Goal: Information Seeking & Learning: Learn about a topic

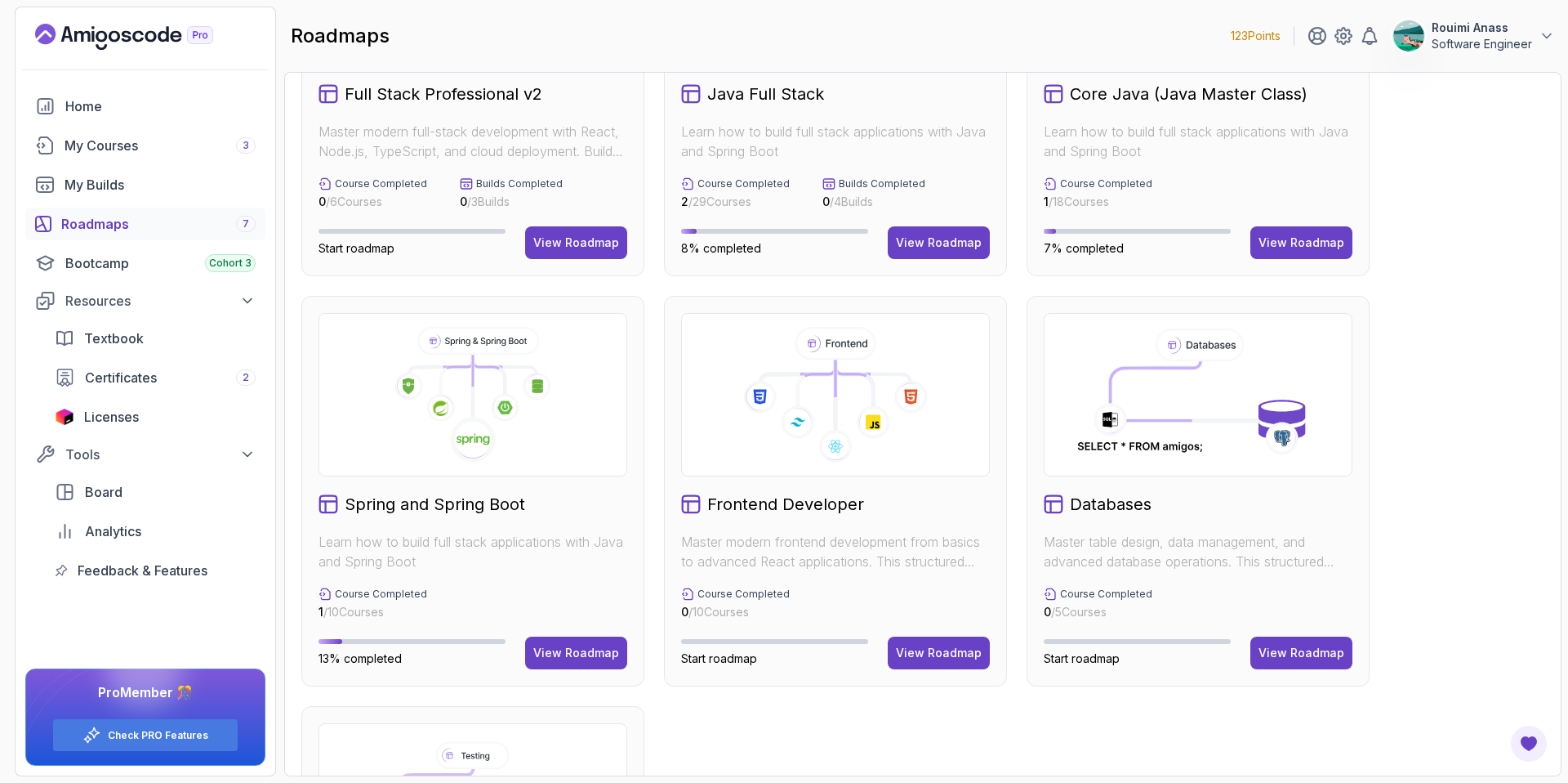
scroll to position [159, 0]
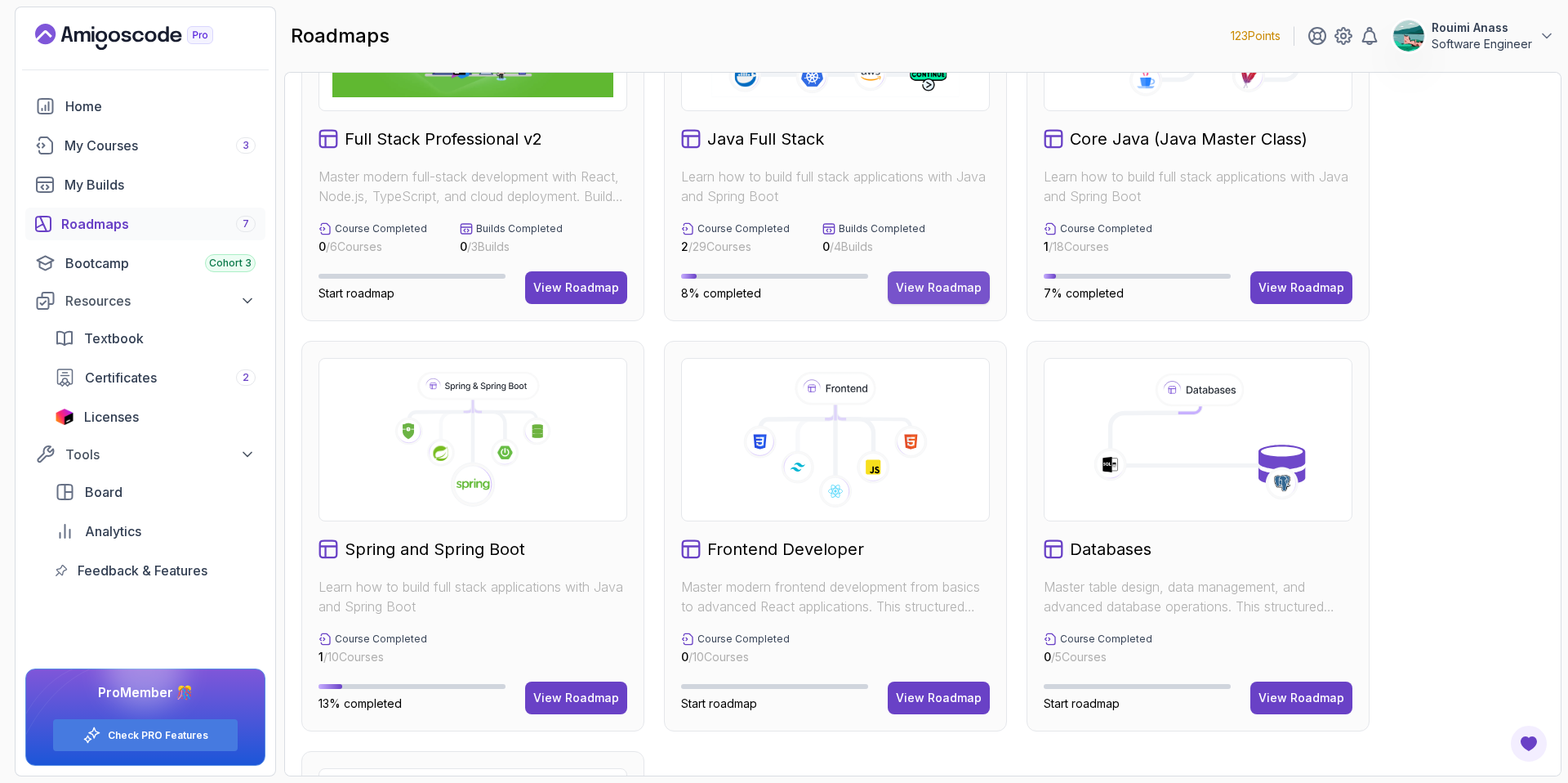
click at [933, 294] on div "View Roadmap" at bounding box center [939, 287] width 85 height 17
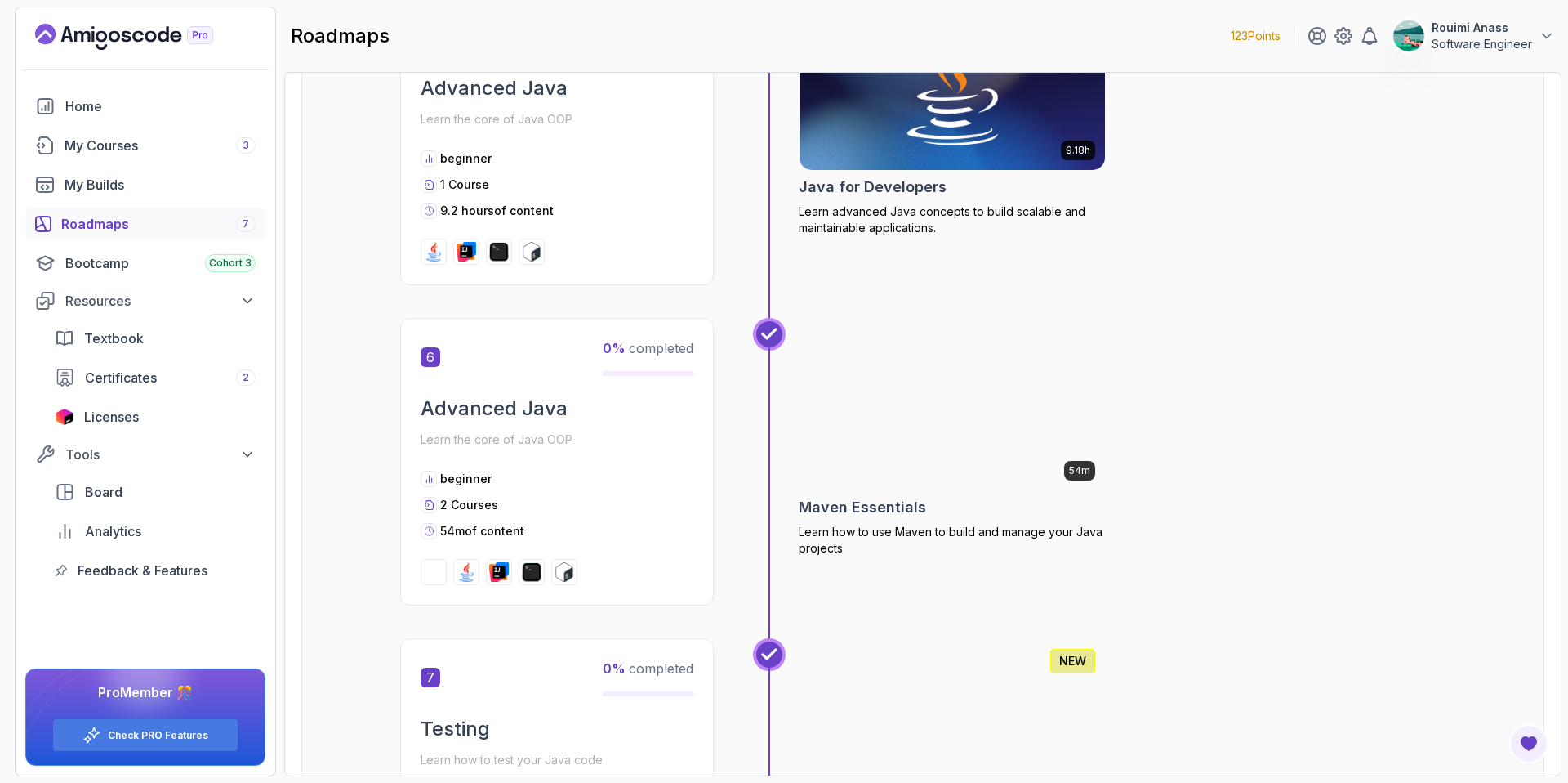
scroll to position [1889, 0]
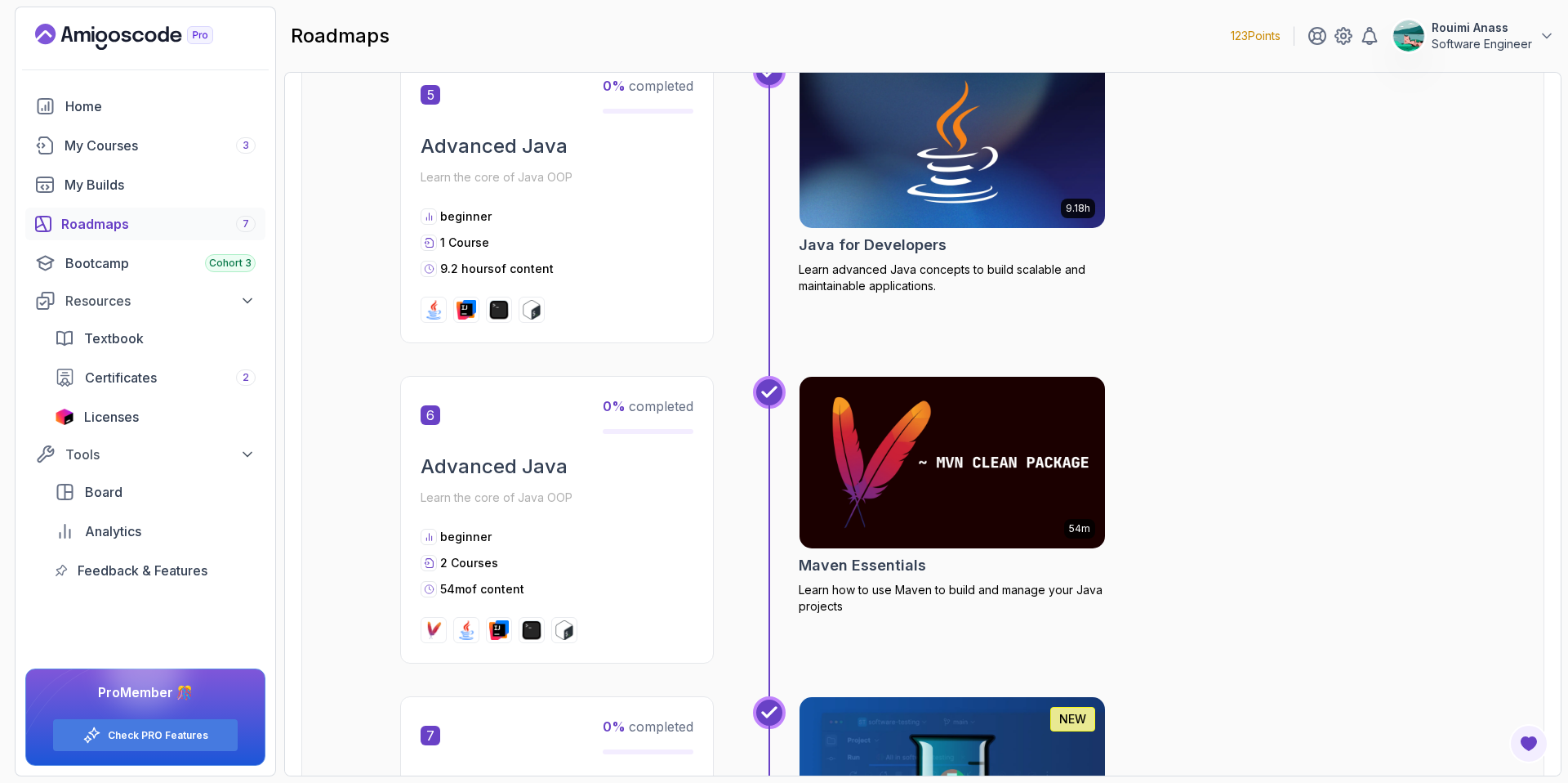
drag, startPoint x: 463, startPoint y: 149, endPoint x: 520, endPoint y: 149, distance: 57.0
click at [520, 149] on h2 "Advanced Java" at bounding box center [557, 146] width 273 height 26
drag, startPoint x: 451, startPoint y: 152, endPoint x: 507, endPoint y: 152, distance: 56.0
click at [507, 152] on h2 "Advanced Java" at bounding box center [557, 146] width 273 height 26
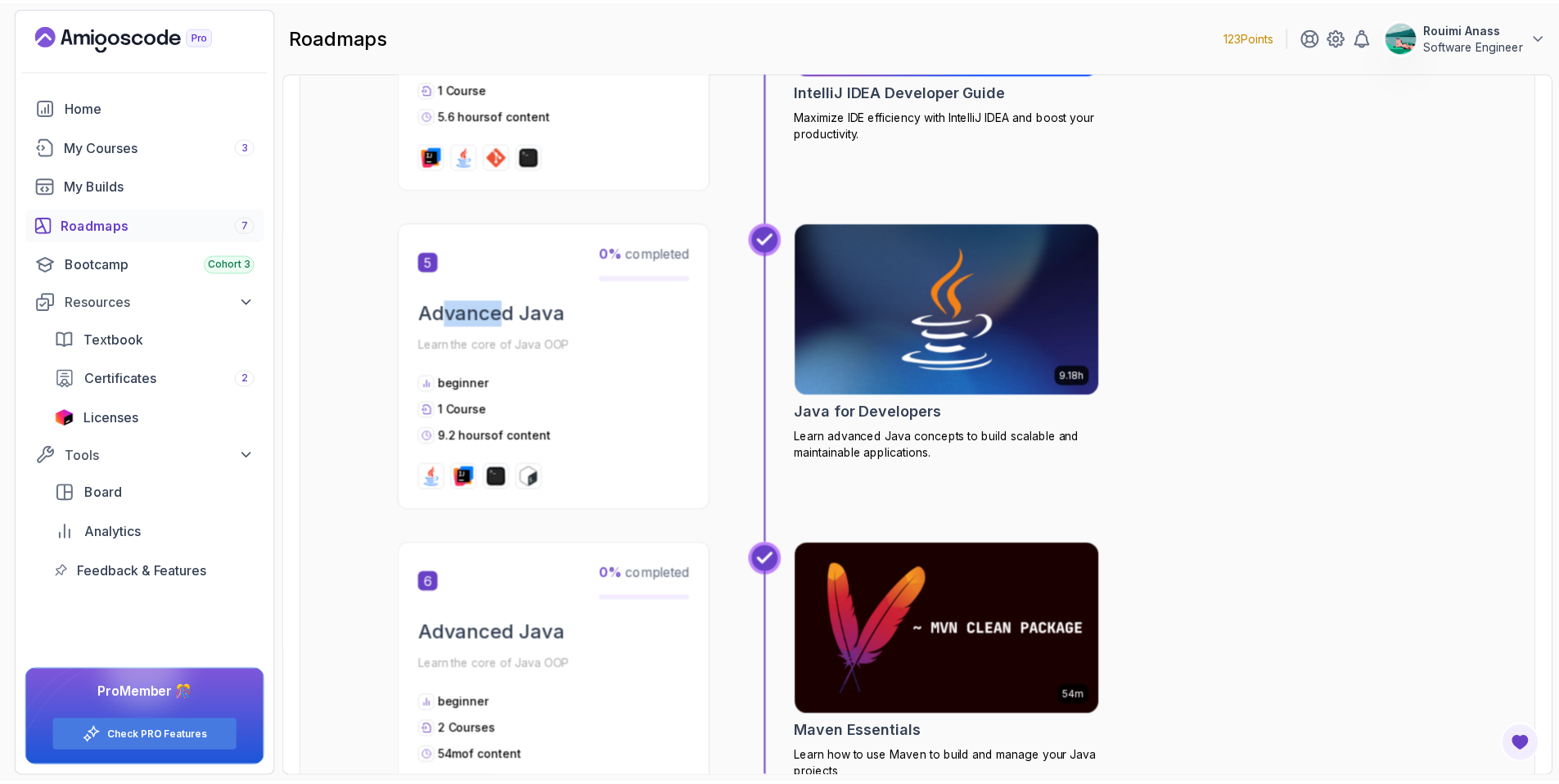
scroll to position [1722, 0]
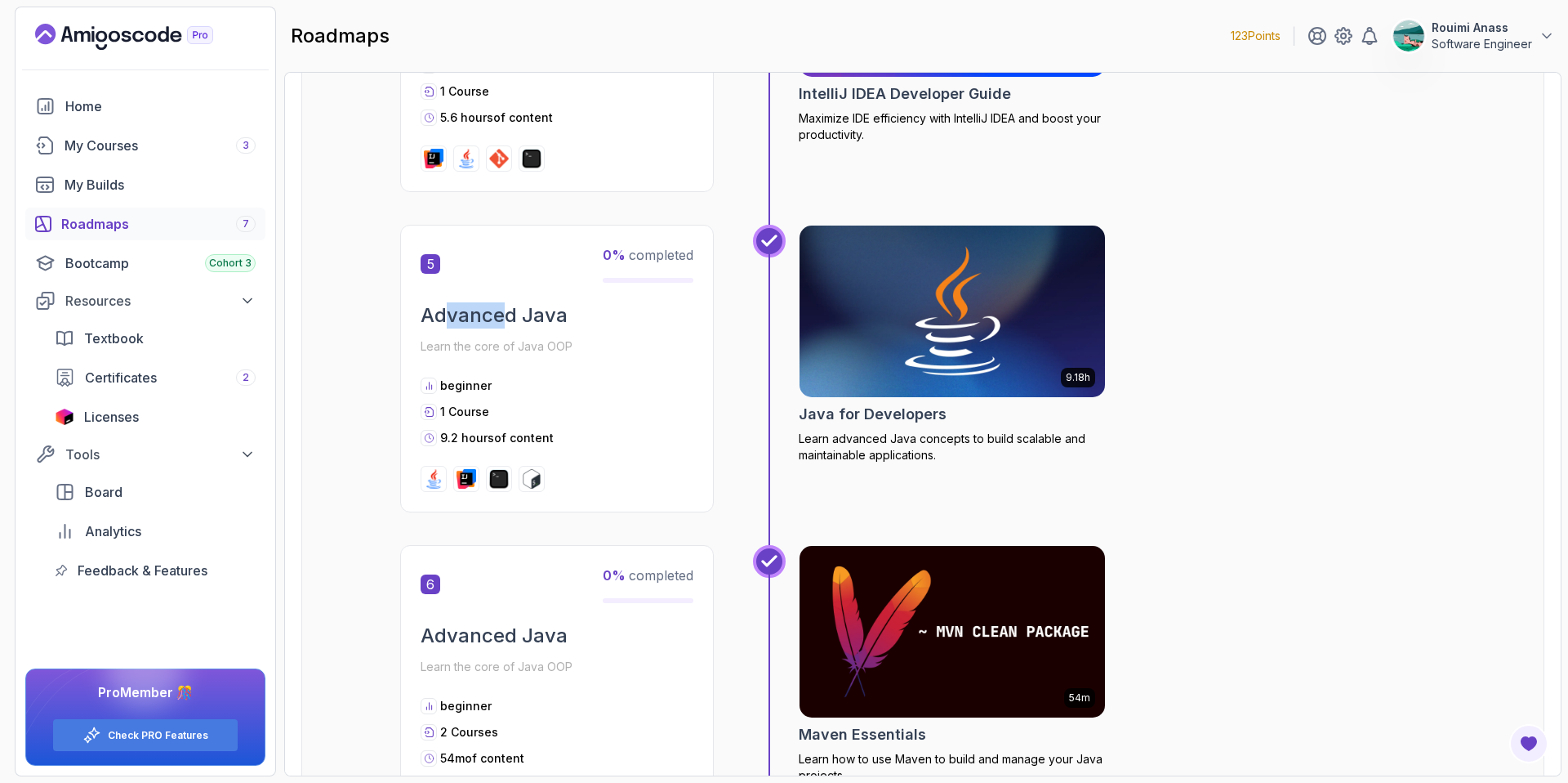
click at [839, 317] on img at bounding box center [953, 311] width 321 height 180
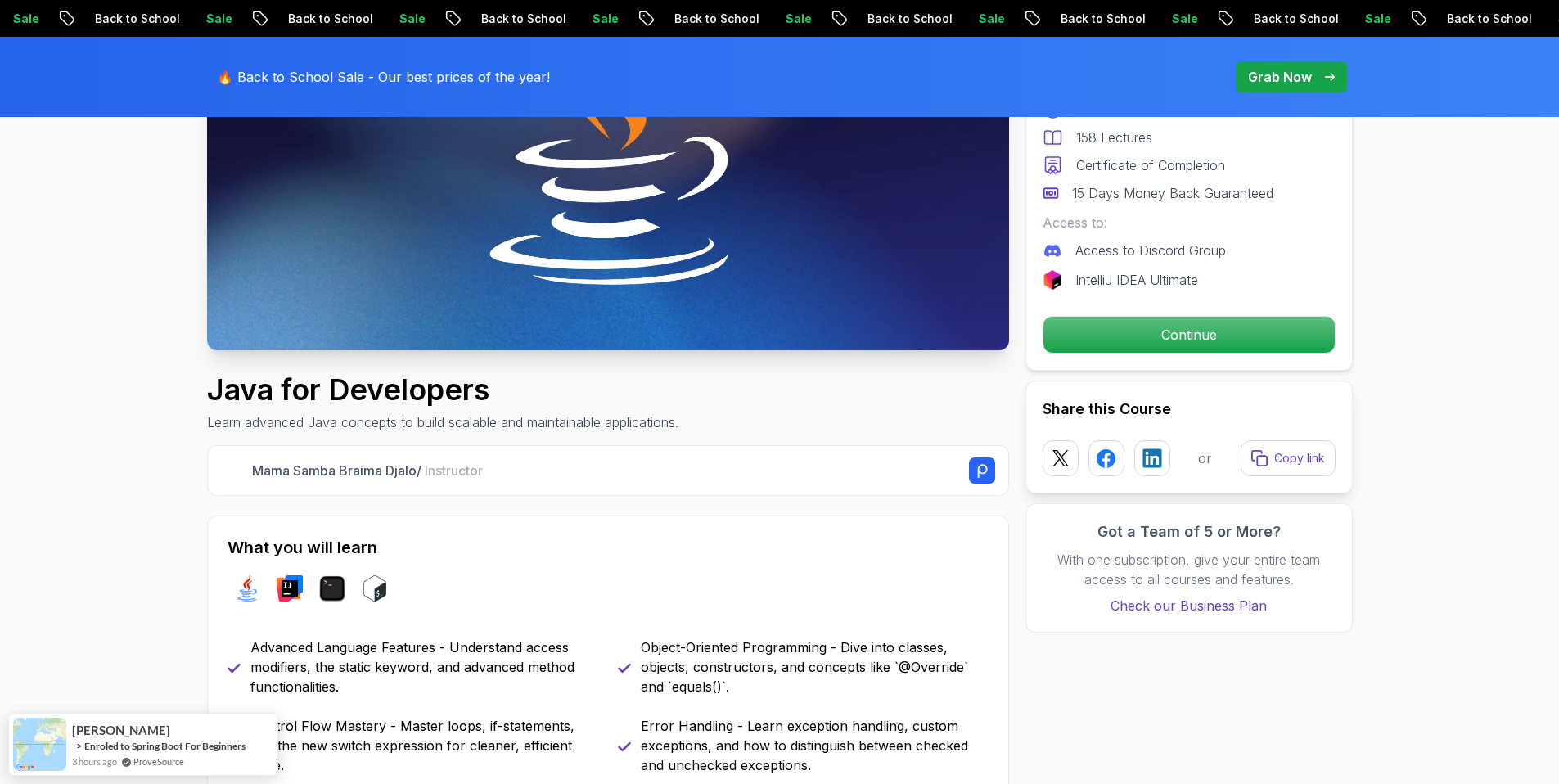
scroll to position [554, 0]
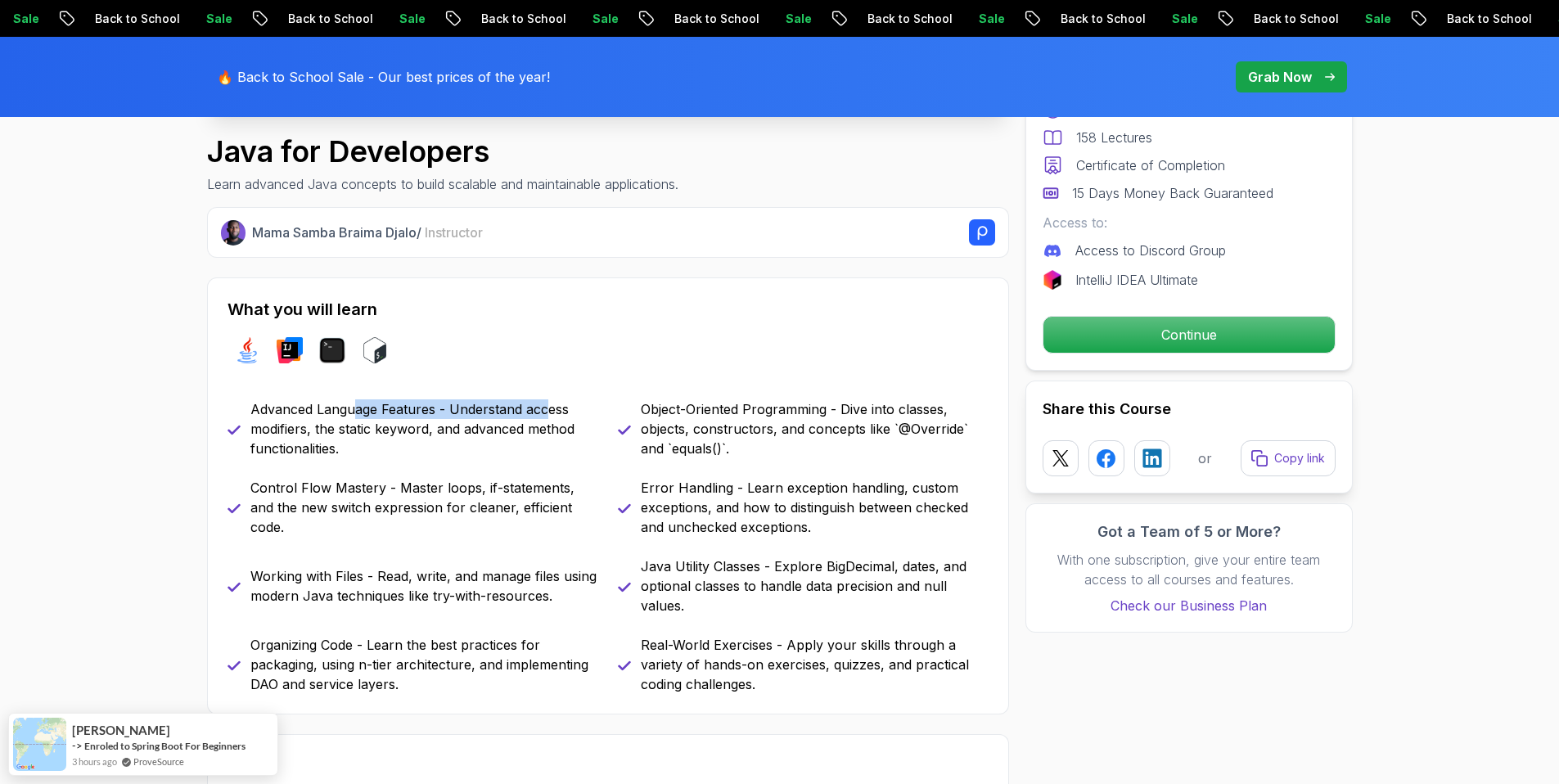
drag, startPoint x: 484, startPoint y: 403, endPoint x: 549, endPoint y: 403, distance: 65.0
click at [549, 403] on p "Advanced Language Features - Understand access modifiers, the static keyword, a…" at bounding box center [424, 428] width 348 height 58
drag, startPoint x: 261, startPoint y: 433, endPoint x: 595, endPoint y: 428, distance: 334.0
click at [572, 430] on p "Advanced Language Features - Understand access modifiers, the static keyword, a…" at bounding box center [424, 428] width 348 height 58
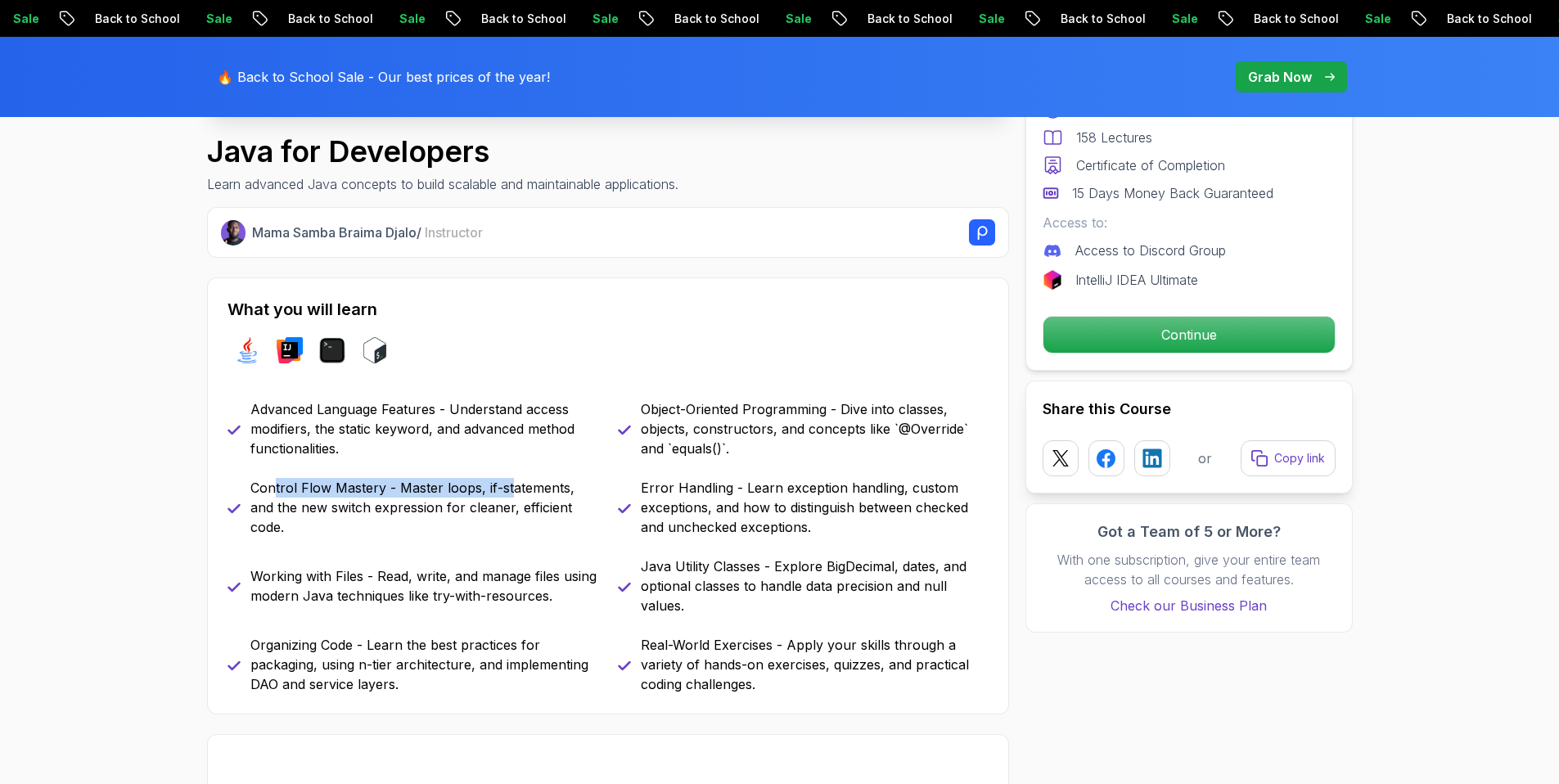
drag, startPoint x: 417, startPoint y: 498, endPoint x: 522, endPoint y: 498, distance: 105.0
click at [521, 498] on p "Control Flow Mastery - Master loops, if-statements, and the new switch expressi…" at bounding box center [424, 506] width 348 height 58
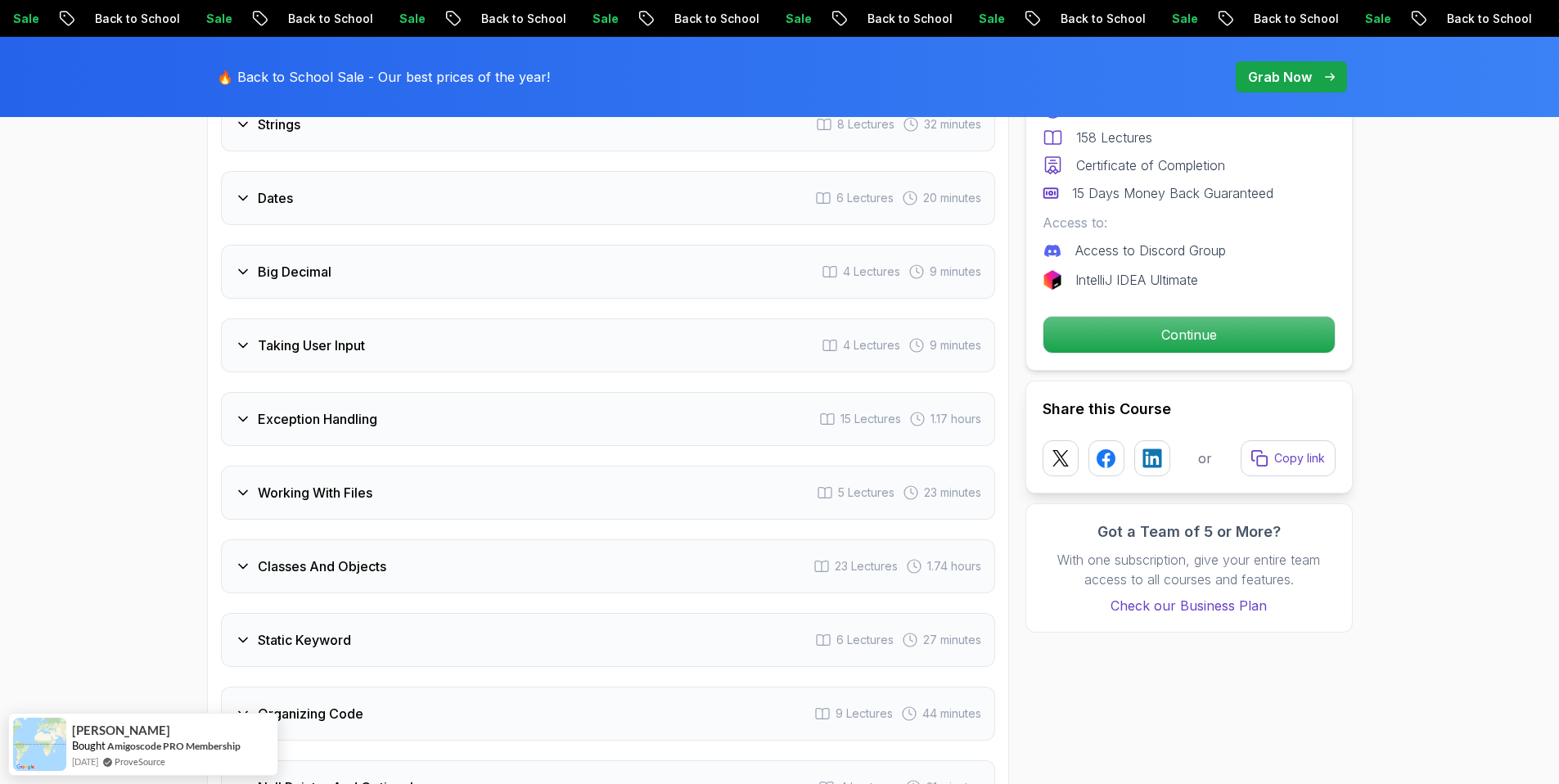
scroll to position [2644, 0]
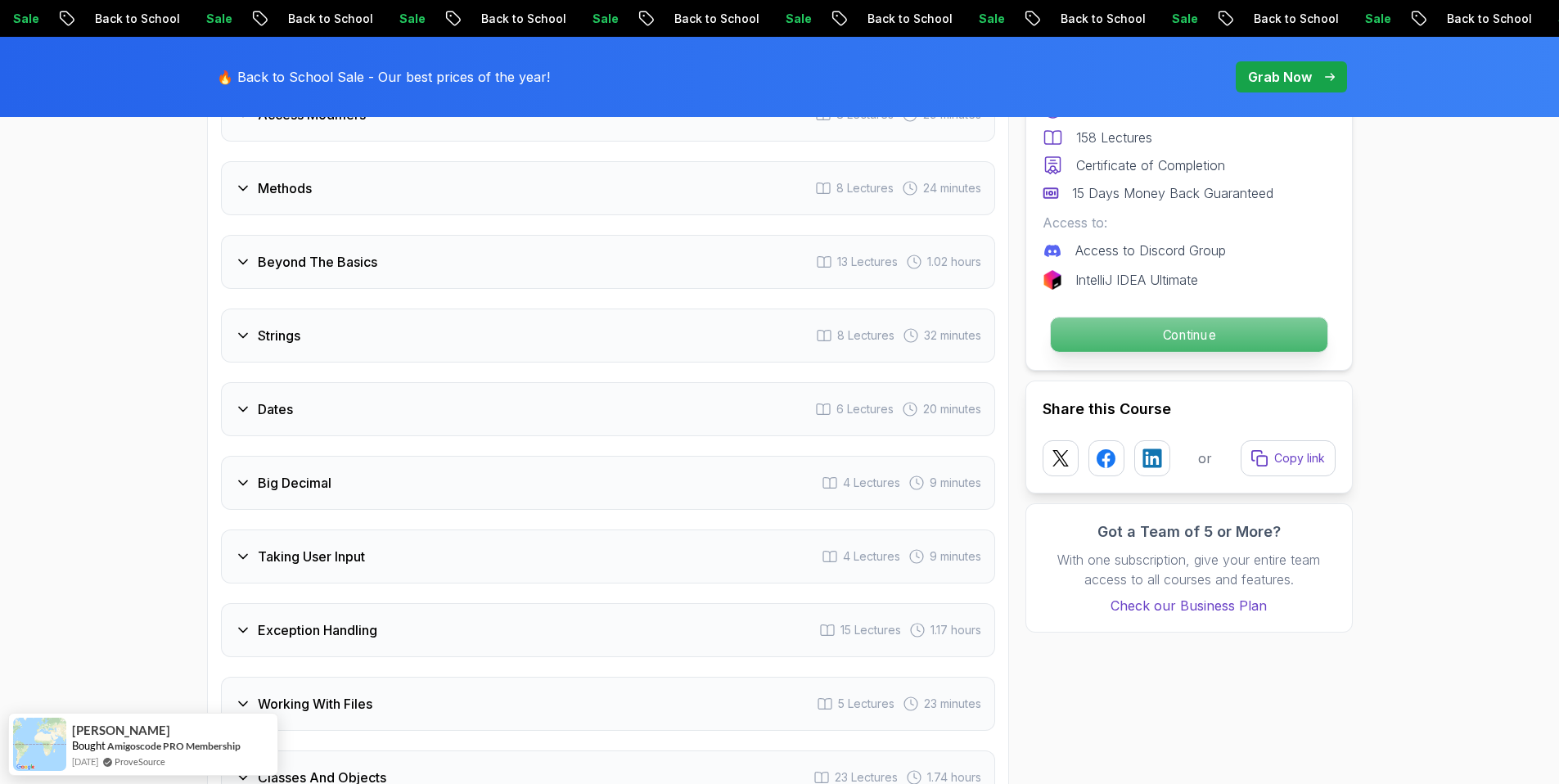
click at [1130, 332] on p "Continue" at bounding box center [1188, 334] width 277 height 34
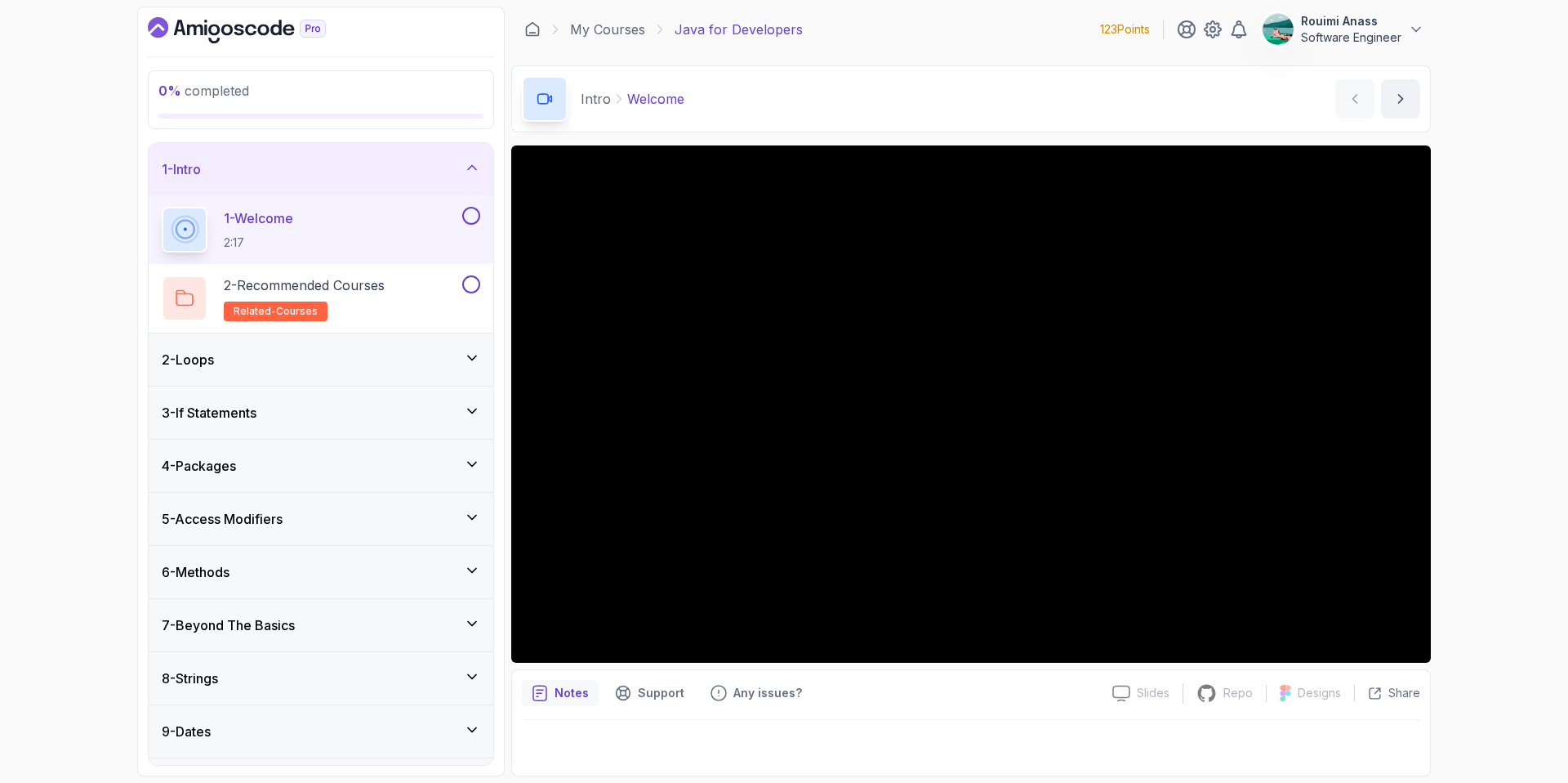
click at [466, 213] on button at bounding box center [471, 215] width 18 height 18
click at [375, 276] on p "2 - Recommended Courses" at bounding box center [304, 285] width 161 height 19
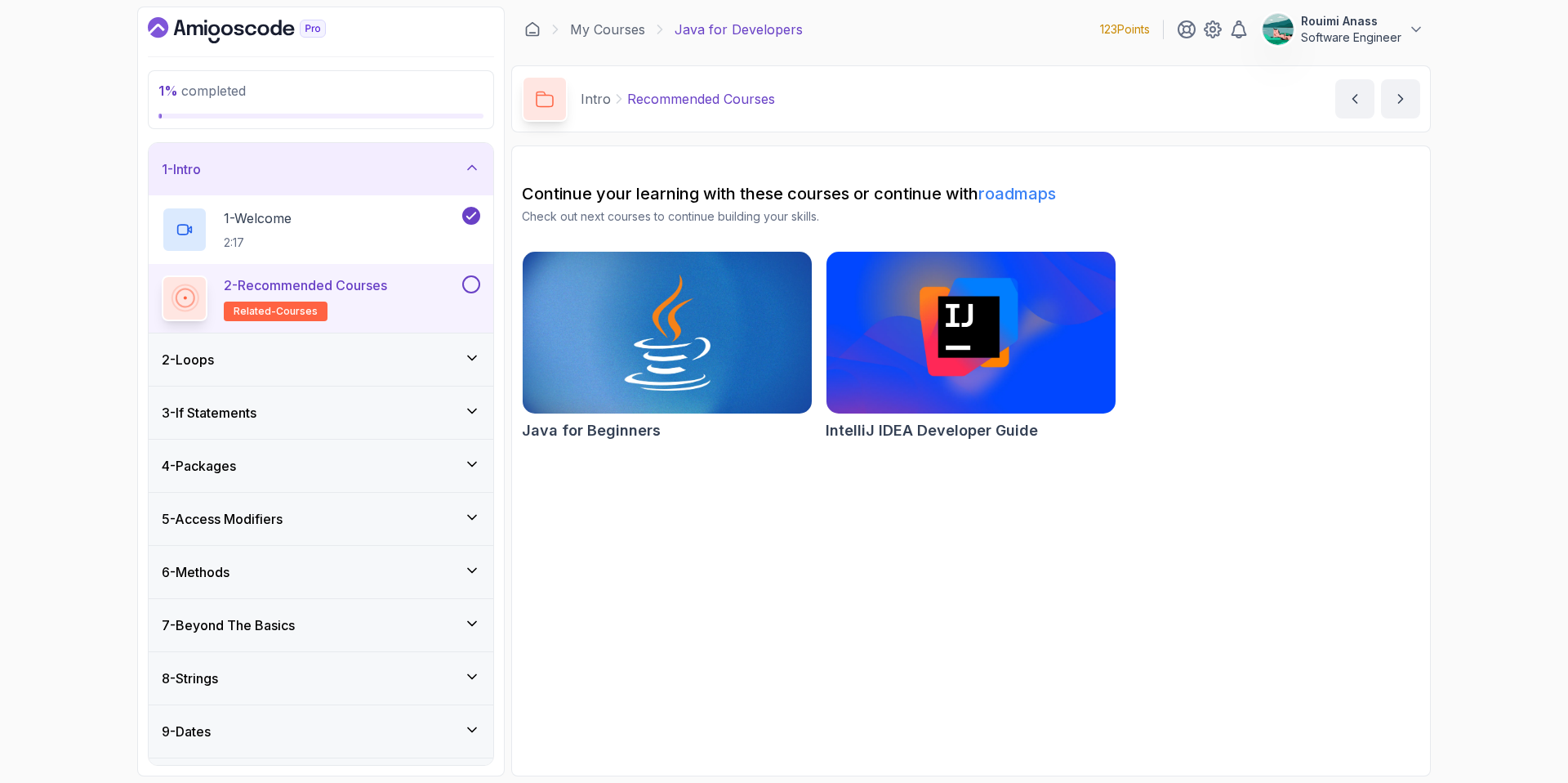
click at [477, 290] on button at bounding box center [471, 284] width 18 height 18
click at [384, 360] on div "2 - Loops" at bounding box center [321, 359] width 318 height 19
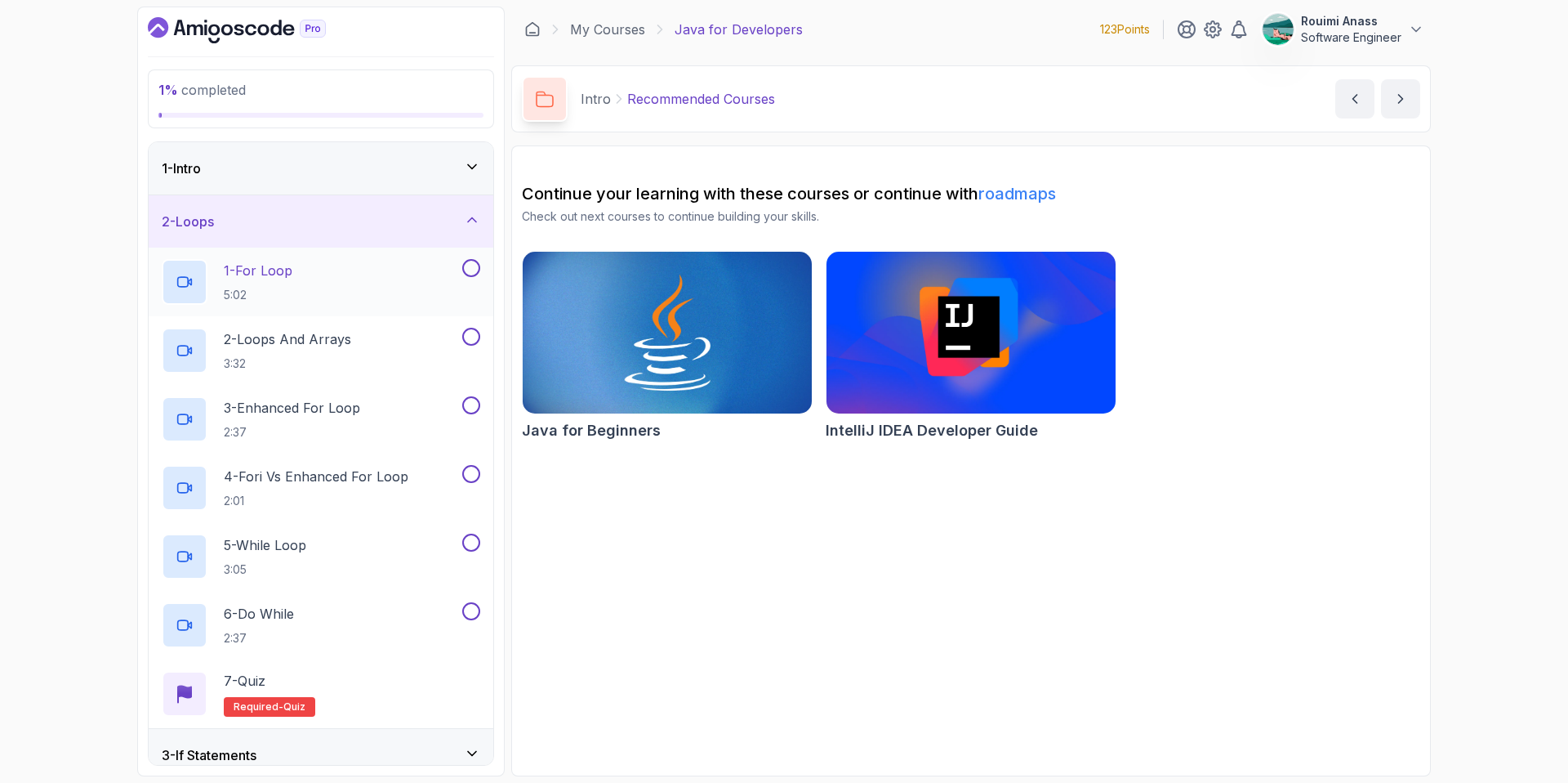
click at [384, 267] on div "1 - For Loop 5:02" at bounding box center [310, 282] width 297 height 45
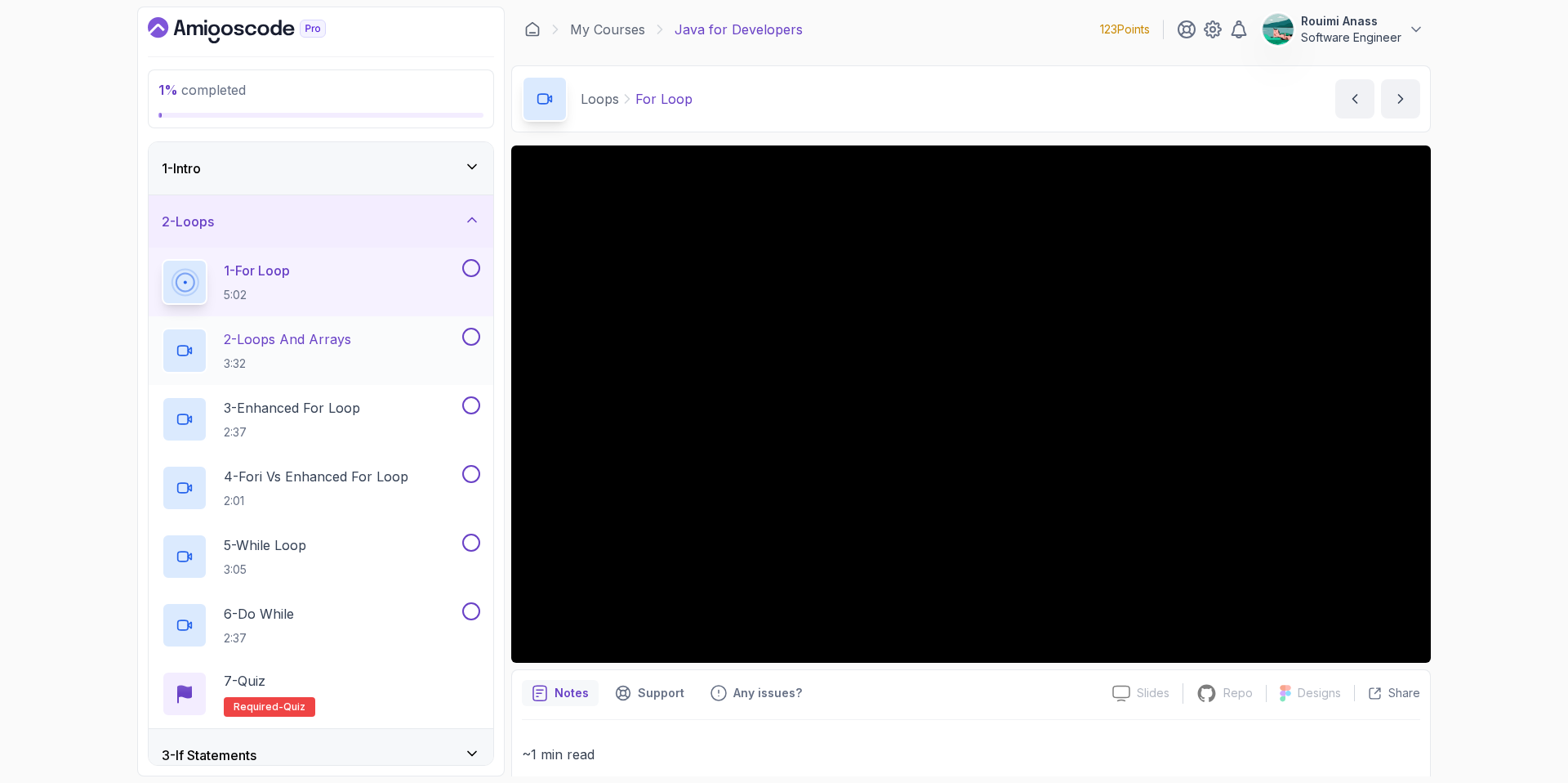
click at [385, 325] on div "2 - Loops And Arrays 3:32" at bounding box center [321, 351] width 344 height 69
click at [471, 266] on button at bounding box center [471, 268] width 18 height 18
click at [343, 319] on div "2 - Loops And Arrays 3:32" at bounding box center [321, 351] width 344 height 69
click at [343, 333] on p "2 - Loops And Arrays" at bounding box center [288, 339] width 127 height 19
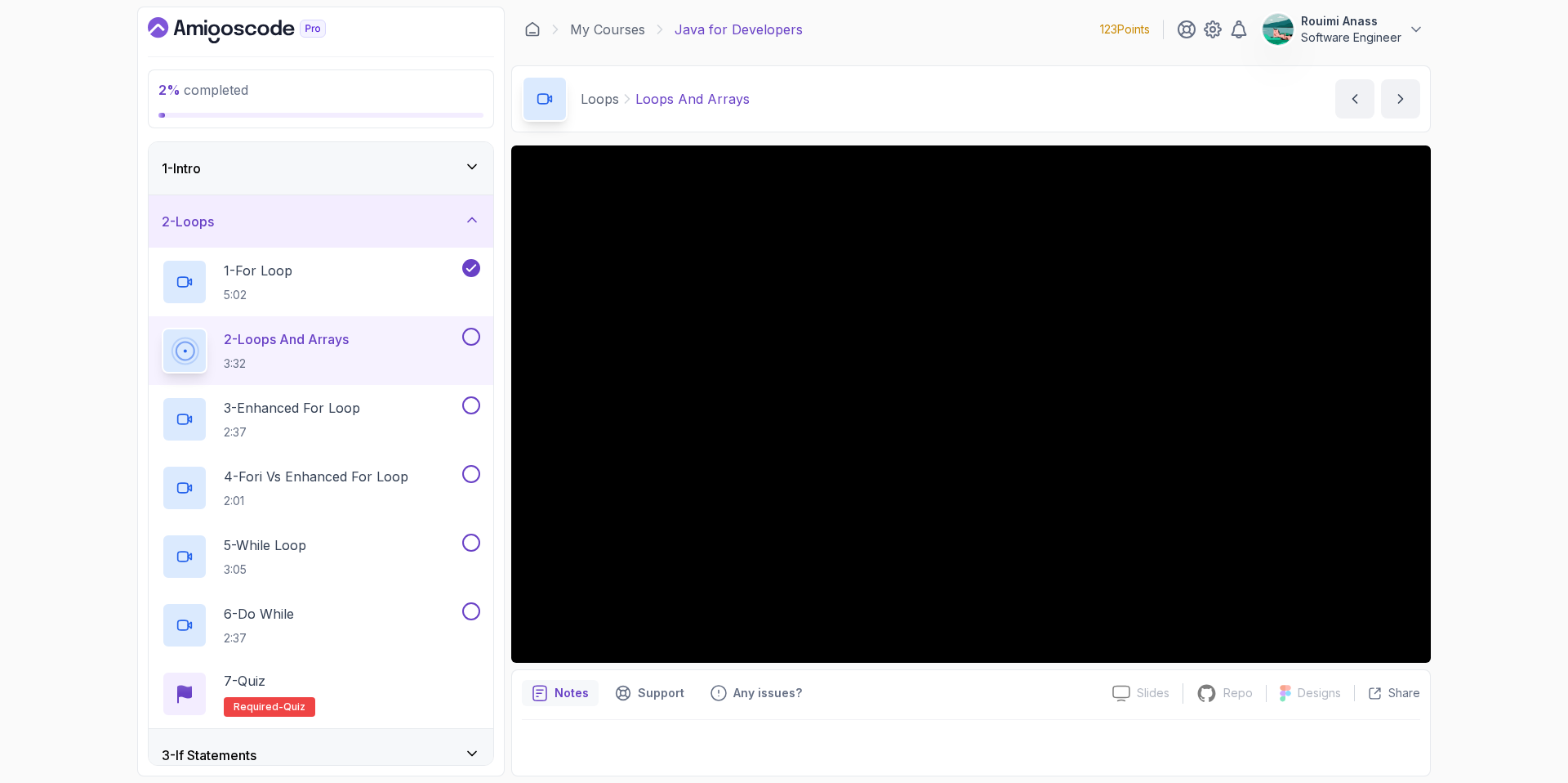
click at [478, 337] on button at bounding box center [471, 337] width 18 height 18
click at [370, 396] on div "3 - Enhanced For Loop 2:37" at bounding box center [310, 419] width 297 height 45
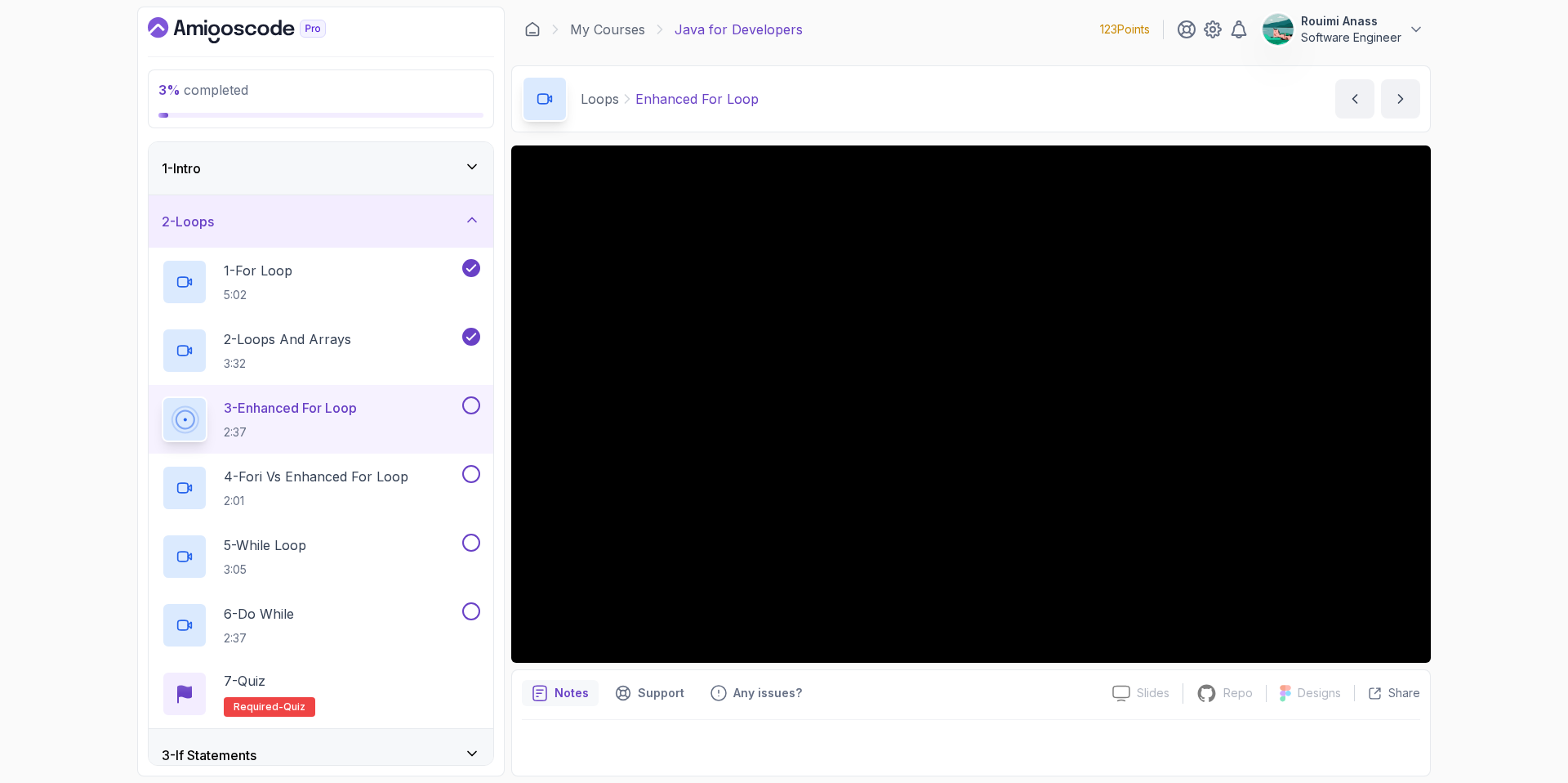
click at [464, 405] on button at bounding box center [471, 405] width 18 height 18
click at [411, 471] on div "4 - Fori vs Enhanced For Loop 2:01" at bounding box center [310, 487] width 297 height 45
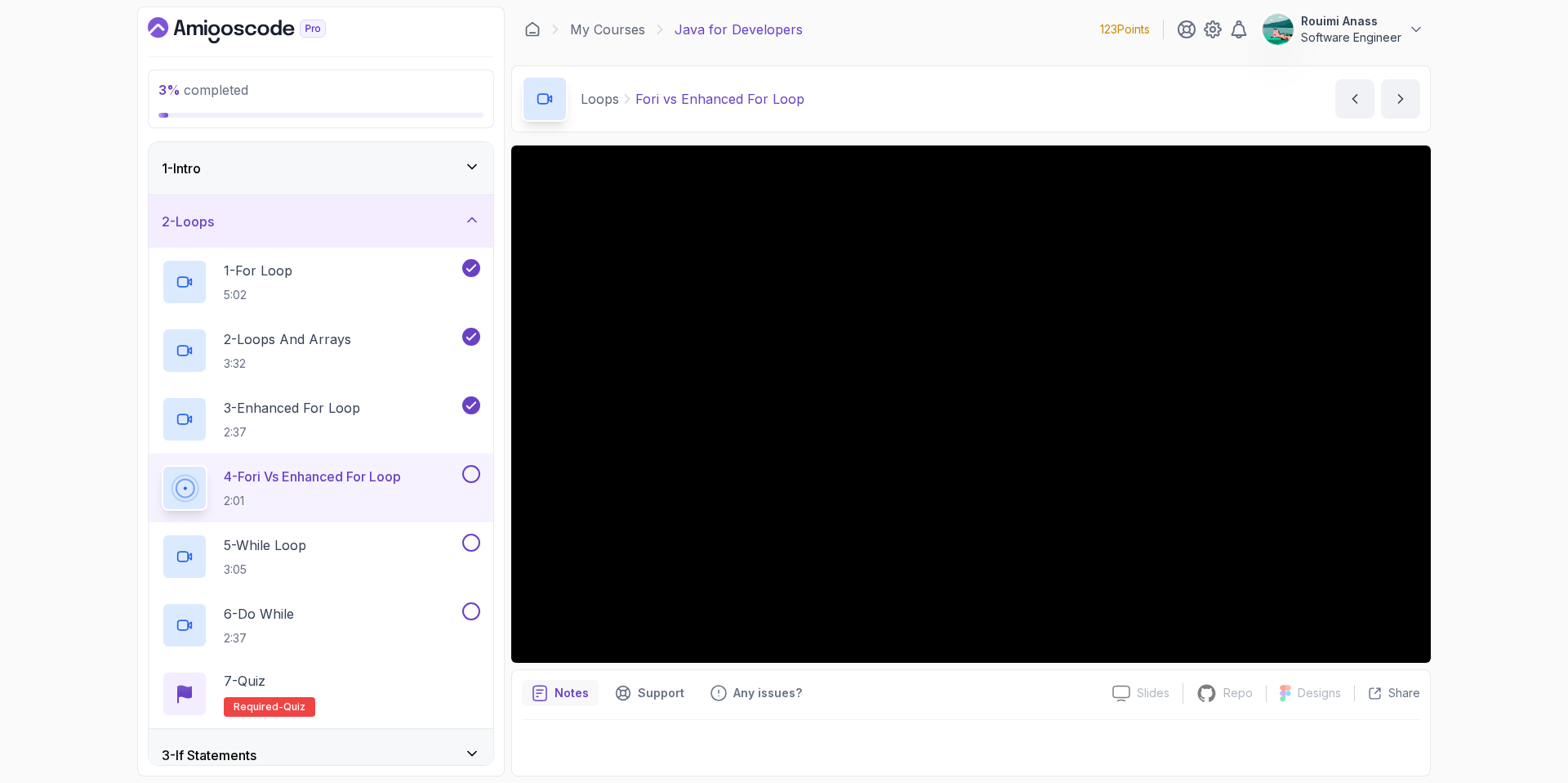
click at [467, 473] on button at bounding box center [471, 473] width 18 height 18
click at [319, 551] on div "5 - While Loop 3:05" at bounding box center [310, 556] width 297 height 45
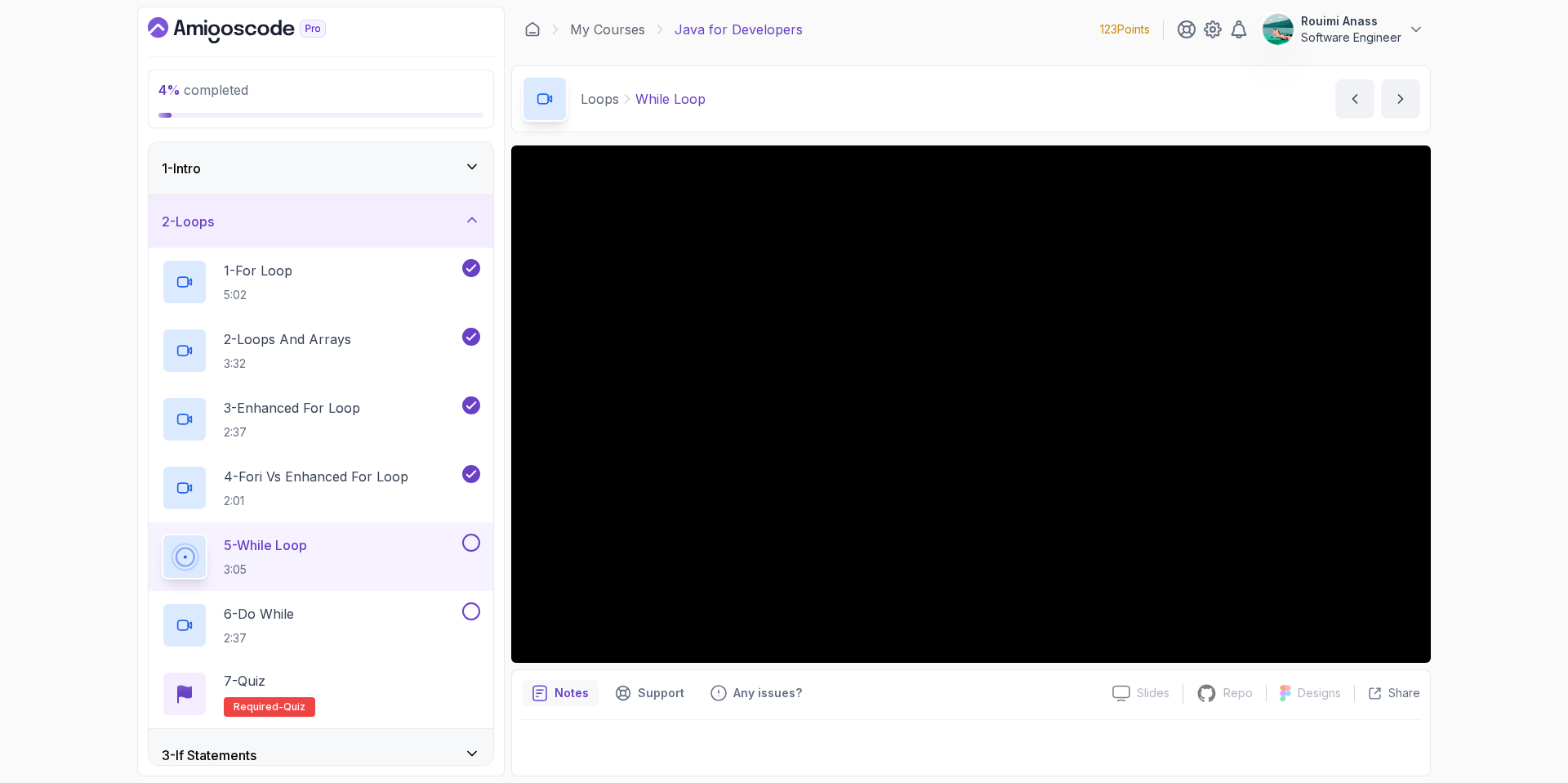
click at [476, 537] on button at bounding box center [471, 542] width 18 height 18
click at [466, 611] on button at bounding box center [471, 611] width 18 height 18
click at [288, 684] on div "7 - Quiz" at bounding box center [269, 680] width 92 height 19
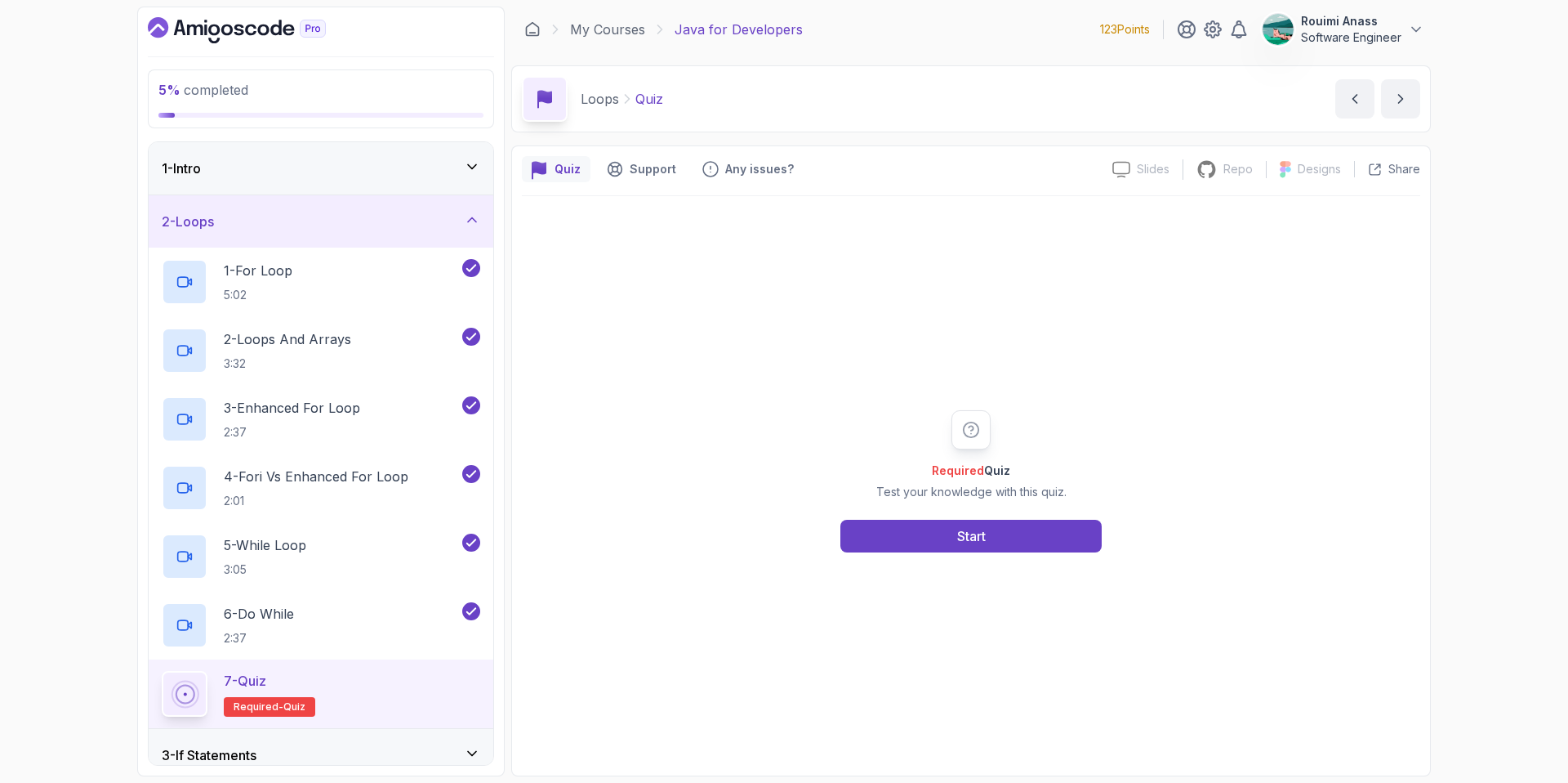
drag, startPoint x: 897, startPoint y: 489, endPoint x: 1020, endPoint y: 491, distance: 123.0
click at [1018, 488] on p "Test your knowledge with this quiz." at bounding box center [971, 492] width 190 height 17
click at [1027, 527] on button "Start" at bounding box center [971, 535] width 261 height 32
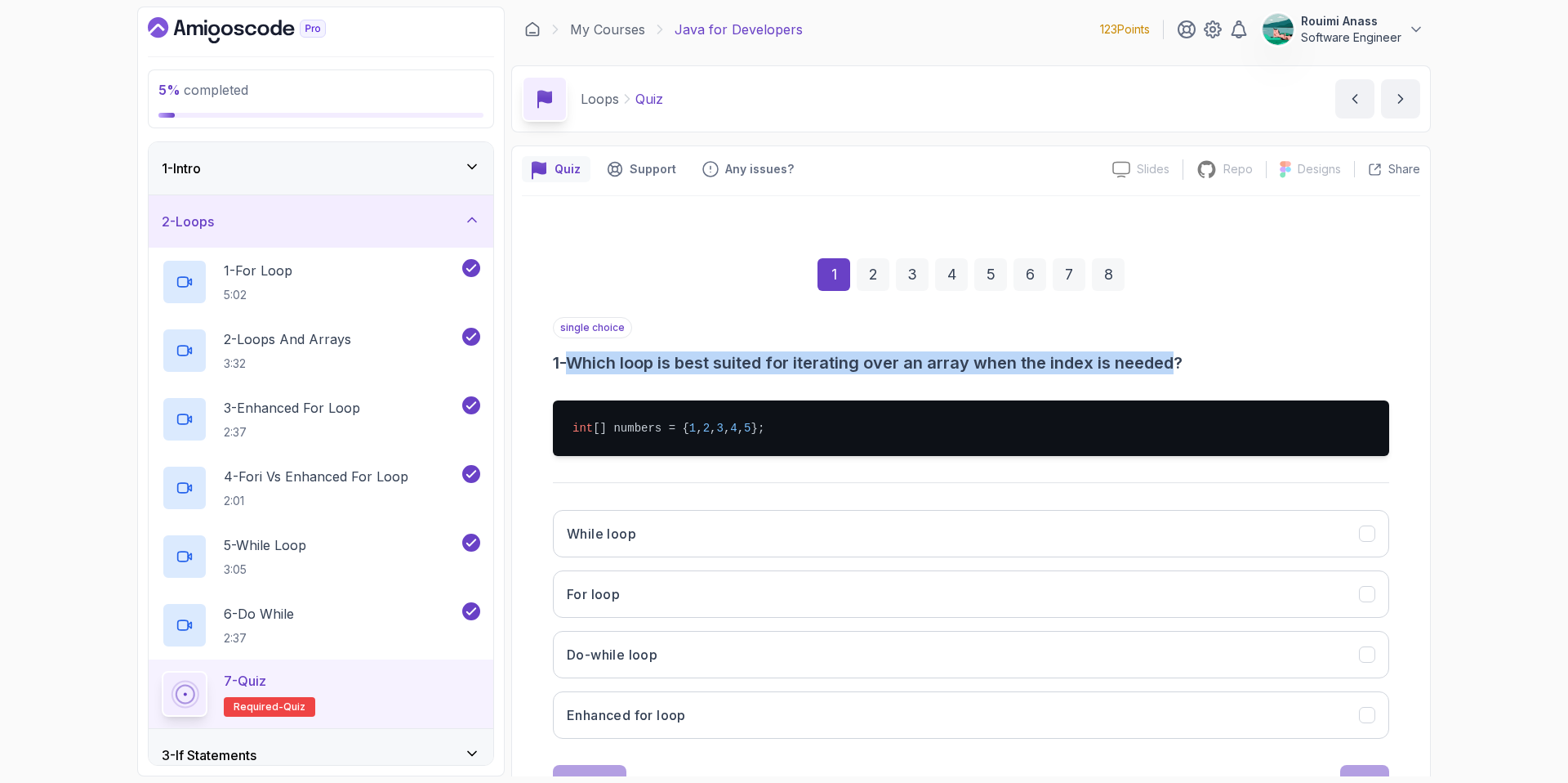
drag, startPoint x: 580, startPoint y: 360, endPoint x: 1181, endPoint y: 362, distance: 601.0
click at [1181, 362] on h3 "1 - Which loop is best suited for iterating over an array when the index is nee…" at bounding box center [971, 363] width 837 height 23
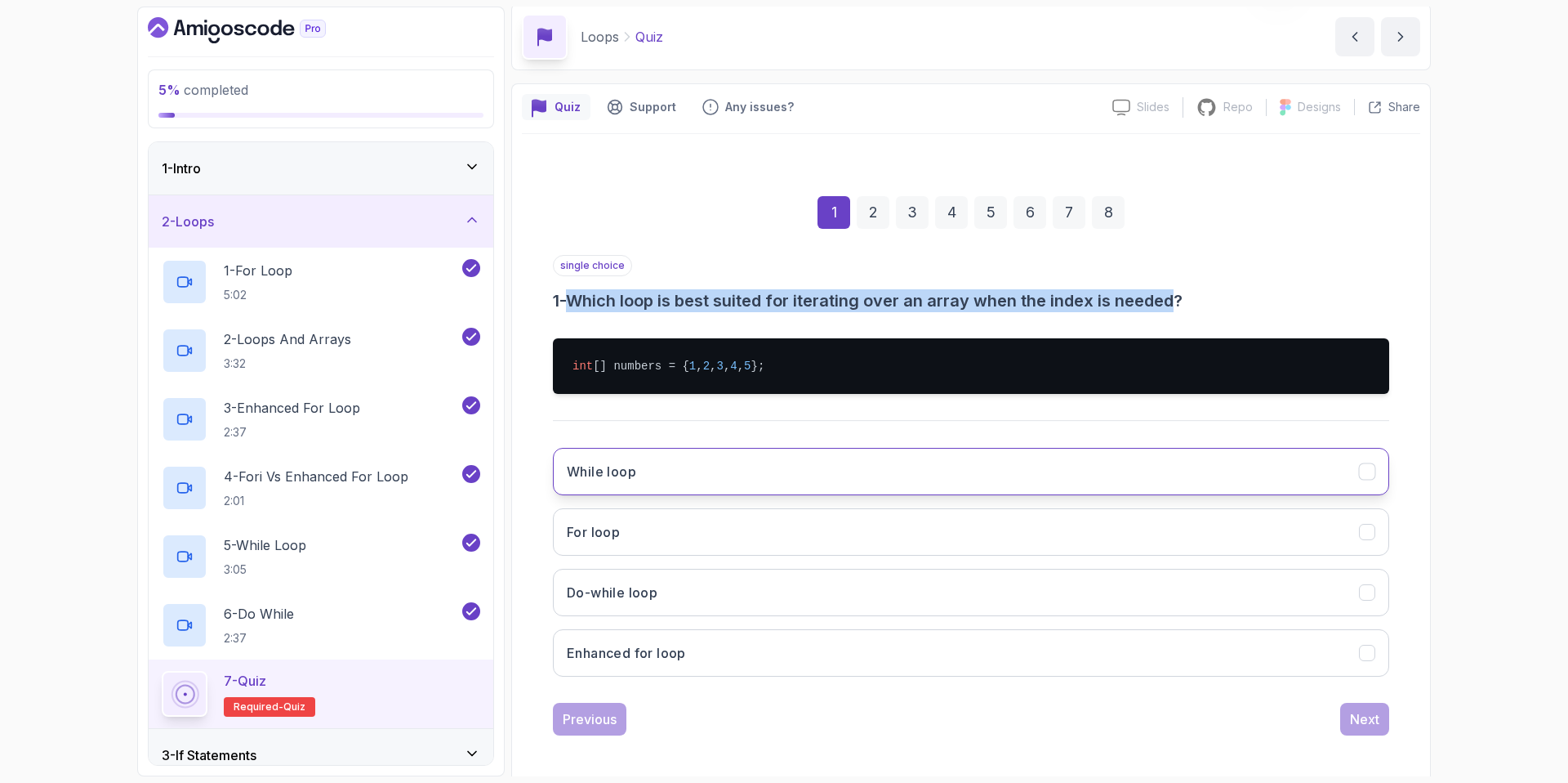
scroll to position [68, 0]
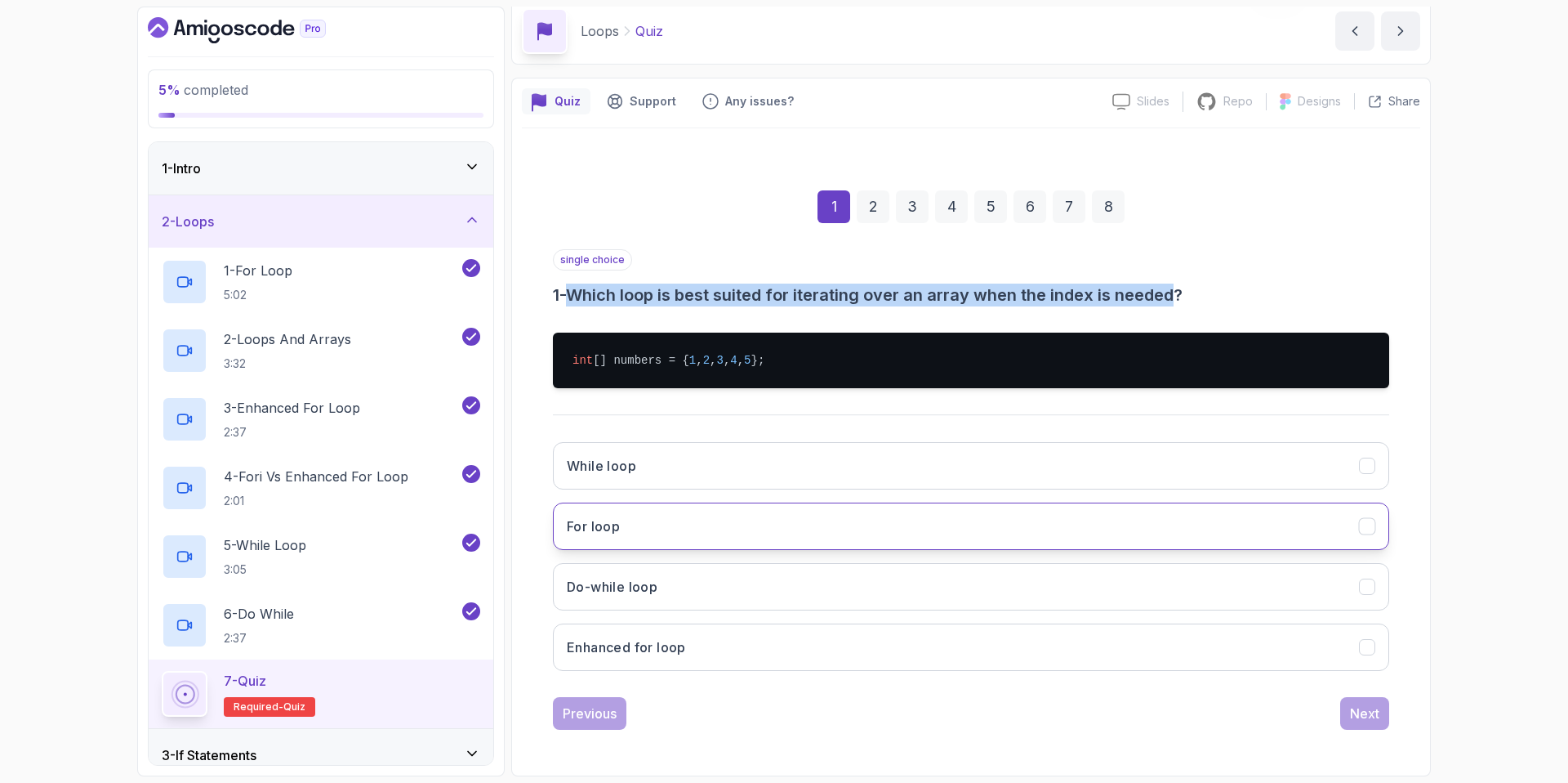
click at [618, 528] on h3 "For loop" at bounding box center [593, 526] width 53 height 19
click at [1384, 720] on button "Next" at bounding box center [1365, 712] width 49 height 32
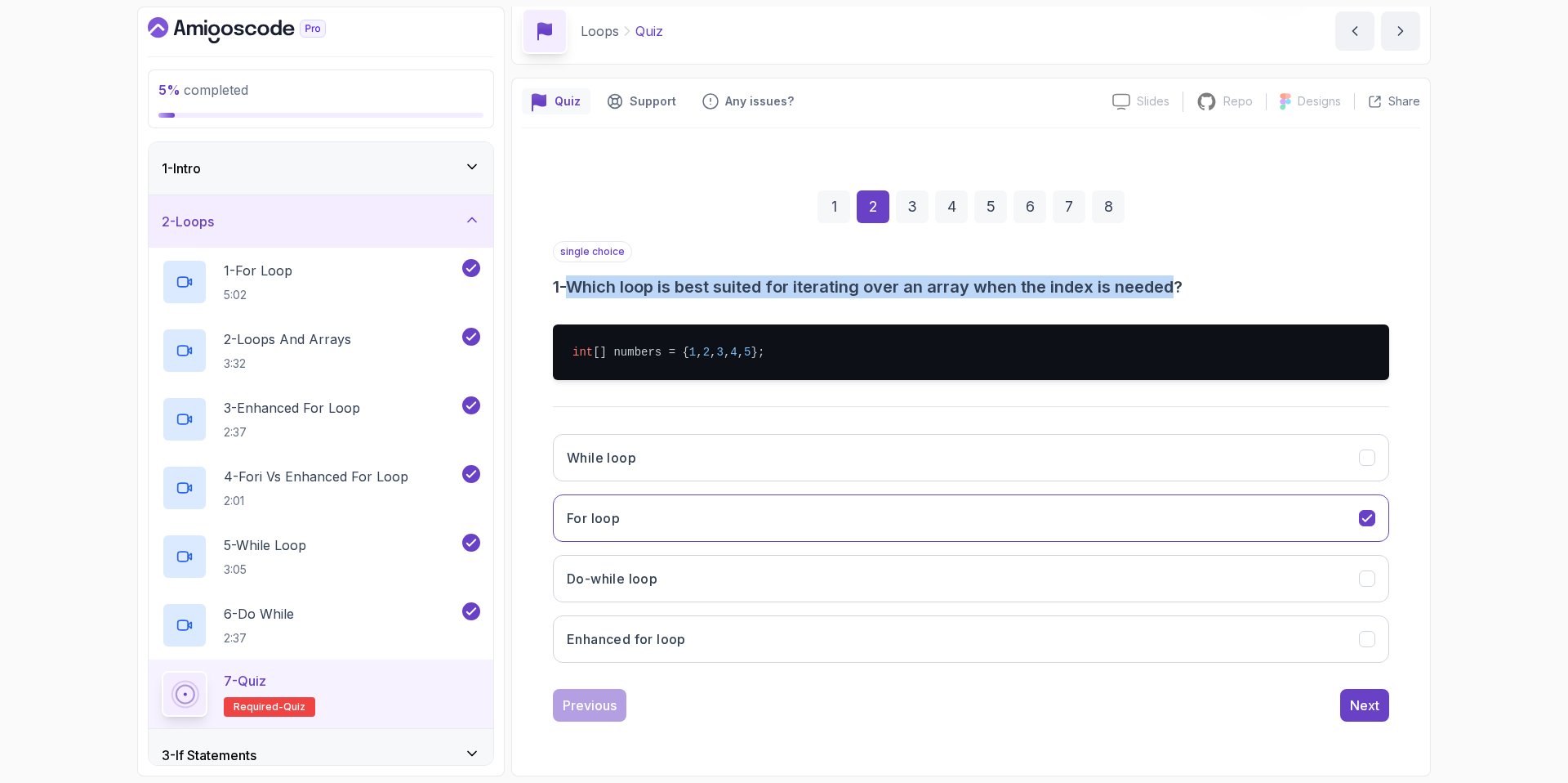
scroll to position [0, 0]
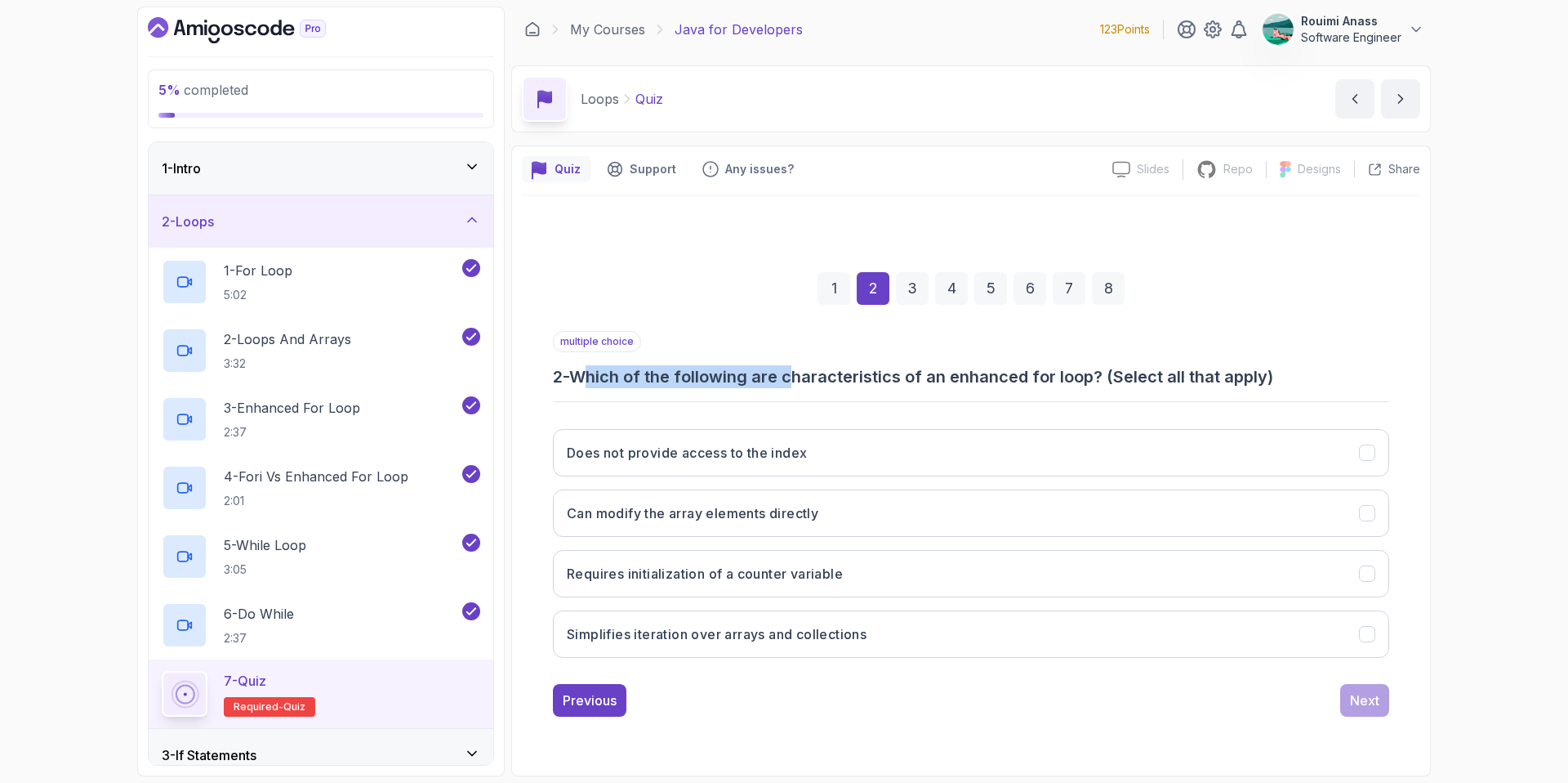
drag, startPoint x: 594, startPoint y: 381, endPoint x: 806, endPoint y: 379, distance: 212.0
click at [802, 373] on h3 "2 - Which of the following are characteristics of an enhanced for loop? (Select…" at bounding box center [971, 377] width 837 height 23
click at [650, 461] on button "Does not provide access to the index" at bounding box center [971, 453] width 837 height 47
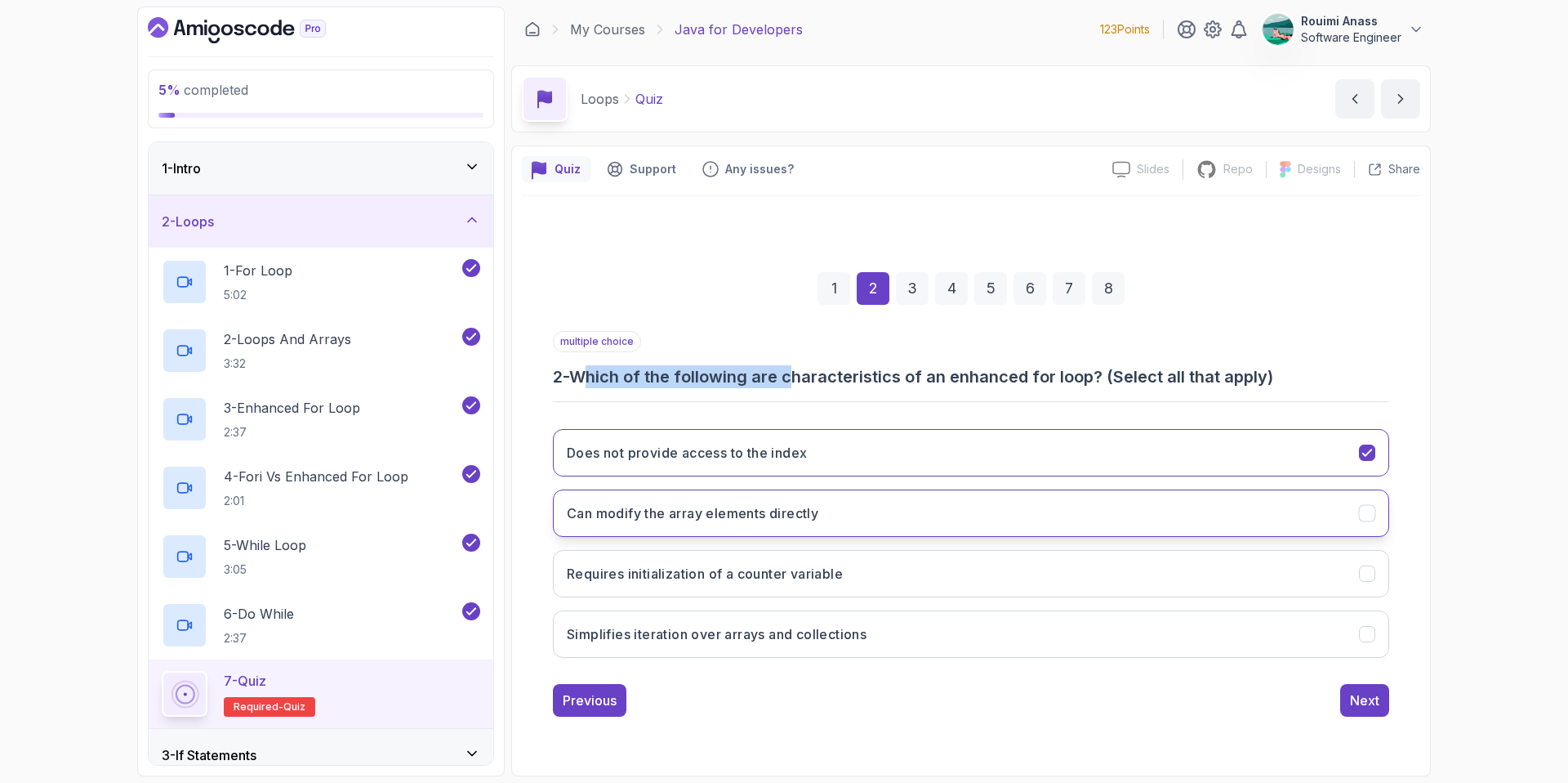
click at [793, 531] on button "Can modify the array elements directly" at bounding box center [971, 513] width 837 height 47
click at [959, 636] on button "Simplifies iteration over arrays and collections" at bounding box center [971, 634] width 837 height 47
click at [1385, 694] on button "Next" at bounding box center [1365, 699] width 49 height 32
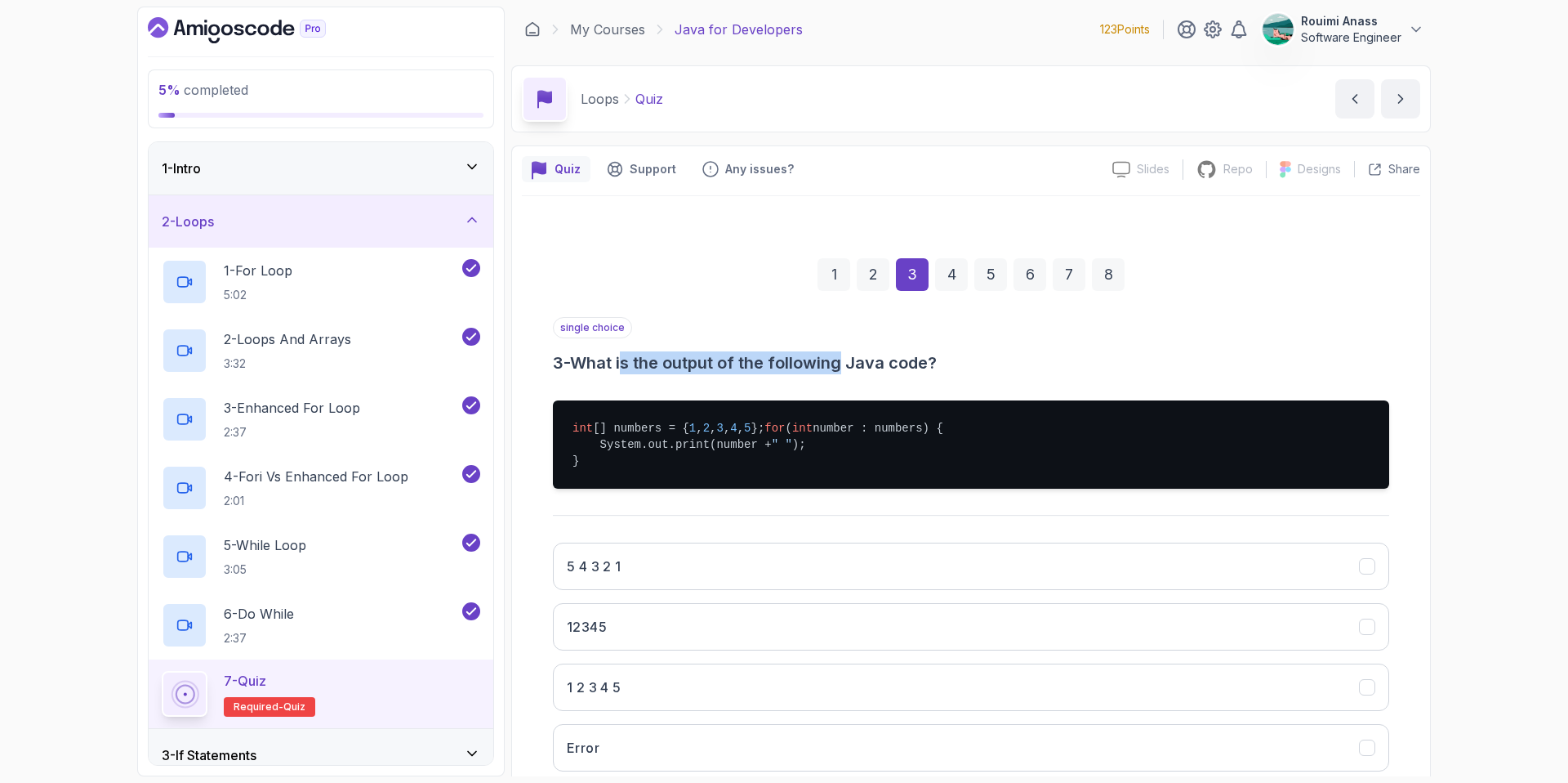
drag, startPoint x: 628, startPoint y: 365, endPoint x: 867, endPoint y: 365, distance: 239.0
click at [863, 366] on h3 "3 - What is the output of the following Java code?" at bounding box center [971, 363] width 837 height 23
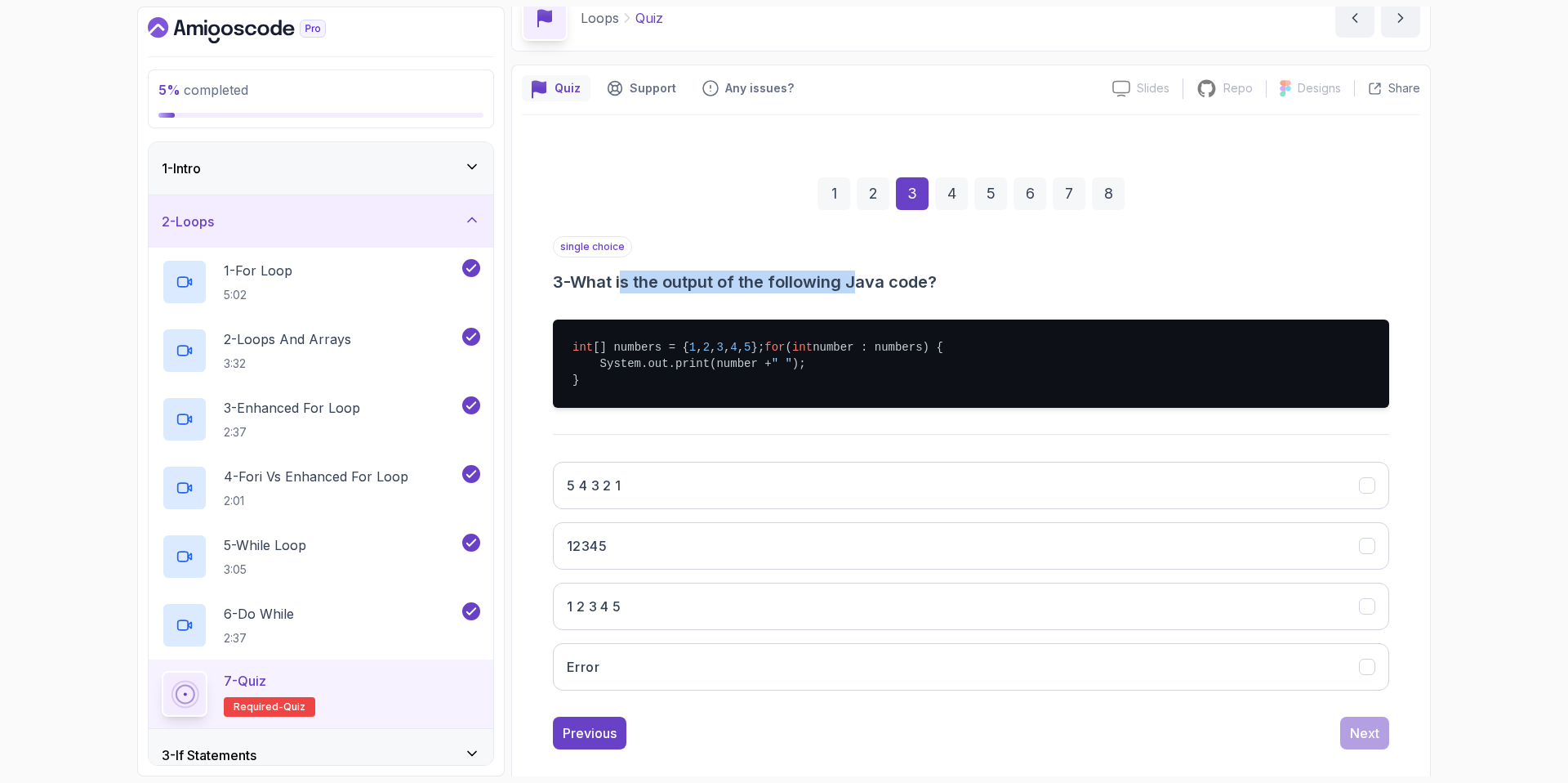
scroll to position [117, 0]
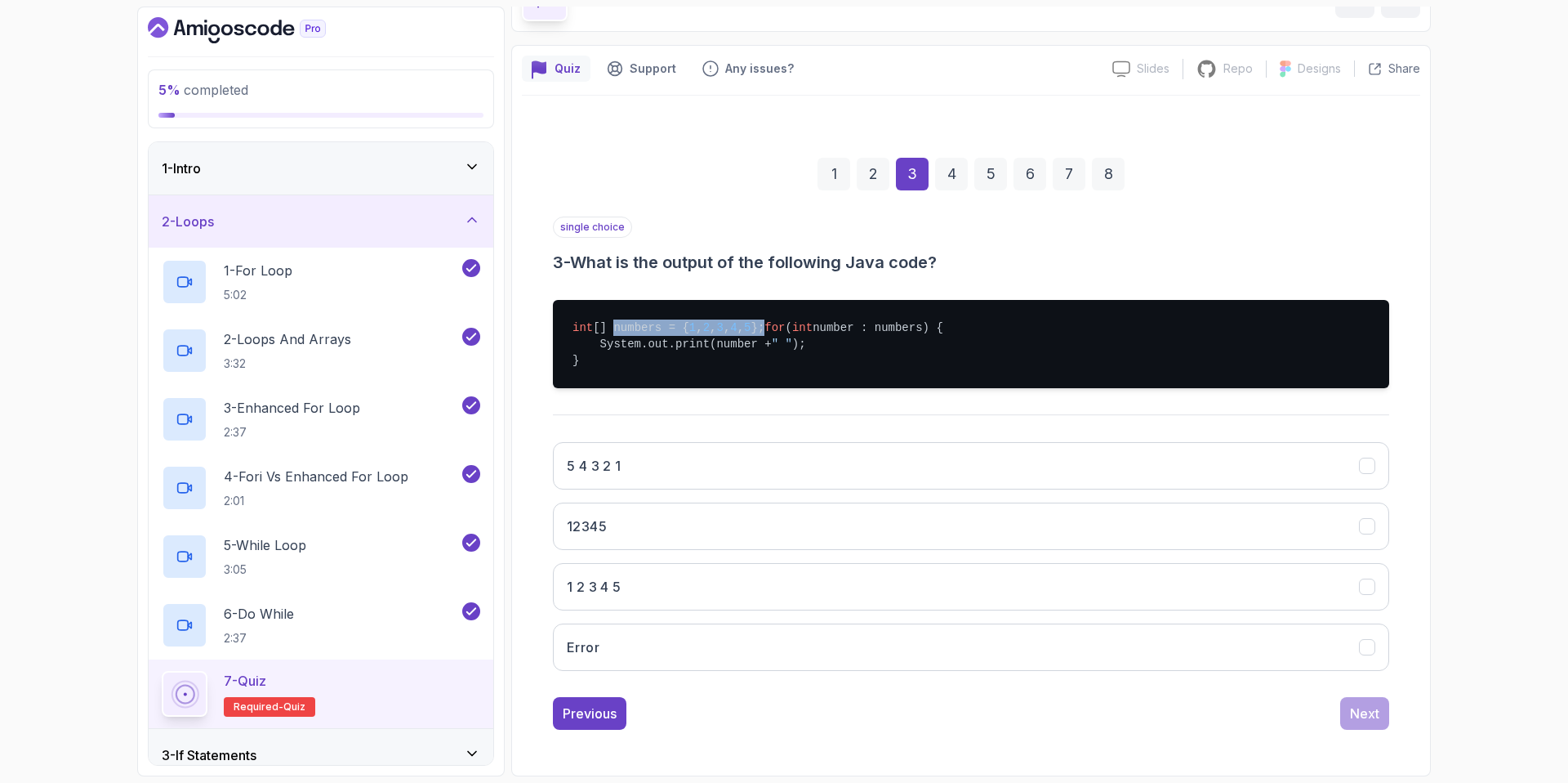
drag, startPoint x: 719, startPoint y: 307, endPoint x: 866, endPoint y: 306, distance: 147.0
click at [863, 306] on pre "int [] numbers = { 1 , 2 , 3 , 4 , 5 }; for ( int number : numbers) { System.ou…" at bounding box center [971, 344] width 837 height 88
drag, startPoint x: 621, startPoint y: 327, endPoint x: 791, endPoint y: 327, distance: 170.0
click at [791, 327] on pre "int [] numbers = { 1 , 2 , 3 , 4 , 5 }; for ( int number : numbers) { System.ou…" at bounding box center [971, 344] width 837 height 88
drag, startPoint x: 603, startPoint y: 344, endPoint x: 804, endPoint y: 344, distance: 201.0
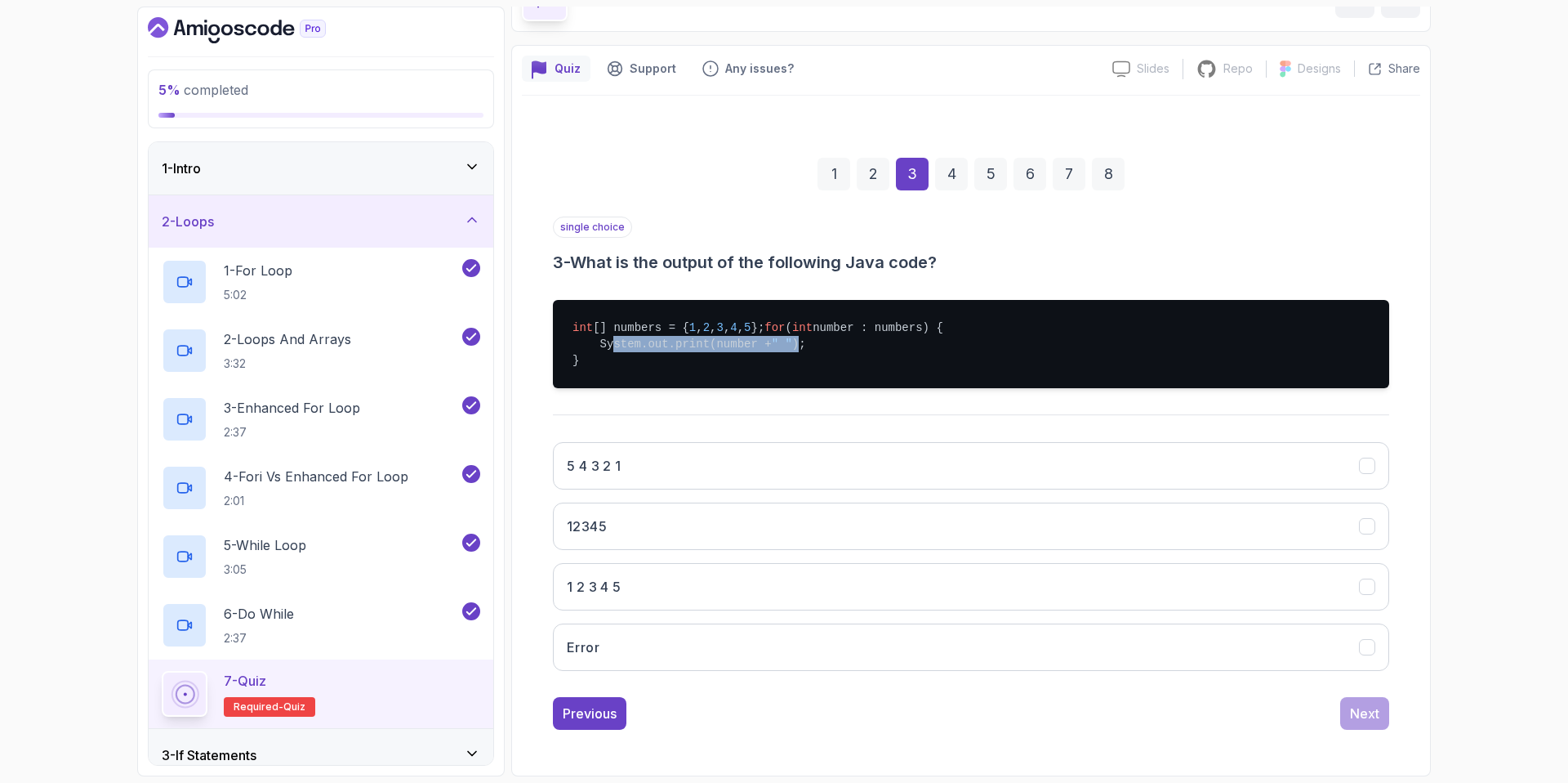
click at [804, 344] on pre "int [] numbers = { 1 , 2 , 3 , 4 , 5 }; for ( int number : numbers) { System.ou…" at bounding box center [971, 344] width 837 height 88
click at [580, 378] on pre "int [] numbers = { 1 , 2 , 3 , 4 , 5 }; for ( int number : numbers) { System.ou…" at bounding box center [971, 344] width 837 height 88
drag, startPoint x: 581, startPoint y: 367, endPoint x: 566, endPoint y: 304, distance: 64.8
click at [566, 304] on pre "int [] numbers = { 1 , 2 , 3 , 4 , 5 }; for ( int number : numbers) { System.ou…" at bounding box center [971, 344] width 837 height 88
copy pre "int [] numbers = { 1 , 2 , 3 , 4 , 5 }; for ( int number : numbers) { System.ou…"
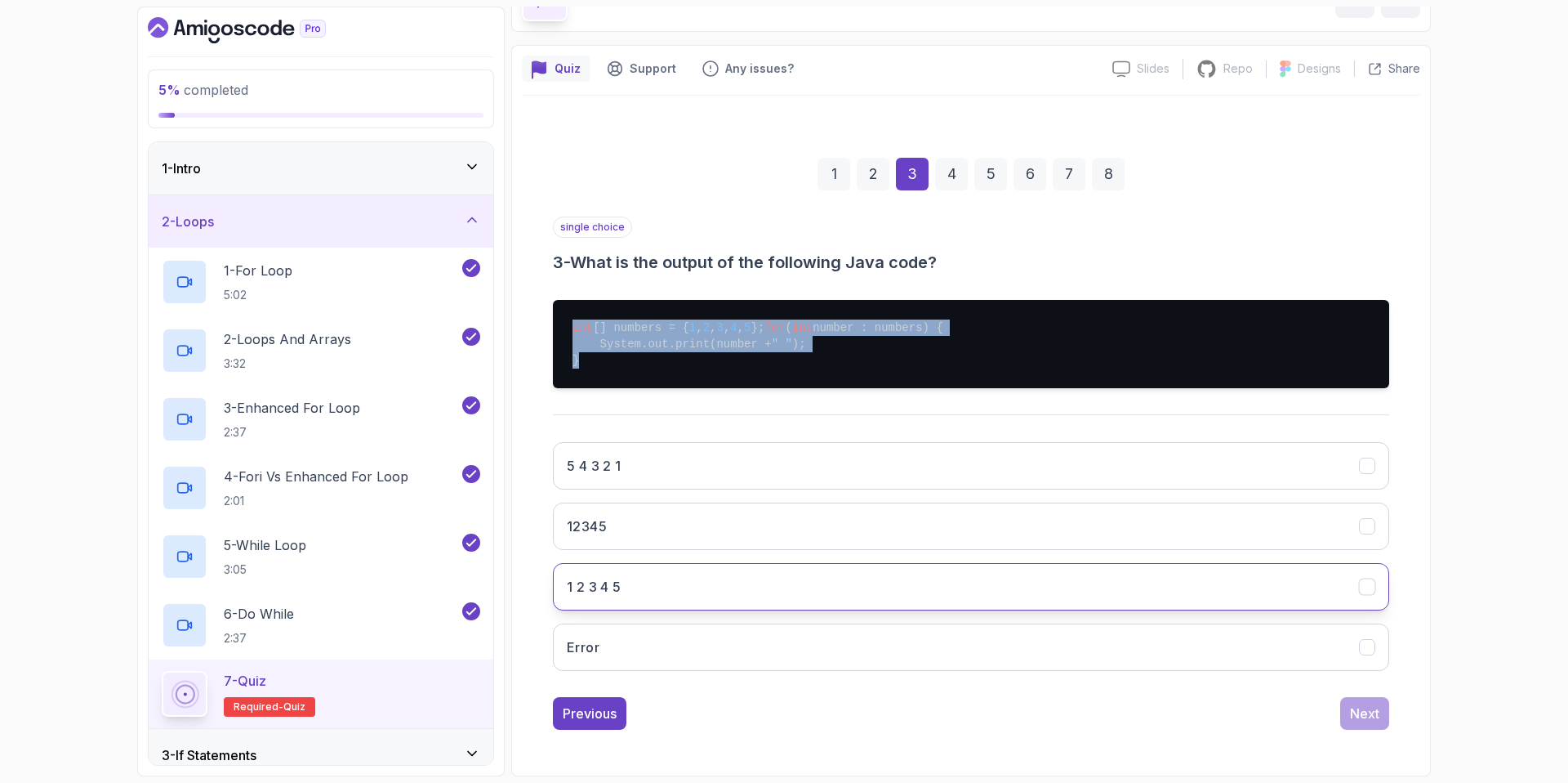
click at [874, 589] on button "1 2 3 4 5" at bounding box center [971, 587] width 837 height 47
copy pre "int [] numbers = { 1 , 2 , 3 , 4 , 5 }; for ( int number : numbers) { System.ou…"
click at [1362, 713] on div "Next" at bounding box center [1365, 713] width 30 height 19
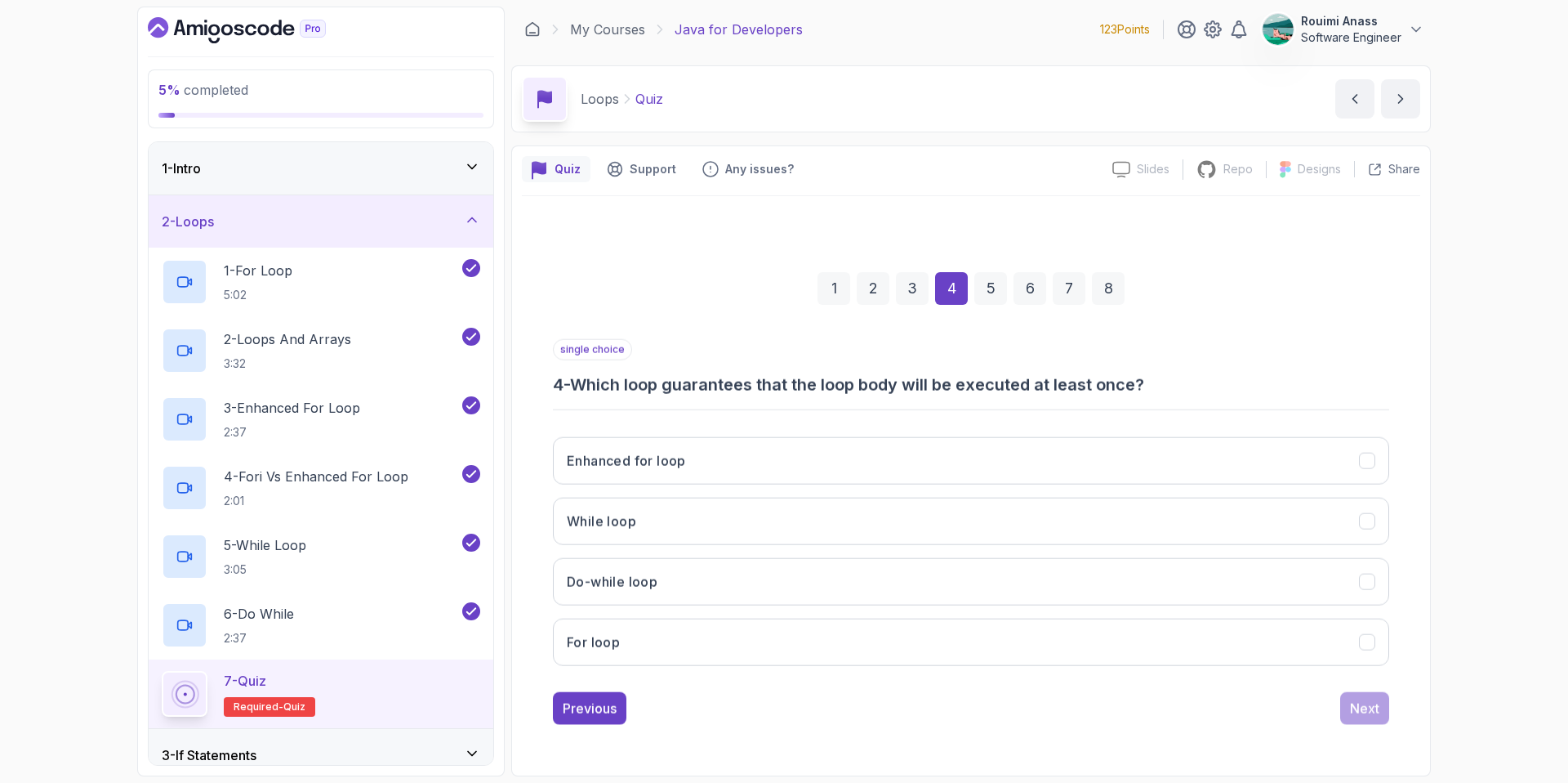
scroll to position [0, 0]
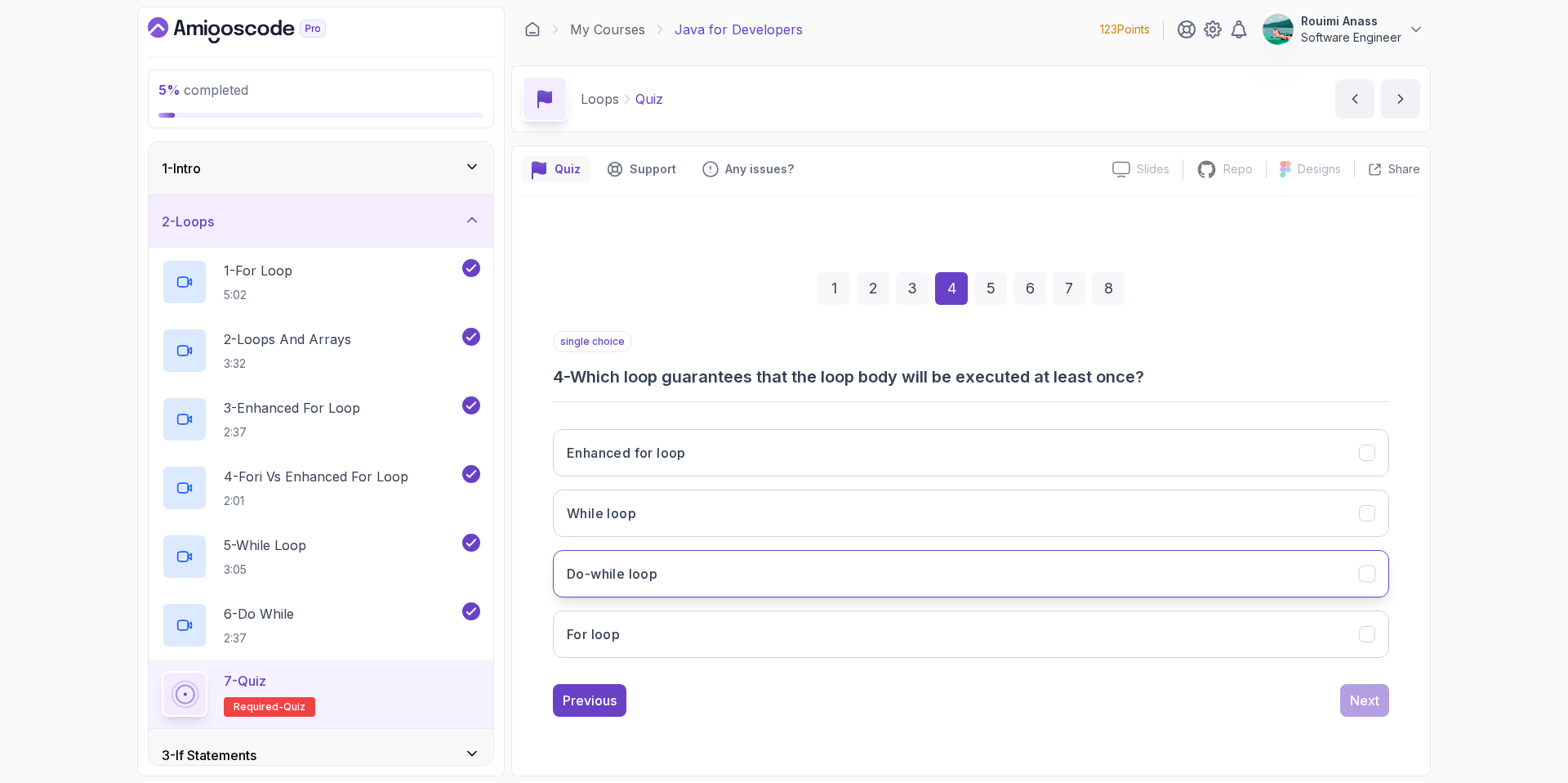
click at [631, 576] on h3 "Do-while loop" at bounding box center [612, 574] width 91 height 19
click at [1356, 691] on div "Next" at bounding box center [1365, 700] width 30 height 19
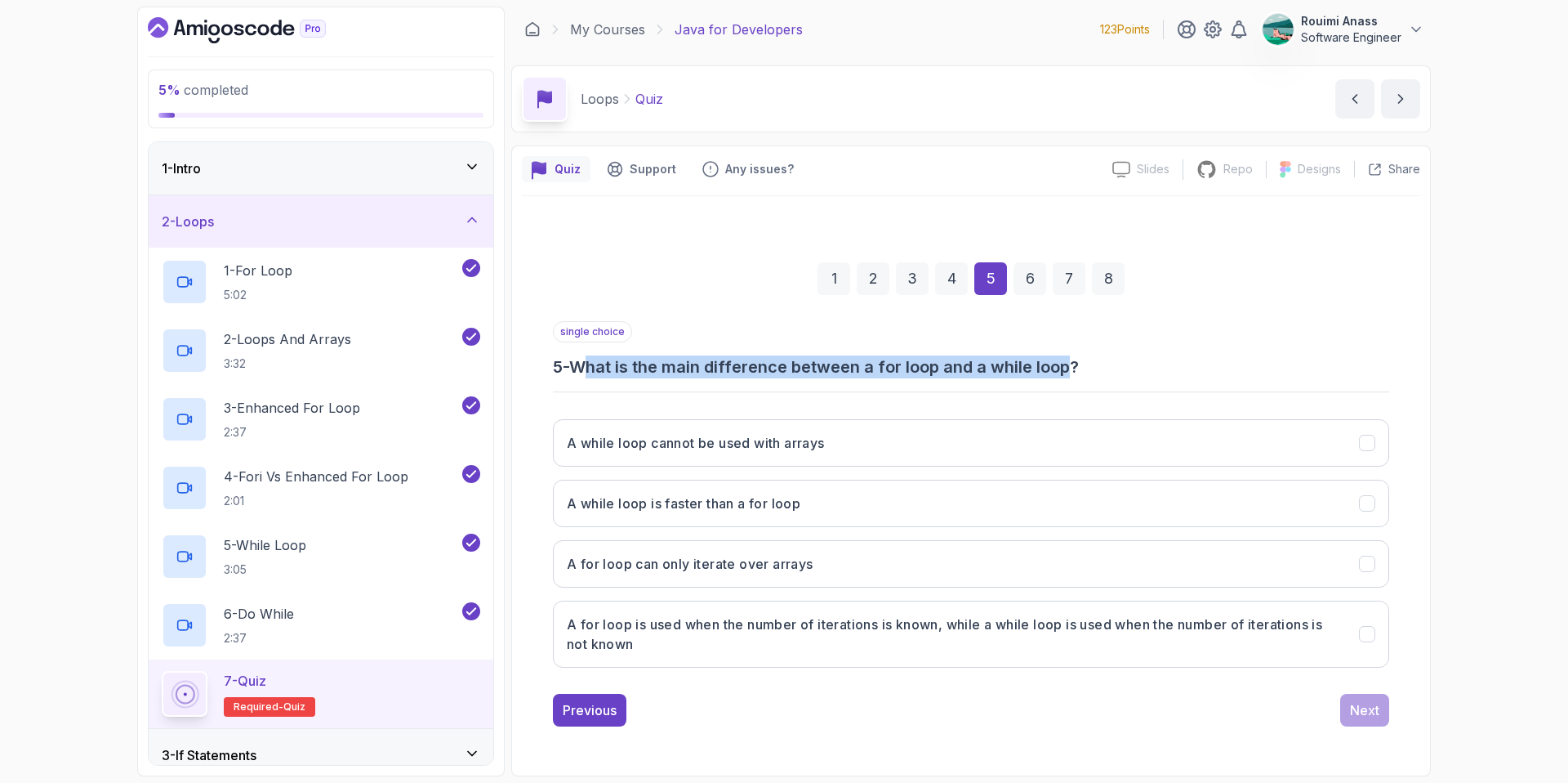
drag, startPoint x: 590, startPoint y: 371, endPoint x: 1078, endPoint y: 367, distance: 488.0
click at [1078, 367] on h3 "5 - What is the main difference between a for loop and a while loop?" at bounding box center [971, 367] width 837 height 23
click at [1197, 630] on h3 "A for loop is used when the number of iterations is known, while a while loop i…" at bounding box center [953, 634] width 772 height 39
click at [1332, 551] on button "A for loop can only iterate over arrays" at bounding box center [971, 563] width 837 height 47
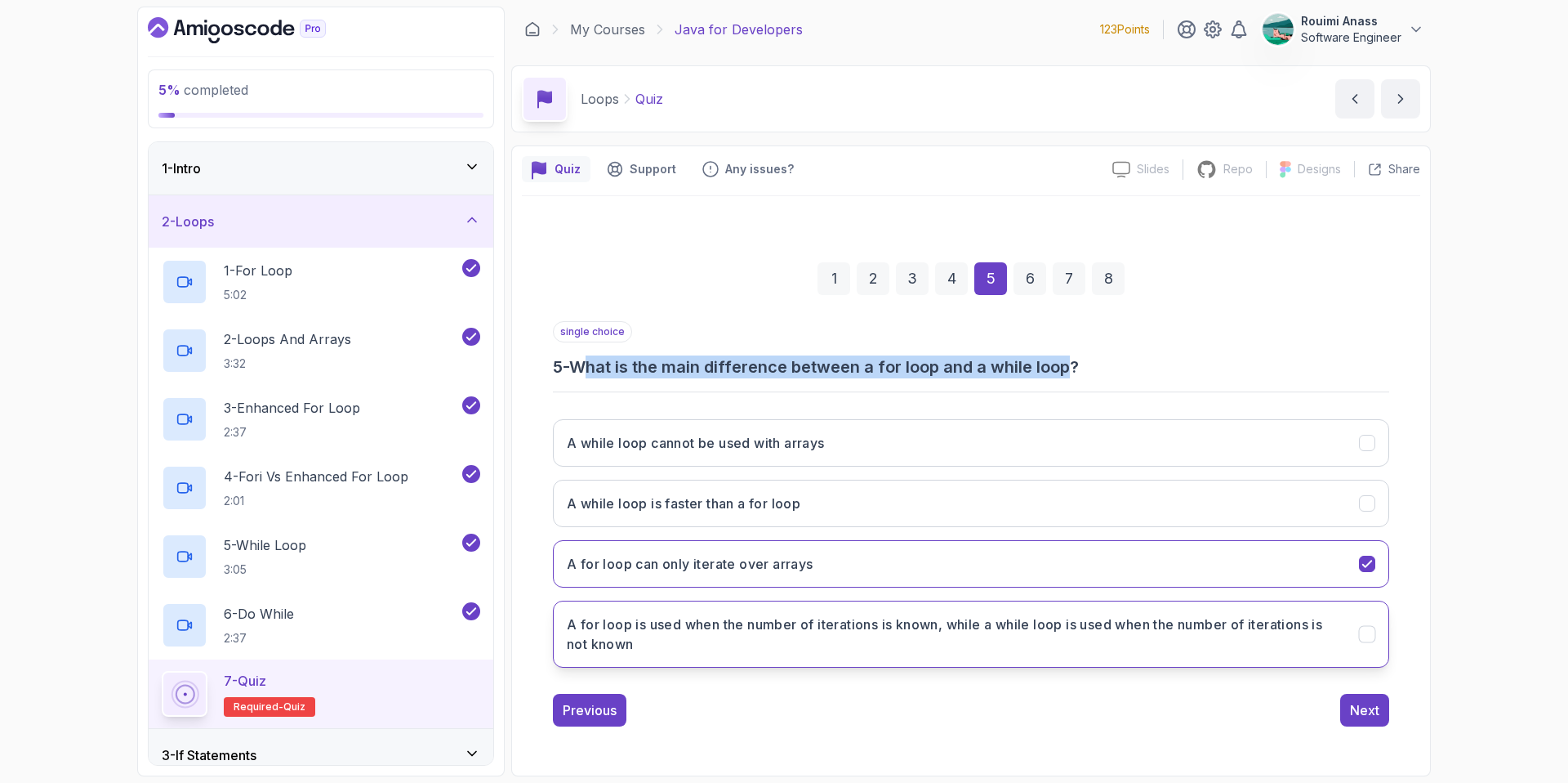
click at [1323, 623] on h3 "A for loop is used when the number of iterations is known, while a while loop i…" at bounding box center [953, 634] width 772 height 39
click at [1385, 702] on button "Next" at bounding box center [1365, 710] width 49 height 32
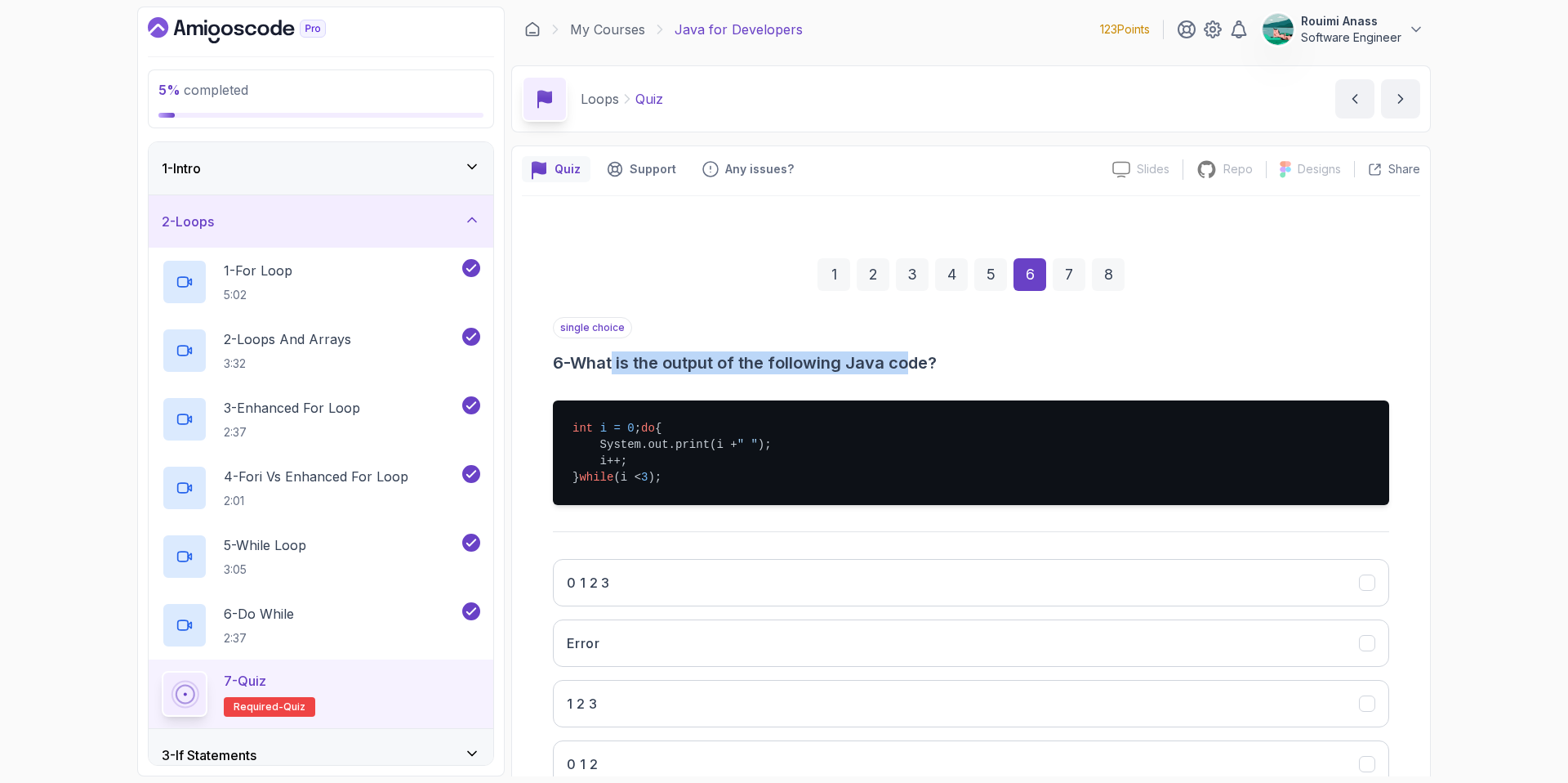
drag, startPoint x: 620, startPoint y: 360, endPoint x: 914, endPoint y: 359, distance: 294.0
click at [914, 359] on h3 "6 - What is the output of the following Java code?" at bounding box center [971, 363] width 837 height 23
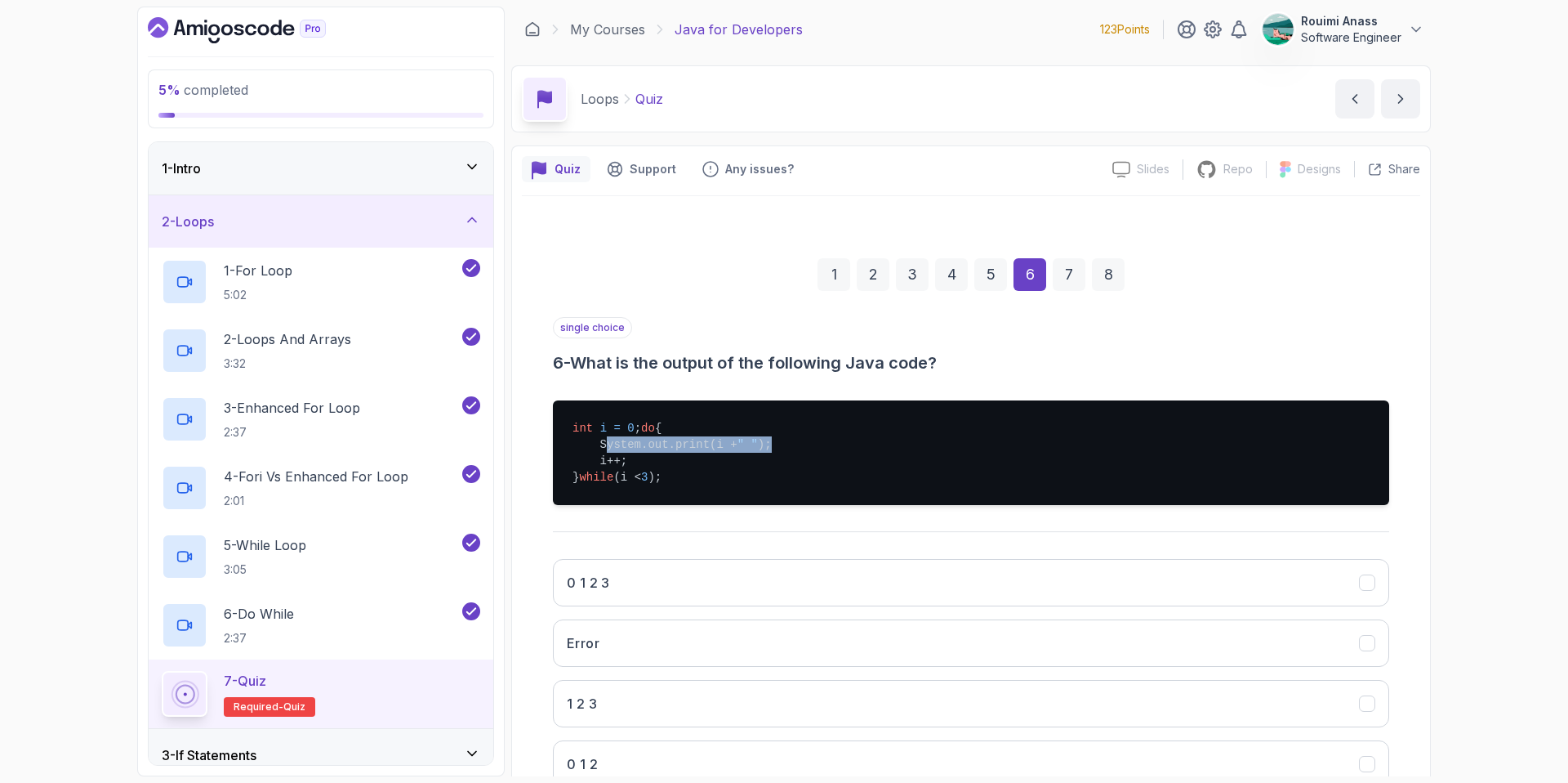
drag, startPoint x: 599, startPoint y: 458, endPoint x: 798, endPoint y: 458, distance: 199.0
click at [798, 458] on pre "int i = 0 ; do { System.out.print(i + " " ); i++; } while (i < 3 );" at bounding box center [971, 453] width 837 height 105
drag, startPoint x: 604, startPoint y: 476, endPoint x: 635, endPoint y: 474, distance: 31.1
click at [635, 474] on pre "int i = 0 ; do { System.out.print(i + " " ); i++; } while (i < 3 );" at bounding box center [971, 453] width 837 height 105
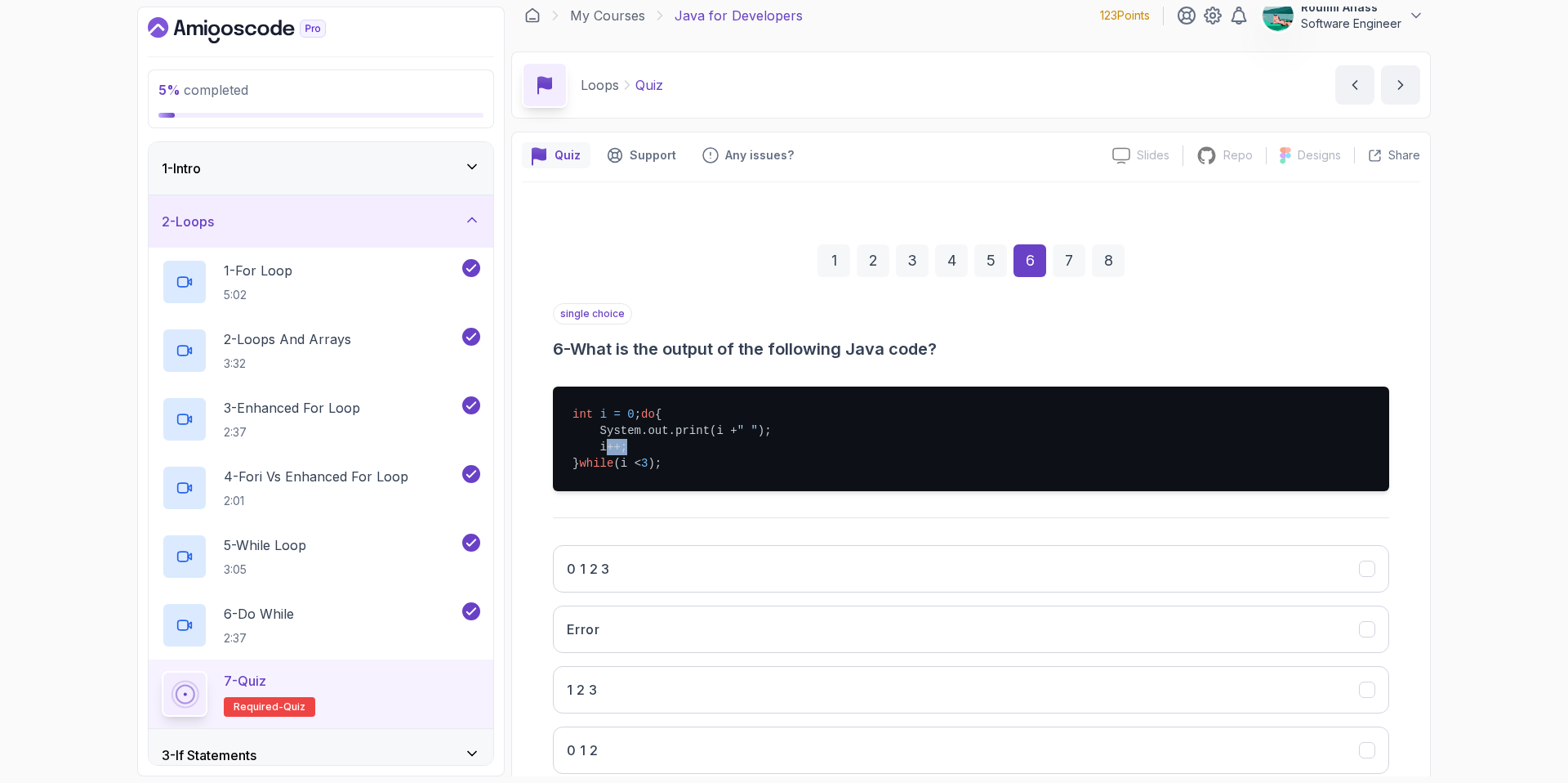
scroll to position [65, 0]
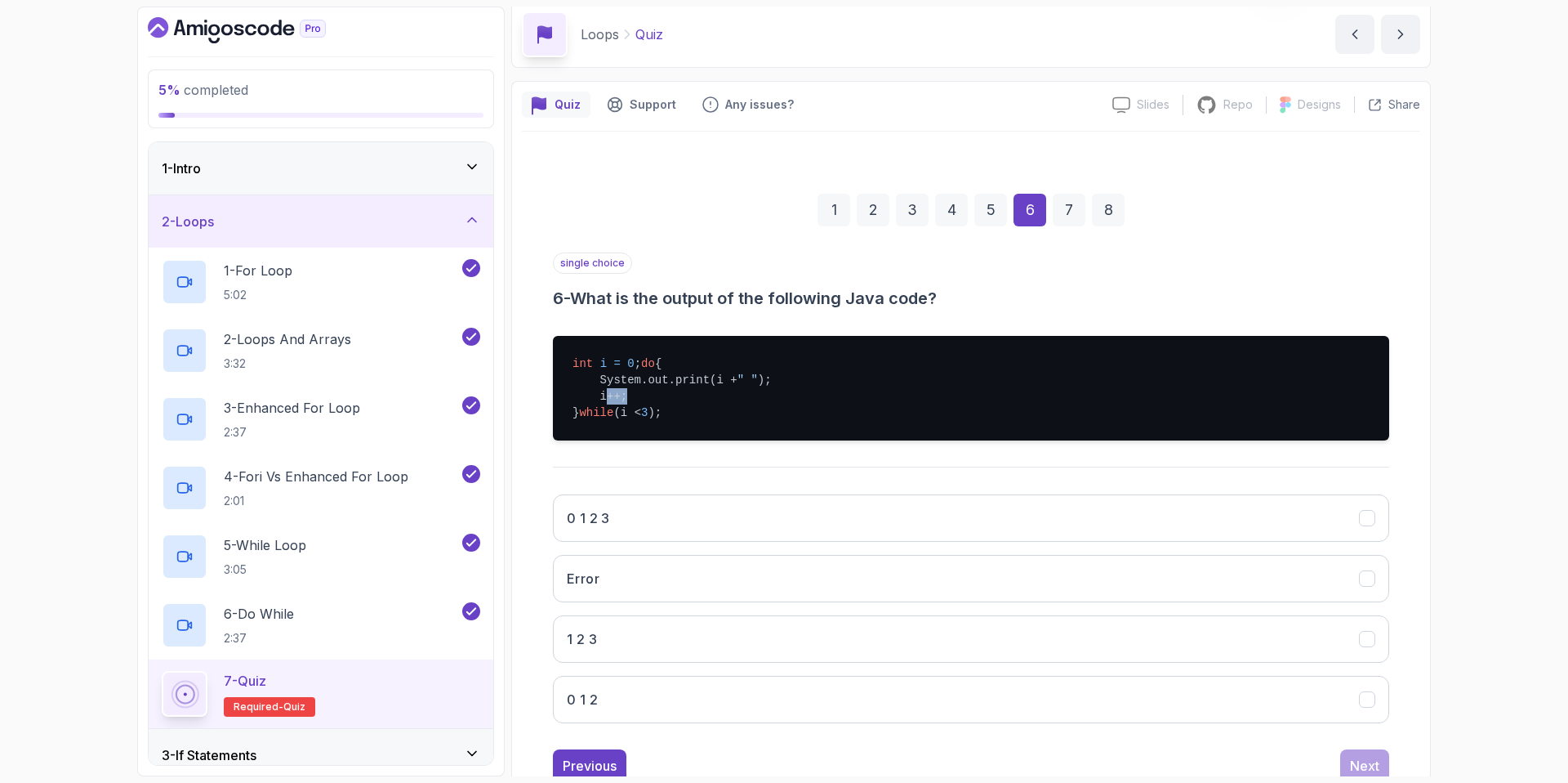
click at [612, 409] on pre "int i = 0 ; do { System.out.print(i + " " ); i++; } while (i < 3 );" at bounding box center [971, 388] width 837 height 105
click at [641, 713] on button "0 1 2" at bounding box center [971, 699] width 837 height 47
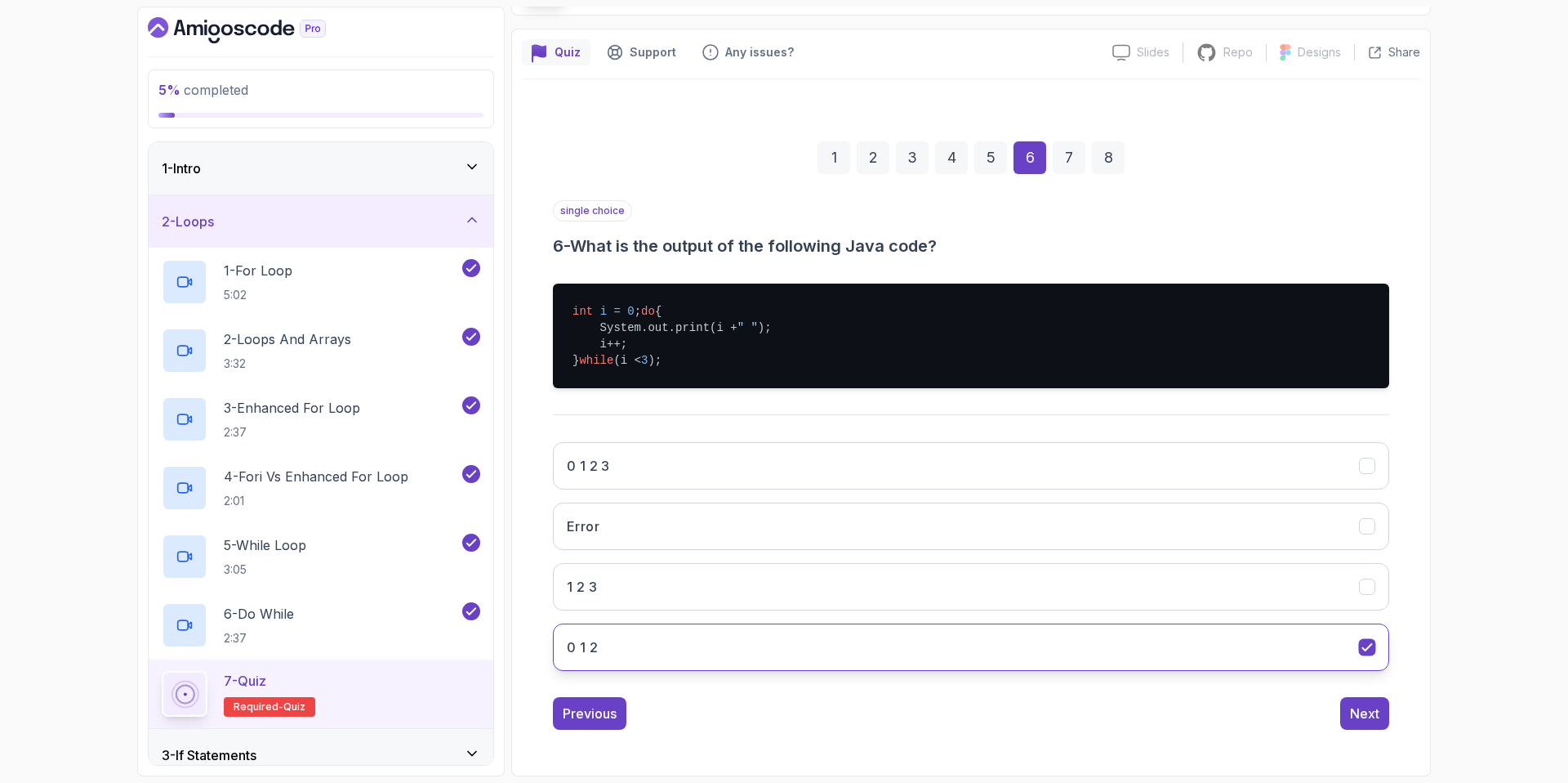
scroll to position [133, 0]
click at [1361, 705] on div "Next" at bounding box center [1365, 713] width 30 height 19
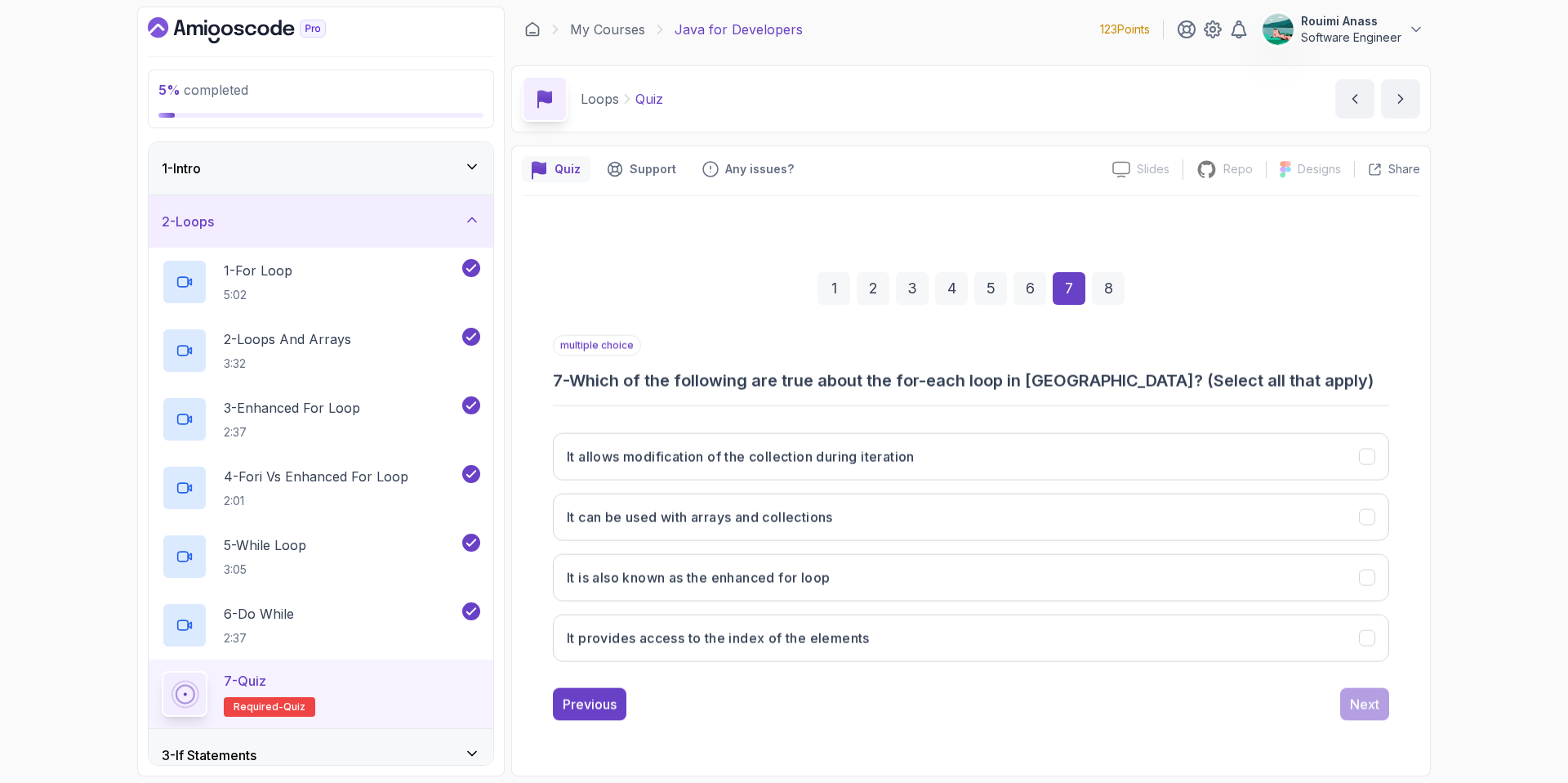
scroll to position [0, 0]
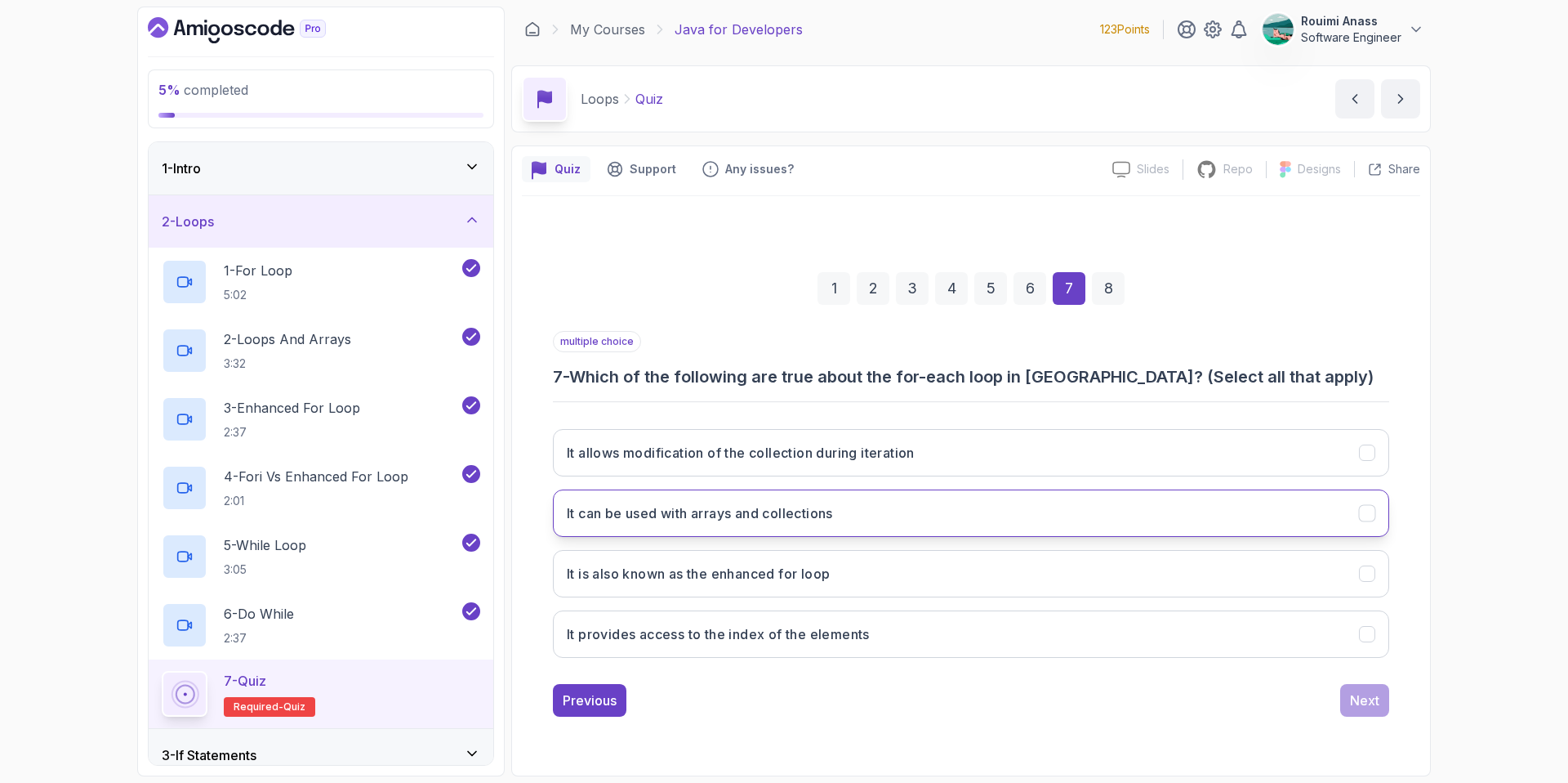
click at [812, 518] on h3 "It can be used with arrays and collections" at bounding box center [699, 513] width 266 height 19
click at [924, 577] on button "It is also known as the enhanced for loop" at bounding box center [971, 574] width 837 height 47
click at [1375, 695] on div "Next" at bounding box center [1365, 700] width 30 height 19
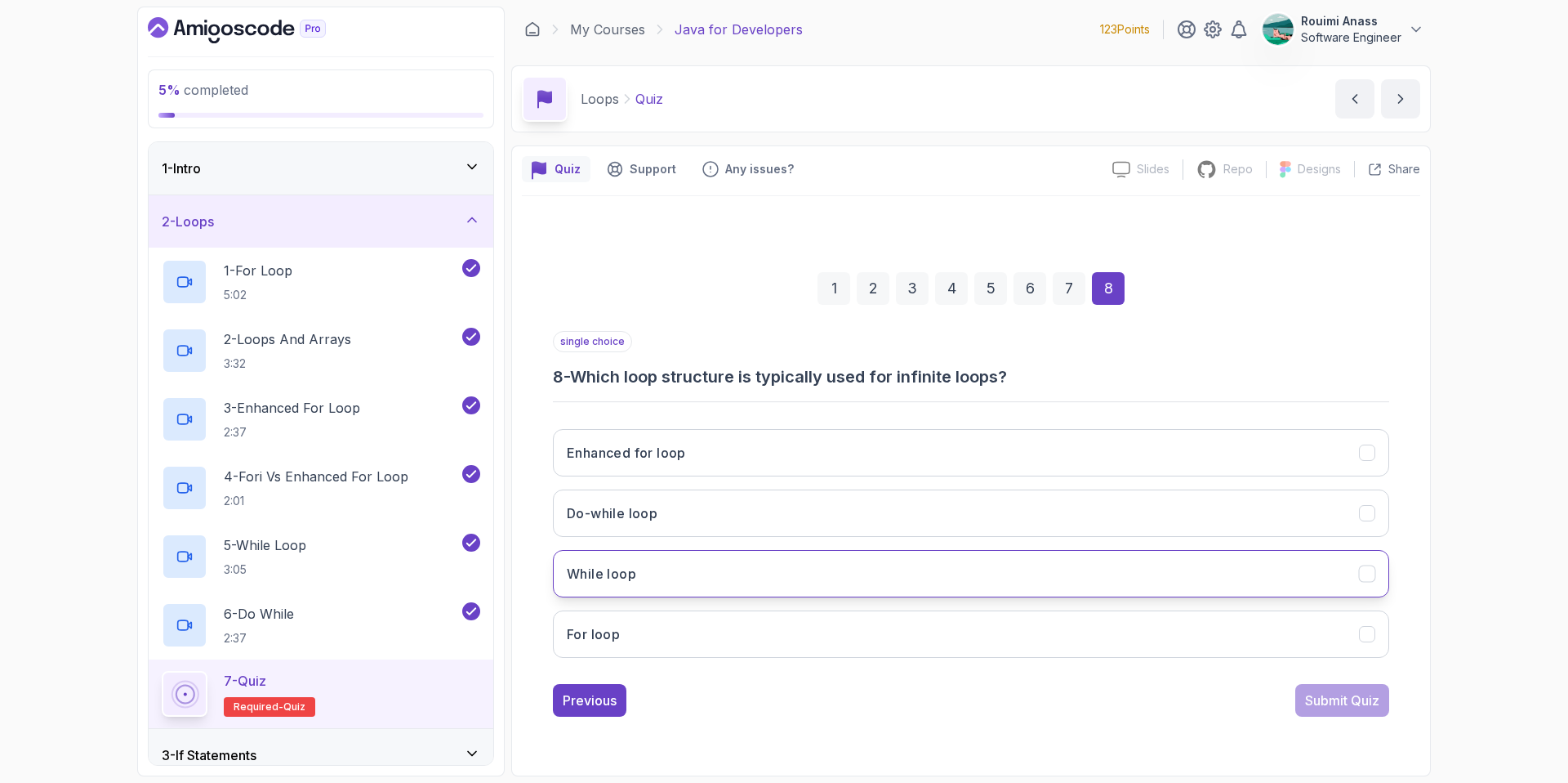
click at [1018, 591] on button "While loop" at bounding box center [971, 574] width 837 height 47
click at [1368, 717] on div "1 2 3 4 5 6 7 8 single choice 8 - Which loop structure is typically used for in…" at bounding box center [971, 481] width 899 height 497
click at [1364, 709] on button "Submit Quiz" at bounding box center [1342, 699] width 94 height 32
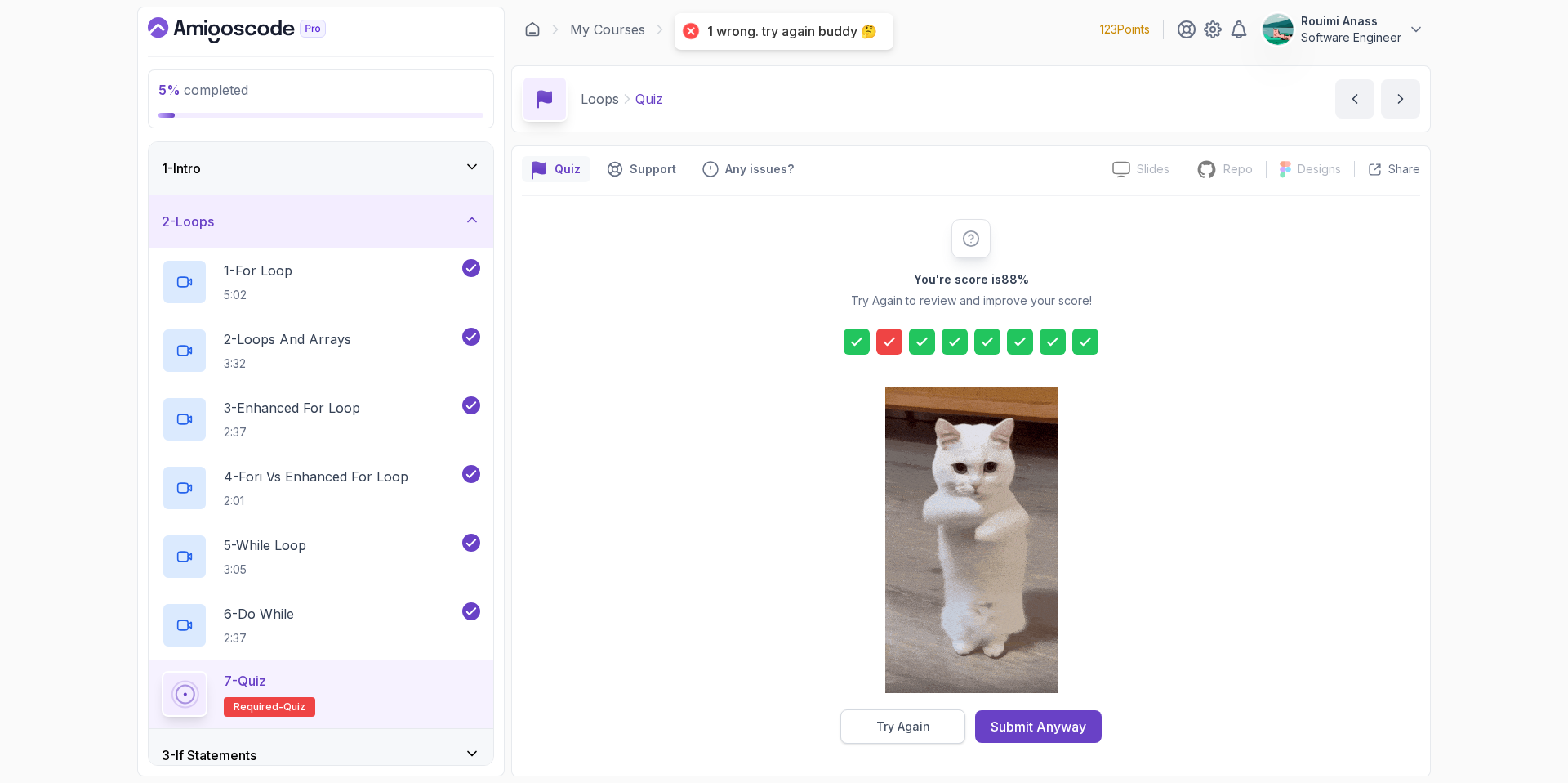
click at [893, 718] on div "Try Again" at bounding box center [903, 726] width 54 height 17
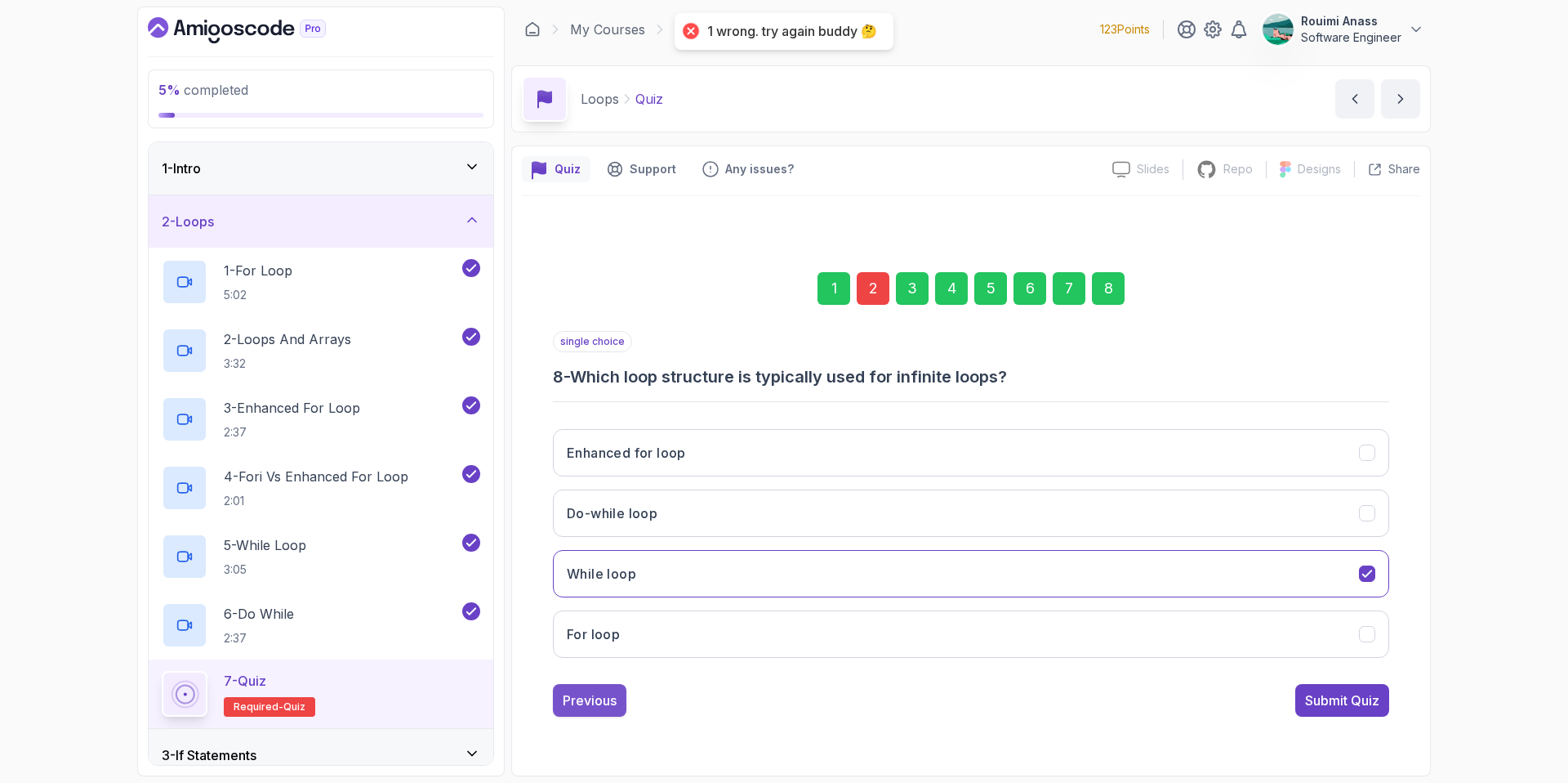
click at [616, 702] on div "Previous" at bounding box center [590, 700] width 54 height 19
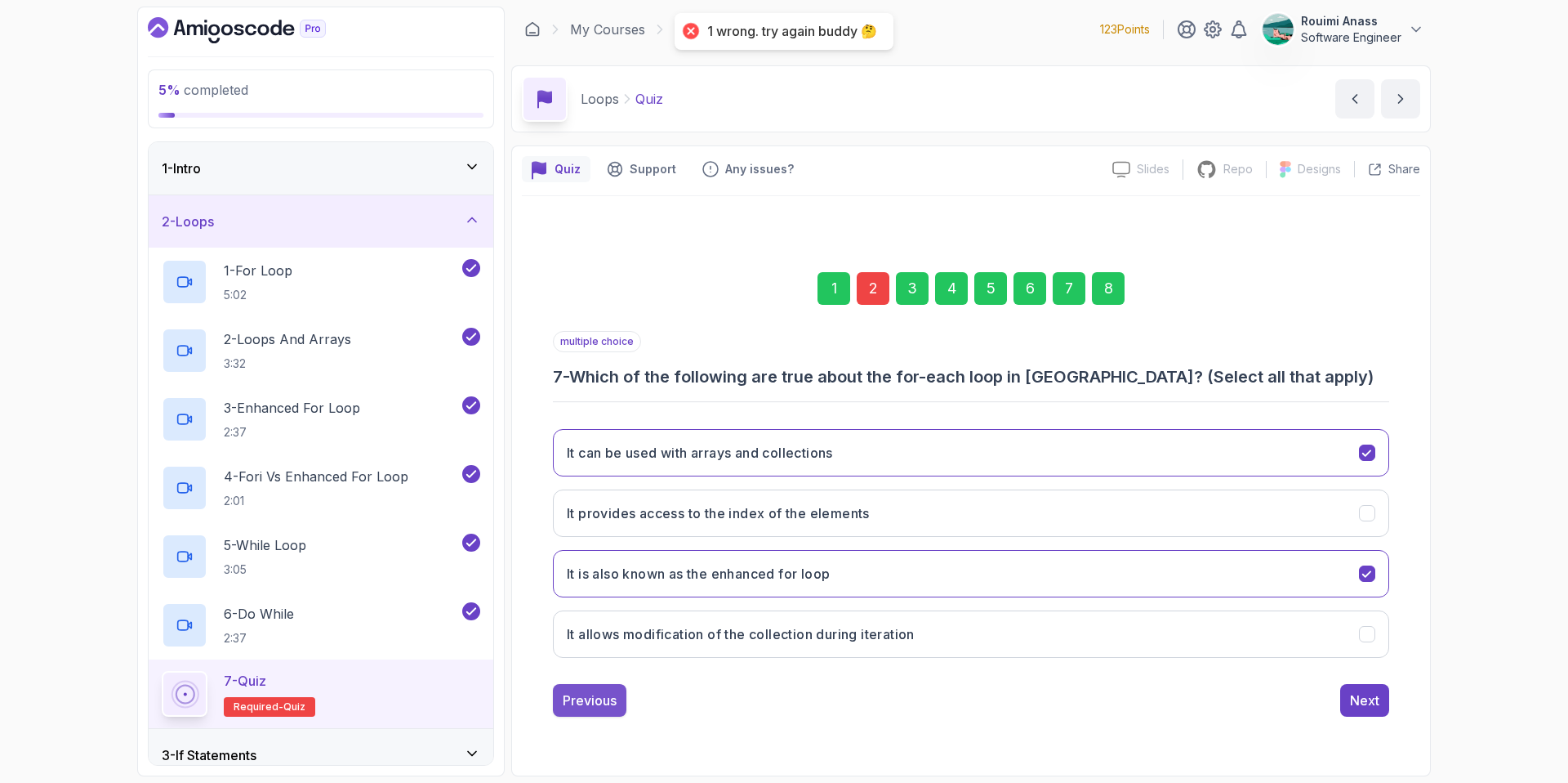
click at [610, 697] on div "Previous" at bounding box center [590, 700] width 54 height 19
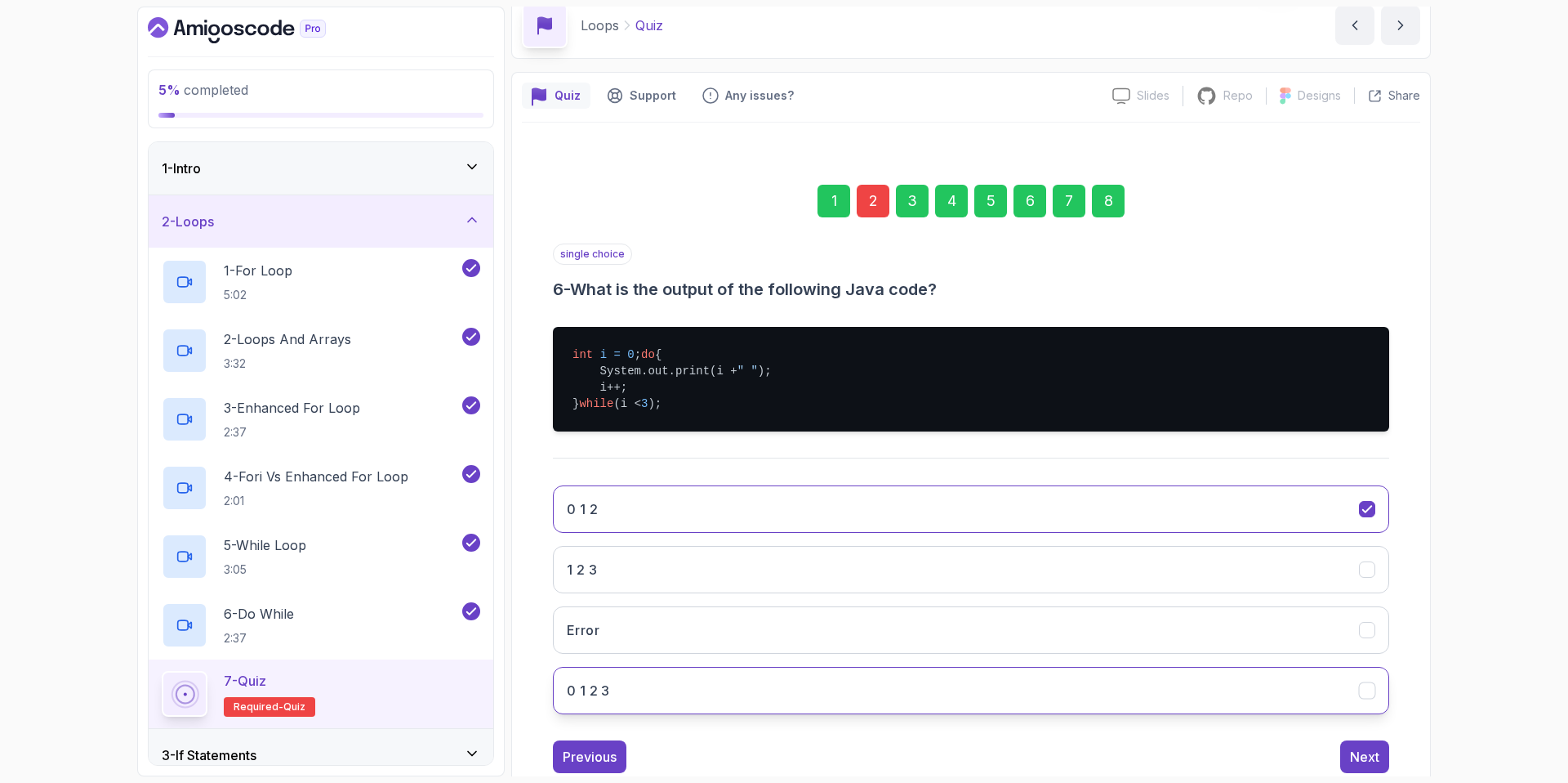
scroll to position [133, 0]
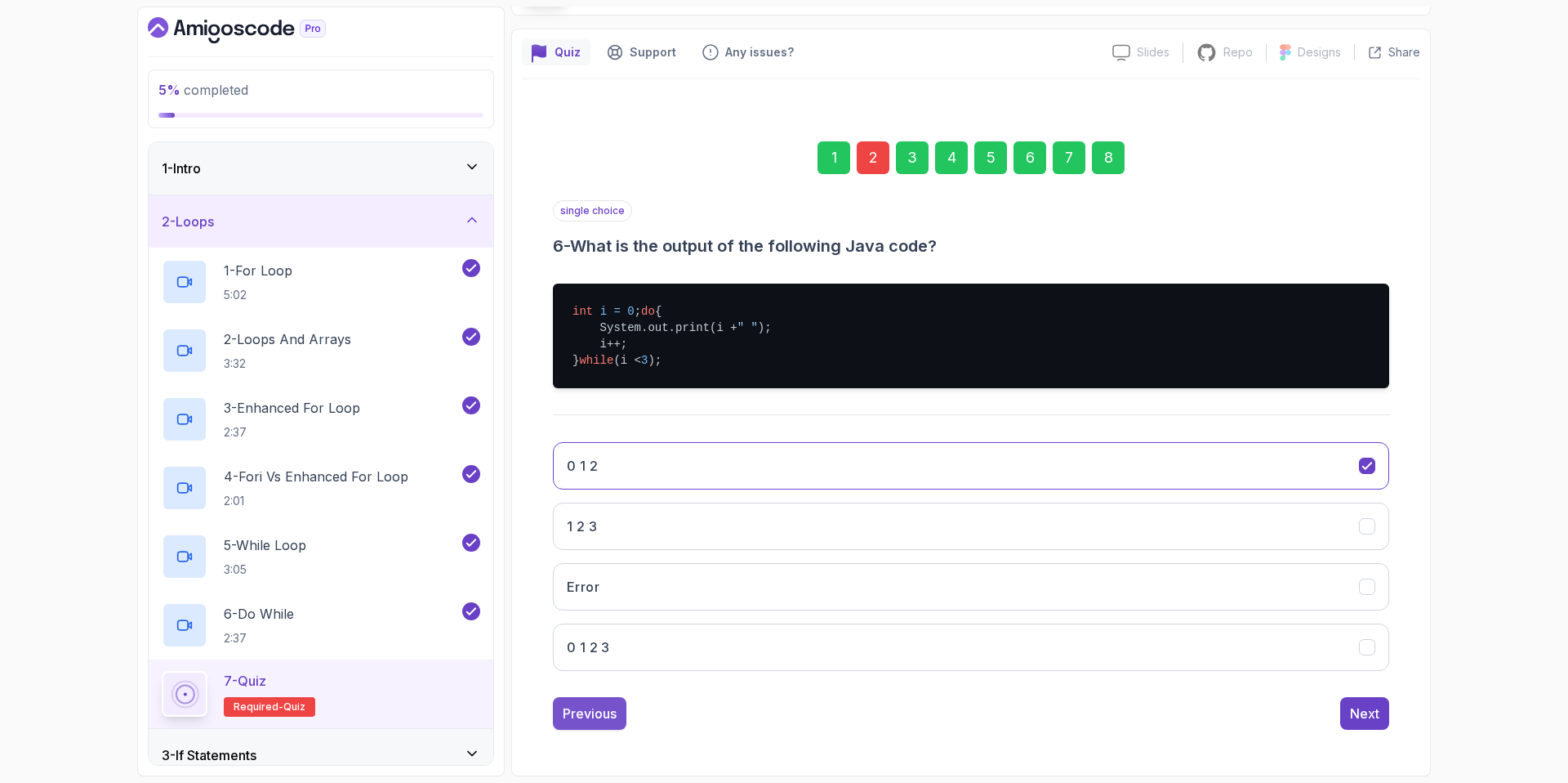
click at [580, 723] on button "Previous" at bounding box center [589, 712] width 73 height 32
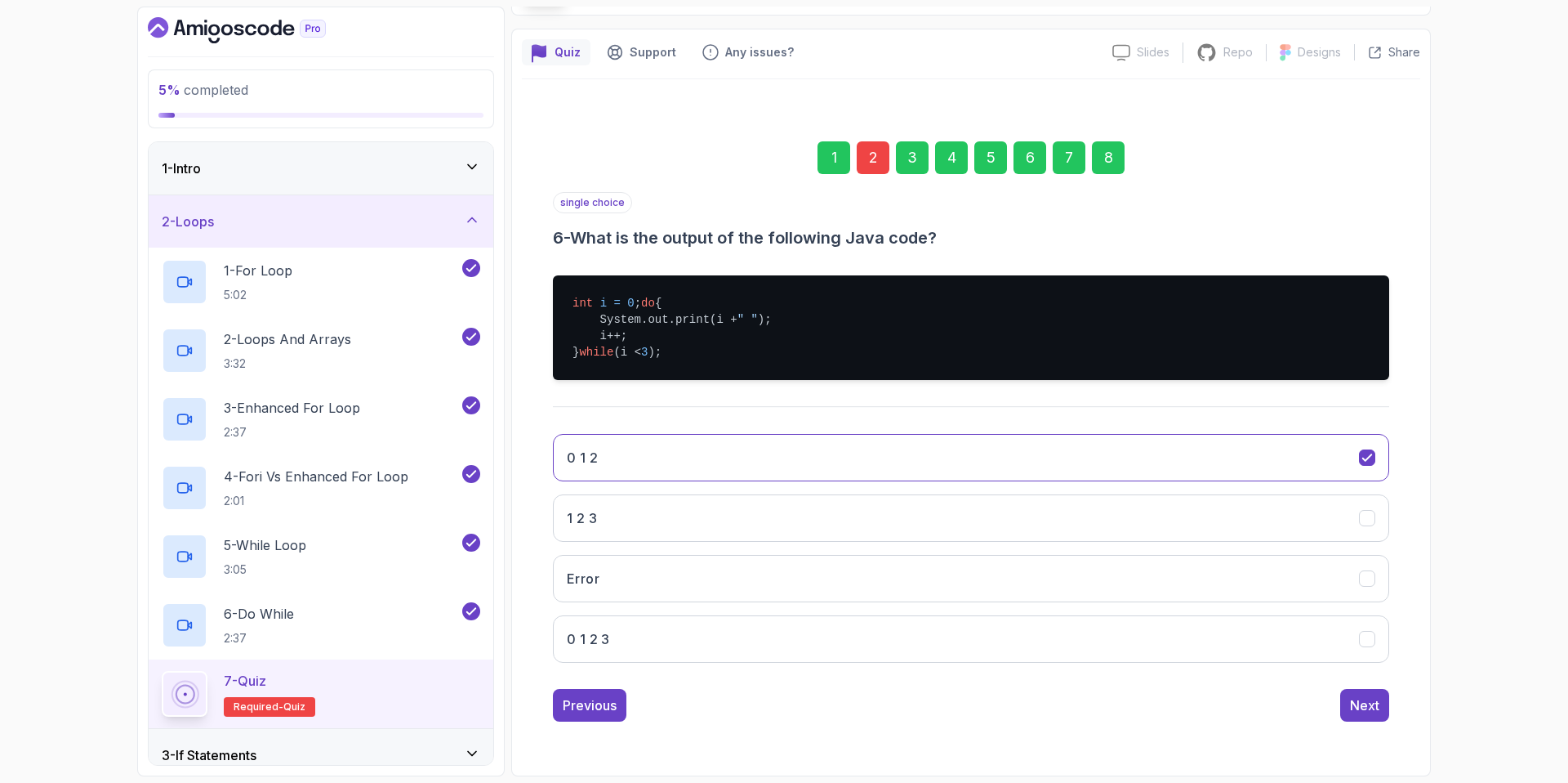
scroll to position [0, 0]
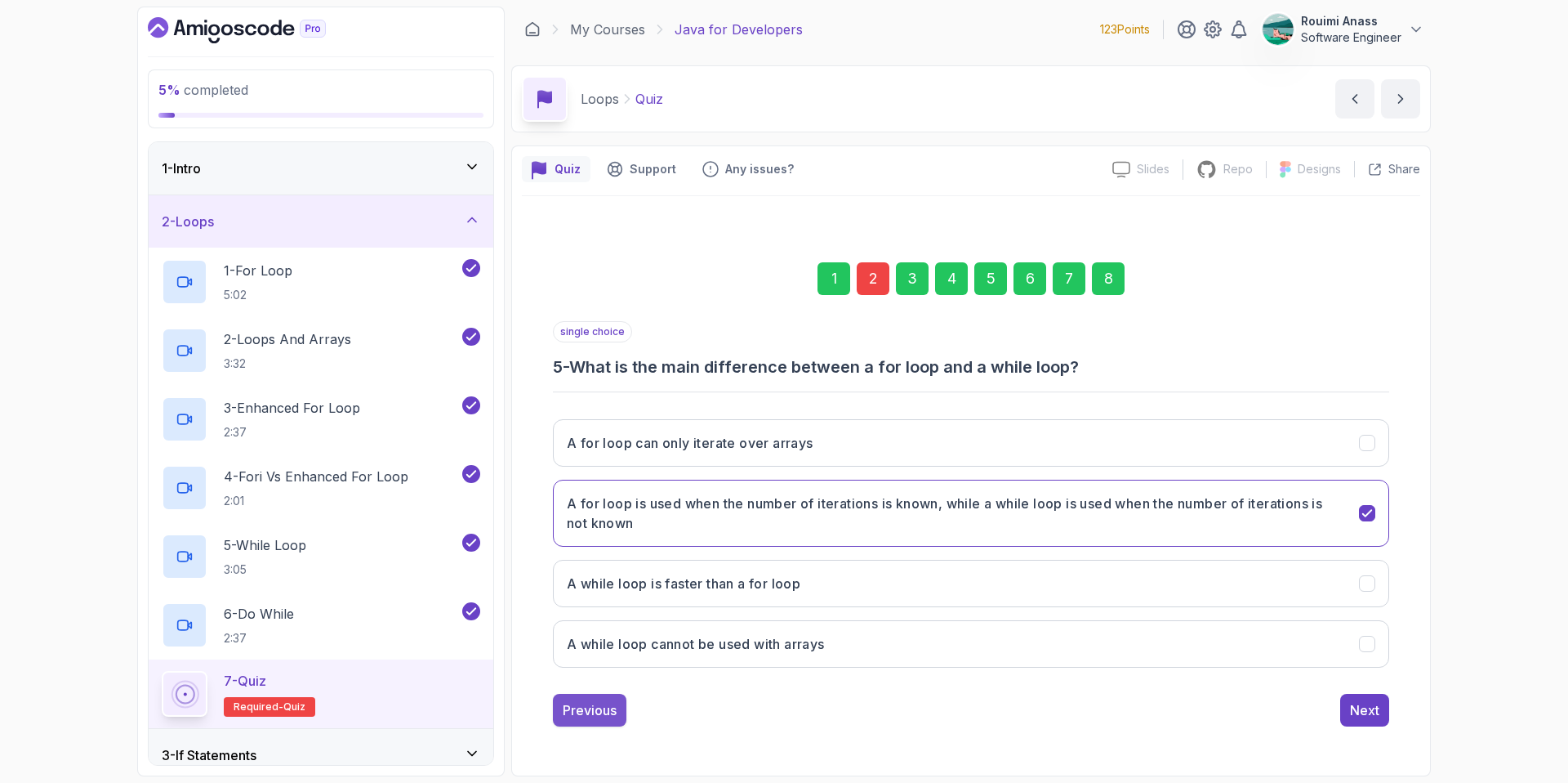
click at [604, 700] on div "Previous" at bounding box center [590, 710] width 54 height 19
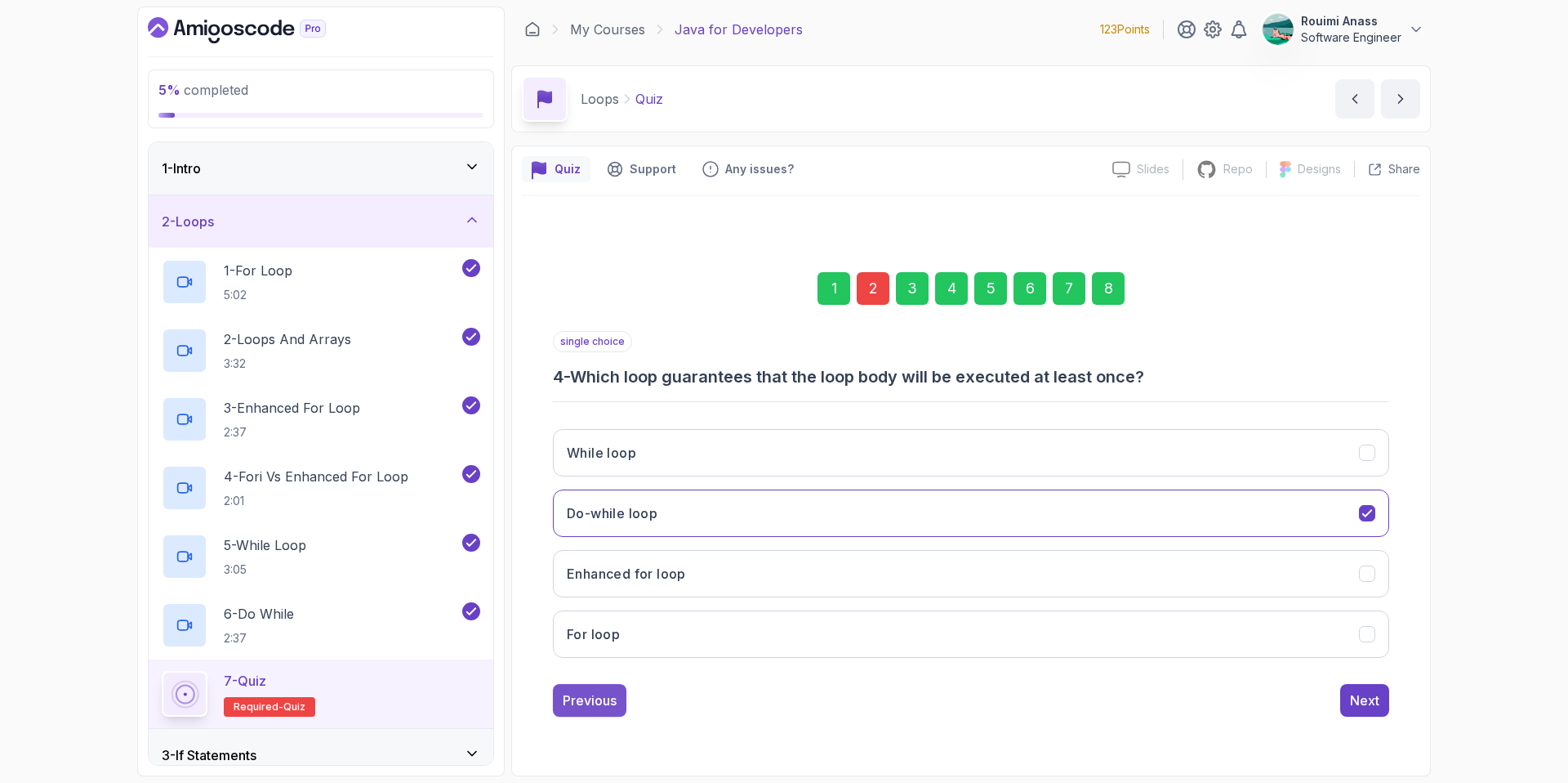
click at [604, 700] on div "Previous" at bounding box center [590, 700] width 54 height 19
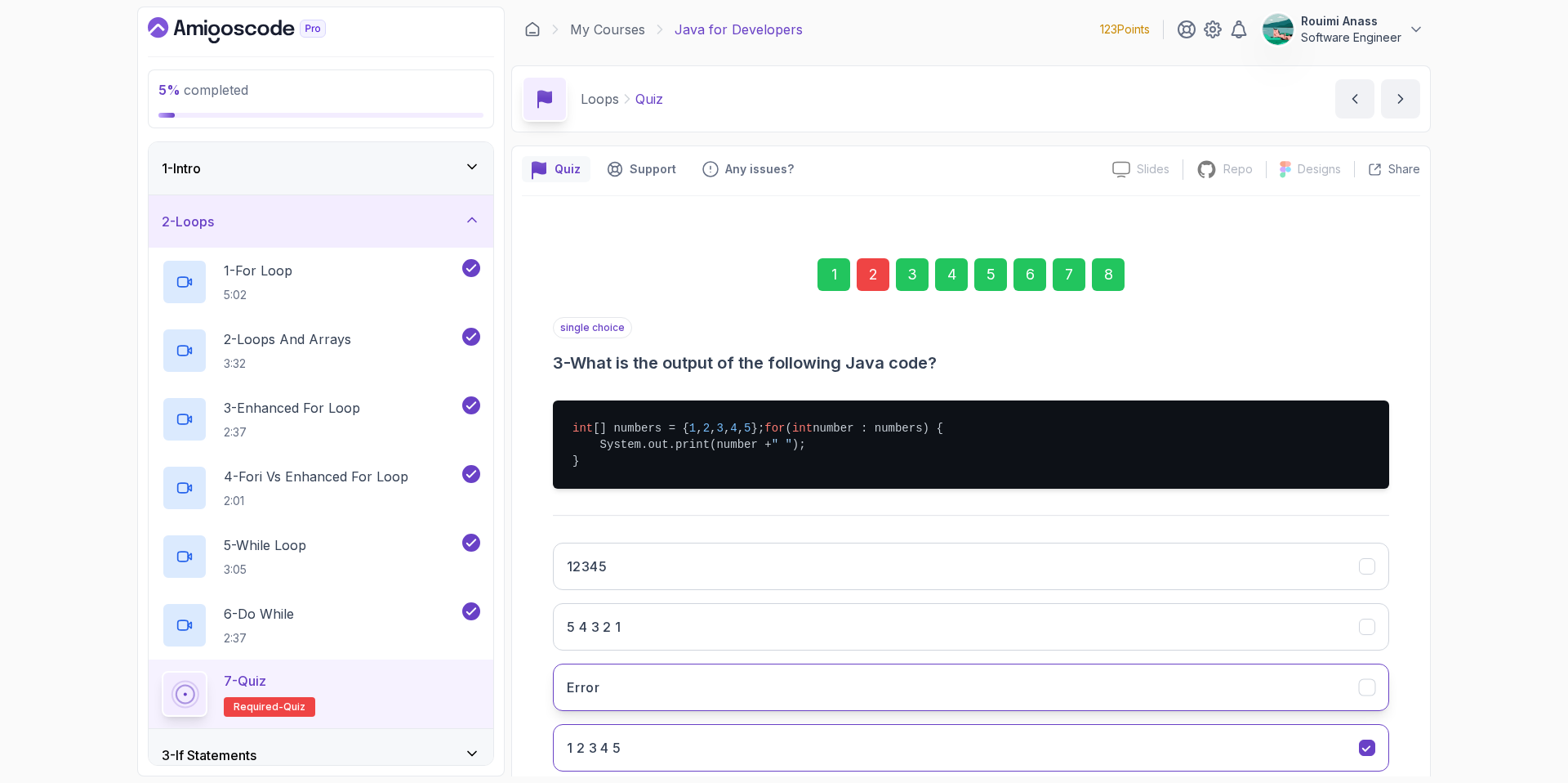
scroll to position [117, 0]
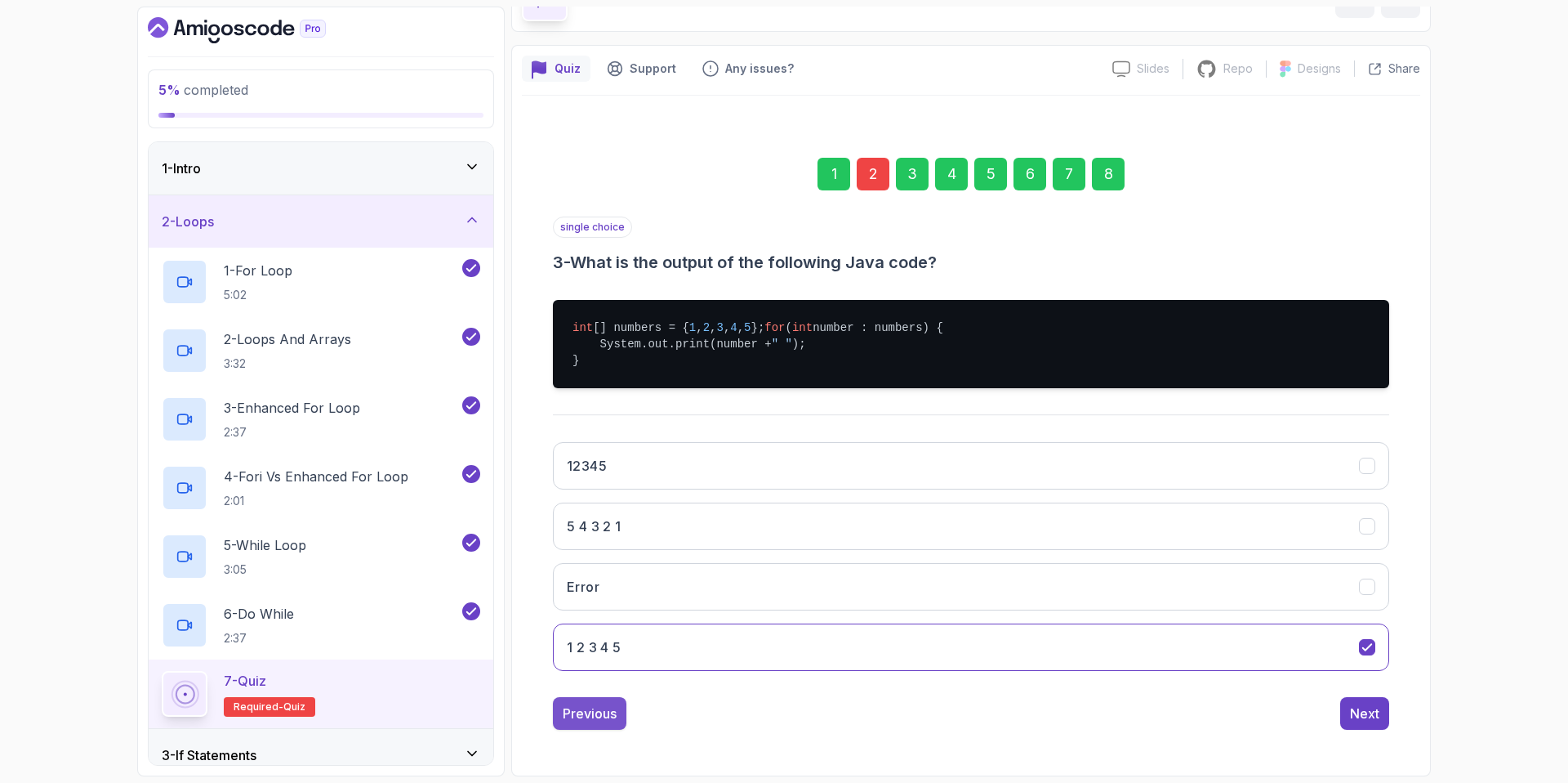
click at [605, 698] on button "Previous" at bounding box center [589, 712] width 73 height 32
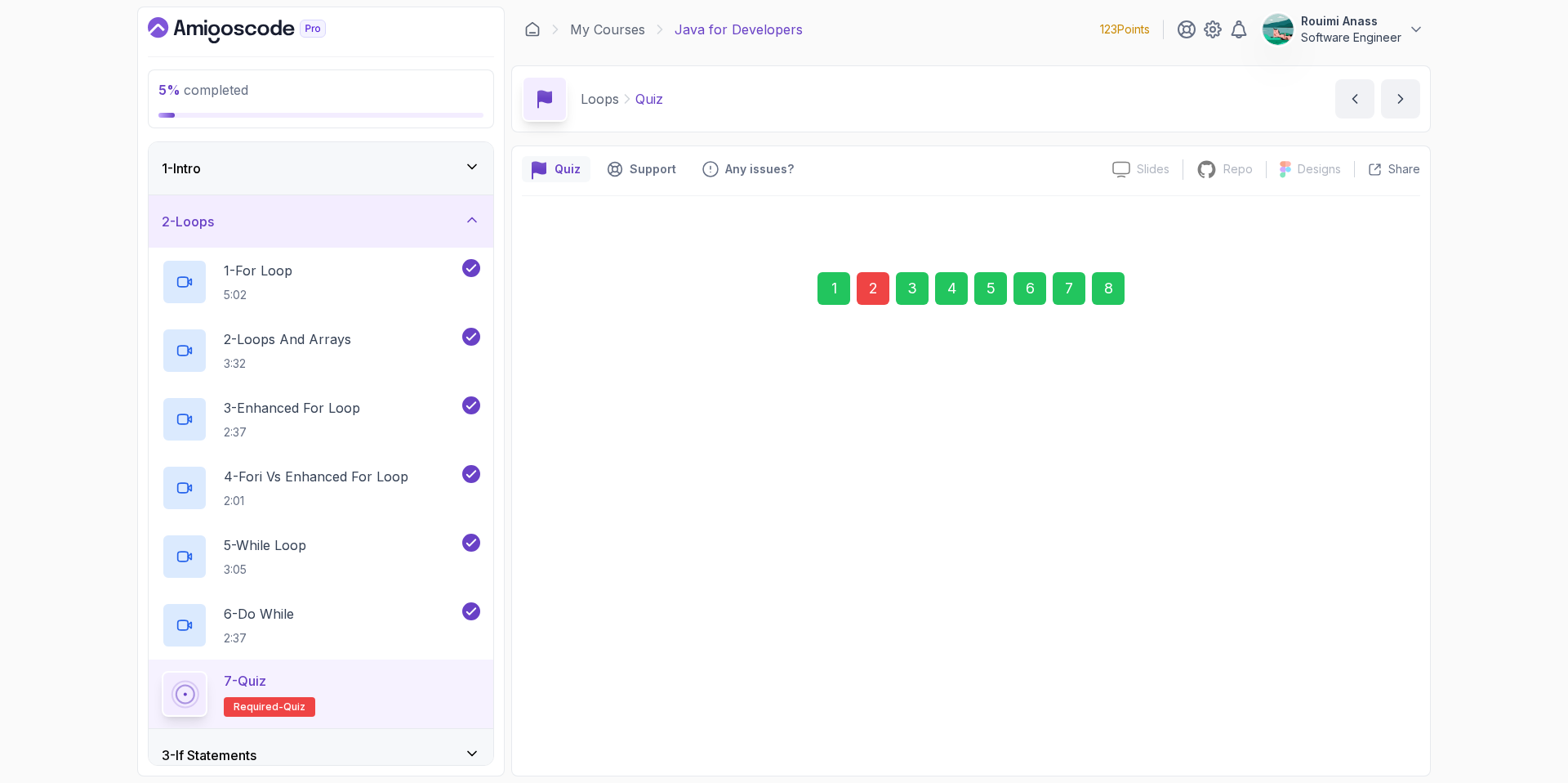
scroll to position [0, 0]
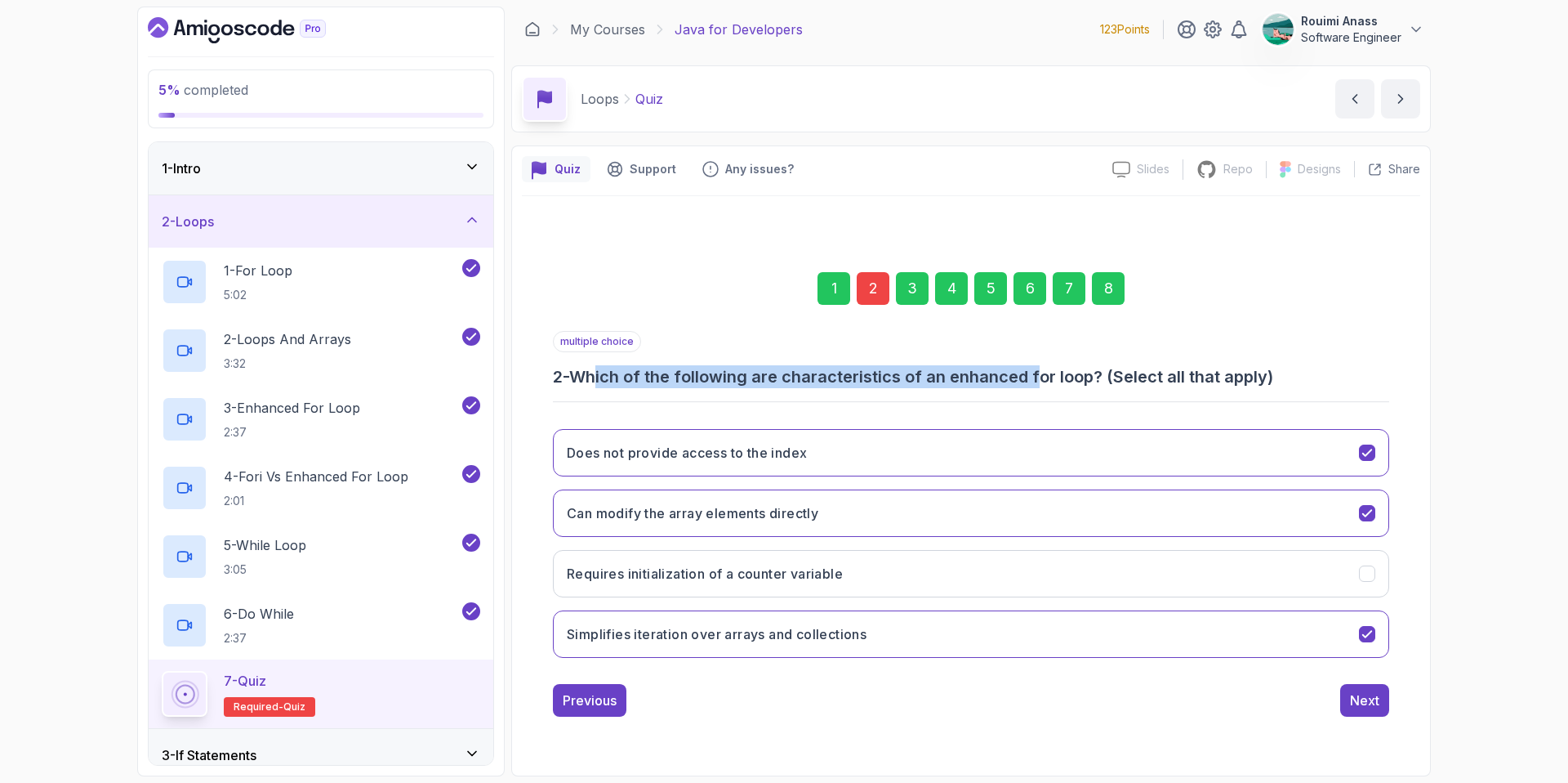
drag, startPoint x: 606, startPoint y: 384, endPoint x: 1059, endPoint y: 378, distance: 453.0
click at [1047, 374] on h3 "2 - Which of the following are characteristics of an enhanced for loop? (Select…" at bounding box center [971, 377] width 837 height 23
click at [1073, 371] on h3 "2 - Which of the following are characteristics of an enhanced for loop? (Select…" at bounding box center [971, 377] width 837 height 23
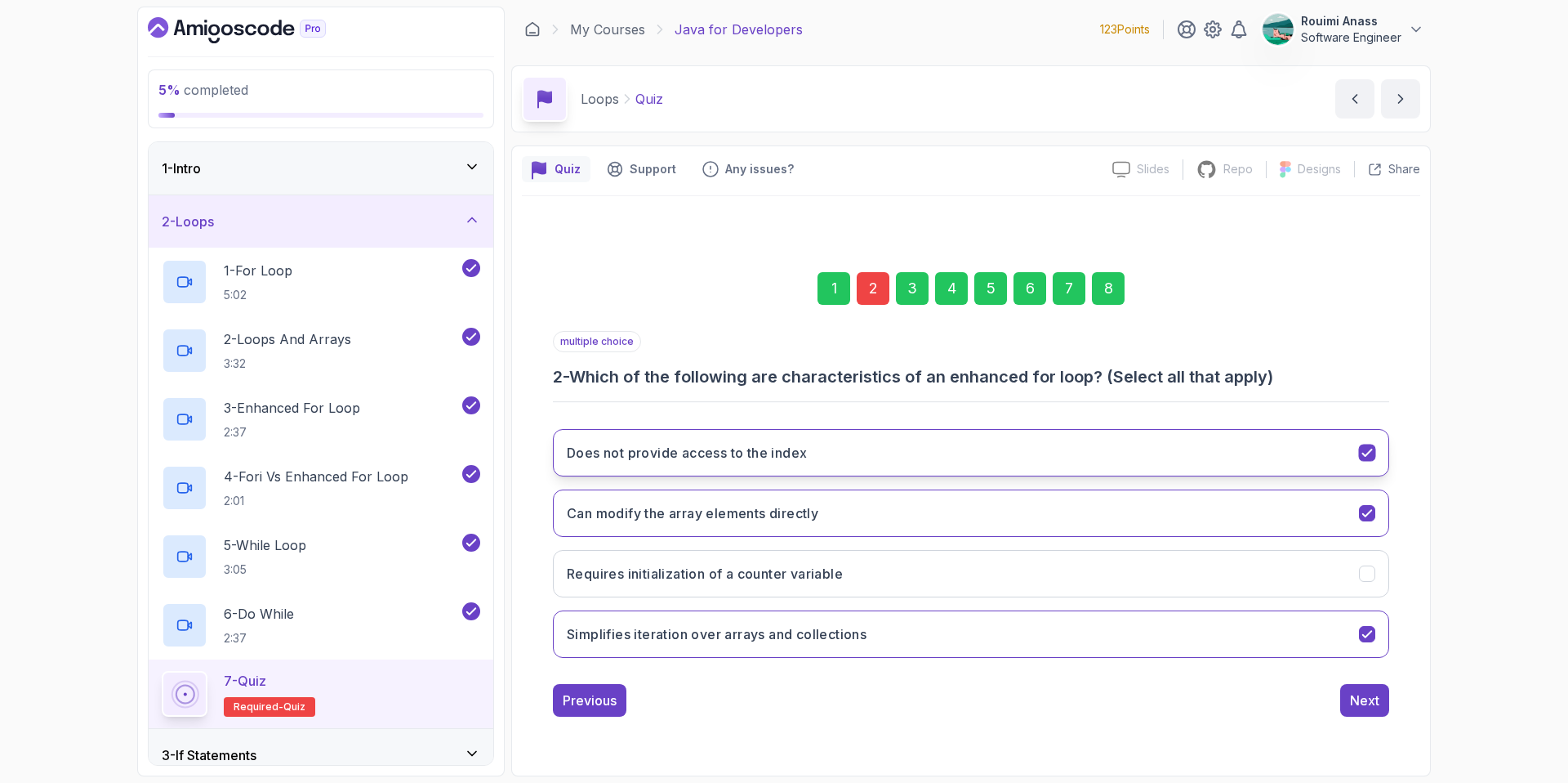
click at [992, 439] on button "Does not provide access to the index" at bounding box center [971, 453] width 837 height 47
click at [879, 523] on button "Can modify the array elements directly" at bounding box center [971, 513] width 837 height 47
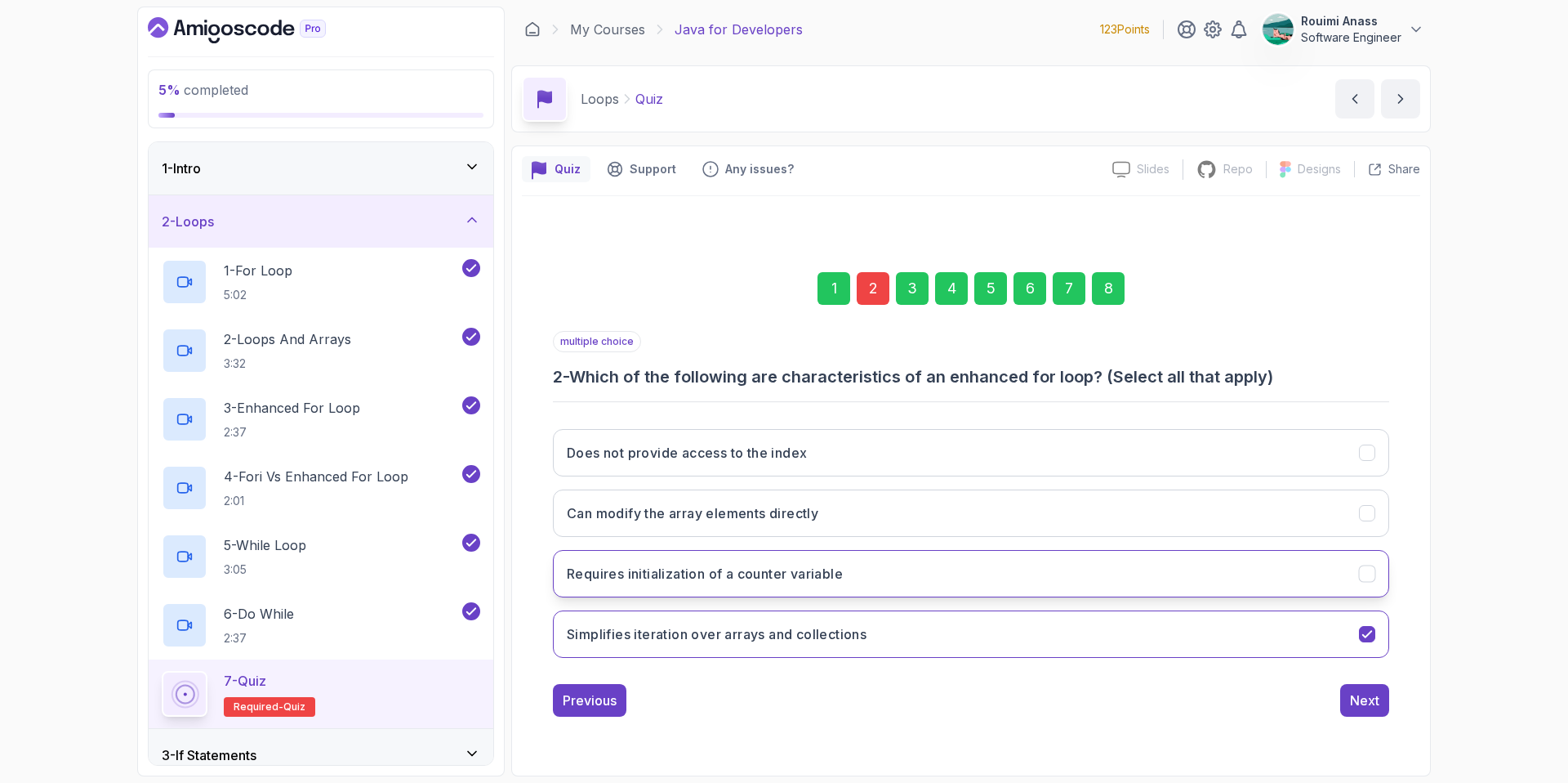
click at [880, 577] on button "Requires initialization of a counter variable" at bounding box center [971, 574] width 837 height 47
click at [1096, 586] on button "Requires initialization of a counter variable" at bounding box center [971, 574] width 837 height 47
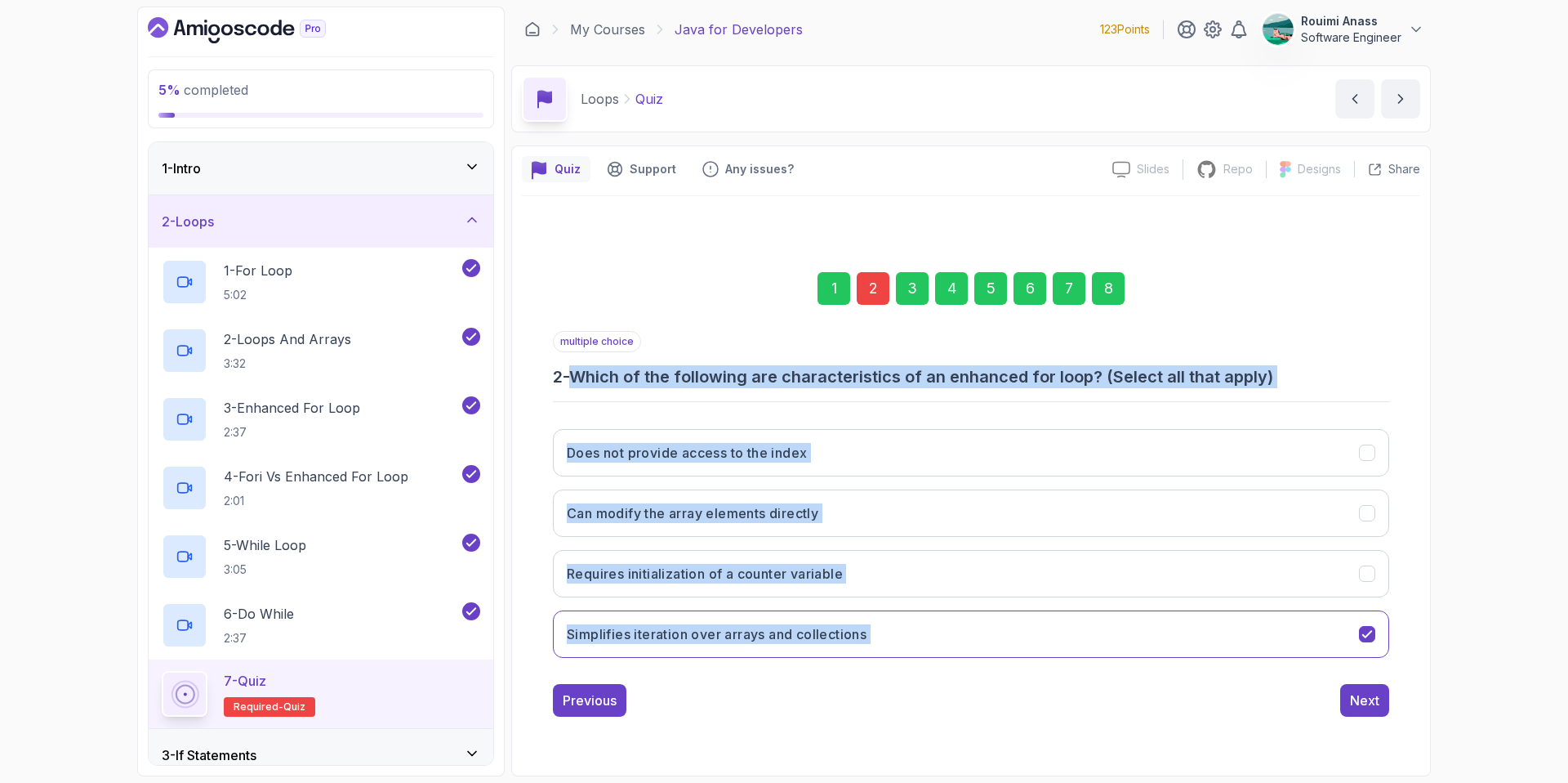
drag, startPoint x: 580, startPoint y: 375, endPoint x: 1408, endPoint y: 630, distance: 866.4
click at [1408, 630] on div "1 2 3 4 5 6 7 8 multiple choice 2 - Which of the following are characteristics …" at bounding box center [971, 481] width 899 height 497
copy div "Which of the following are characteristics of an enhanced for loop? (Select all…"
click at [1352, 446] on button "Does not provide access to the index" at bounding box center [971, 453] width 837 height 47
click at [1444, 528] on div "5 % completed 1 - Intro 2 - Loops 1 - For Loop 5:02 2 - Loops And Arrays 3:32 3…" at bounding box center [784, 392] width 1568 height 783
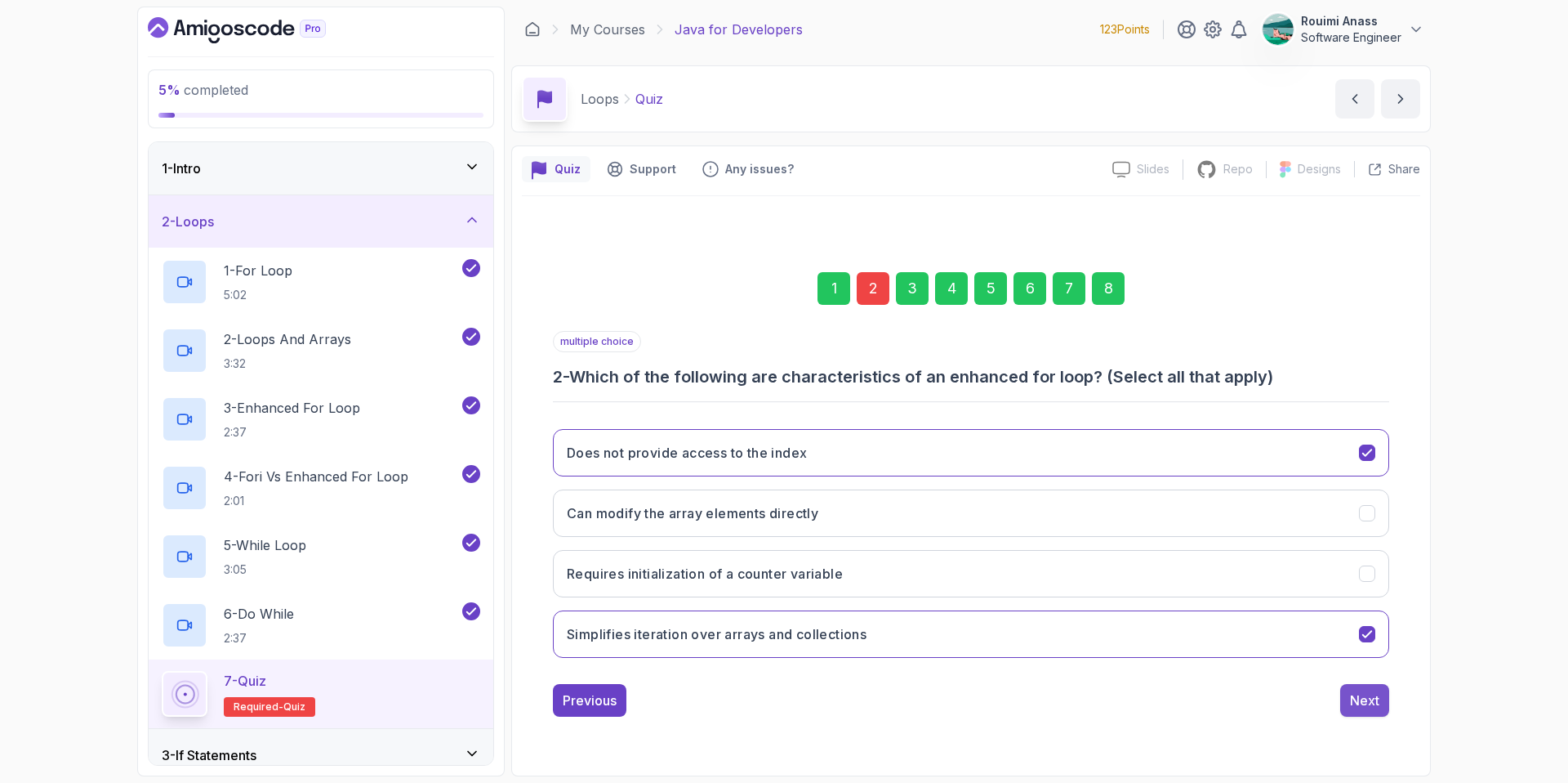
click at [1355, 691] on div "Next" at bounding box center [1365, 700] width 30 height 19
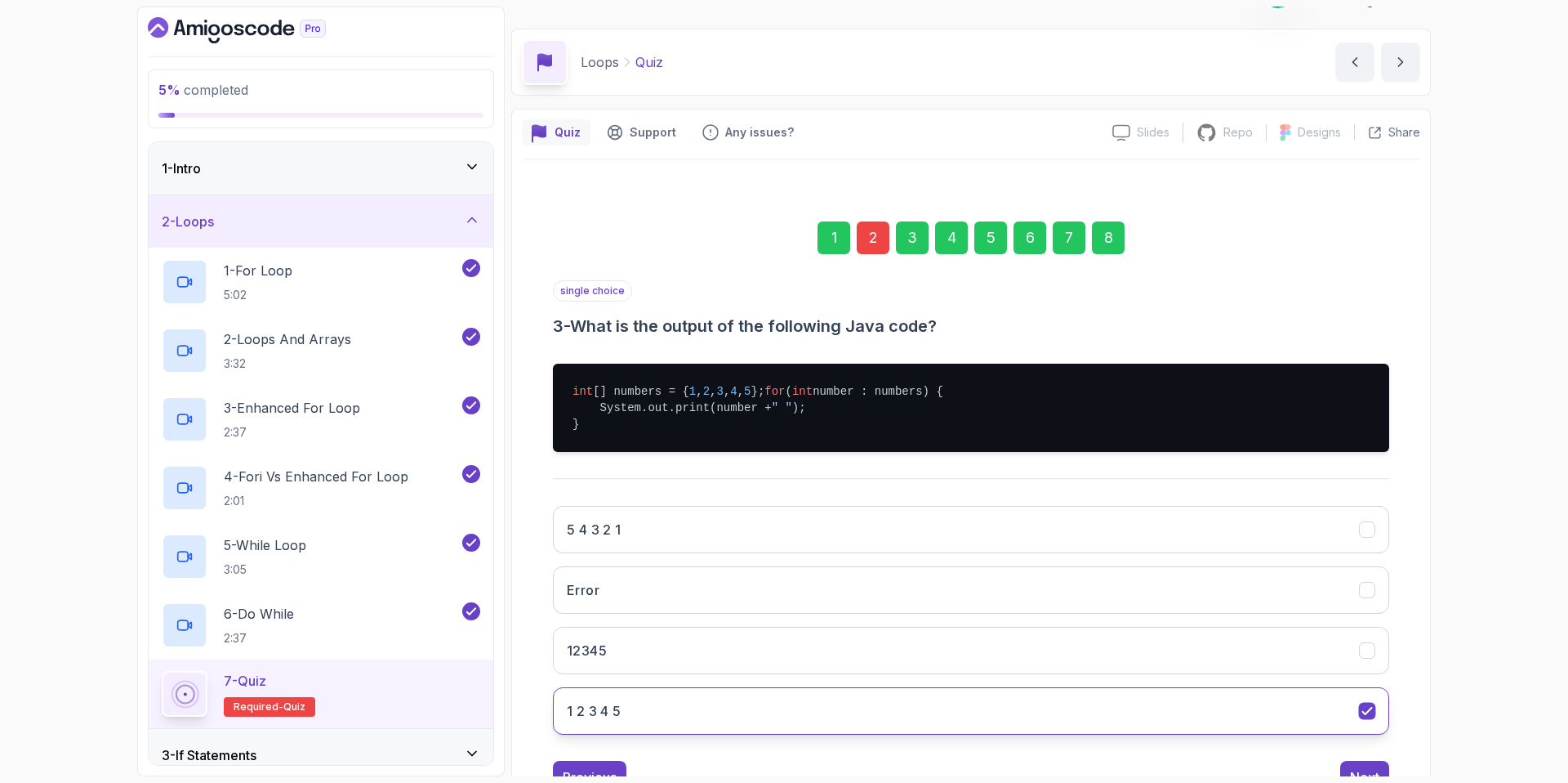
scroll to position [117, 0]
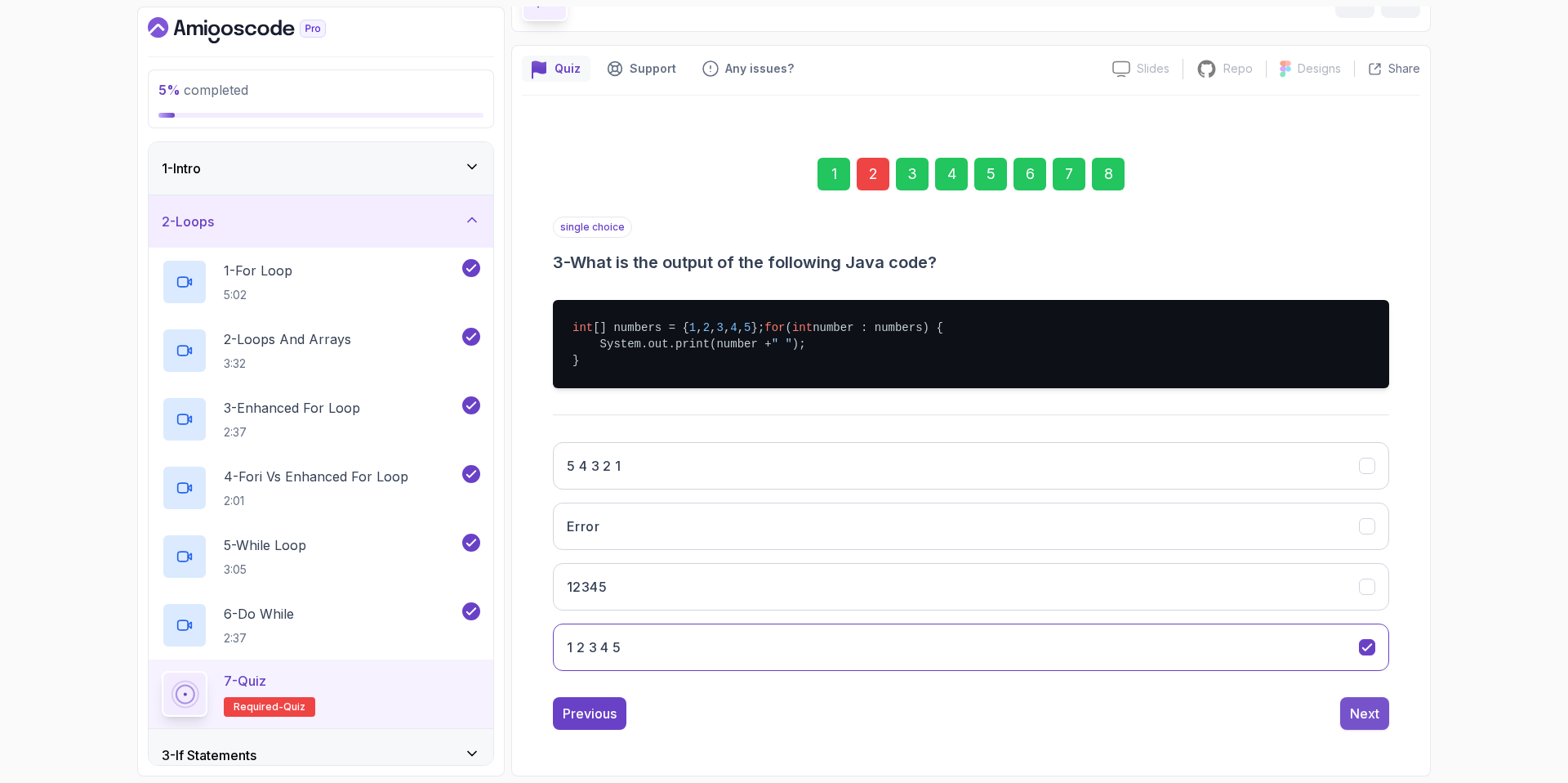
click at [1377, 729] on button "Next" at bounding box center [1365, 712] width 49 height 32
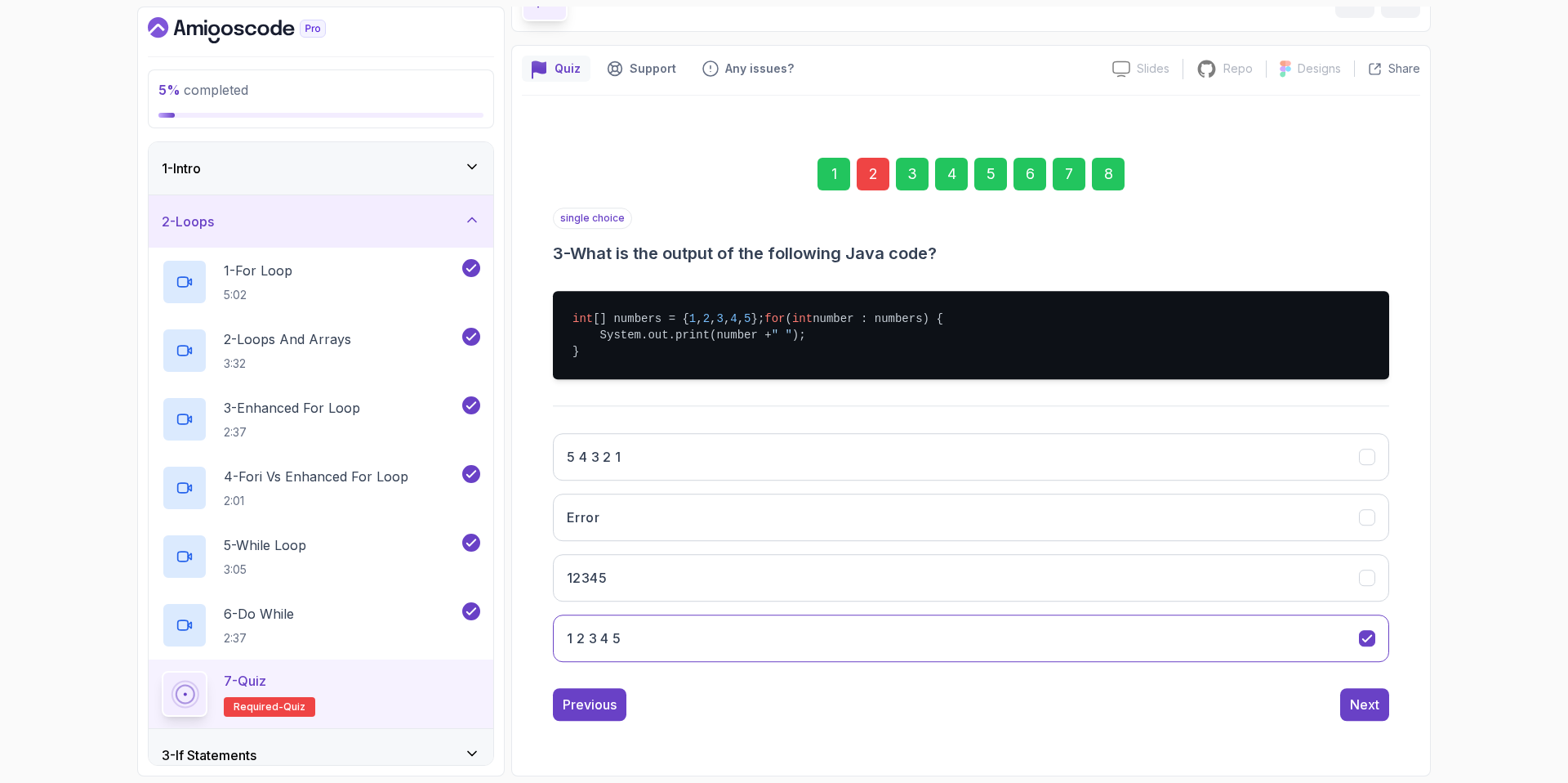
scroll to position [0, 0]
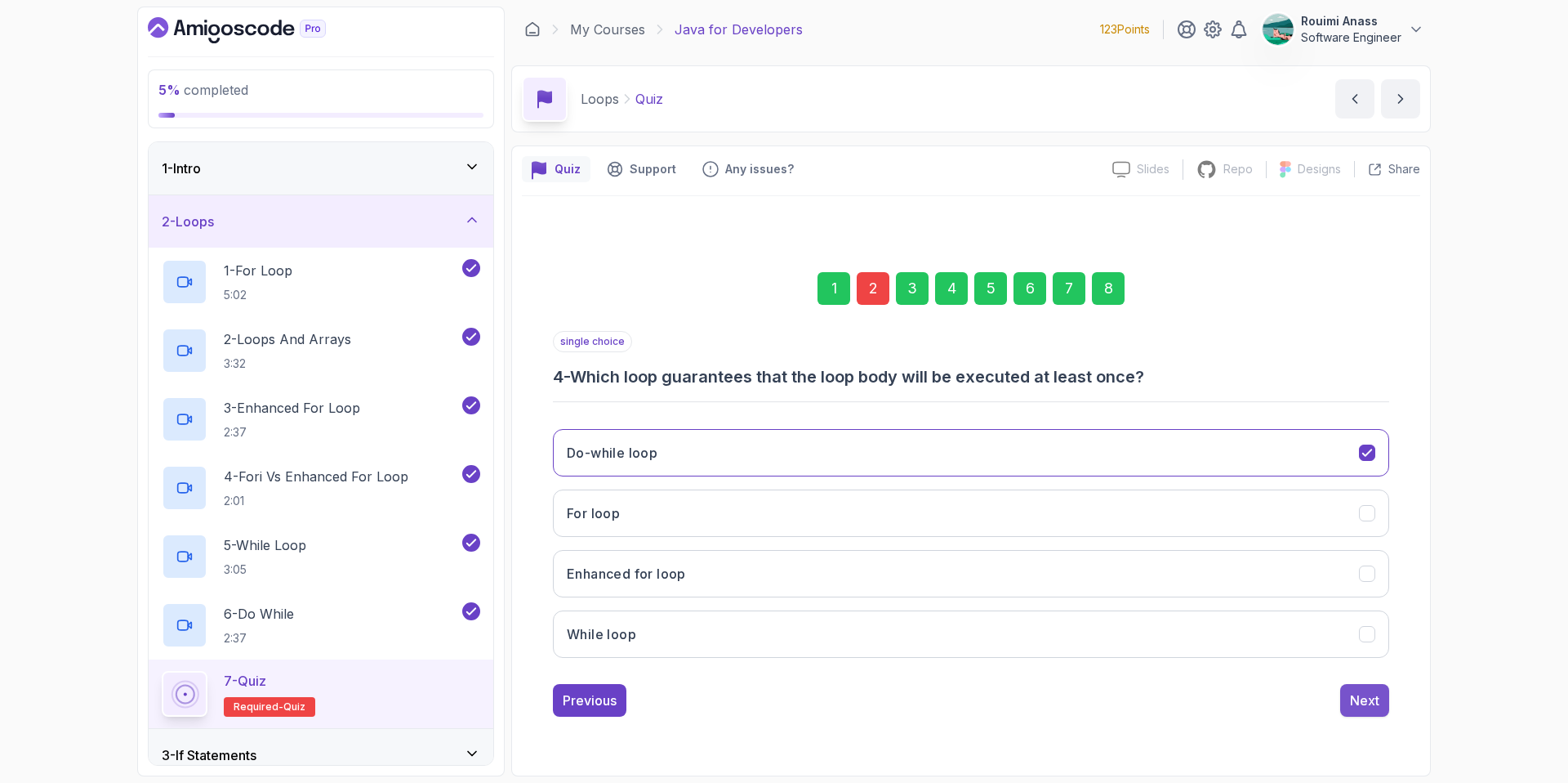
click at [1371, 705] on div "Next" at bounding box center [1365, 700] width 30 height 19
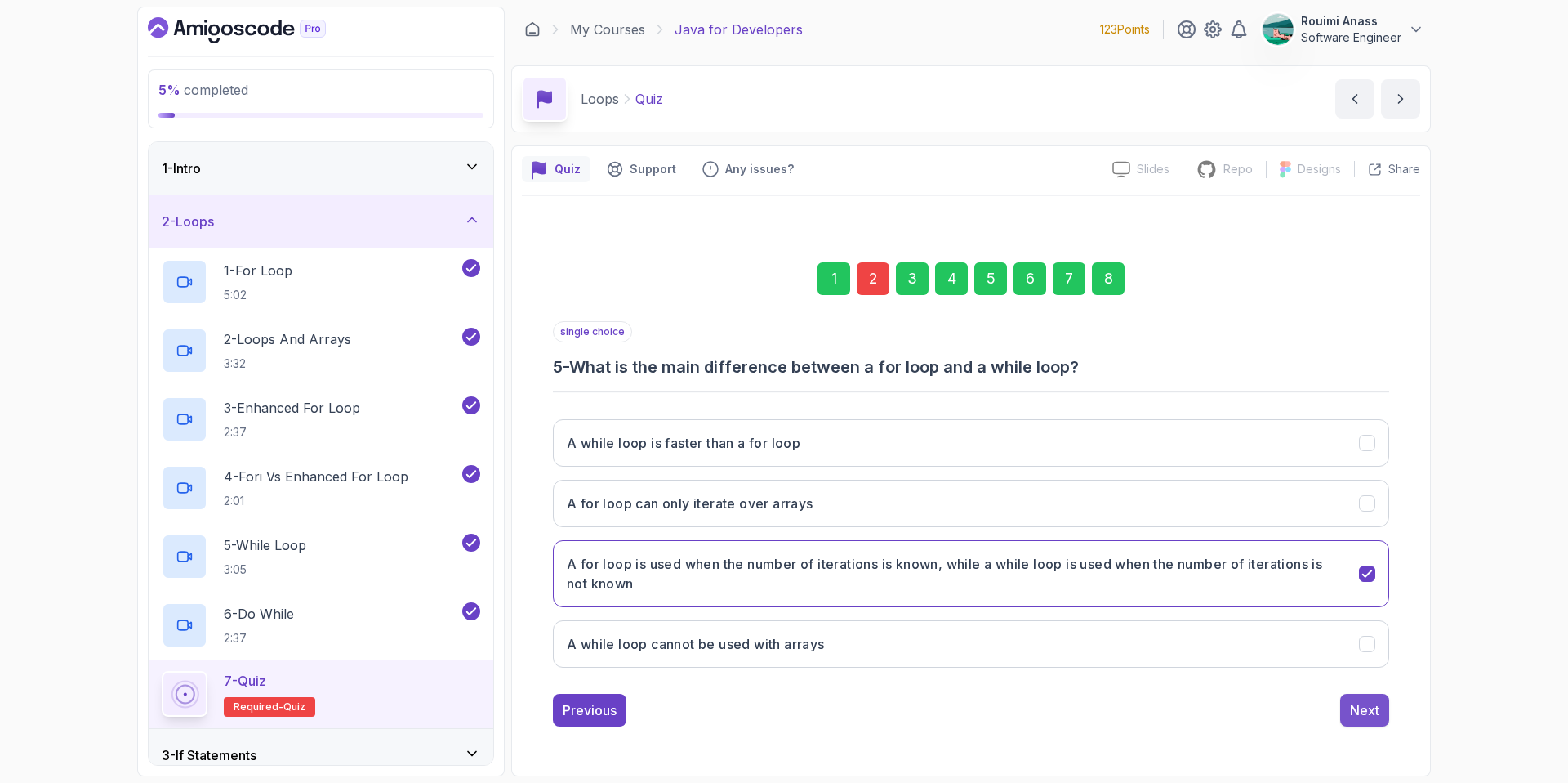
click at [1375, 712] on div "Next" at bounding box center [1365, 710] width 30 height 19
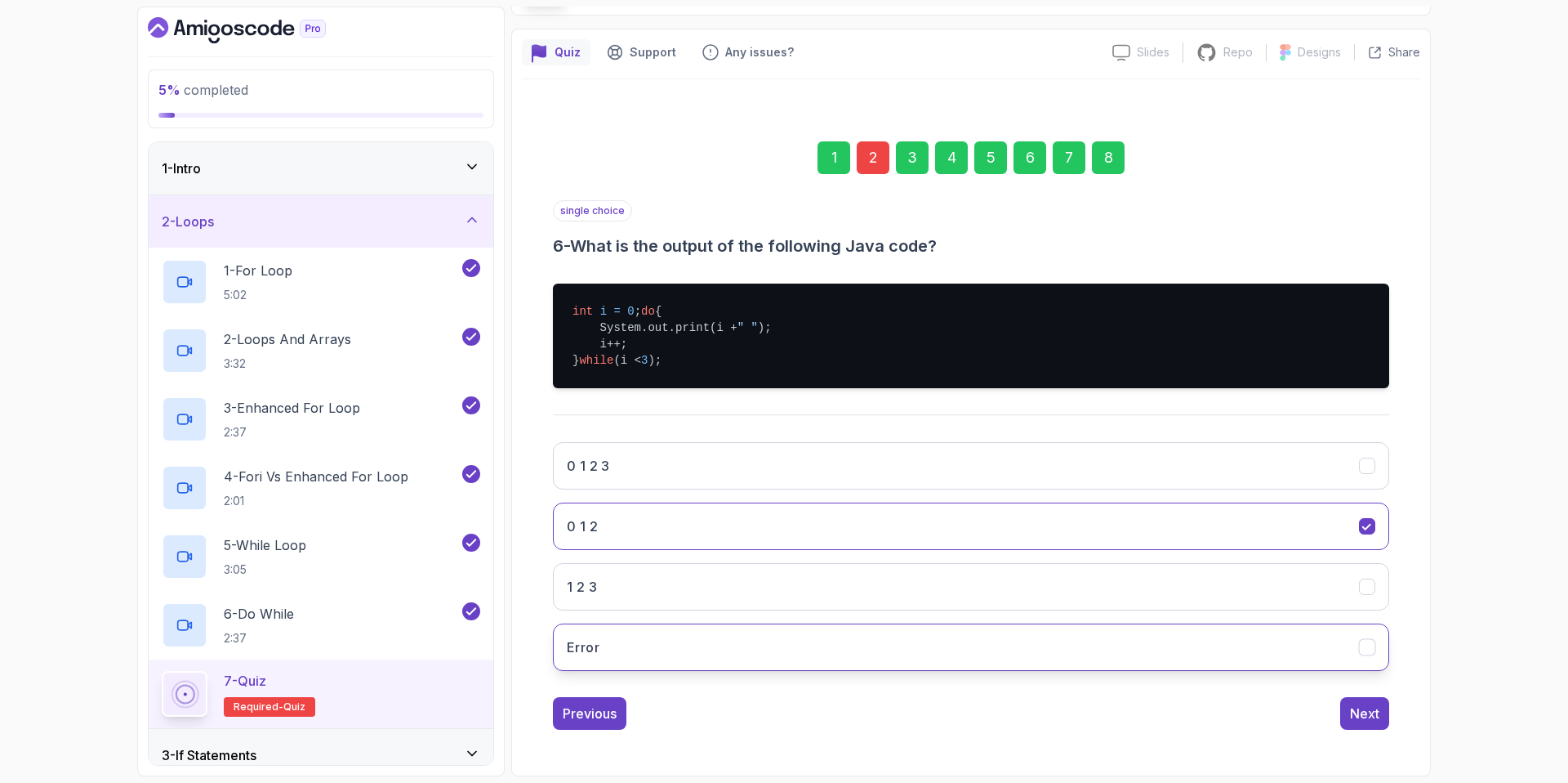
scroll to position [133, 0]
click at [1375, 712] on div "Next" at bounding box center [1365, 713] width 30 height 19
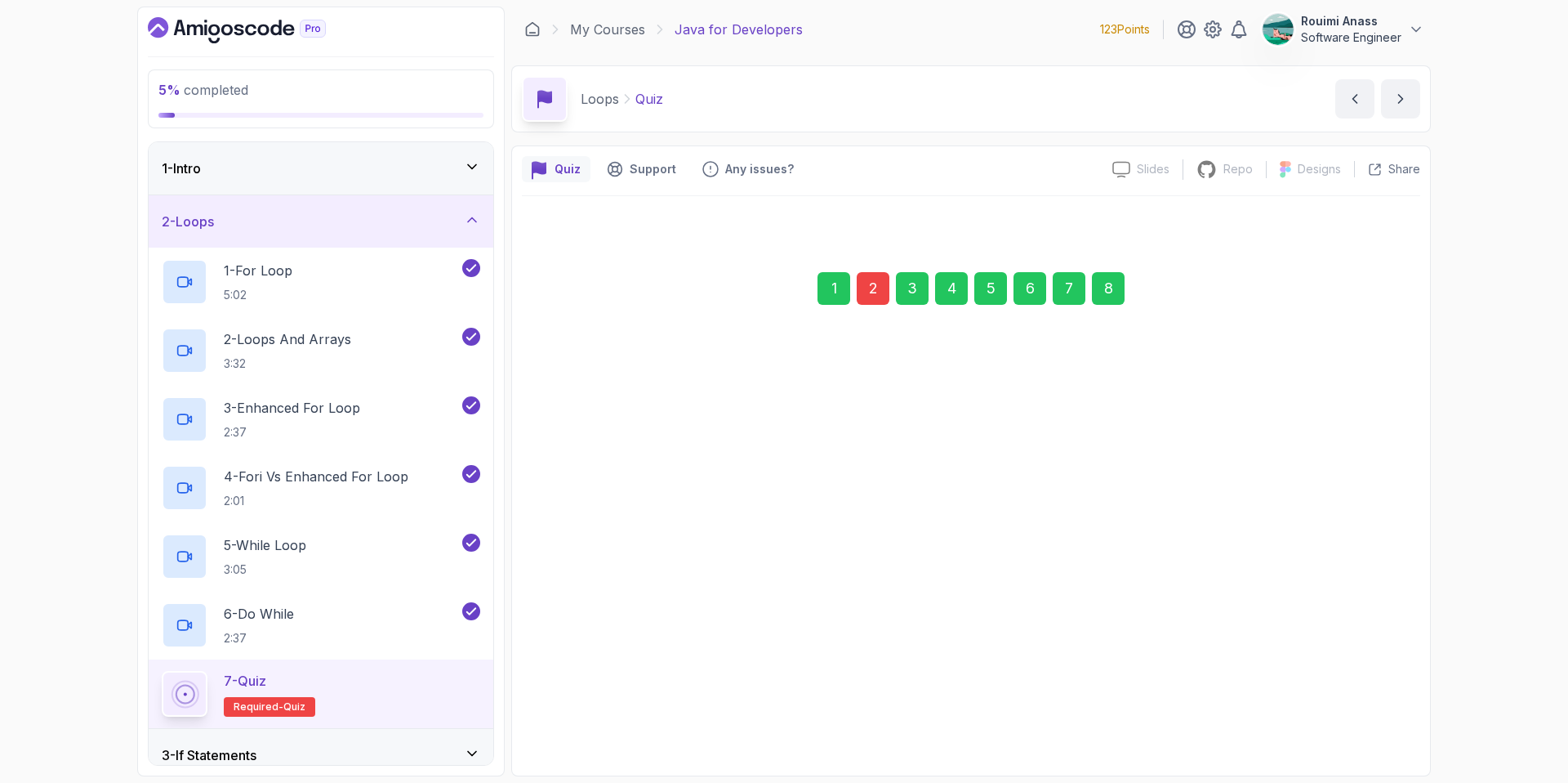
scroll to position [0, 0]
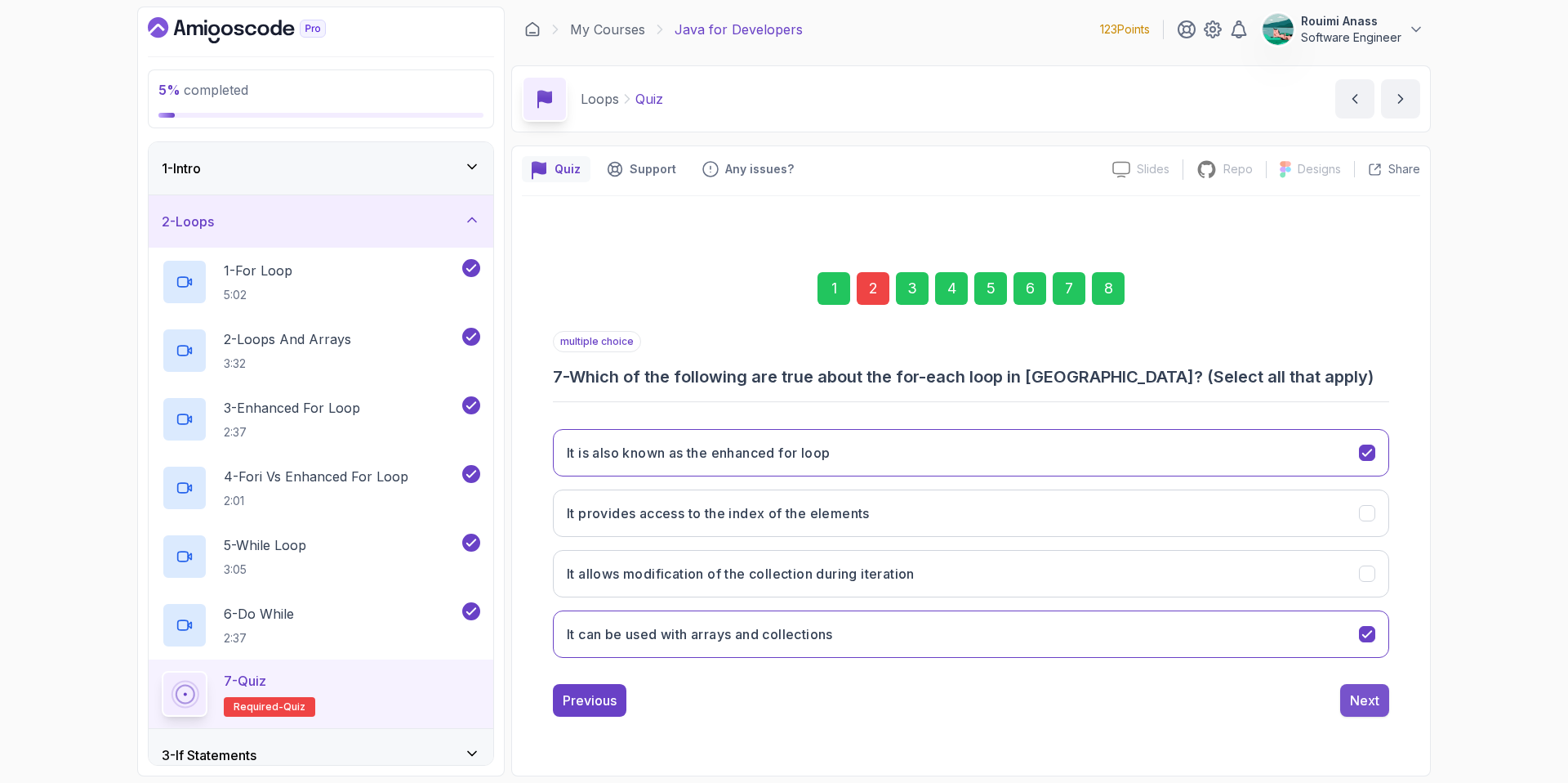
click at [1373, 706] on div "Next" at bounding box center [1365, 700] width 30 height 19
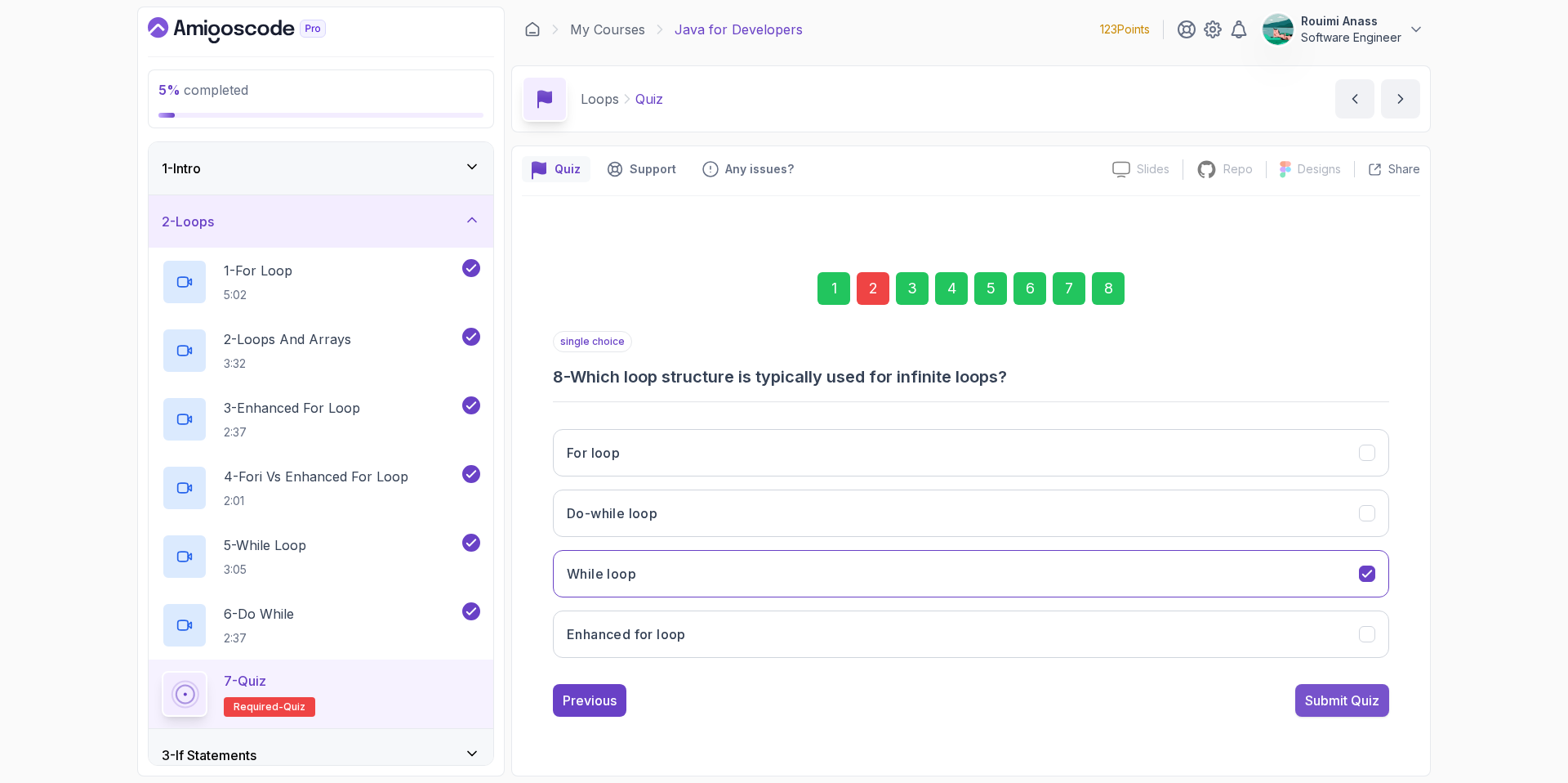
click at [1372, 705] on div "Submit Quiz" at bounding box center [1341, 700] width 74 height 19
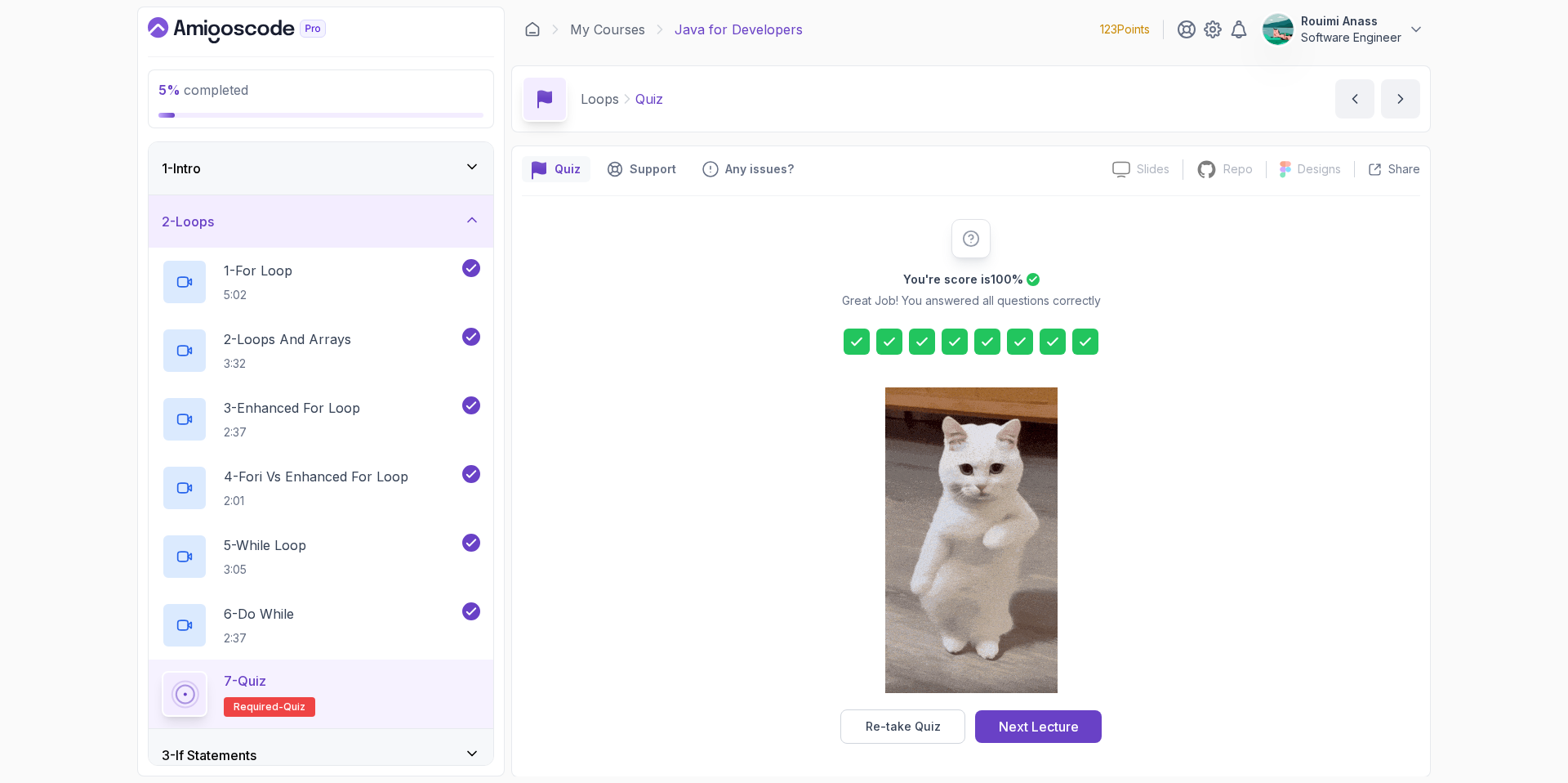
click at [321, 214] on div "2 - Loops" at bounding box center [321, 221] width 318 height 19
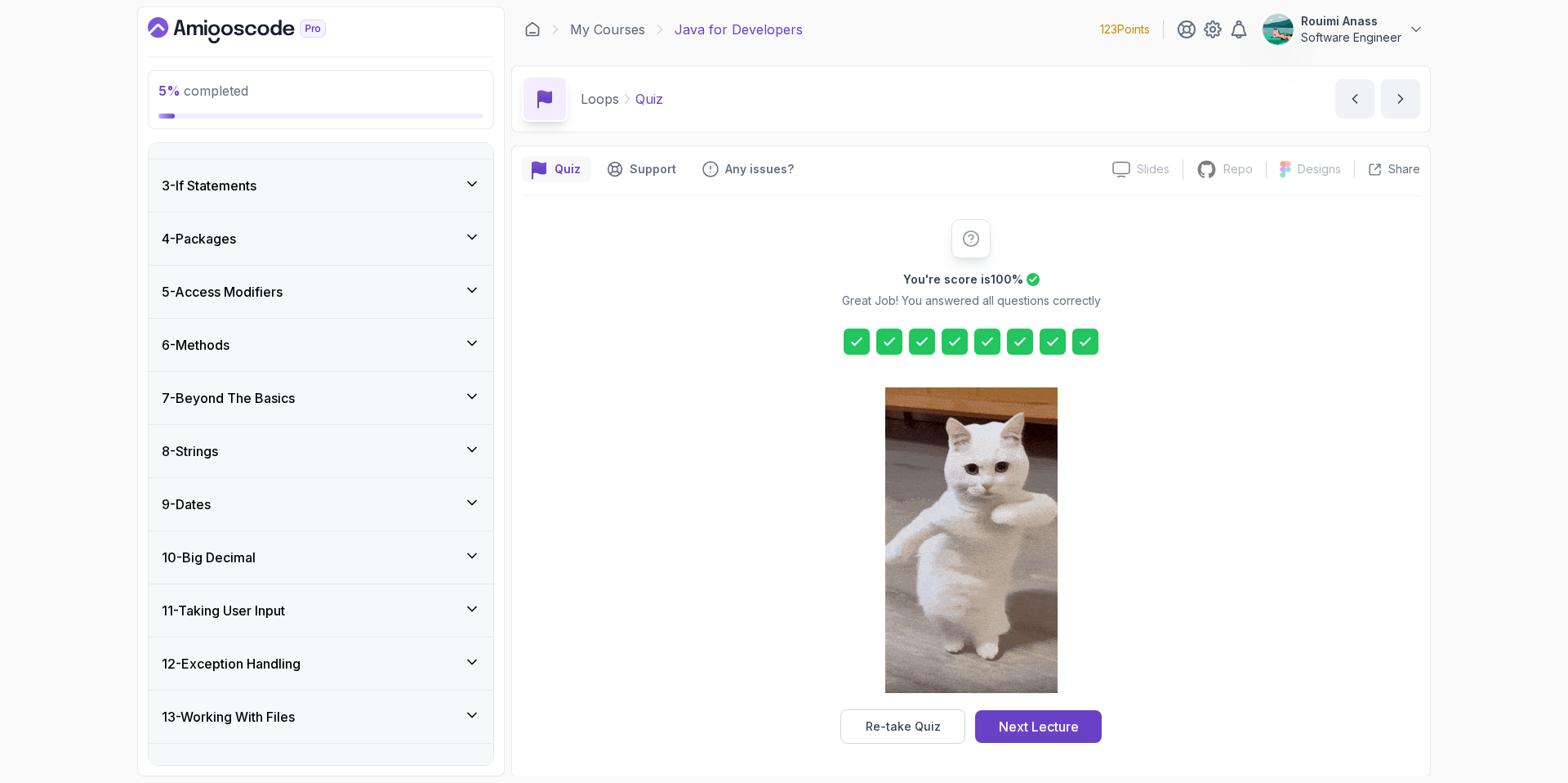
scroll to position [85, 0]
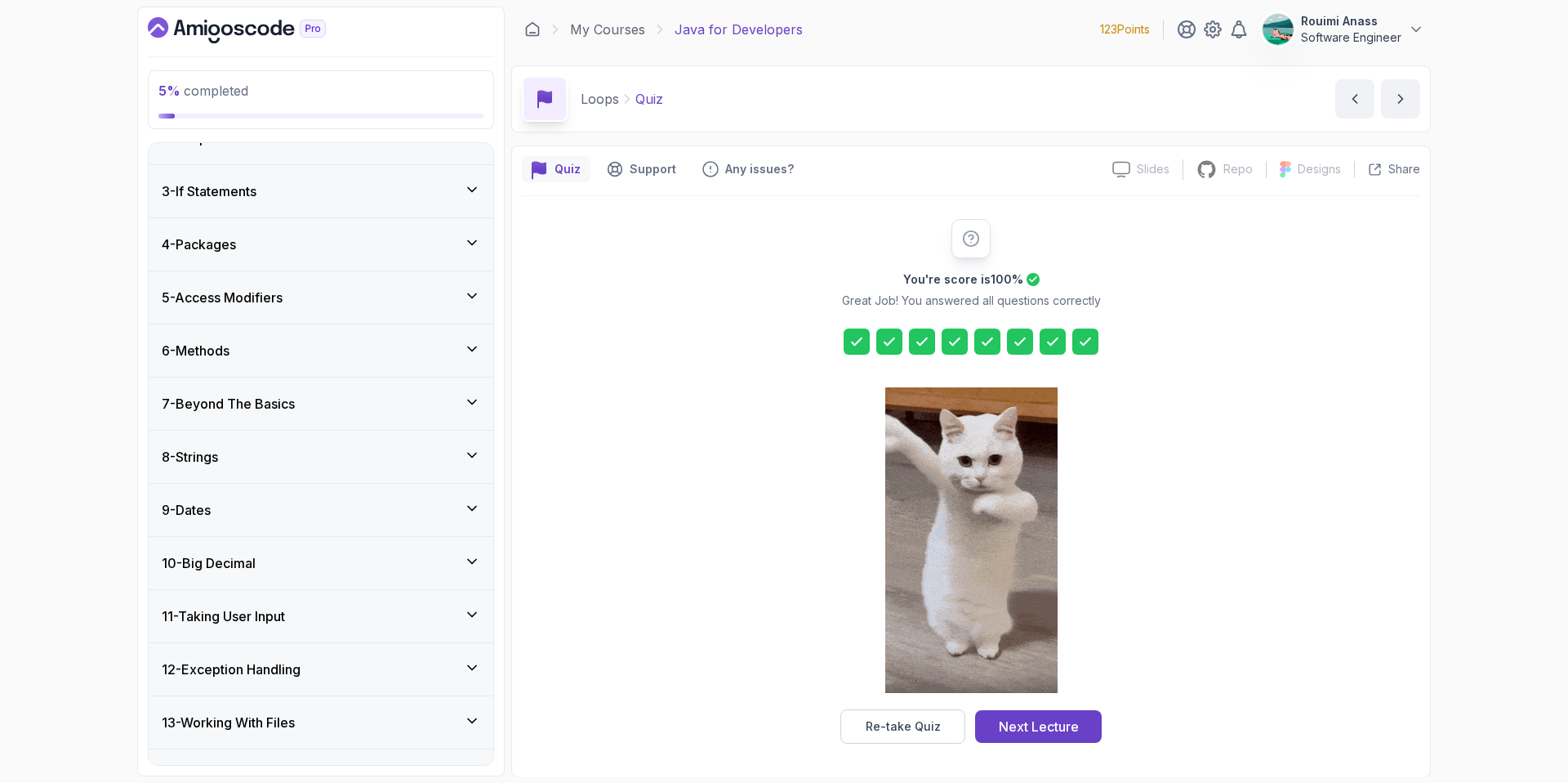
click at [294, 184] on div "3 - If Statements" at bounding box center [321, 191] width 318 height 19
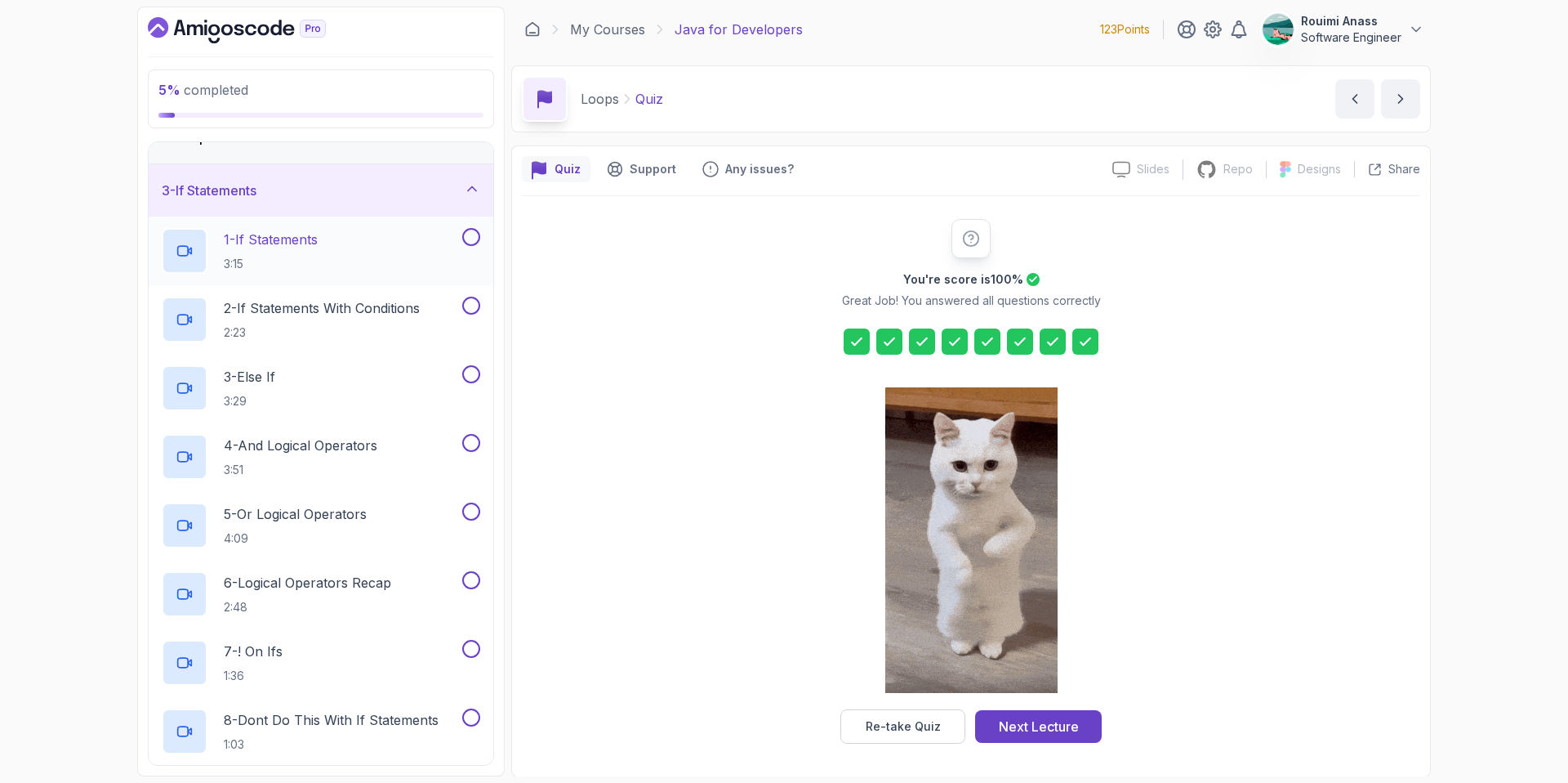
click at [331, 233] on div "1 - If Statements 3:15" at bounding box center [310, 250] width 297 height 45
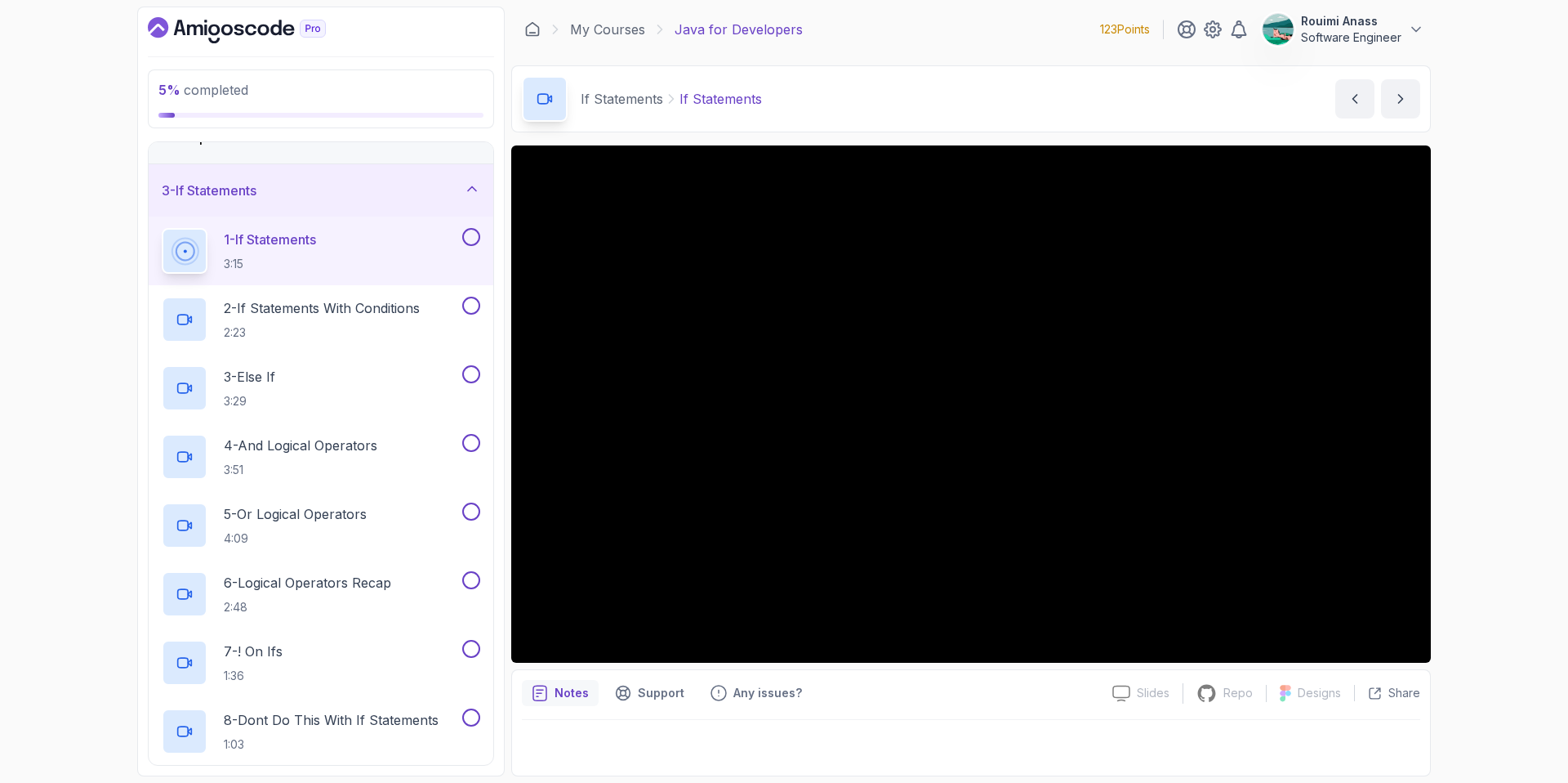
click at [478, 235] on button at bounding box center [471, 236] width 18 height 18
click at [469, 306] on button at bounding box center [471, 305] width 18 height 18
click at [474, 369] on button at bounding box center [471, 374] width 18 height 18
click at [471, 441] on button at bounding box center [471, 443] width 18 height 18
click at [473, 508] on button at bounding box center [471, 511] width 18 height 18
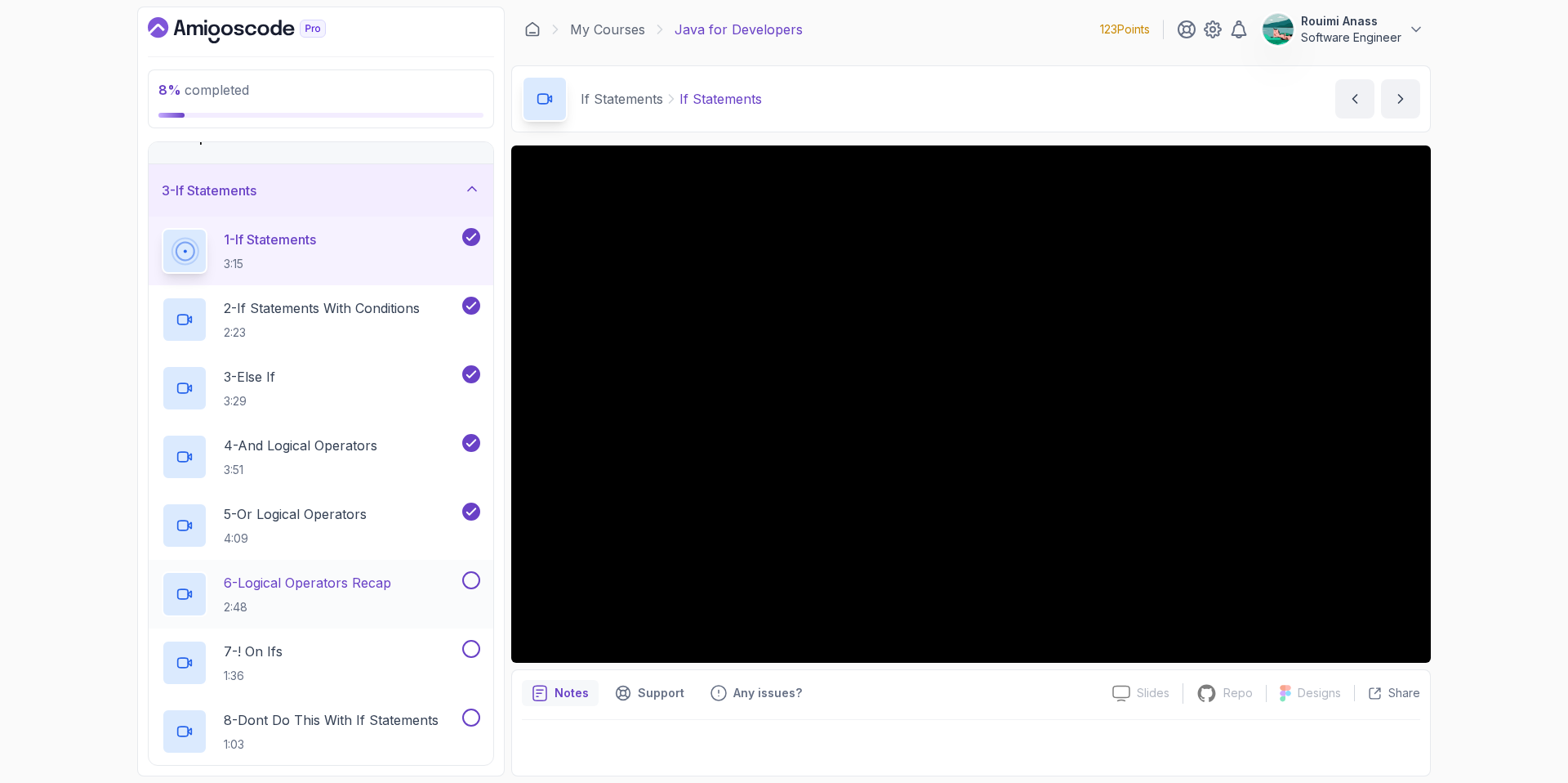
click at [343, 590] on p "6 - Logical Operators Recap" at bounding box center [308, 582] width 167 height 19
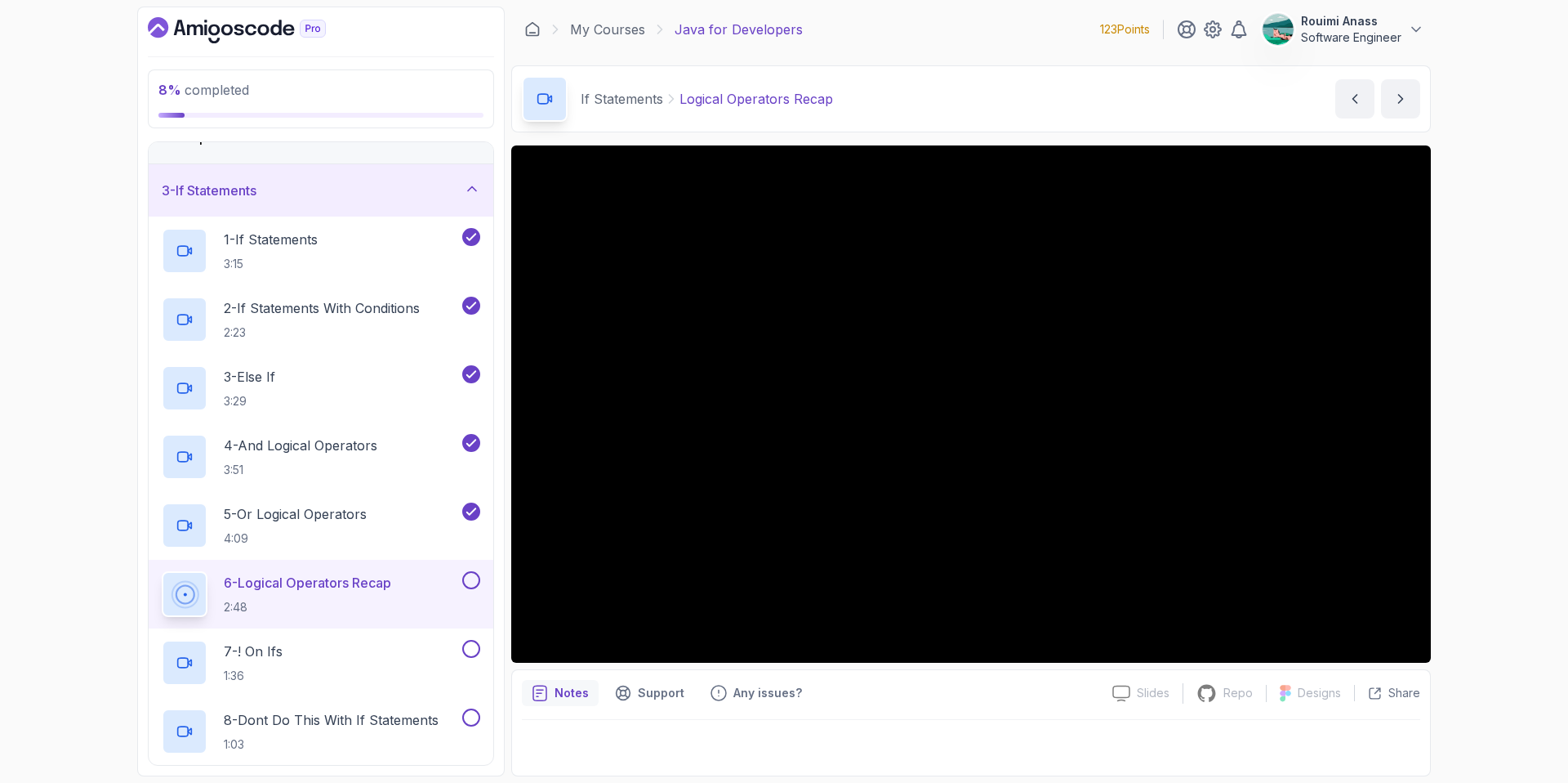
click at [477, 581] on button at bounding box center [471, 580] width 18 height 18
click at [356, 643] on div "7 - ! On Ifs 1:36" at bounding box center [310, 663] width 297 height 45
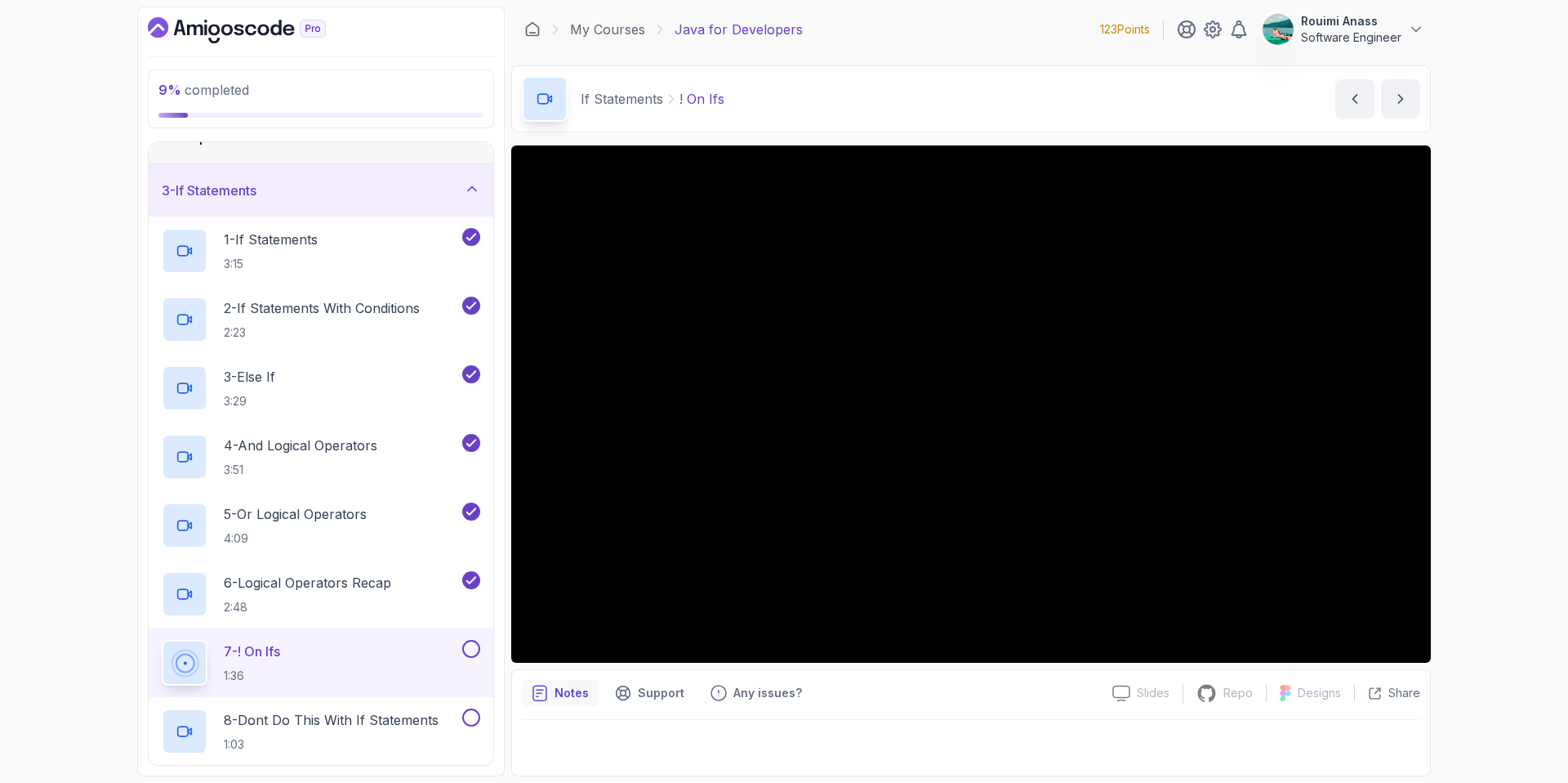
click at [473, 642] on button at bounding box center [471, 649] width 18 height 18
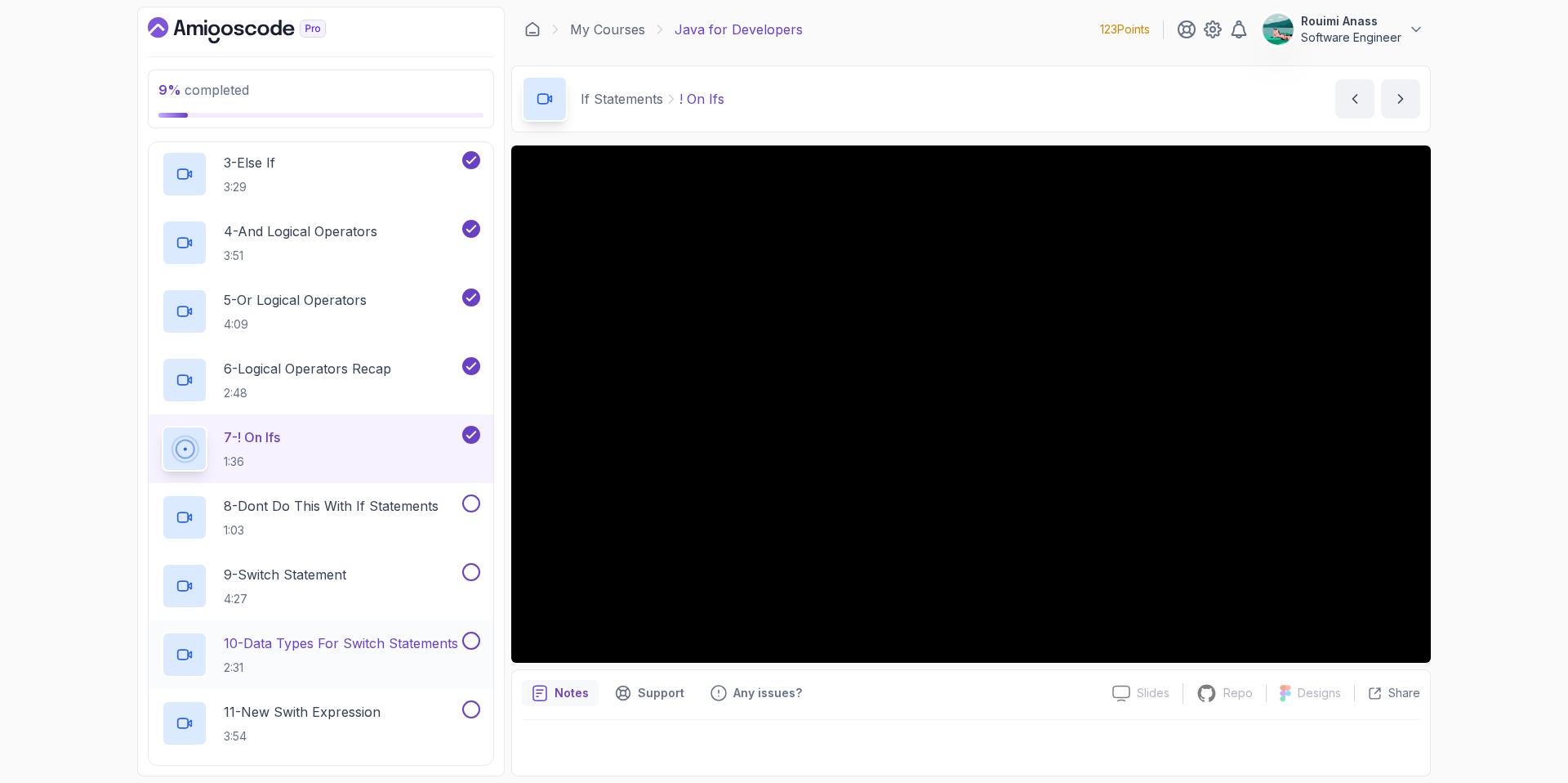
scroll to position [409, 0]
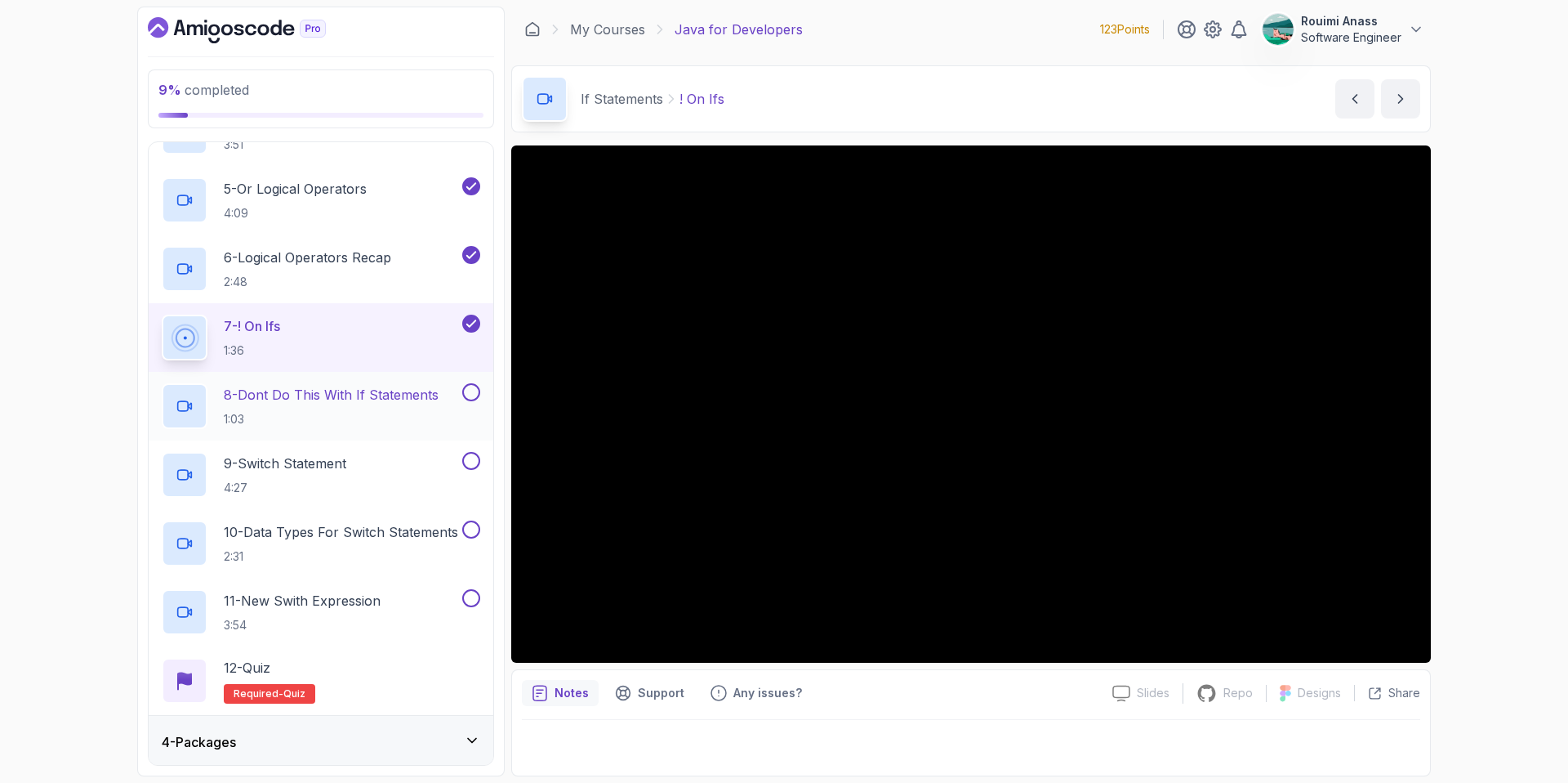
click at [402, 394] on p "8 - Dont Do This With If Statements" at bounding box center [331, 394] width 214 height 19
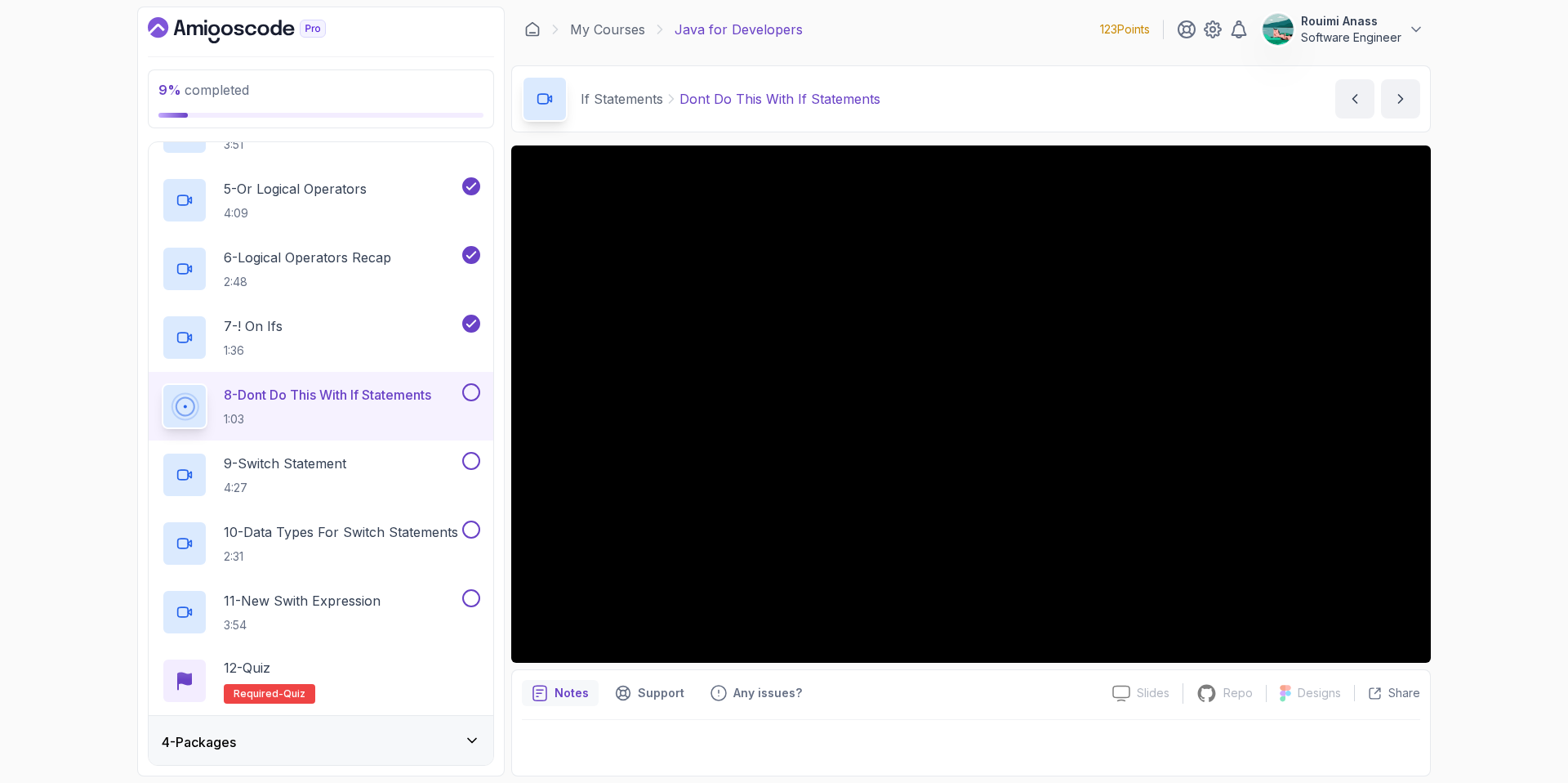
click at [478, 385] on div at bounding box center [470, 392] width 21 height 18
click at [473, 395] on button at bounding box center [471, 392] width 18 height 18
click at [382, 460] on div "9 - Switch Statement 4:27" at bounding box center [310, 474] width 297 height 45
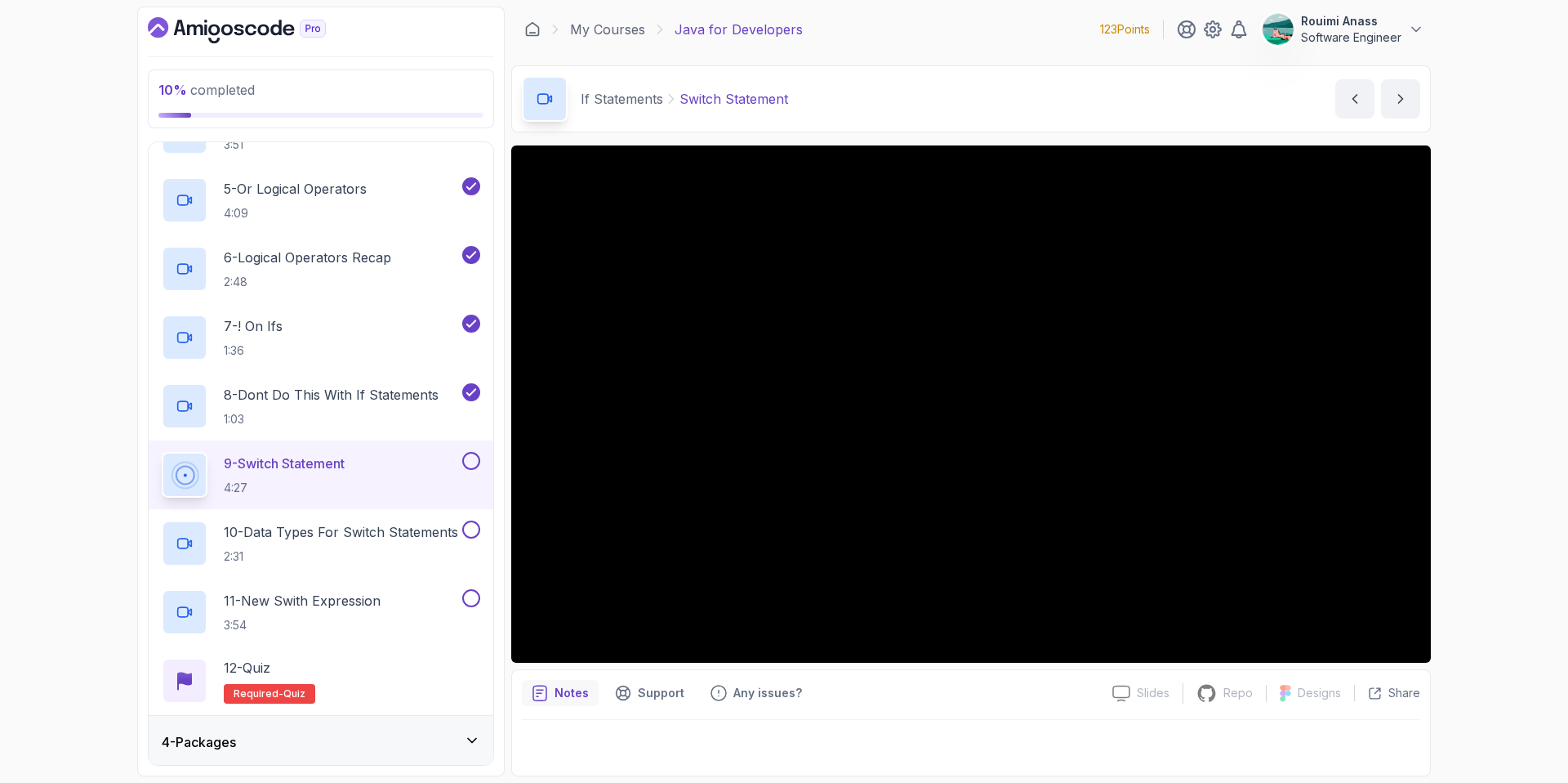
click at [478, 460] on button at bounding box center [471, 460] width 18 height 18
click at [414, 532] on p "10 - Data Types For Switch Statements" at bounding box center [341, 532] width 234 height 19
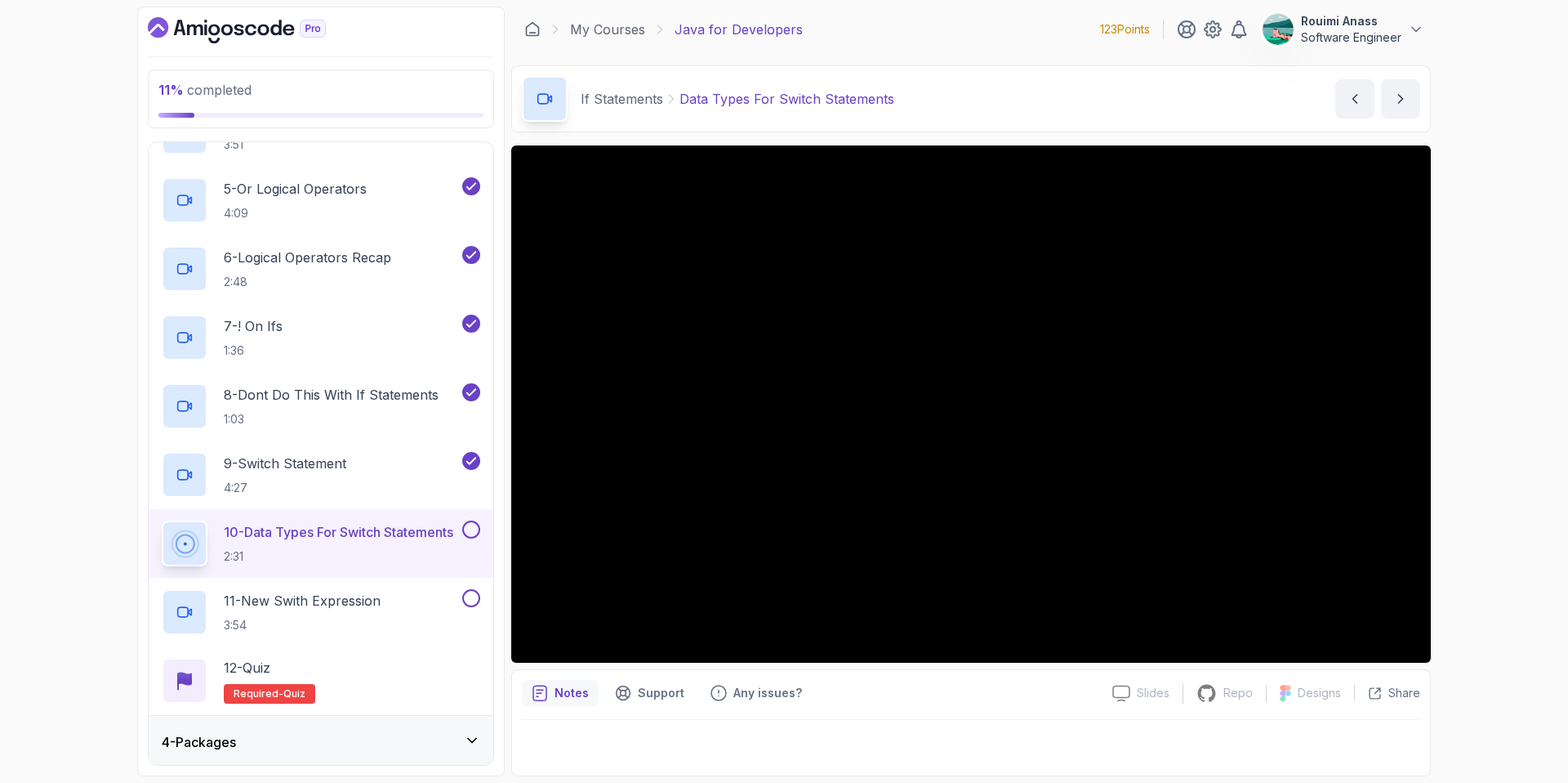
click at [476, 527] on button at bounding box center [471, 529] width 18 height 18
click at [472, 591] on button at bounding box center [471, 598] width 18 height 18
click at [296, 687] on span "quiz" at bounding box center [294, 693] width 22 height 13
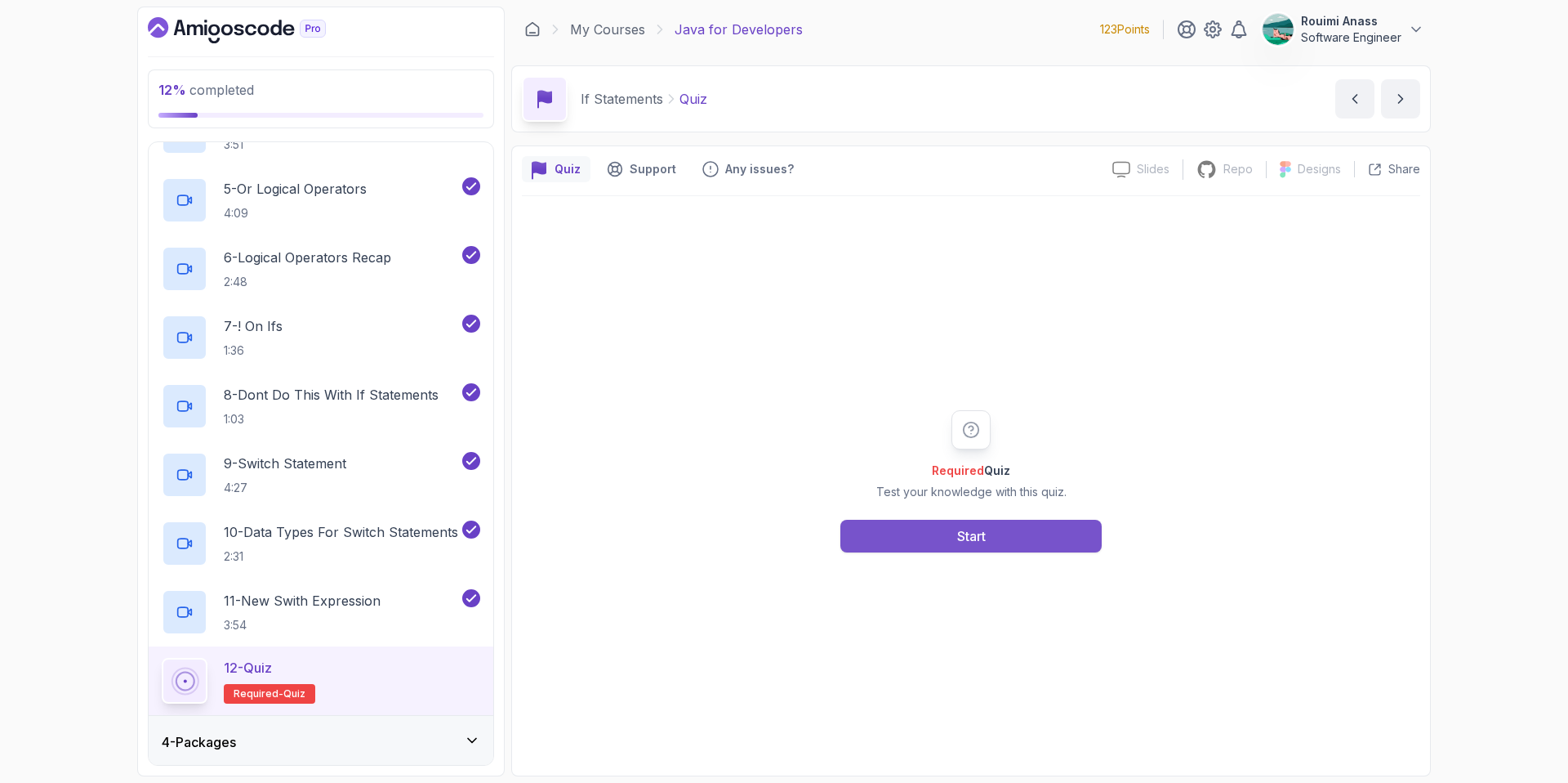
click at [971, 520] on button "Start" at bounding box center [971, 535] width 261 height 32
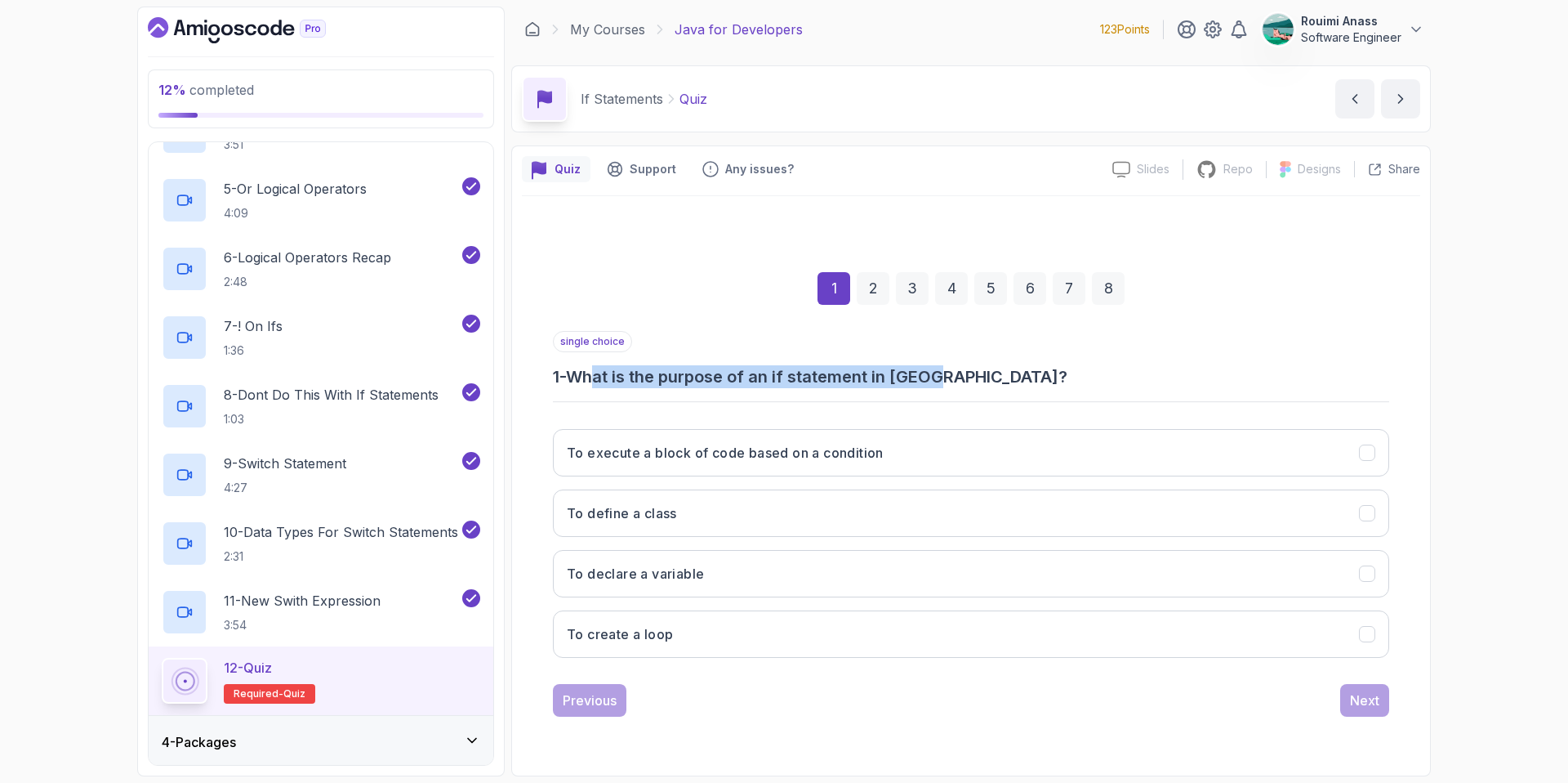
drag, startPoint x: 606, startPoint y: 375, endPoint x: 941, endPoint y: 379, distance: 335.0
click at [941, 379] on h3 "1 - What is the purpose of an if statement in [GEOGRAPHIC_DATA]?" at bounding box center [971, 377] width 837 height 23
click at [867, 449] on h3 "To execute a block of code based on a condition" at bounding box center [725, 453] width 317 height 19
click at [1359, 691] on div "Next" at bounding box center [1365, 700] width 30 height 19
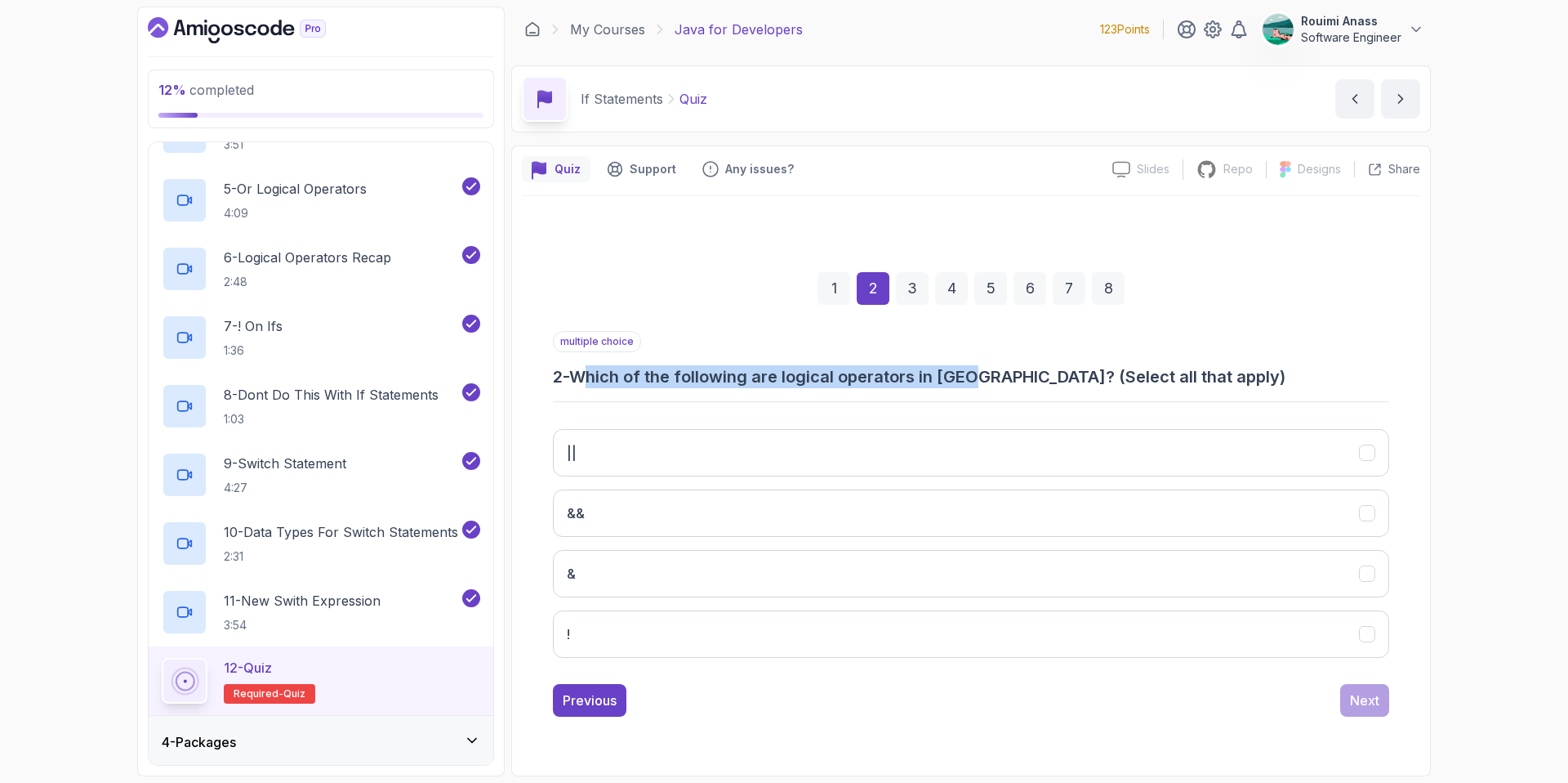
drag, startPoint x: 595, startPoint y: 370, endPoint x: 982, endPoint y: 377, distance: 387.1
click at [982, 377] on h3 "2 - Which of the following are logical operators in [GEOGRAPHIC_DATA]? (Select …" at bounding box center [971, 377] width 837 height 23
click at [730, 449] on button "||" at bounding box center [971, 453] width 837 height 47
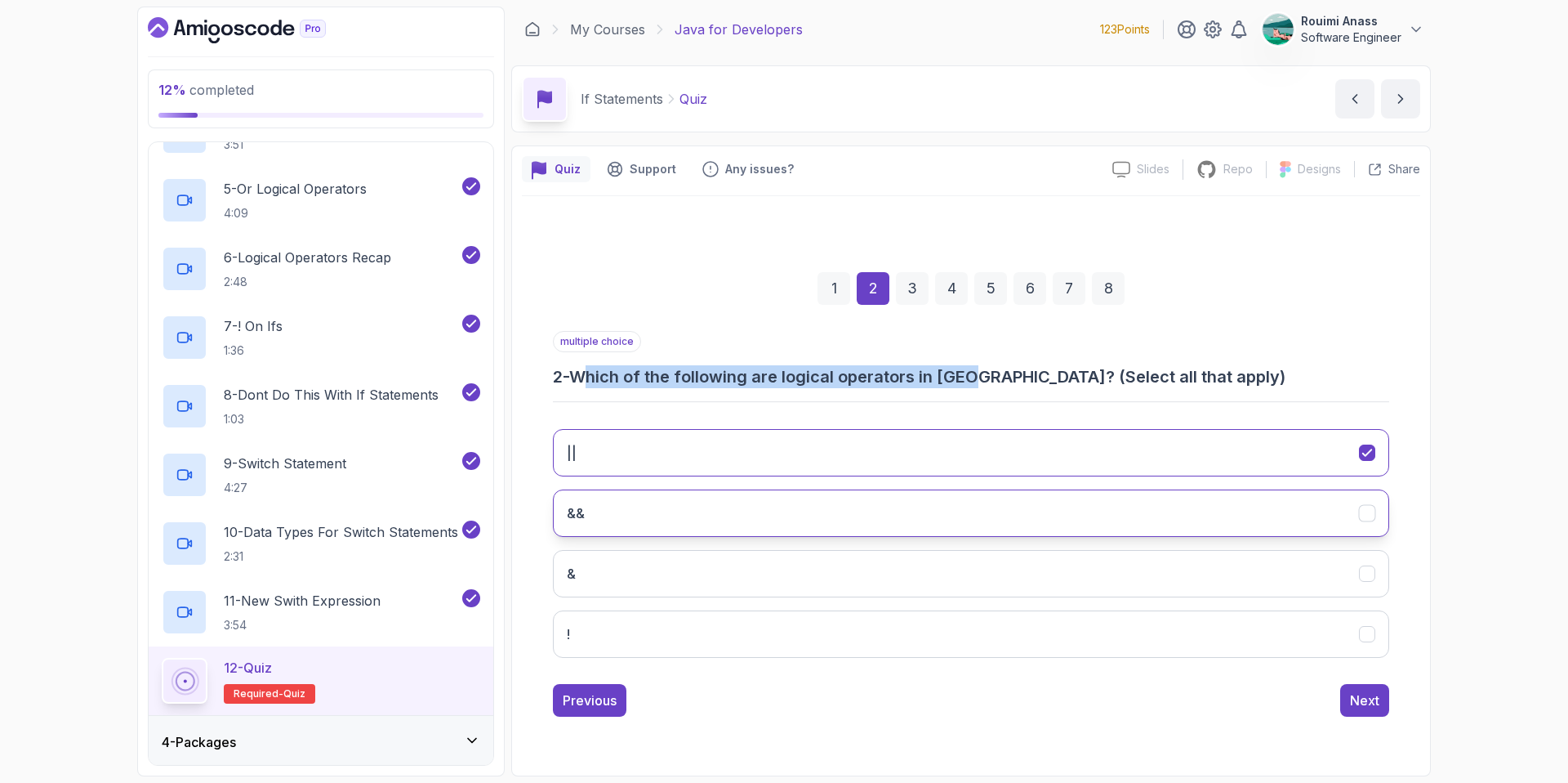
click at [715, 531] on button "&&" at bounding box center [971, 513] width 837 height 47
click at [1370, 695] on div "Next" at bounding box center [1365, 700] width 30 height 19
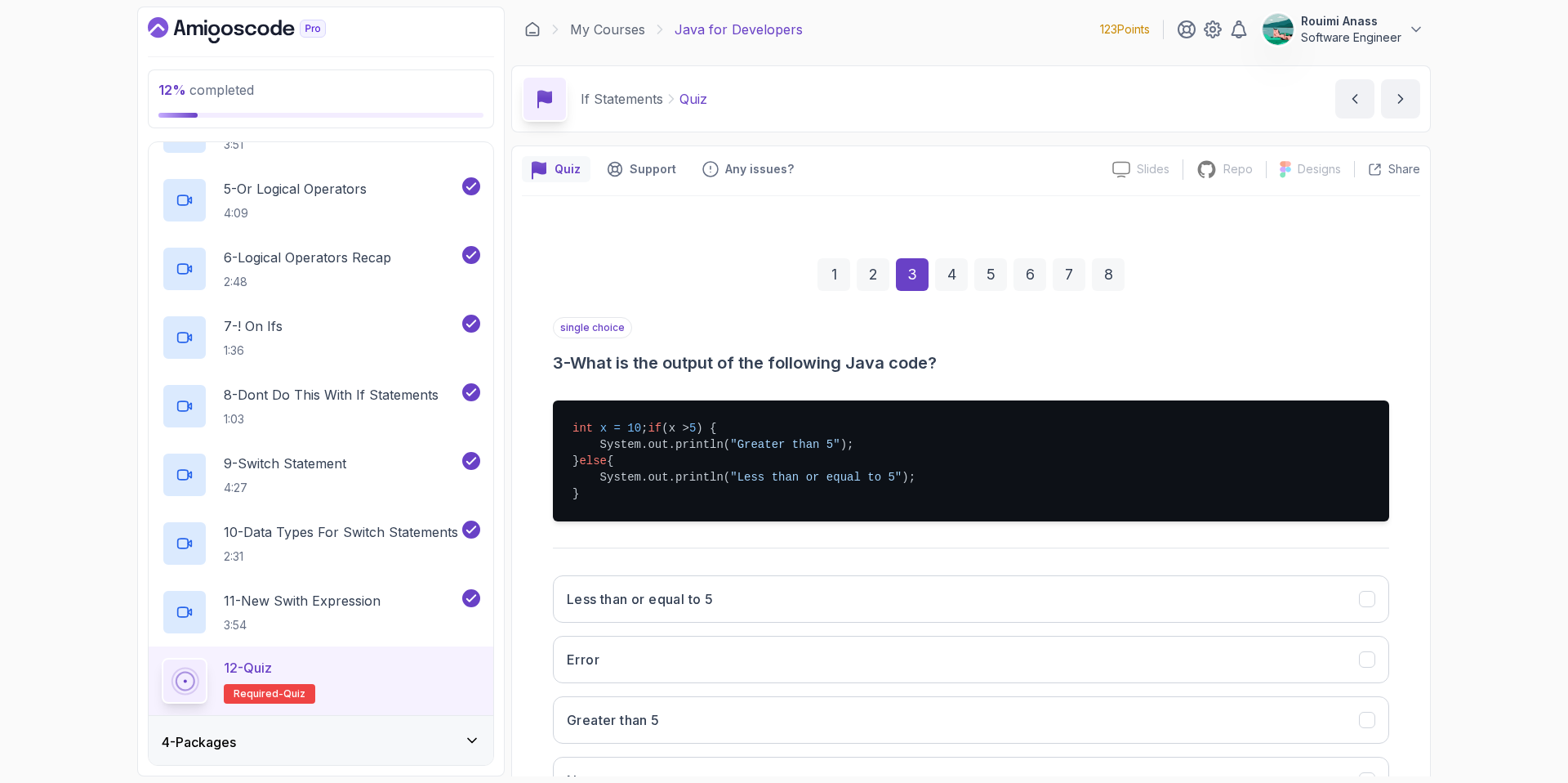
drag, startPoint x: 576, startPoint y: 352, endPoint x: 945, endPoint y: 362, distance: 369.1
click at [945, 362] on h3 "3 - What is the output of the following Java code?" at bounding box center [971, 363] width 837 height 23
drag, startPoint x: 601, startPoint y: 432, endPoint x: 720, endPoint y: 426, distance: 119.2
click at [720, 426] on pre "int x = 10 ; if (x > 5 ) { System.out.println( "Greater than 5" ); } else { Sys…" at bounding box center [971, 460] width 837 height 121
drag, startPoint x: 598, startPoint y: 441, endPoint x: 655, endPoint y: 441, distance: 57.0
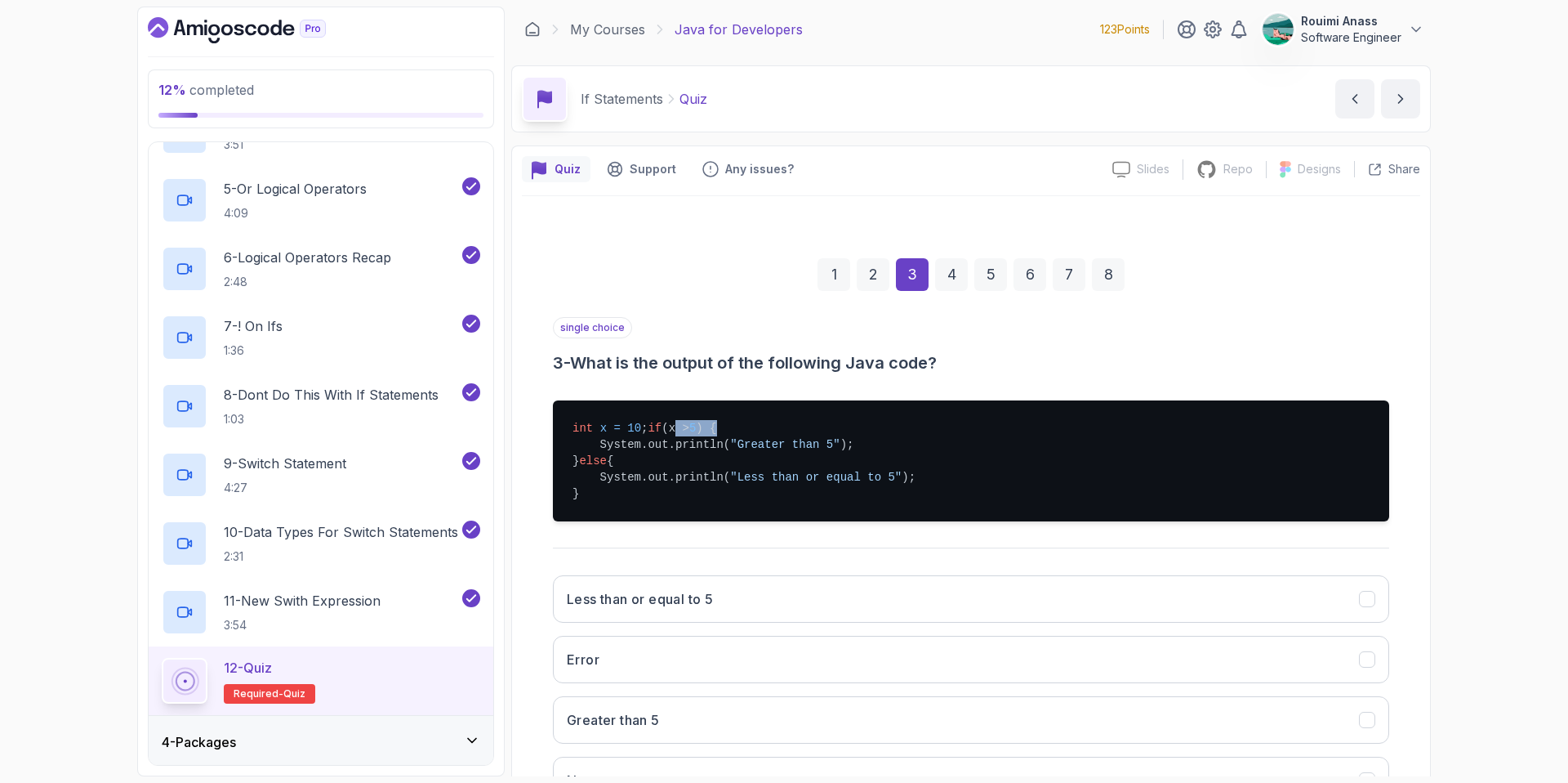
click at [655, 441] on pre "int x = 10 ; if (x > 5 ) { System.out.println( "Greater than 5" ); } else { Sys…" at bounding box center [971, 460] width 837 height 121
drag, startPoint x: 595, startPoint y: 456, endPoint x: 839, endPoint y: 455, distance: 244.0
click at [839, 455] on pre "int x = 10 ; if (x > 5 ) { System.out.println( "Greater than 5" ); } else { Sys…" at bounding box center [971, 460] width 837 height 121
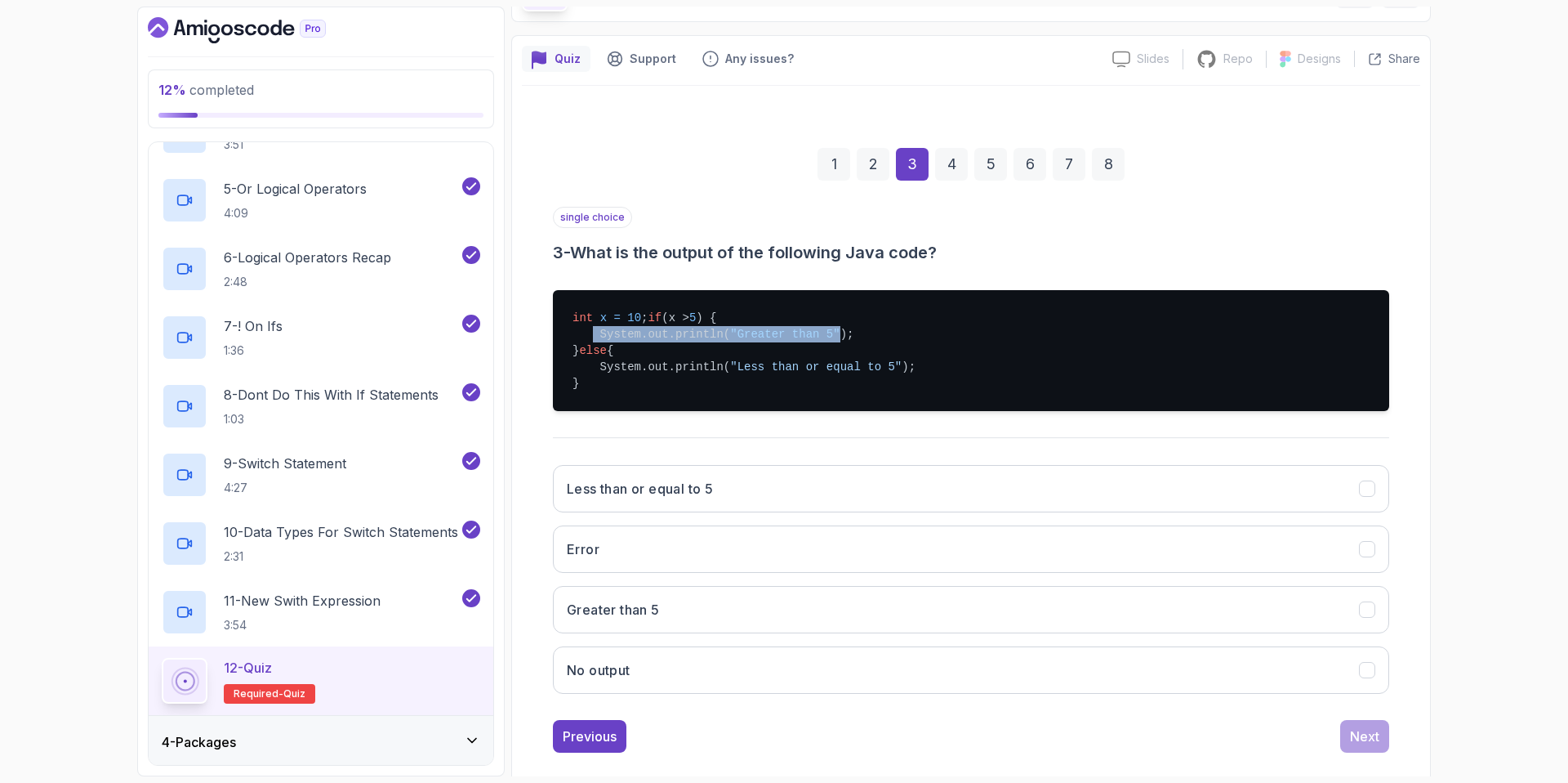
scroll to position [132, 0]
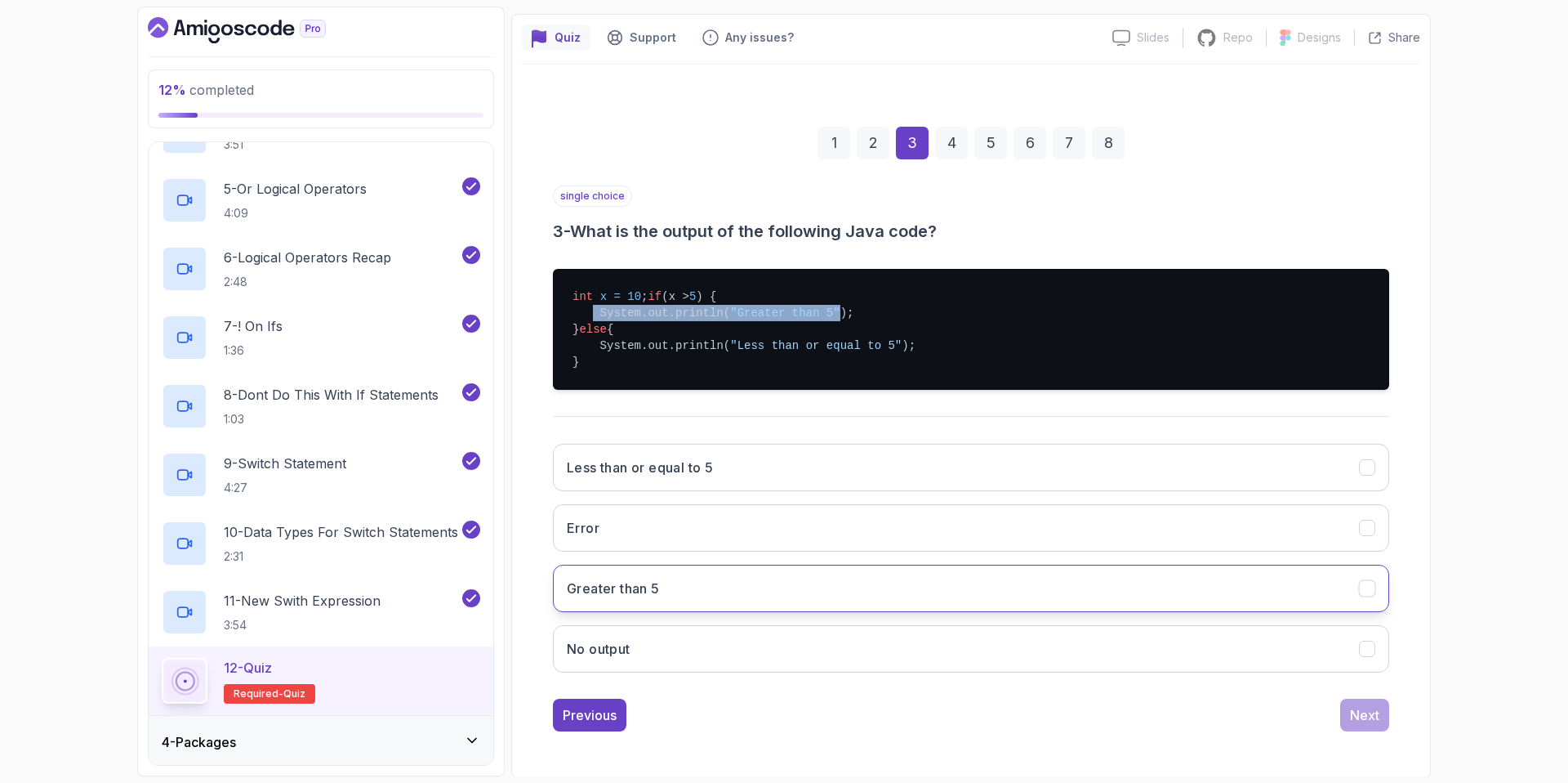
click at [662, 595] on button "Greater than 5" at bounding box center [971, 588] width 837 height 47
click at [1359, 725] on div "Next" at bounding box center [1365, 715] width 30 height 19
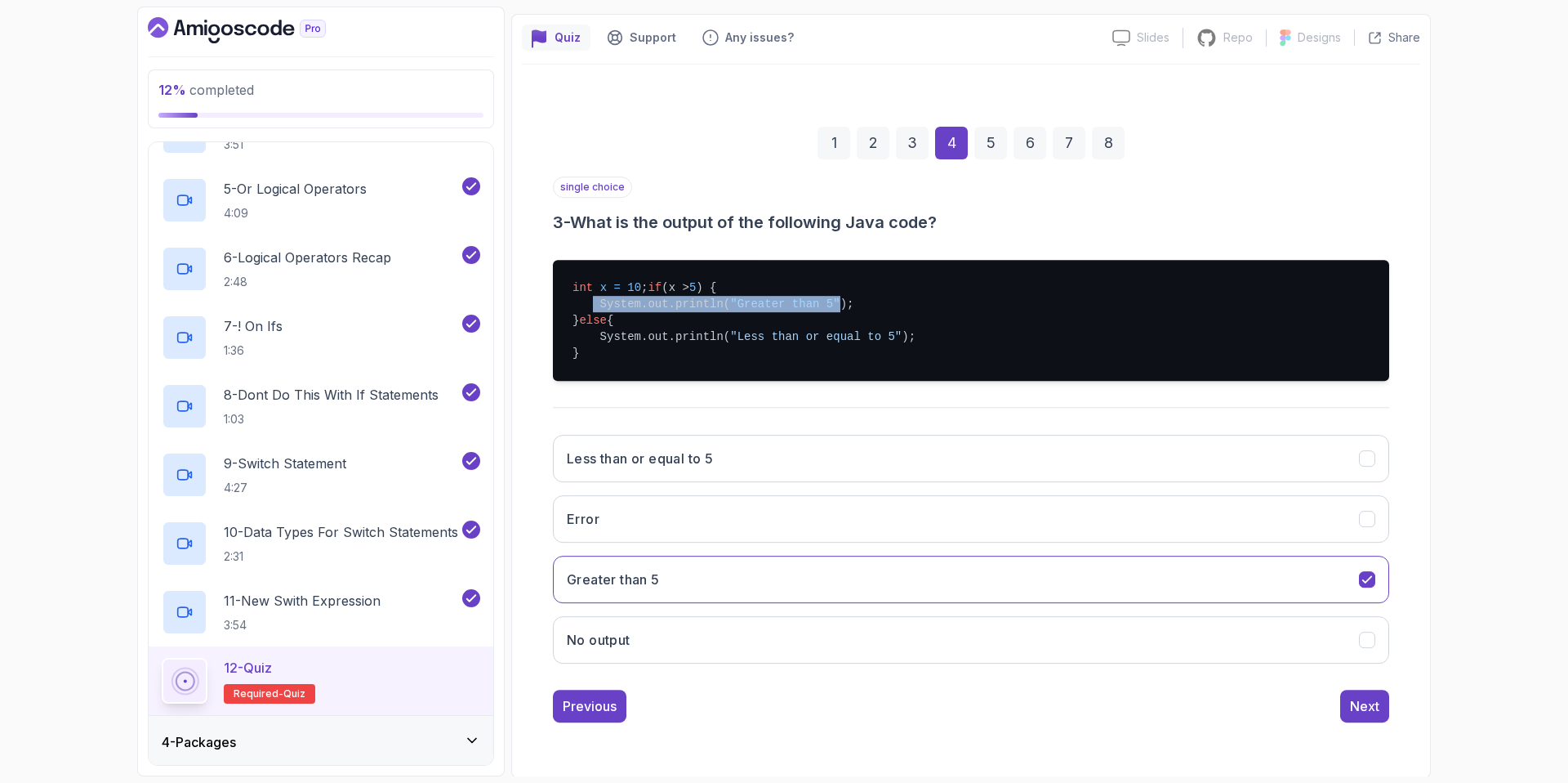
scroll to position [0, 0]
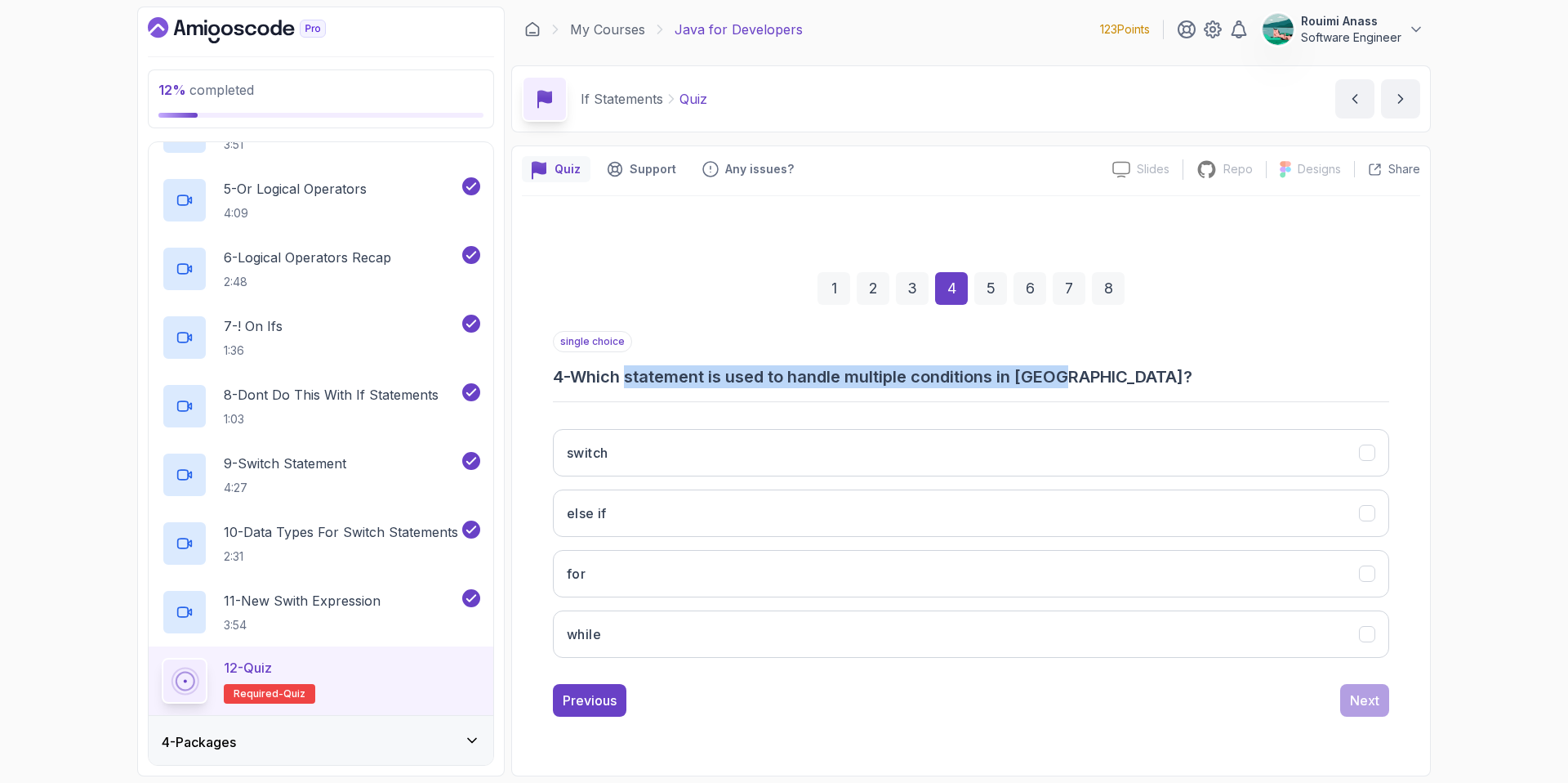
drag, startPoint x: 657, startPoint y: 375, endPoint x: 1078, endPoint y: 370, distance: 421.0
click at [1078, 370] on h3 "4 - Which statement is used to handle multiple conditions in [GEOGRAPHIC_DATA]?" at bounding box center [971, 377] width 837 height 23
click at [653, 455] on button "switch" at bounding box center [971, 453] width 837 height 47
click at [784, 382] on h3 "4 - Which statement is used to handle multiple conditions in [GEOGRAPHIC_DATA]?" at bounding box center [971, 377] width 837 height 23
drag, startPoint x: 679, startPoint y: 377, endPoint x: 1073, endPoint y: 371, distance: 394.0
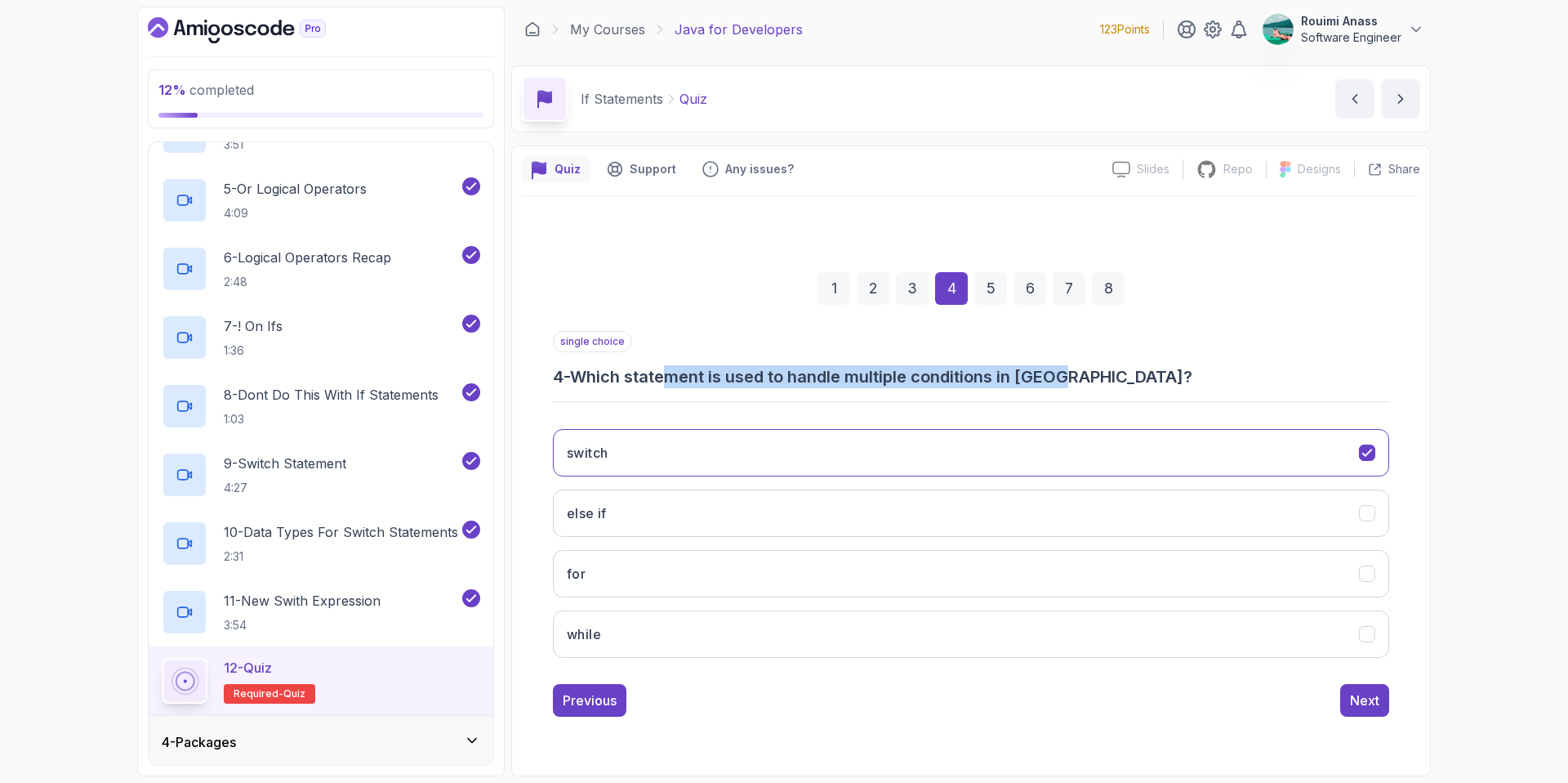
click at [1073, 371] on h3 "4 - Which statement is used to handle multiple conditions in [GEOGRAPHIC_DATA]?" at bounding box center [971, 377] width 837 height 23
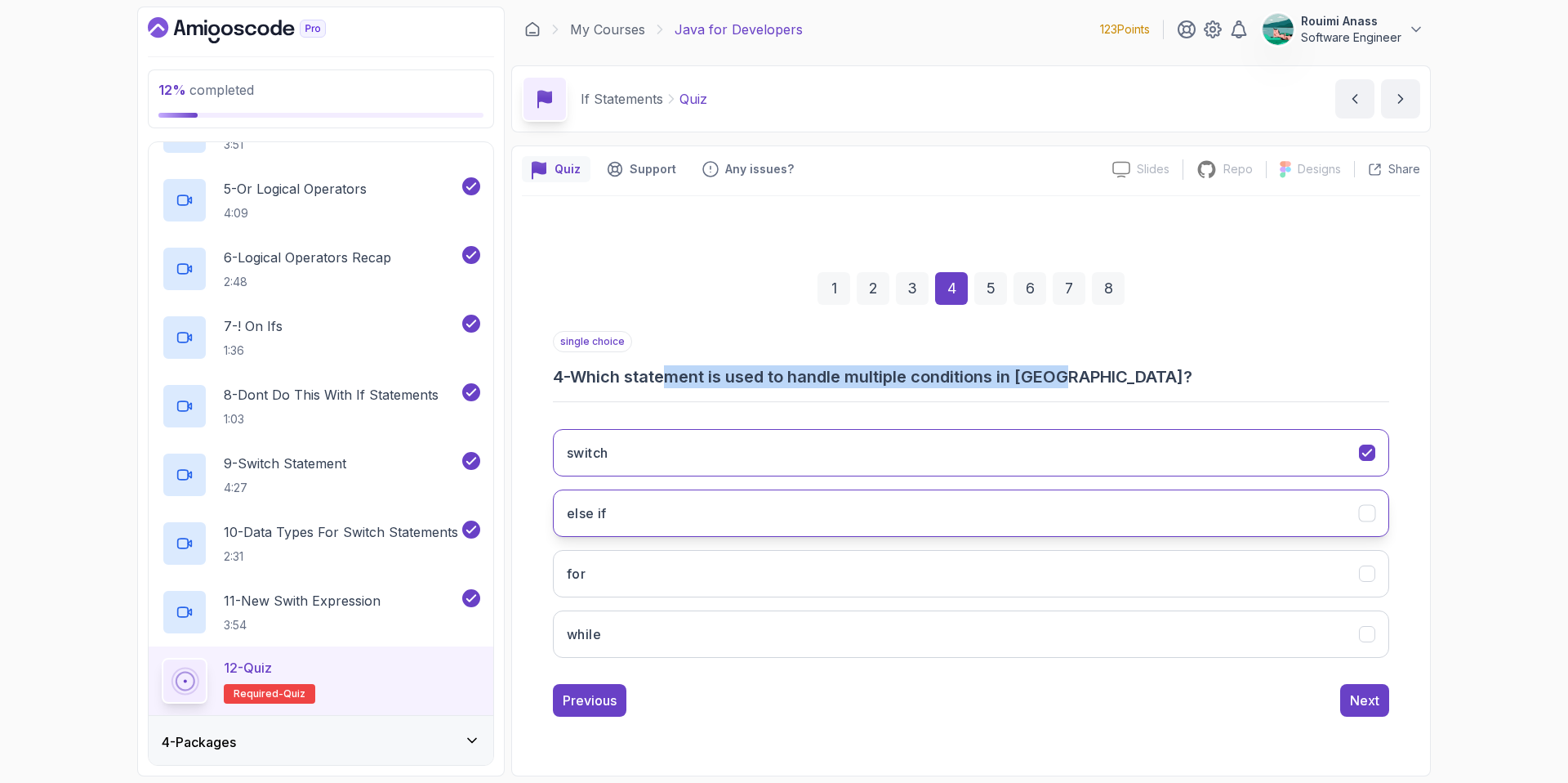
click at [646, 511] on button "else if" at bounding box center [971, 513] width 837 height 47
click at [1351, 465] on button "switch" at bounding box center [971, 453] width 837 height 47
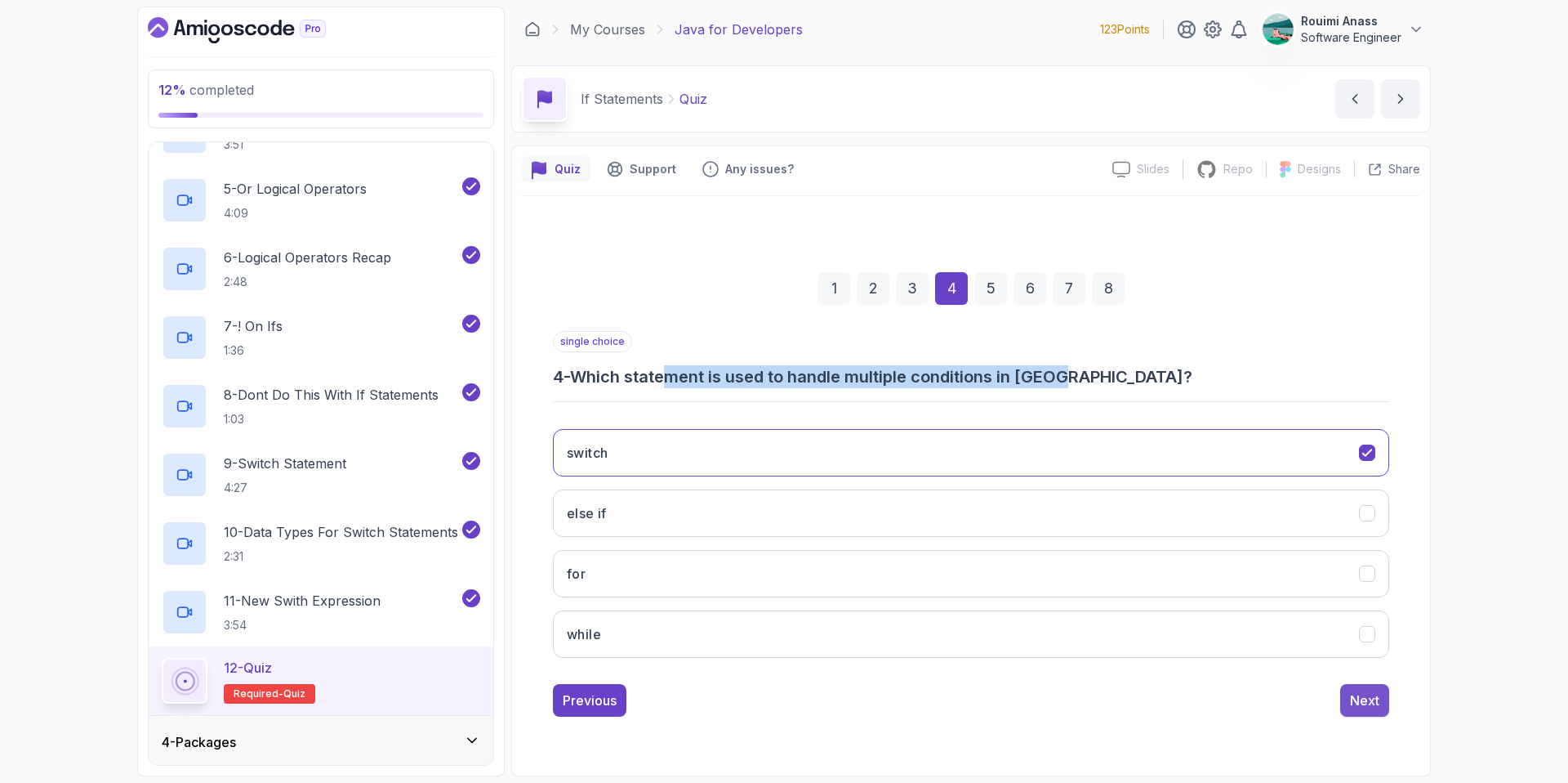
click at [1350, 694] on div "Next" at bounding box center [1365, 700] width 30 height 19
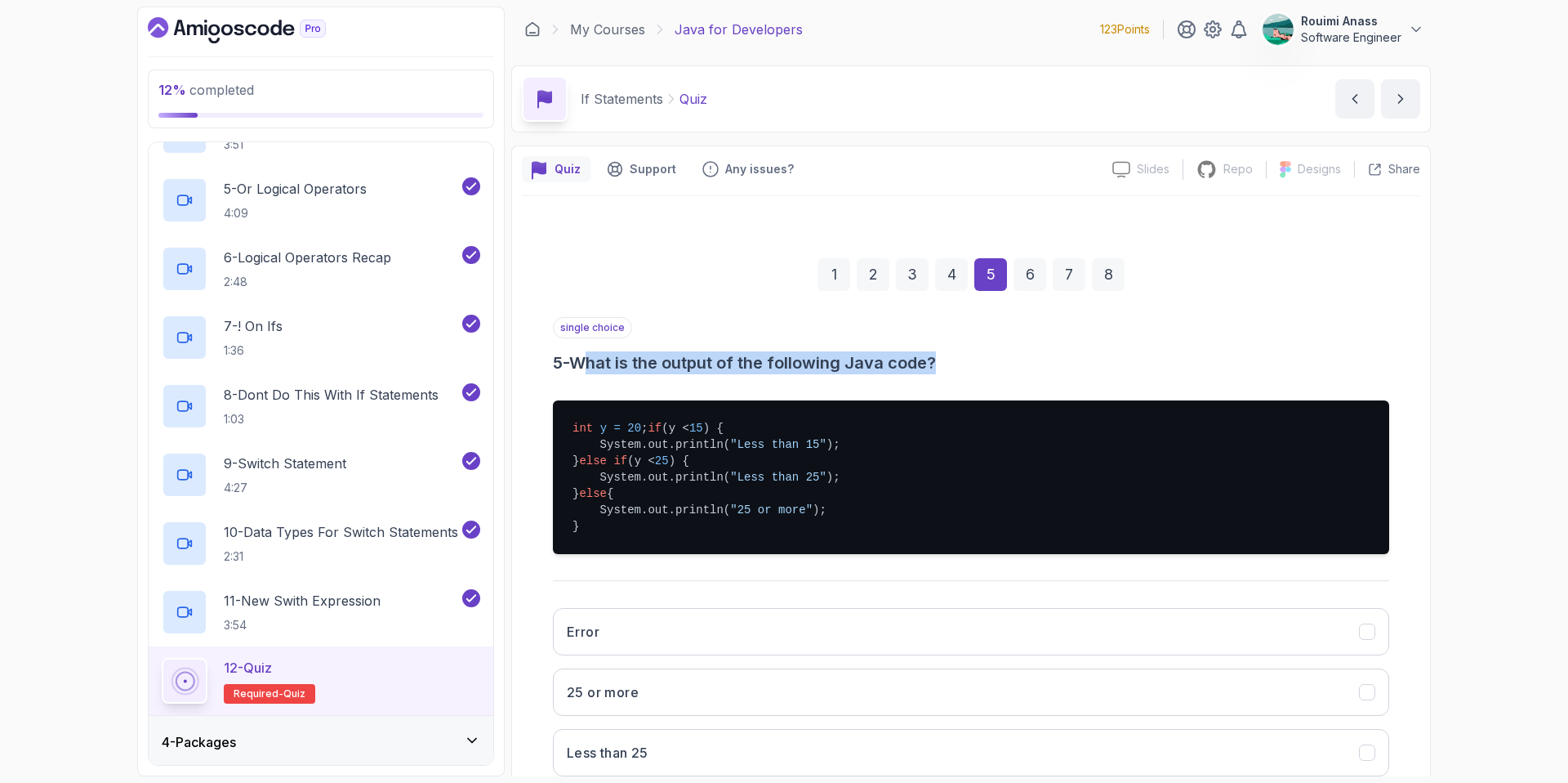
drag, startPoint x: 628, startPoint y: 368, endPoint x: 948, endPoint y: 364, distance: 320.0
click at [948, 364] on h3 "5 - What is the output of the following Java code?" at bounding box center [971, 363] width 837 height 23
drag, startPoint x: 600, startPoint y: 426, endPoint x: 669, endPoint y: 426, distance: 69.0
click at [669, 426] on pre "int y = 20 ; if (y < 15 ) { System.out.println( "Less than 15" ); } else if (y …" at bounding box center [971, 477] width 837 height 153
drag, startPoint x: 626, startPoint y: 442, endPoint x: 635, endPoint y: 446, distance: 9.8
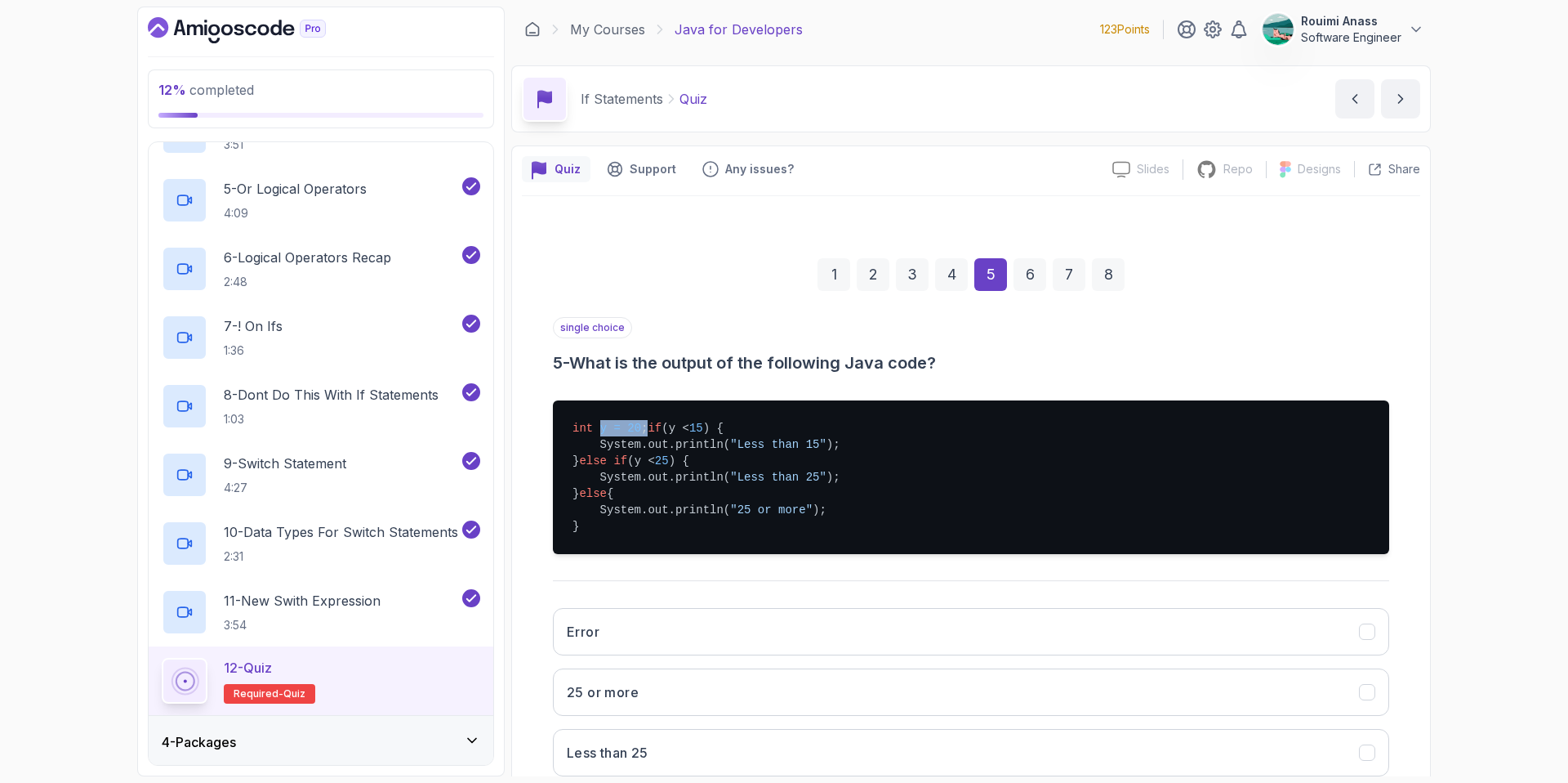
click at [635, 445] on pre "int y = 20 ; if (y < 15 ) { System.out.println( "Less than 15" ); } else if (y …" at bounding box center [971, 477] width 837 height 153
click at [669, 467] on span "25" at bounding box center [662, 460] width 14 height 13
drag, startPoint x: 736, startPoint y: 523, endPoint x: 837, endPoint y: 523, distance: 101.0
click at [837, 523] on pre "int y = 20 ; if (y < 15 ) { System.out.println( "Less than 15" ); } else if (y …" at bounding box center [971, 477] width 837 height 153
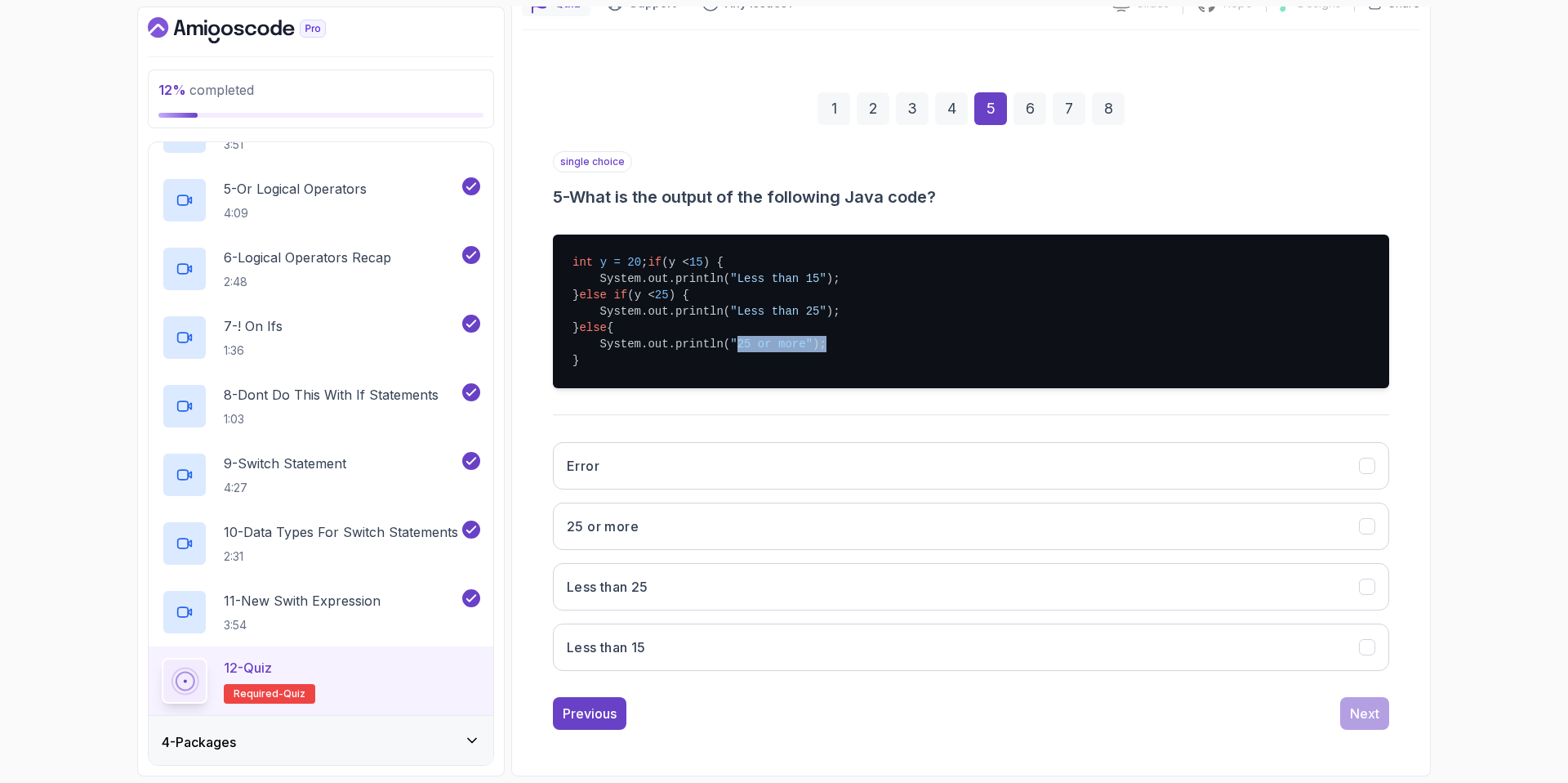
scroll to position [182, 0]
click at [663, 527] on button "25 or more" at bounding box center [971, 526] width 837 height 47
drag, startPoint x: 626, startPoint y: 248, endPoint x: 642, endPoint y: 251, distance: 16.3
click at [642, 251] on pre "int y = 20 ; if (y < 15 ) { System.out.println( "Less than 15" ); } else if (y …" at bounding box center [971, 311] width 837 height 153
drag, startPoint x: 677, startPoint y: 298, endPoint x: 688, endPoint y: 302, distance: 11.7
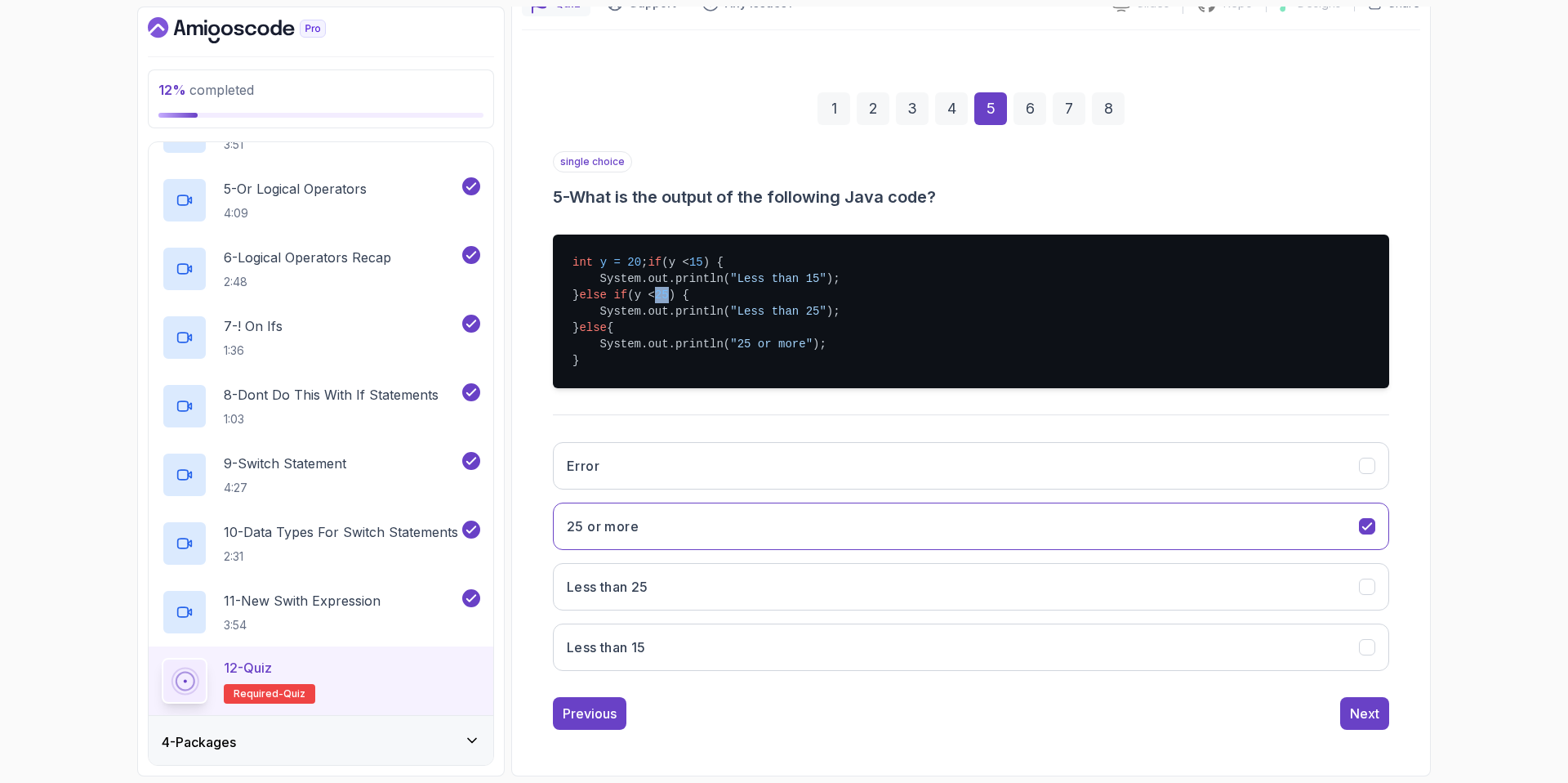
click at [689, 300] on pre "int y = 20 ; if (y < 15 ) { System.out.println( "Less than 15" ); } else if (y …" at bounding box center [971, 311] width 837 height 153
drag, startPoint x: 703, startPoint y: 311, endPoint x: 876, endPoint y: 305, distance: 173.1
click at [876, 305] on pre "int y = 20 ; if (y < 15 ) { System.out.println( "Less than 15" ); } else if (y …" at bounding box center [971, 311] width 837 height 153
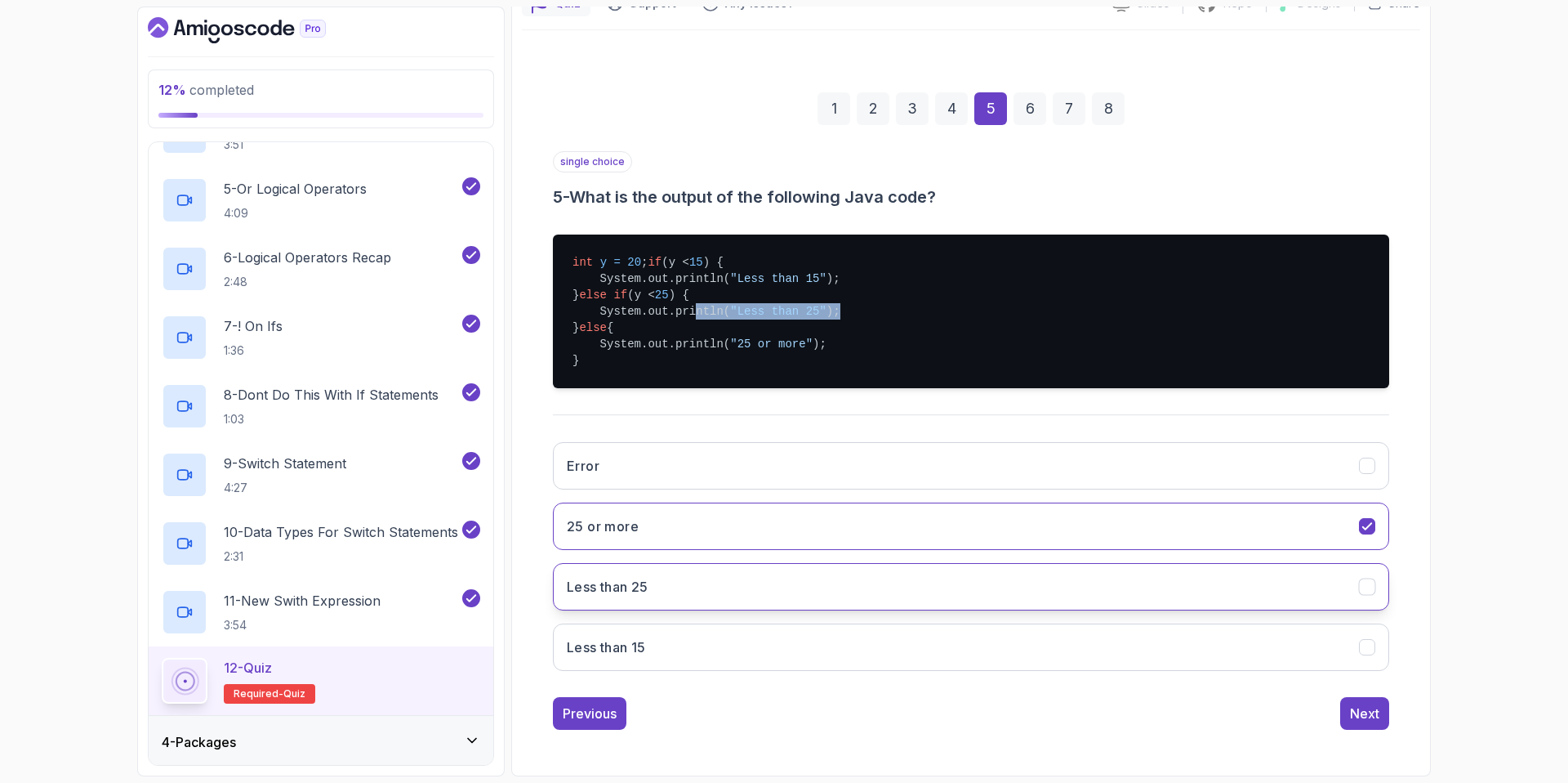
click at [648, 579] on h3 "Less than 25" at bounding box center [608, 587] width 82 height 19
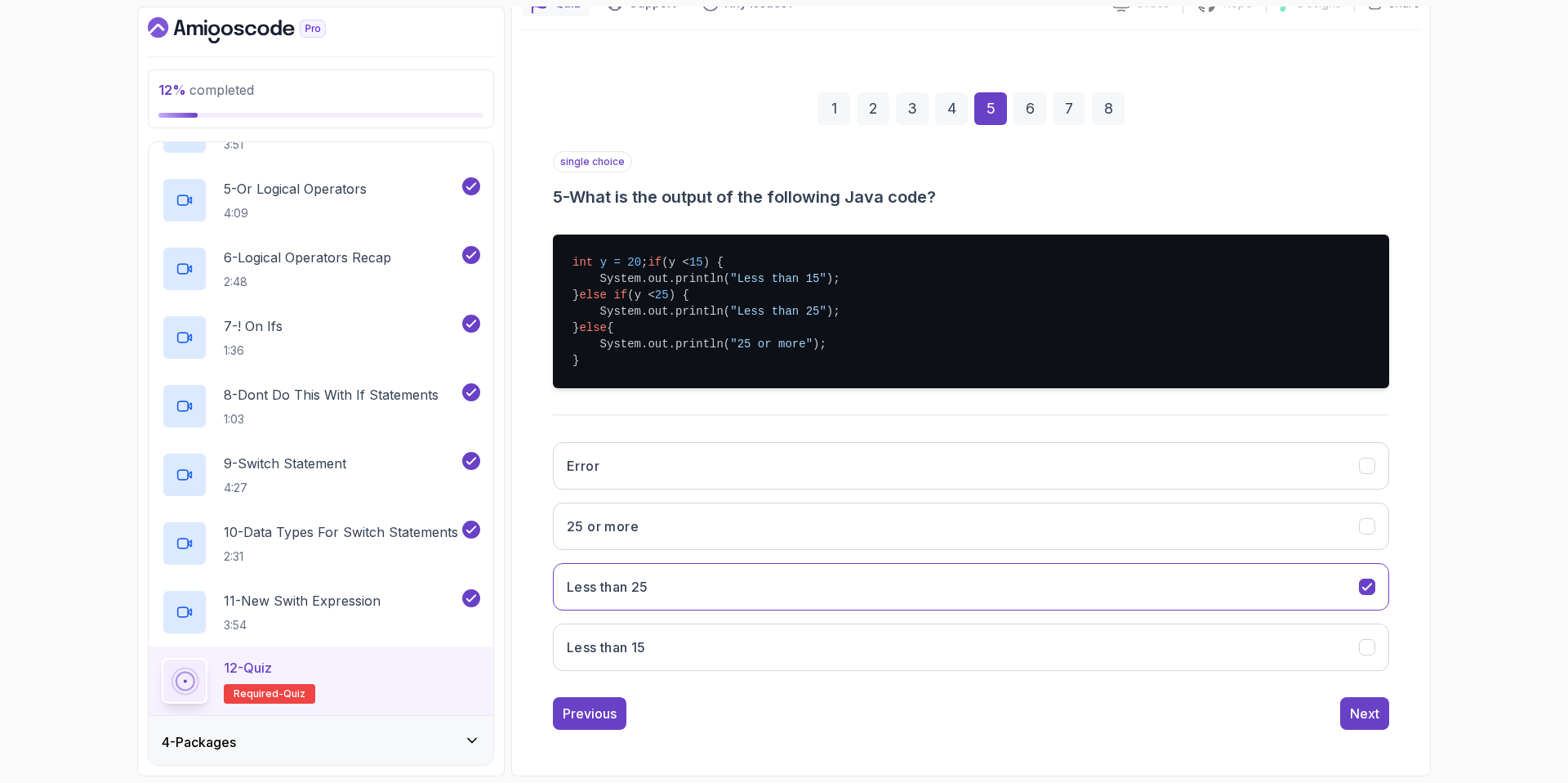
click at [1334, 698] on div "Previous Next" at bounding box center [971, 712] width 837 height 32
click at [1359, 715] on div "Next" at bounding box center [1365, 713] width 30 height 19
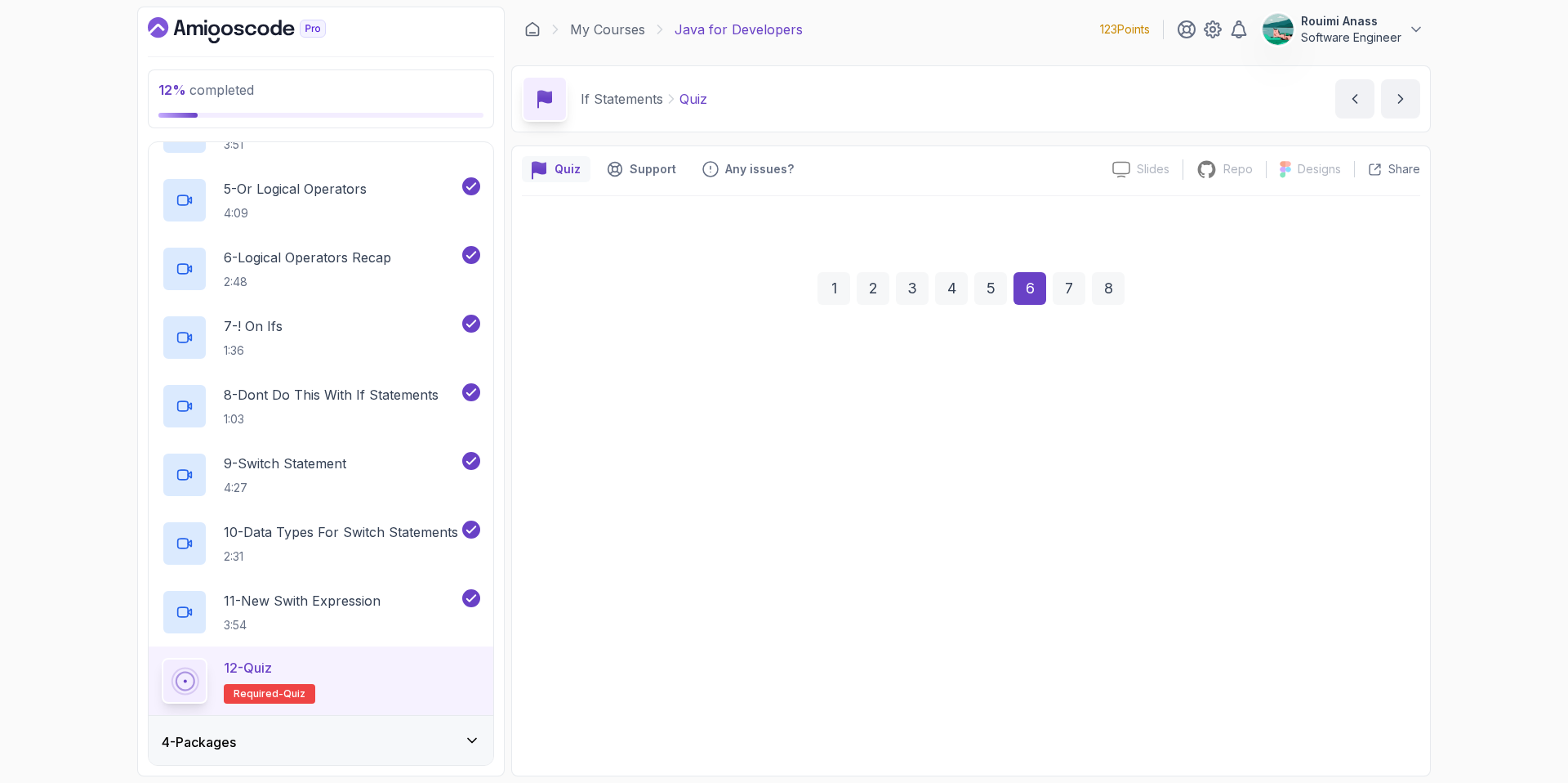
scroll to position [0, 0]
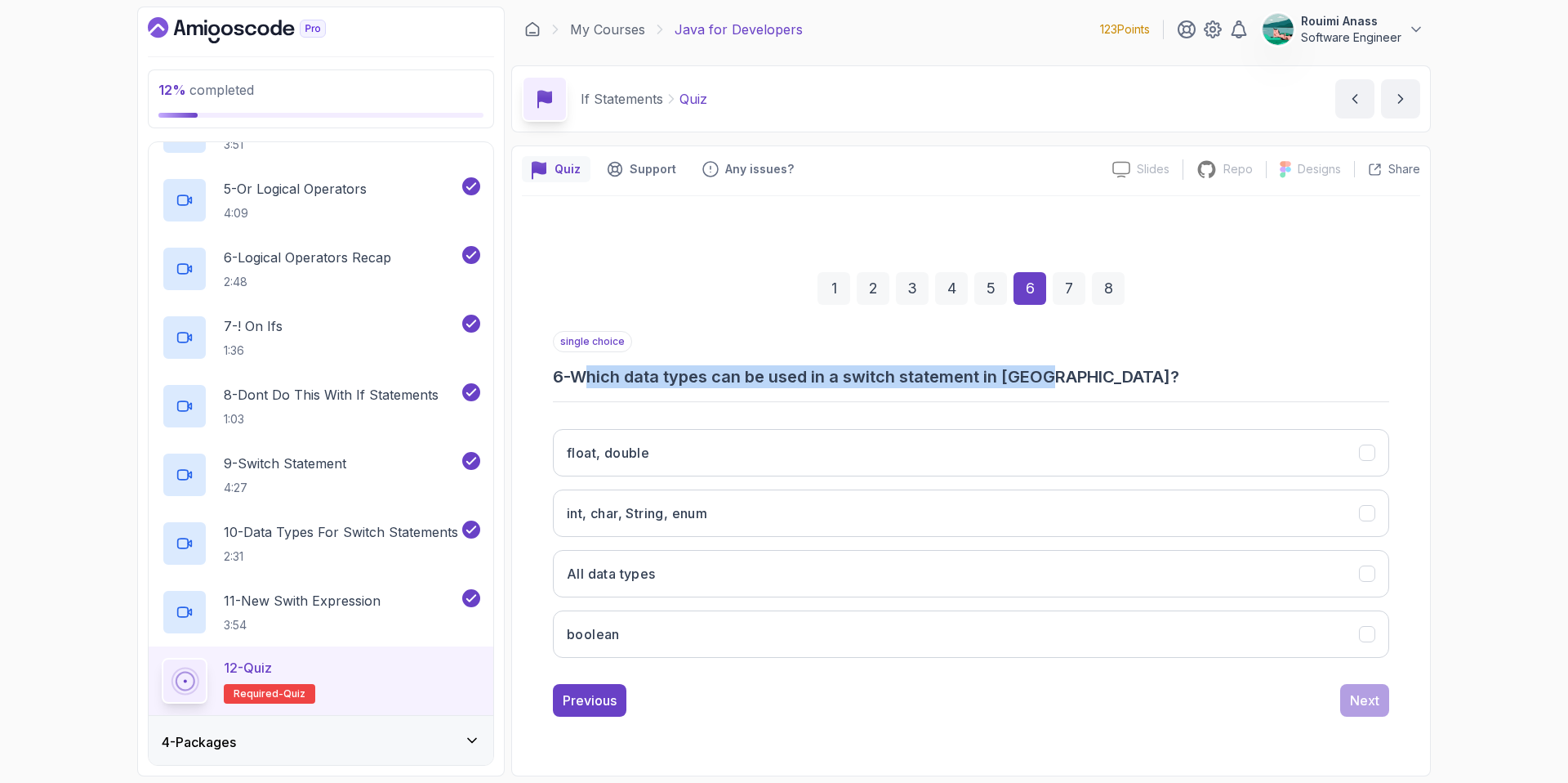
drag, startPoint x: 596, startPoint y: 380, endPoint x: 1070, endPoint y: 379, distance: 474.0
click at [1071, 379] on h3 "6 - Which data types can be used in a switch statement in [GEOGRAPHIC_DATA]?" at bounding box center [971, 377] width 837 height 23
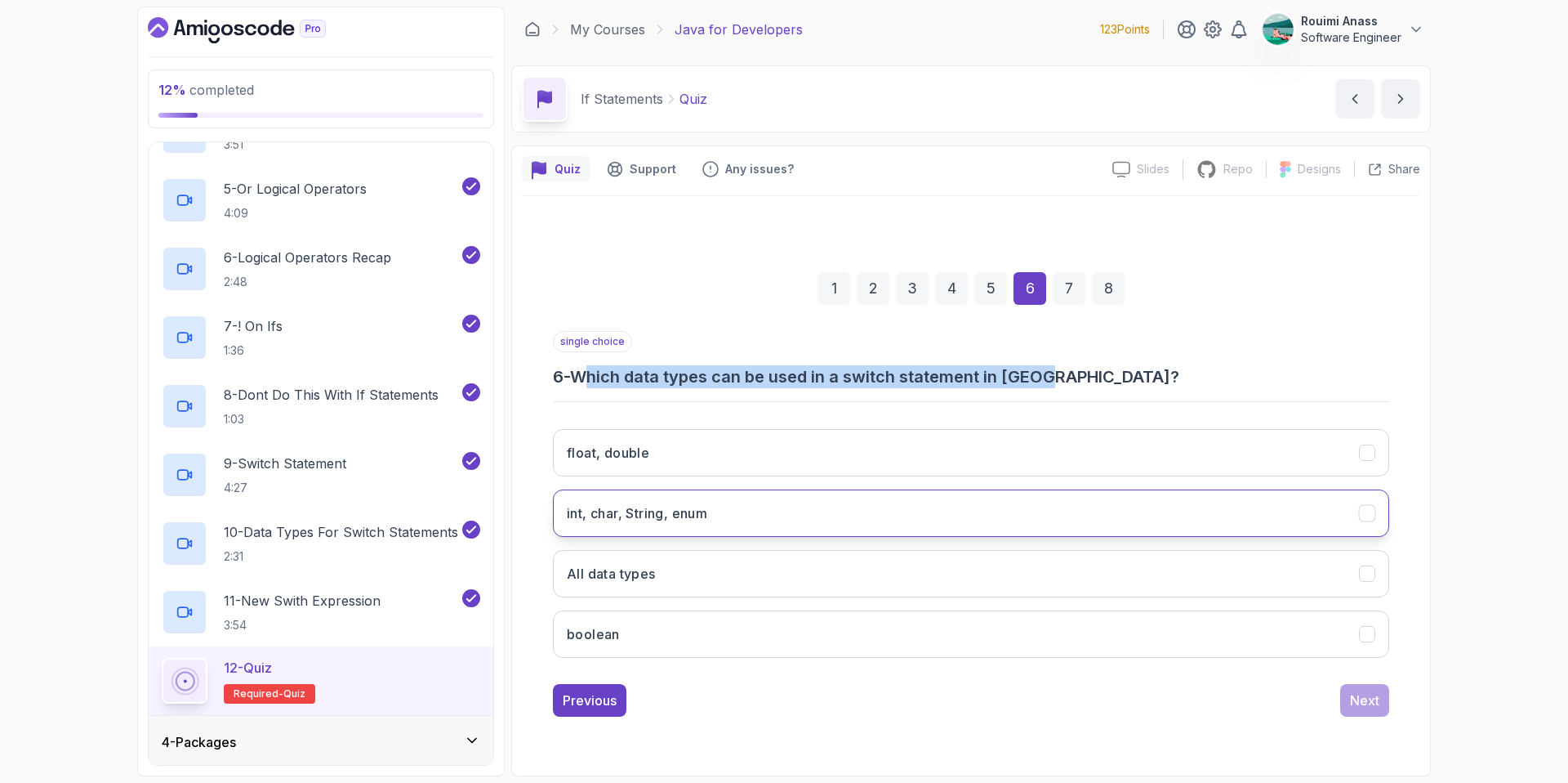
click at [879, 509] on button "int, char, String, enum" at bounding box center [971, 513] width 837 height 47
click at [1380, 704] on button "Next" at bounding box center [1365, 699] width 49 height 32
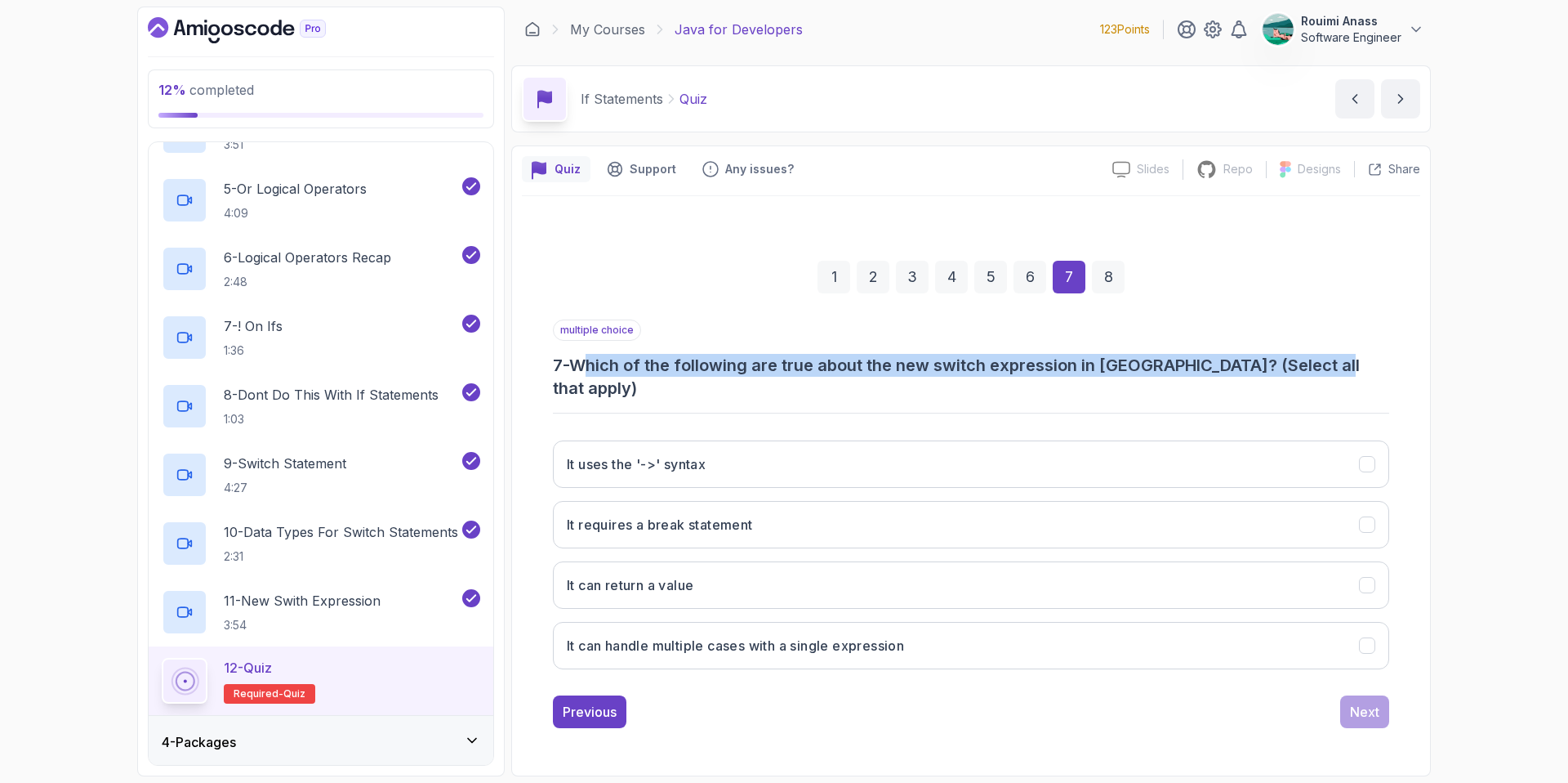
drag, startPoint x: 593, startPoint y: 374, endPoint x: 1372, endPoint y: 374, distance: 779.0
click at [1372, 374] on h3 "7 - Which of the following are true about the new switch expression in [GEOGRAP…" at bounding box center [971, 377] width 837 height 45
click at [746, 514] on h3 "It requires a break statement" at bounding box center [660, 524] width 187 height 19
click at [616, 583] on button "It can return a value" at bounding box center [971, 585] width 837 height 47
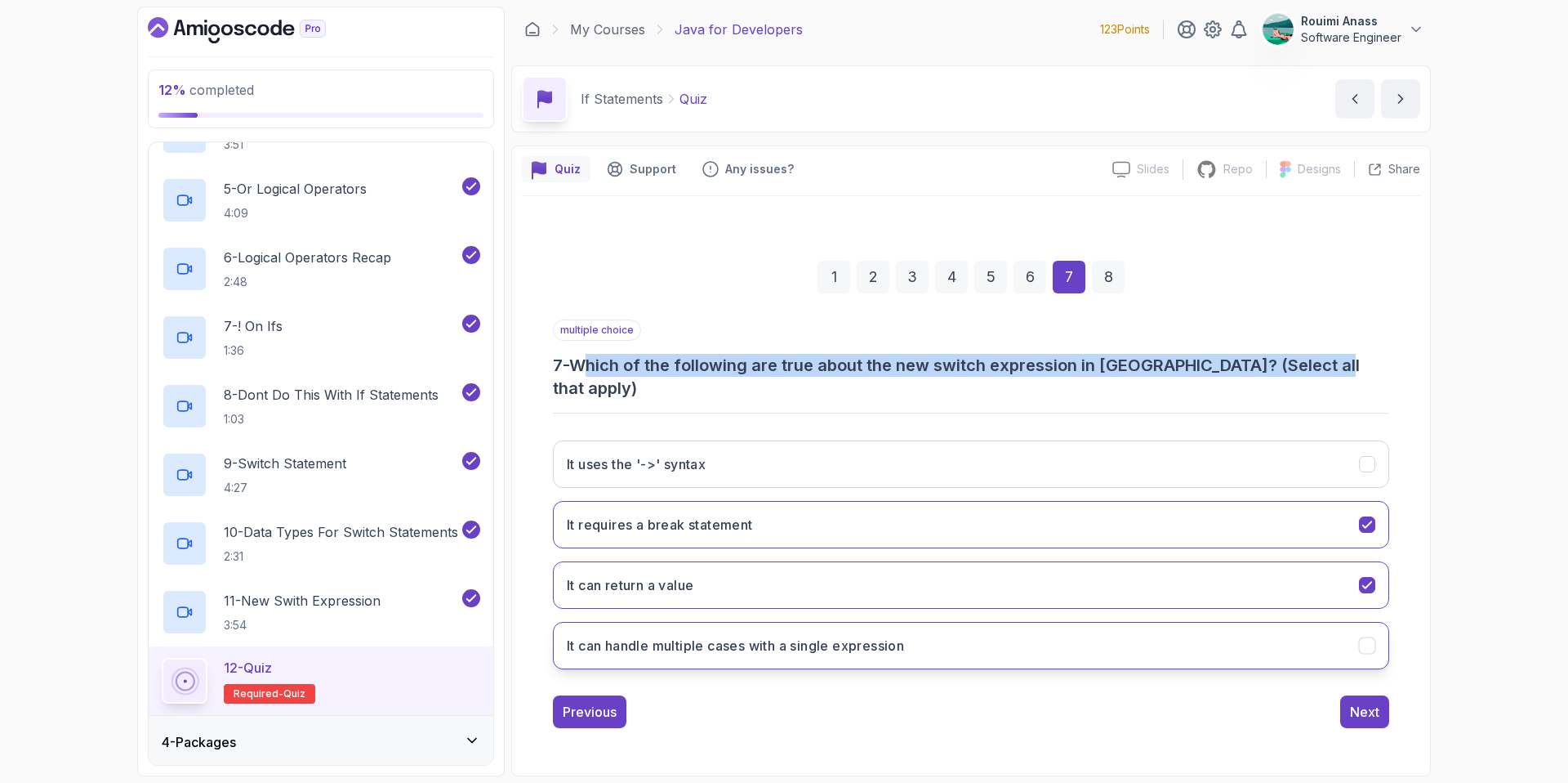
click at [944, 630] on button "It can handle multiple cases with a single expression" at bounding box center [971, 645] width 837 height 47
click at [1369, 702] on div "Next" at bounding box center [1365, 712] width 30 height 19
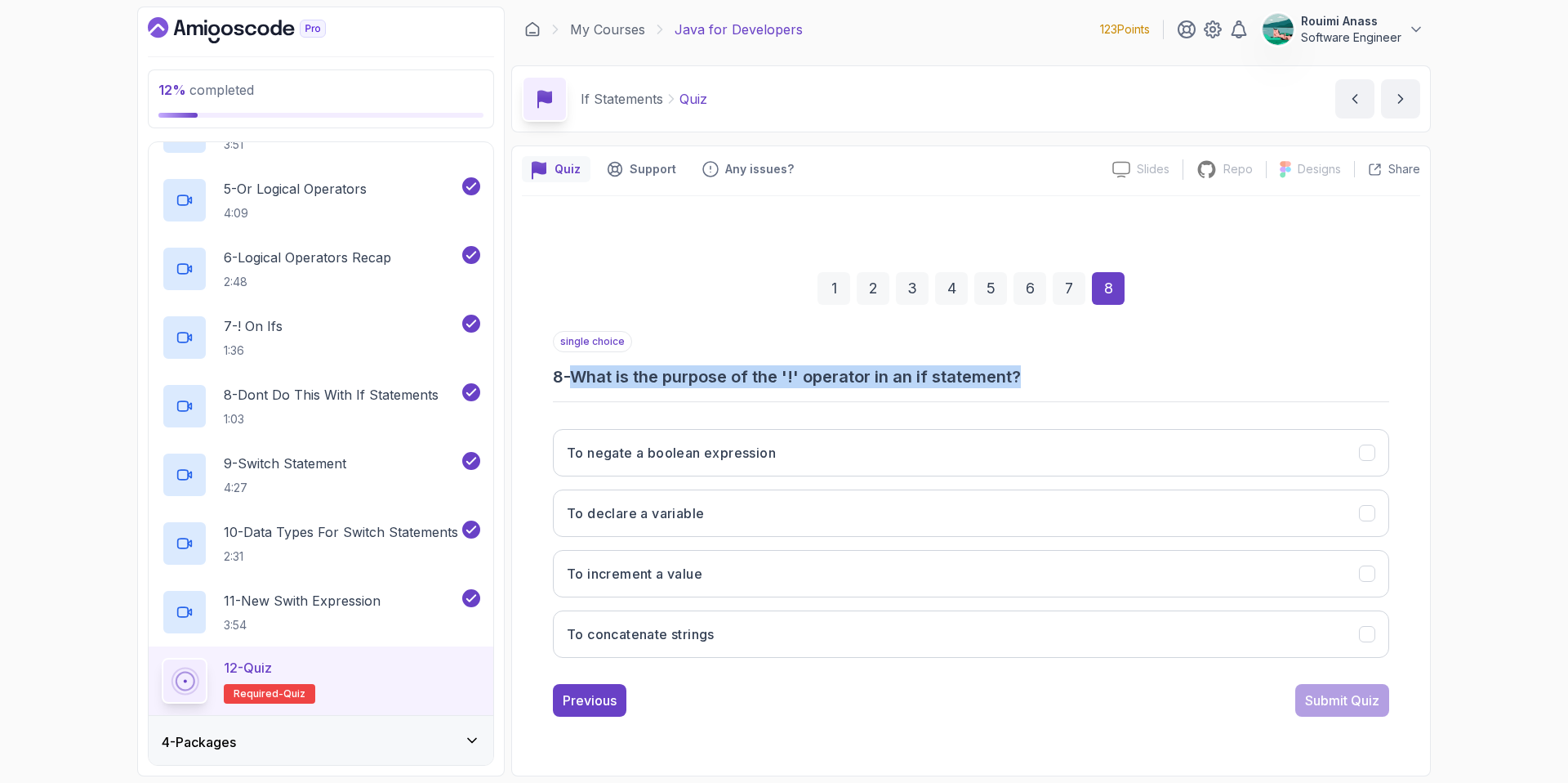
drag, startPoint x: 591, startPoint y: 379, endPoint x: 1036, endPoint y: 377, distance: 445.0
click at [1036, 377] on h3 "8 - What is the purpose of the '!' operator in an if statement?" at bounding box center [971, 377] width 837 height 23
click at [792, 453] on button "To negate a boolean expression" at bounding box center [971, 453] width 837 height 47
click at [1322, 696] on div "Submit Quiz" at bounding box center [1341, 700] width 74 height 19
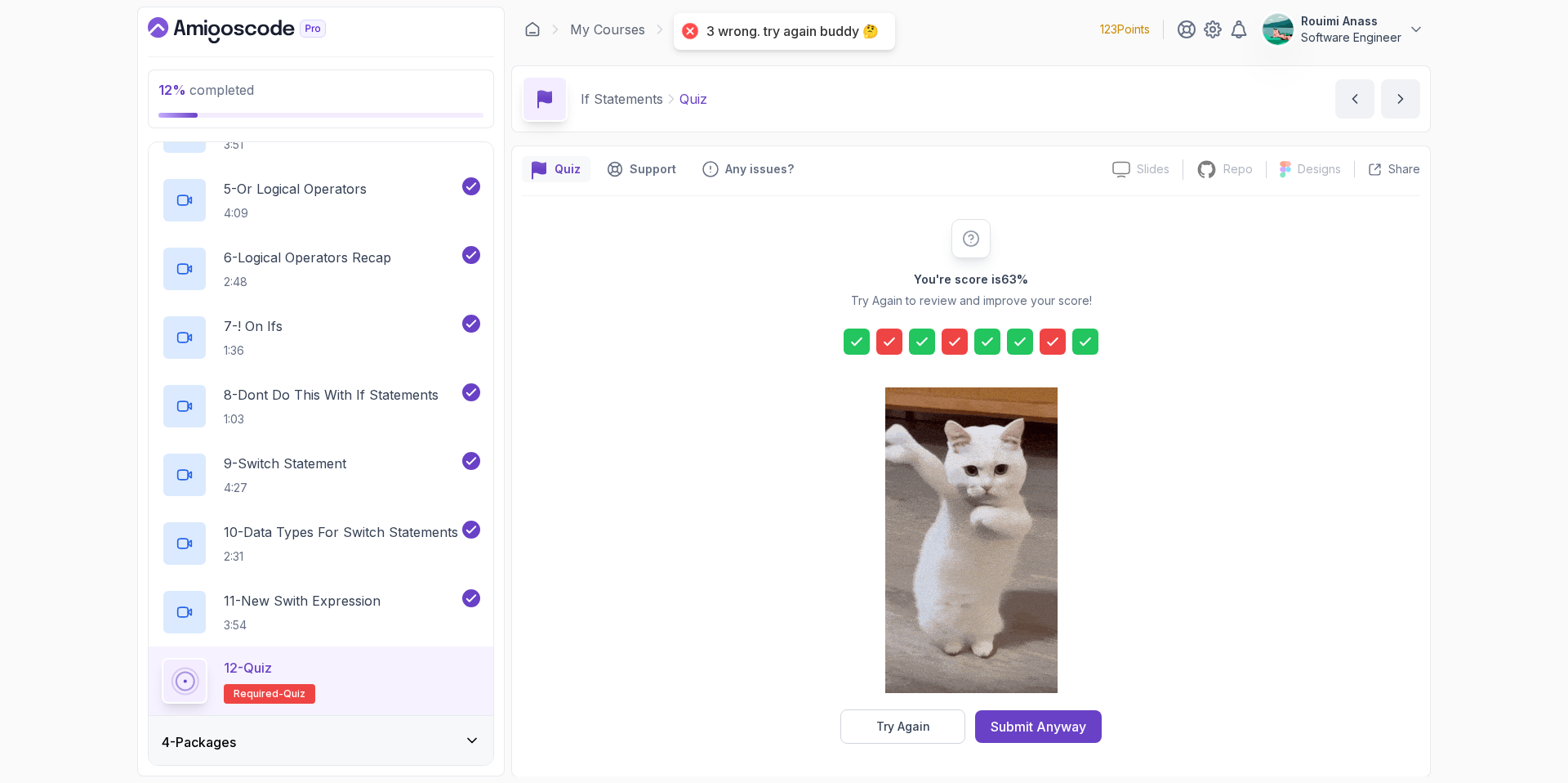
click at [1046, 335] on icon at bounding box center [1052, 341] width 17 height 17
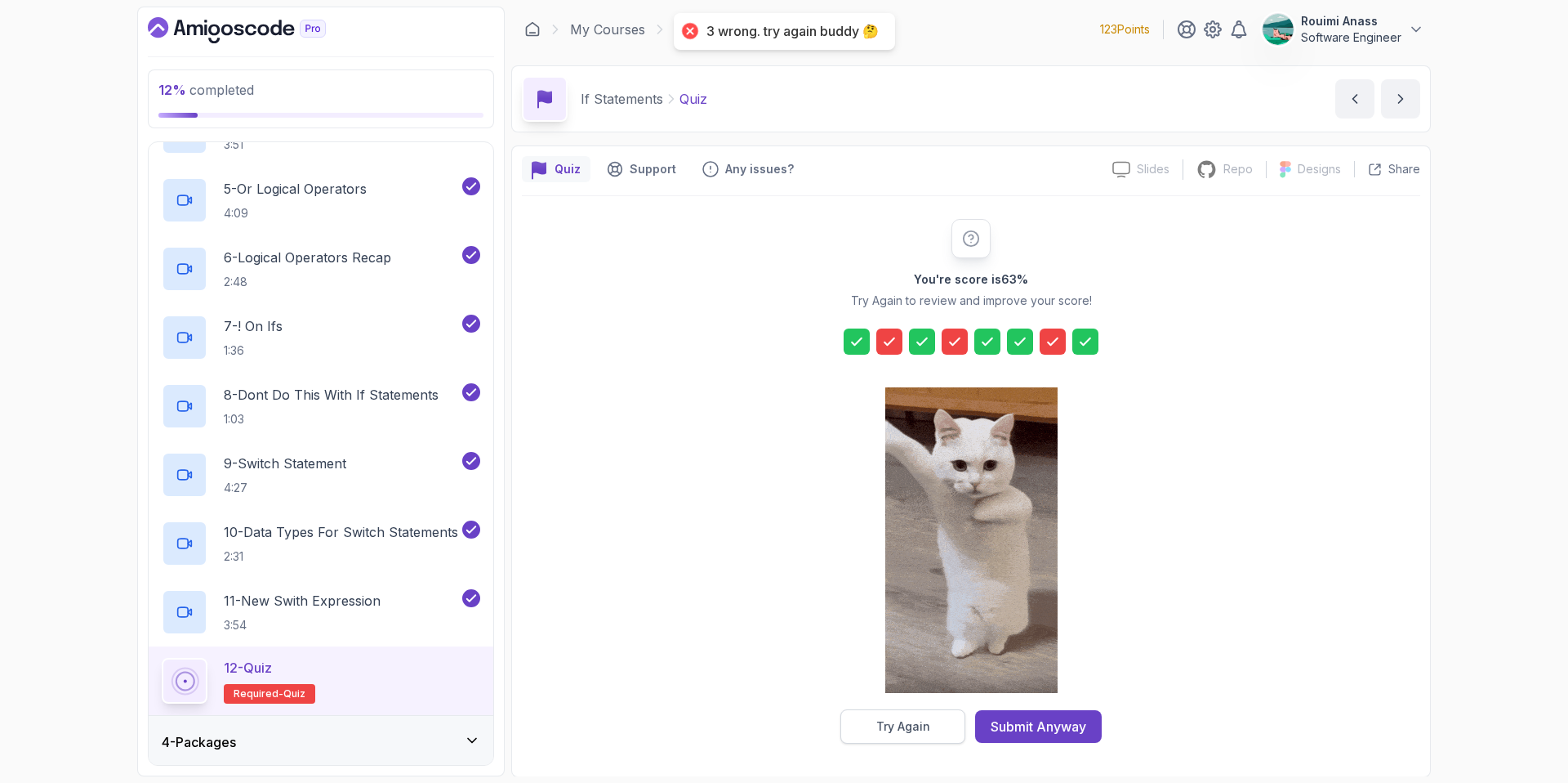
click at [926, 731] on div "Try Again" at bounding box center [903, 726] width 54 height 17
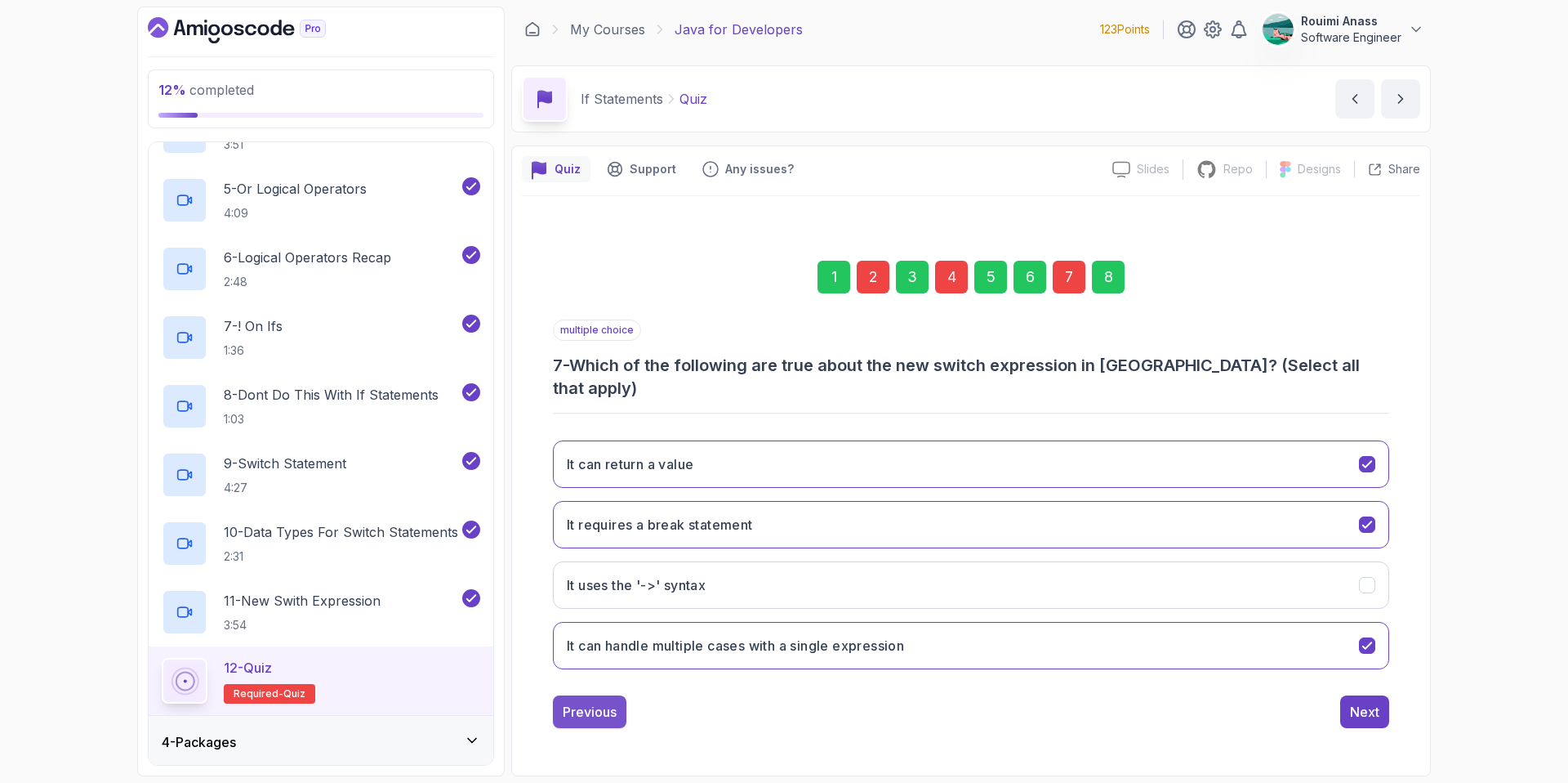
click at [581, 712] on button "Previous" at bounding box center [589, 711] width 73 height 32
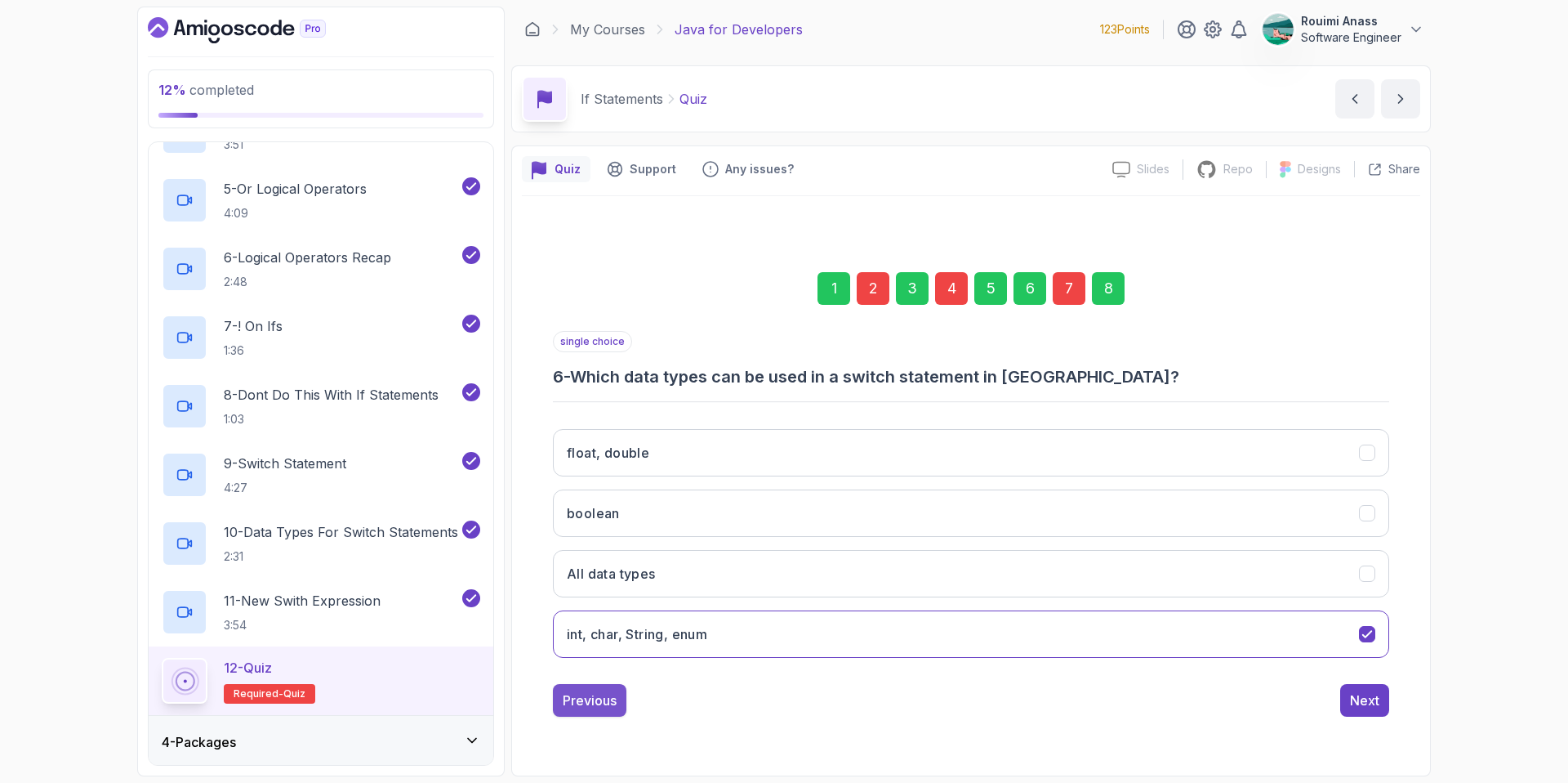
click at [587, 707] on div "Previous" at bounding box center [590, 700] width 54 height 19
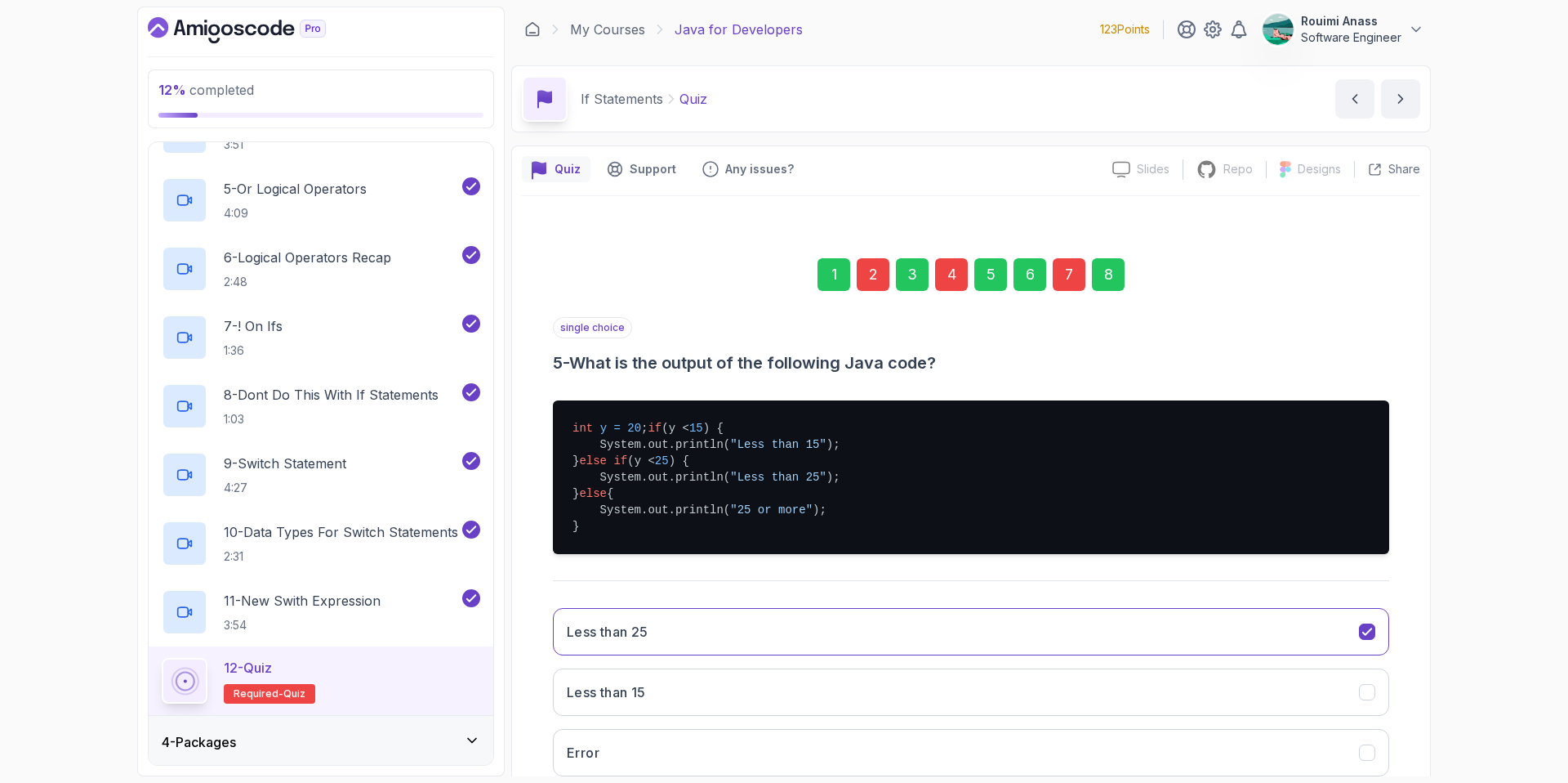
scroll to position [182, 0]
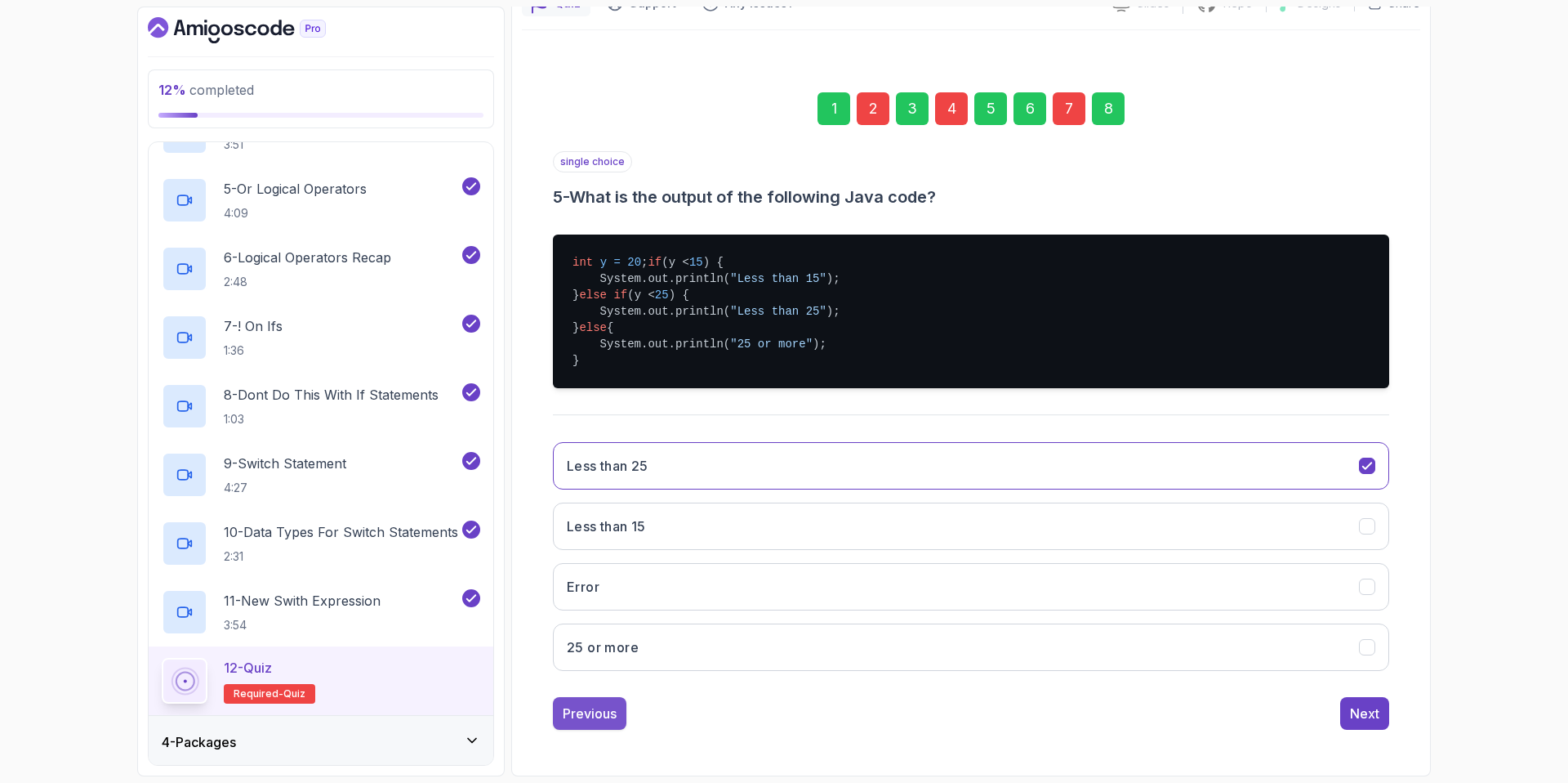
click at [604, 701] on button "Previous" at bounding box center [589, 712] width 73 height 32
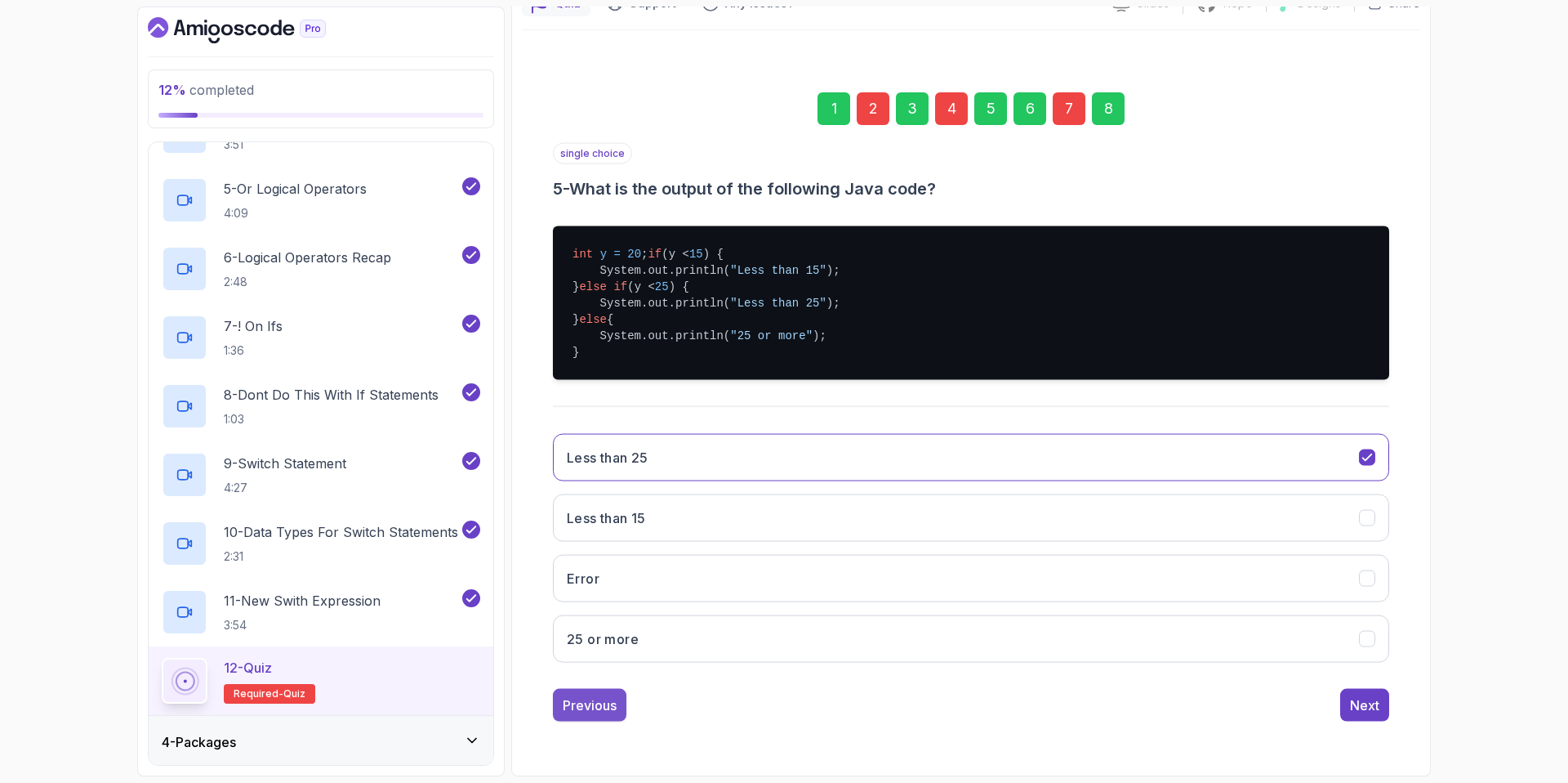
scroll to position [0, 0]
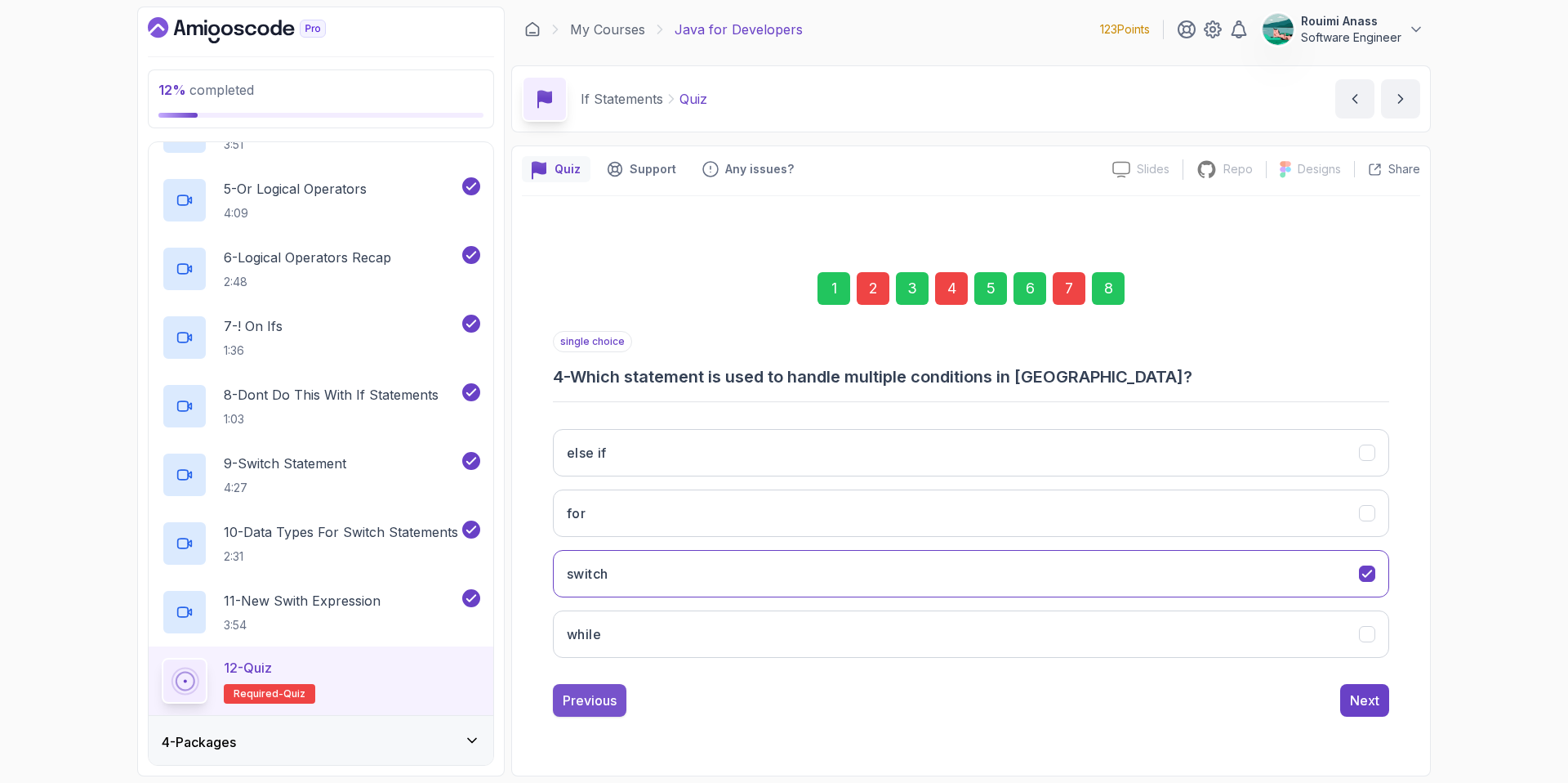
click at [603, 699] on div "Previous" at bounding box center [590, 700] width 54 height 19
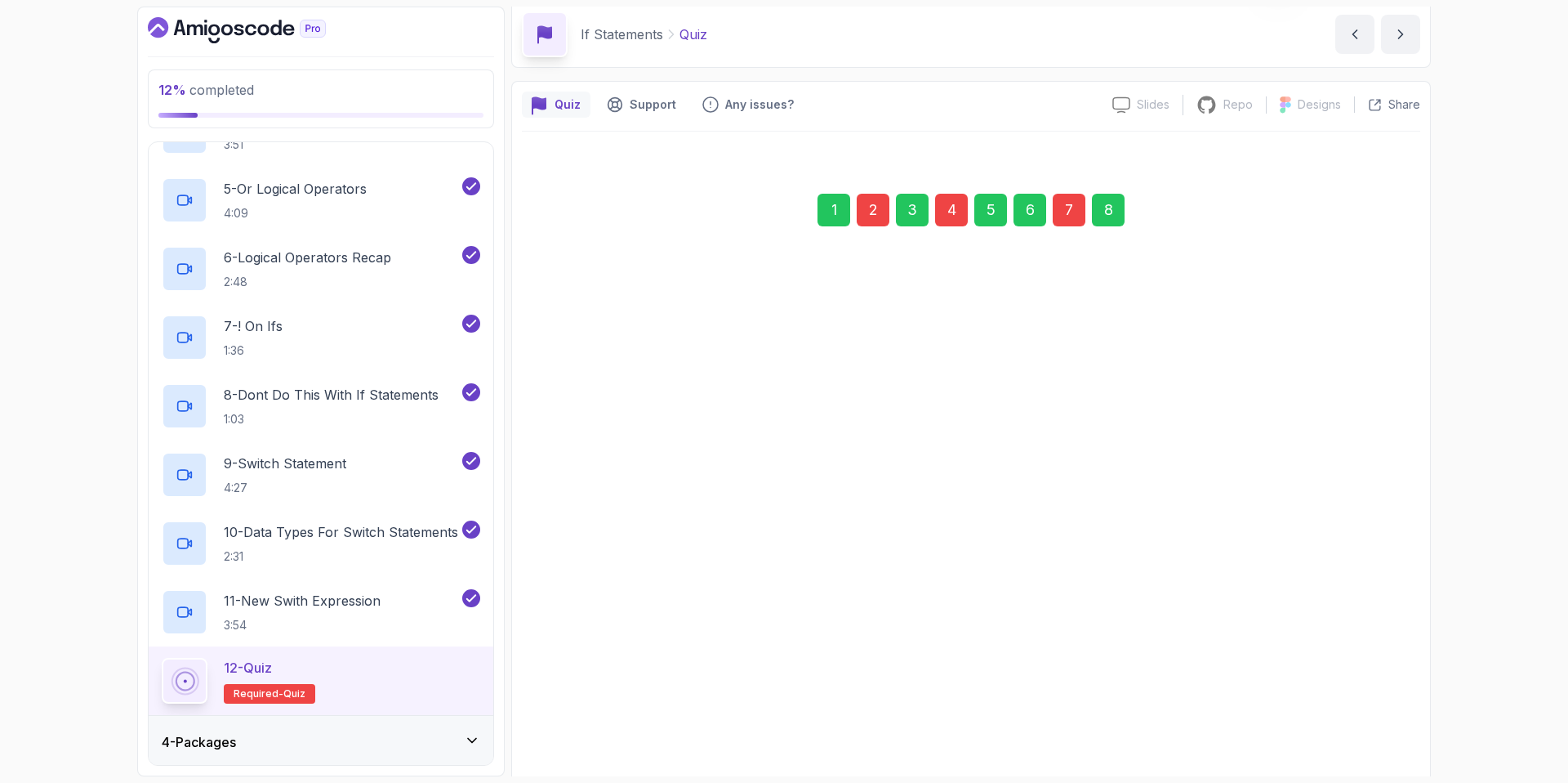
scroll to position [149, 0]
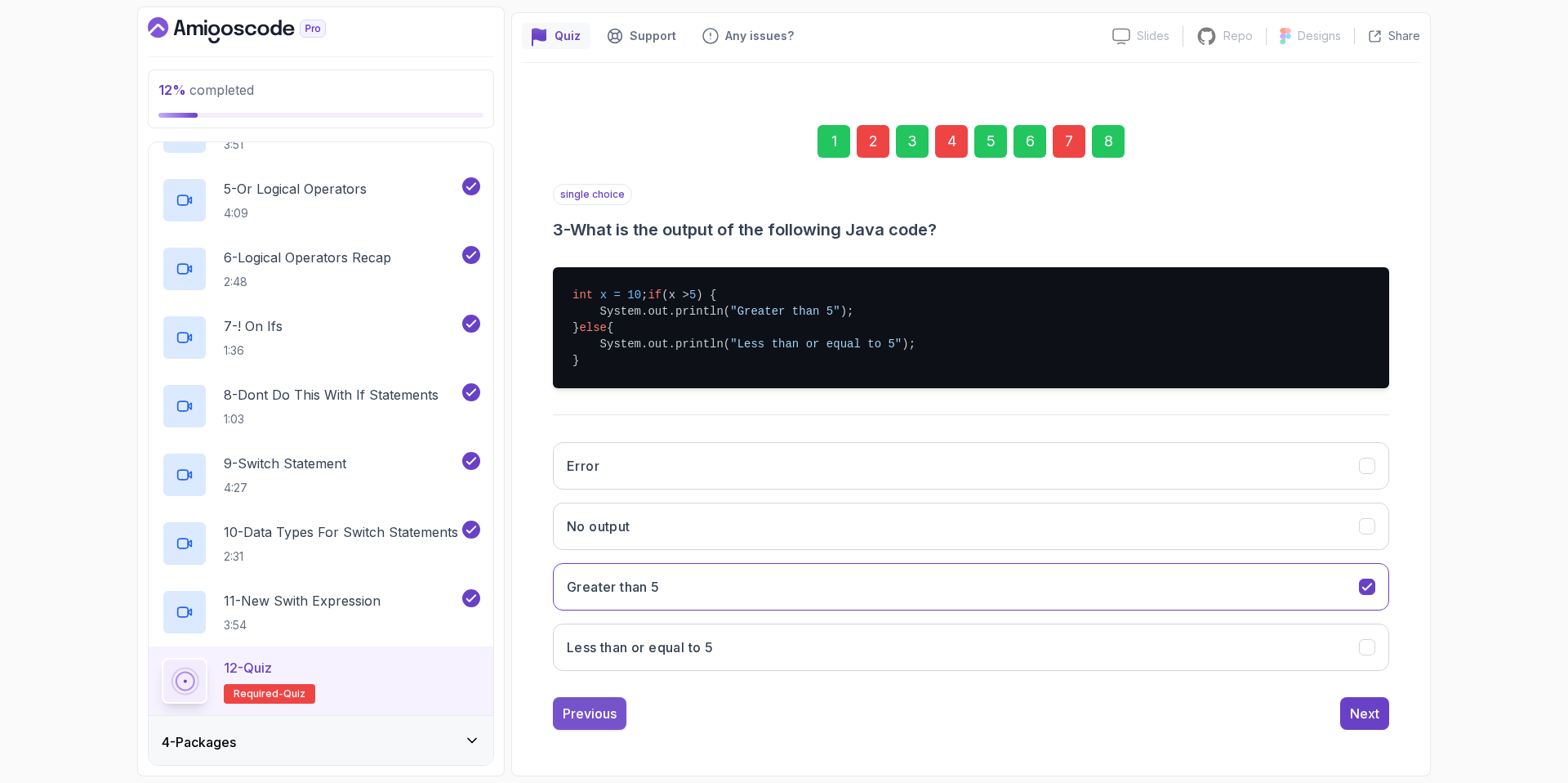
click at [601, 710] on div "Previous" at bounding box center [590, 713] width 54 height 19
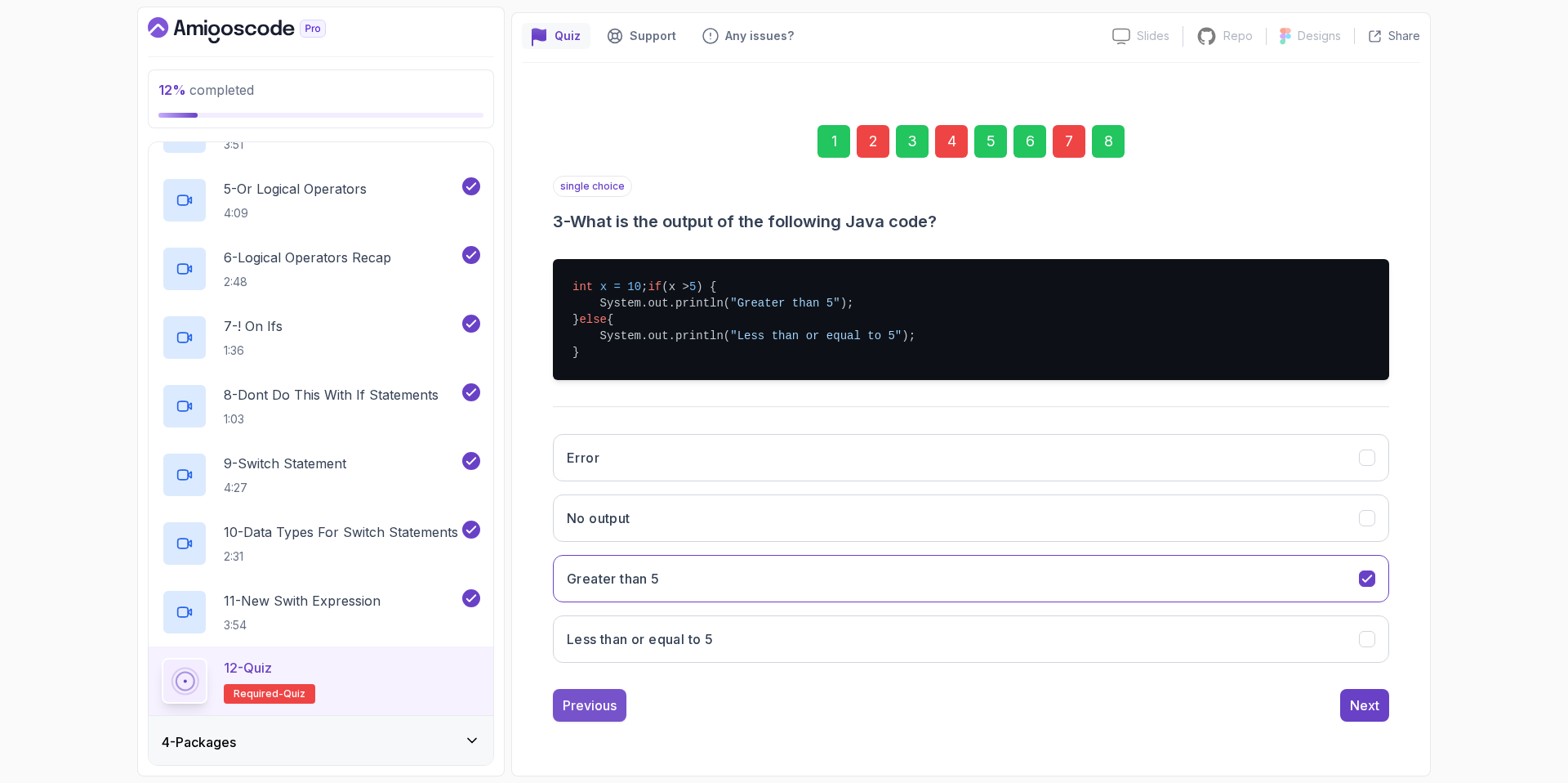
scroll to position [0, 0]
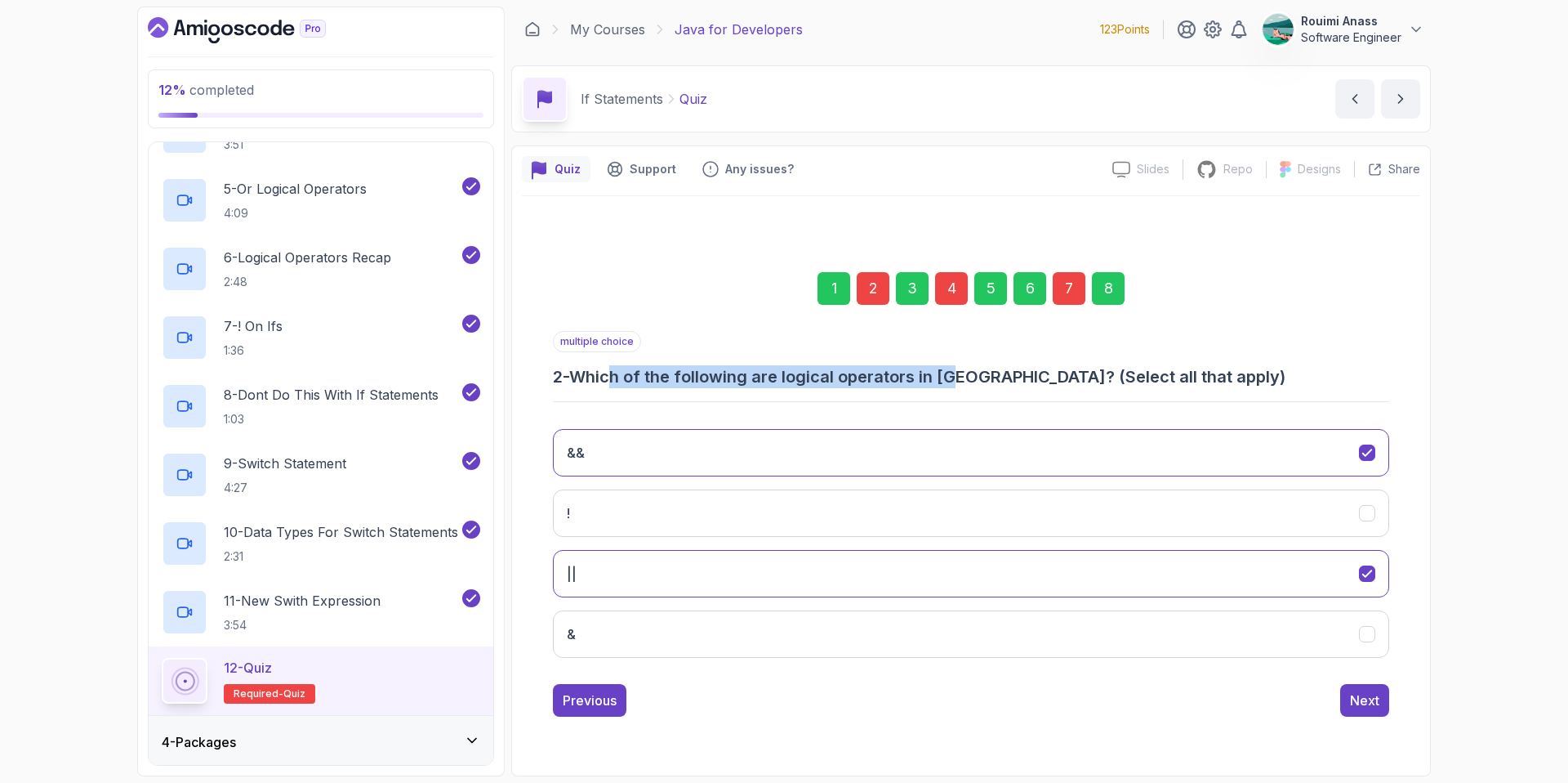
drag, startPoint x: 616, startPoint y: 376, endPoint x: 967, endPoint y: 375, distance: 351.0
click at [967, 375] on h3 "2 - Which of the following are logical operators in [GEOGRAPHIC_DATA]? (Select …" at bounding box center [971, 377] width 837 height 23
click at [924, 440] on button "&&" at bounding box center [971, 453] width 837 height 47
click at [806, 555] on button "||" at bounding box center [971, 574] width 837 height 47
click at [817, 513] on button "!" at bounding box center [971, 513] width 837 height 47
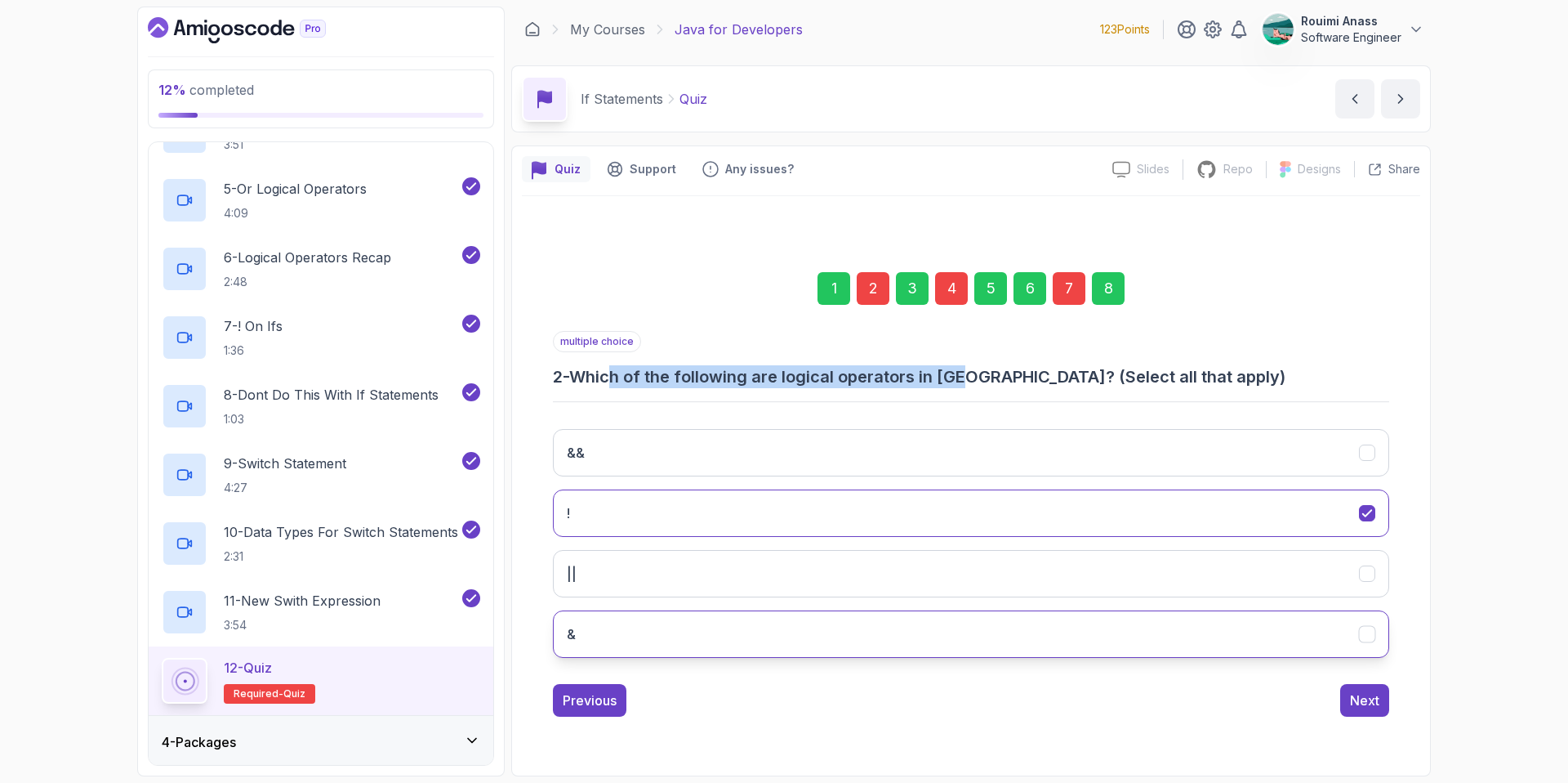
click at [858, 627] on button "&" at bounding box center [971, 634] width 837 height 47
click at [1355, 691] on div "Next" at bounding box center [1365, 700] width 30 height 19
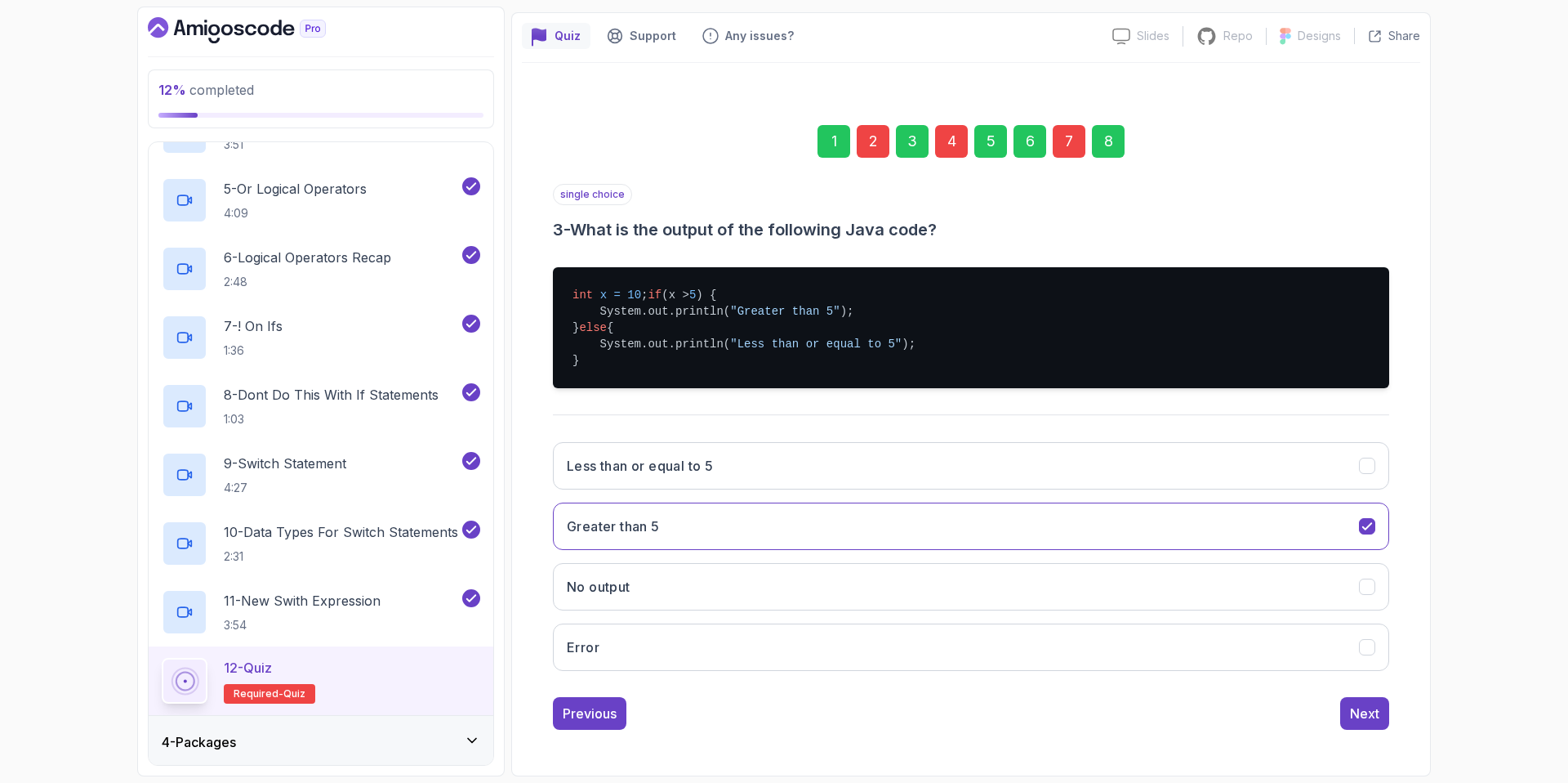
scroll to position [149, 0]
click at [1364, 704] on div "Next" at bounding box center [1365, 713] width 30 height 19
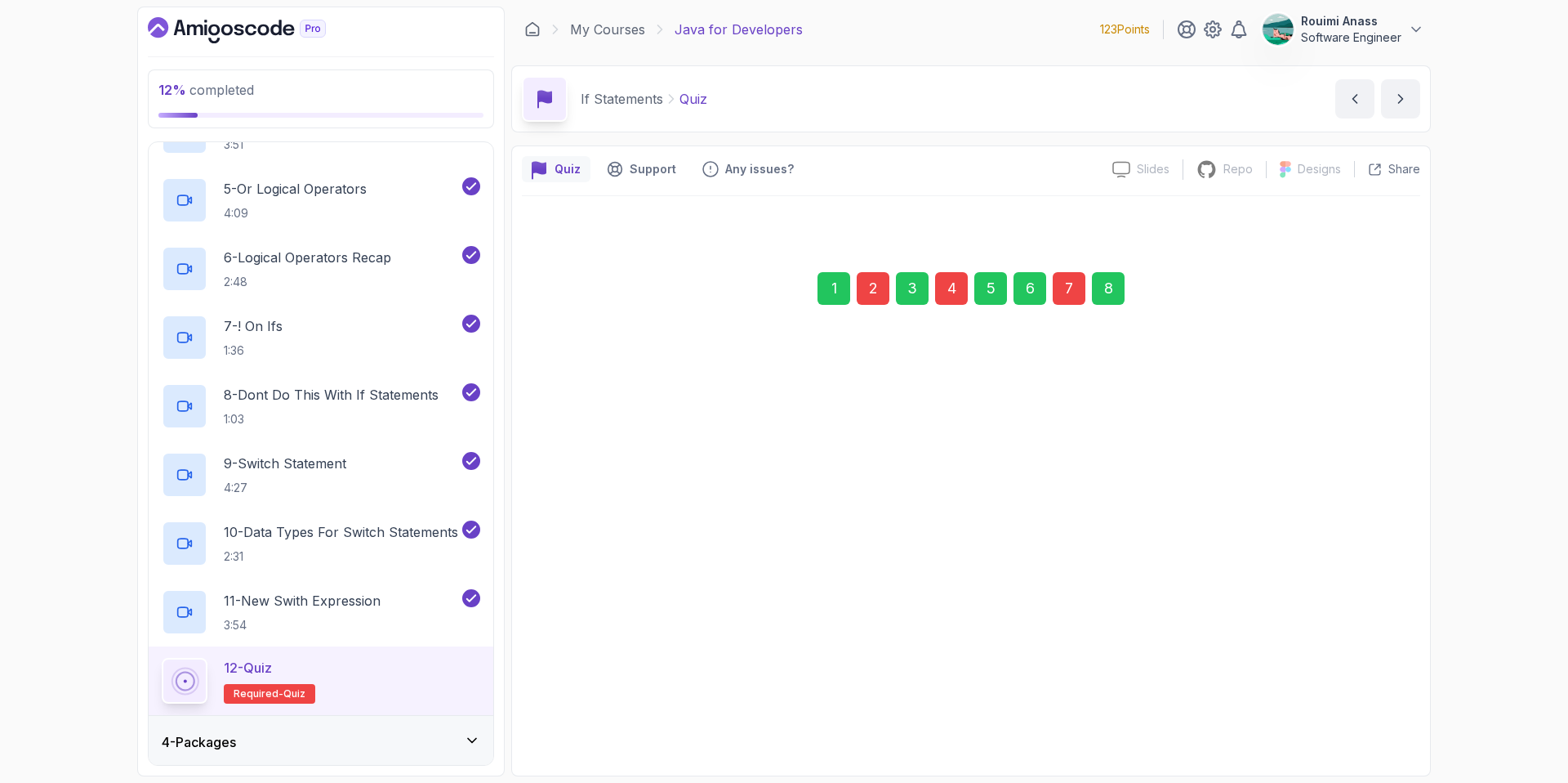
scroll to position [0, 0]
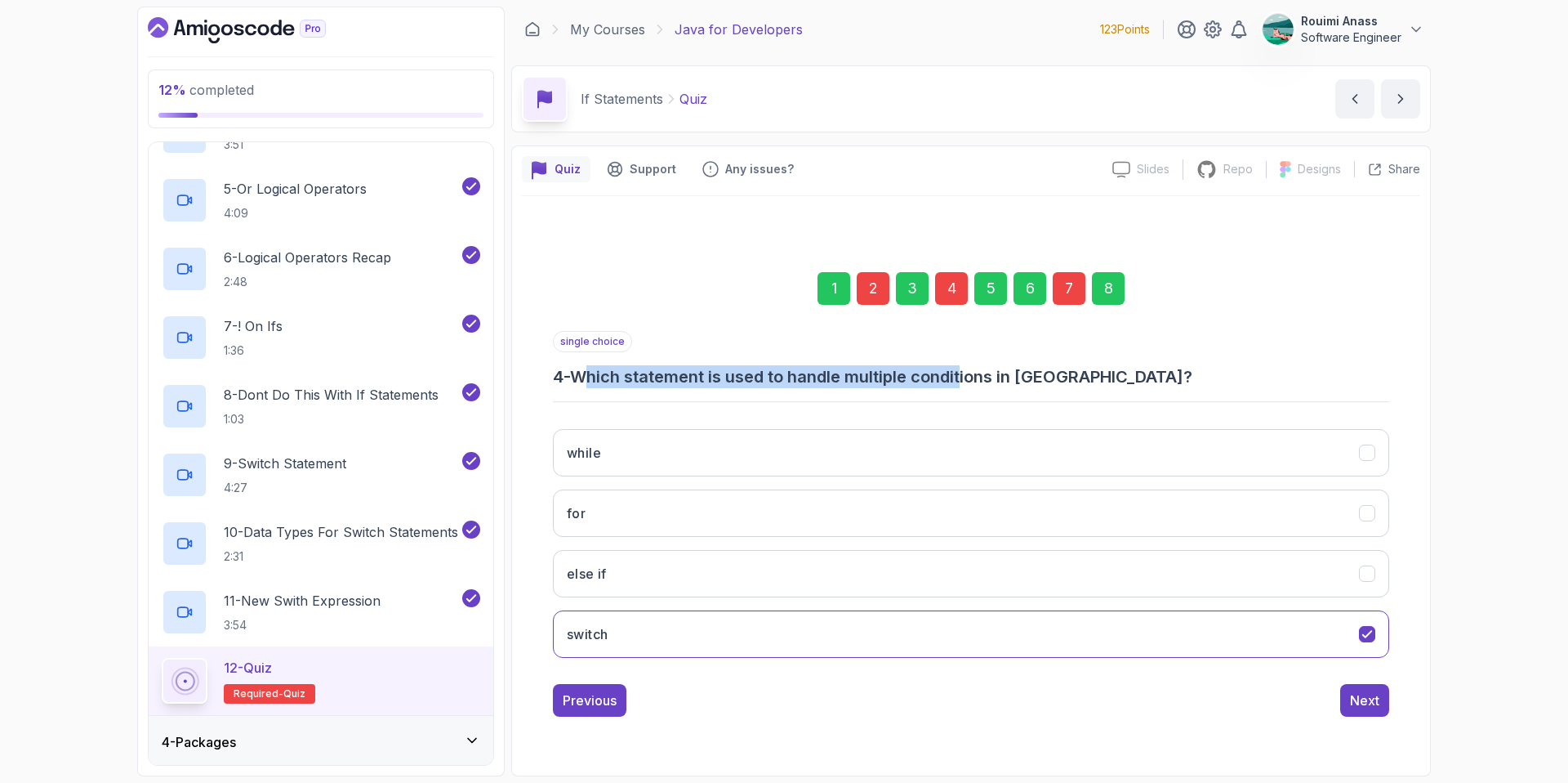
drag, startPoint x: 598, startPoint y: 379, endPoint x: 974, endPoint y: 374, distance: 376.0
click at [974, 374] on h3 "4 - Which statement is used to handle multiple conditions in [GEOGRAPHIC_DATA]?" at bounding box center [971, 377] width 837 height 23
click at [625, 582] on button "else if" at bounding box center [971, 574] width 837 height 47
click at [1365, 705] on div "Next" at bounding box center [1365, 700] width 30 height 19
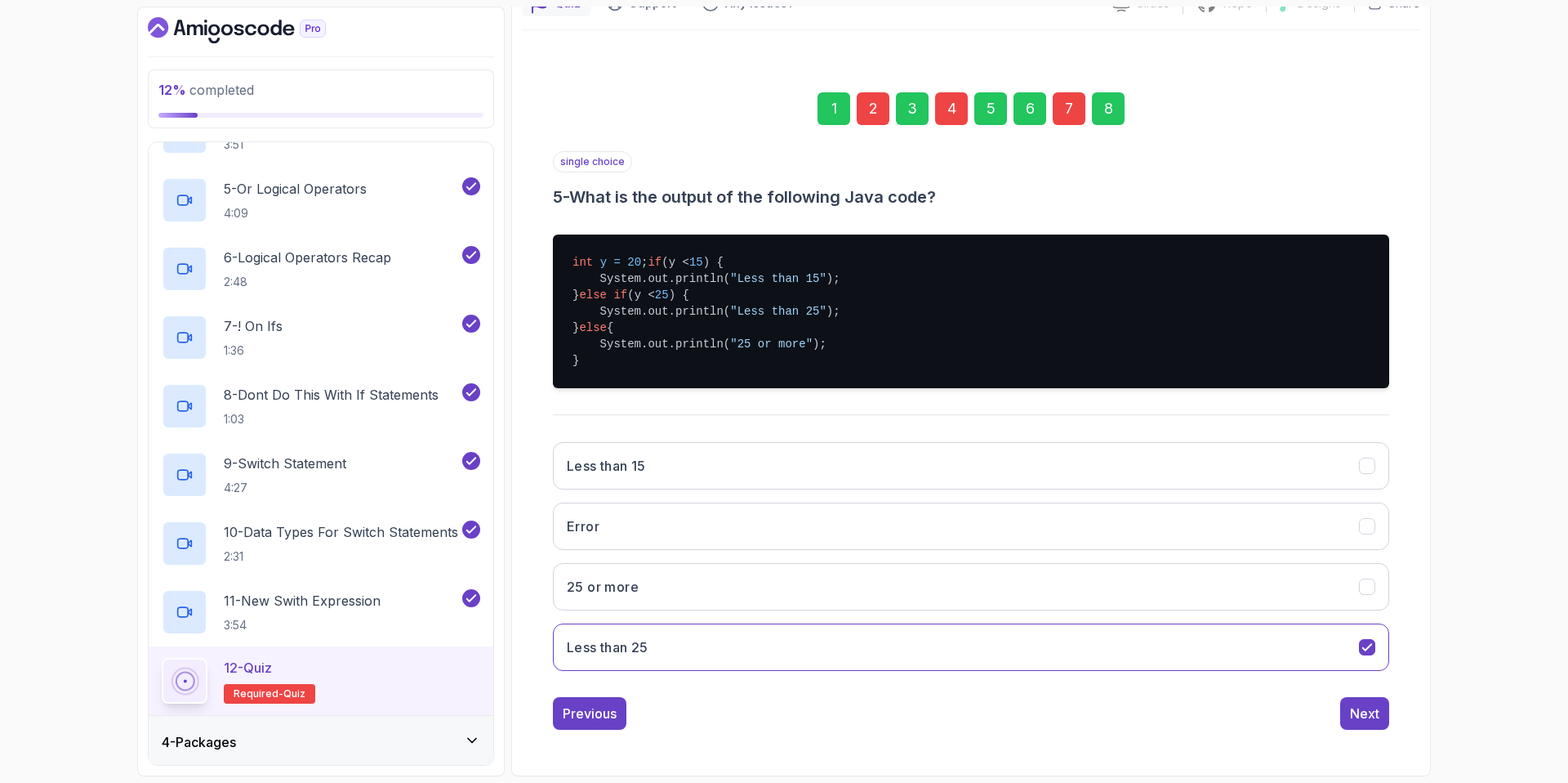
scroll to position [182, 0]
click at [1347, 720] on button "Next" at bounding box center [1365, 712] width 49 height 32
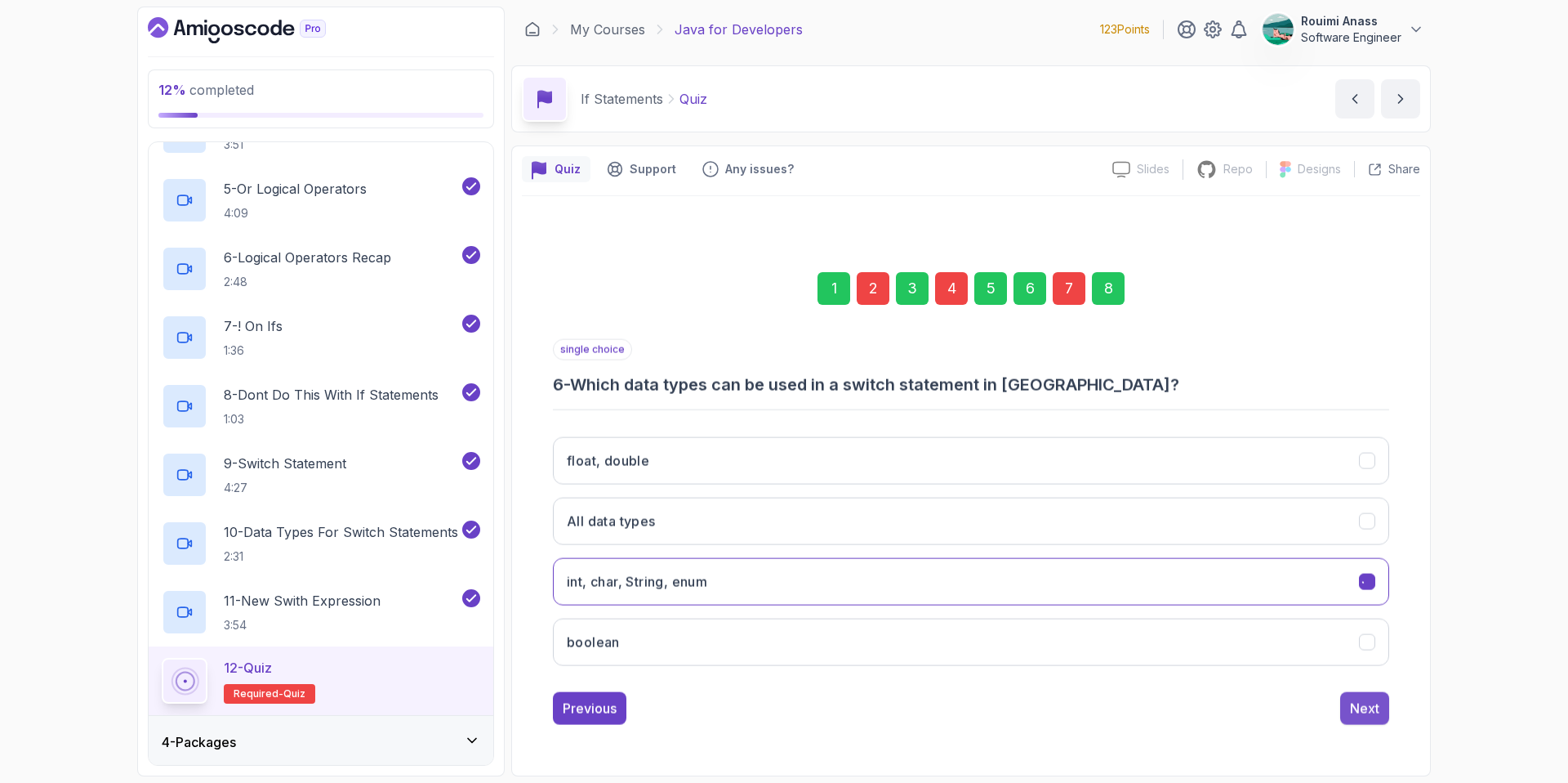
scroll to position [0, 0]
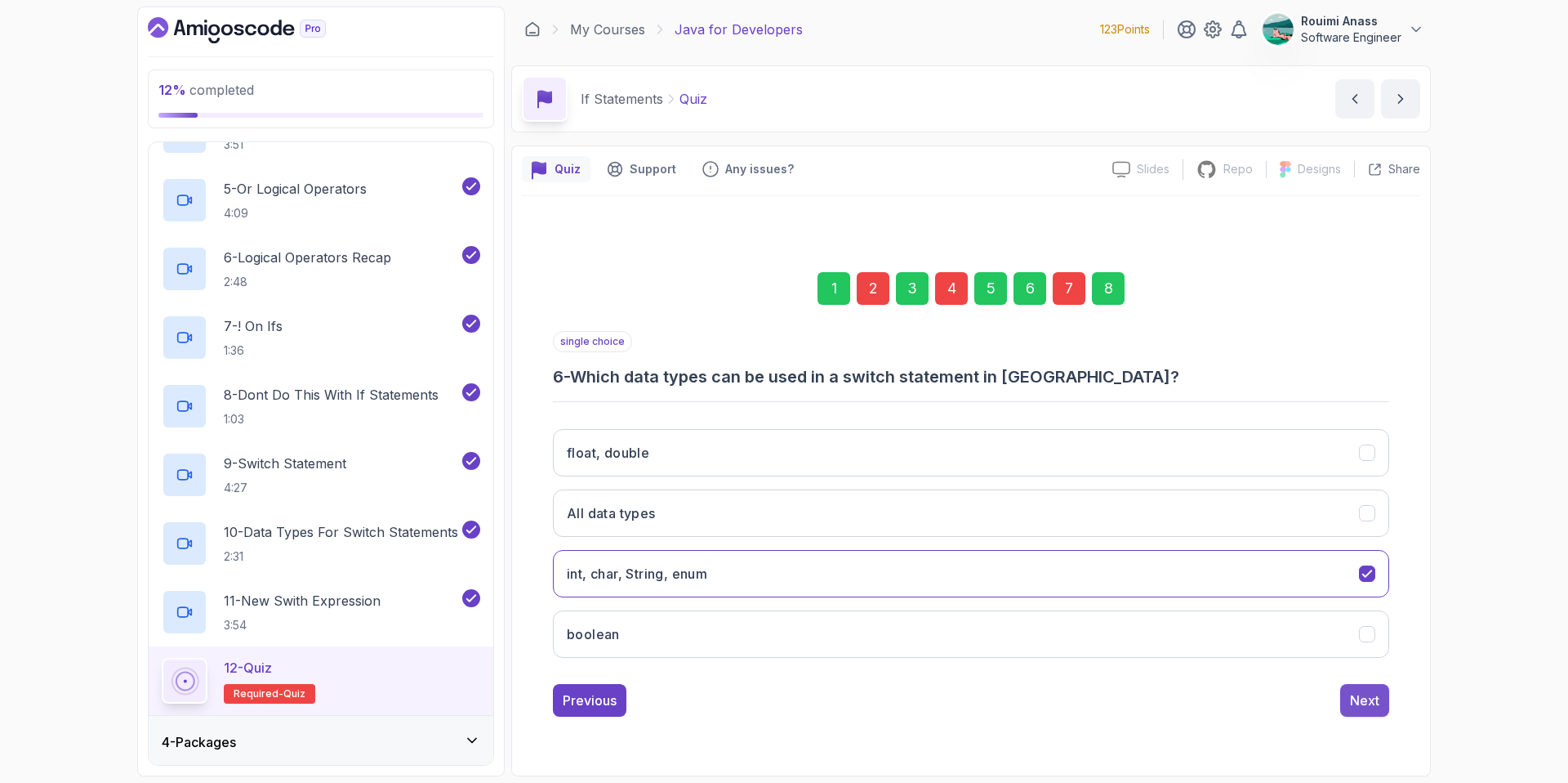
click at [1361, 707] on div "Next" at bounding box center [1365, 700] width 30 height 19
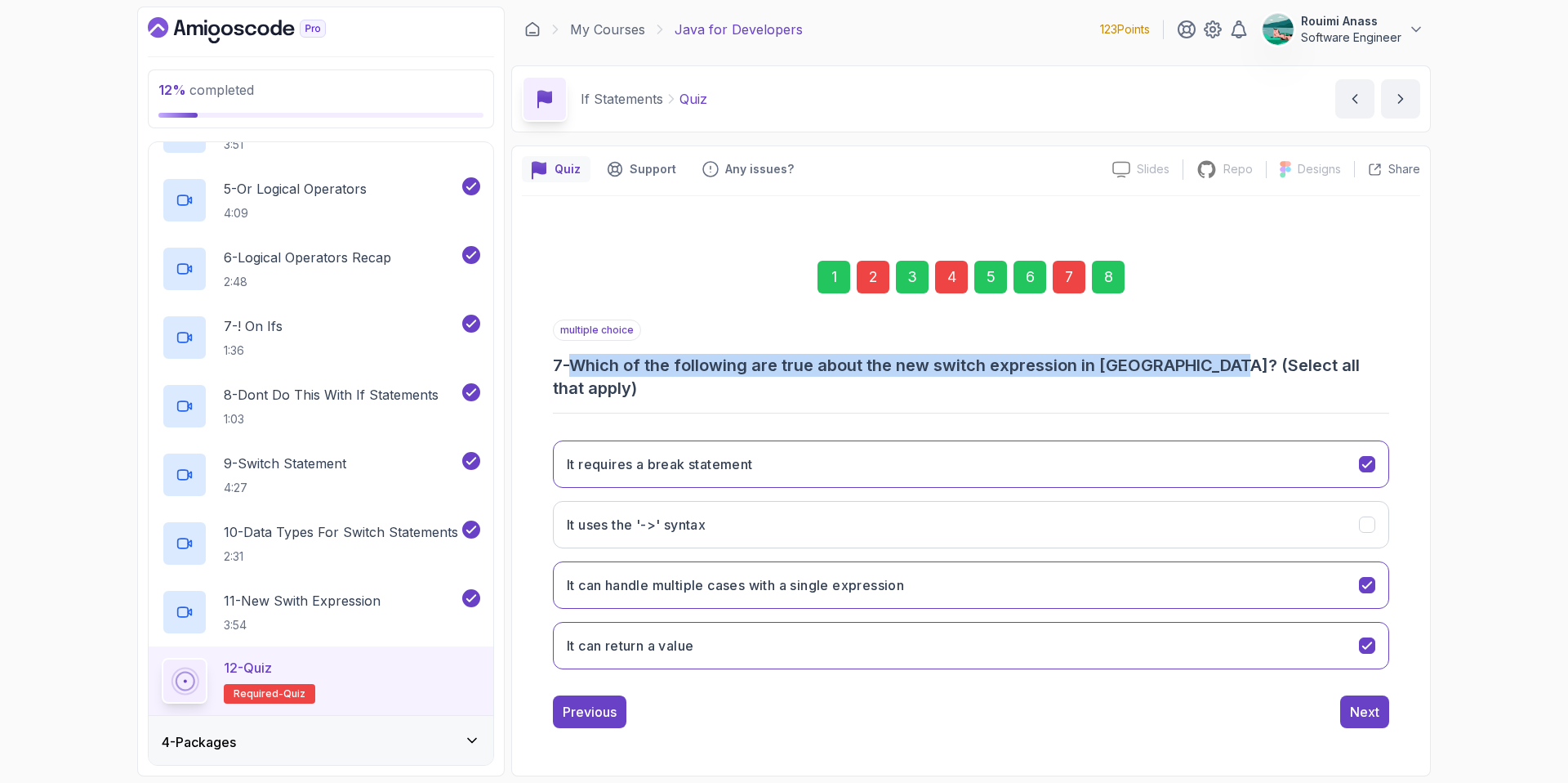
drag, startPoint x: 587, startPoint y: 375, endPoint x: 1224, endPoint y: 378, distance: 637.0
click at [1224, 378] on h3 "7 - Which of the following are true about the new switch expression in [GEOGRAP…" at bounding box center [971, 377] width 837 height 45
click at [587, 376] on h3 "7 - Which of the following are true about the new switch expression in [GEOGRAP…" at bounding box center [971, 377] width 837 height 45
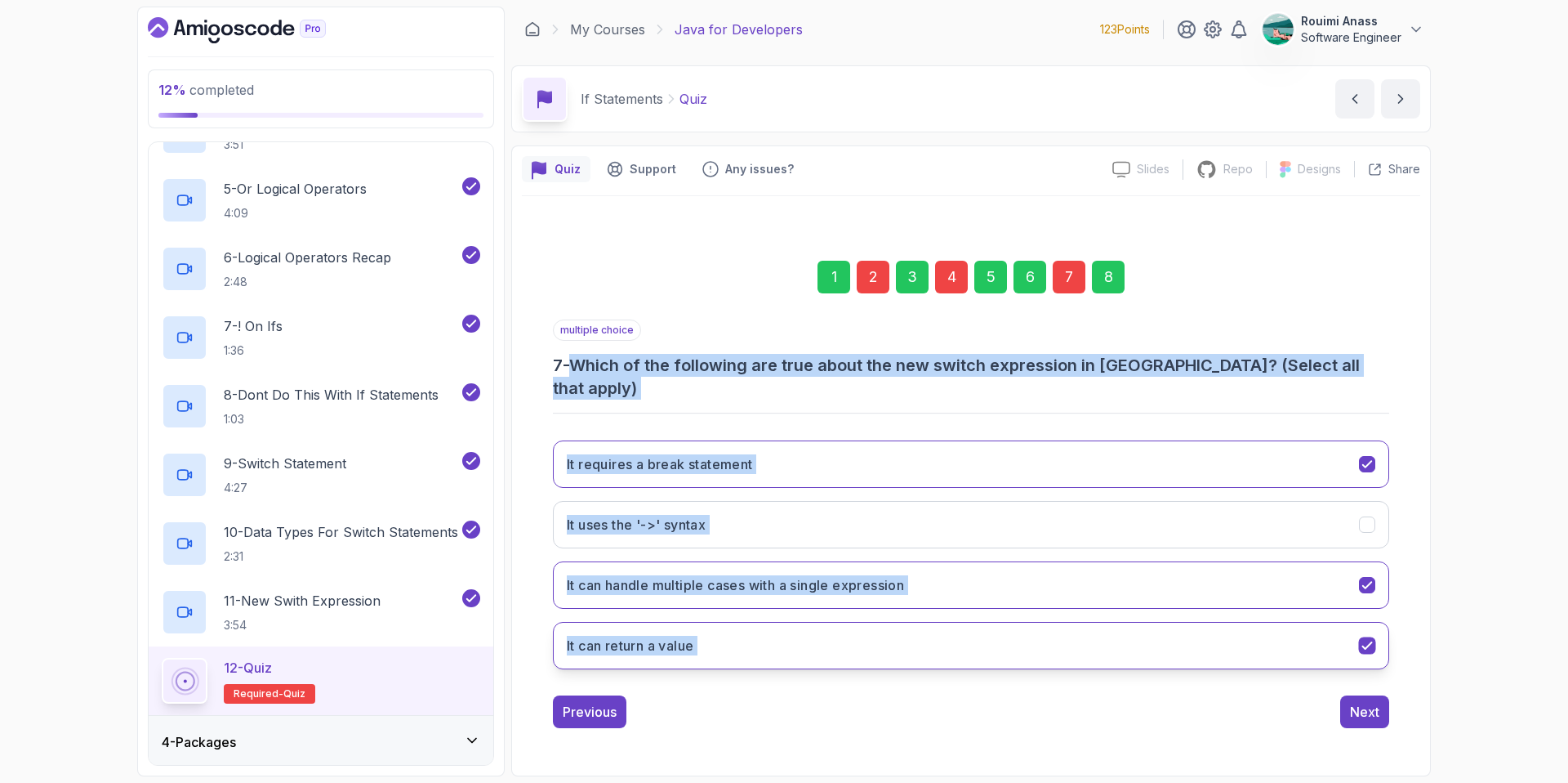
drag, startPoint x: 581, startPoint y: 376, endPoint x: 1348, endPoint y: 651, distance: 814.8
click at [1348, 651] on div "multiple choice 7 - Which of the following are true about the new switch expres…" at bounding box center [971, 500] width 837 height 363
copy div "Which of the following are true about the new switch expression in [GEOGRAPHIC_…"
click at [540, 466] on div "1 2 3 4 5 6 7 8 multiple choice 7 - Which of the following are true about the n…" at bounding box center [971, 481] width 899 height 520
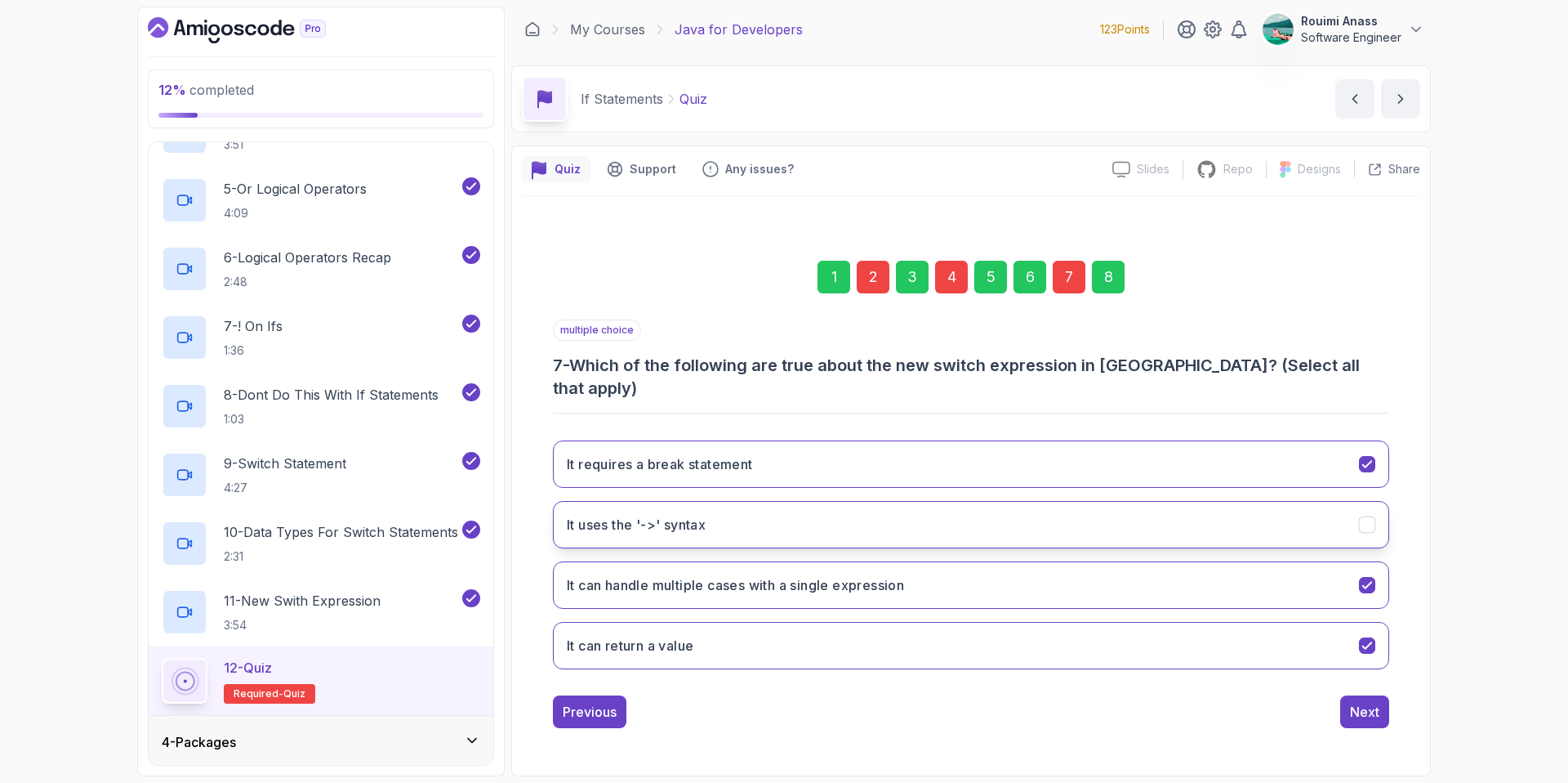
click at [680, 516] on h3 "It uses the '->' syntax" at bounding box center [635, 524] width 139 height 19
click at [1286, 445] on button "It requires a break statement" at bounding box center [971, 464] width 837 height 47
click at [1363, 706] on div "Next" at bounding box center [1365, 712] width 30 height 19
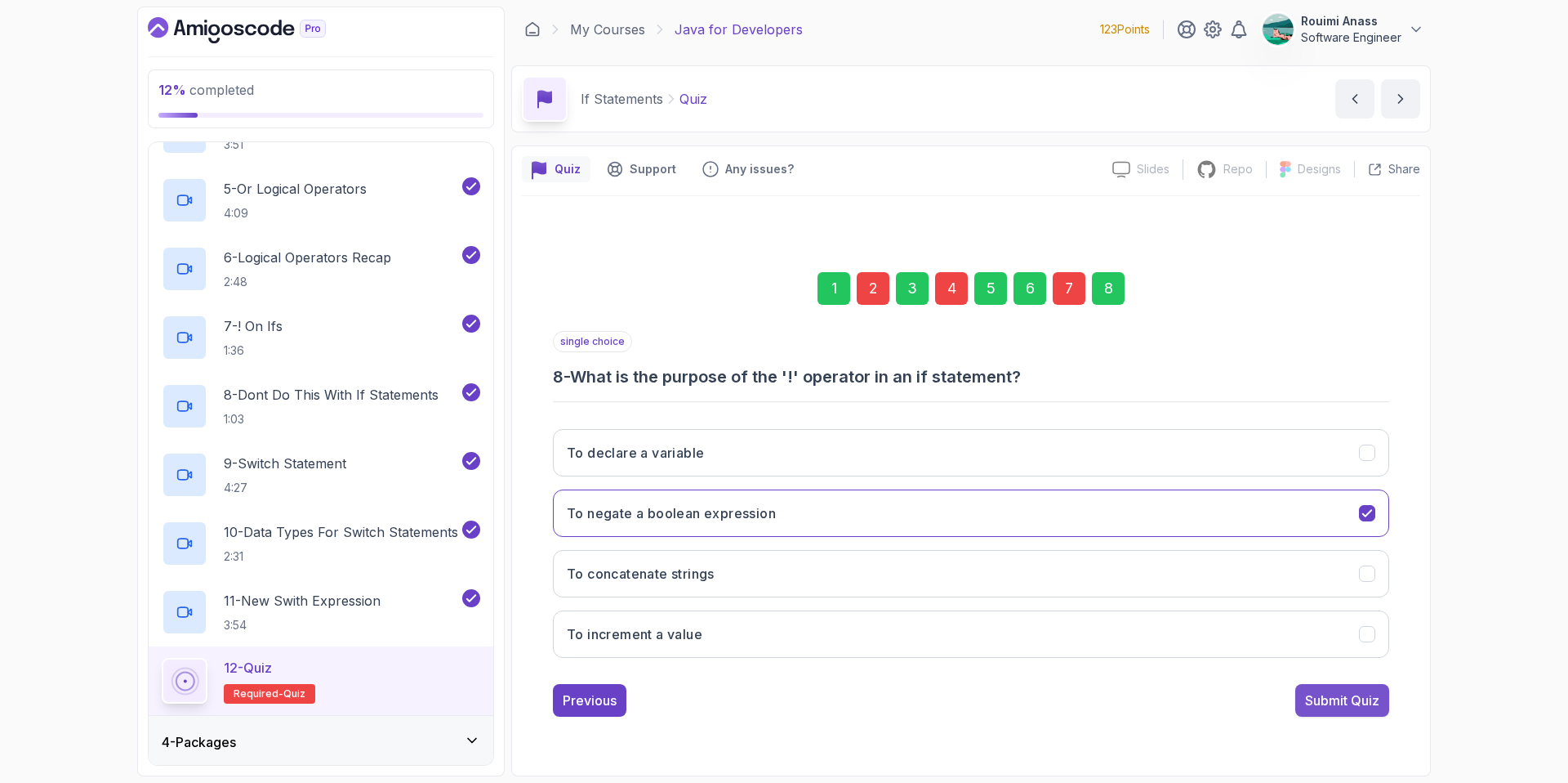
click at [1324, 704] on div "Submit Quiz" at bounding box center [1341, 700] width 74 height 19
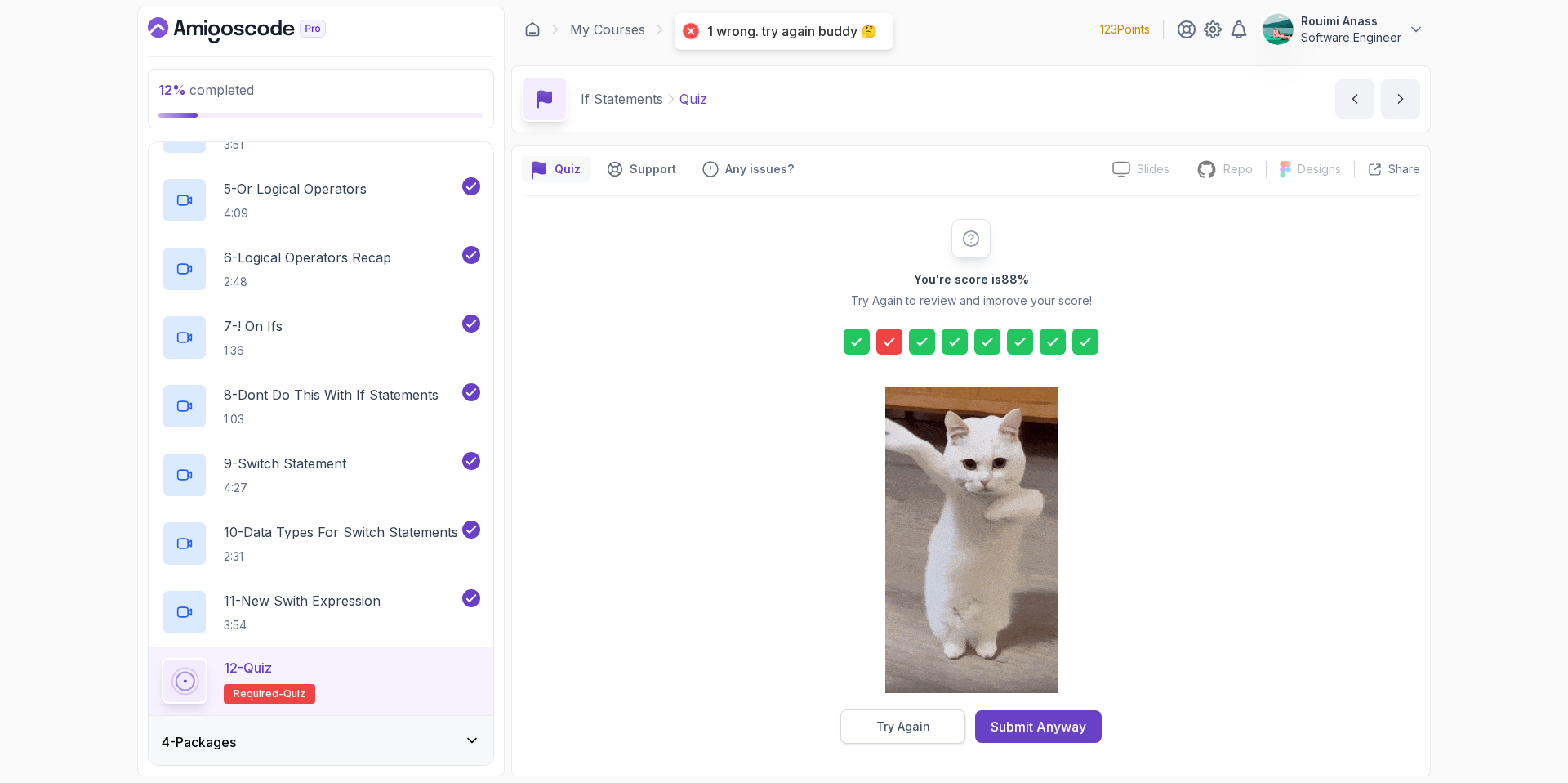
click at [908, 741] on button "Try Again" at bounding box center [902, 725] width 125 height 34
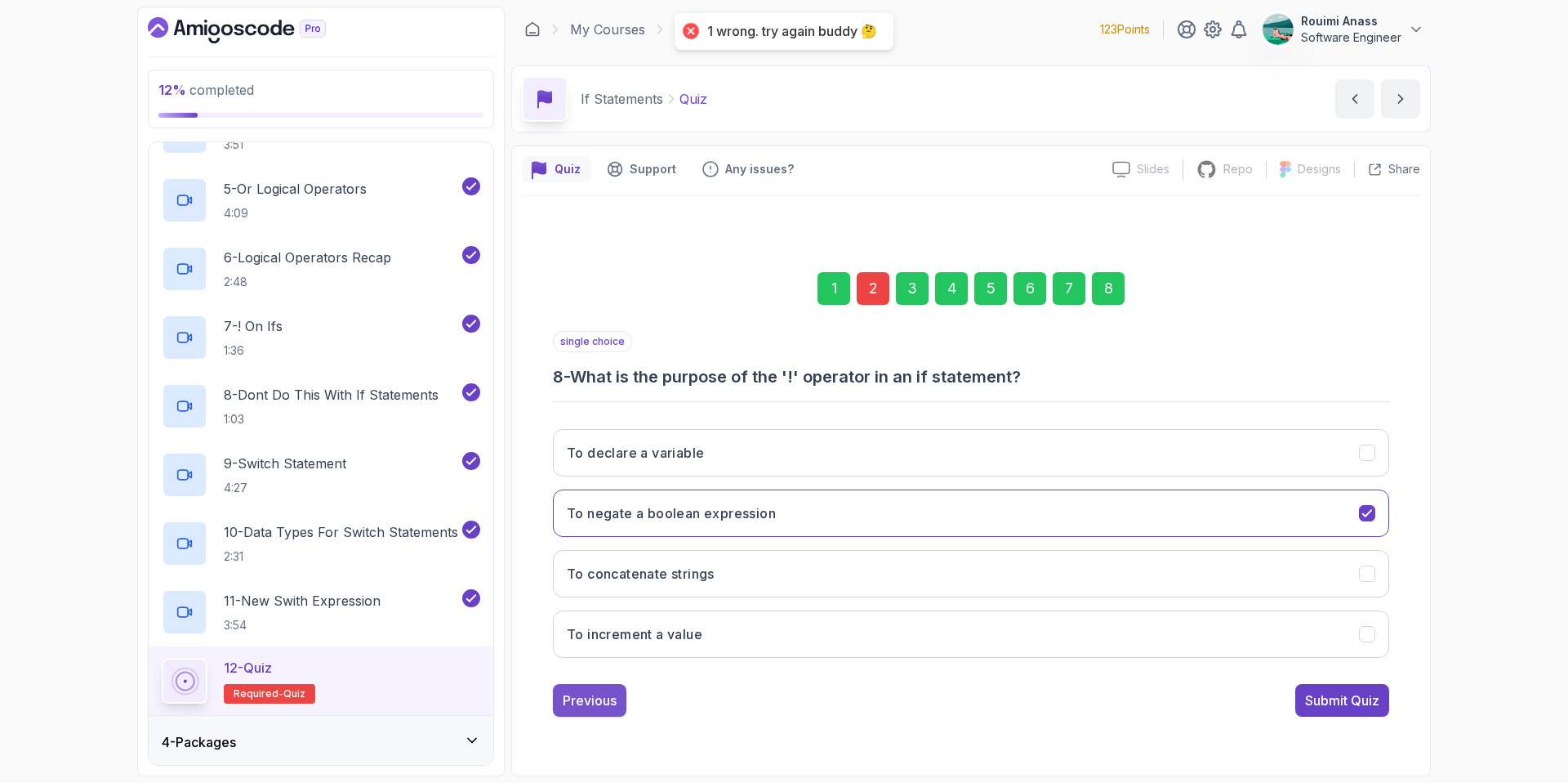
click at [594, 710] on button "Previous" at bounding box center [589, 699] width 73 height 32
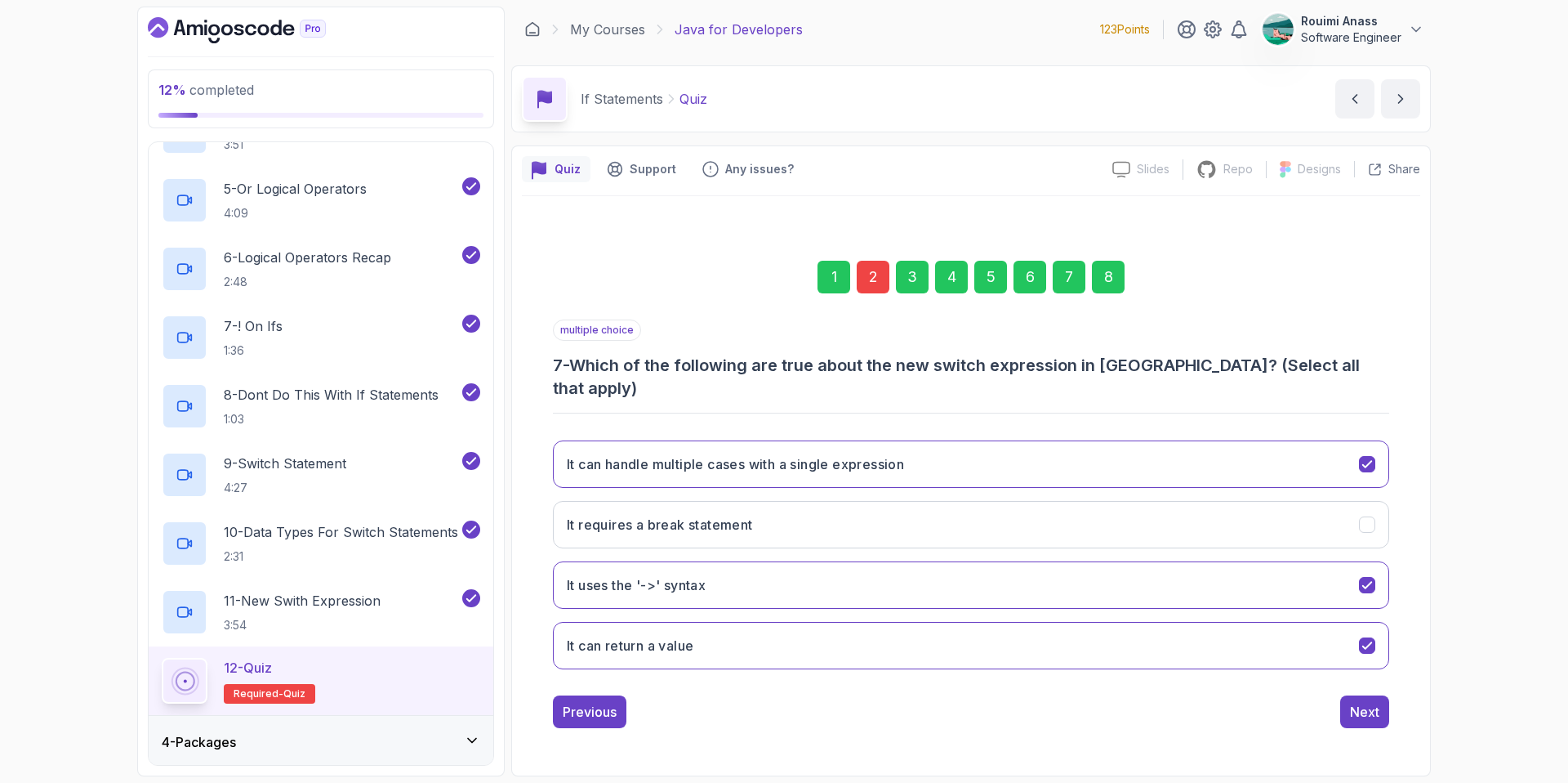
click at [594, 710] on button "Previous" at bounding box center [589, 711] width 73 height 32
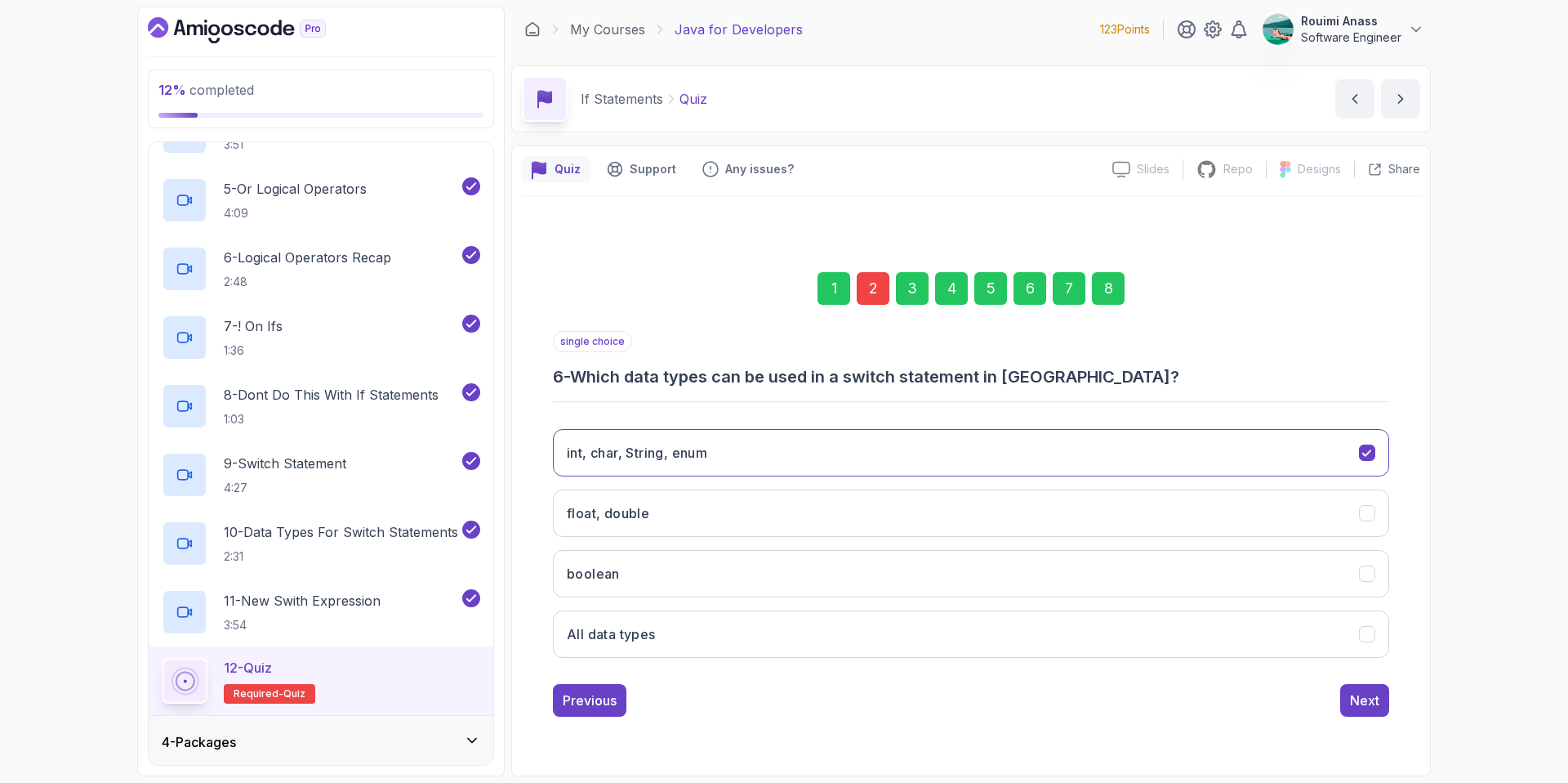
click at [594, 710] on button "Previous" at bounding box center [589, 699] width 73 height 32
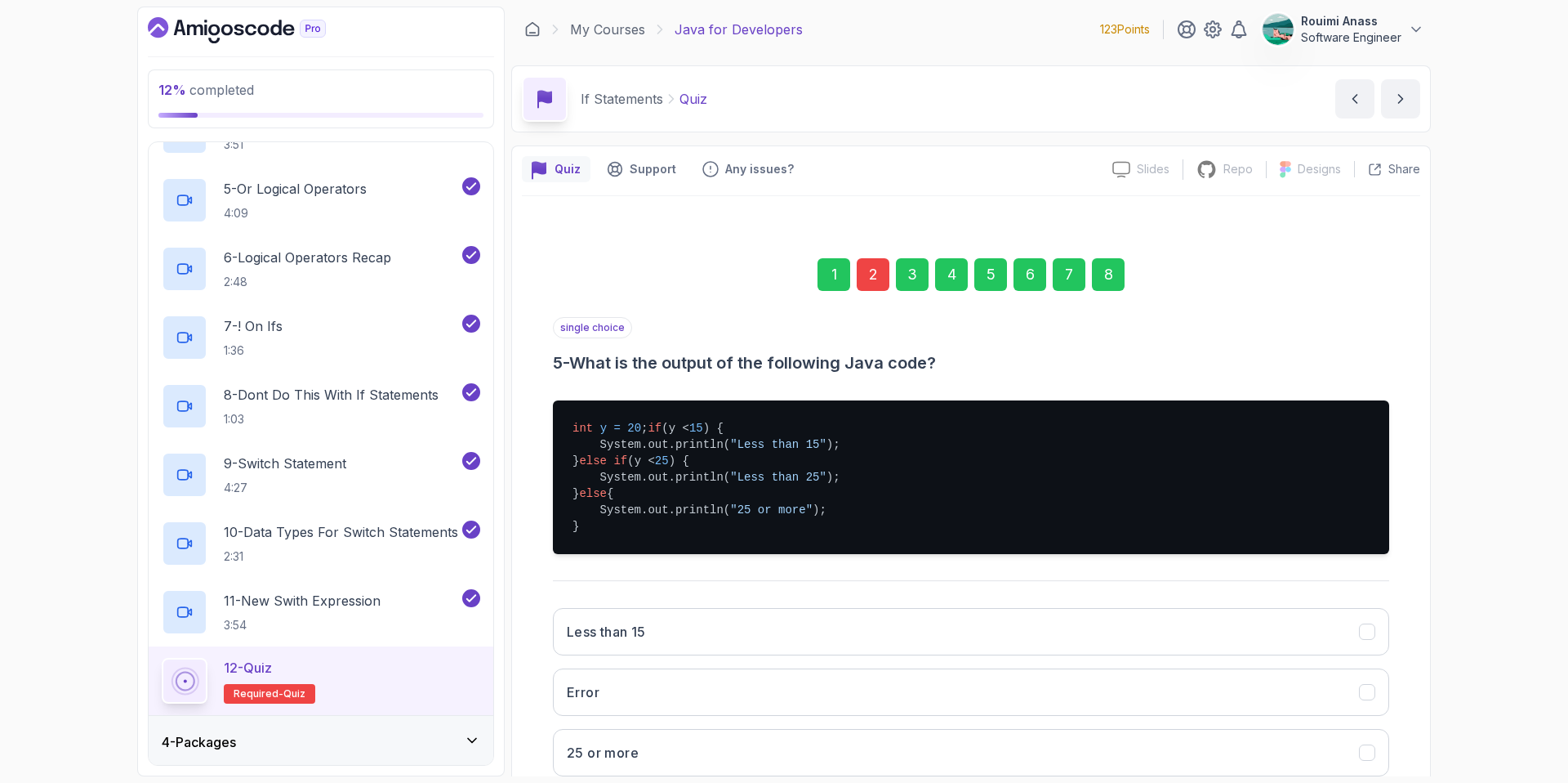
click at [594, 702] on h3 "Error" at bounding box center [582, 691] width 32 height 19
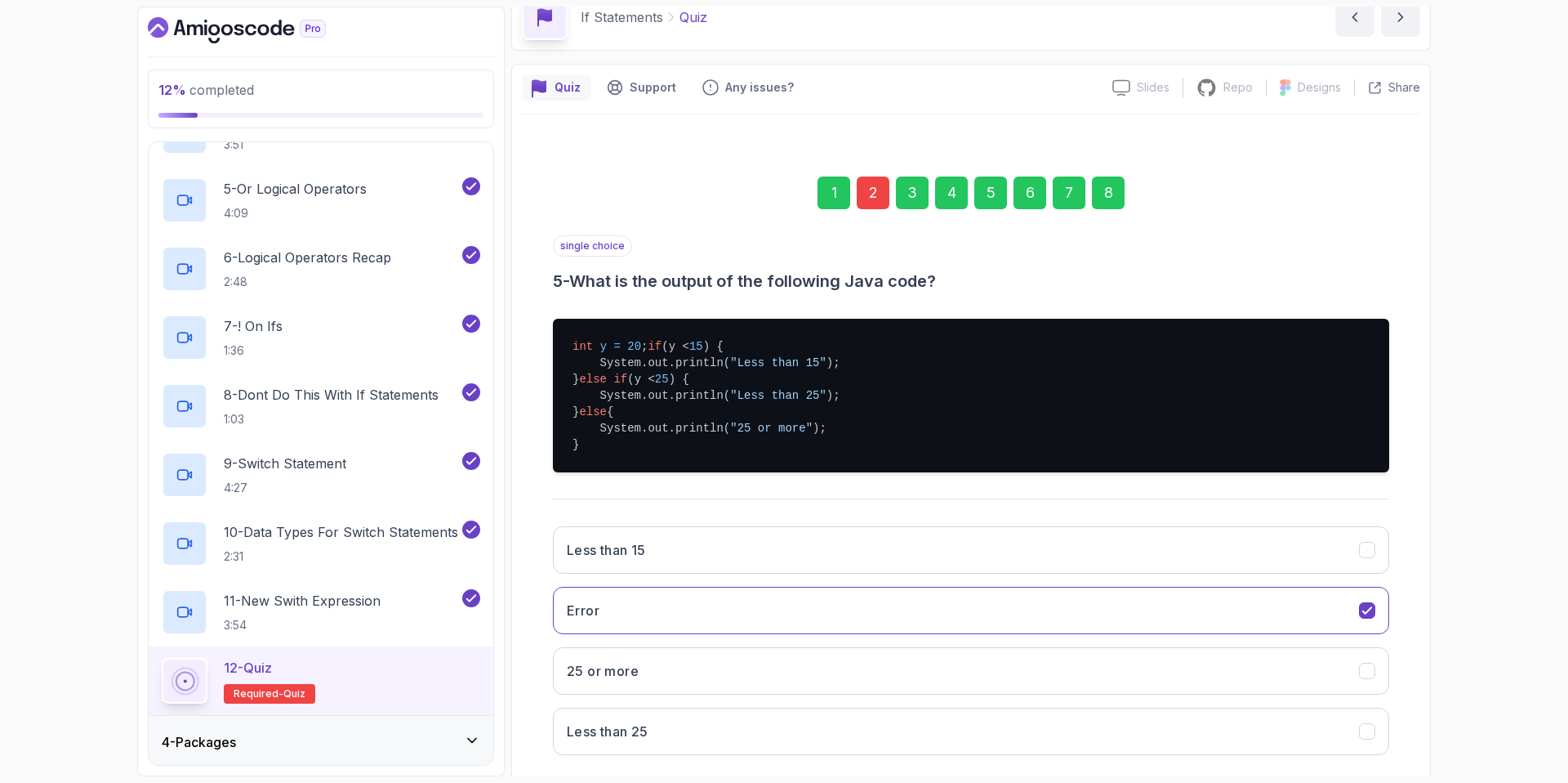
scroll to position [85, 0]
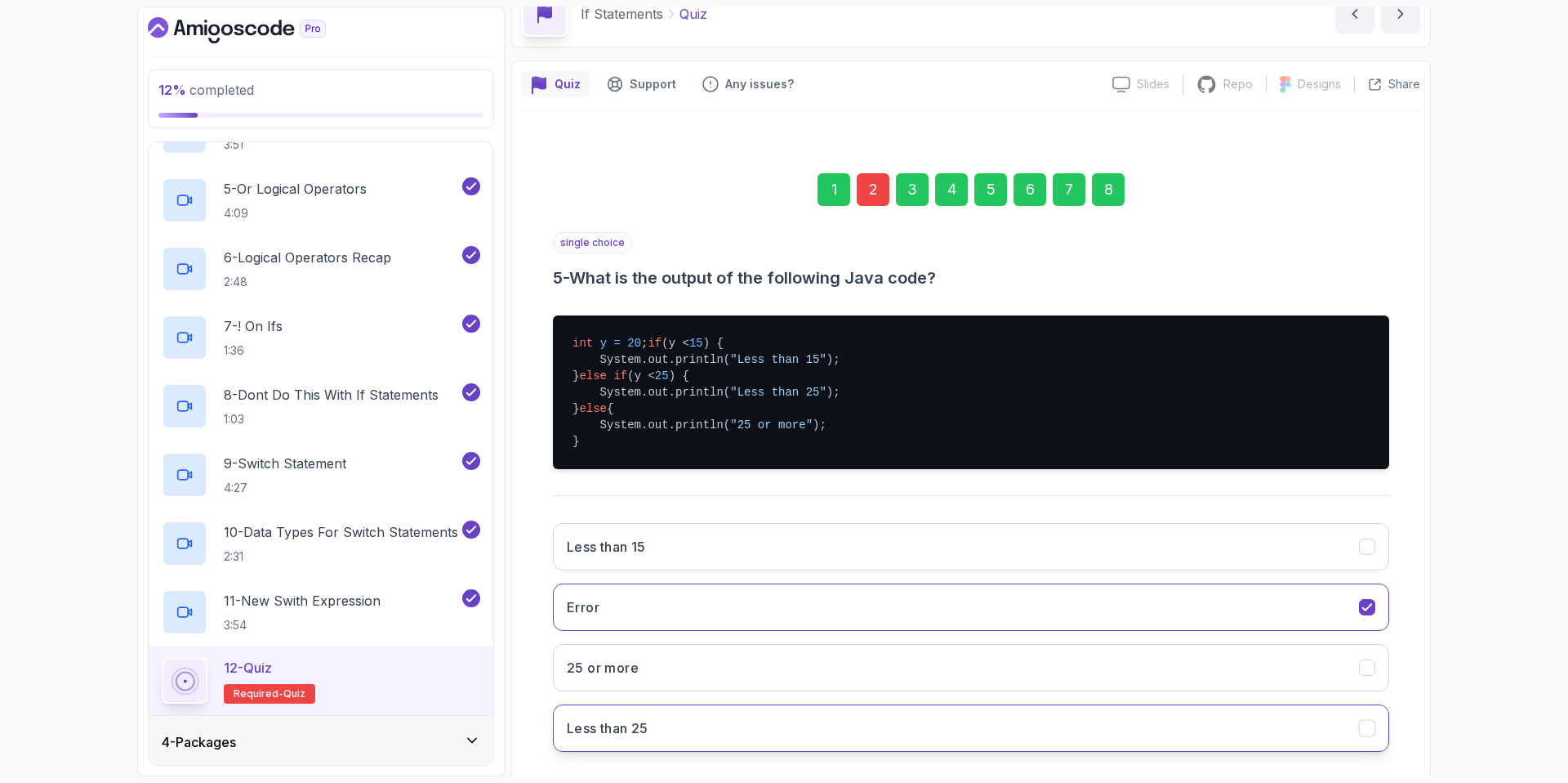
click at [653, 732] on button "Less than 25" at bounding box center [971, 728] width 837 height 47
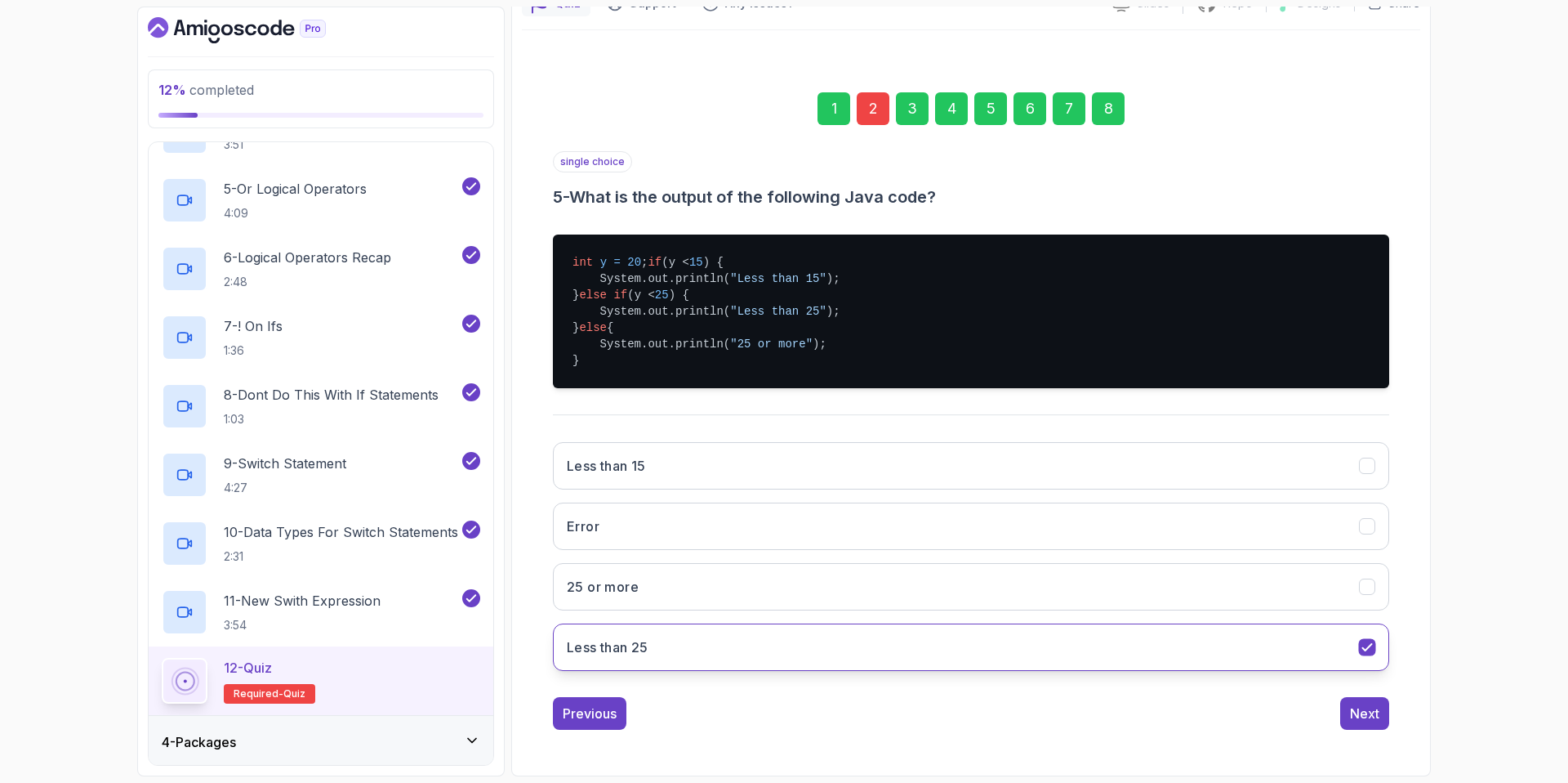
scroll to position [182, 0]
click at [598, 709] on div "Previous" at bounding box center [590, 713] width 54 height 19
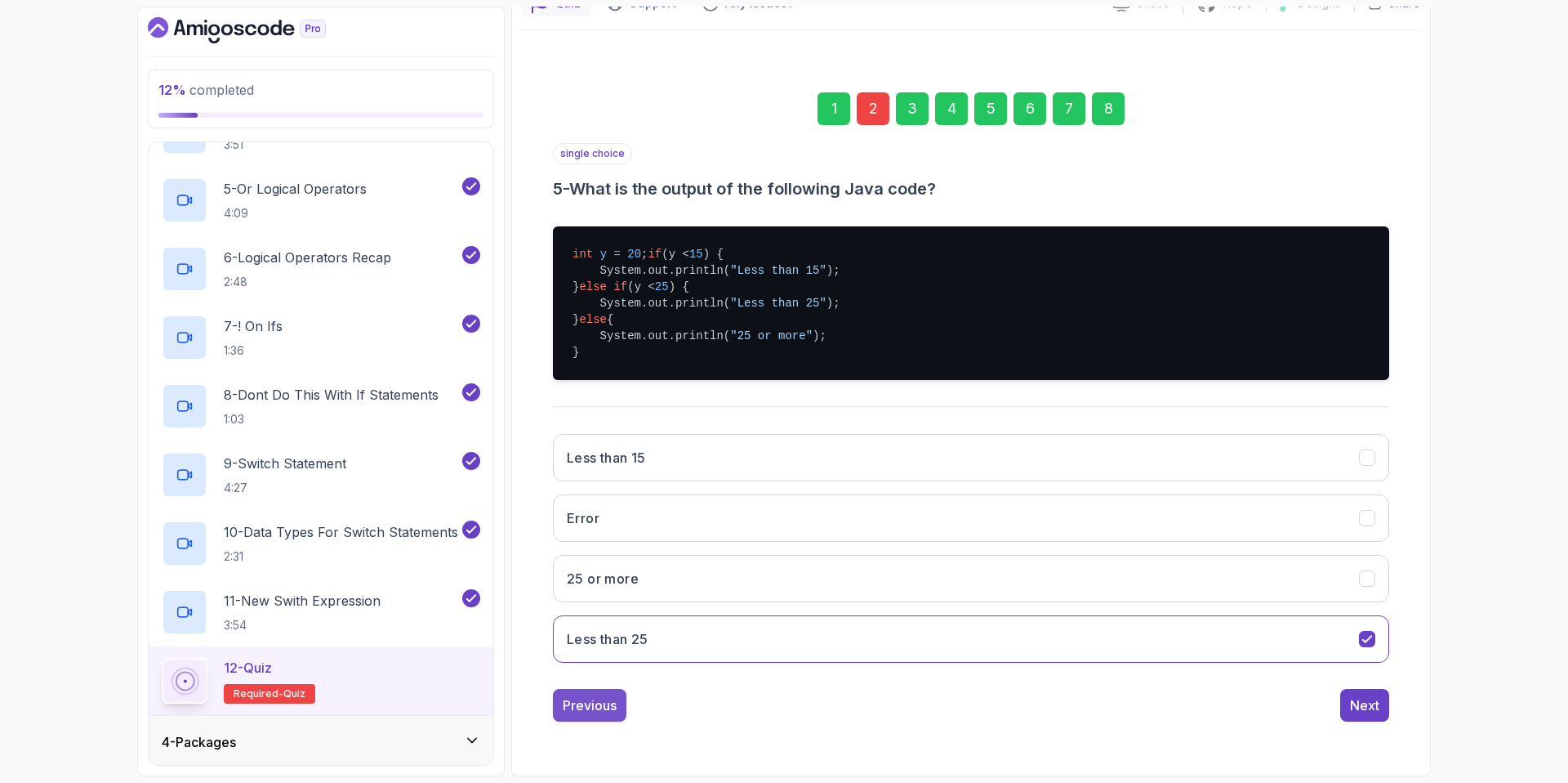
scroll to position [0, 0]
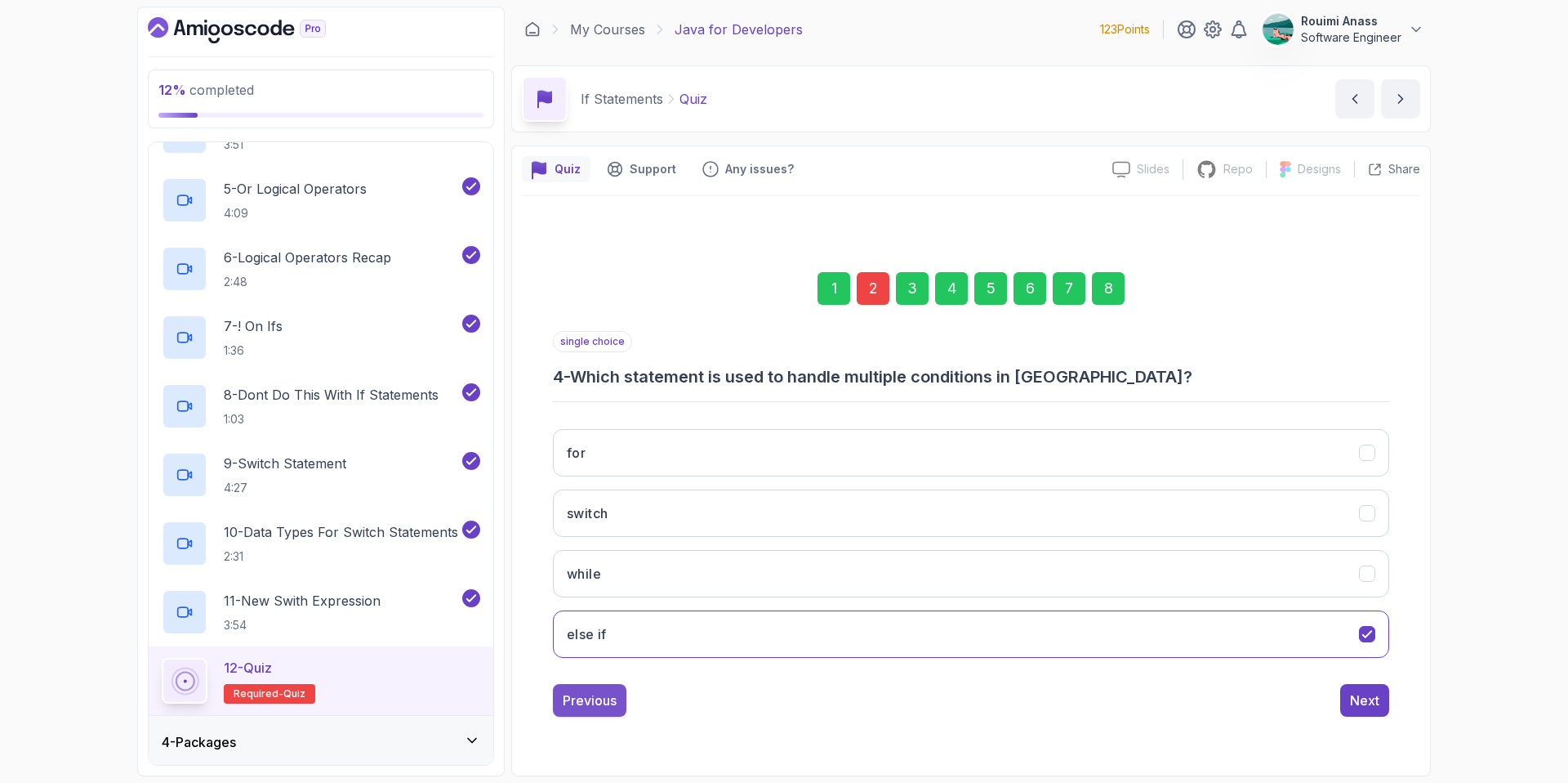
click at [610, 713] on button "Previous" at bounding box center [589, 699] width 73 height 32
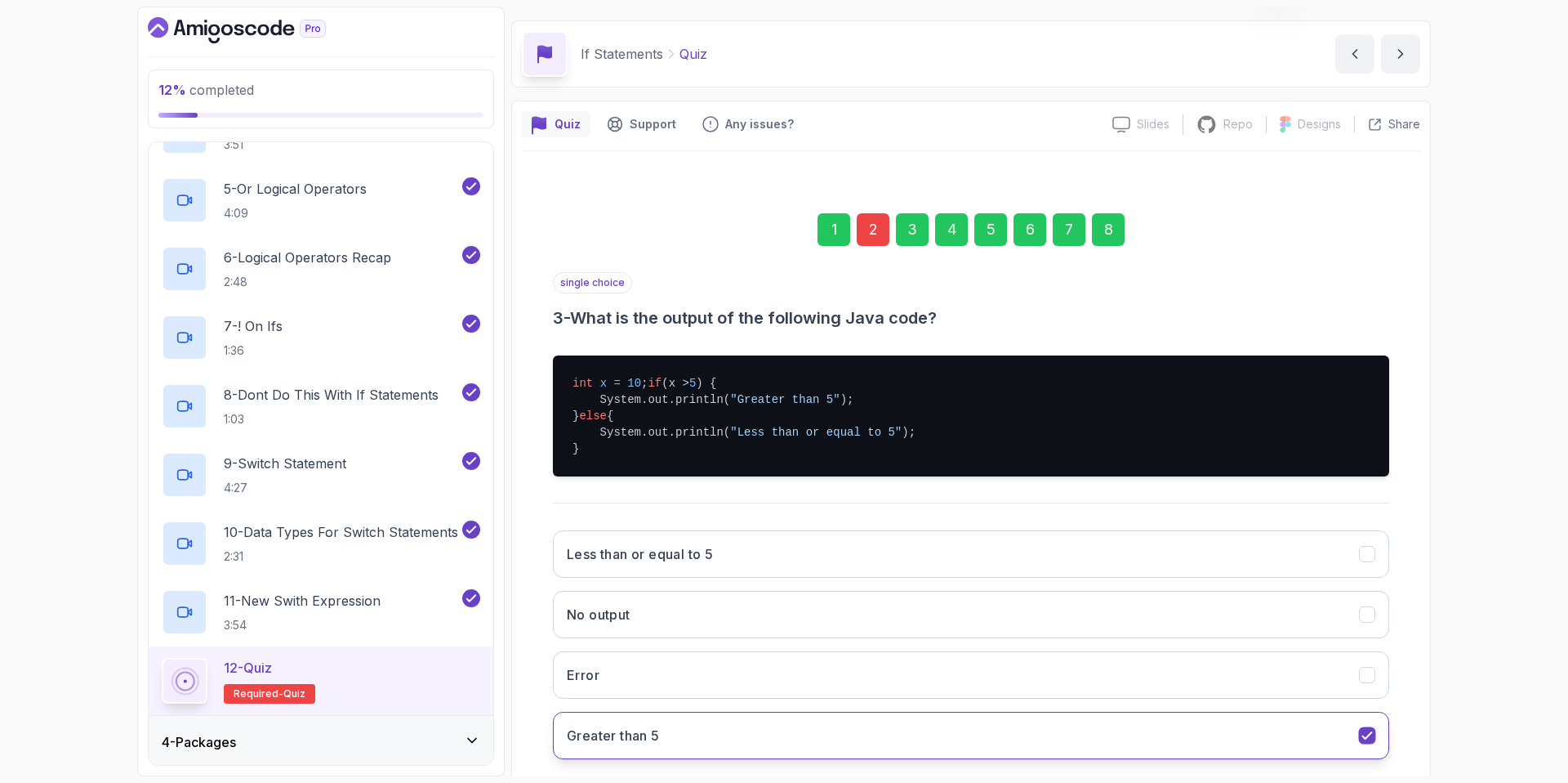
scroll to position [149, 0]
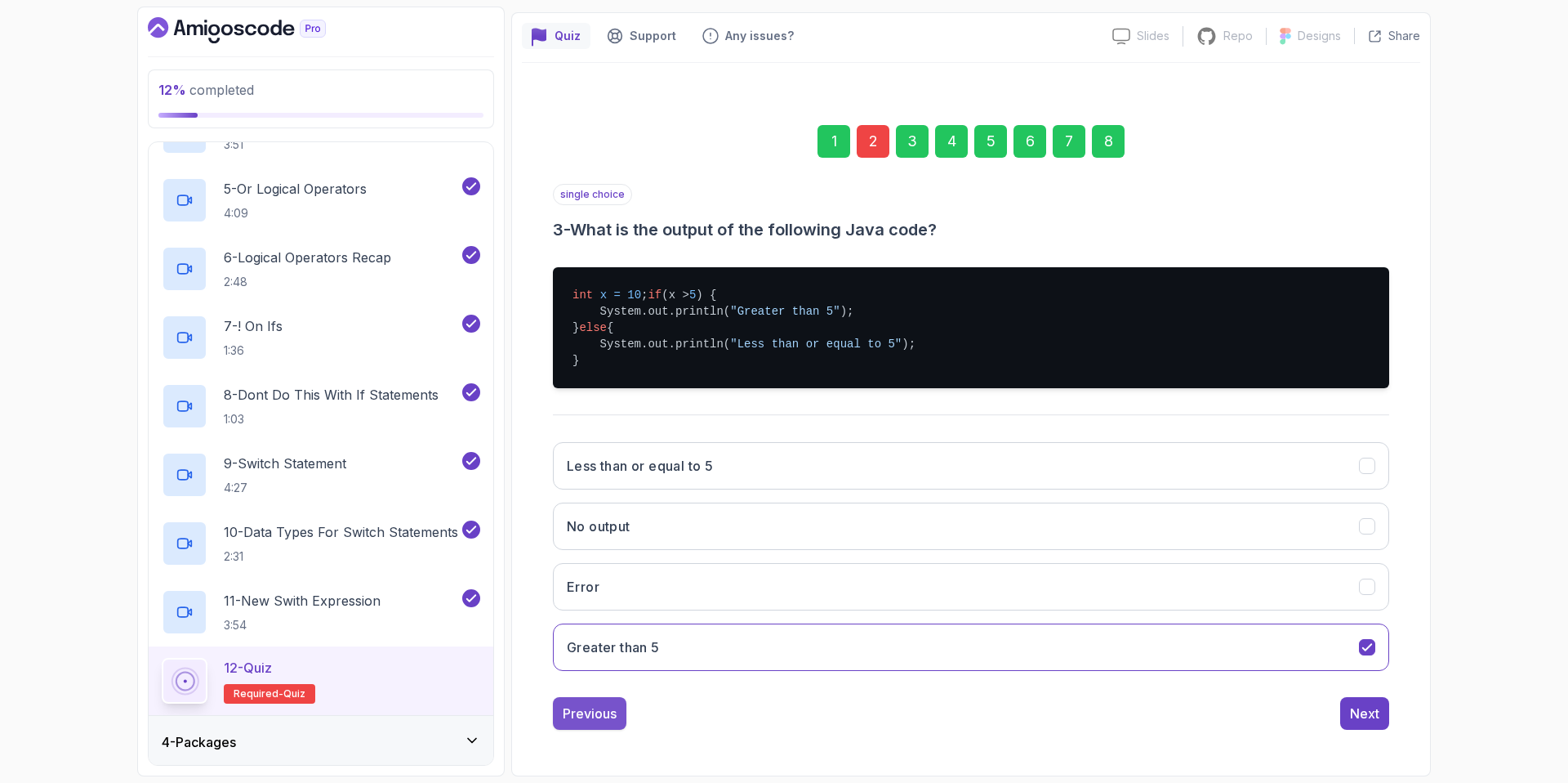
click at [610, 707] on div "Previous" at bounding box center [590, 713] width 54 height 19
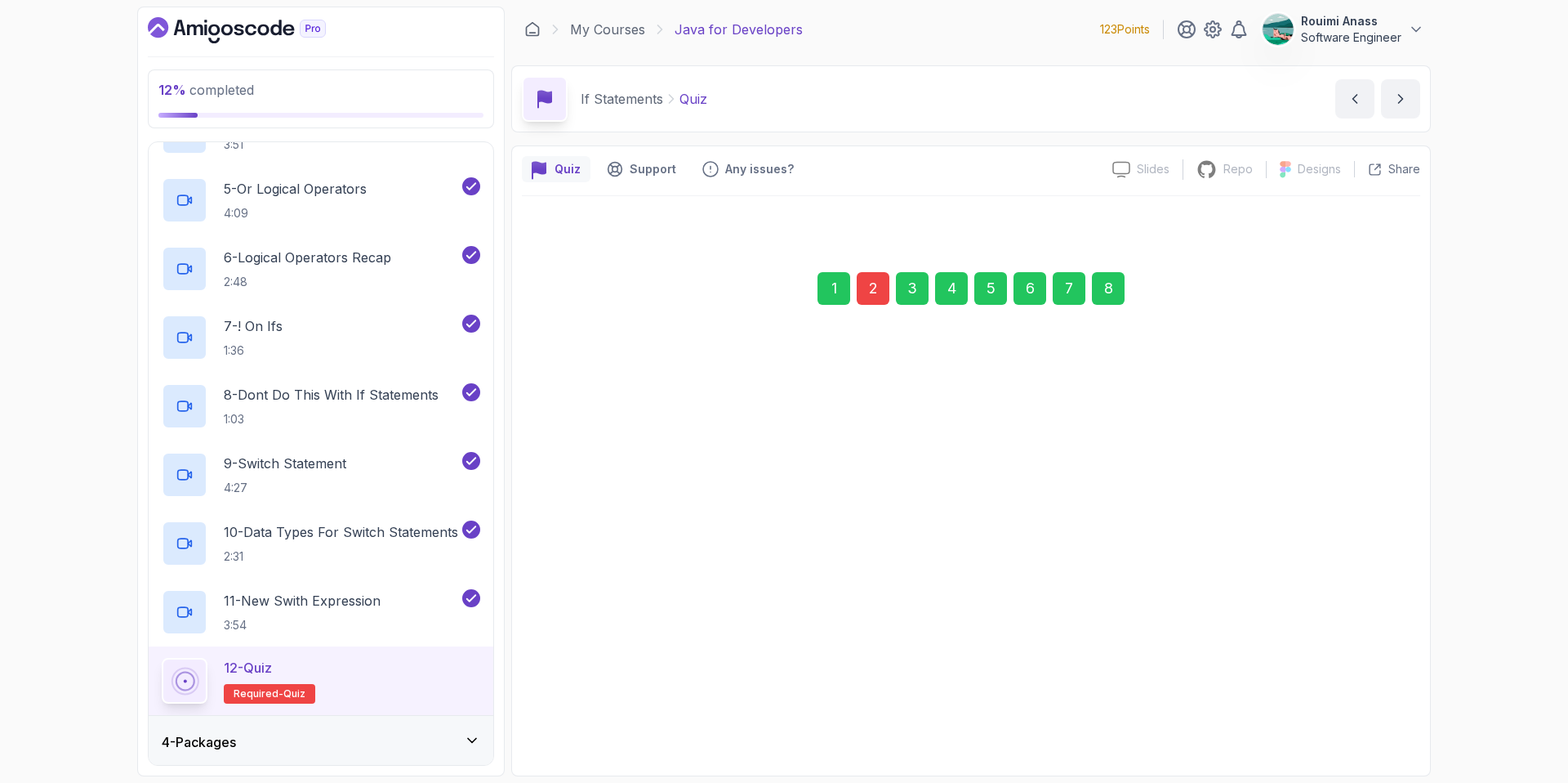
scroll to position [0, 0]
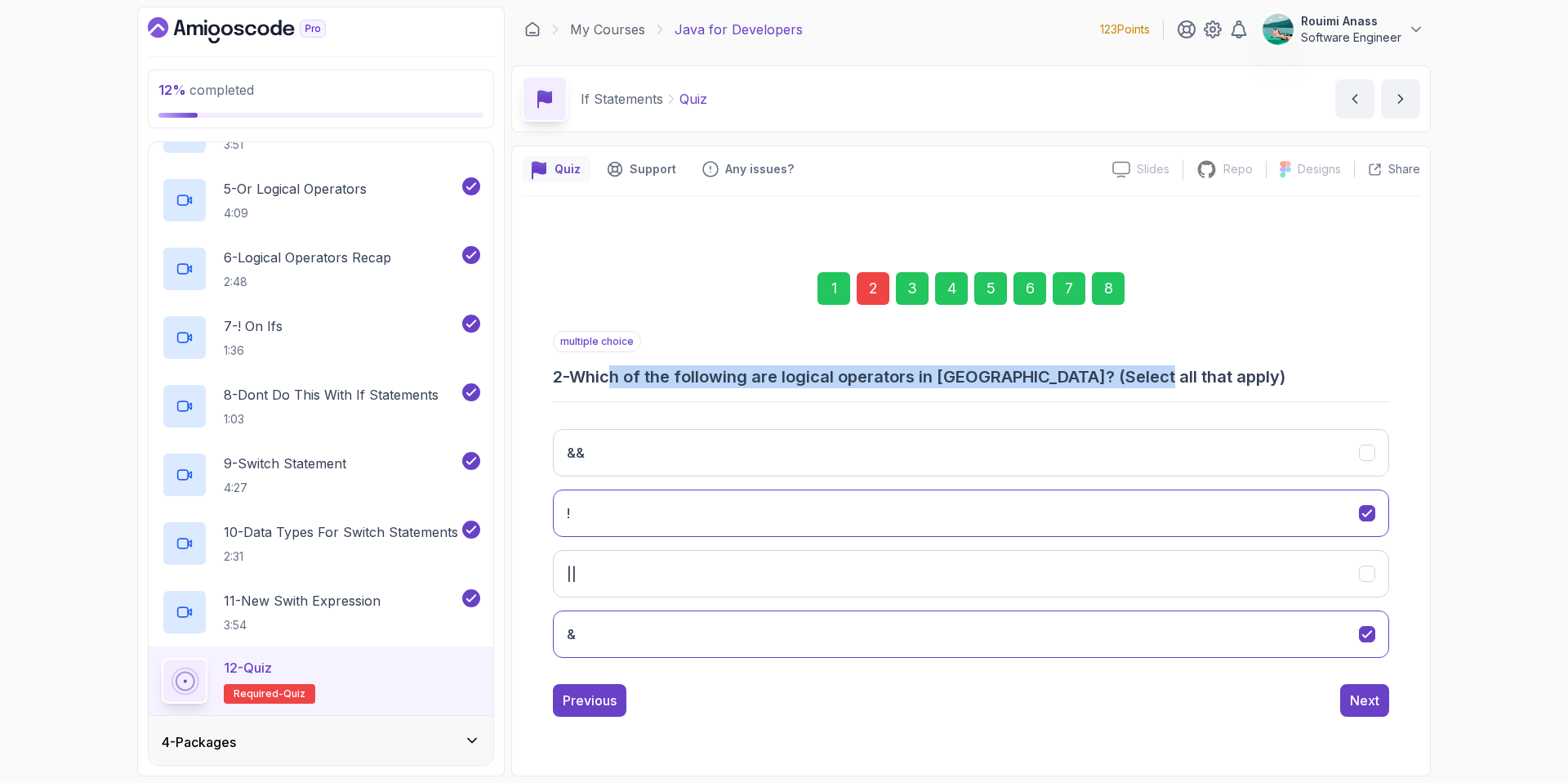
drag, startPoint x: 618, startPoint y: 371, endPoint x: 1155, endPoint y: 378, distance: 537.0
click at [1139, 369] on h3 "2 - Which of the following are logical operators in [GEOGRAPHIC_DATA]? (Select …" at bounding box center [971, 377] width 837 height 23
click at [1199, 445] on button "&&" at bounding box center [971, 453] width 837 height 47
click at [1237, 562] on button "||" at bounding box center [971, 574] width 837 height 47
click at [1368, 692] on div "Next" at bounding box center [1365, 700] width 30 height 19
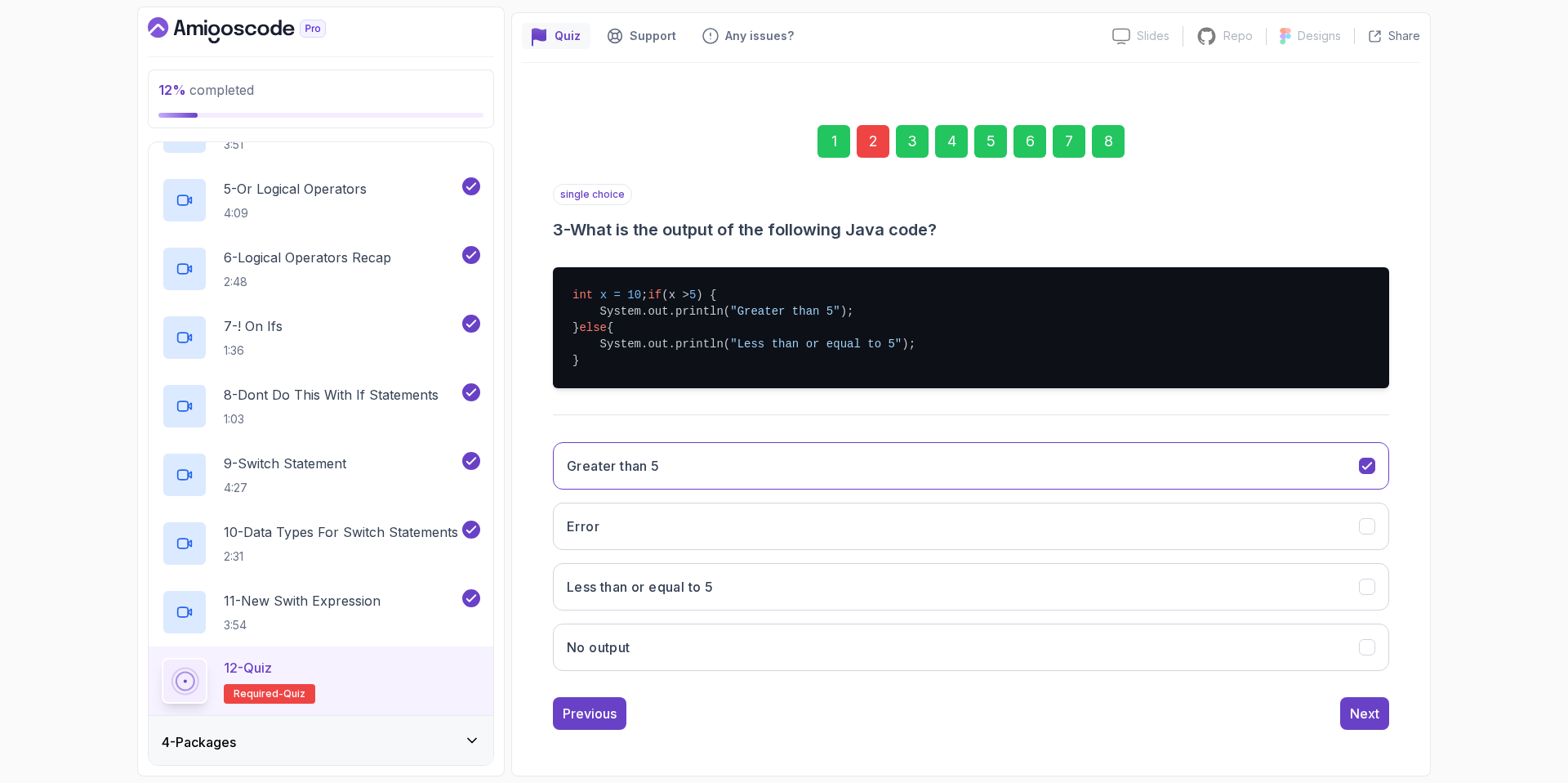
scroll to position [149, 0]
click at [1386, 705] on button "Next" at bounding box center [1365, 712] width 49 height 32
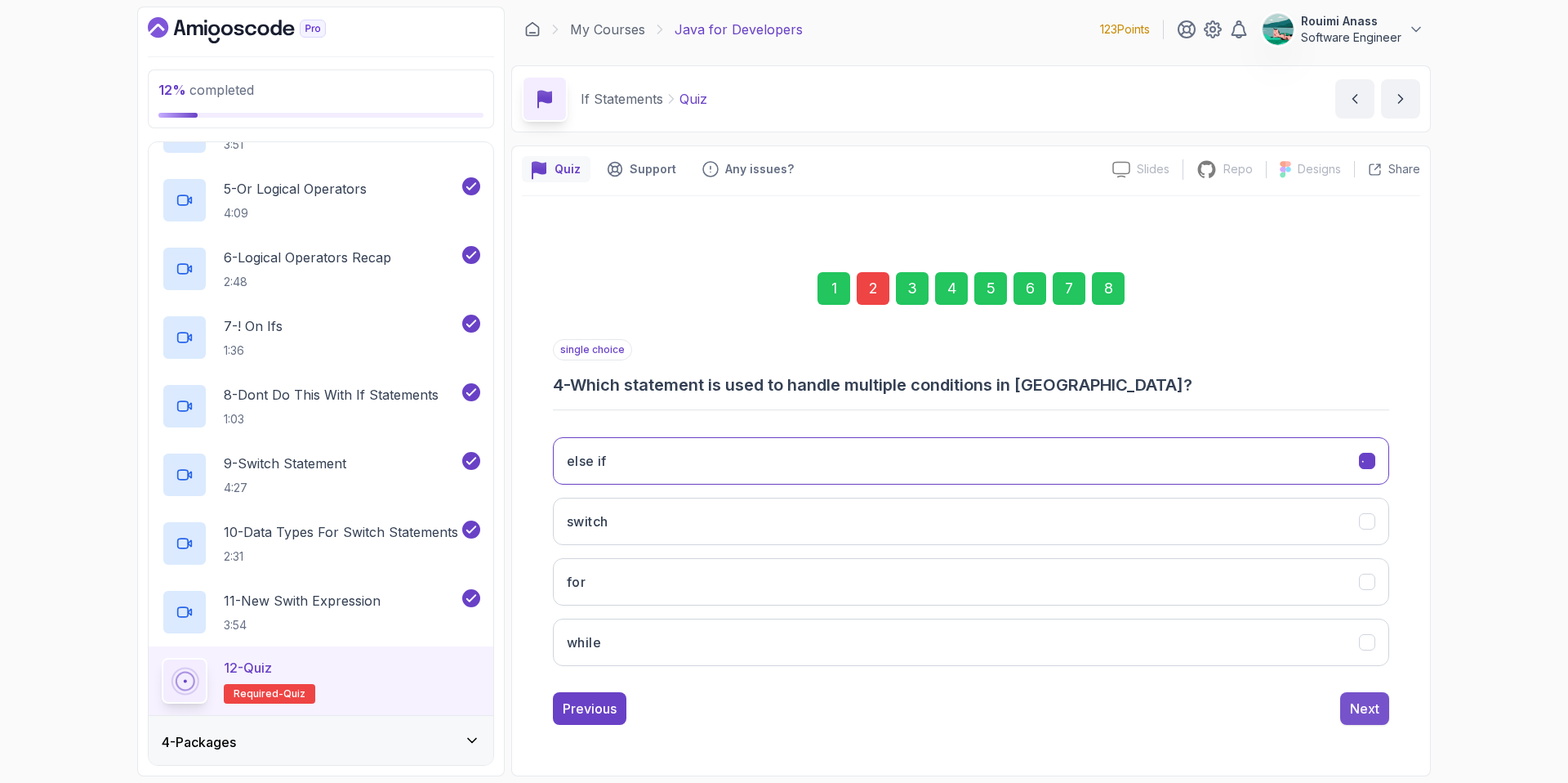
scroll to position [0, 0]
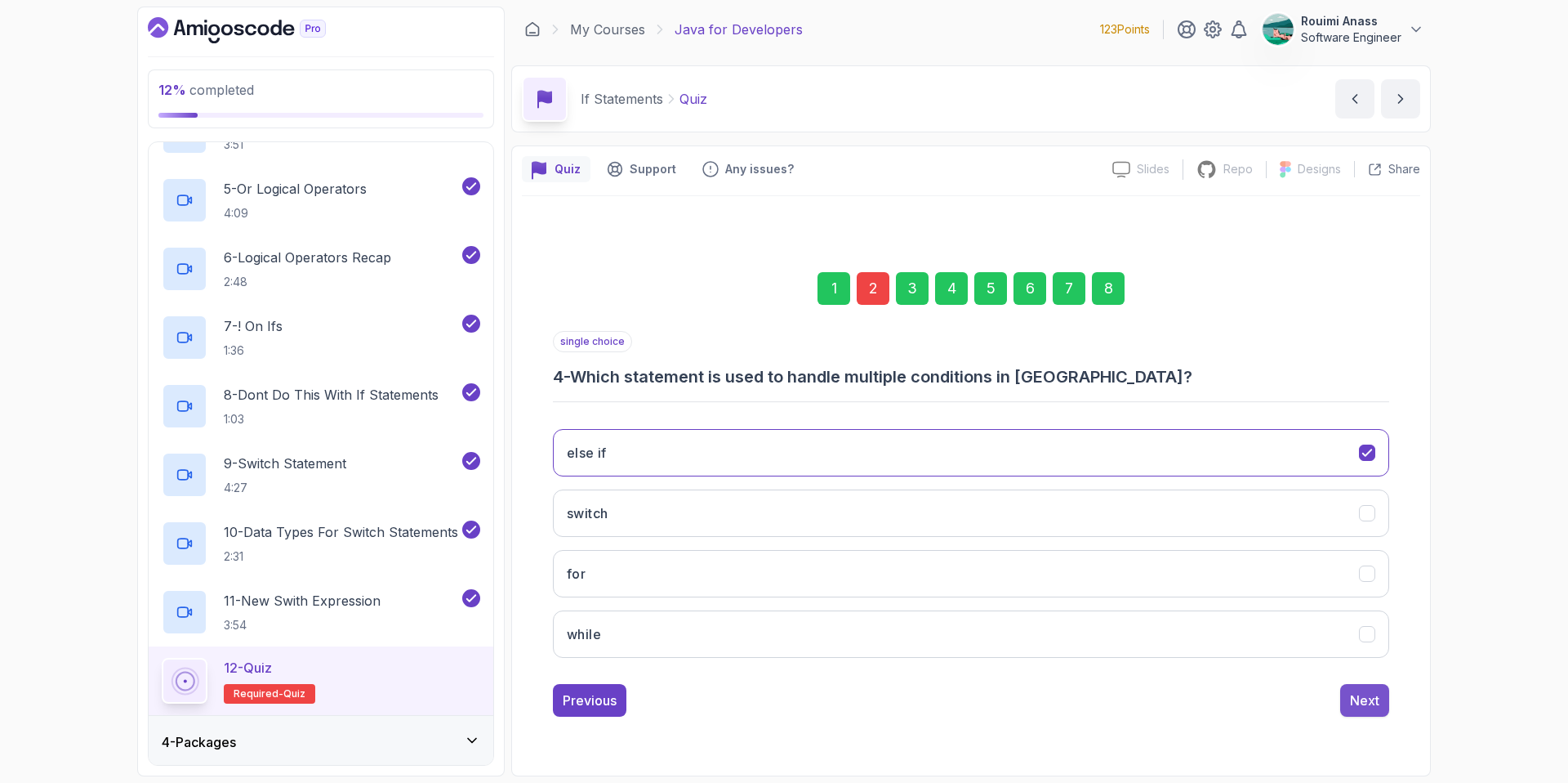
click at [1386, 705] on button "Next" at bounding box center [1365, 699] width 49 height 32
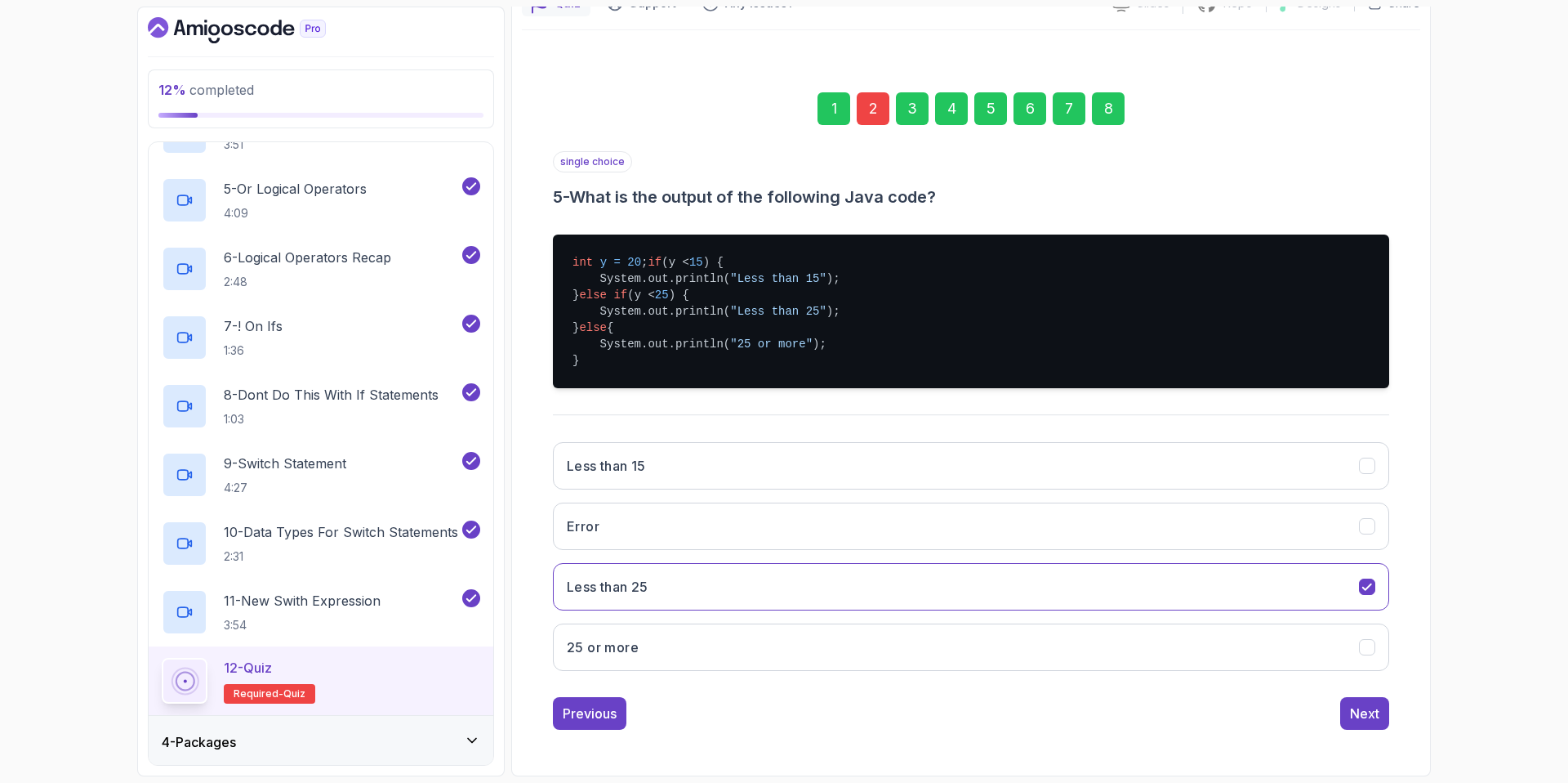
scroll to position [182, 0]
click at [1389, 715] on div "1 2 3 4 5 6 7 8 single choice 5 - What is the output of the following Java code…" at bounding box center [971, 398] width 899 height 690
click at [1368, 713] on div "Next" at bounding box center [1365, 713] width 30 height 19
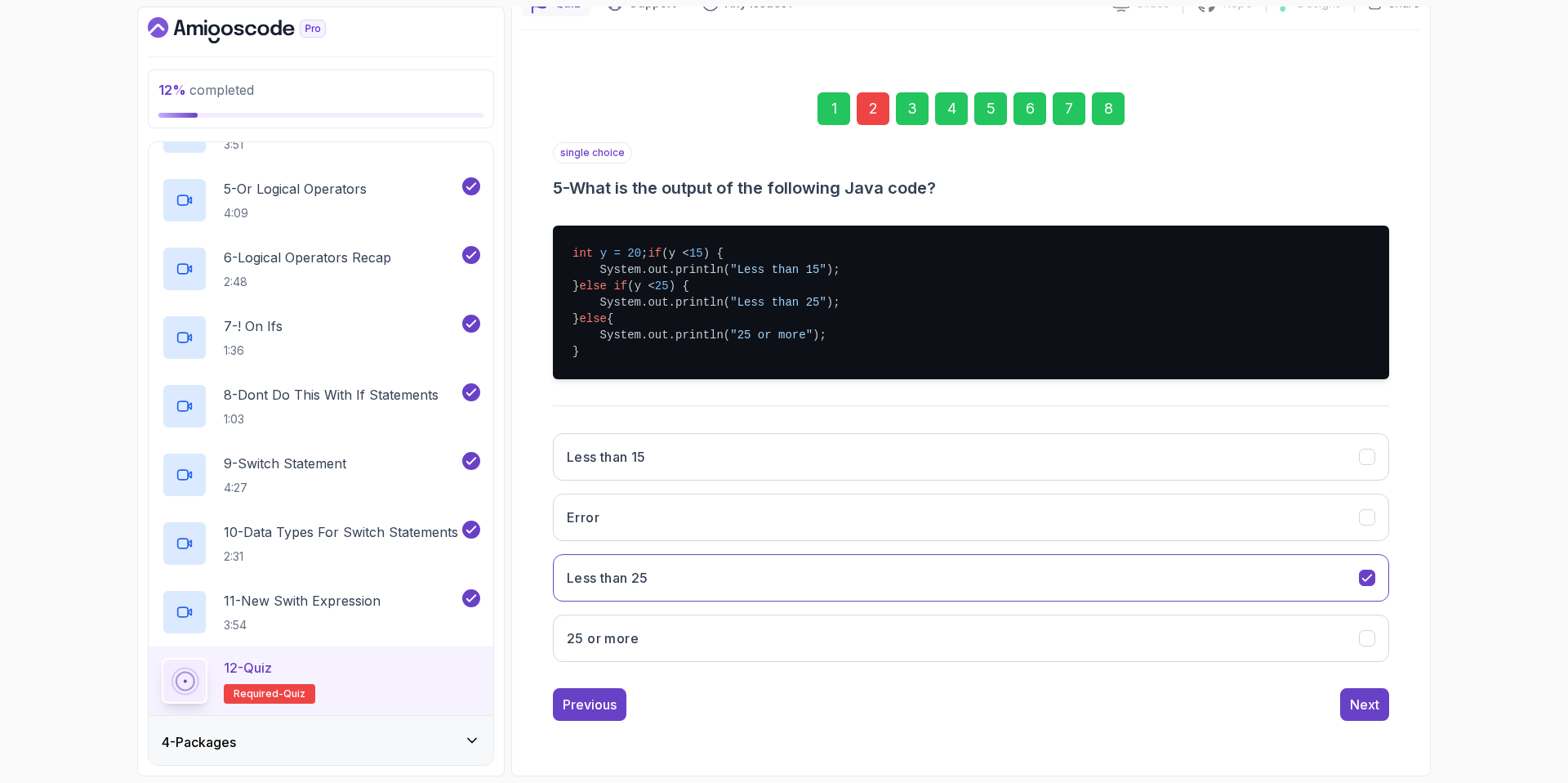
scroll to position [0, 0]
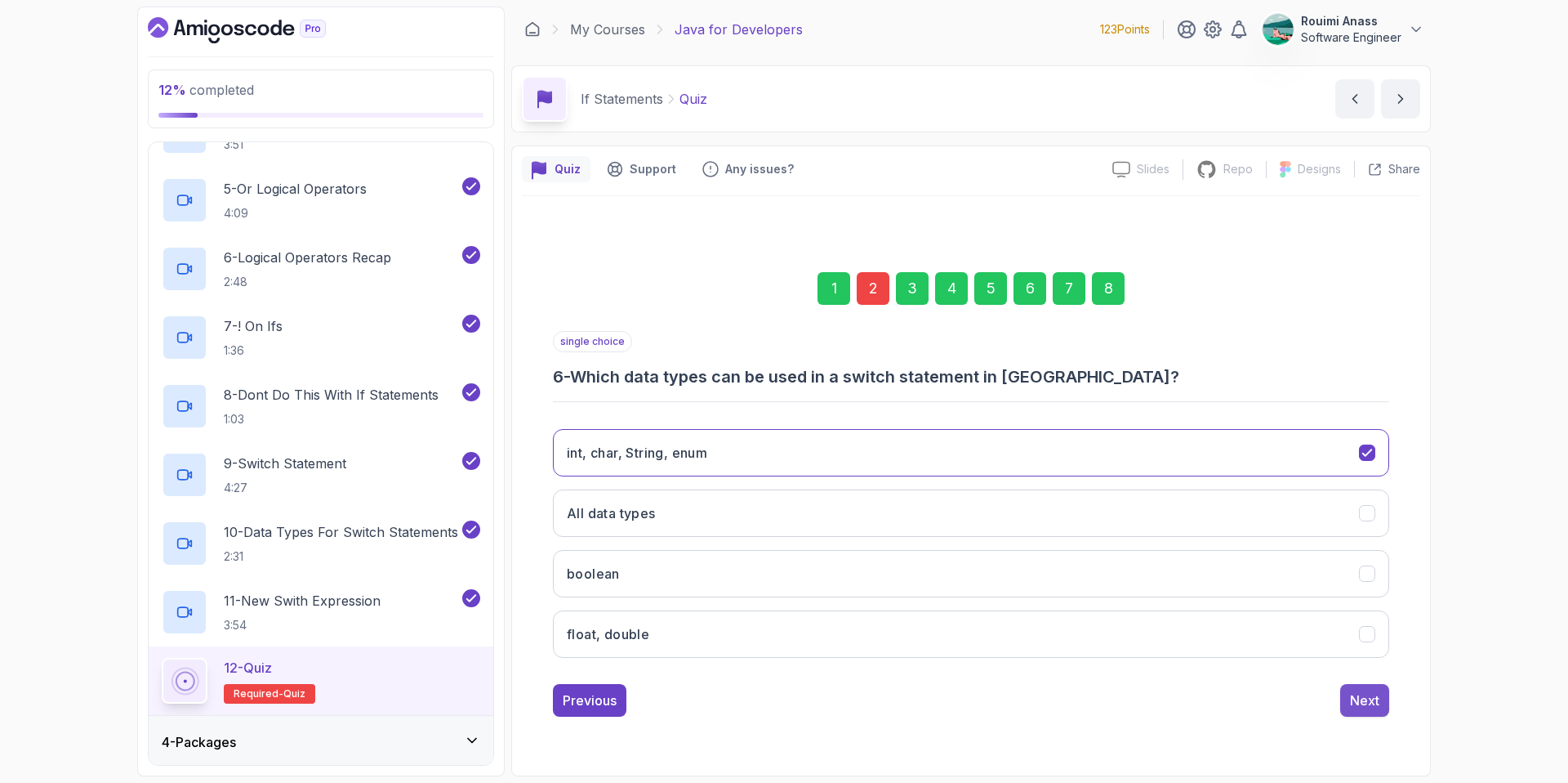
click at [1386, 689] on button "Next" at bounding box center [1365, 699] width 49 height 32
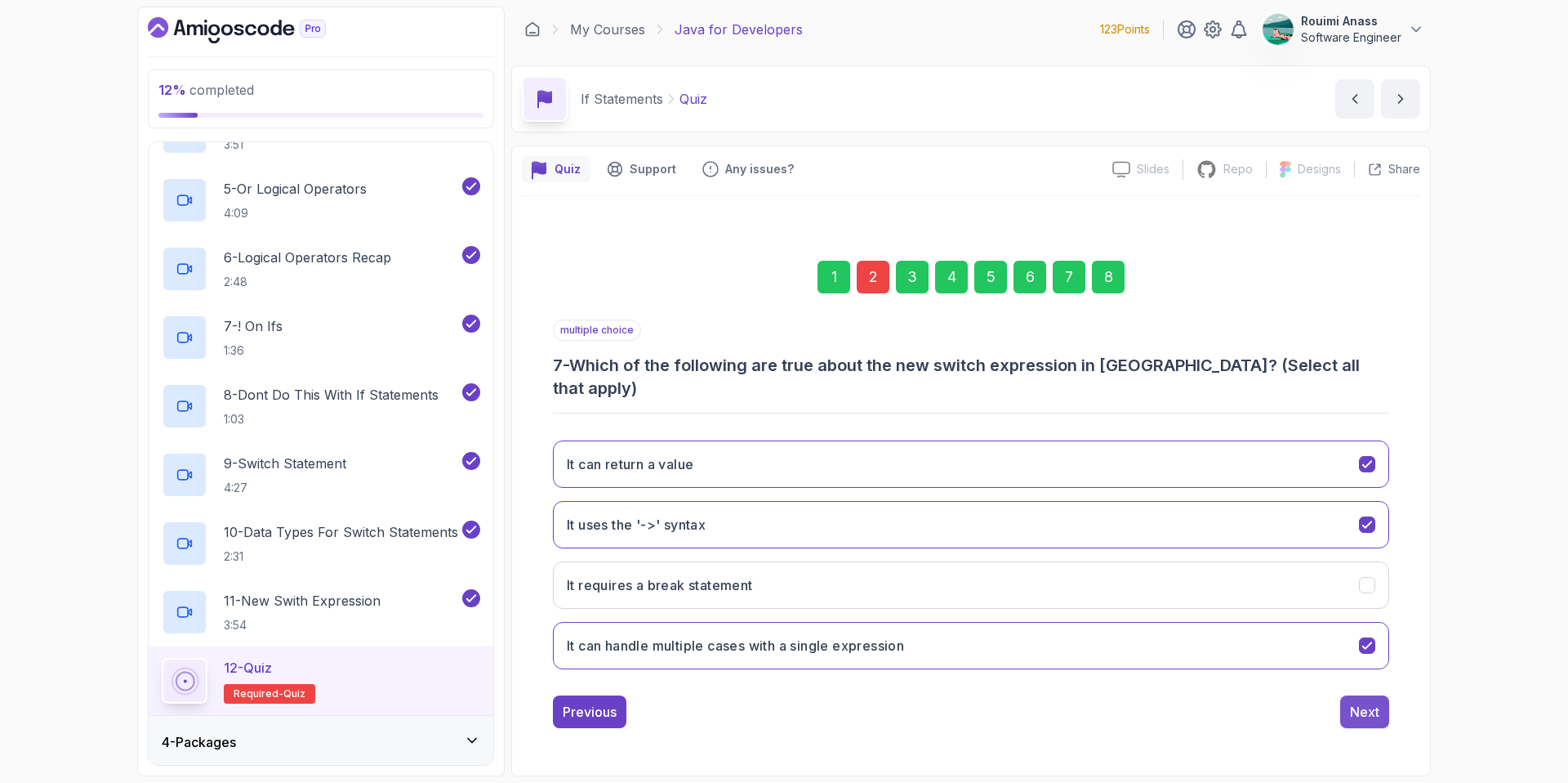
click at [1367, 702] on div "Next" at bounding box center [1365, 712] width 30 height 19
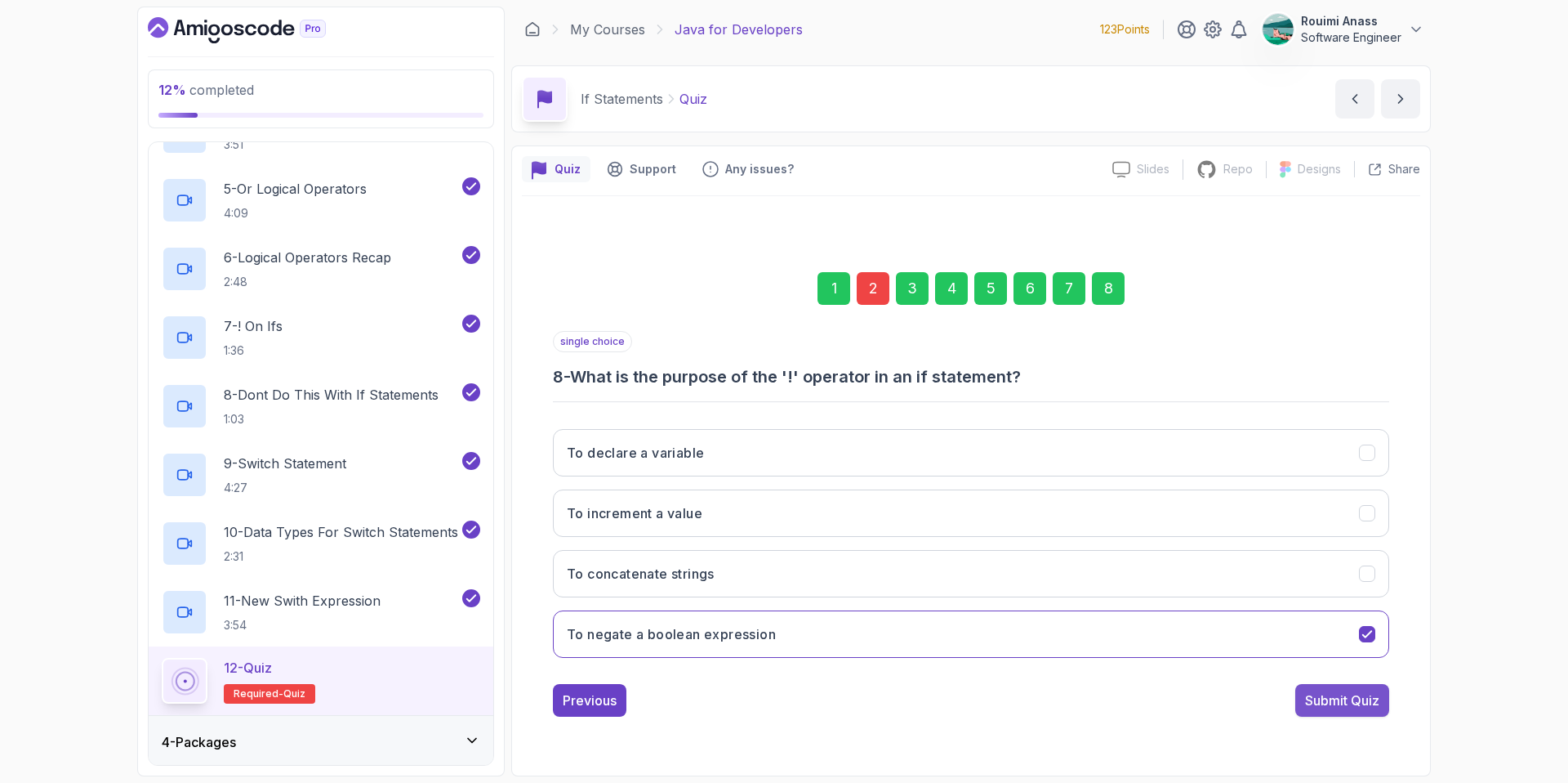
click at [1364, 694] on div "Submit Quiz" at bounding box center [1341, 700] width 74 height 19
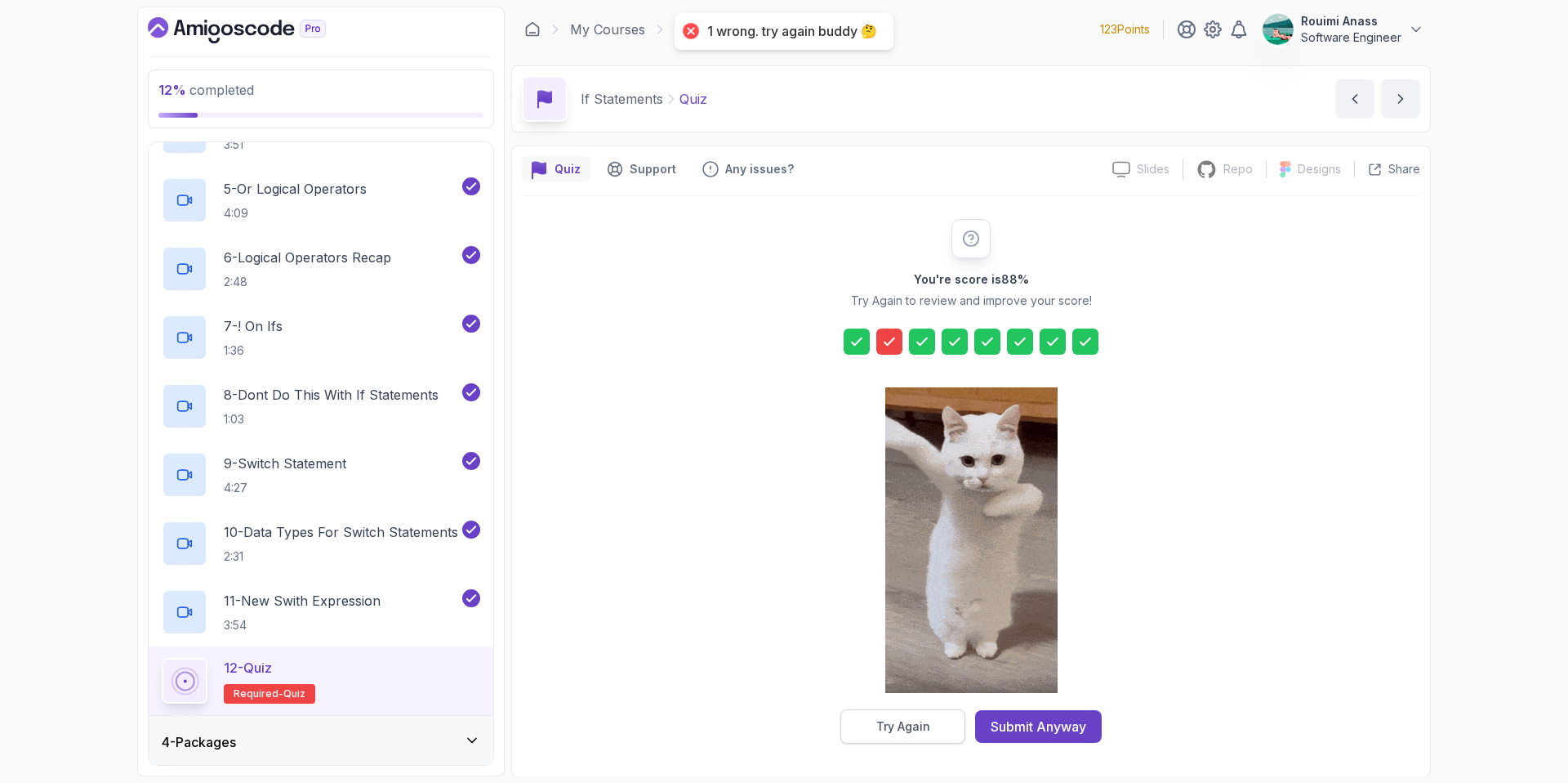
click at [918, 725] on div "Try Again" at bounding box center [903, 726] width 54 height 17
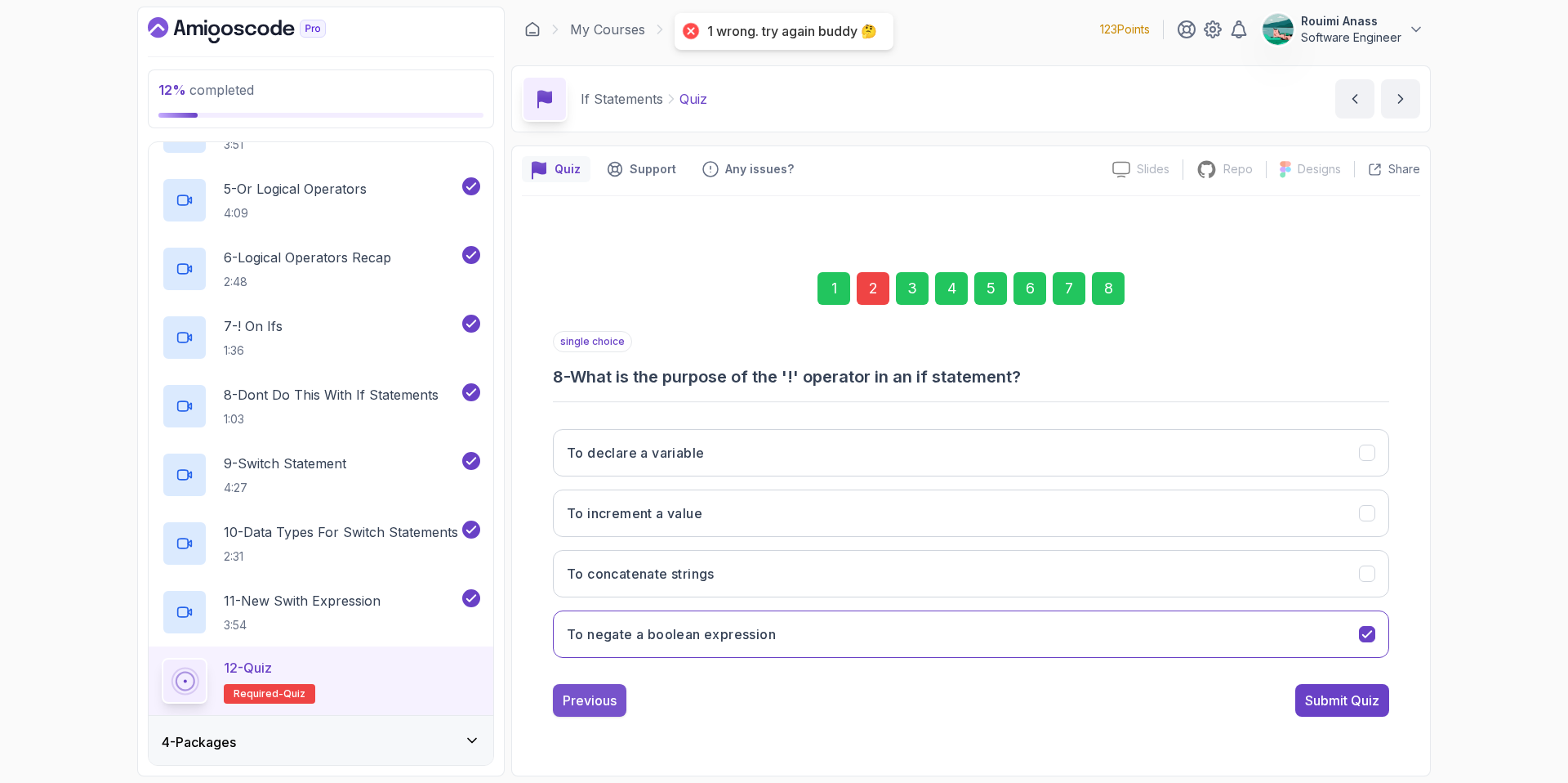
click at [549, 685] on div "1 2 3 4 5 6 7 8 single choice 8 - What is the purpose of the '!' operator in an…" at bounding box center [971, 481] width 899 height 497
click at [564, 691] on div "Previous" at bounding box center [590, 700] width 54 height 19
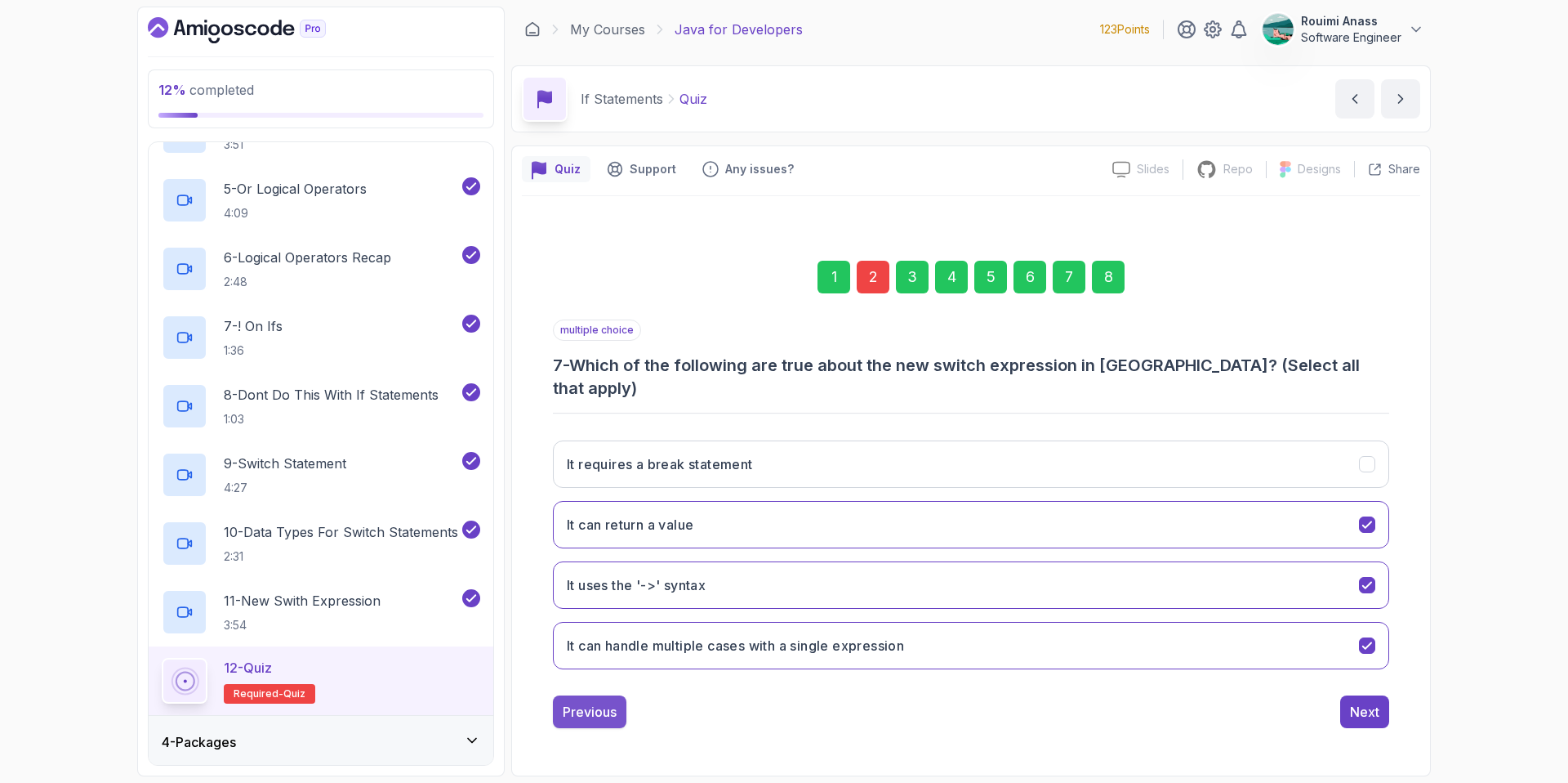
click at [590, 702] on div "Previous" at bounding box center [590, 712] width 54 height 19
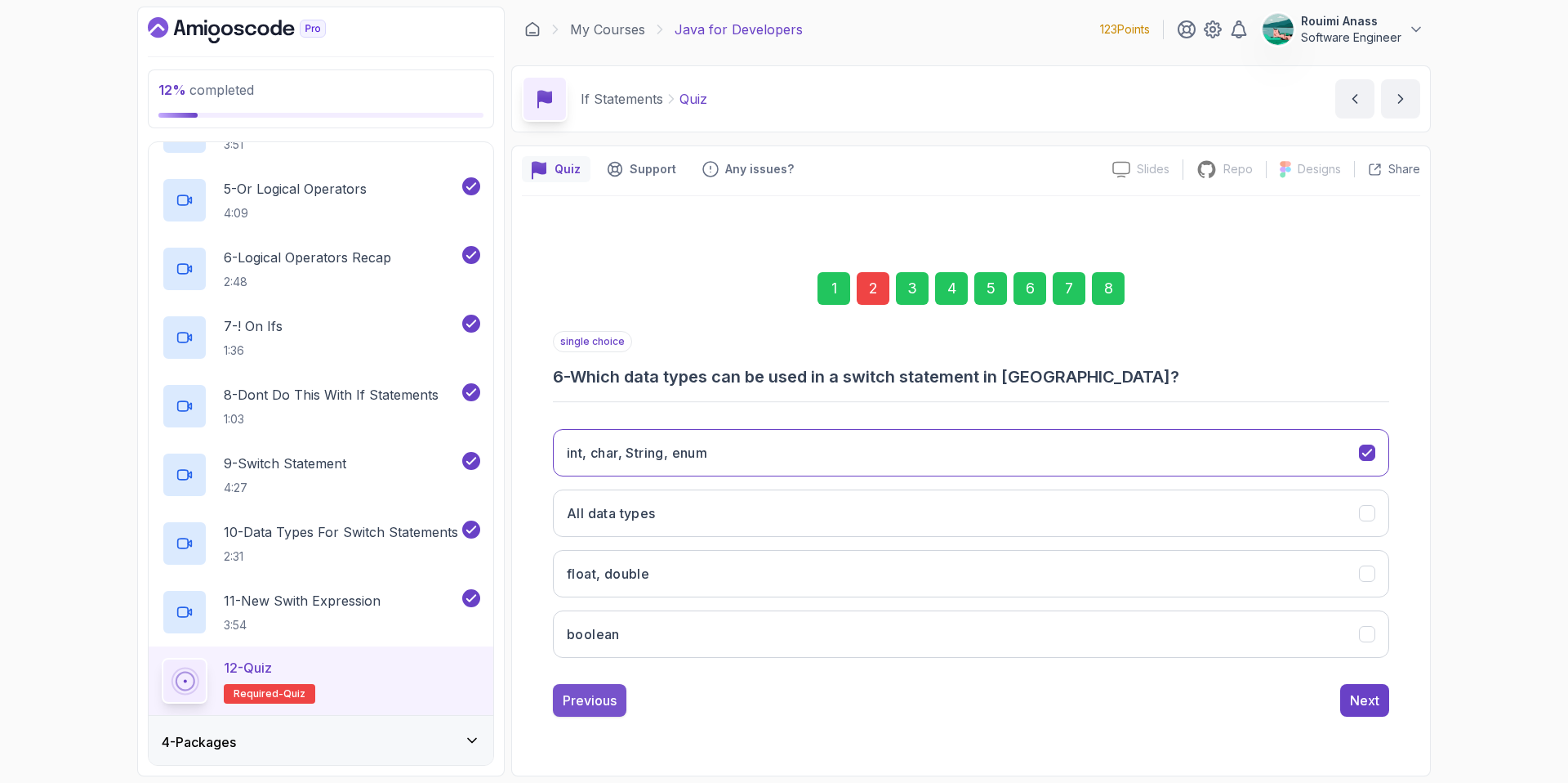
click at [593, 701] on div "Previous" at bounding box center [590, 700] width 54 height 19
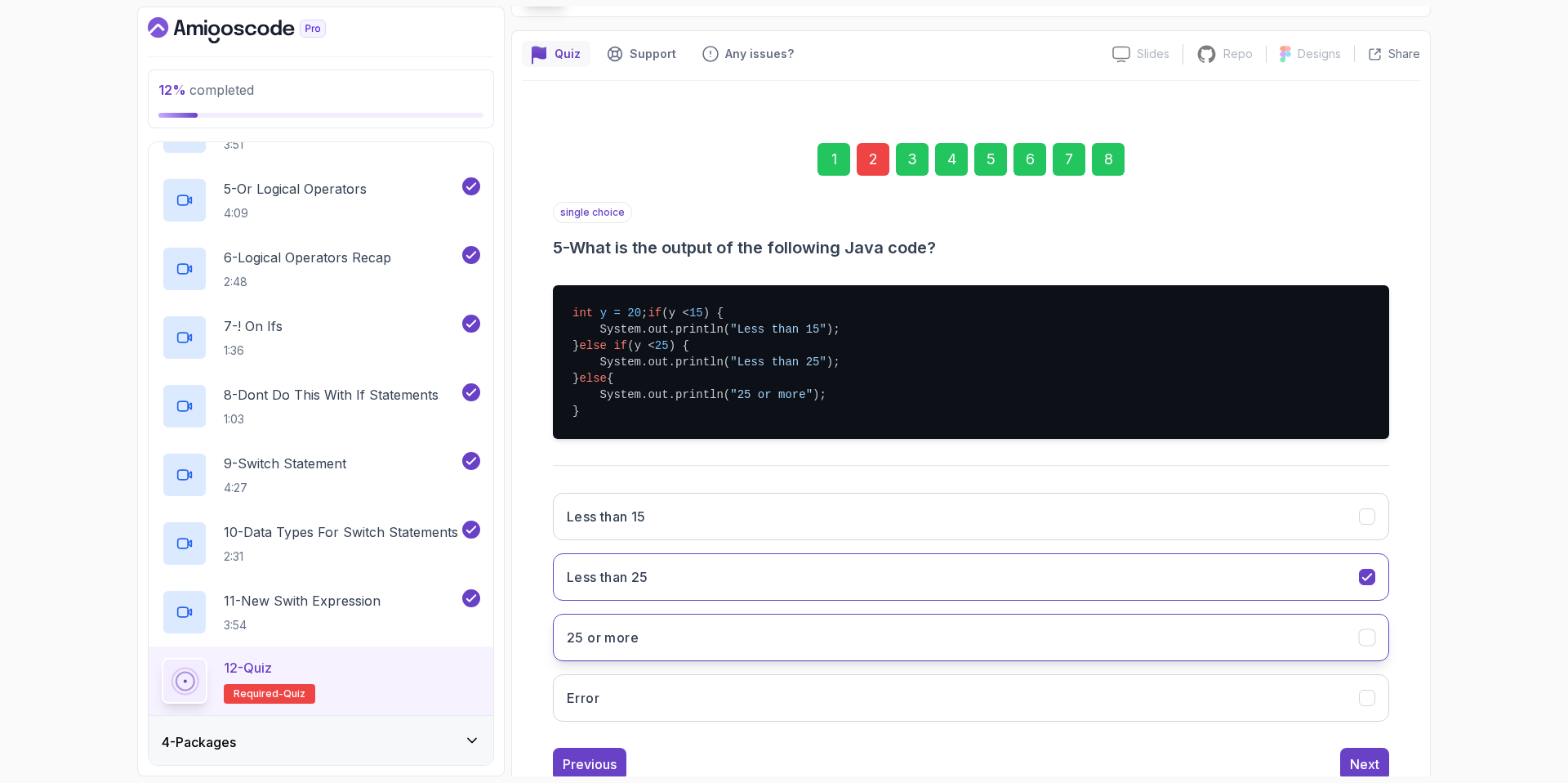
scroll to position [182, 0]
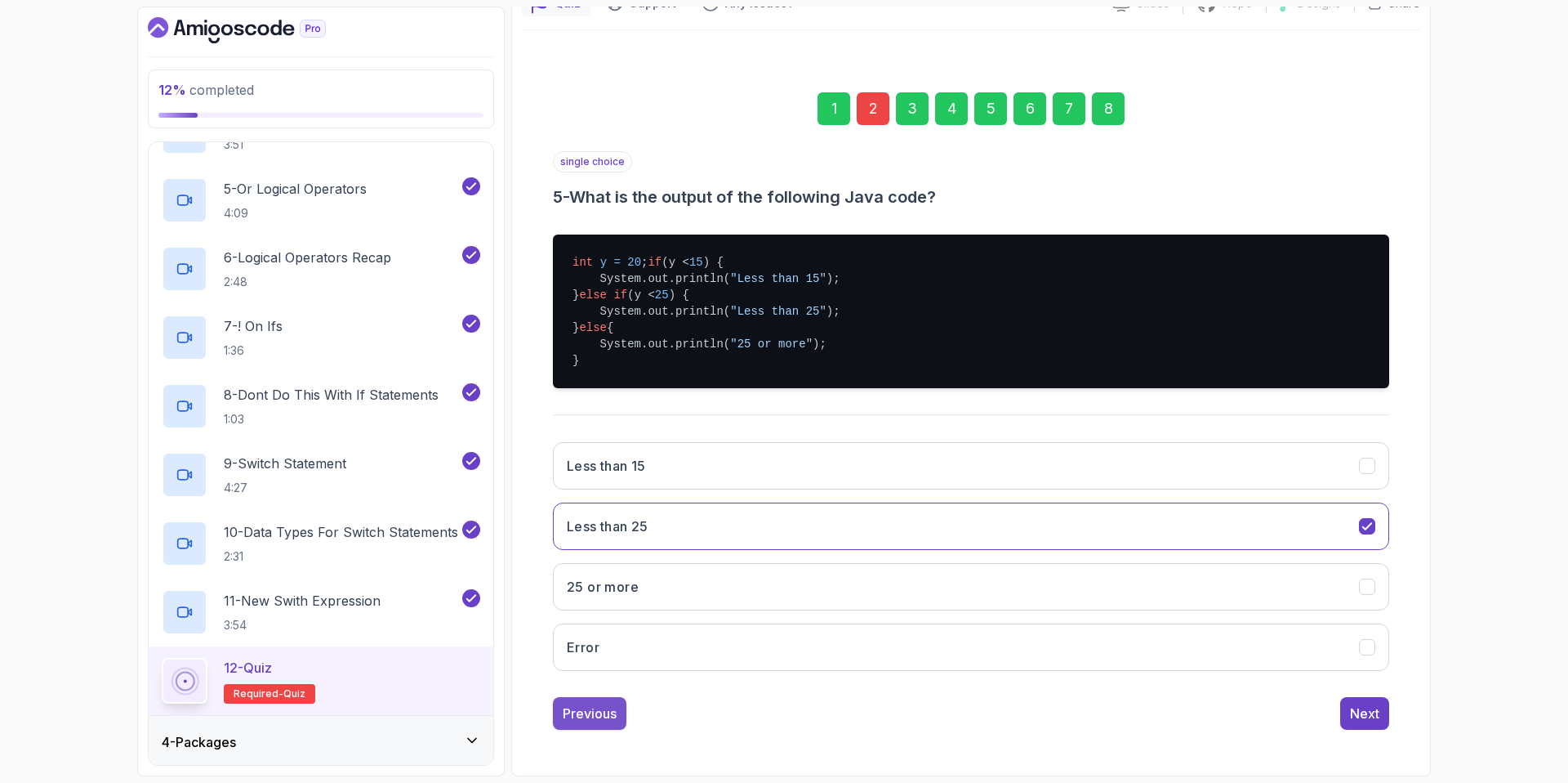
click at [590, 701] on button "Previous" at bounding box center [589, 712] width 73 height 32
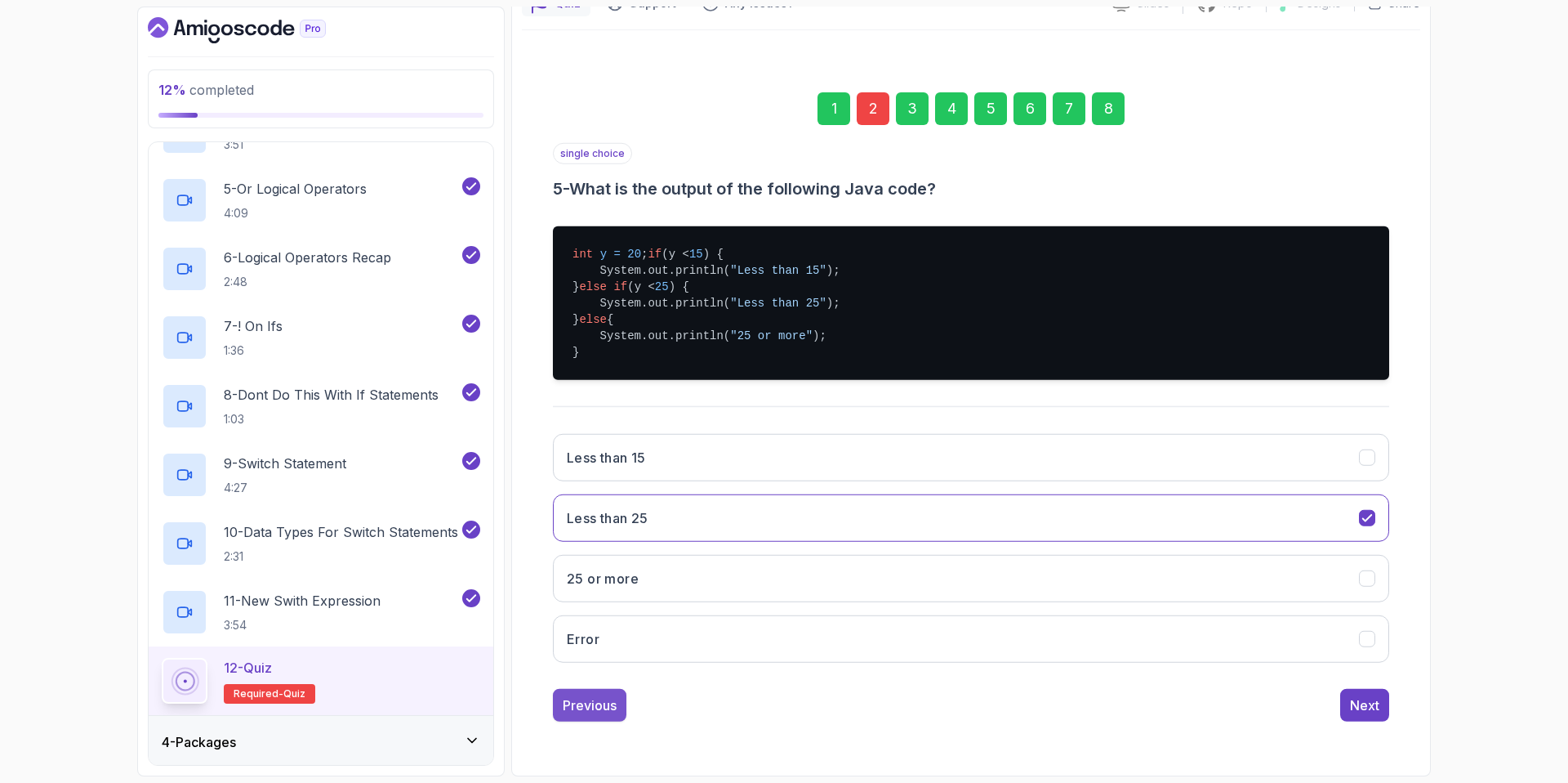
scroll to position [0, 0]
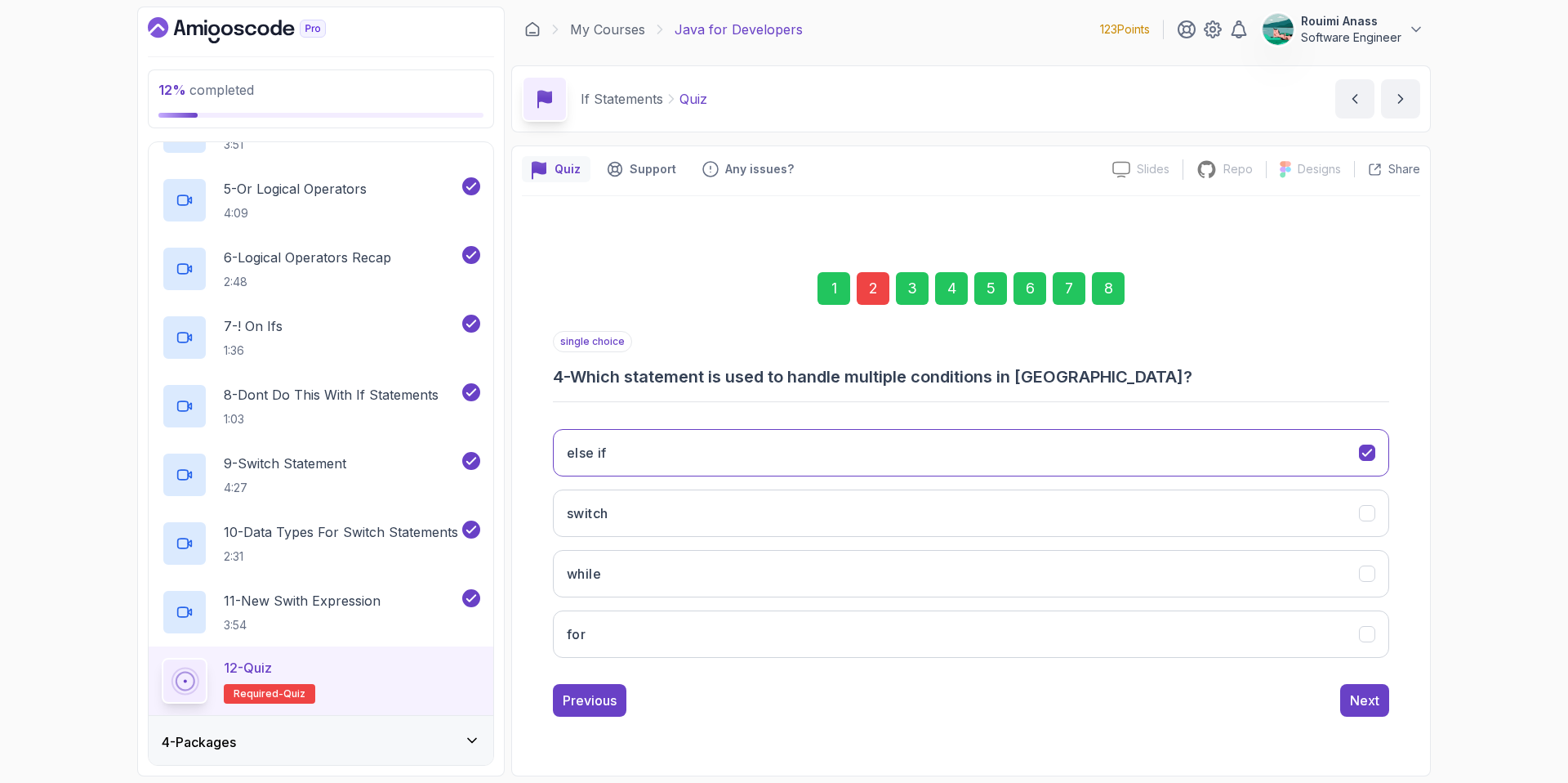
click at [590, 701] on div "Previous" at bounding box center [590, 700] width 54 height 19
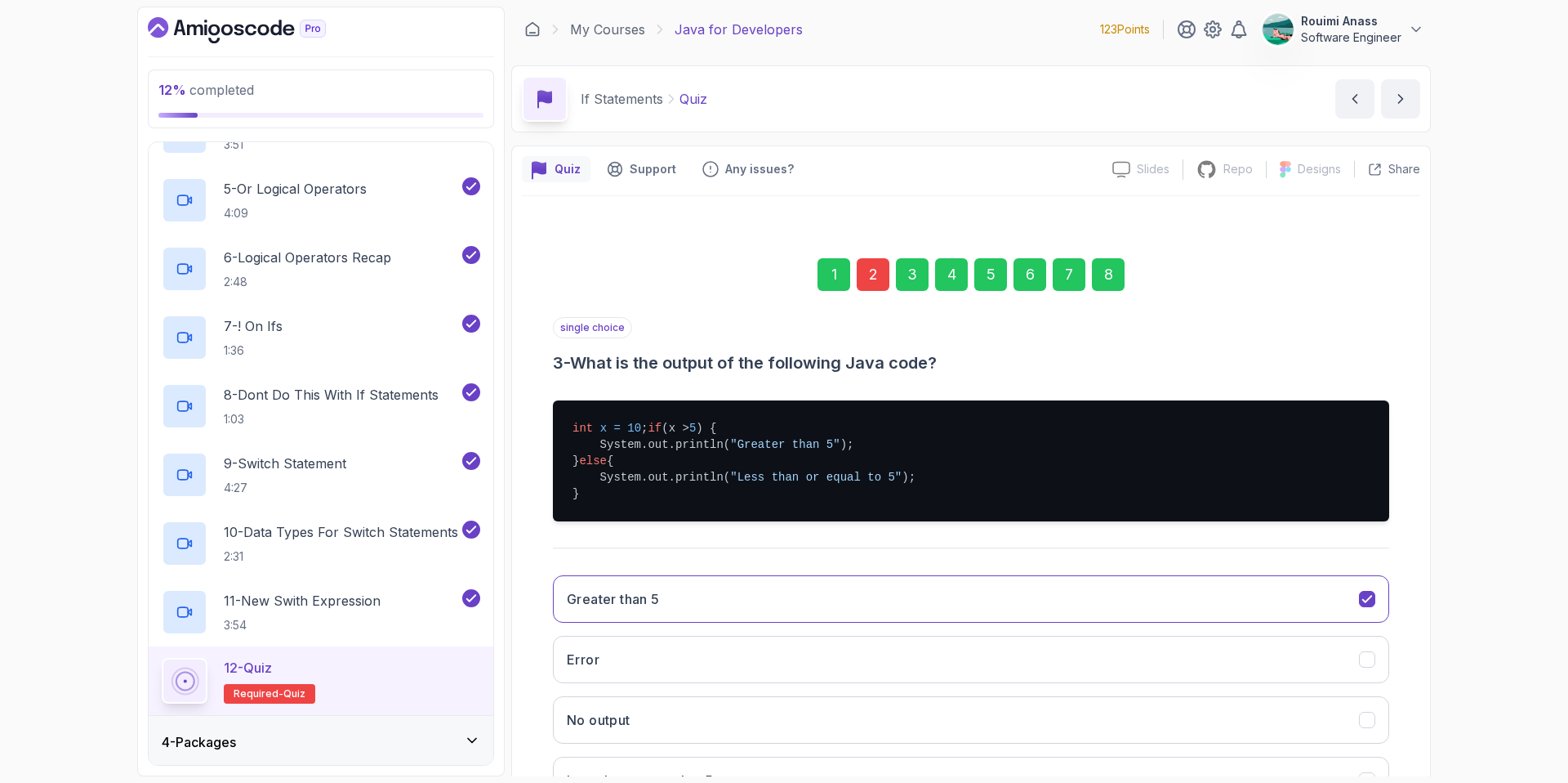
scroll to position [149, 0]
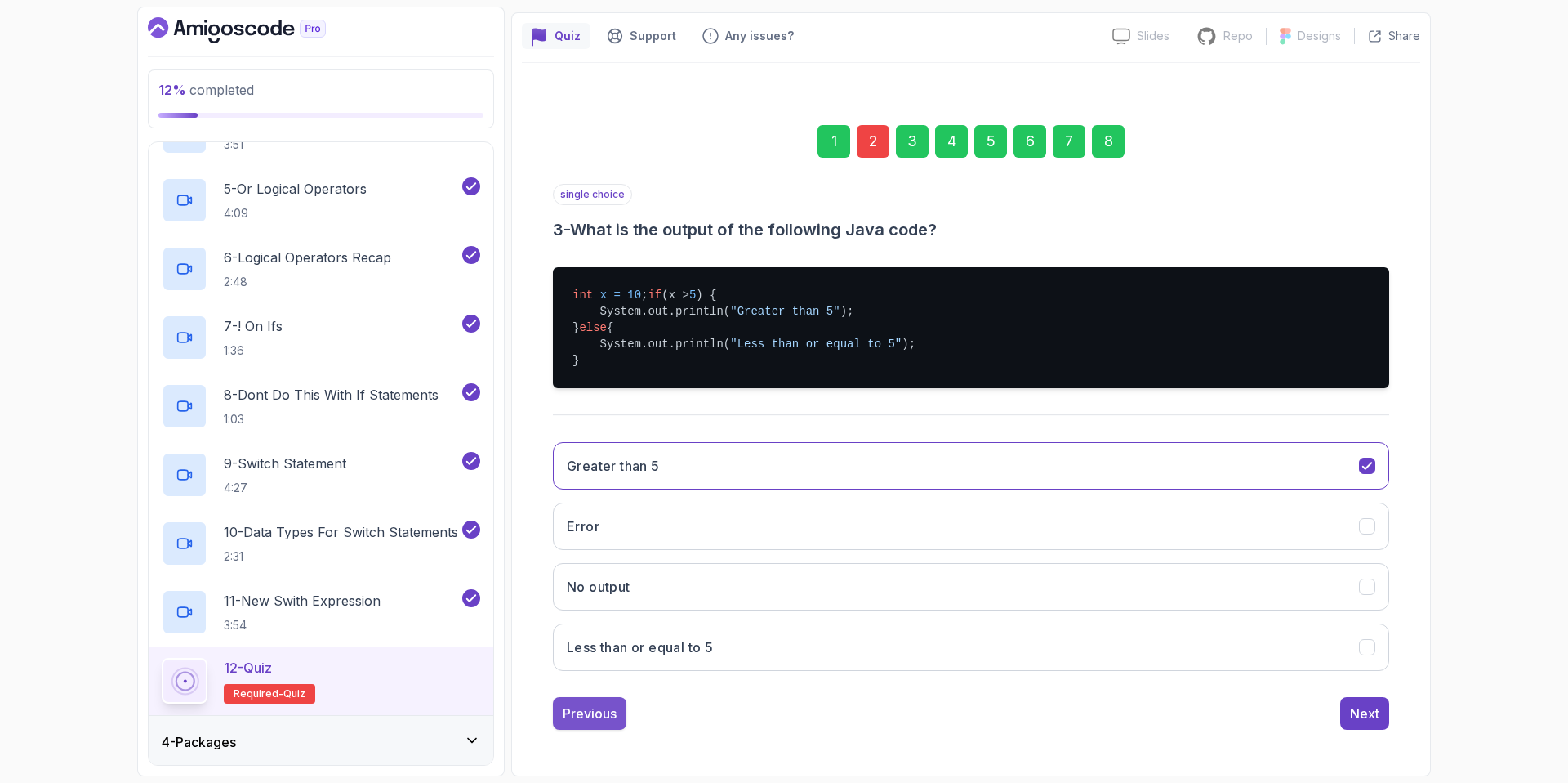
click at [595, 714] on div "Previous" at bounding box center [590, 713] width 54 height 19
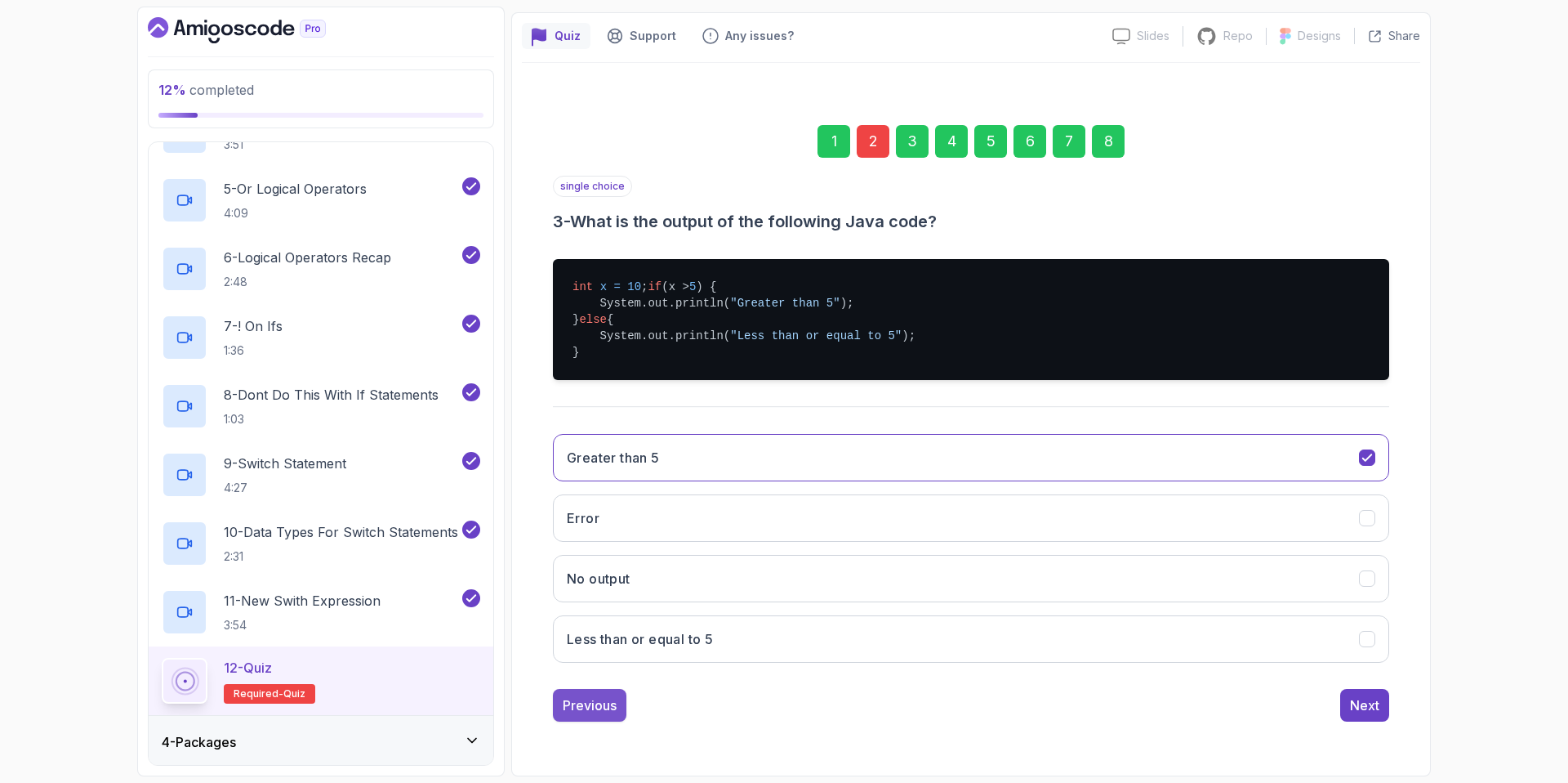
scroll to position [0, 0]
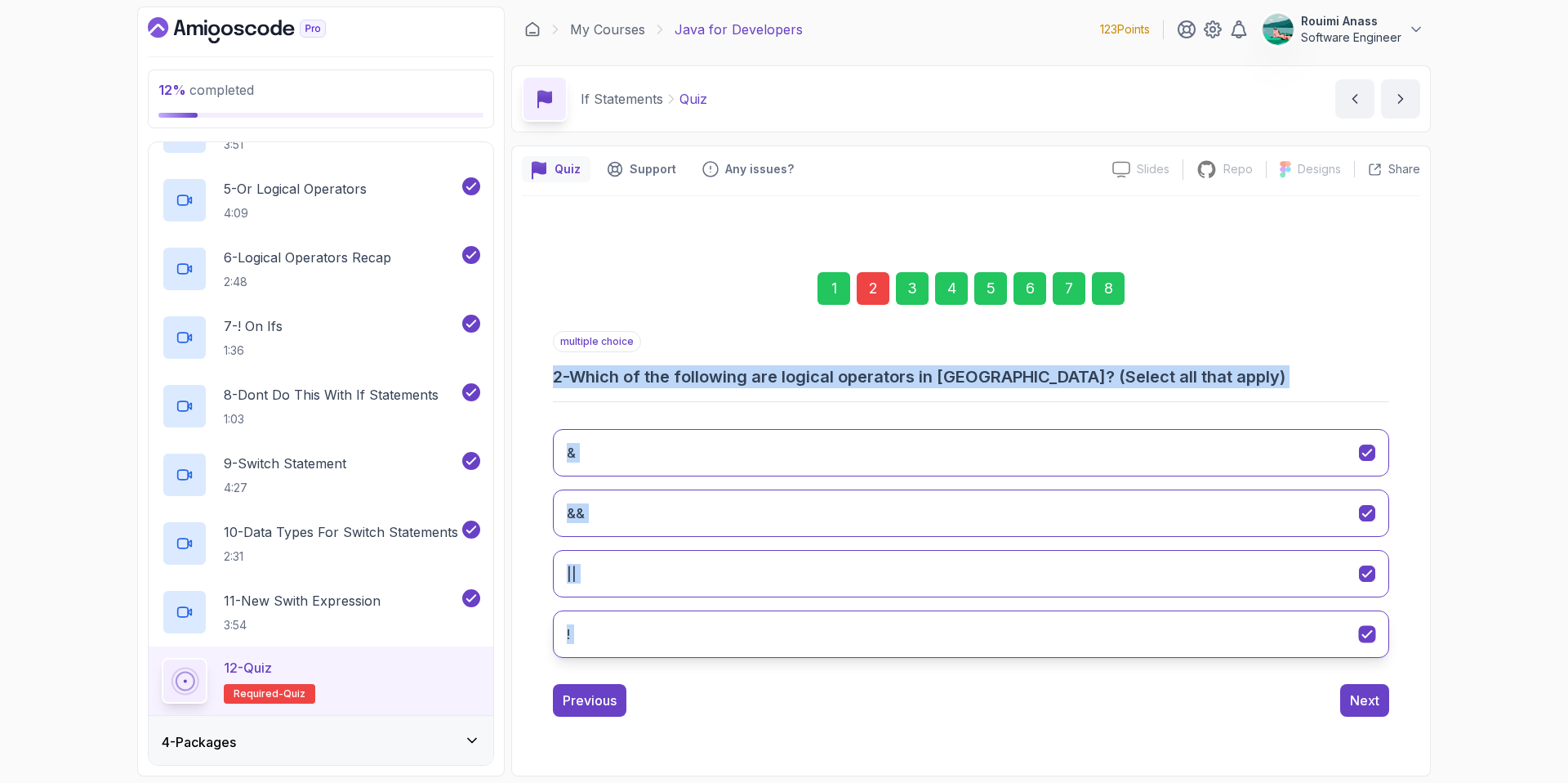
drag, startPoint x: 553, startPoint y: 378, endPoint x: 1006, endPoint y: 627, distance: 516.9
click at [1006, 627] on div "multiple choice 2 - Which of the following are logical operators in [GEOGRAPHIC…" at bounding box center [971, 501] width 837 height 340
copy div "2 - Which of the following are logical operators in [GEOGRAPHIC_DATA]? (Select …"
click at [537, 537] on div "1 2 3 4 5 6 7 8 multiple choice 2 - Which of the following are logical operator…" at bounding box center [971, 481] width 899 height 497
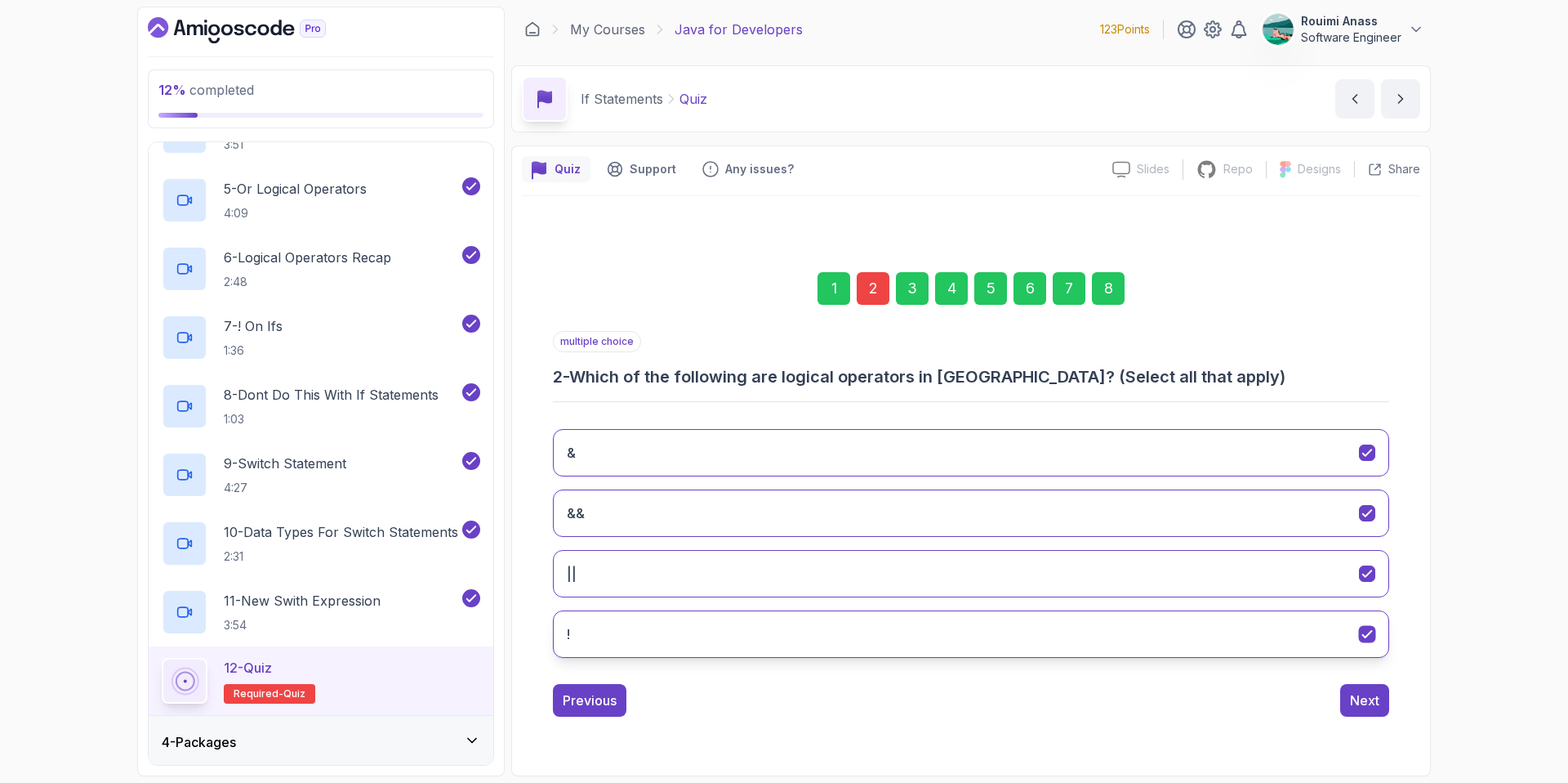
click at [1362, 640] on icon "!" at bounding box center [1368, 634] width 16 height 16
click at [1368, 706] on div "Next" at bounding box center [1365, 700] width 30 height 19
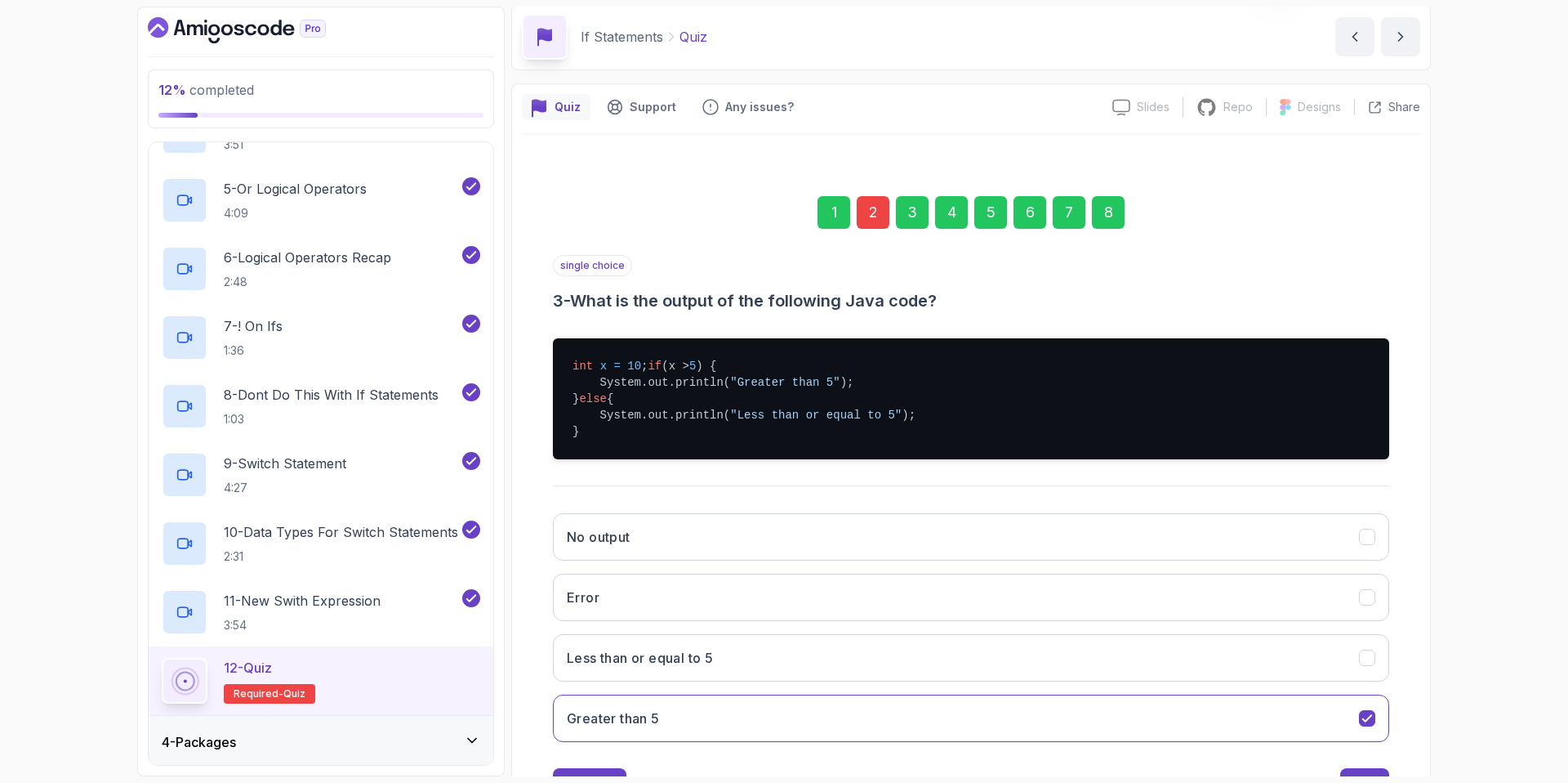
scroll to position [149, 0]
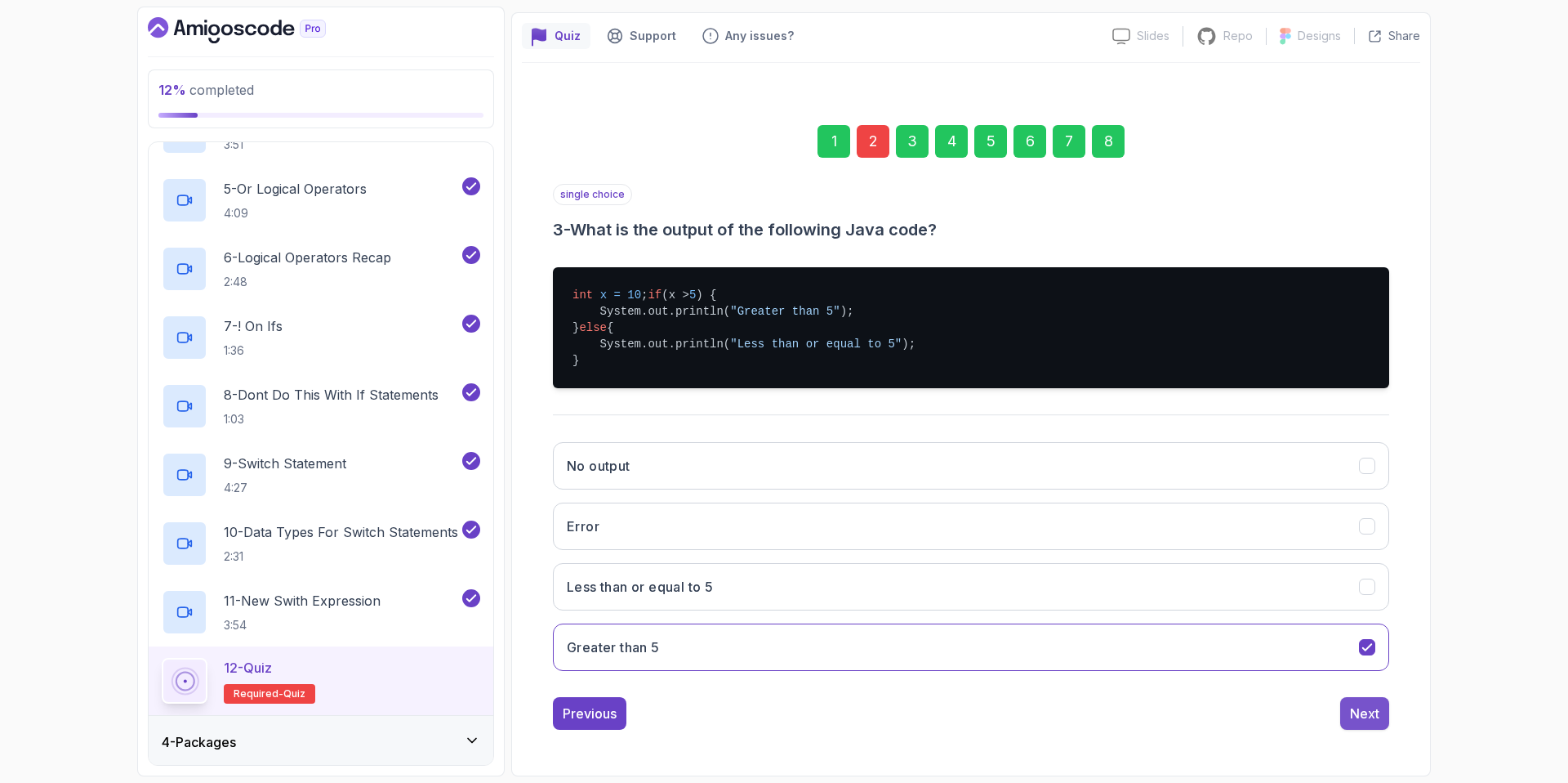
click at [1365, 718] on div "Next" at bounding box center [1365, 713] width 30 height 19
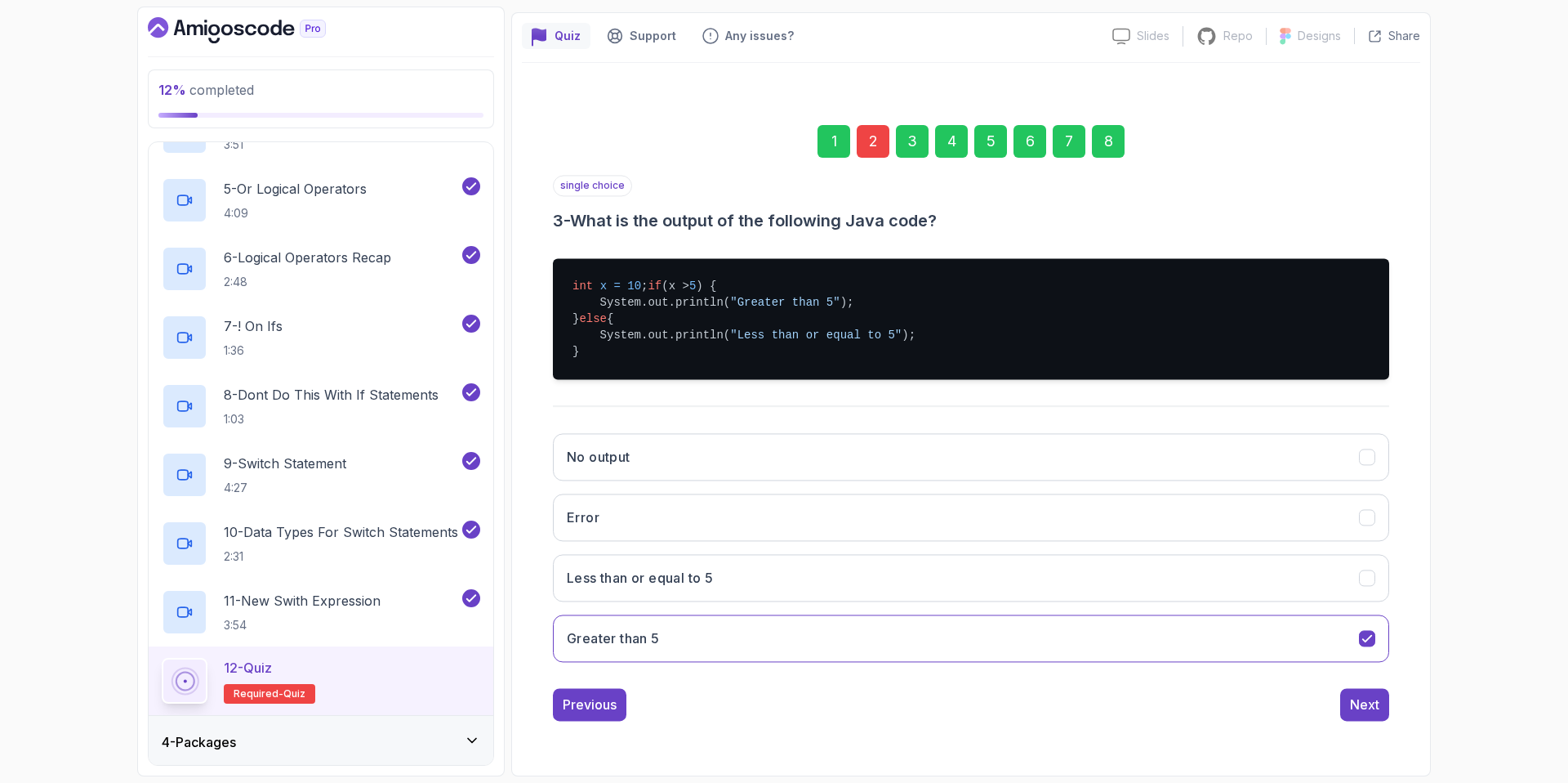
scroll to position [0, 0]
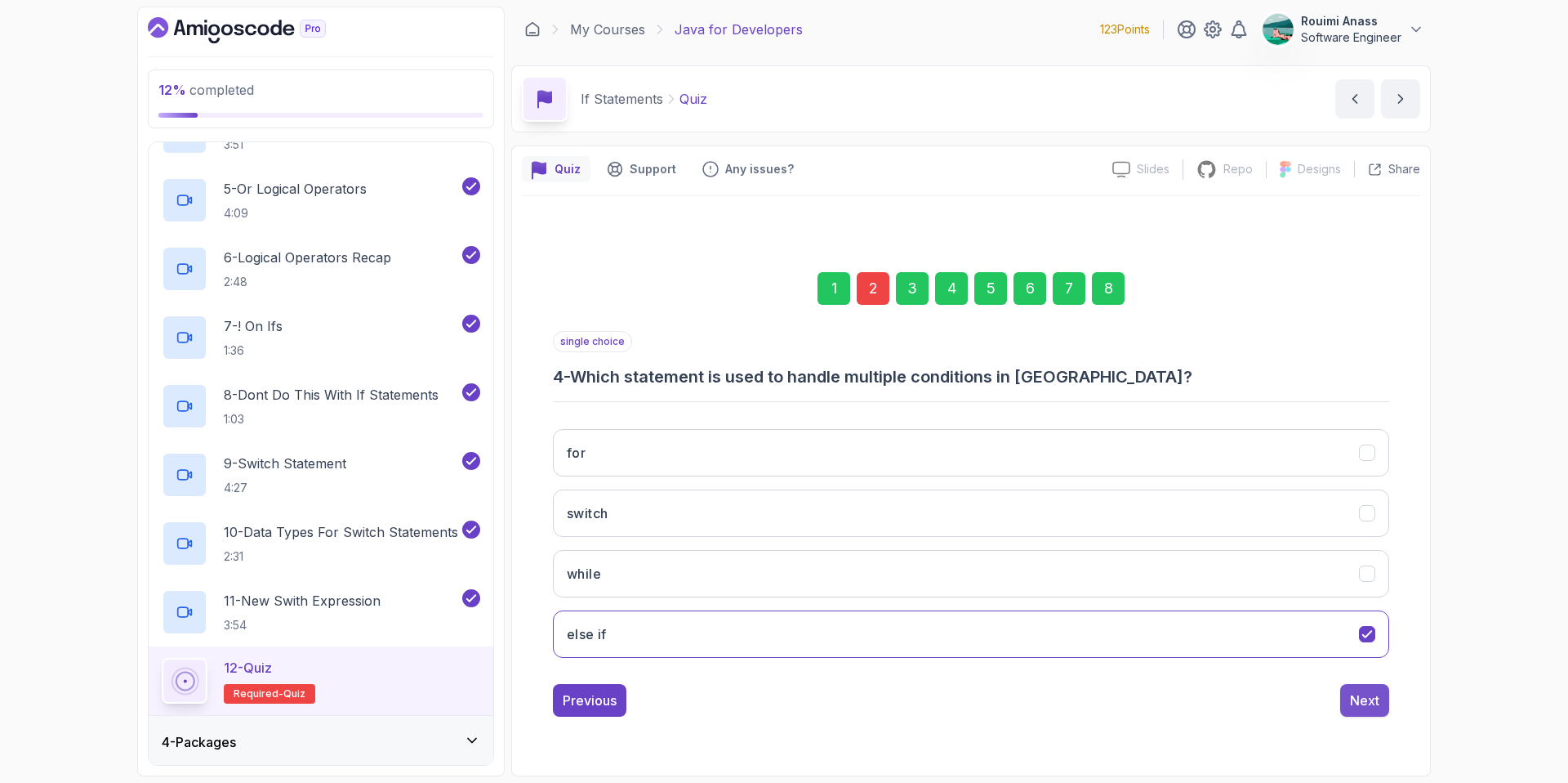
click at [1365, 707] on div "Next" at bounding box center [1365, 700] width 30 height 19
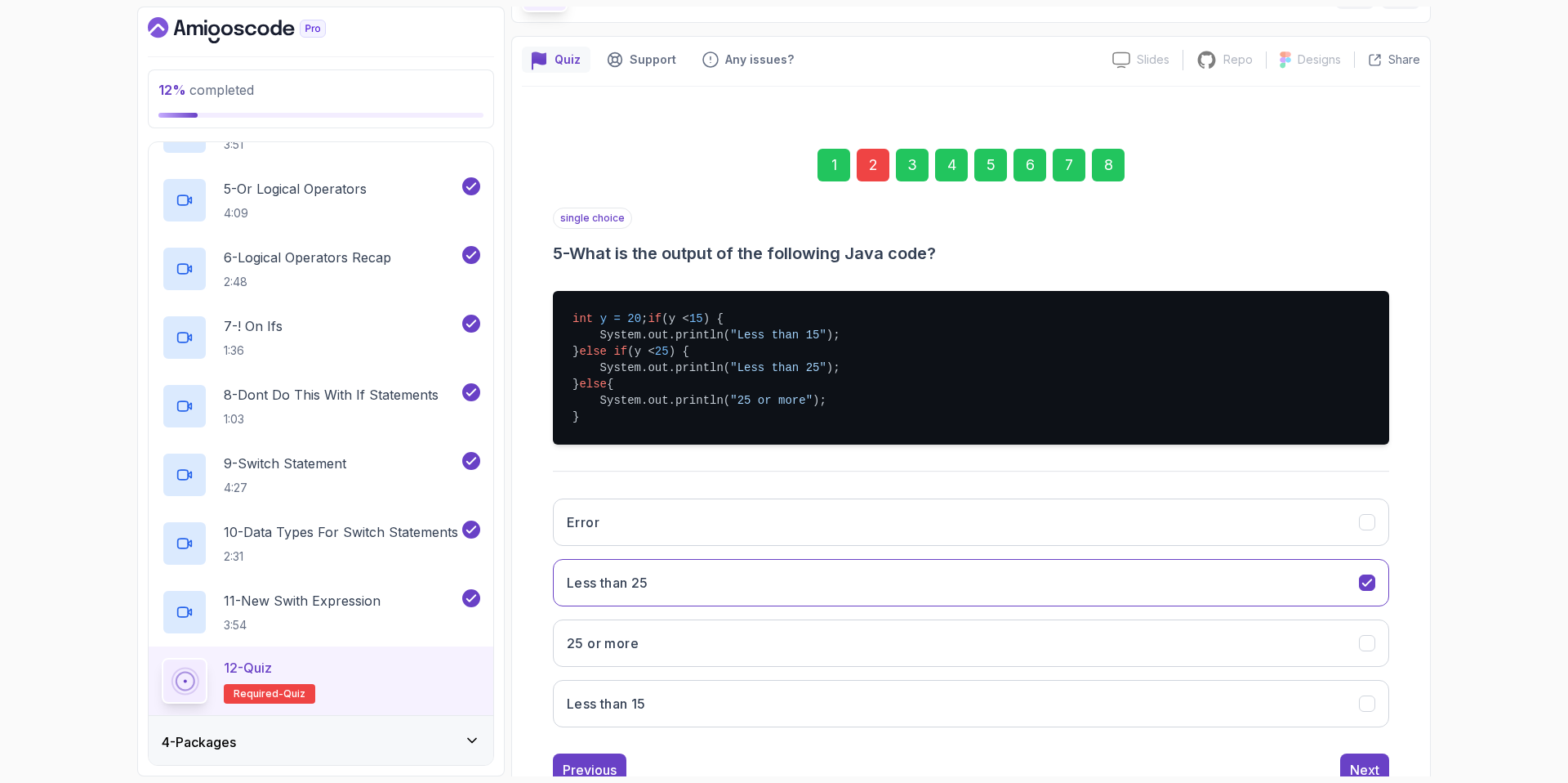
scroll to position [182, 0]
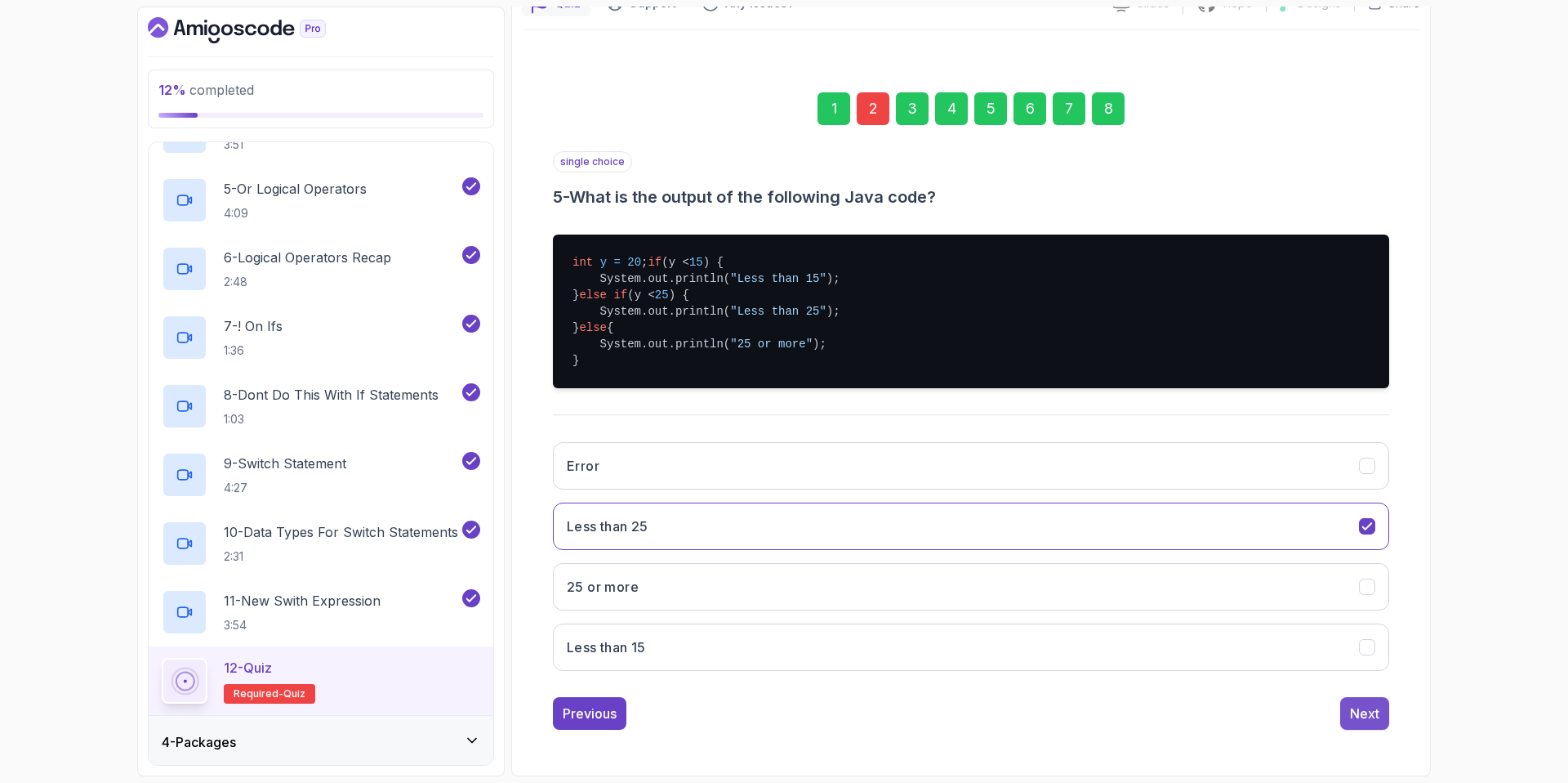
click at [1377, 710] on div "Next" at bounding box center [1365, 713] width 30 height 19
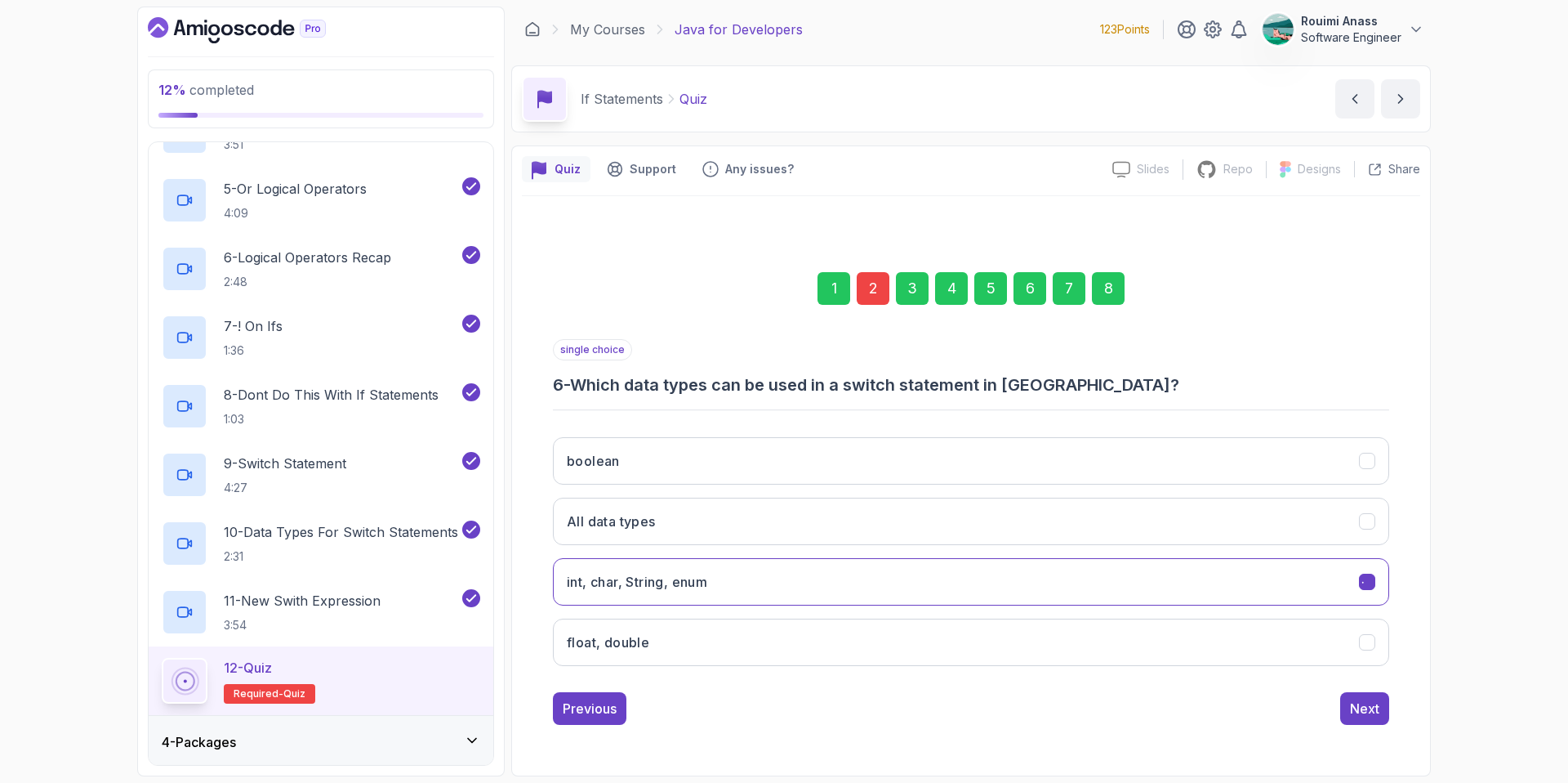
scroll to position [0, 0]
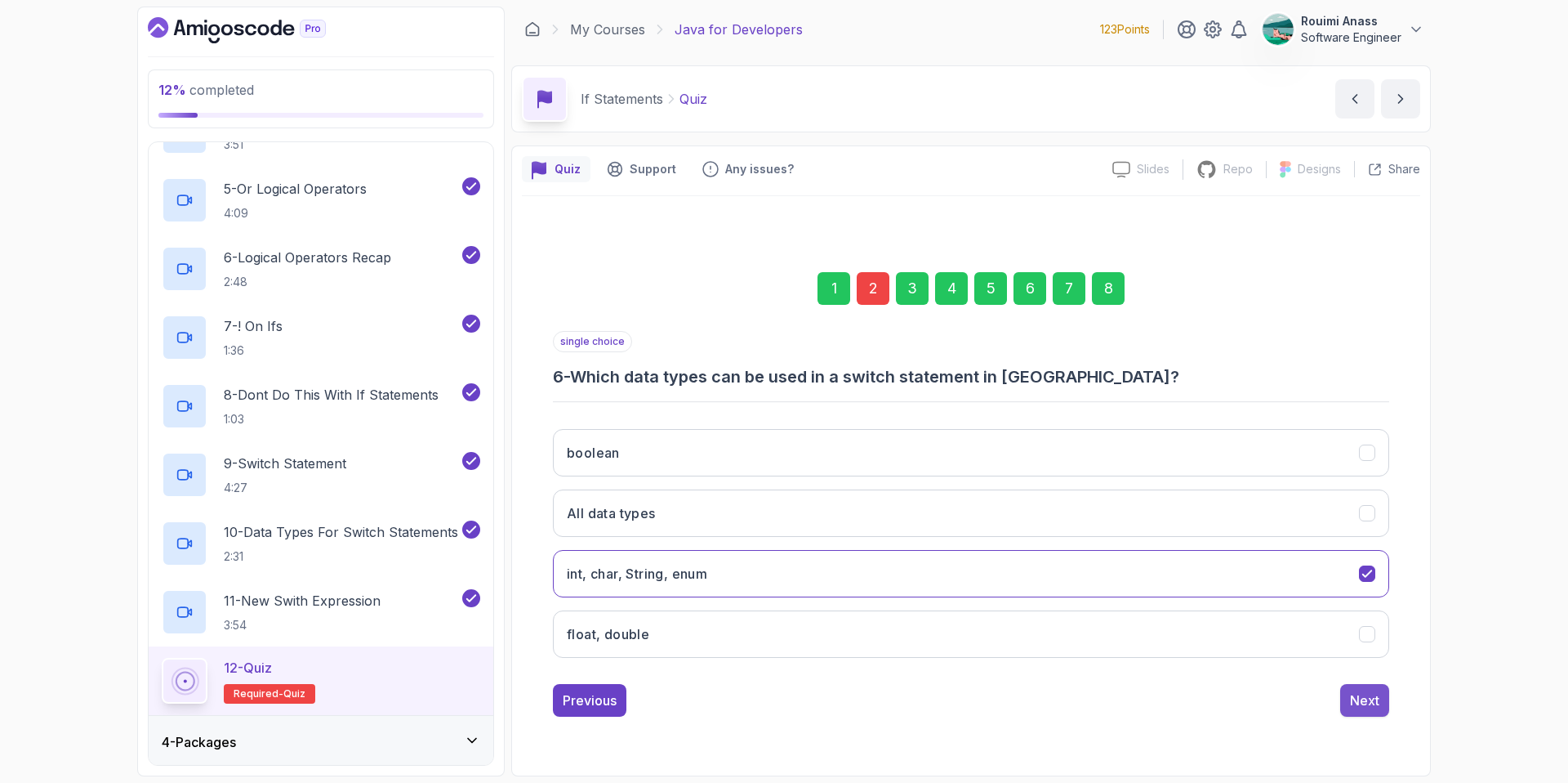
click at [1361, 701] on div "Next" at bounding box center [1365, 700] width 30 height 19
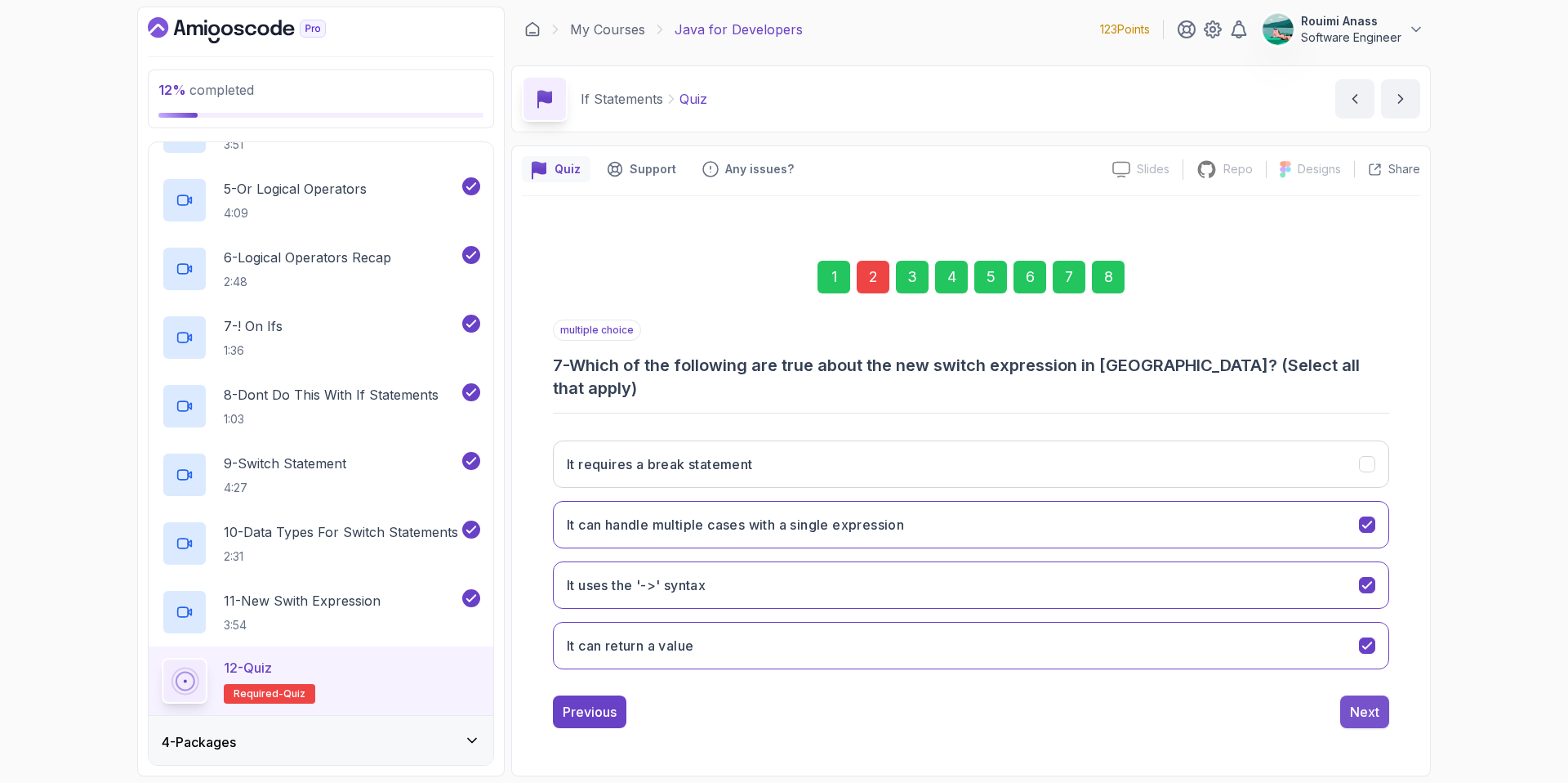
click at [1377, 695] on button "Next" at bounding box center [1365, 711] width 49 height 32
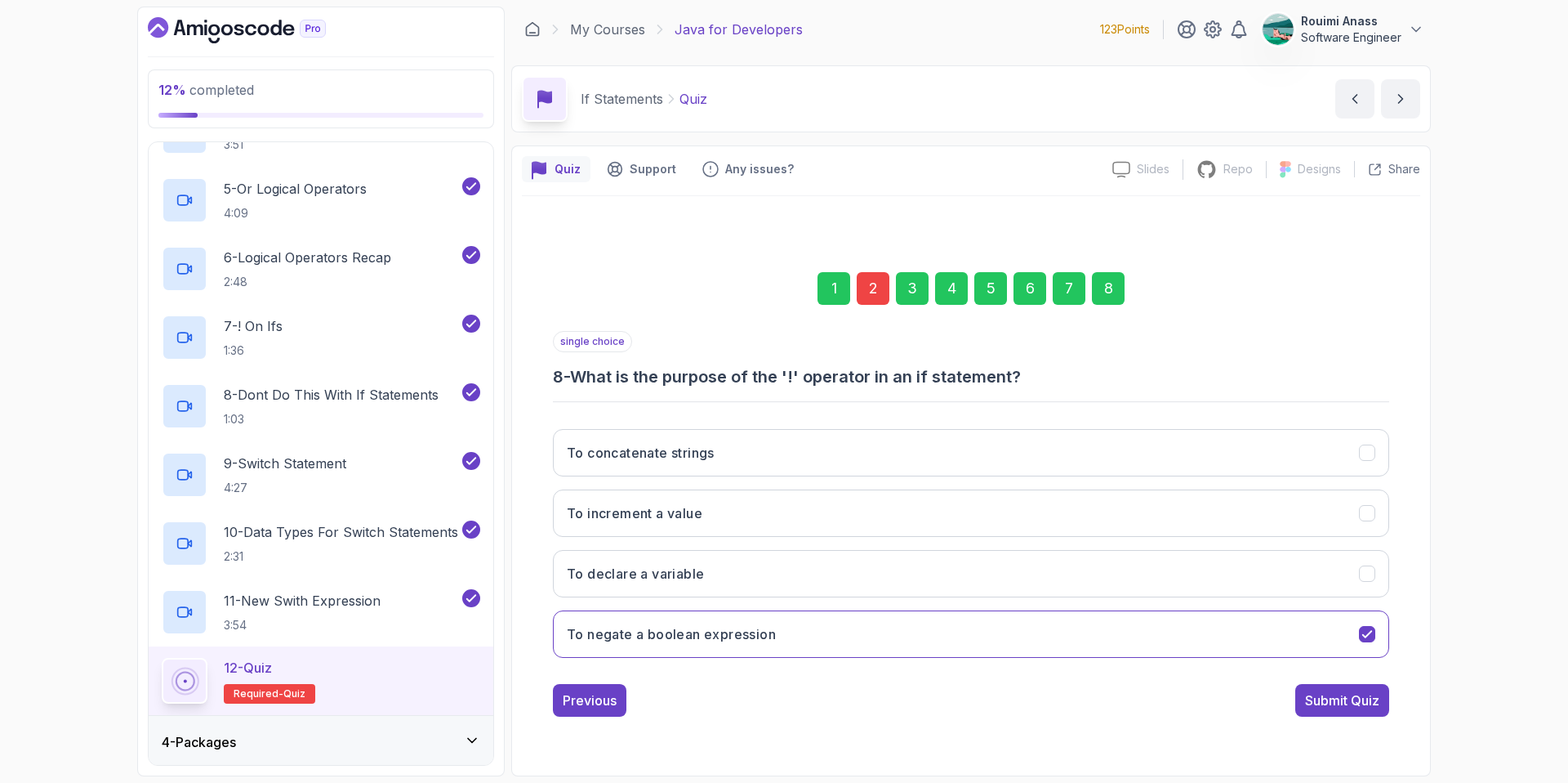
click at [1367, 719] on div "1 2 3 4 5 6 7 8 single choice 8 - What is the purpose of the '!' operator in an…" at bounding box center [971, 481] width 899 height 497
click at [1364, 700] on div "Submit Quiz" at bounding box center [1341, 700] width 74 height 19
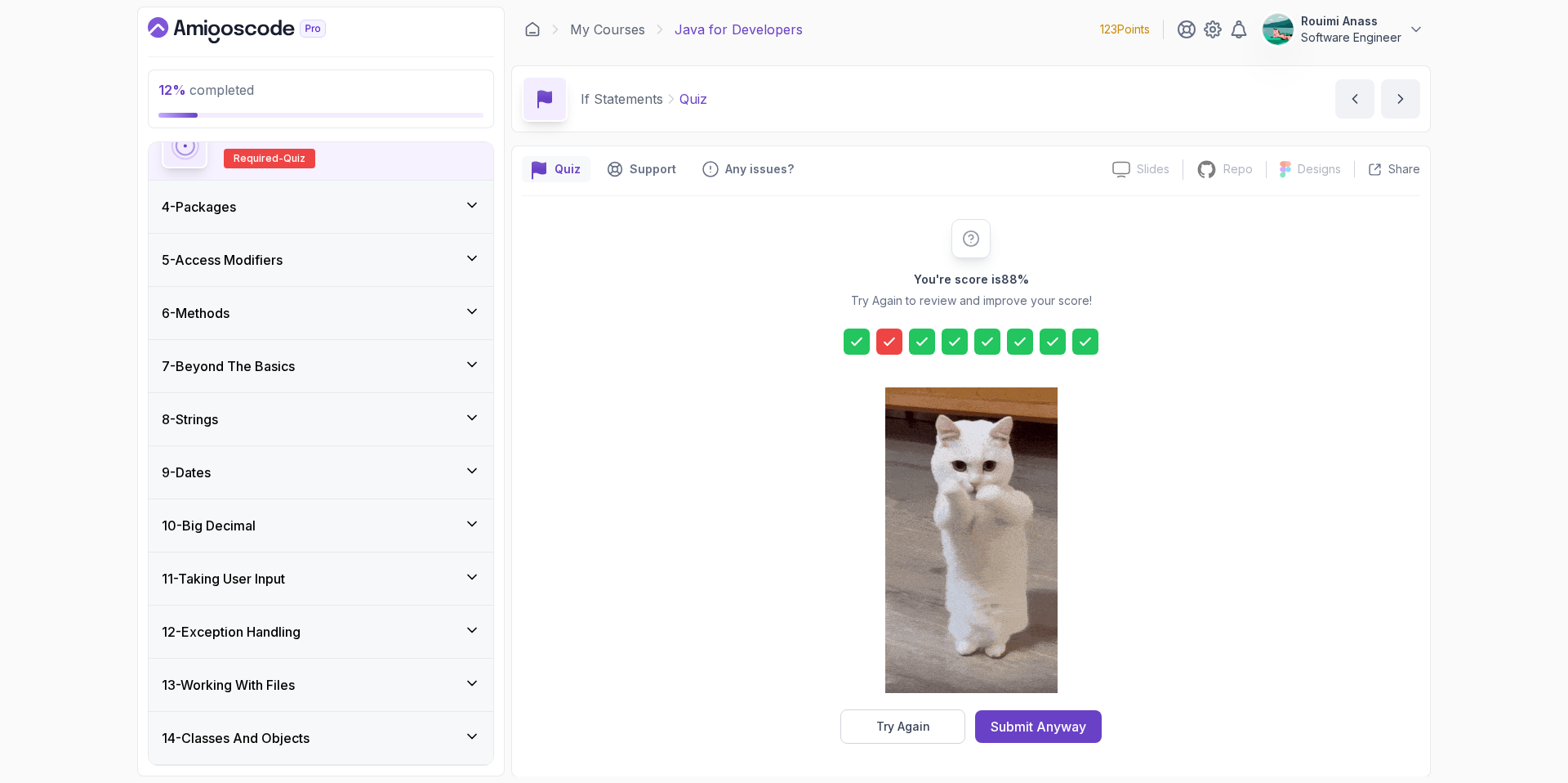
scroll to position [1209, 0]
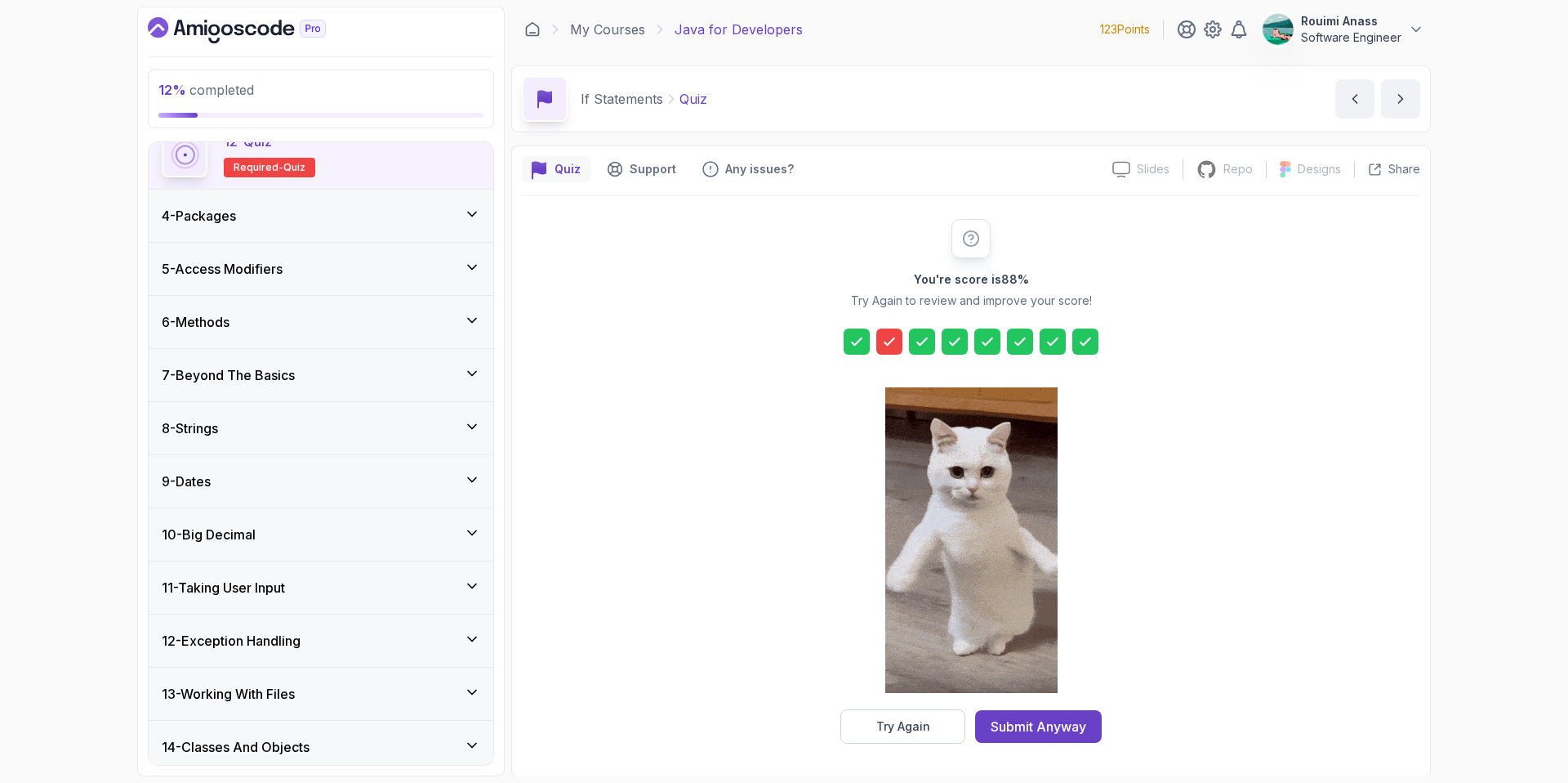
click at [331, 205] on div "4 - Packages" at bounding box center [321, 215] width 344 height 52
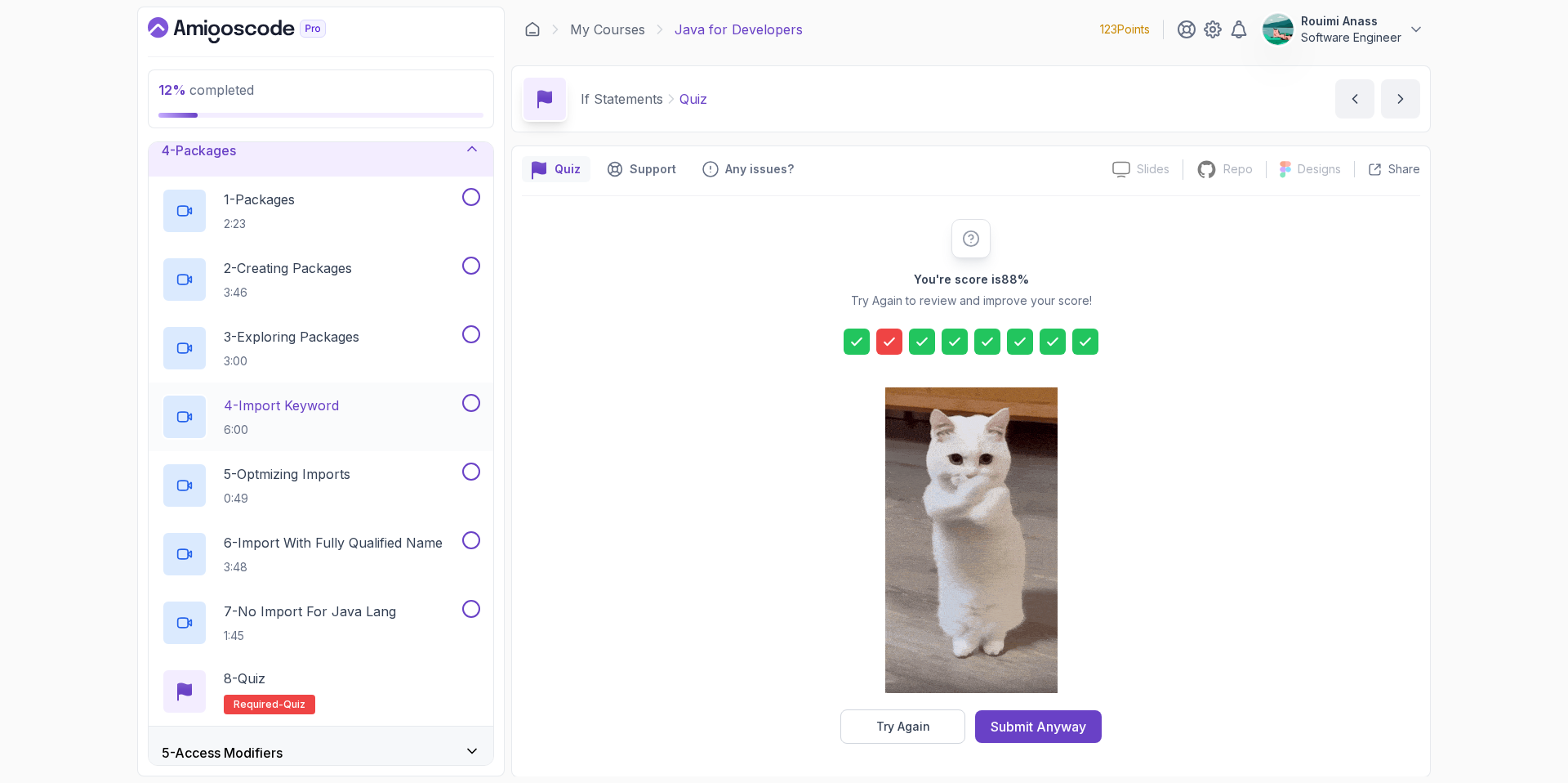
scroll to position [180, 0]
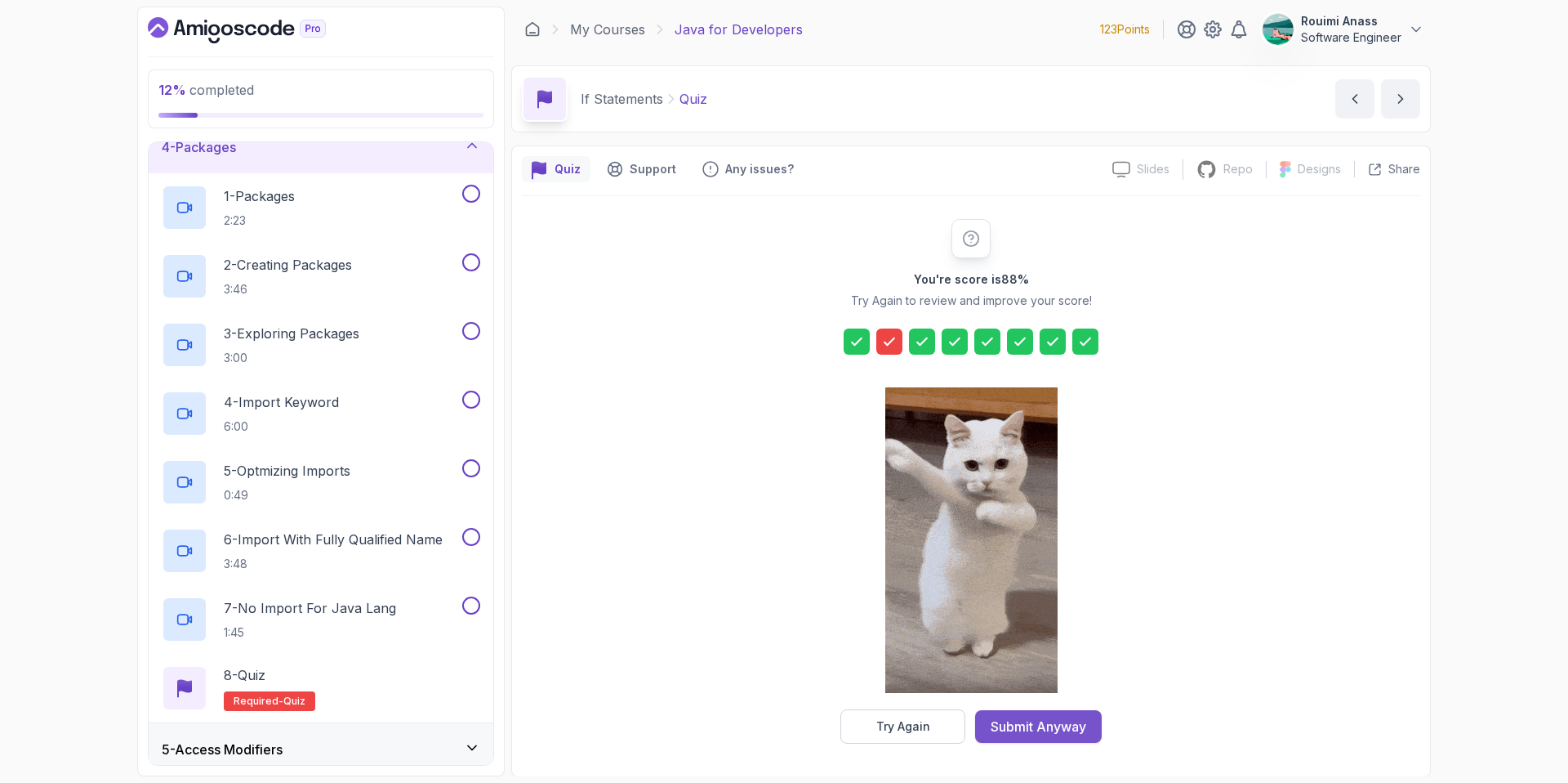
click at [1044, 723] on div "Submit Anyway" at bounding box center [1039, 726] width 96 height 19
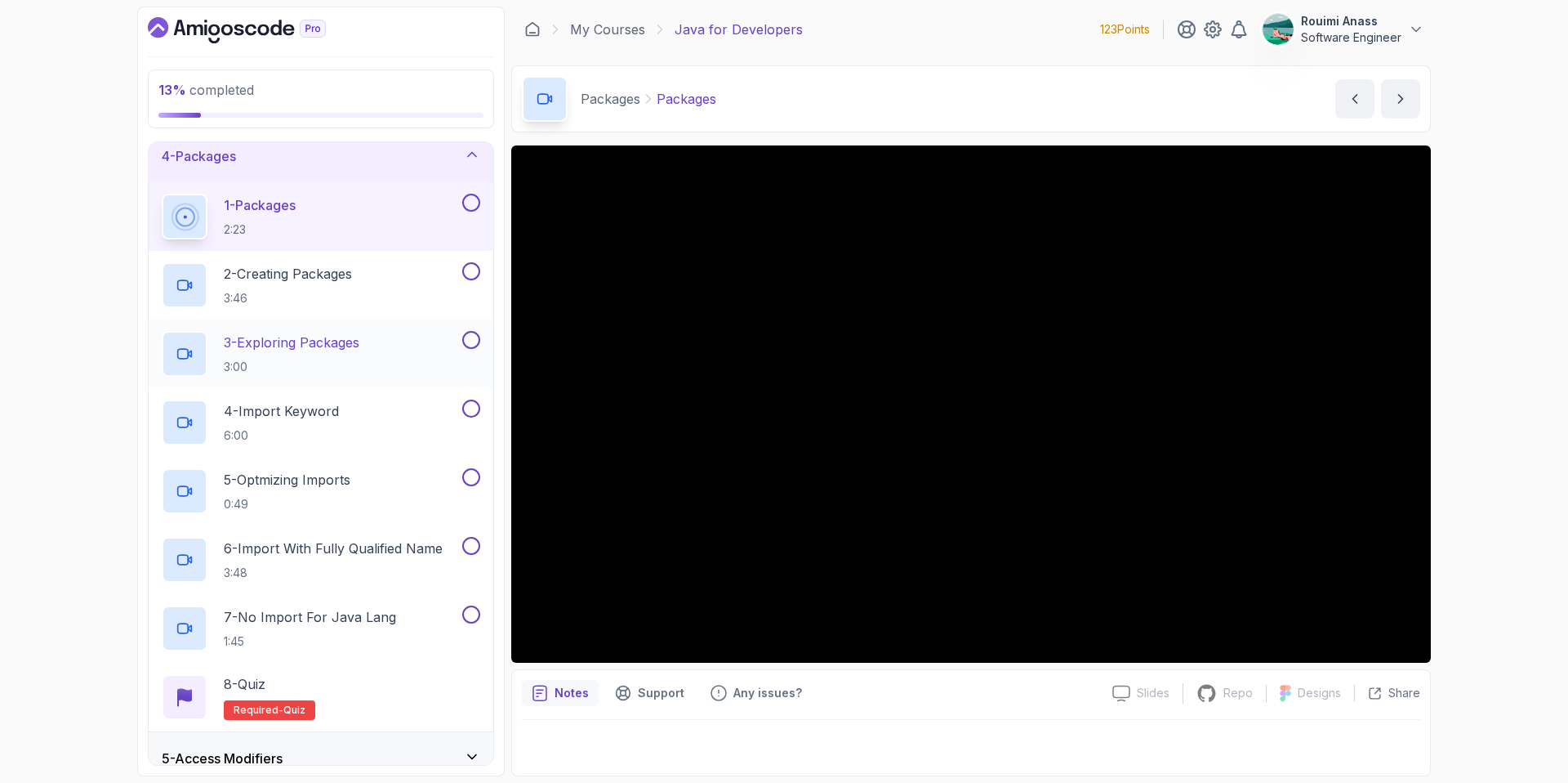
scroll to position [162, 0]
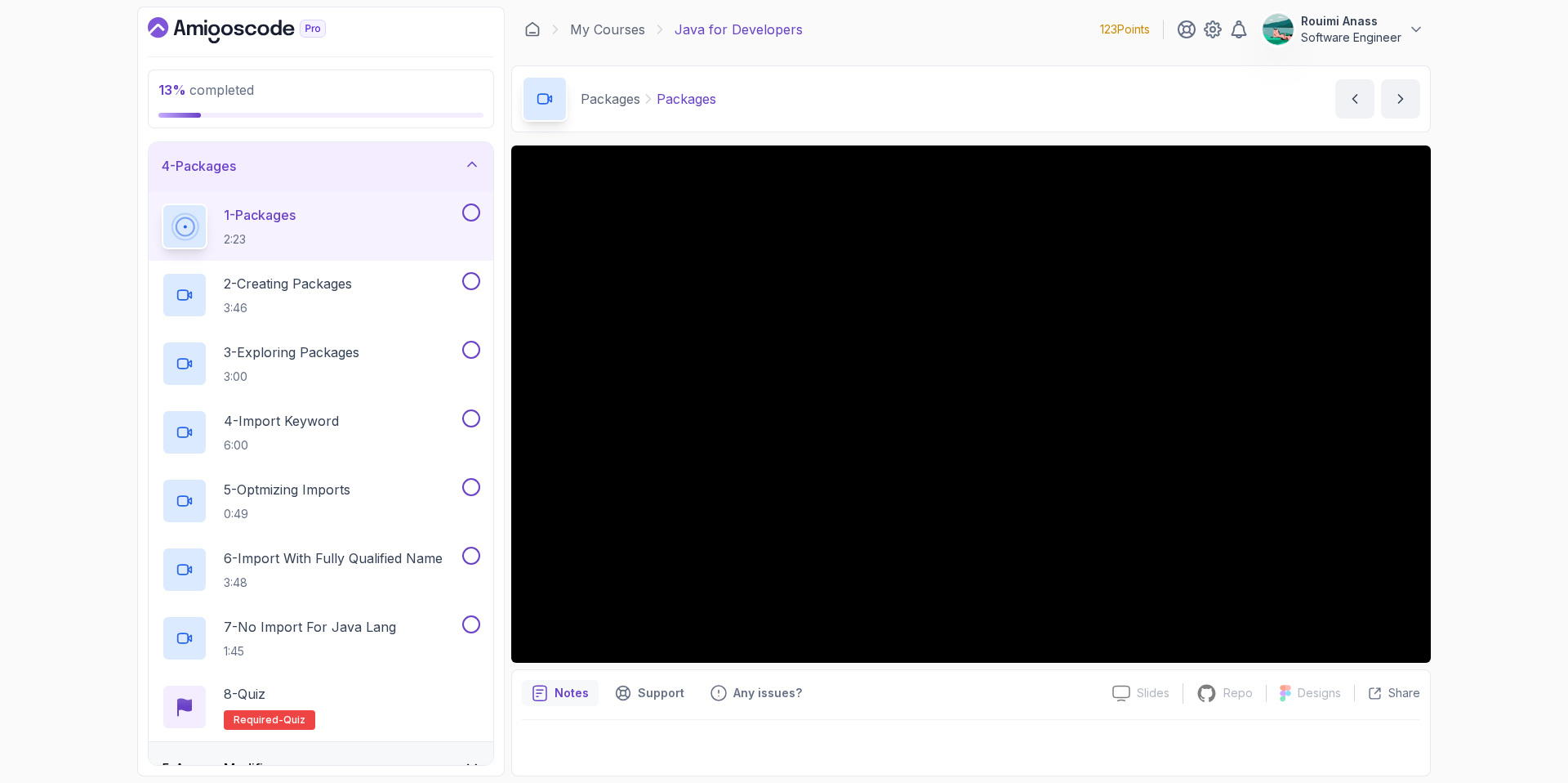
click at [1489, 329] on div "13 % completed 1 - Intro 2 - Loops 3 - If Statements 4 - Packages 1 - Packages …" at bounding box center [784, 392] width 1568 height 783
click at [421, 272] on div "2 - Creating Packages 3:46" at bounding box center [310, 295] width 297 height 45
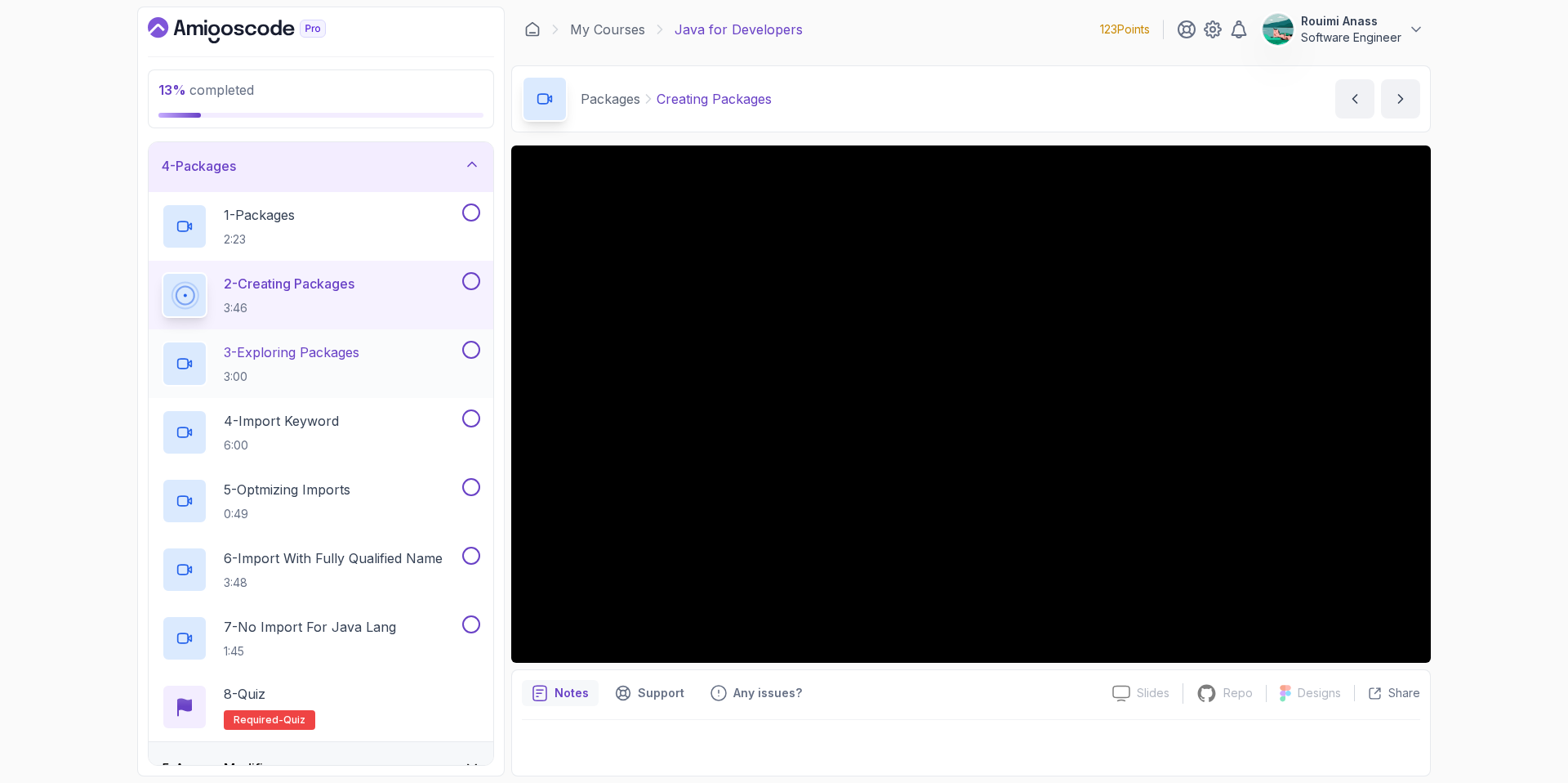
click at [350, 345] on p "3 - Exploring Packages" at bounding box center [292, 352] width 136 height 19
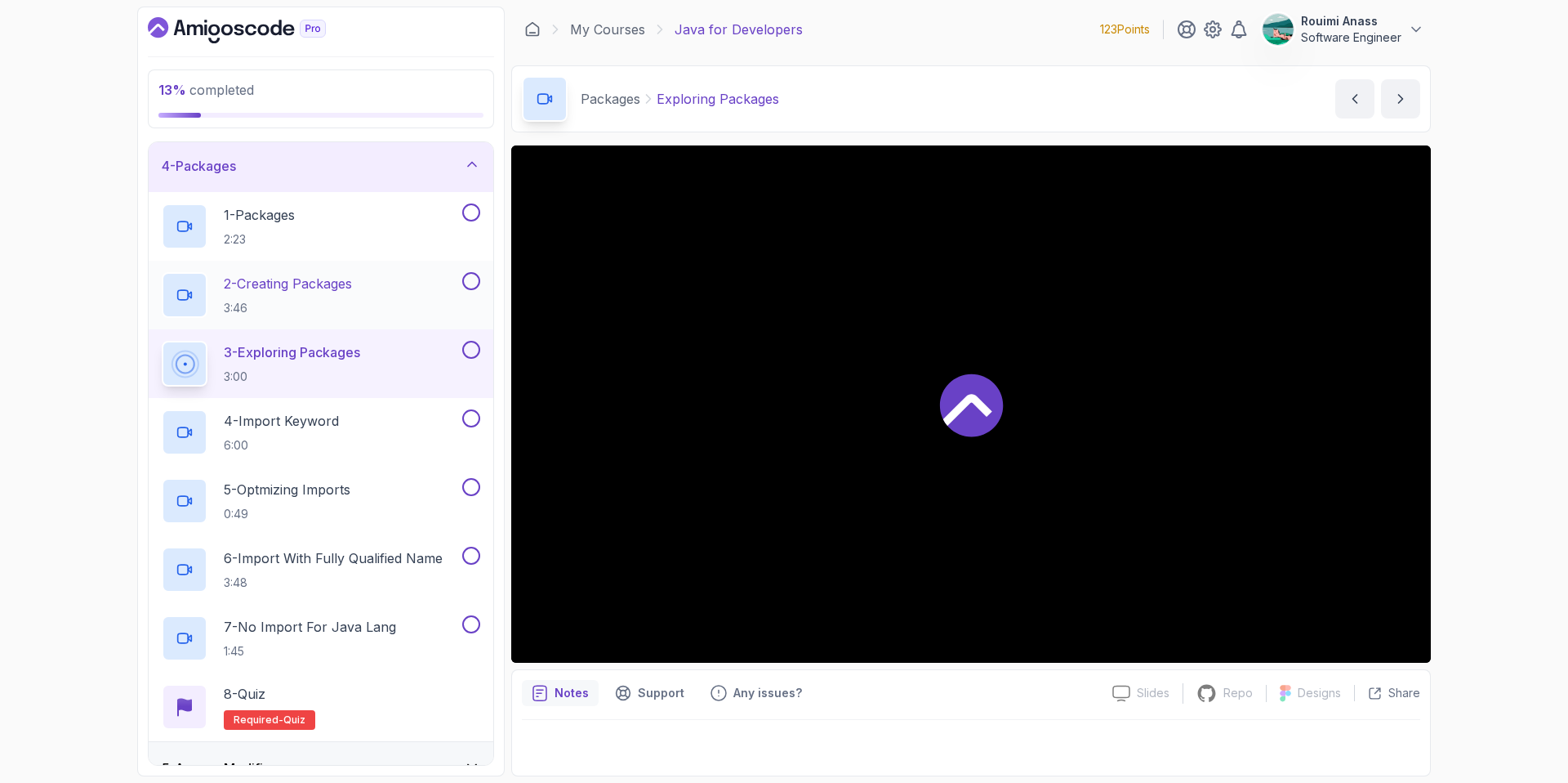
click at [471, 281] on button at bounding box center [471, 281] width 18 height 18
click at [468, 212] on button at bounding box center [471, 212] width 18 height 18
click at [475, 350] on button at bounding box center [471, 350] width 18 height 18
click at [343, 416] on div "4 - Import Keyword 6:00" at bounding box center [310, 432] width 297 height 45
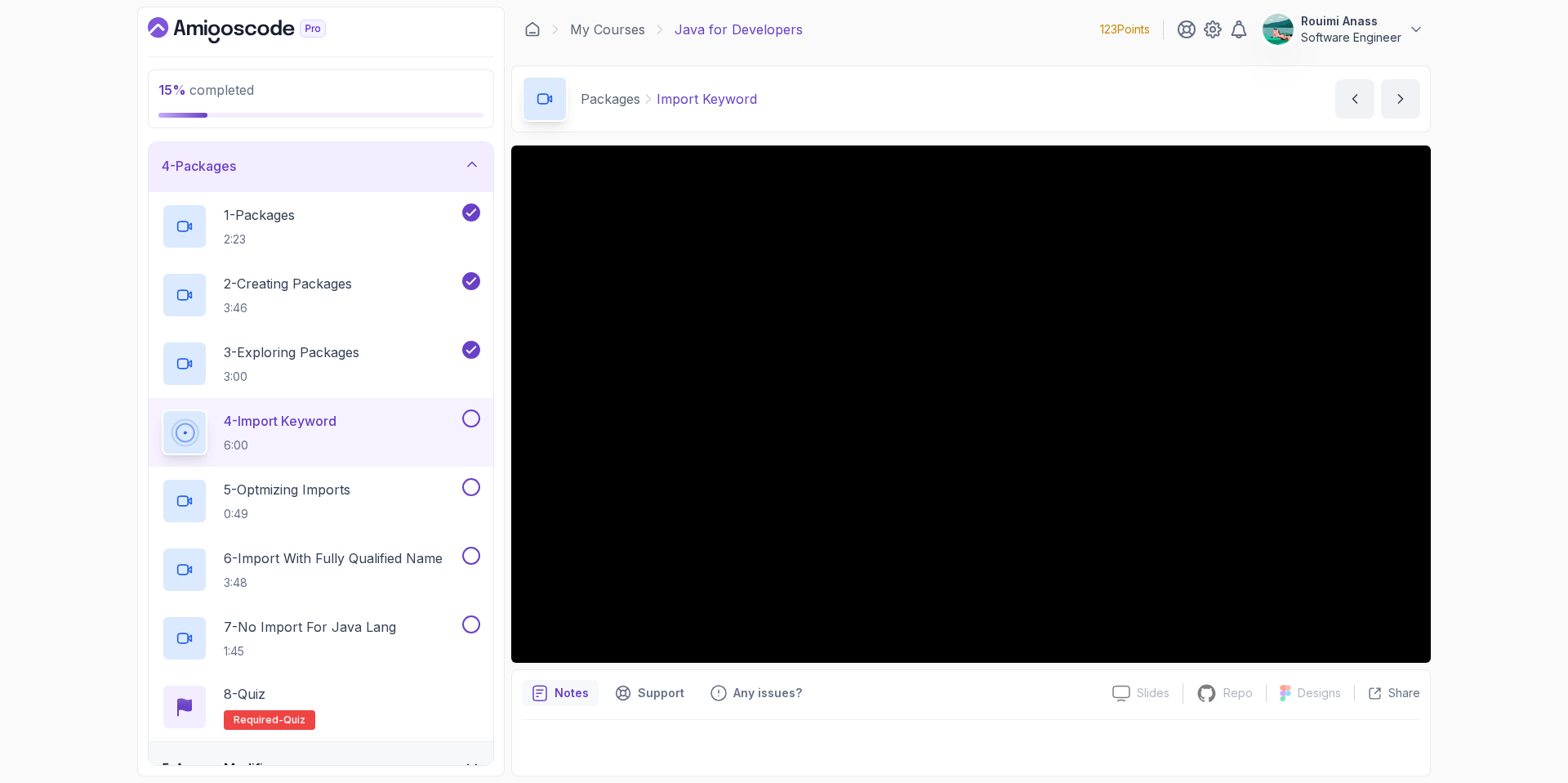
click at [463, 416] on button at bounding box center [471, 418] width 18 height 18
click at [428, 483] on div "5 - Optmizing Imports 0:49" at bounding box center [310, 500] width 297 height 45
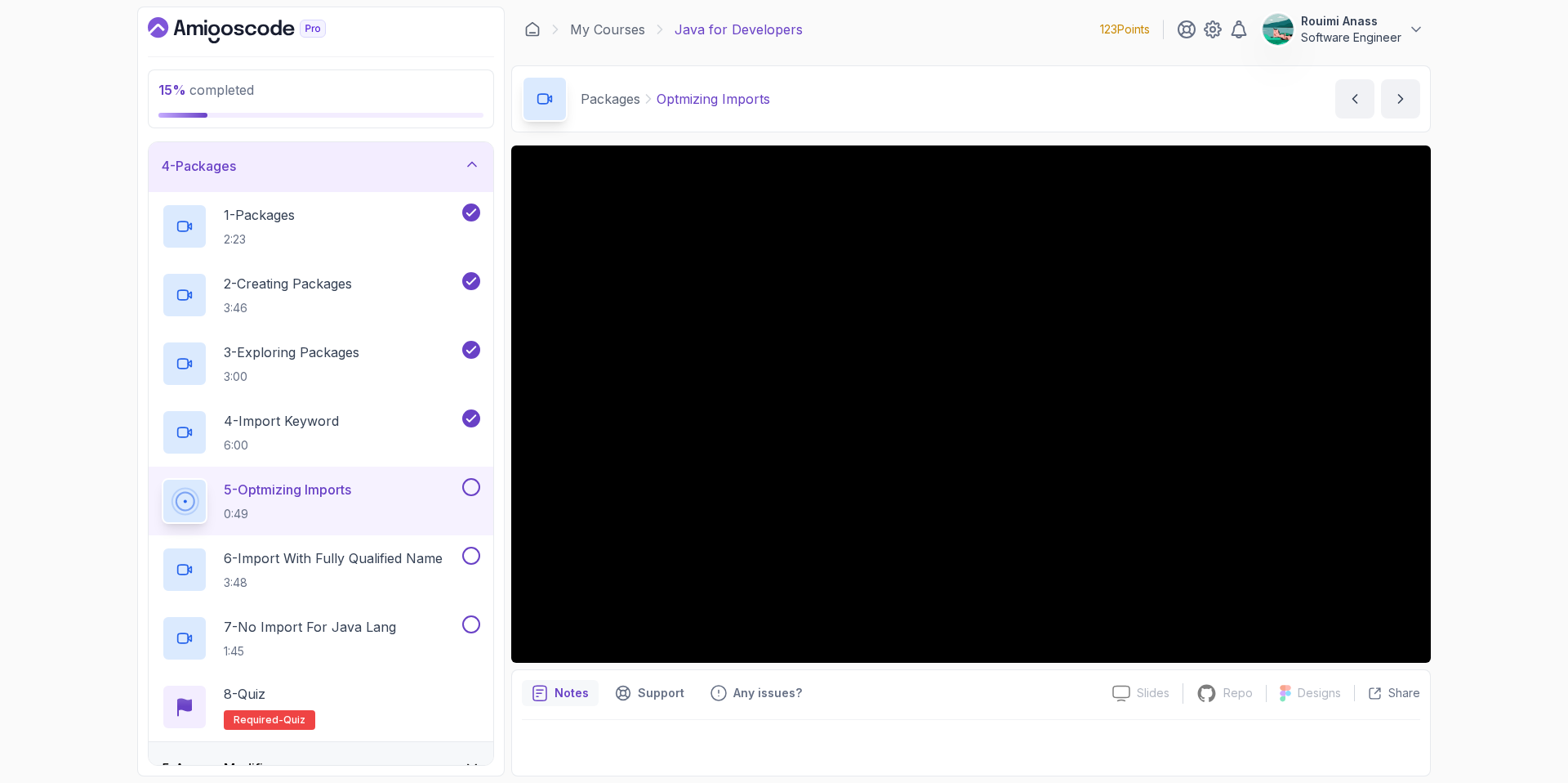
click at [487, 483] on div "5 - Optmizing Imports 0:49" at bounding box center [321, 500] width 344 height 69
click at [471, 486] on button at bounding box center [471, 487] width 18 height 18
click at [394, 555] on p "6 - Import With Fully Qualified Name" at bounding box center [333, 558] width 219 height 19
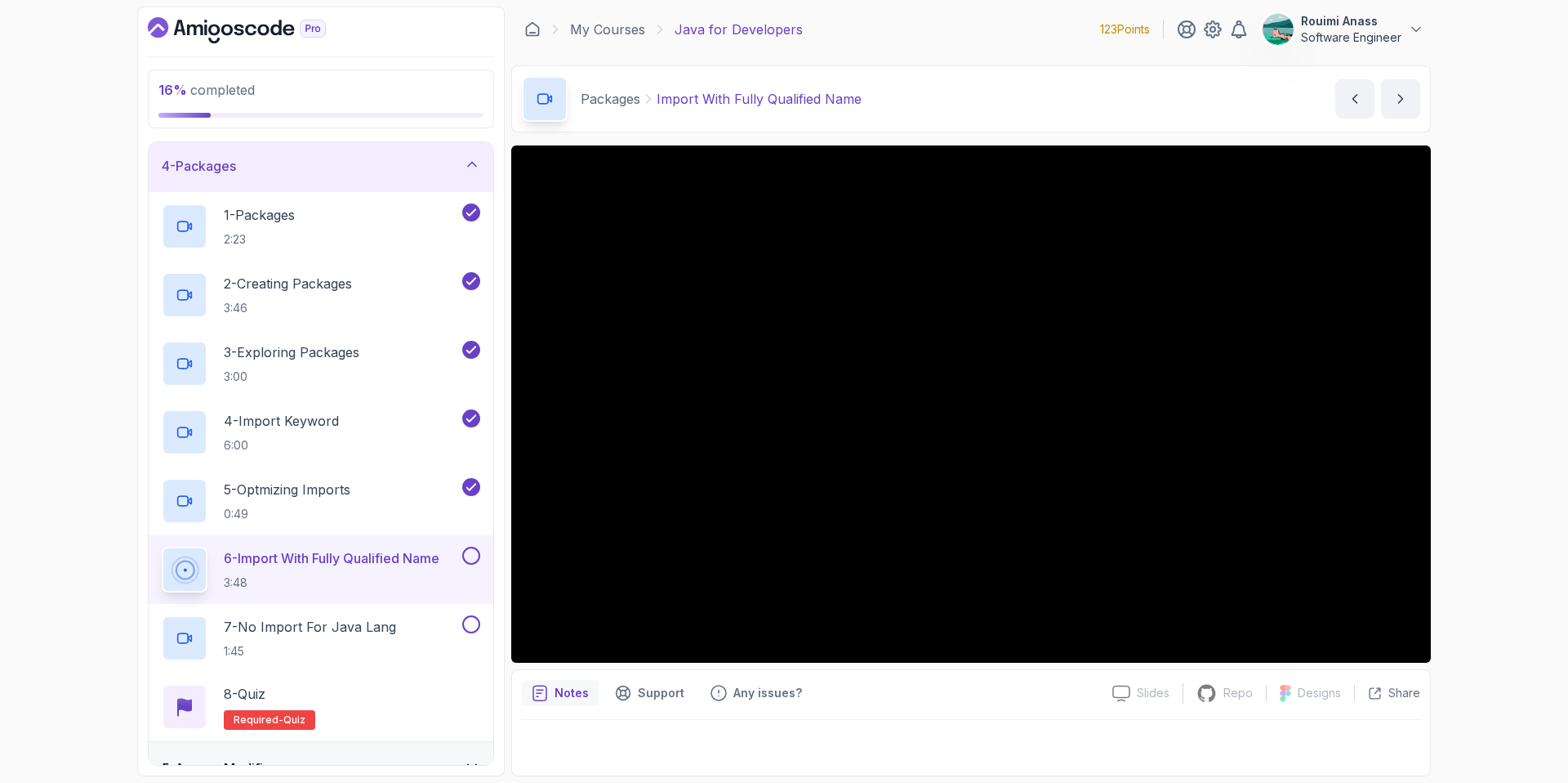
click at [468, 562] on button at bounding box center [471, 555] width 18 height 18
click at [342, 634] on p "7 - No Import For Java Lang" at bounding box center [310, 626] width 173 height 19
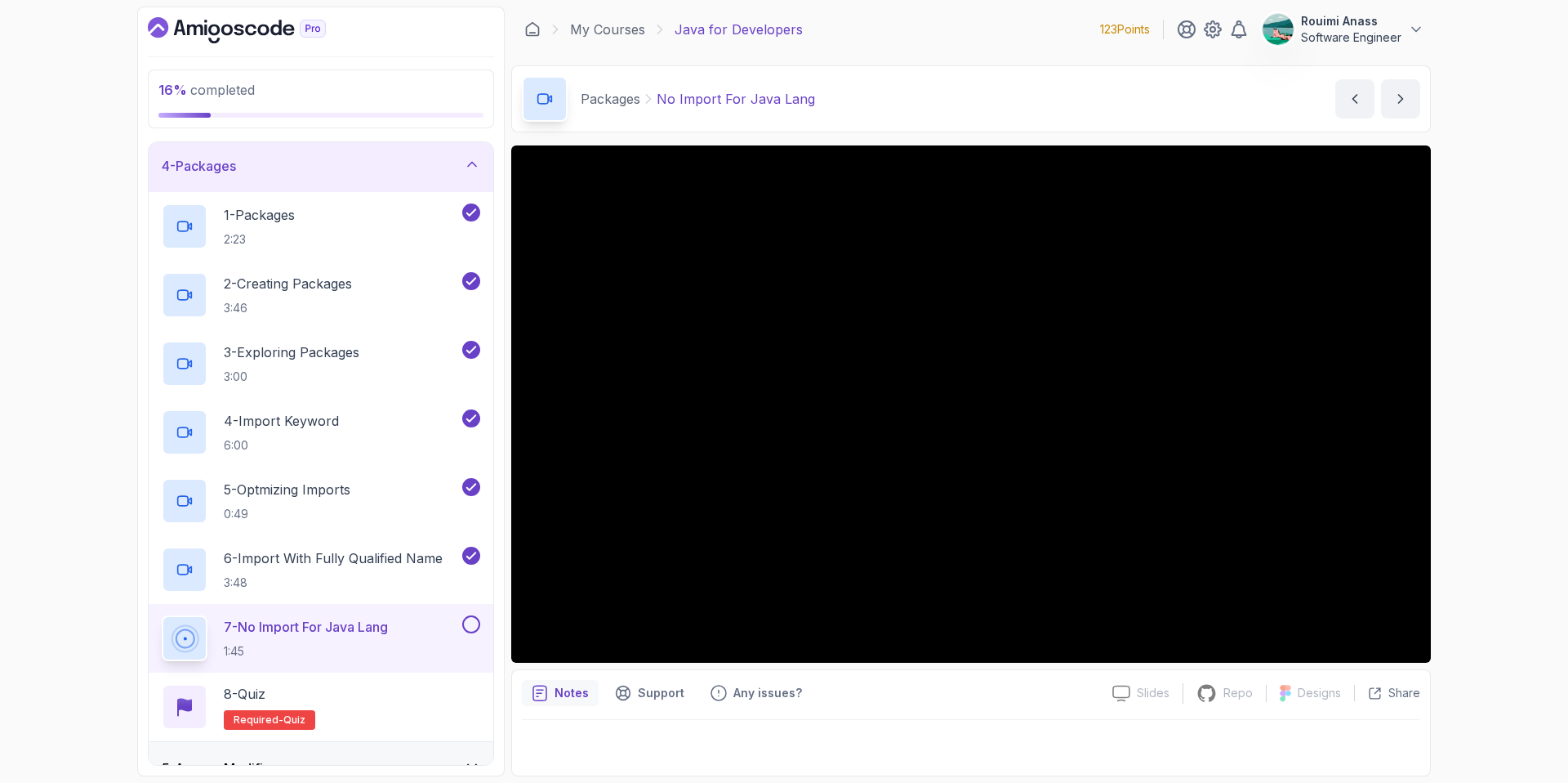
click at [468, 630] on button at bounding box center [471, 624] width 18 height 18
click at [370, 700] on div "8 - Quiz Required- quiz" at bounding box center [321, 706] width 318 height 45
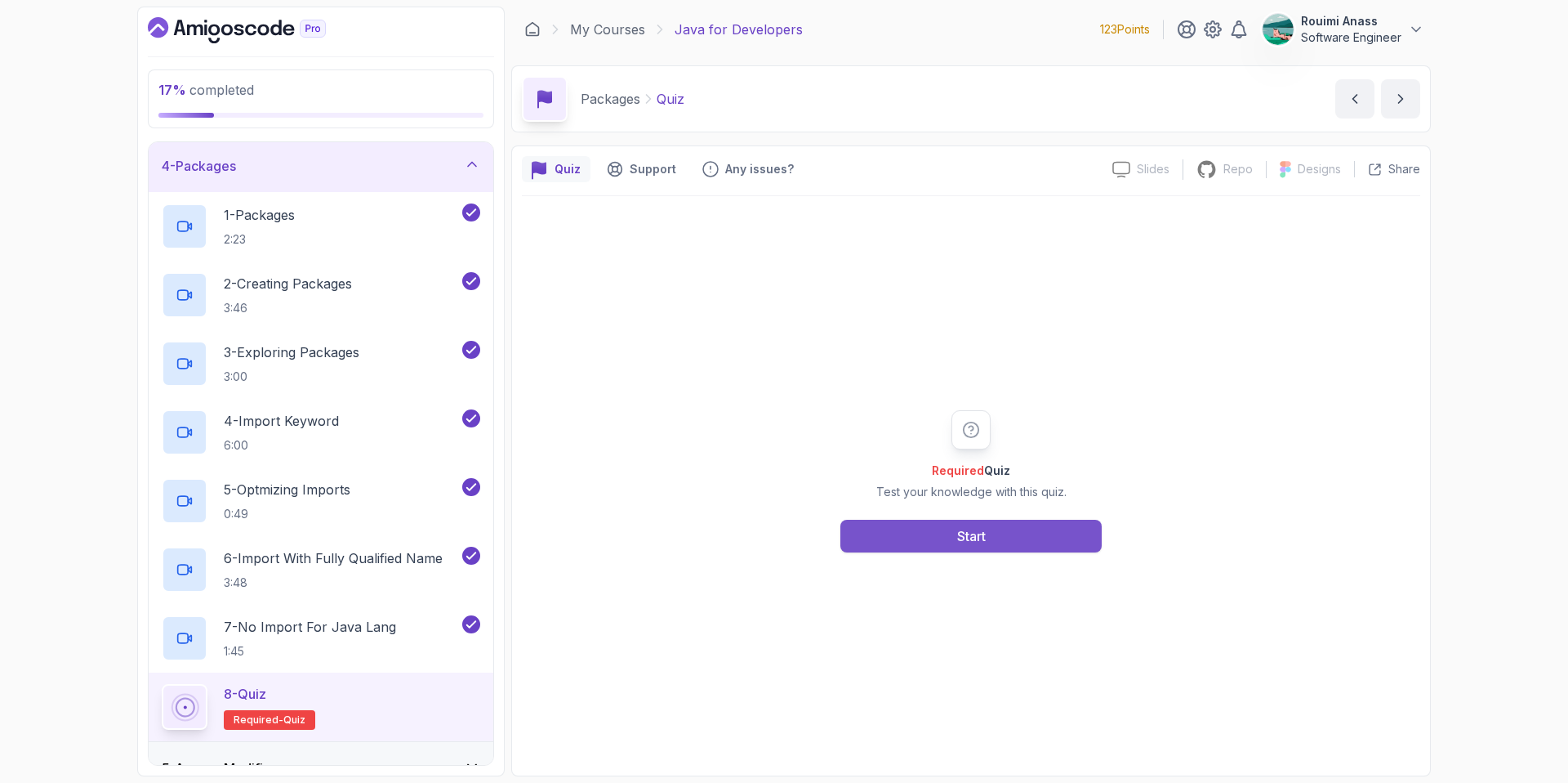
click at [954, 530] on button "Start" at bounding box center [971, 535] width 261 height 32
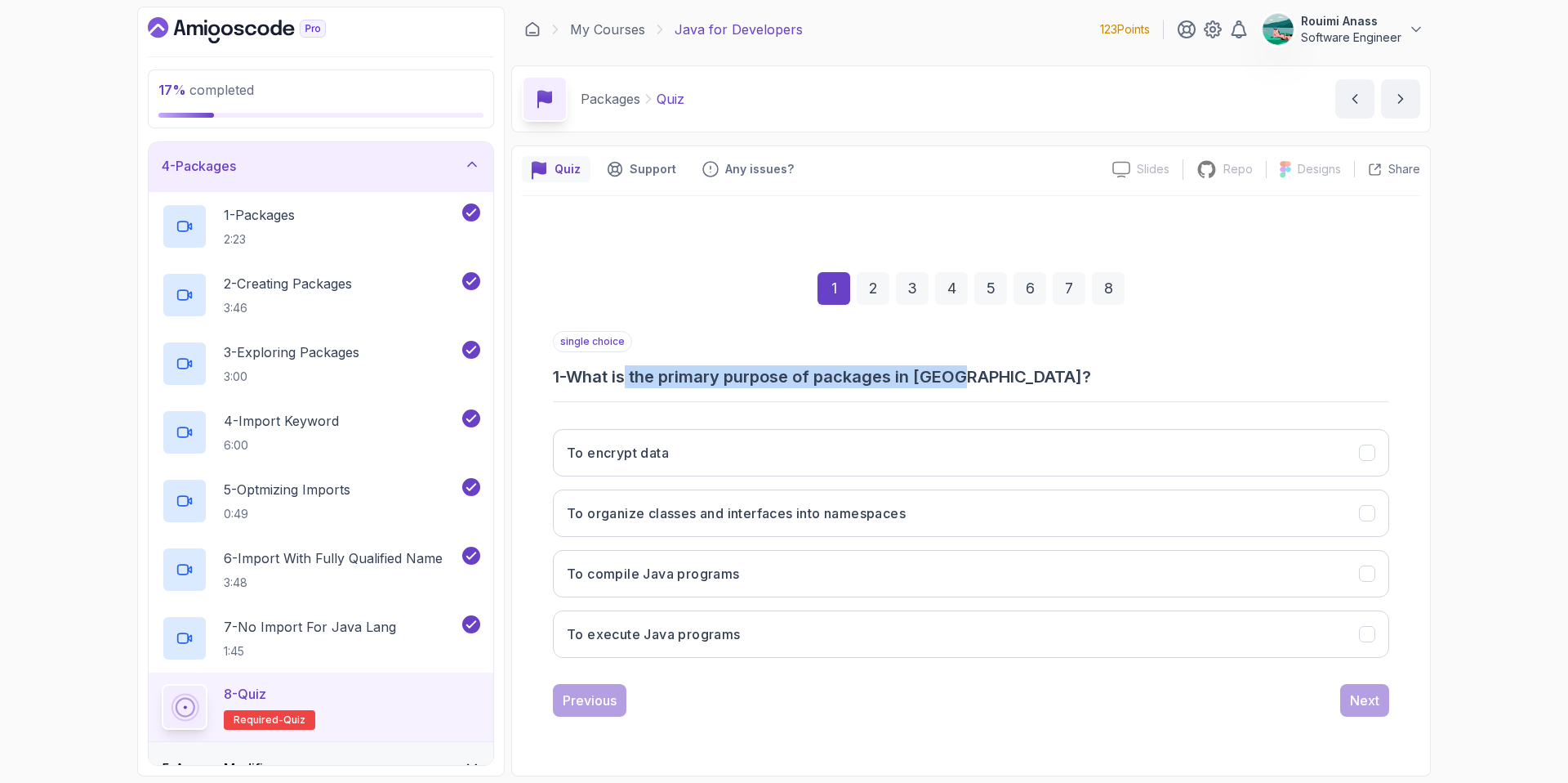
drag, startPoint x: 637, startPoint y: 382, endPoint x: 985, endPoint y: 378, distance: 348.0
click at [985, 378] on h3 "1 - What is the primary purpose of packages in [GEOGRAPHIC_DATA]?" at bounding box center [971, 377] width 837 height 23
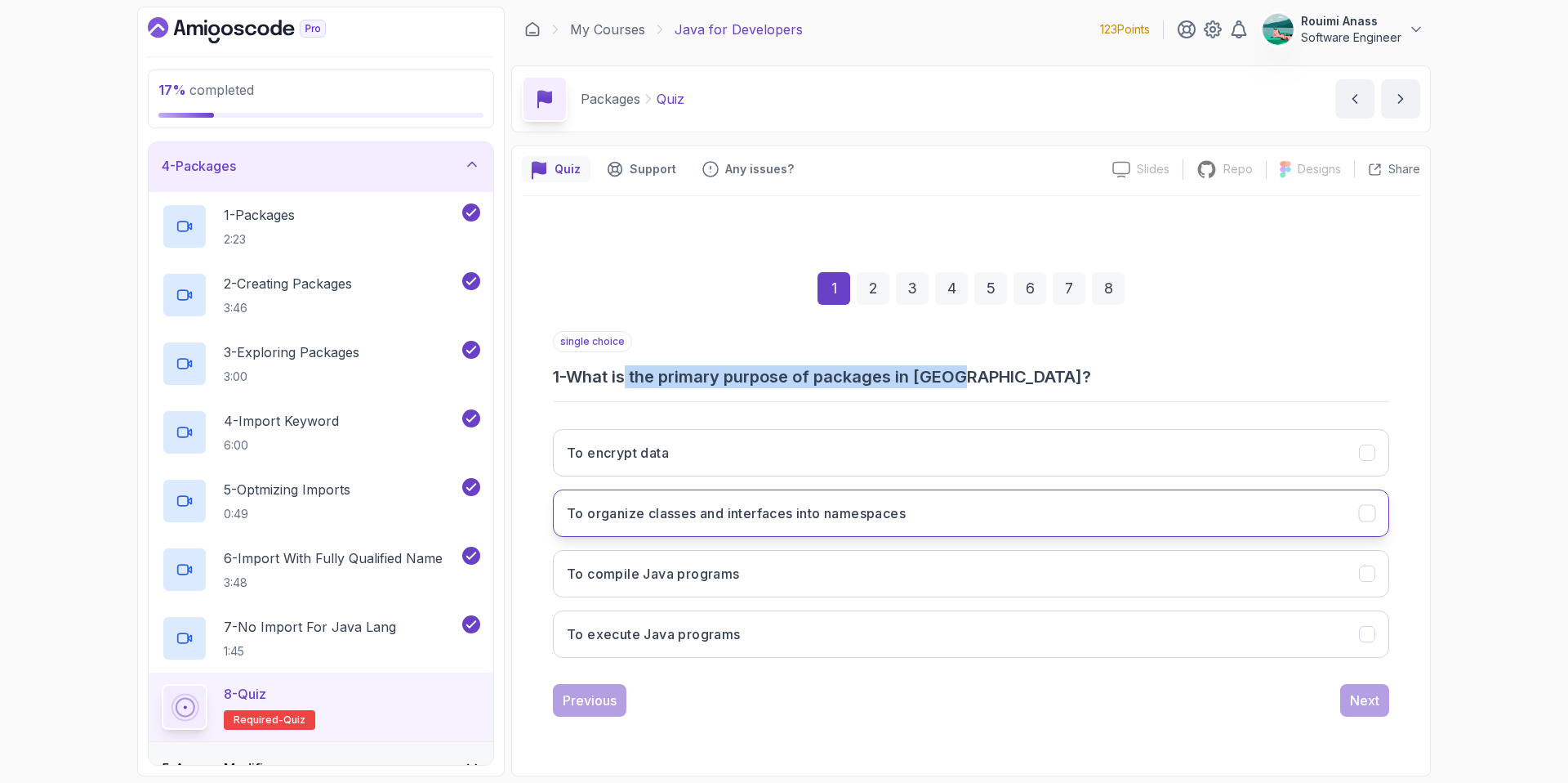
click at [777, 524] on button "To organize classes and interfaces into namespaces" at bounding box center [971, 513] width 837 height 47
click at [1361, 705] on div "Next" at bounding box center [1365, 700] width 30 height 19
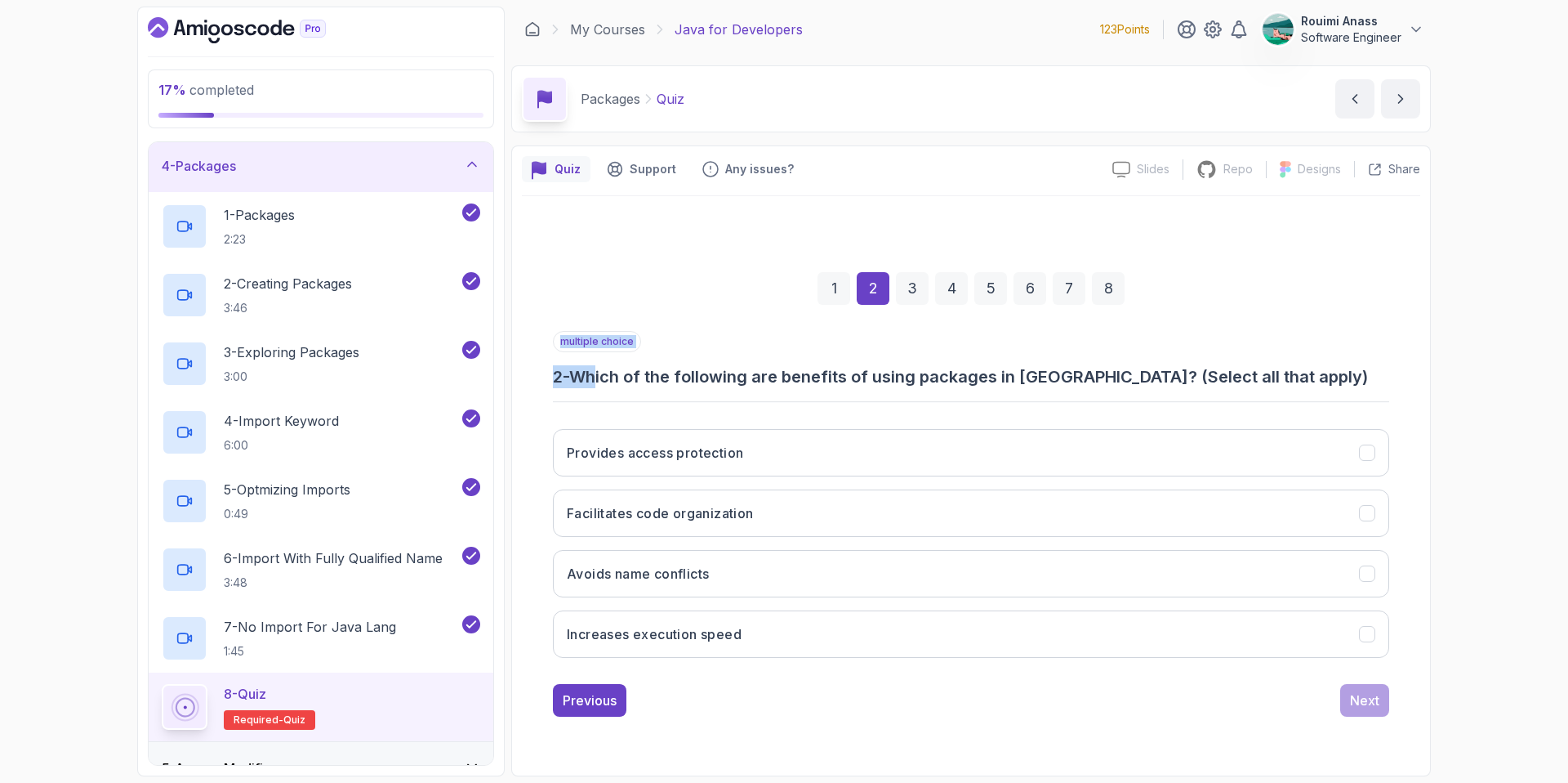
drag, startPoint x: 657, startPoint y: 390, endPoint x: 800, endPoint y: 385, distance: 143.1
click at [798, 387] on h3 "2 - Which of the following are benefits of using packages in [GEOGRAPHIC_DATA]?…" at bounding box center [971, 377] width 837 height 23
click at [801, 383] on h3 "2 - Which of the following are benefits of using packages in [GEOGRAPHIC_DATA]?…" at bounding box center [971, 377] width 837 height 23
drag, startPoint x: 886, startPoint y: 369, endPoint x: 1023, endPoint y: 374, distance: 137.1
click at [1023, 374] on h3 "2 - Which of the following are benefits of using packages in [GEOGRAPHIC_DATA]?…" at bounding box center [971, 377] width 837 height 23
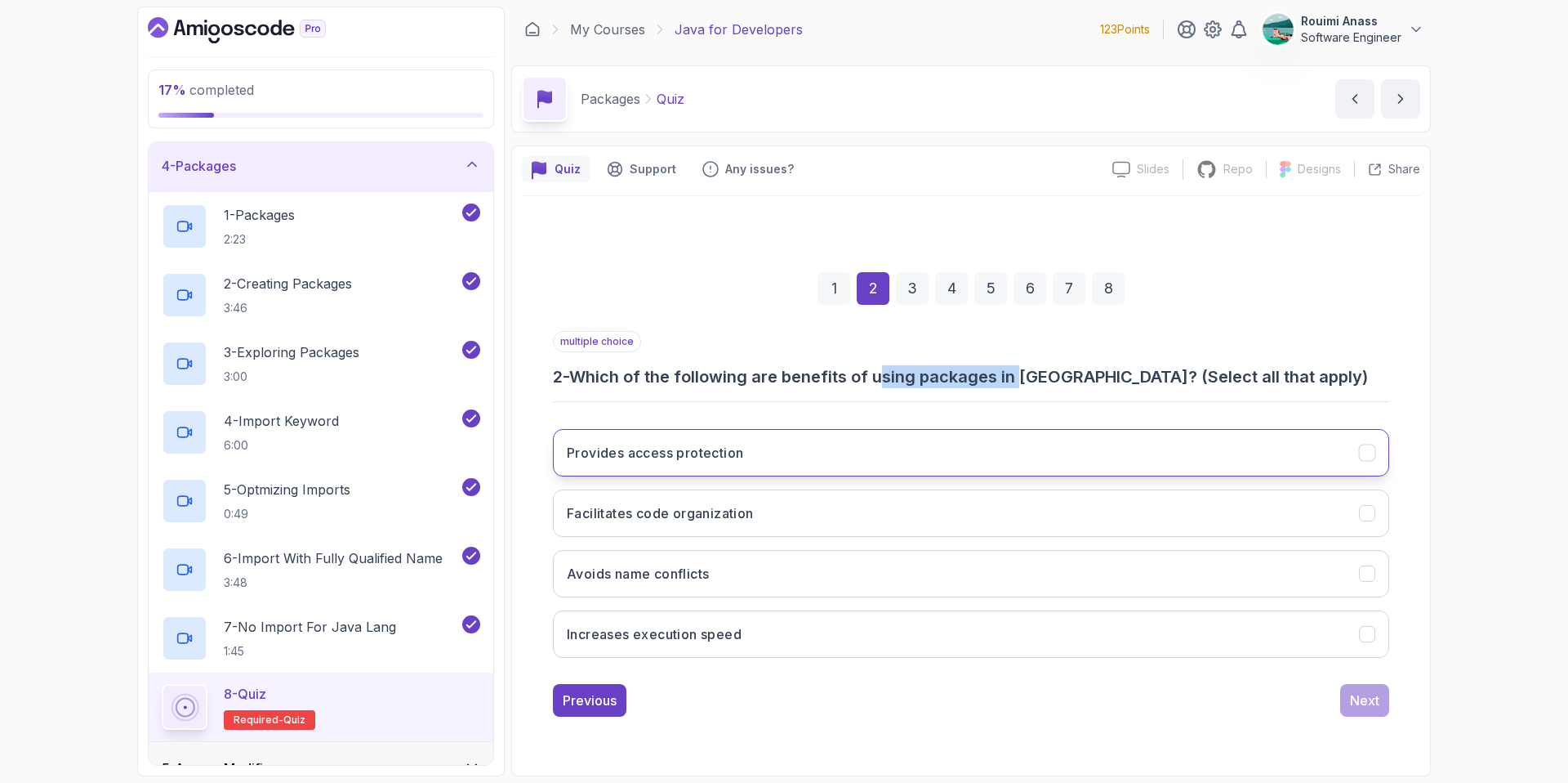
click at [727, 461] on button "Provides access protection" at bounding box center [971, 453] width 837 height 47
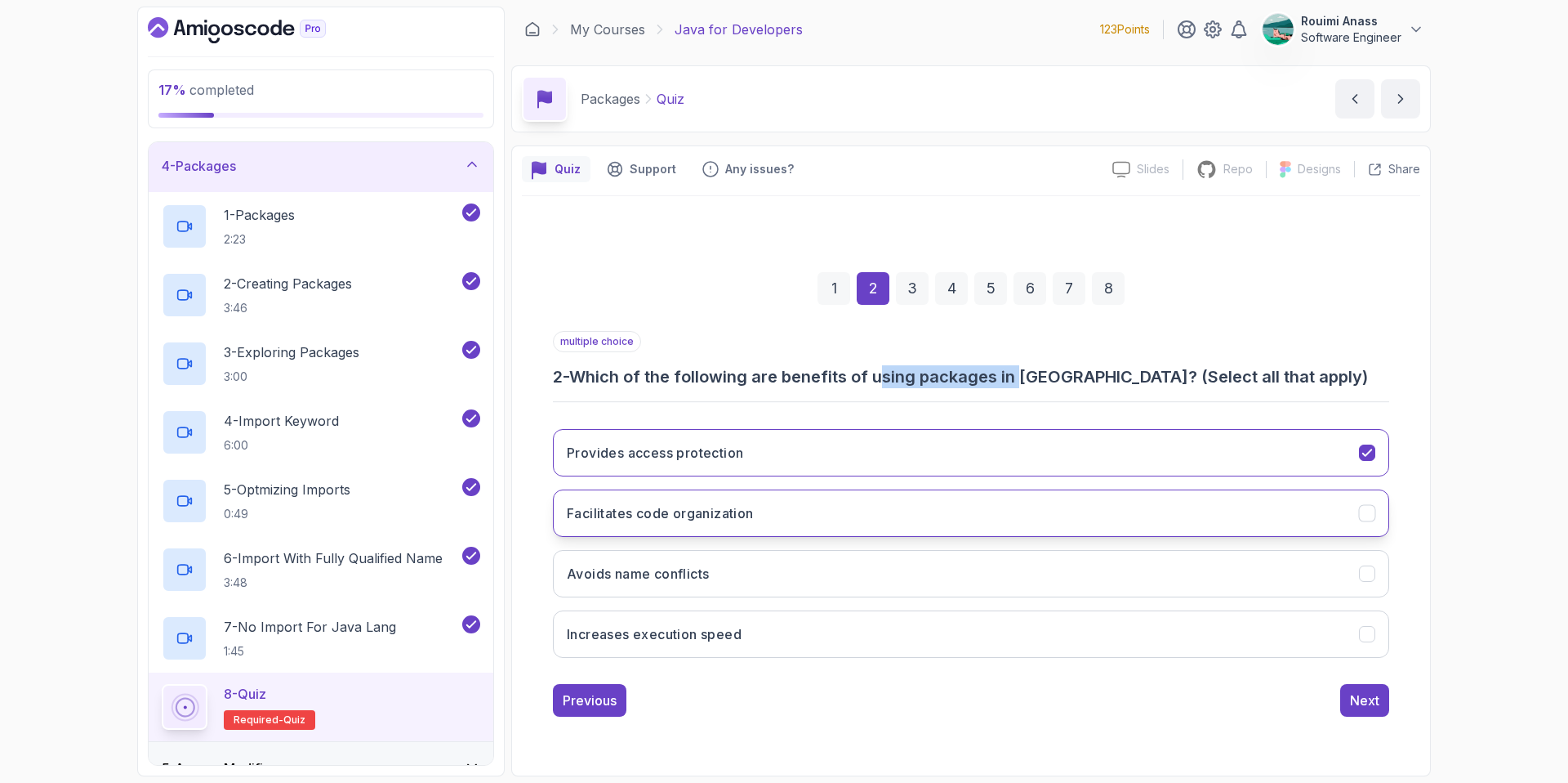
click at [684, 524] on button "Facilitates code organization" at bounding box center [971, 513] width 837 height 47
click at [608, 577] on h3 "Avoids name conflicts" at bounding box center [637, 574] width 142 height 19
click at [1355, 707] on div "Next" at bounding box center [1365, 700] width 30 height 19
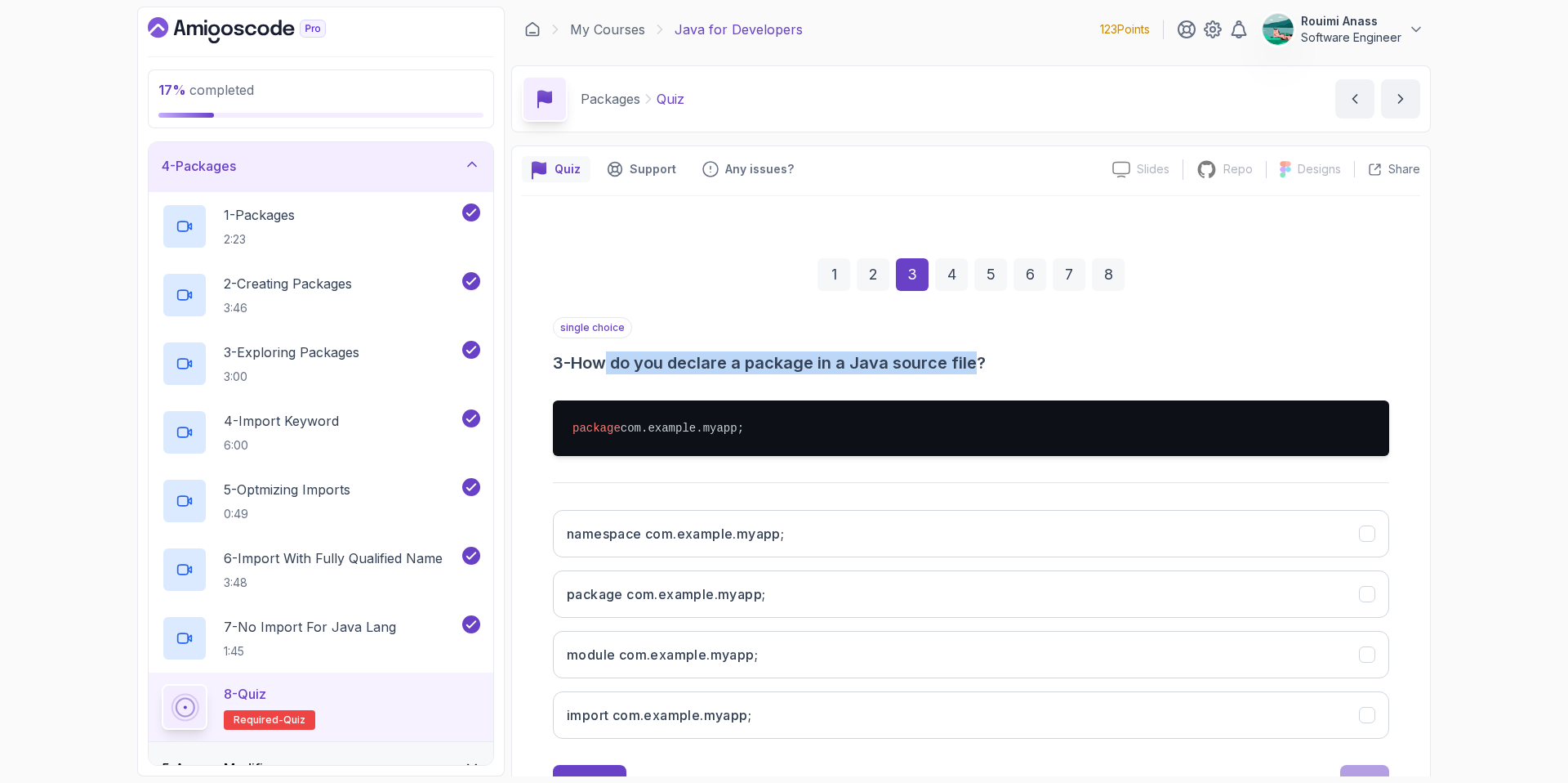
drag, startPoint x: 613, startPoint y: 364, endPoint x: 980, endPoint y: 363, distance: 367.0
click at [980, 363] on h3 "3 - How do you declare a package in a Java source file?" at bounding box center [971, 363] width 837 height 23
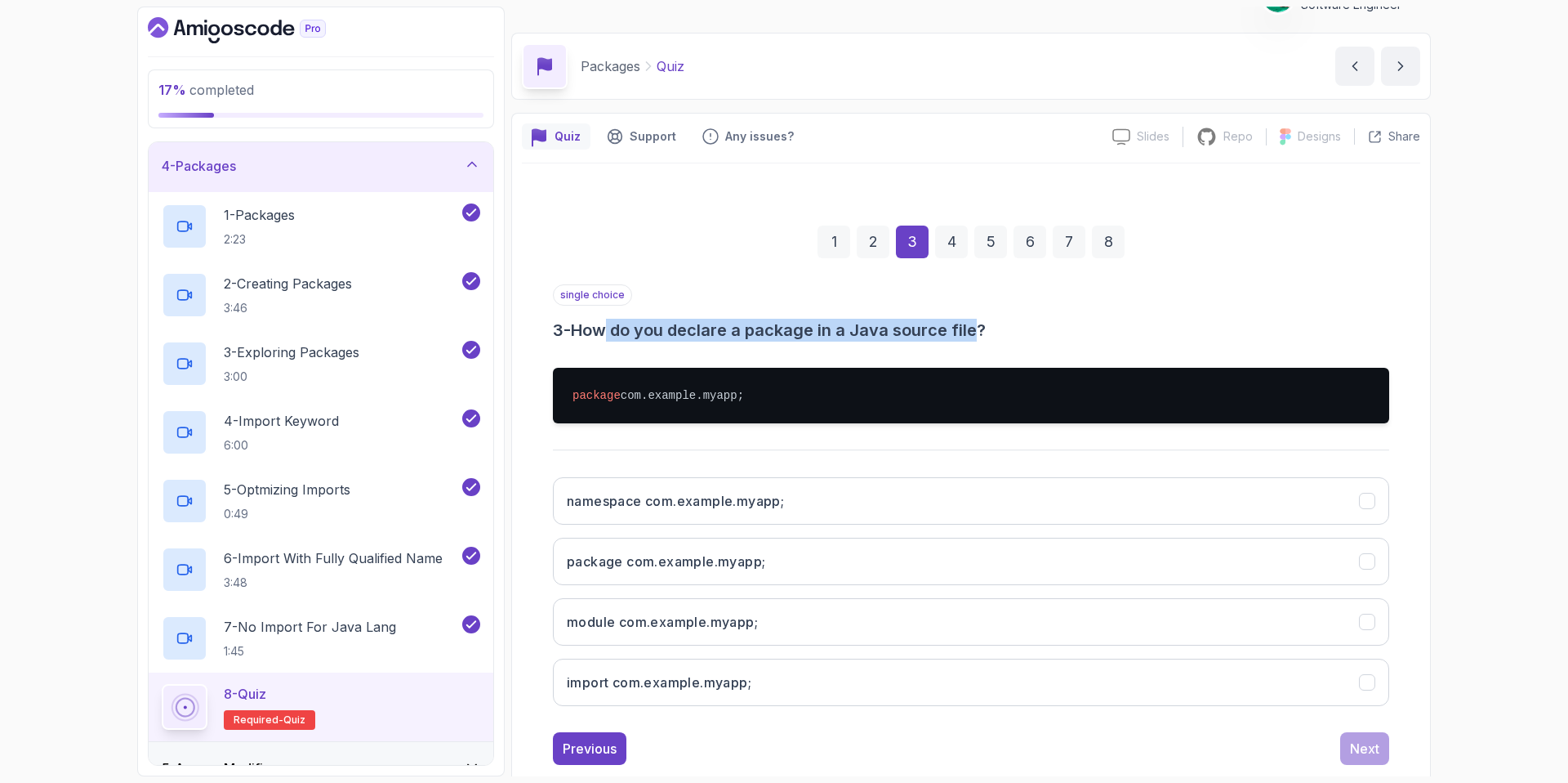
scroll to position [68, 0]
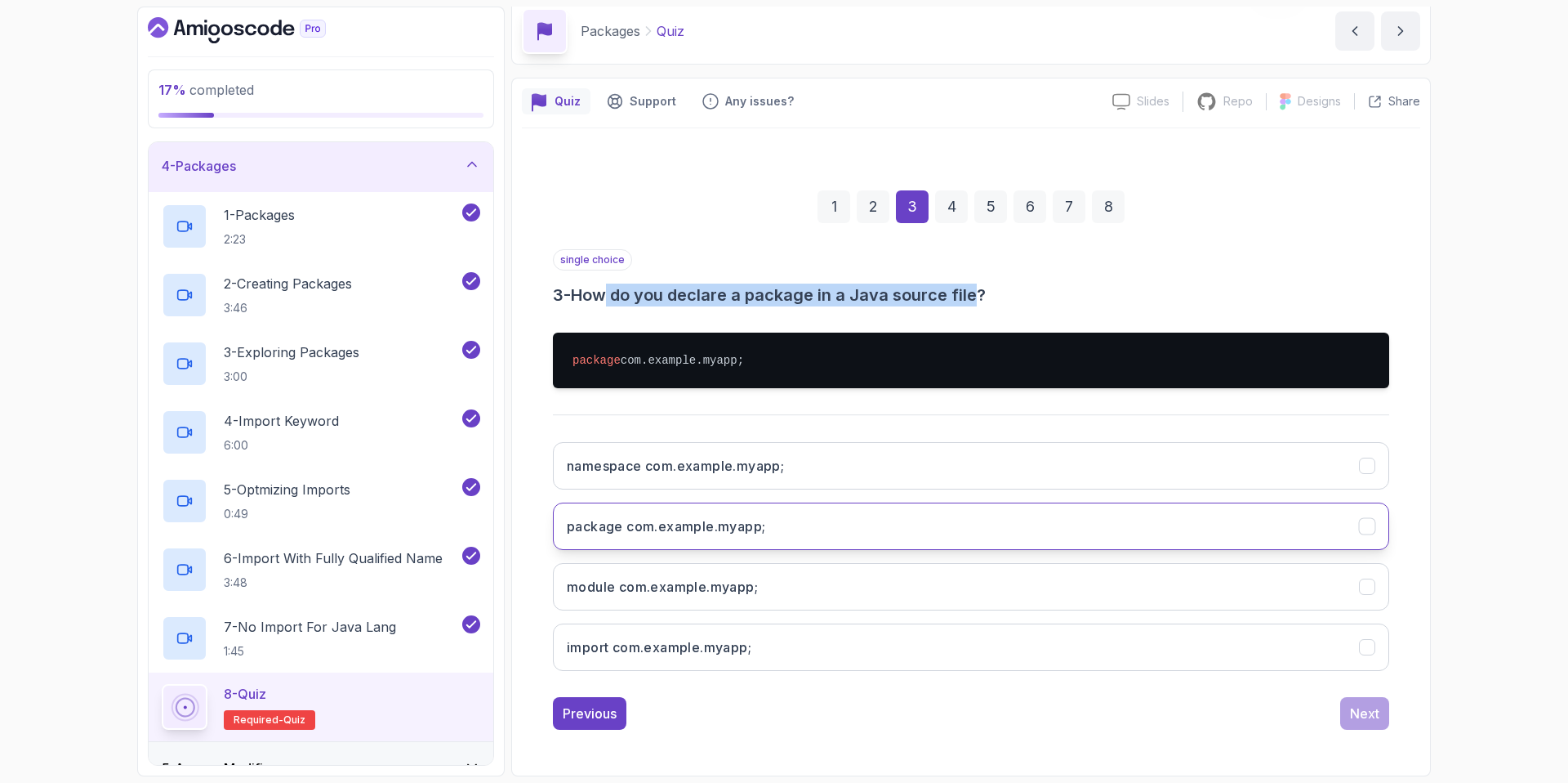
click at [873, 533] on button "package com.example.myapp;" at bounding box center [971, 526] width 837 height 47
click at [1363, 717] on div "Next" at bounding box center [1365, 713] width 30 height 19
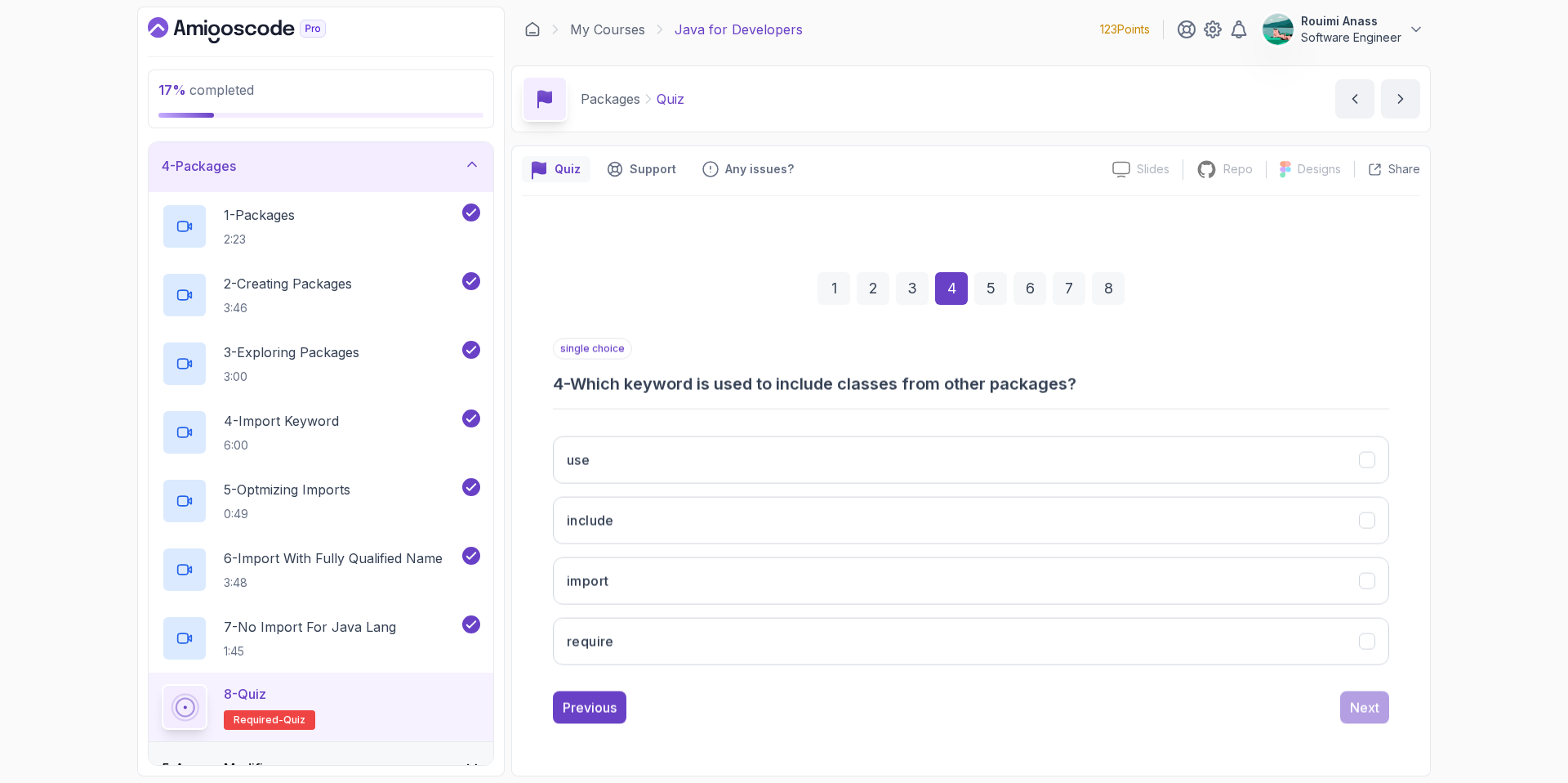
scroll to position [0, 0]
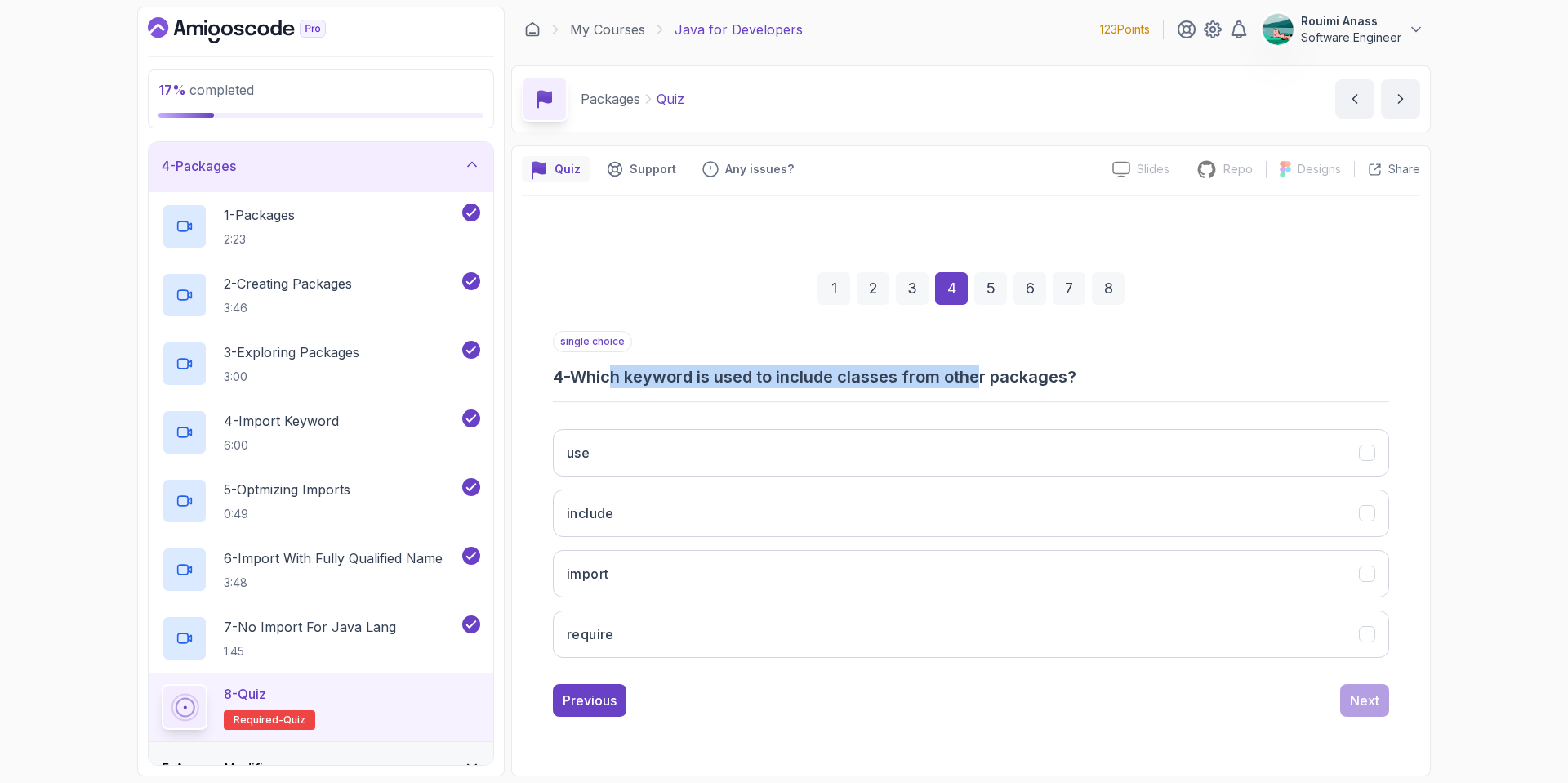
drag, startPoint x: 618, startPoint y: 381, endPoint x: 988, endPoint y: 375, distance: 370.0
click at [988, 375] on h3 "4 - Which keyword is used to include classes from other packages?" at bounding box center [971, 377] width 837 height 23
click at [663, 563] on button "import" at bounding box center [971, 574] width 837 height 47
click at [1361, 705] on div "Next" at bounding box center [1365, 700] width 30 height 19
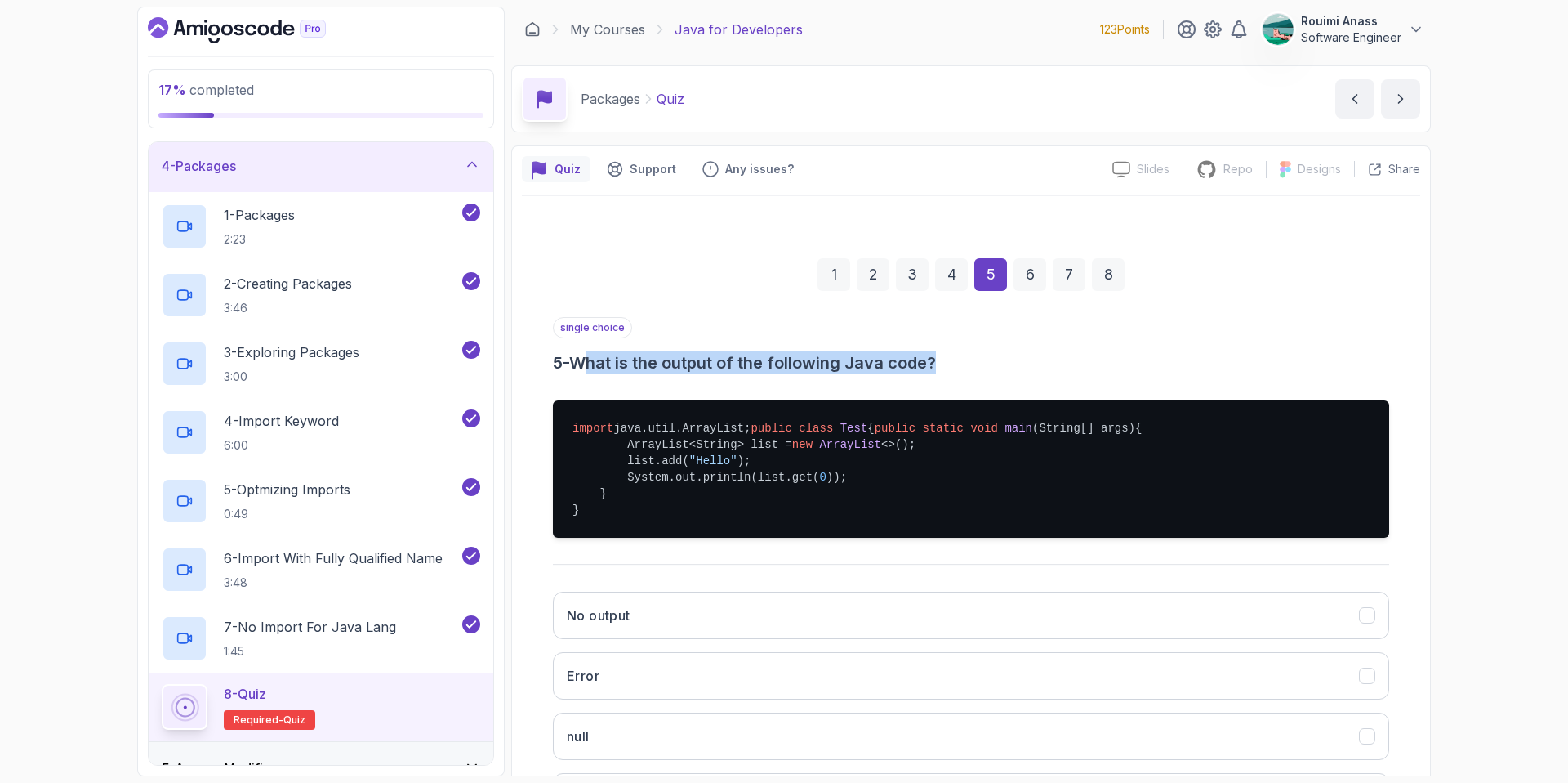
drag, startPoint x: 599, startPoint y: 366, endPoint x: 947, endPoint y: 353, distance: 348.2
click at [947, 353] on h3 "5 - What is the output of the following Java code?" at bounding box center [971, 363] width 837 height 23
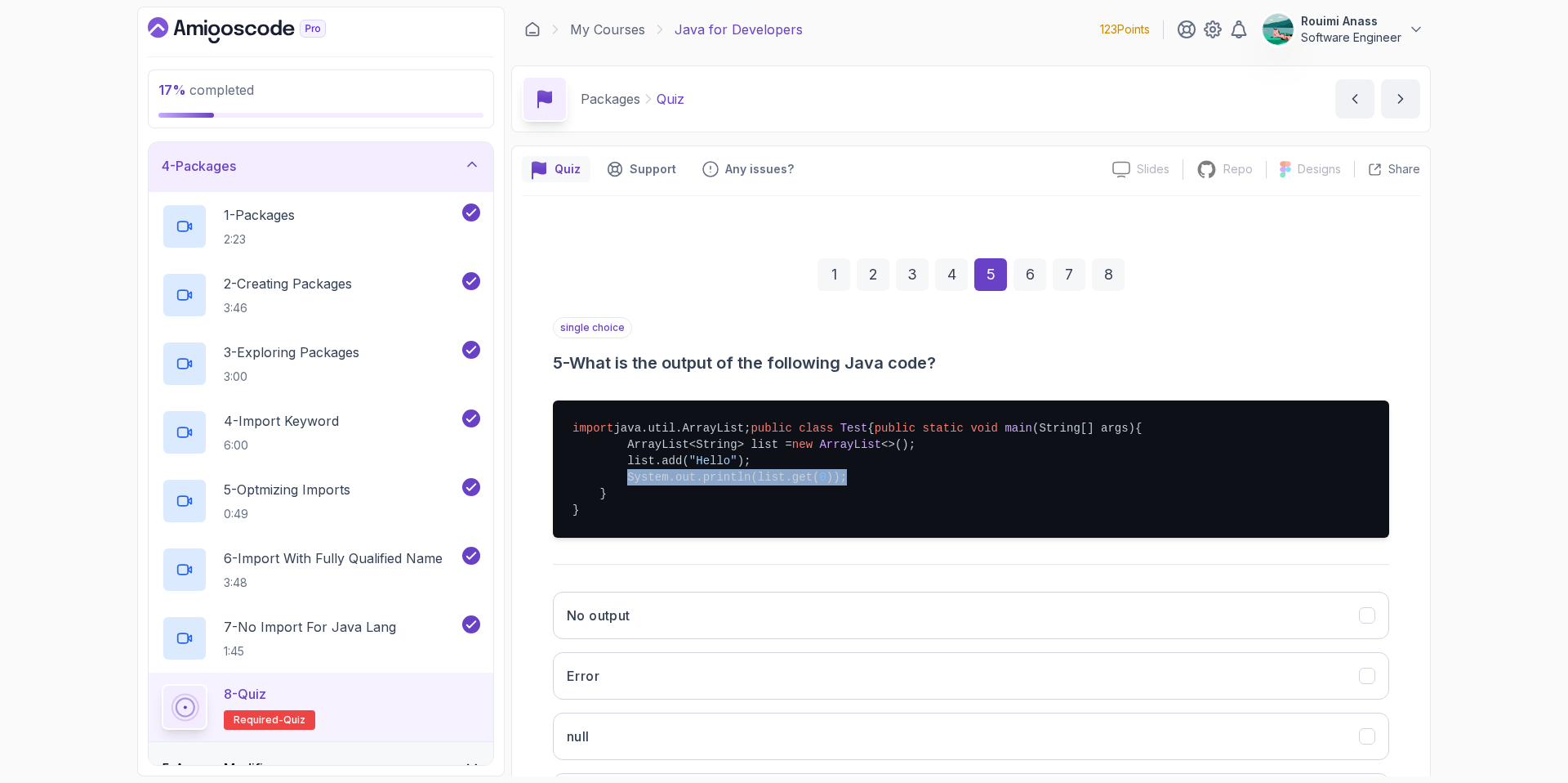
drag, startPoint x: 628, startPoint y: 508, endPoint x: 848, endPoint y: 507, distance: 220.0
click at [848, 507] on pre "import java.util.ArrayList; public class Test { public static void main (String…" at bounding box center [971, 468] width 837 height 137
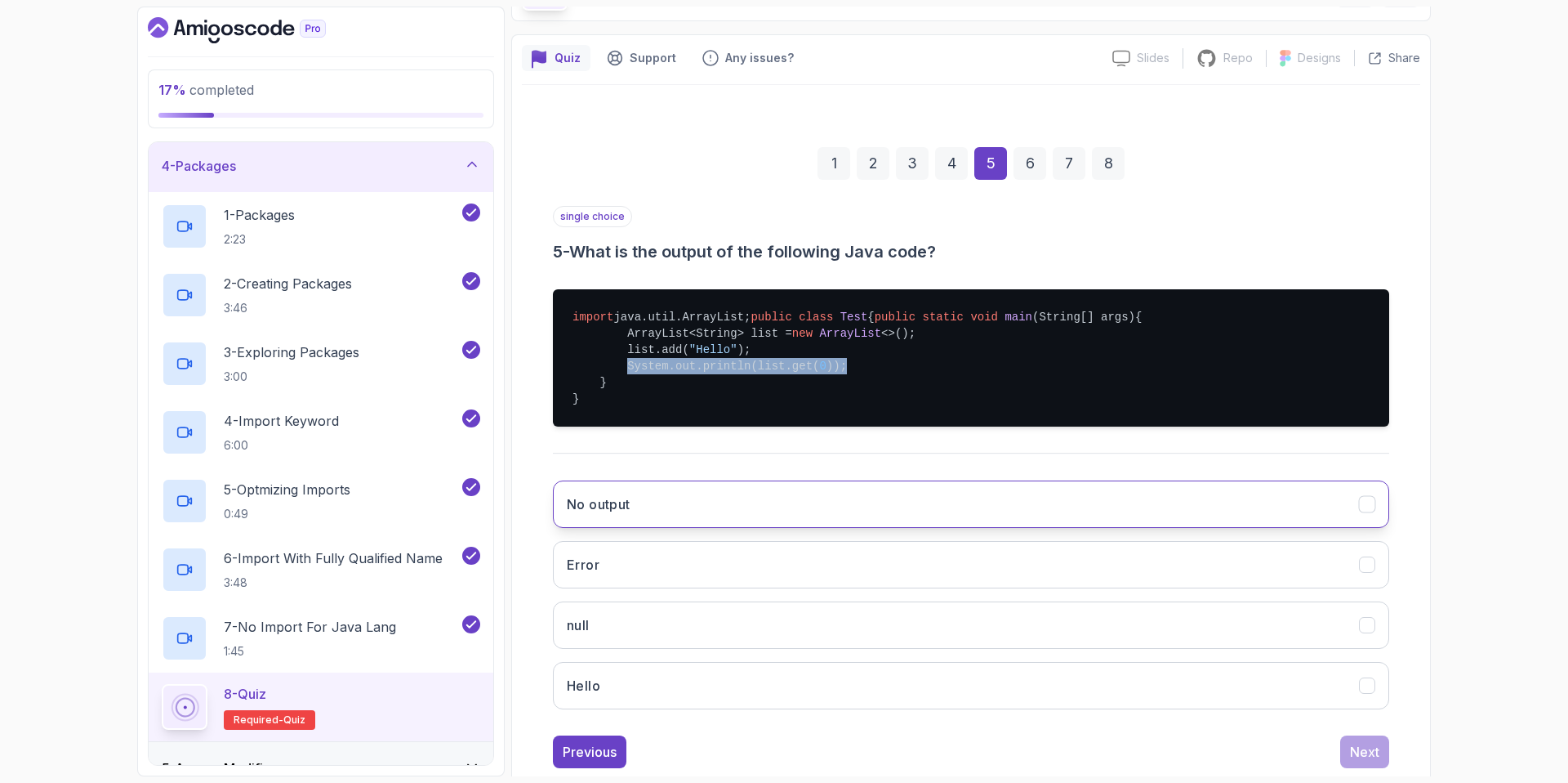
scroll to position [163, 0]
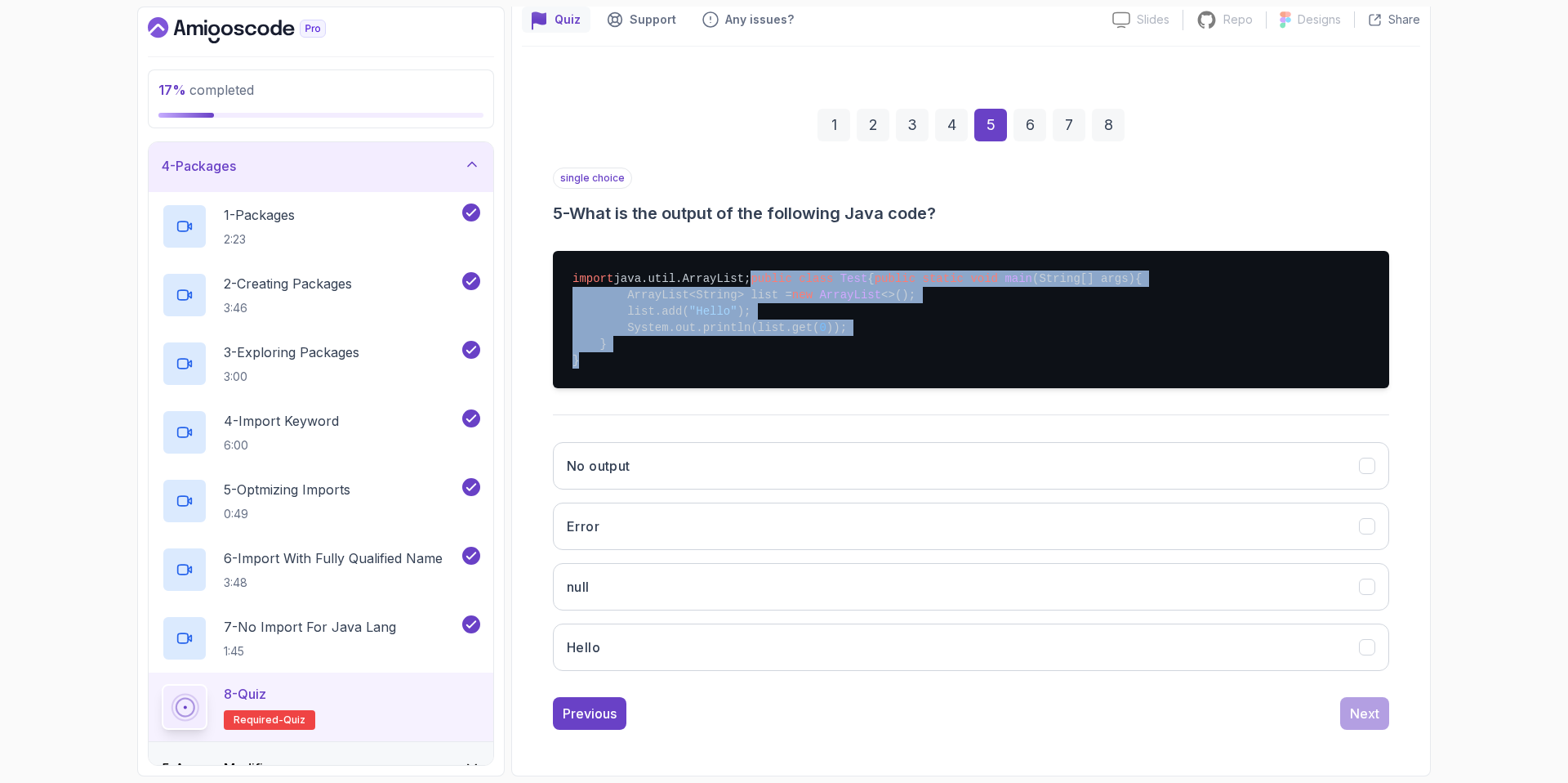
drag, startPoint x: 605, startPoint y: 378, endPoint x: 573, endPoint y: 276, distance: 106.9
click at [573, 276] on pre "import java.util.ArrayList; public class Test { public static void main (String…" at bounding box center [971, 319] width 837 height 137
click at [623, 308] on pre "import java.util.ArrayList; public class Test { public static void main (String…" at bounding box center [971, 319] width 837 height 137
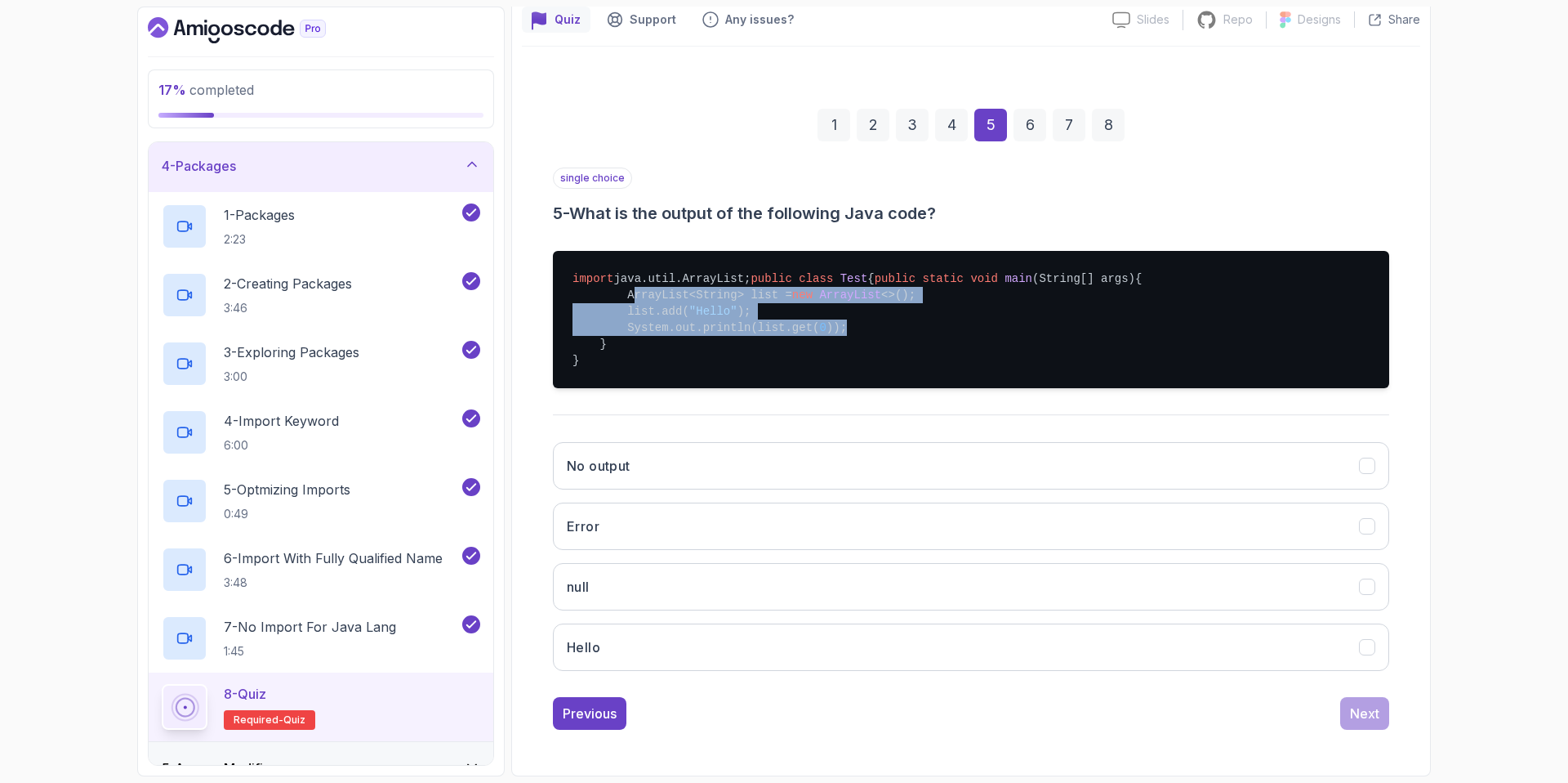
drag, startPoint x: 625, startPoint y: 316, endPoint x: 855, endPoint y: 348, distance: 232.2
click at [855, 348] on pre "import java.util.ArrayList; public class Test { public static void main (String…" at bounding box center [971, 319] width 837 height 137
copy pre "ArrayList<String> list = new ArrayList <>(); list.add( "Hello" ); System.out.pr…"
click at [738, 671] on button "Hello" at bounding box center [971, 647] width 837 height 47
click at [1384, 722] on button "Next" at bounding box center [1365, 712] width 49 height 32
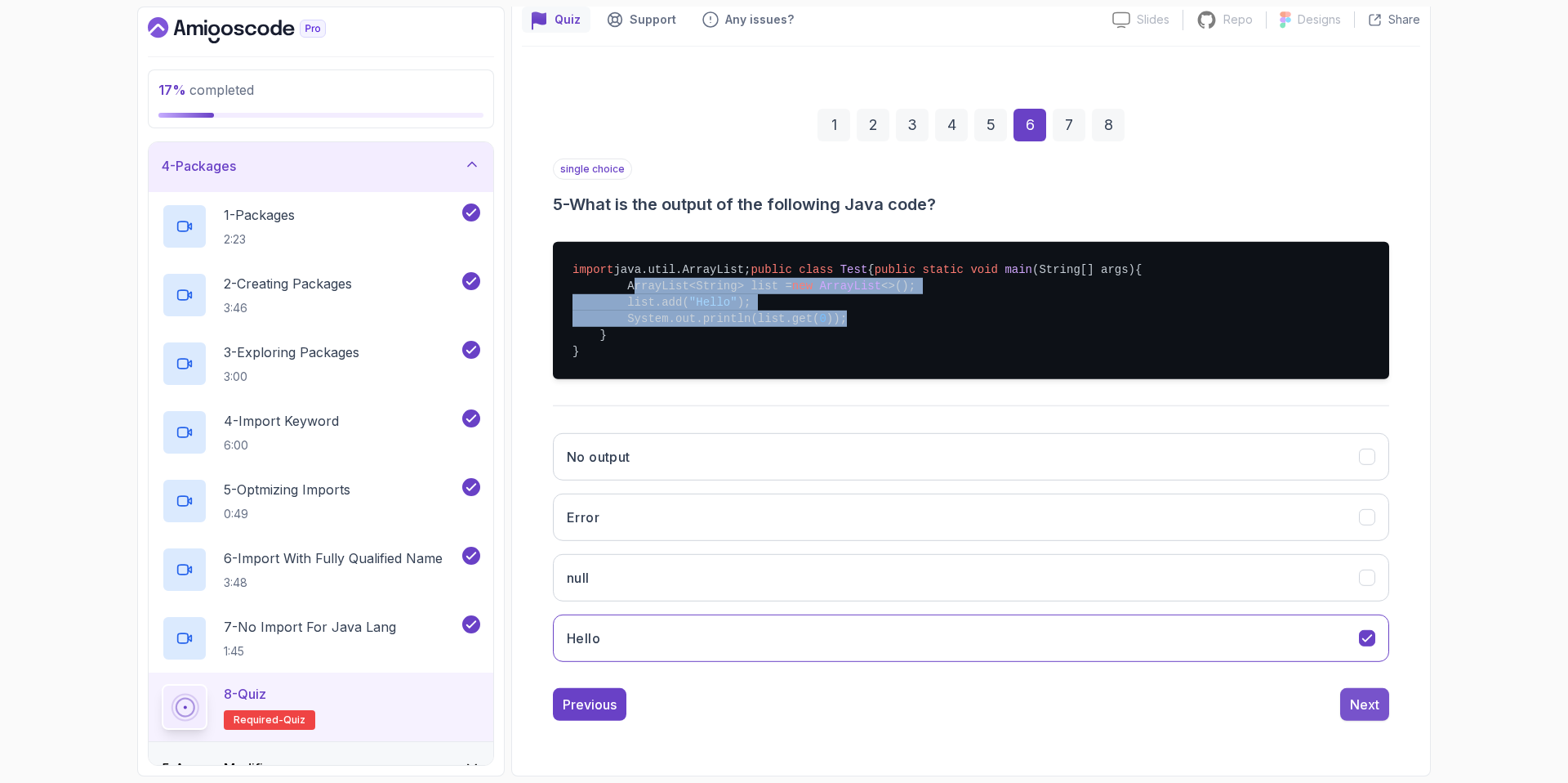
scroll to position [0, 0]
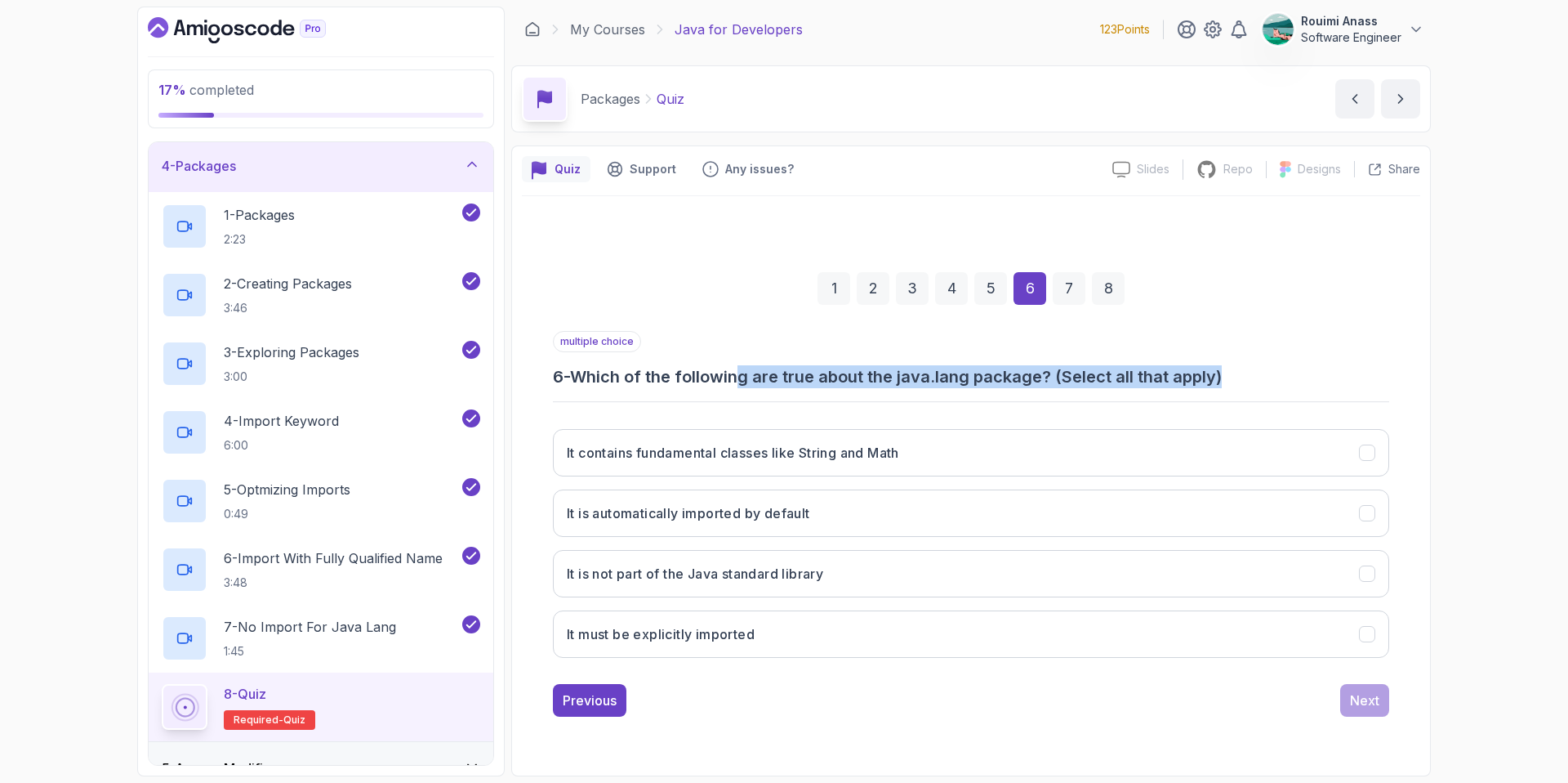
drag, startPoint x: 748, startPoint y: 375, endPoint x: 1227, endPoint y: 375, distance: 479.0
click at [1227, 375] on h3 "6 - Which of the following are true about the java.lang package? (Select all th…" at bounding box center [971, 377] width 837 height 23
click at [899, 452] on h3 "It contains fundamental classes like String and Math" at bounding box center [732, 453] width 332 height 19
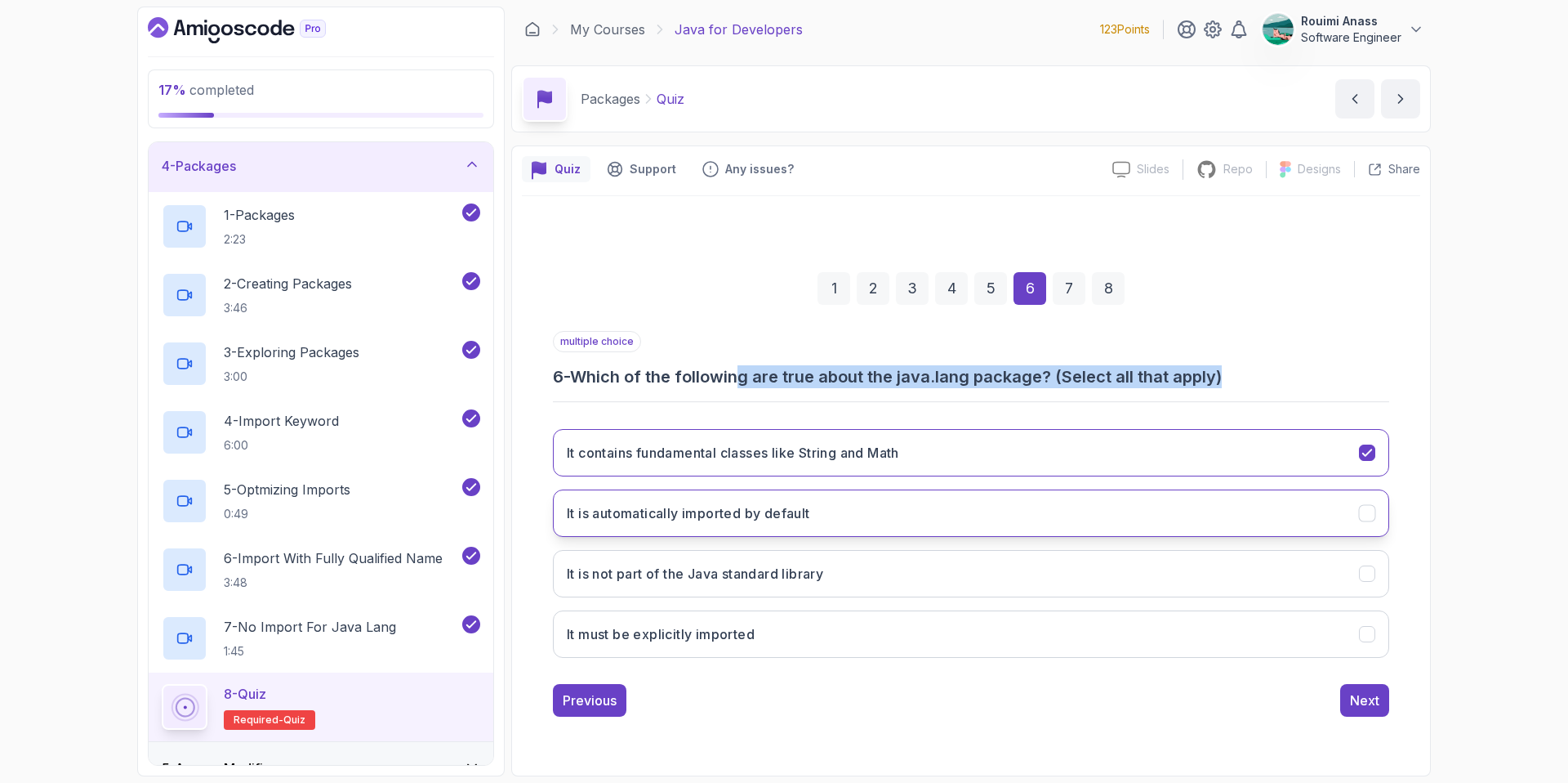
click at [912, 507] on button "It is automatically imported by default" at bounding box center [971, 513] width 837 height 47
click at [1372, 703] on div "Next" at bounding box center [1365, 700] width 30 height 19
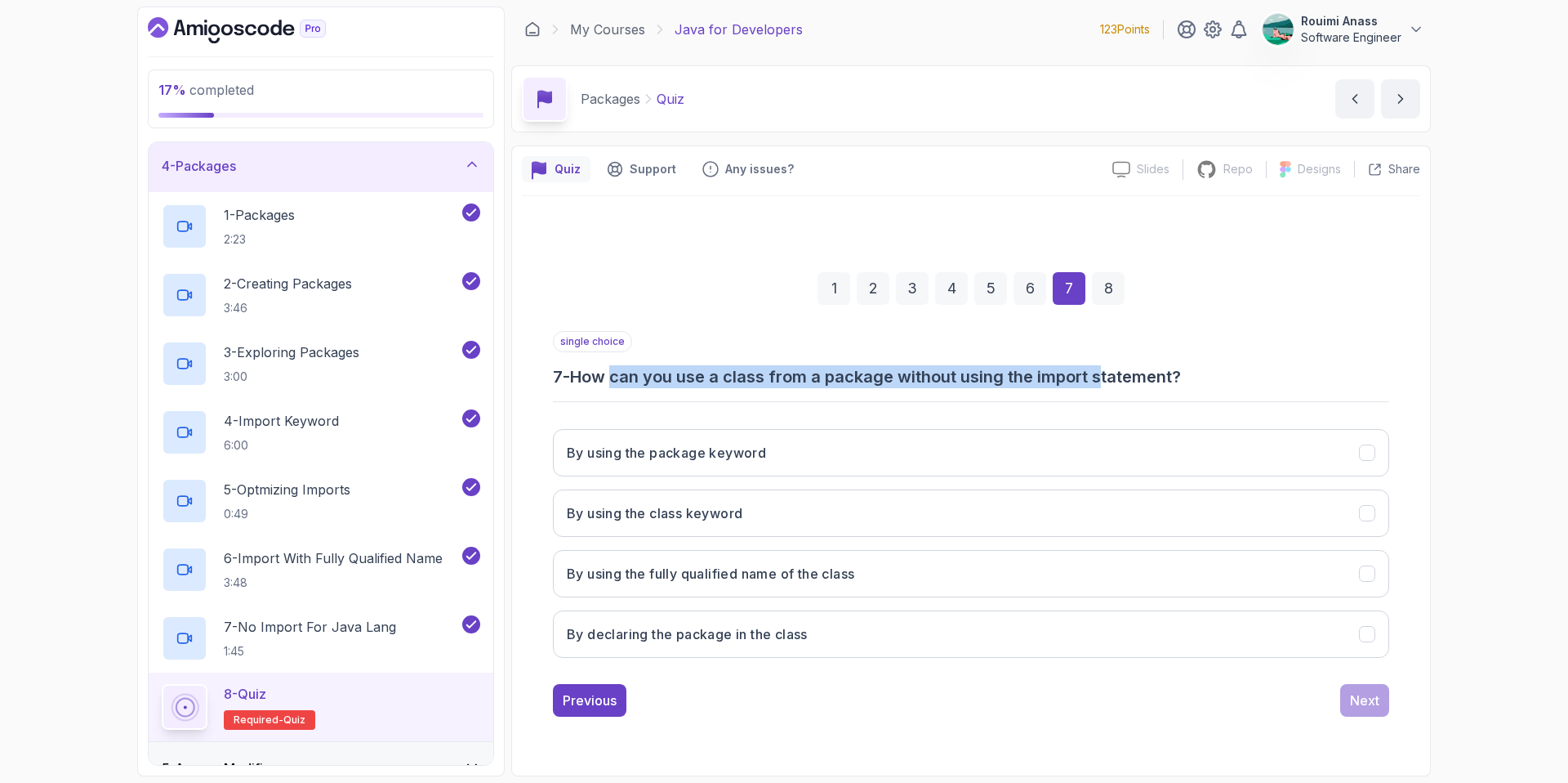
drag, startPoint x: 620, startPoint y: 381, endPoint x: 1103, endPoint y: 368, distance: 483.2
click at [1103, 368] on h3 "7 - How can you use a class from a package without using the import statement?" at bounding box center [971, 377] width 837 height 23
click at [852, 577] on h3 "By using the fully qualified name of the class" at bounding box center [710, 574] width 288 height 19
click at [1364, 694] on div "Next" at bounding box center [1365, 700] width 30 height 19
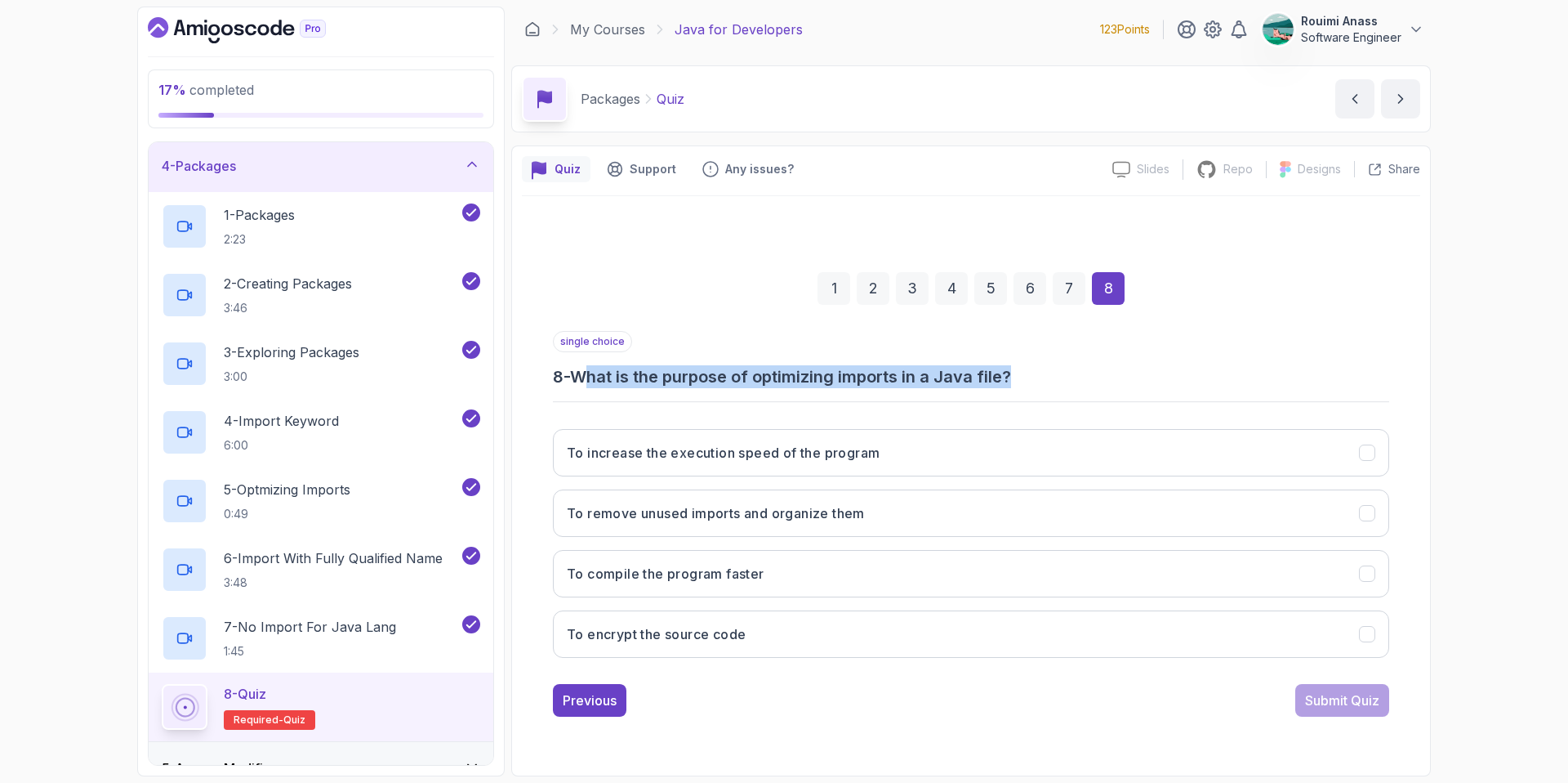
drag, startPoint x: 598, startPoint y: 371, endPoint x: 1031, endPoint y: 373, distance: 433.0
click at [1031, 373] on h3 "8 - What is the purpose of optimizing imports in a Java file?" at bounding box center [971, 377] width 837 height 23
click at [885, 453] on button "To increase the execution speed of the program" at bounding box center [971, 453] width 837 height 47
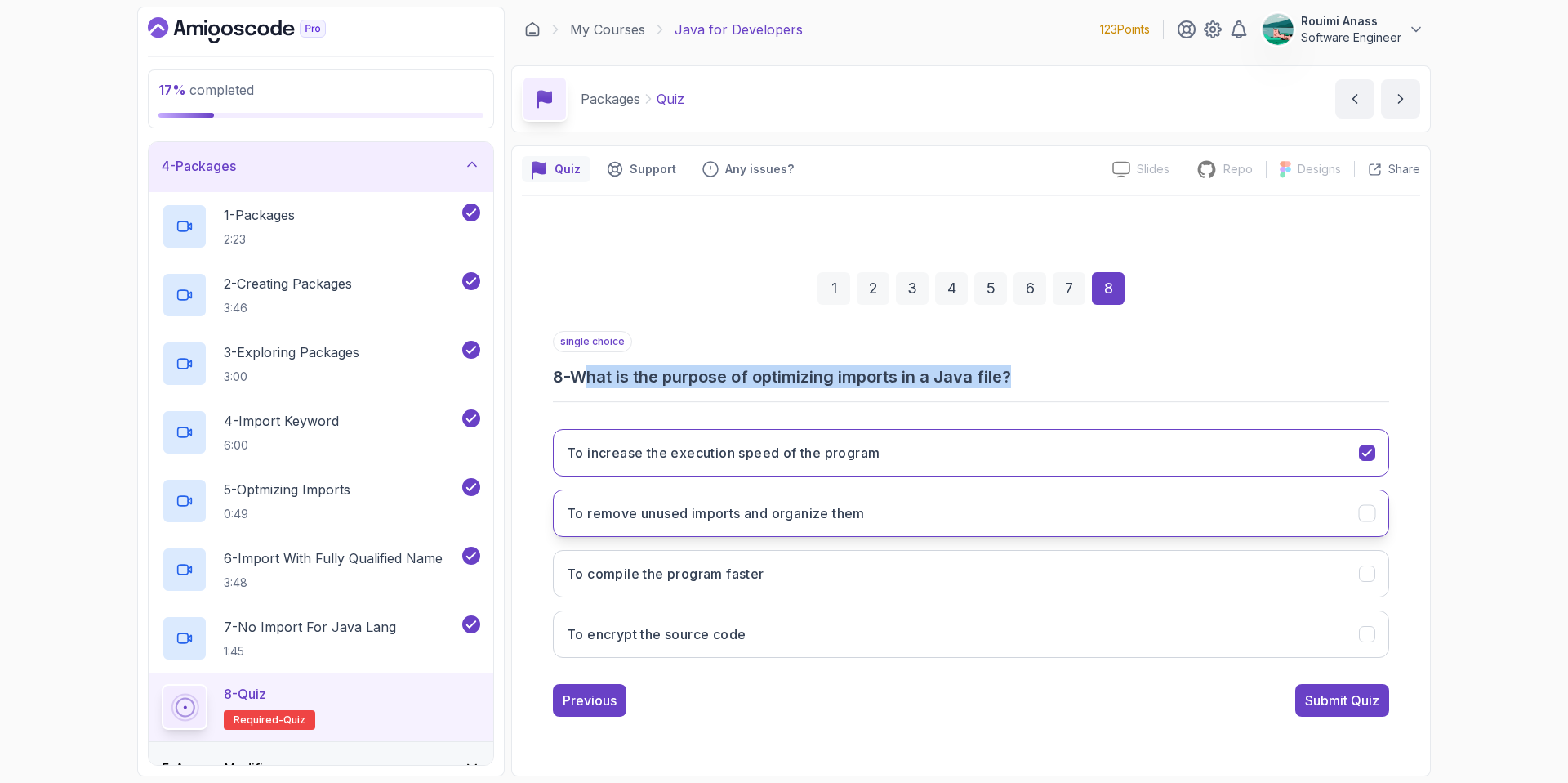
click at [635, 523] on button "To remove unused imports and organize them" at bounding box center [971, 513] width 837 height 47
click at [1346, 701] on div "Submit Quiz" at bounding box center [1341, 700] width 74 height 19
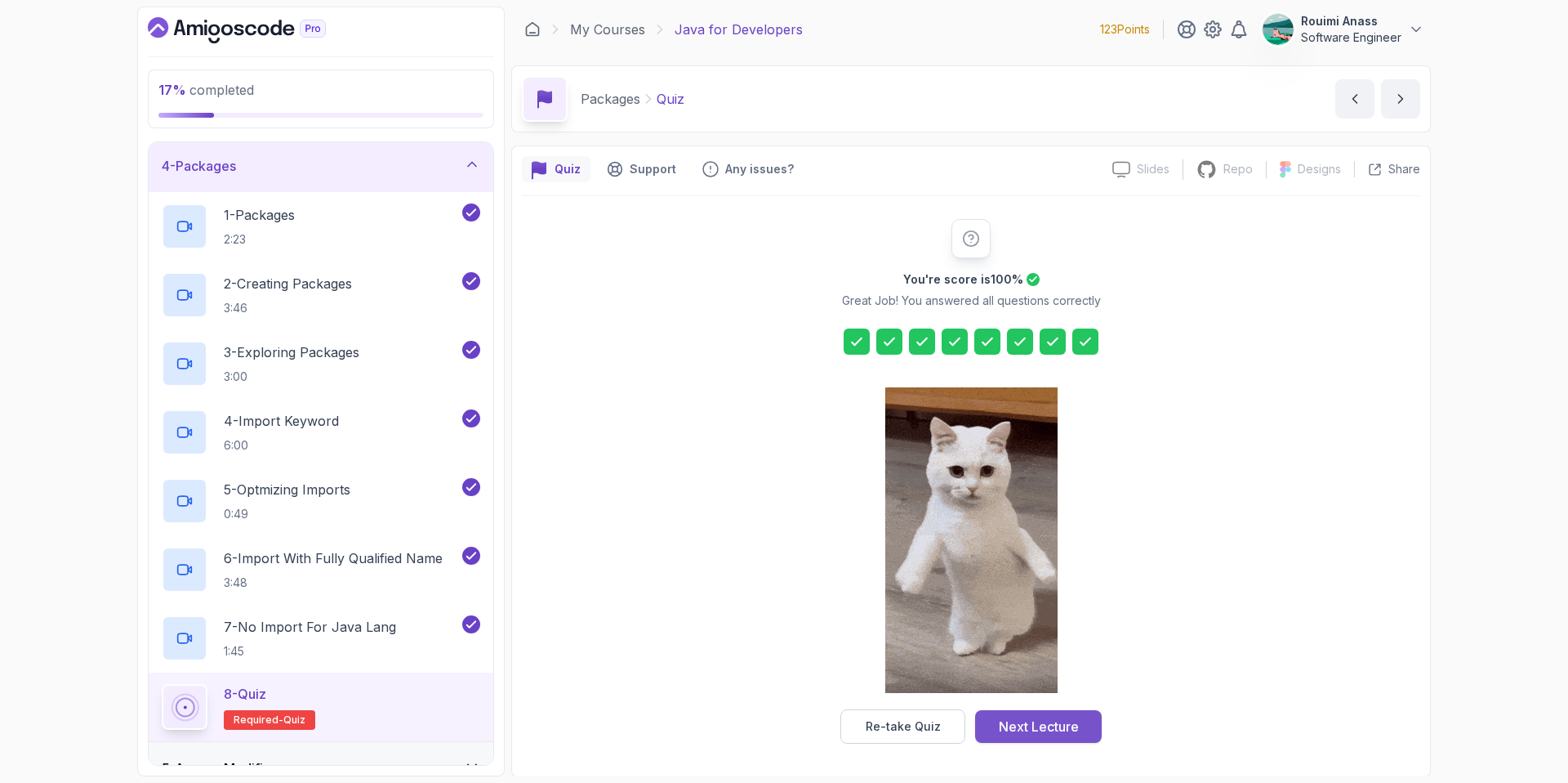
click at [1028, 718] on div "Next Lecture" at bounding box center [1039, 726] width 80 height 19
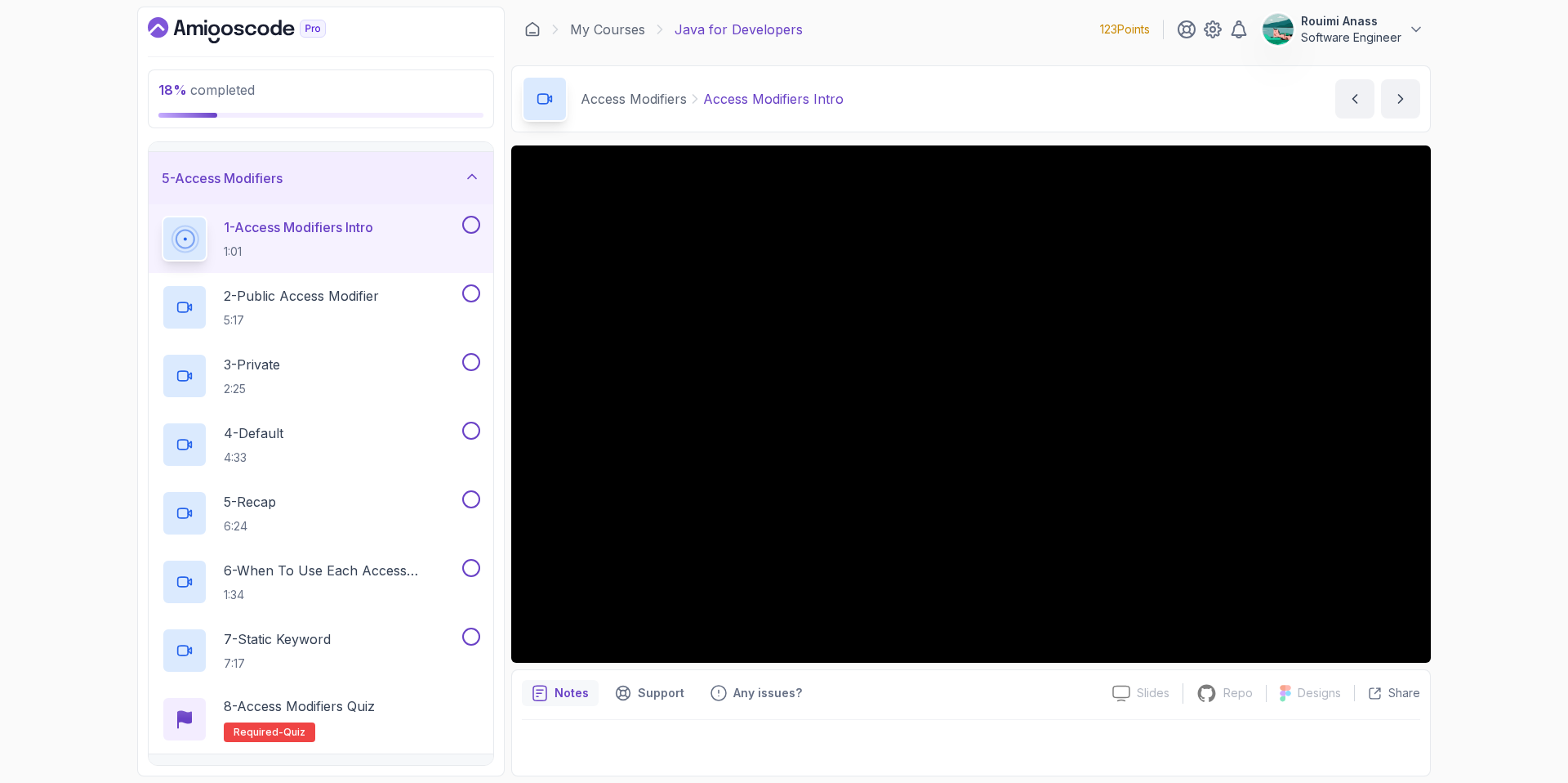
scroll to position [210, 0]
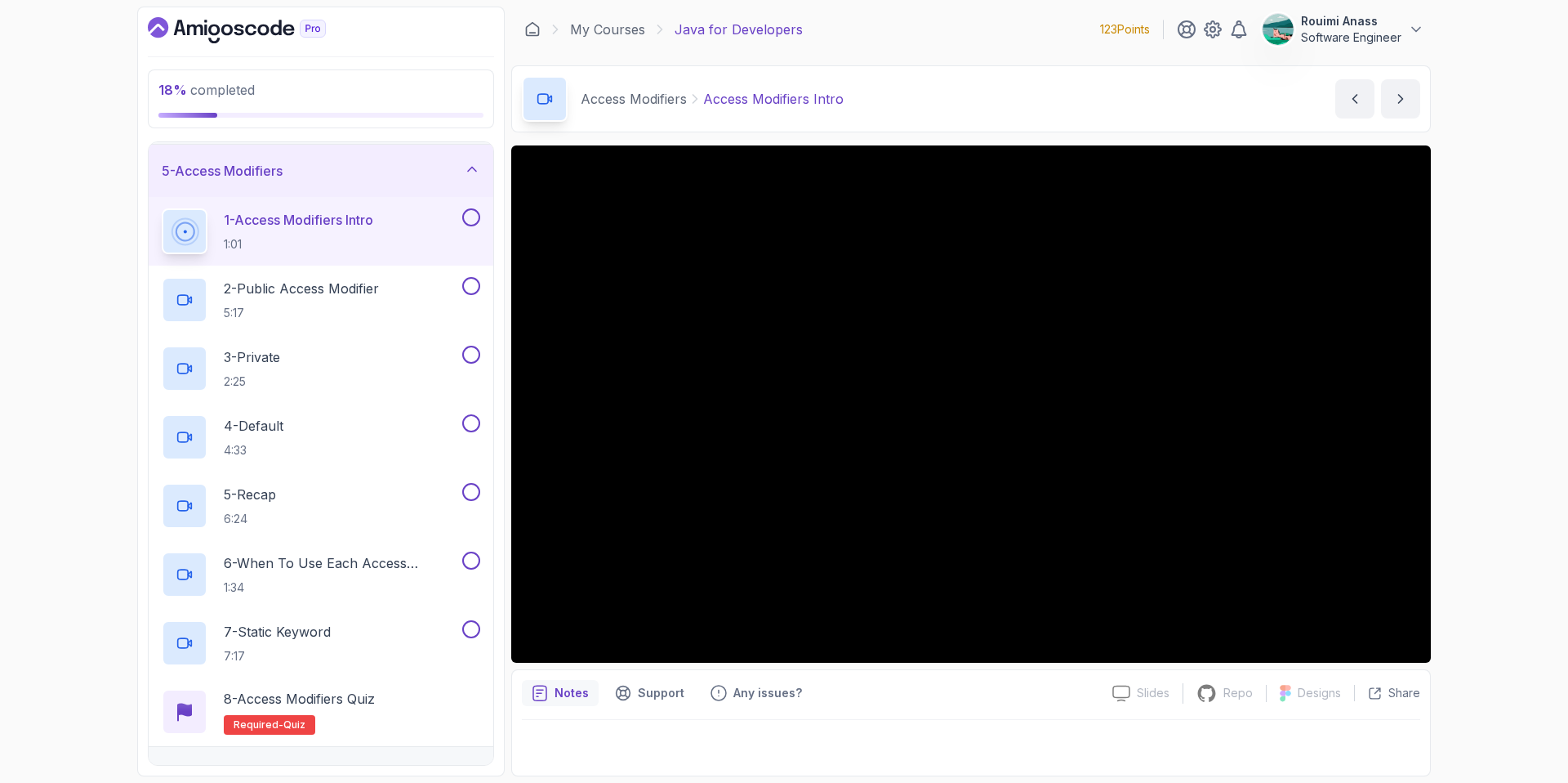
click at [468, 215] on button at bounding box center [471, 217] width 18 height 18
click at [342, 296] on p "2 - Public Access Modifier" at bounding box center [302, 289] width 155 height 19
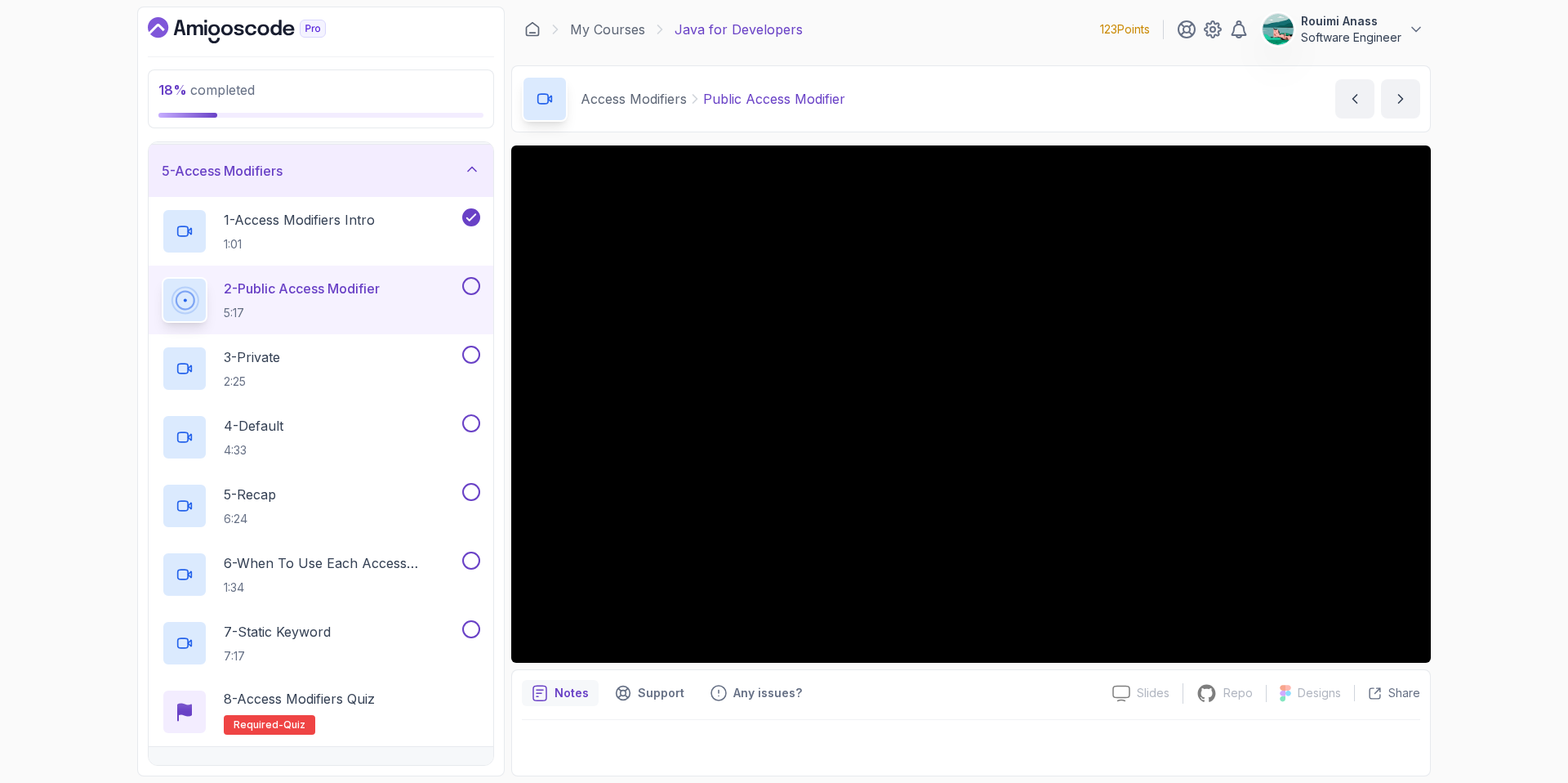
click at [471, 278] on button at bounding box center [471, 286] width 18 height 18
click at [347, 370] on div "3 - Private 2:25" at bounding box center [310, 368] width 297 height 45
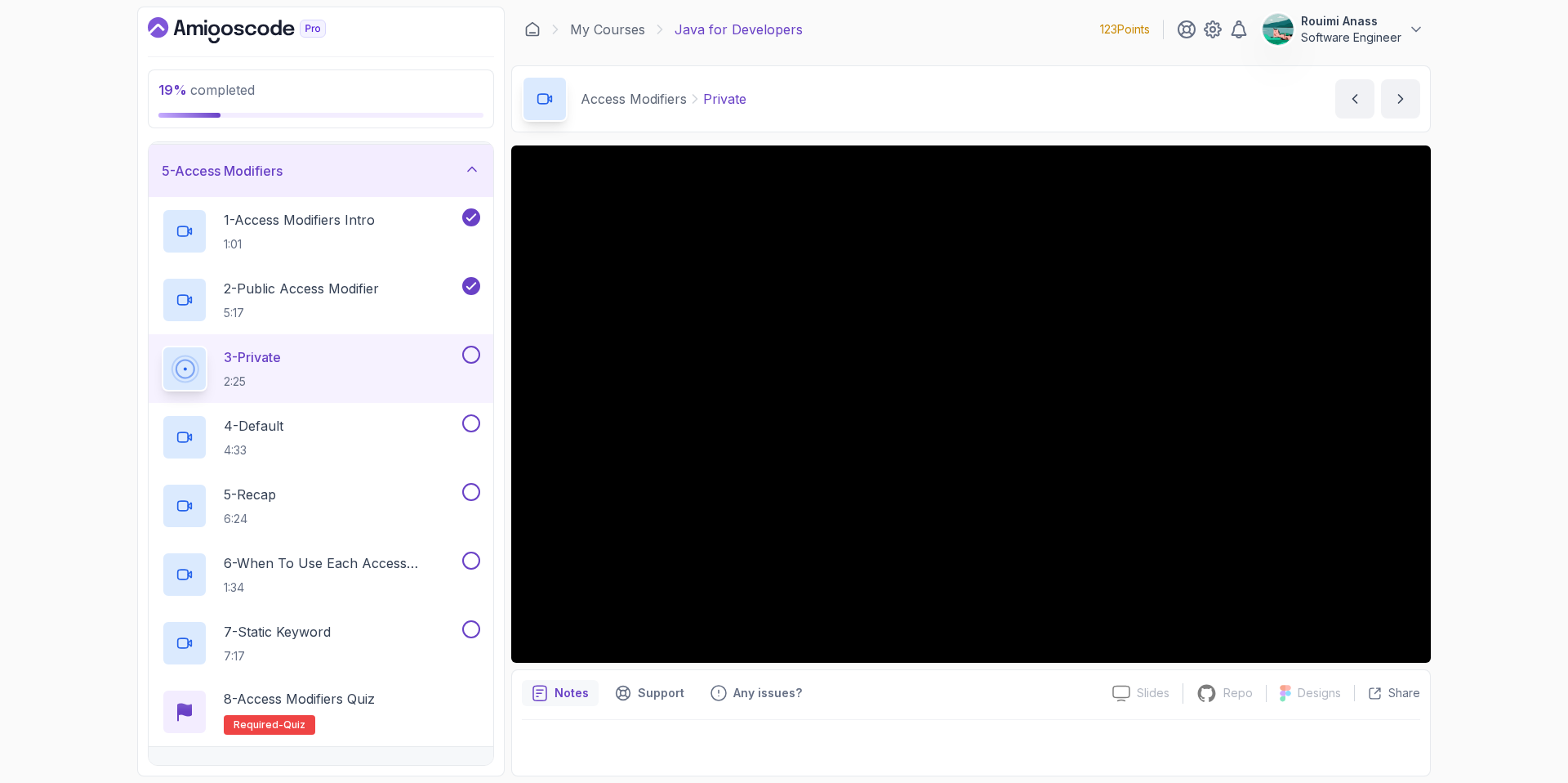
click at [466, 357] on button at bounding box center [471, 354] width 18 height 18
click at [350, 426] on div "4 - Default 4:33" at bounding box center [310, 437] width 297 height 45
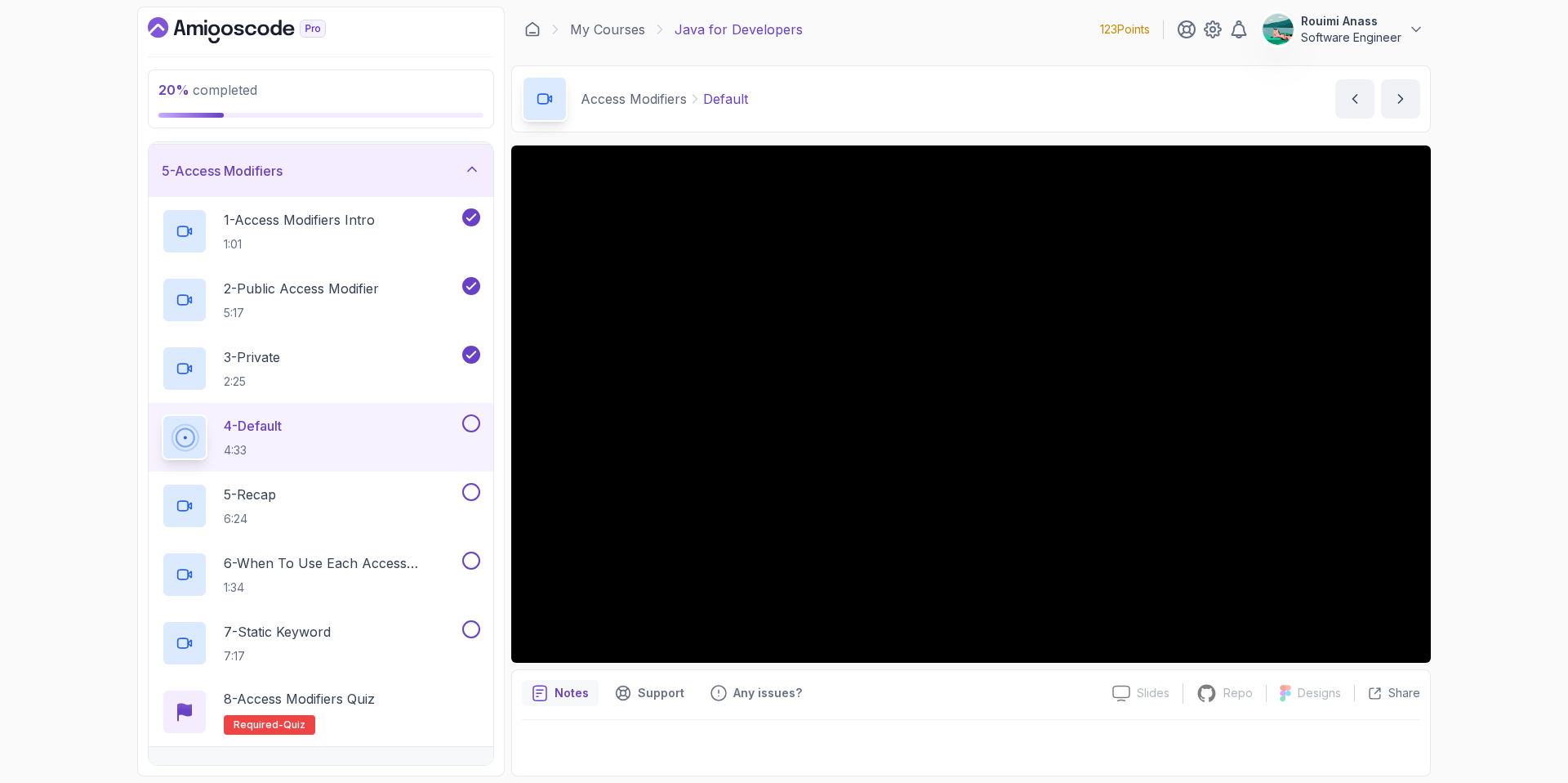
click at [465, 412] on div "4 - Default 4:33" at bounding box center [321, 437] width 344 height 69
click at [469, 420] on button at bounding box center [471, 423] width 18 height 18
click at [356, 486] on div "5 - Recap 6:24" at bounding box center [310, 506] width 297 height 45
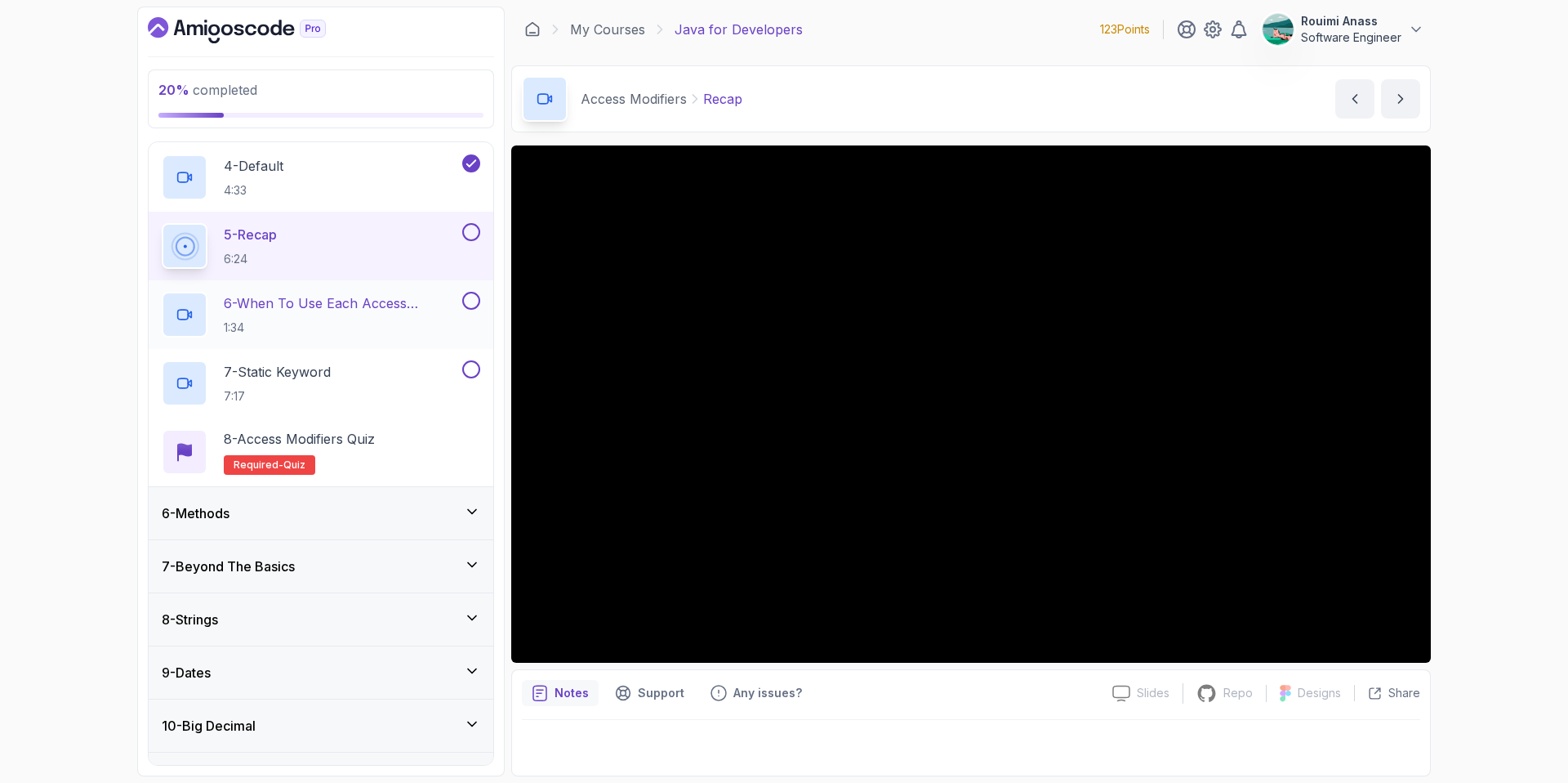
scroll to position [328, 0]
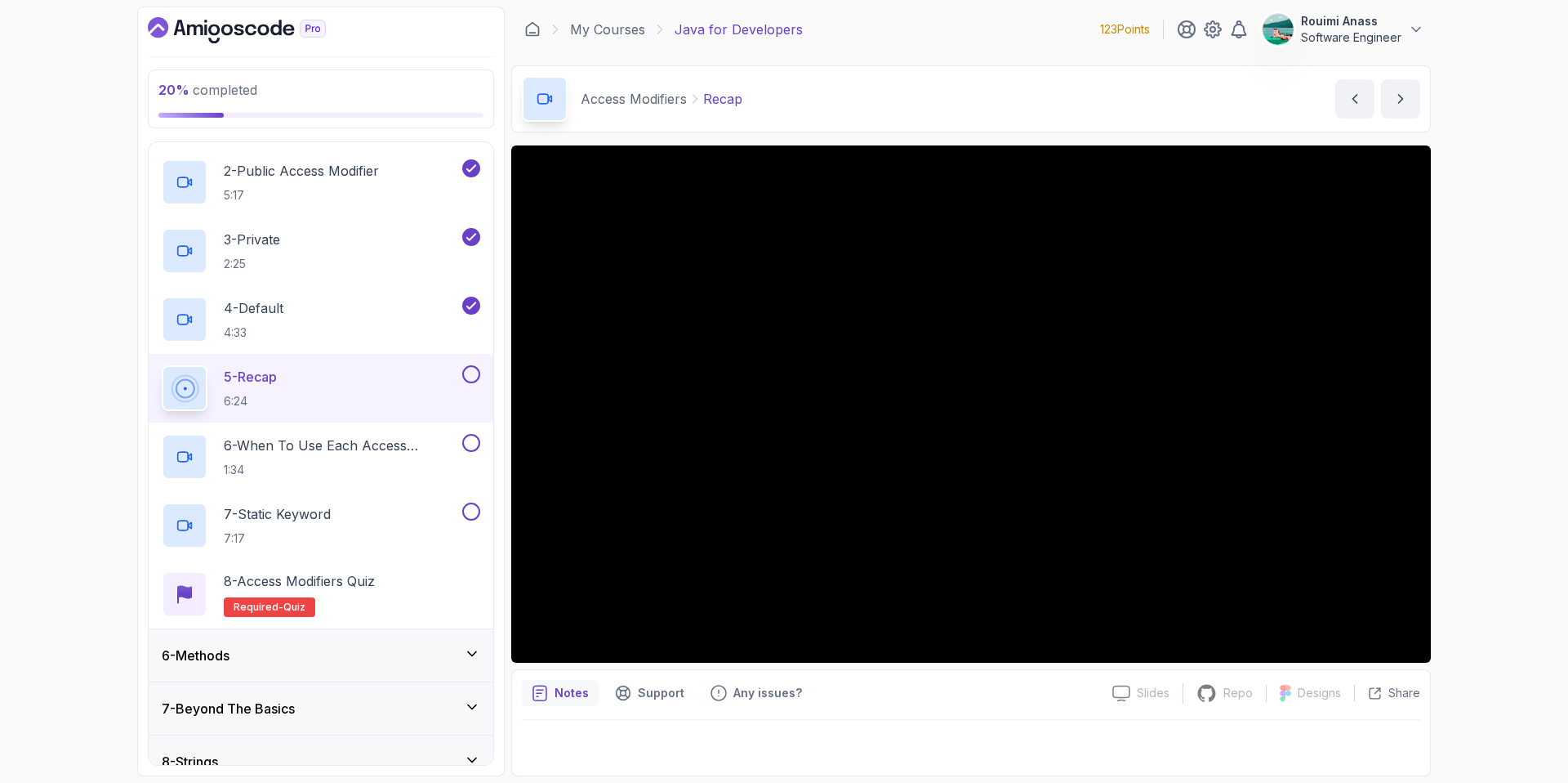
click at [465, 372] on button at bounding box center [471, 374] width 18 height 18
click at [368, 466] on p "1:34" at bounding box center [342, 469] width 235 height 17
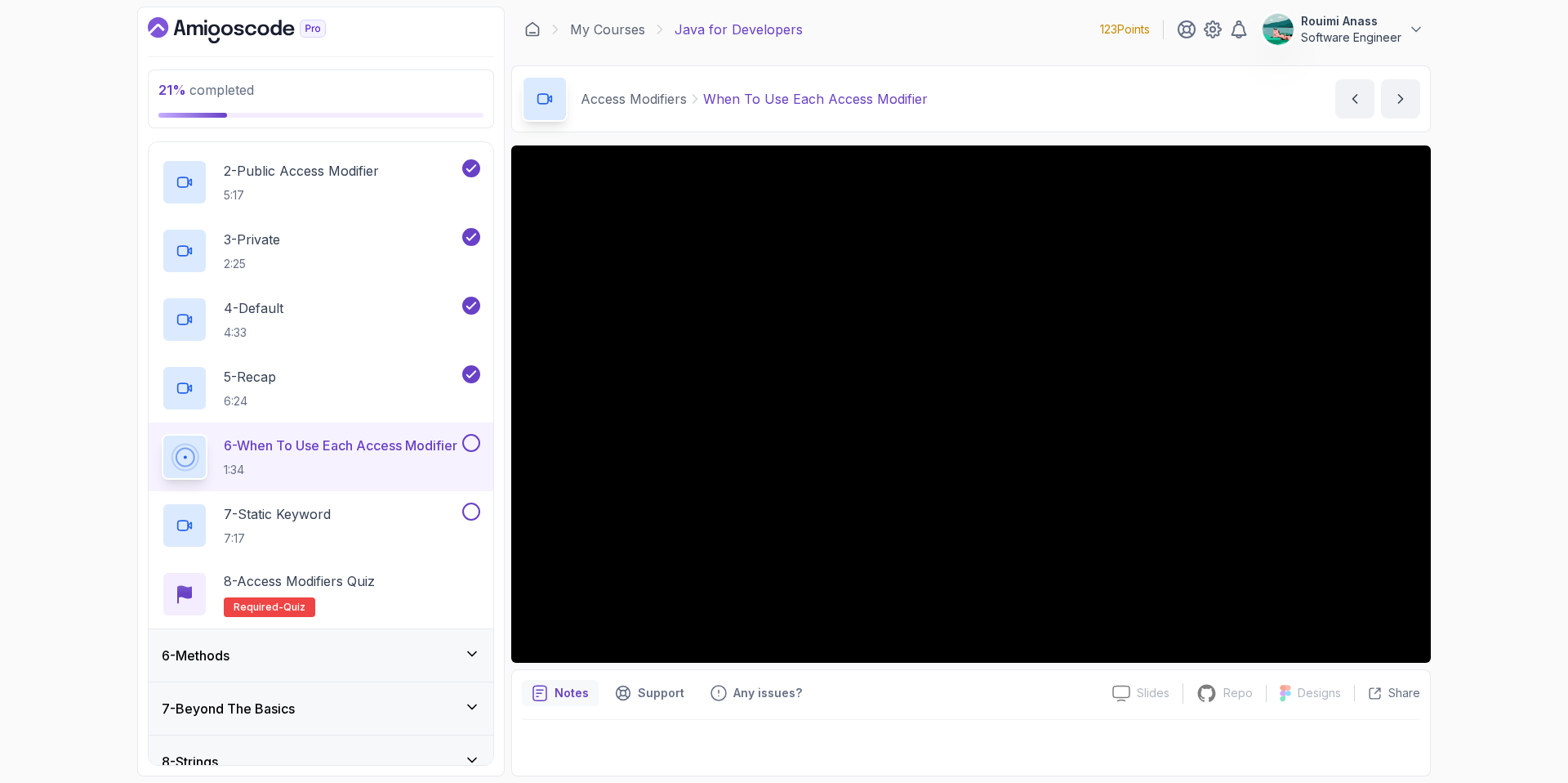
click at [472, 447] on button at bounding box center [471, 443] width 18 height 18
click at [421, 521] on div "7 - Static Keyword 7:17" at bounding box center [310, 525] width 297 height 45
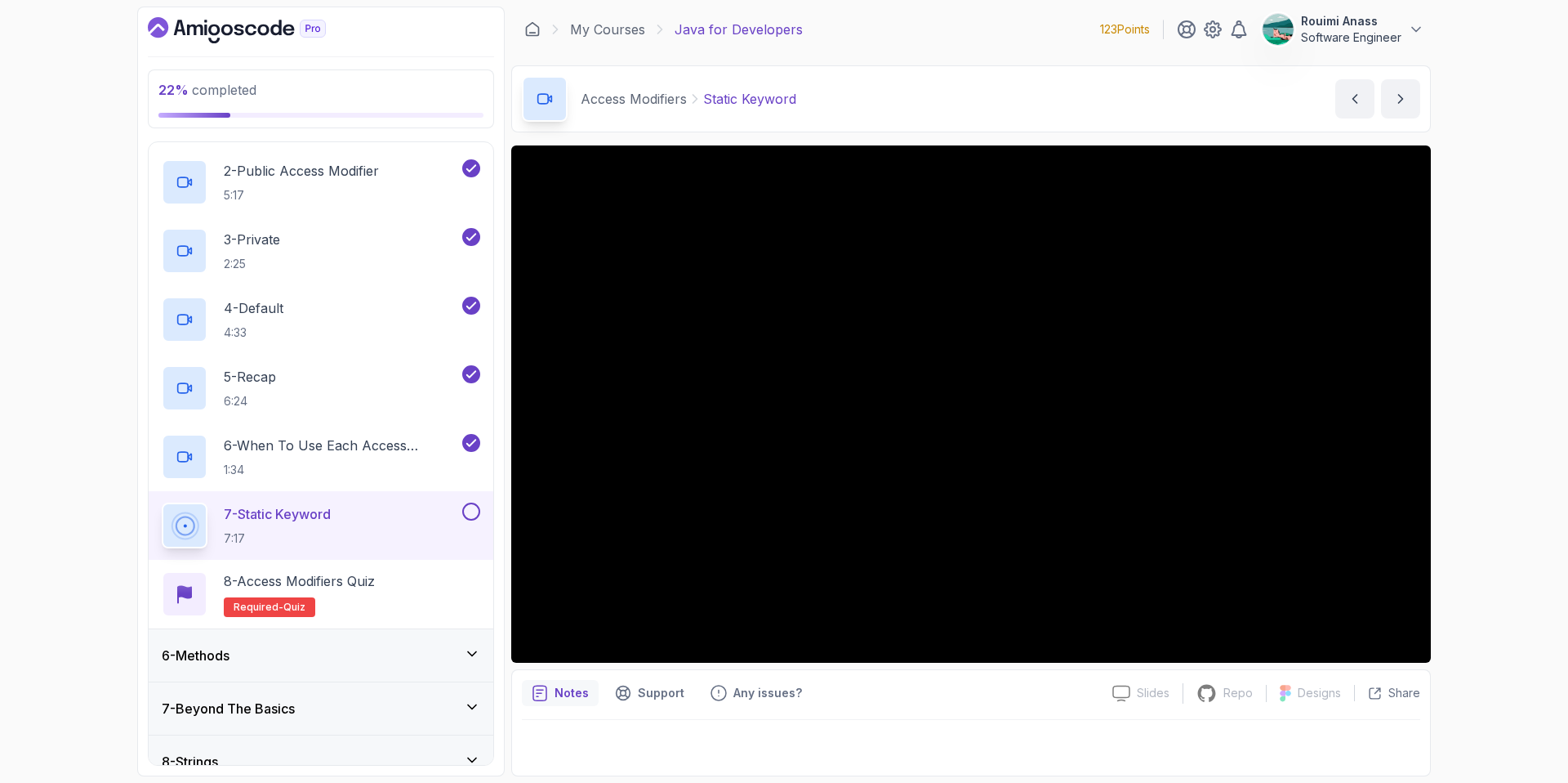
click at [475, 507] on button at bounding box center [471, 511] width 18 height 18
click at [327, 576] on p "8 - Access Modifiers Quiz" at bounding box center [299, 581] width 151 height 19
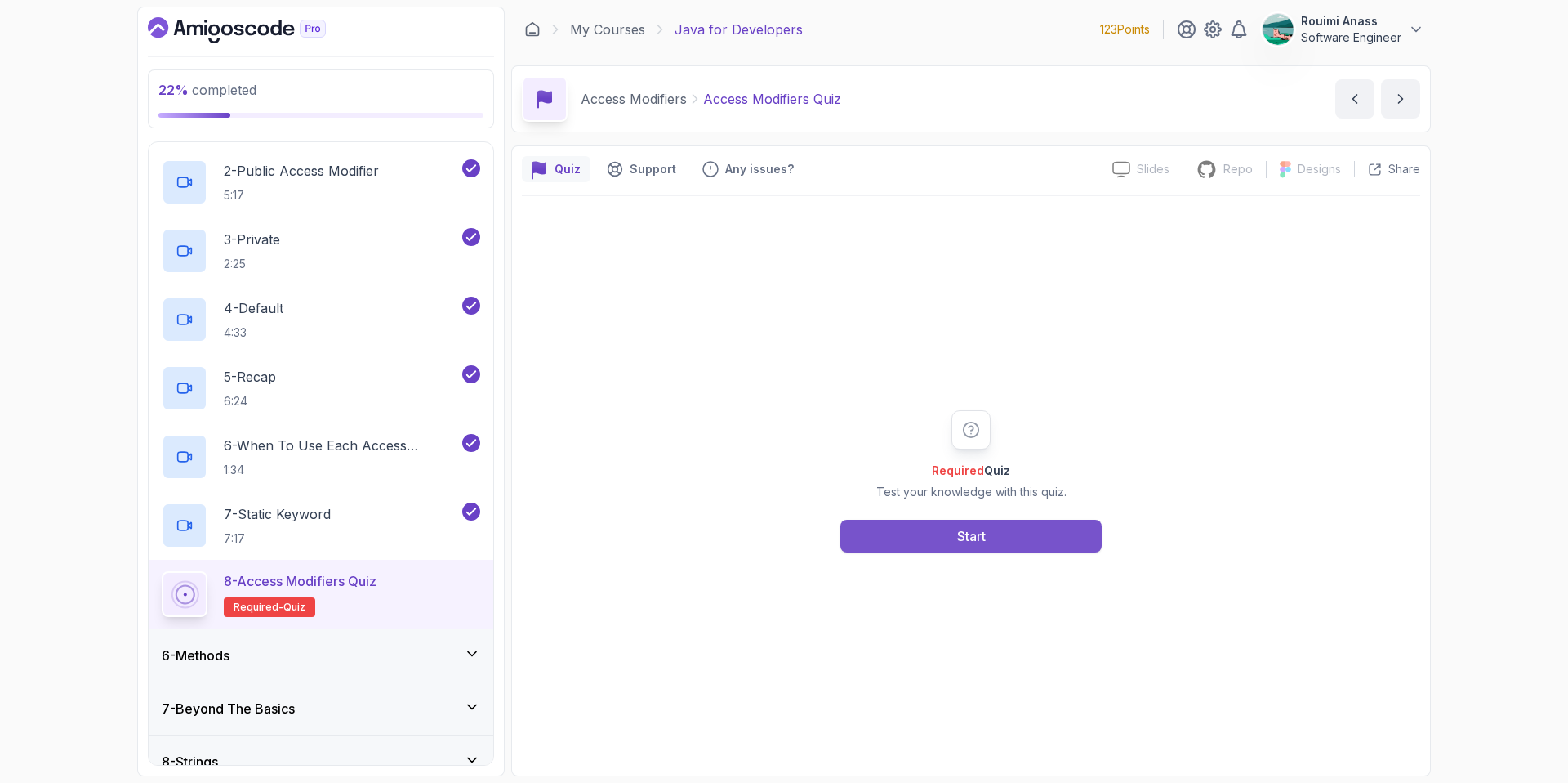
click at [921, 539] on button "Start" at bounding box center [971, 535] width 261 height 32
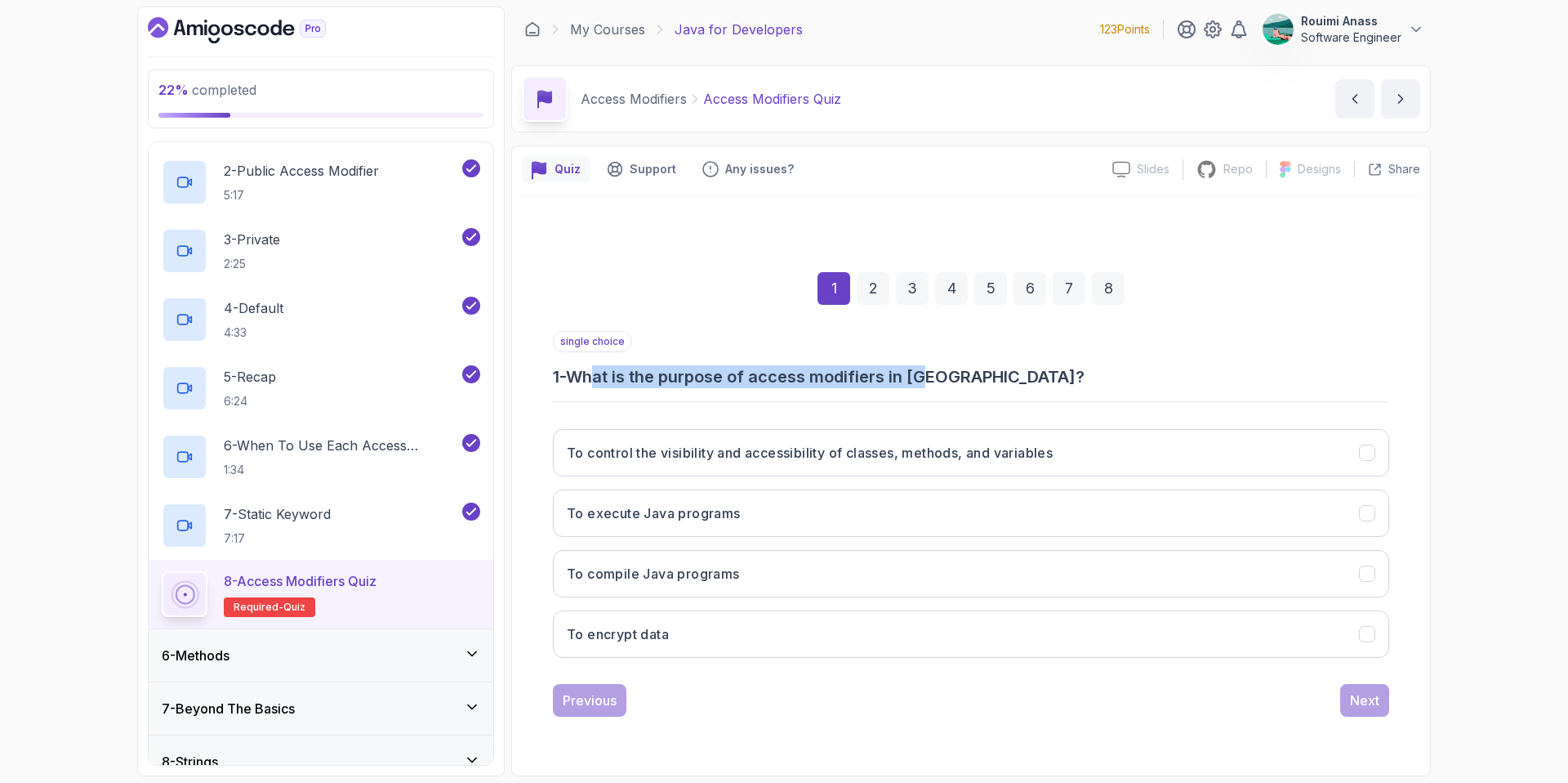
drag, startPoint x: 598, startPoint y: 381, endPoint x: 940, endPoint y: 379, distance: 342.0
click at [940, 379] on h3 "1 - What is the purpose of access modifiers in [GEOGRAPHIC_DATA]?" at bounding box center [971, 377] width 837 height 23
click at [980, 456] on h3 "To control the visibility and accessibility of classes, methods, and variables" at bounding box center [810, 453] width 486 height 19
click at [1357, 706] on div "Next" at bounding box center [1365, 700] width 30 height 19
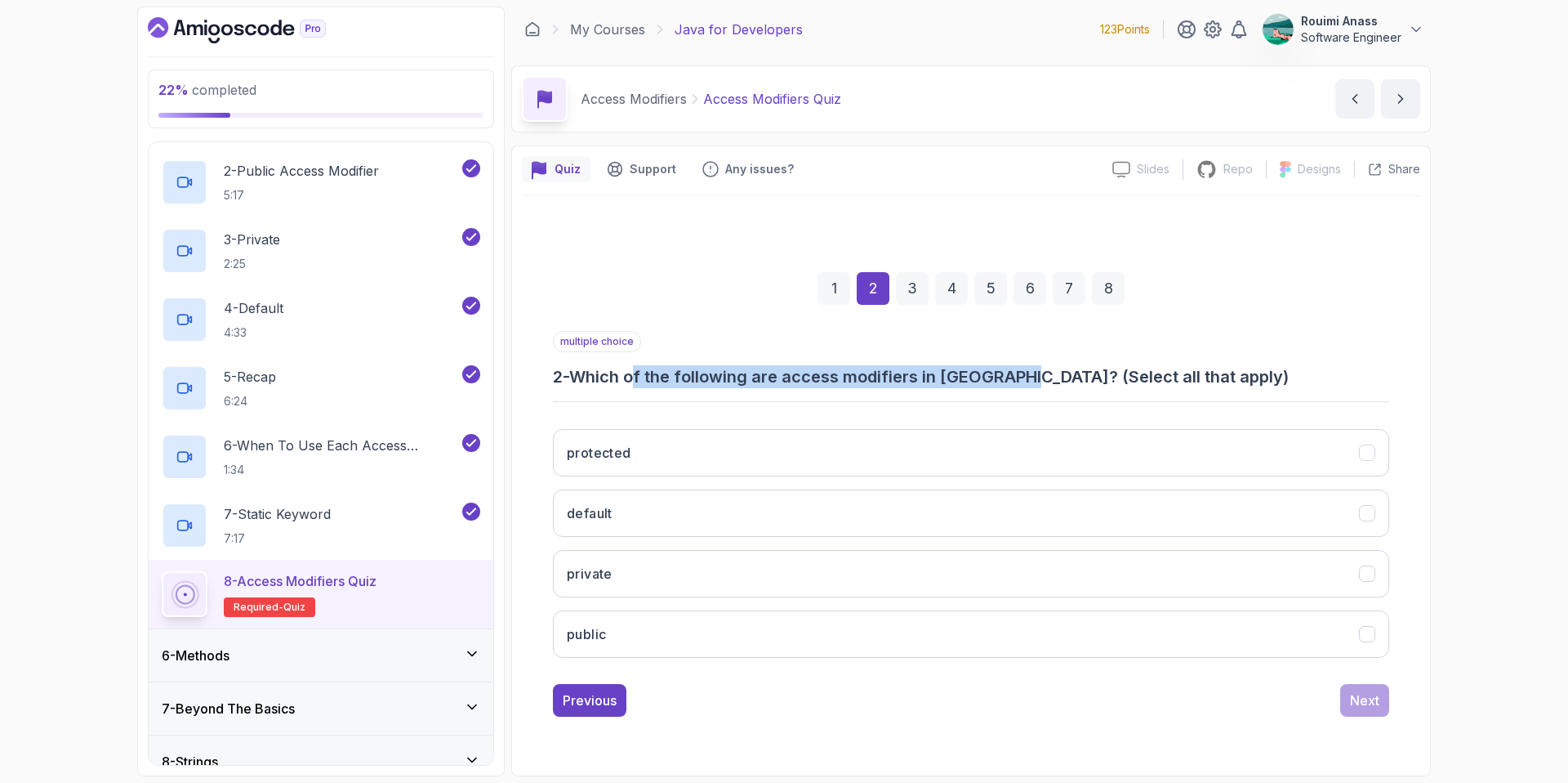
drag, startPoint x: 680, startPoint y: 378, endPoint x: 1029, endPoint y: 375, distance: 349.0
click at [1029, 375] on h3 "2 - Which of the following are access modifiers in [GEOGRAPHIC_DATA]? (Select a…" at bounding box center [971, 377] width 837 height 23
click at [635, 457] on button "protected" at bounding box center [971, 453] width 837 height 47
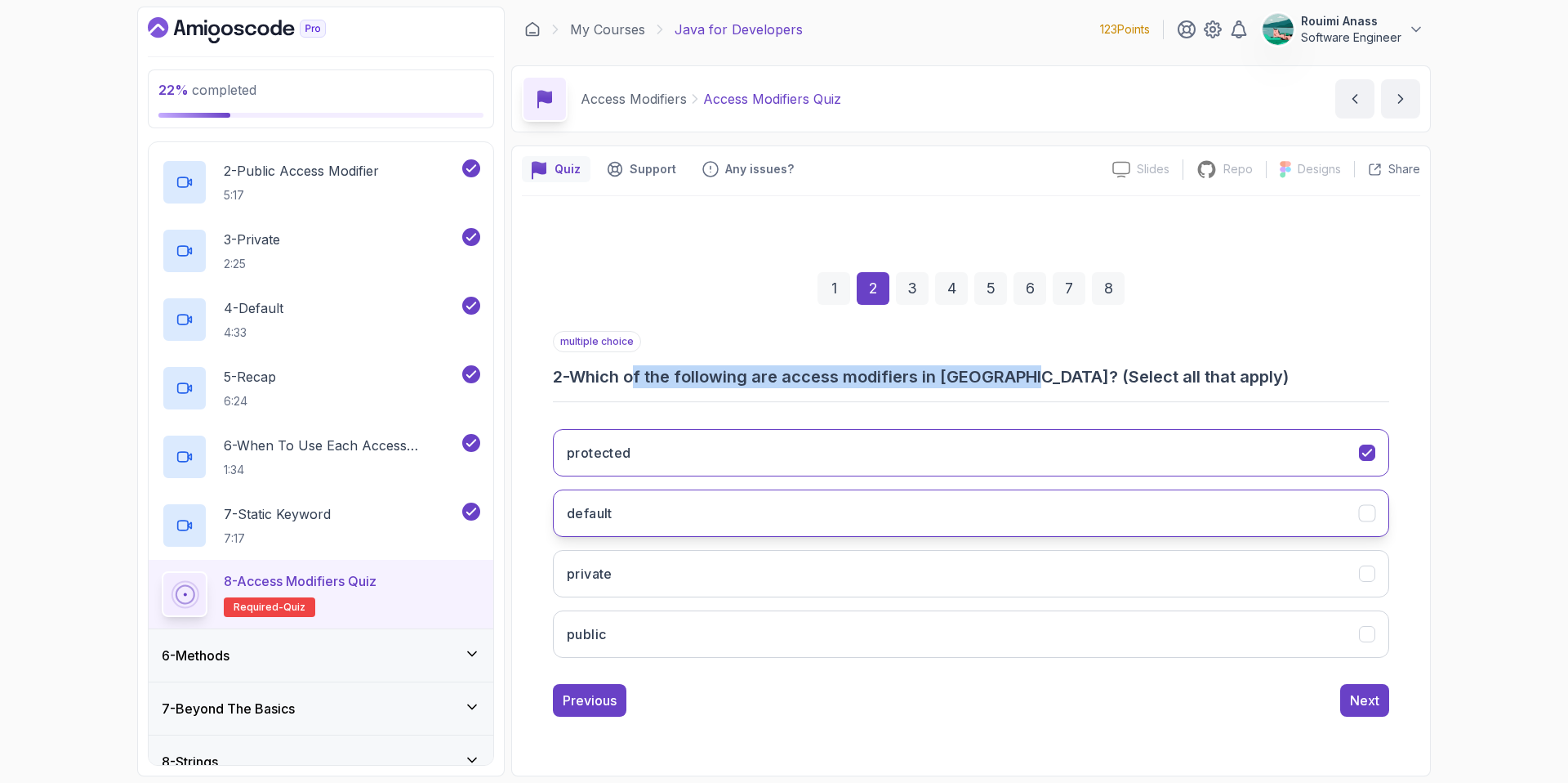
click at [634, 506] on button "default" at bounding box center [971, 513] width 837 height 47
click at [650, 567] on button "private" at bounding box center [971, 574] width 837 height 47
click at [701, 618] on button "public" at bounding box center [971, 634] width 837 height 47
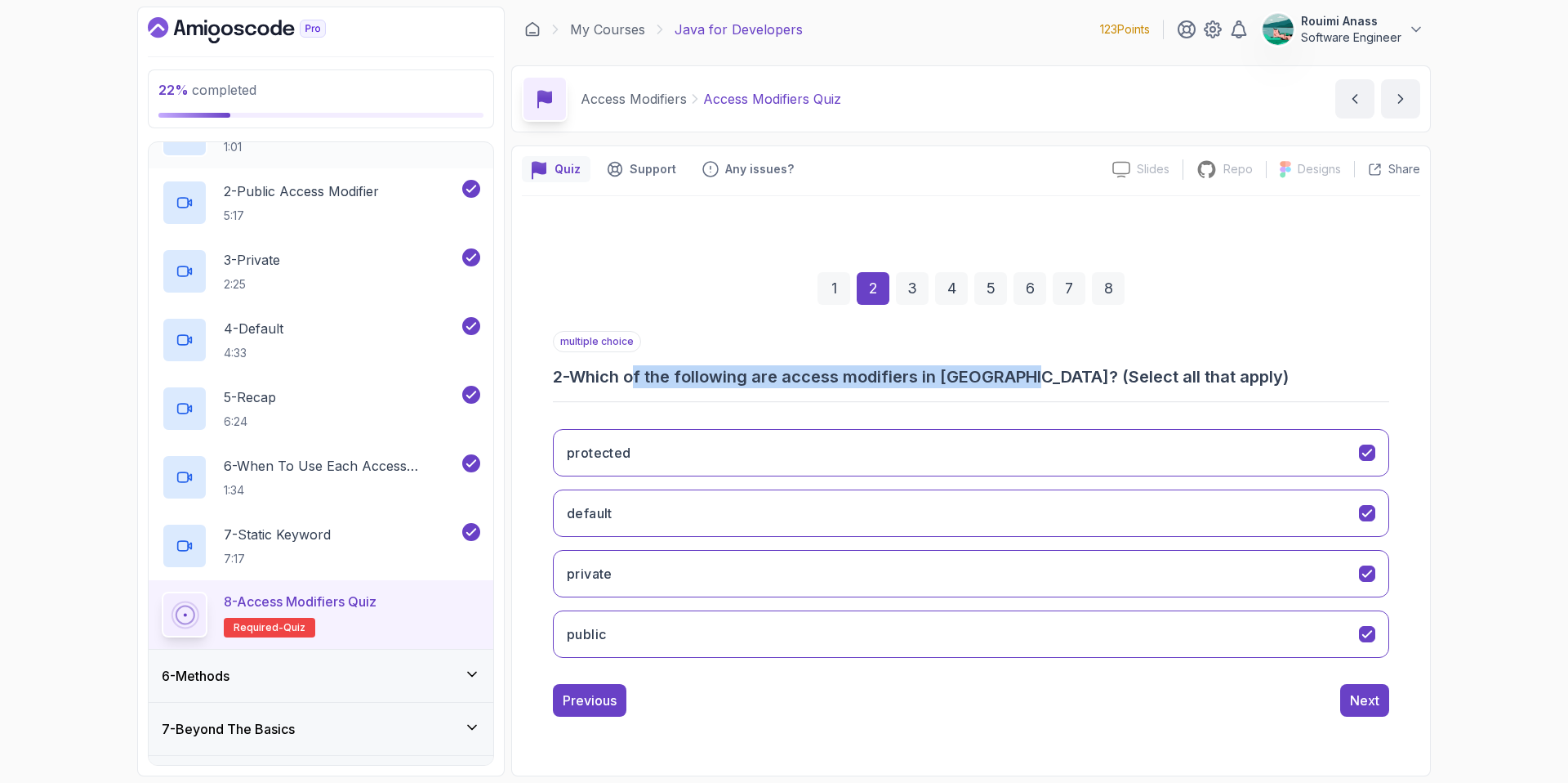
scroll to position [317, 0]
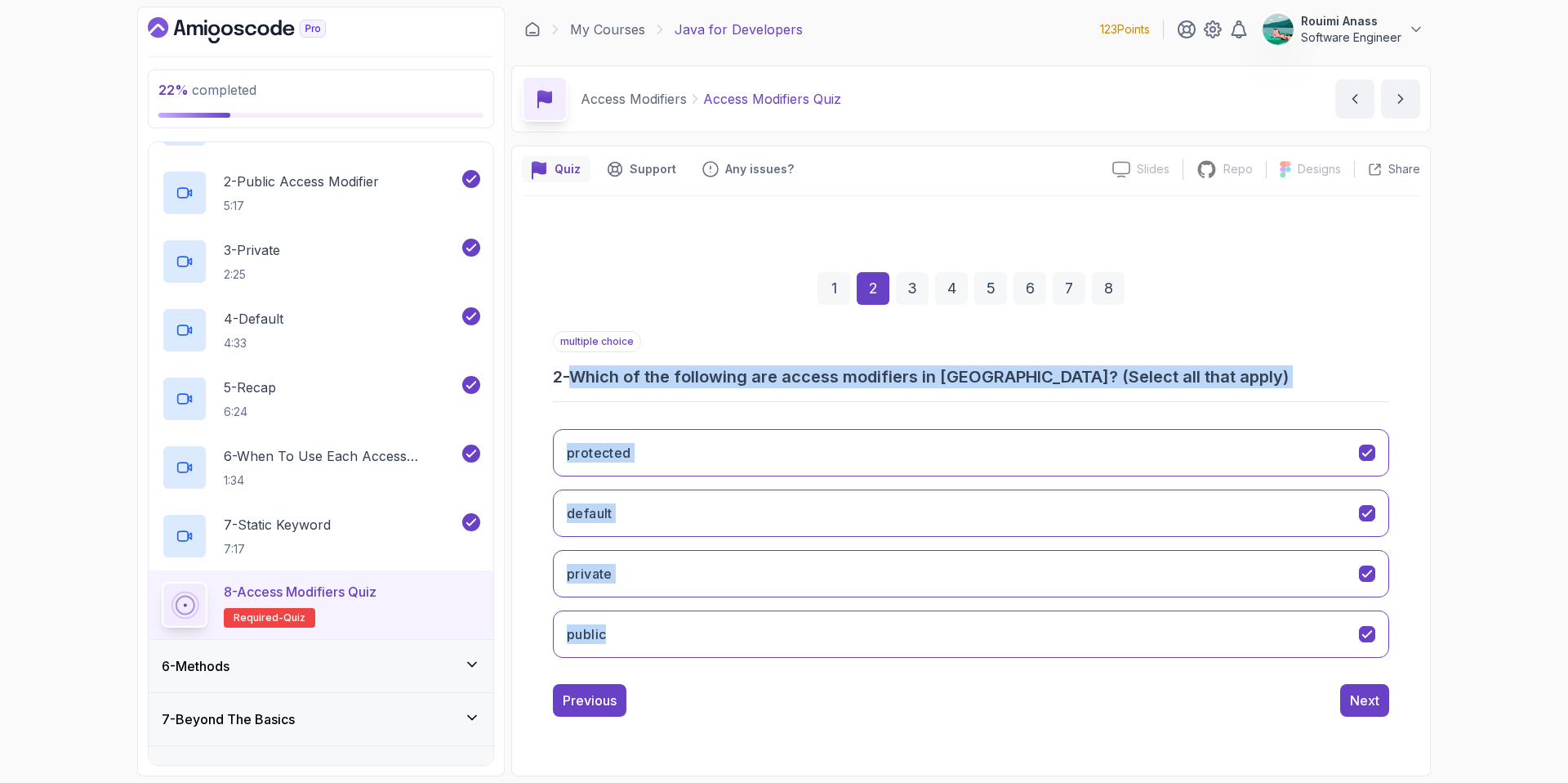
drag, startPoint x: 582, startPoint y: 373, endPoint x: 669, endPoint y: 661, distance: 300.9
click at [669, 661] on div "multiple choice 2 - Which of the following are access modifiers in [GEOGRAPHIC_…" at bounding box center [971, 501] width 837 height 340
copy div "Which of the following are access modifiers in [GEOGRAPHIC_DATA]? (Select all t…"
click at [1133, 509] on button "default" at bounding box center [971, 513] width 837 height 47
click at [1366, 692] on div "Next" at bounding box center [1365, 700] width 30 height 19
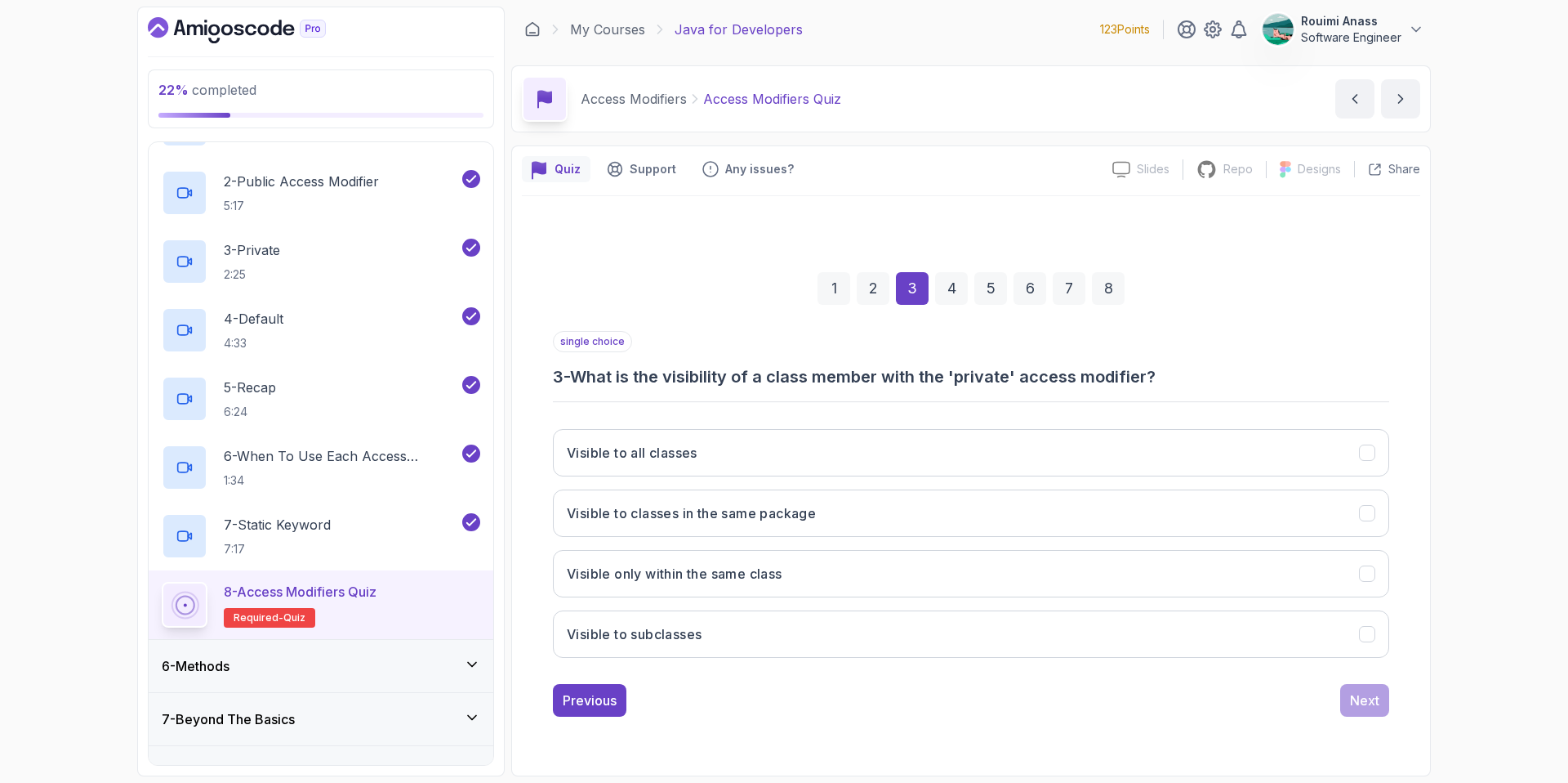
click at [618, 229] on div "1 2 3 4 5 6 7 8 single choice 3 - What is the visibility of a class member with…" at bounding box center [971, 480] width 899 height 569
drag, startPoint x: 641, startPoint y: 371, endPoint x: 1148, endPoint y: 380, distance: 507.1
click at [1148, 380] on h3 "3 - What is the visibility of a class member with the 'private' access modifier?" at bounding box center [971, 377] width 837 height 23
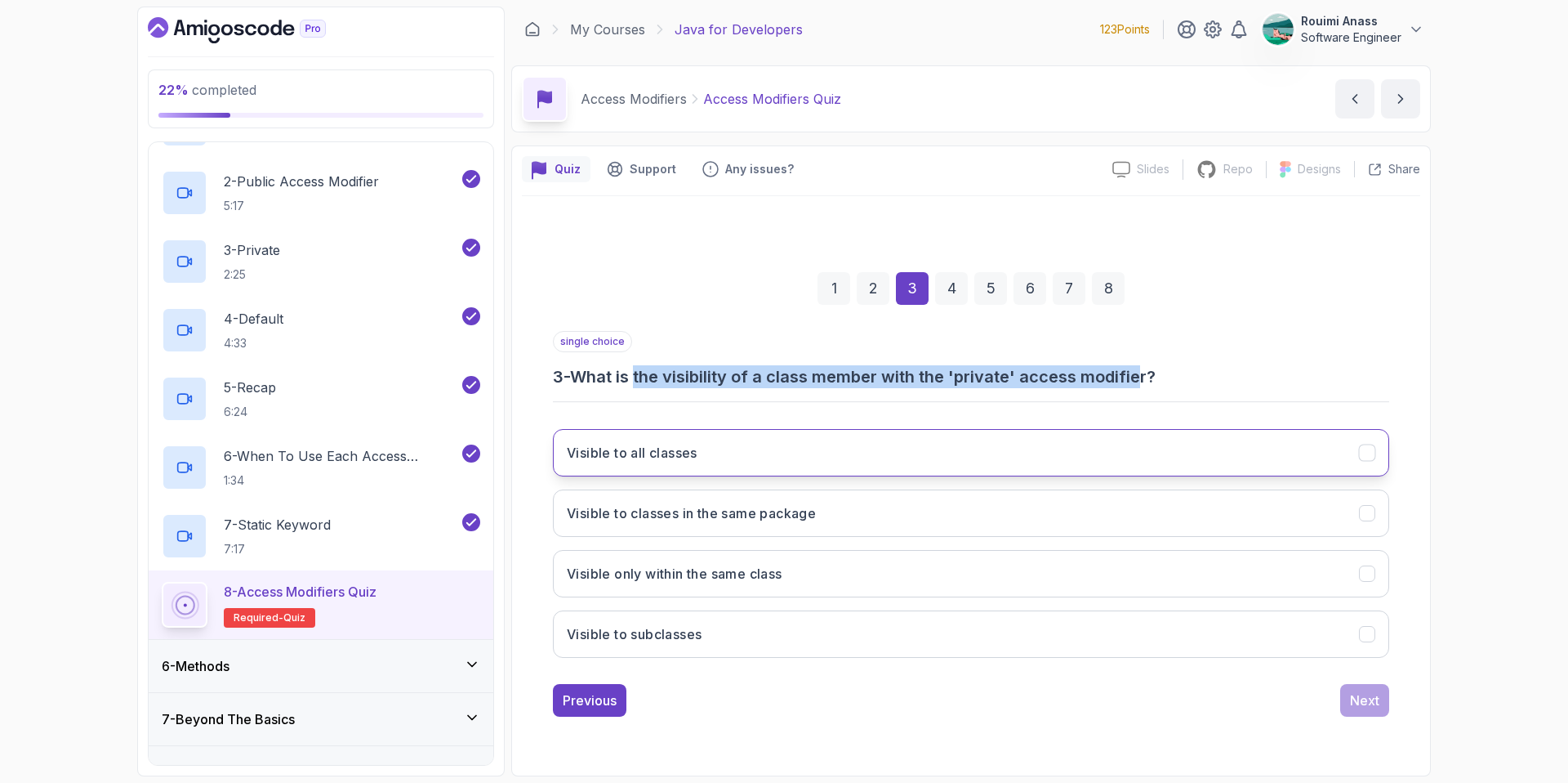
click at [579, 458] on h3 "Visible to all classes" at bounding box center [632, 453] width 131 height 19
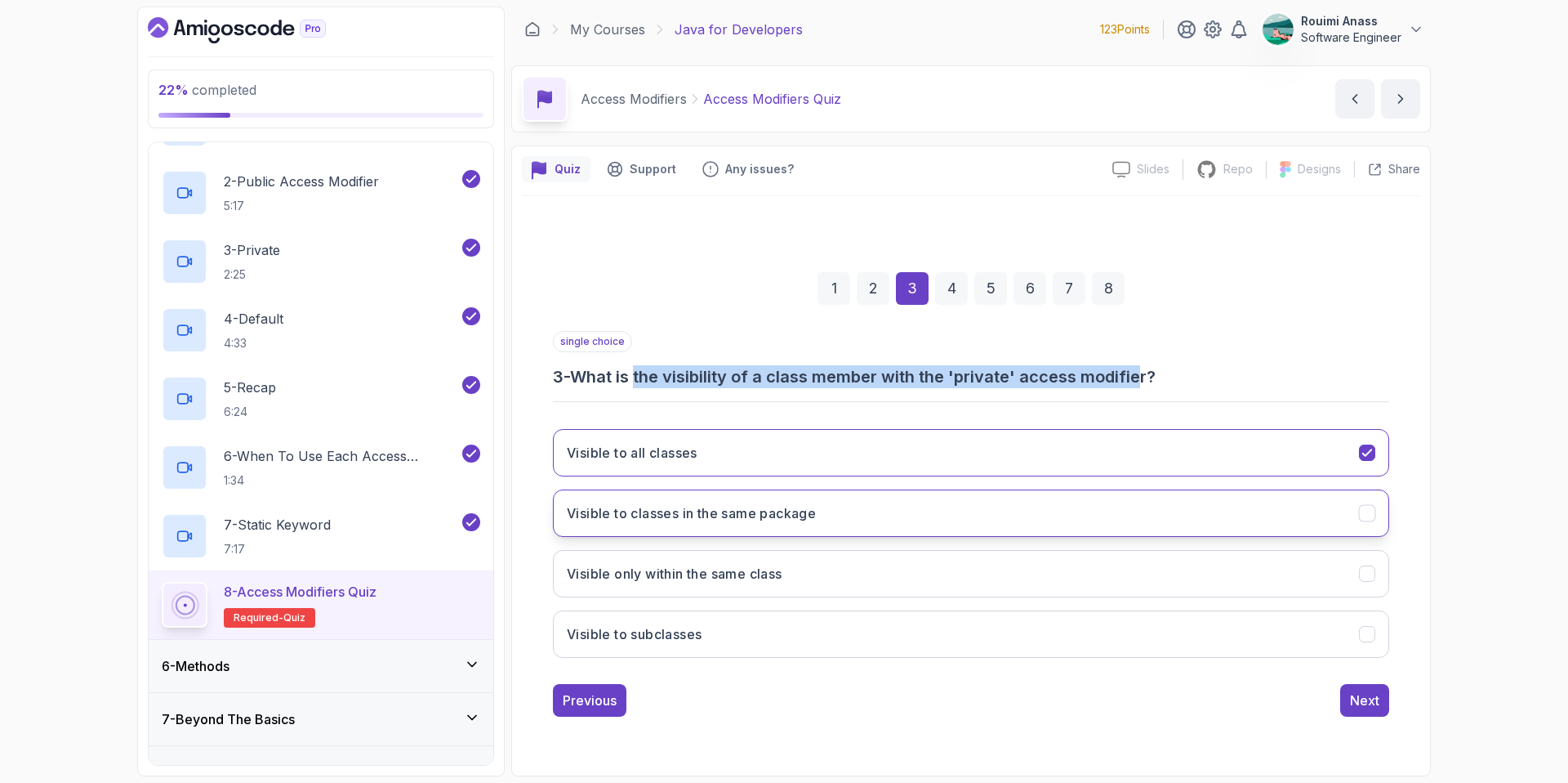
drag, startPoint x: 608, startPoint y: 637, endPoint x: 745, endPoint y: 528, distance: 175.1
click at [823, 506] on div "Visible to all classes Visible to classes in the same package Visible only with…" at bounding box center [971, 543] width 837 height 255
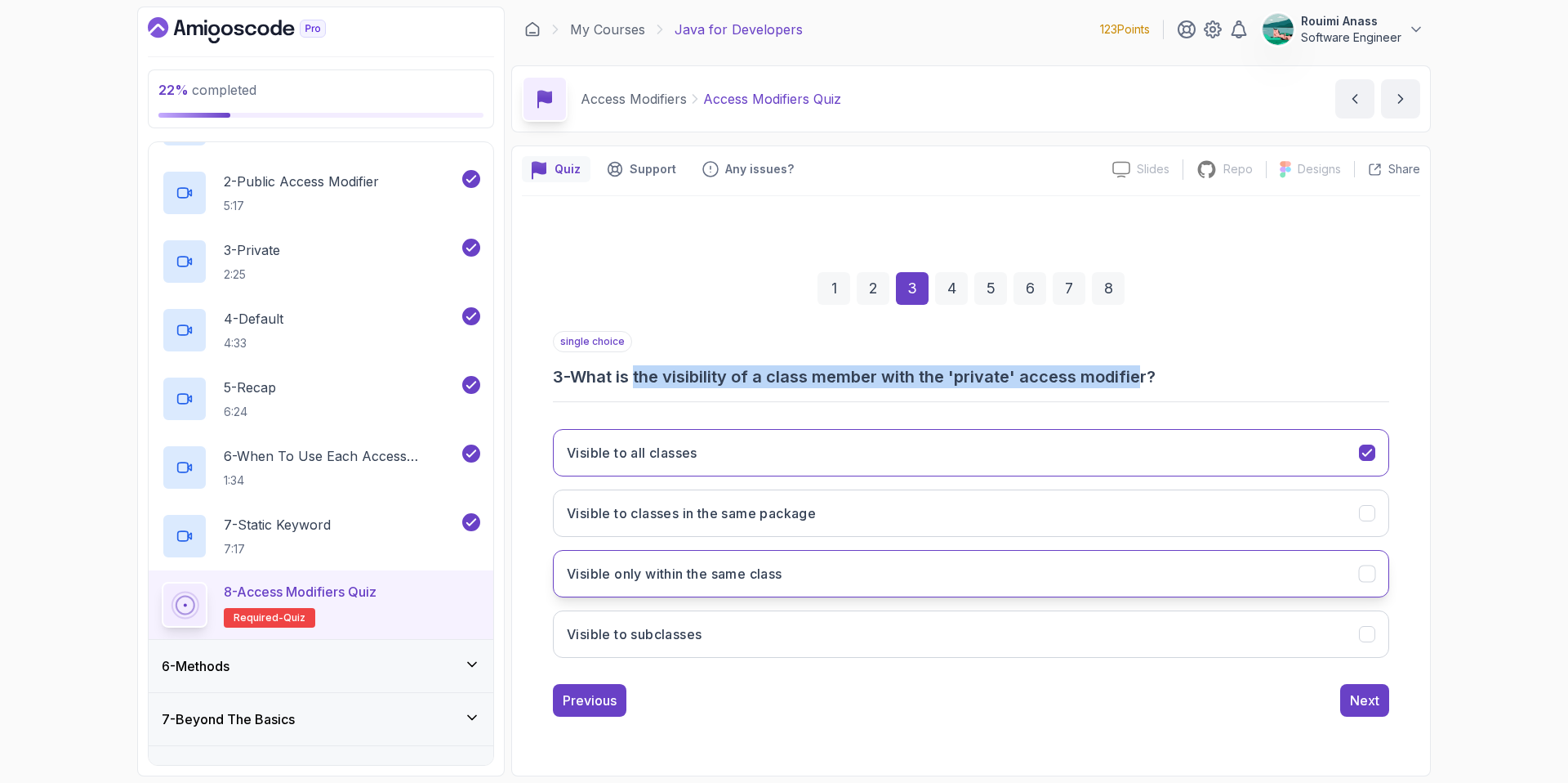
click at [748, 576] on h3 "Visible only within the same class" at bounding box center [674, 574] width 215 height 19
click at [1388, 685] on button "Next" at bounding box center [1365, 699] width 49 height 32
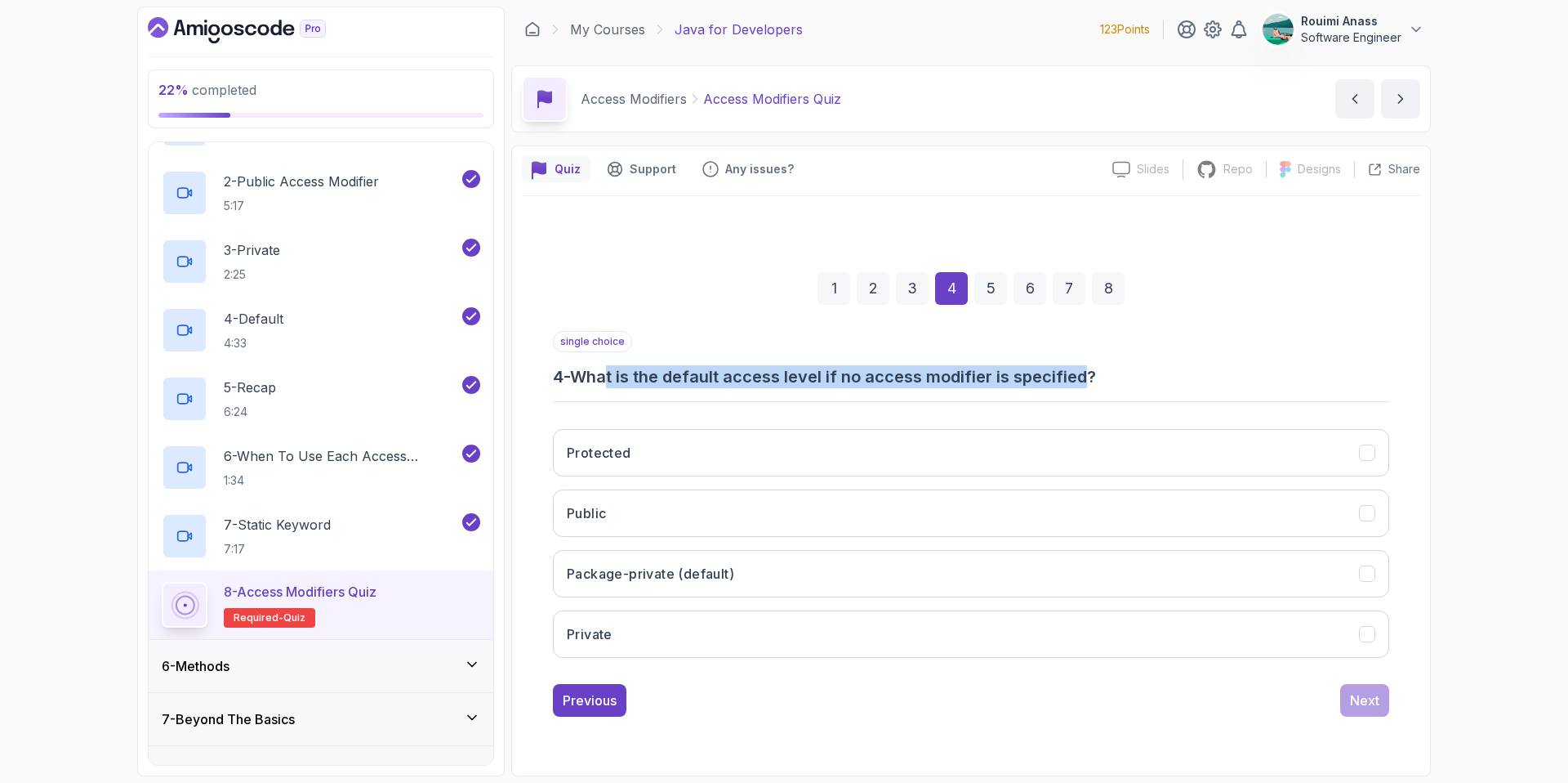
drag, startPoint x: 615, startPoint y: 378, endPoint x: 1093, endPoint y: 383, distance: 478.0
click at [1093, 383] on h3 "4 - What is the default access level if no access modifier is specified?" at bounding box center [971, 377] width 837 height 23
click at [798, 577] on button "Package-private (default)" at bounding box center [971, 574] width 837 height 47
click at [1344, 708] on button "Next" at bounding box center [1365, 699] width 49 height 32
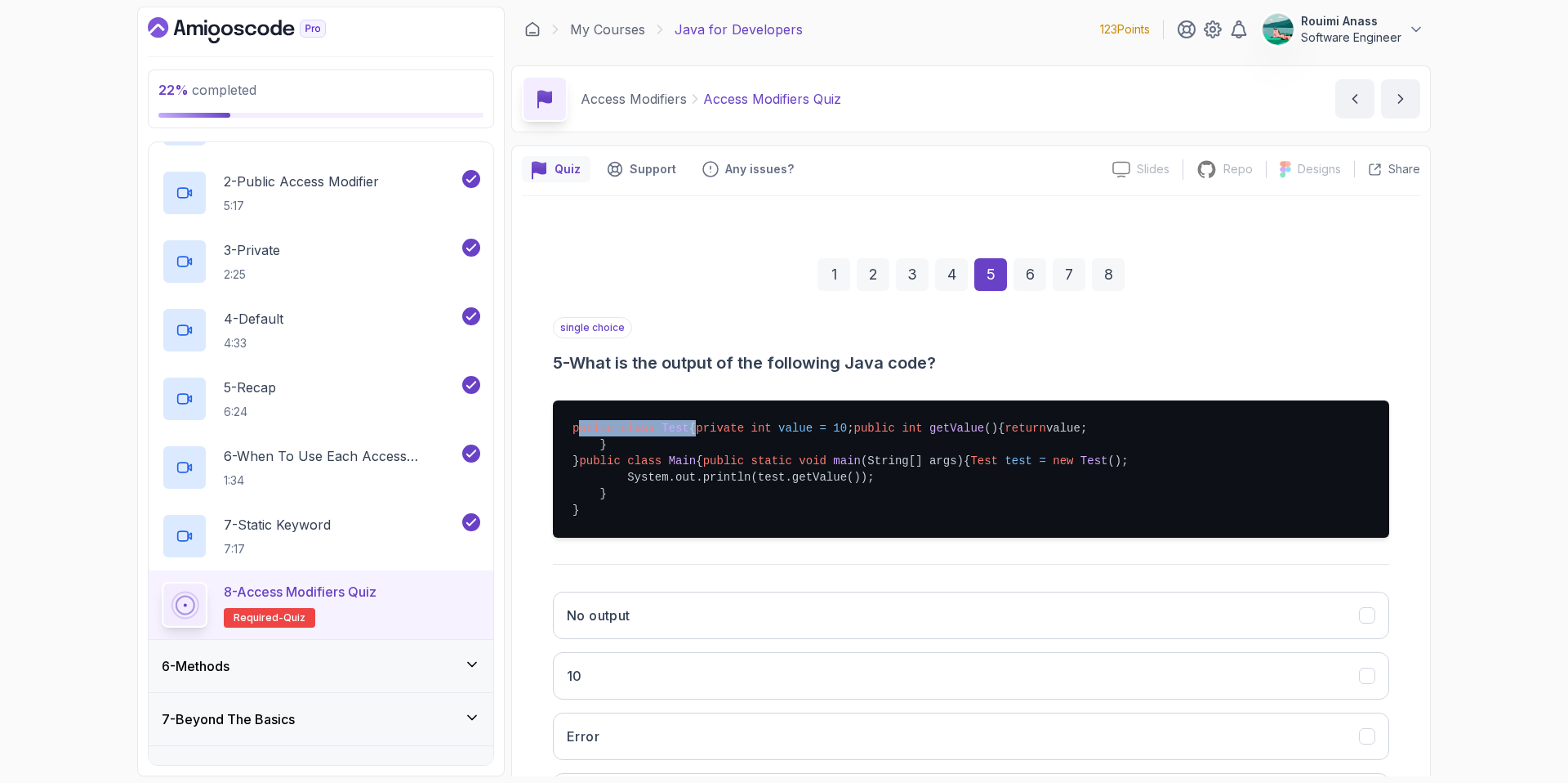
drag, startPoint x: 581, startPoint y: 431, endPoint x: 697, endPoint y: 434, distance: 116.0
click at [697, 434] on pre "public class Test { private int value = 10 ; public int getValue () { return va…" at bounding box center [971, 468] width 837 height 137
drag, startPoint x: 628, startPoint y: 527, endPoint x: 697, endPoint y: 524, distance: 69.1
click at [697, 524] on pre "public class Test { private int value = 10 ; public int getValue () { return va…" at bounding box center [971, 468] width 837 height 137
drag, startPoint x: 603, startPoint y: 419, endPoint x: 726, endPoint y: 420, distance: 123.0
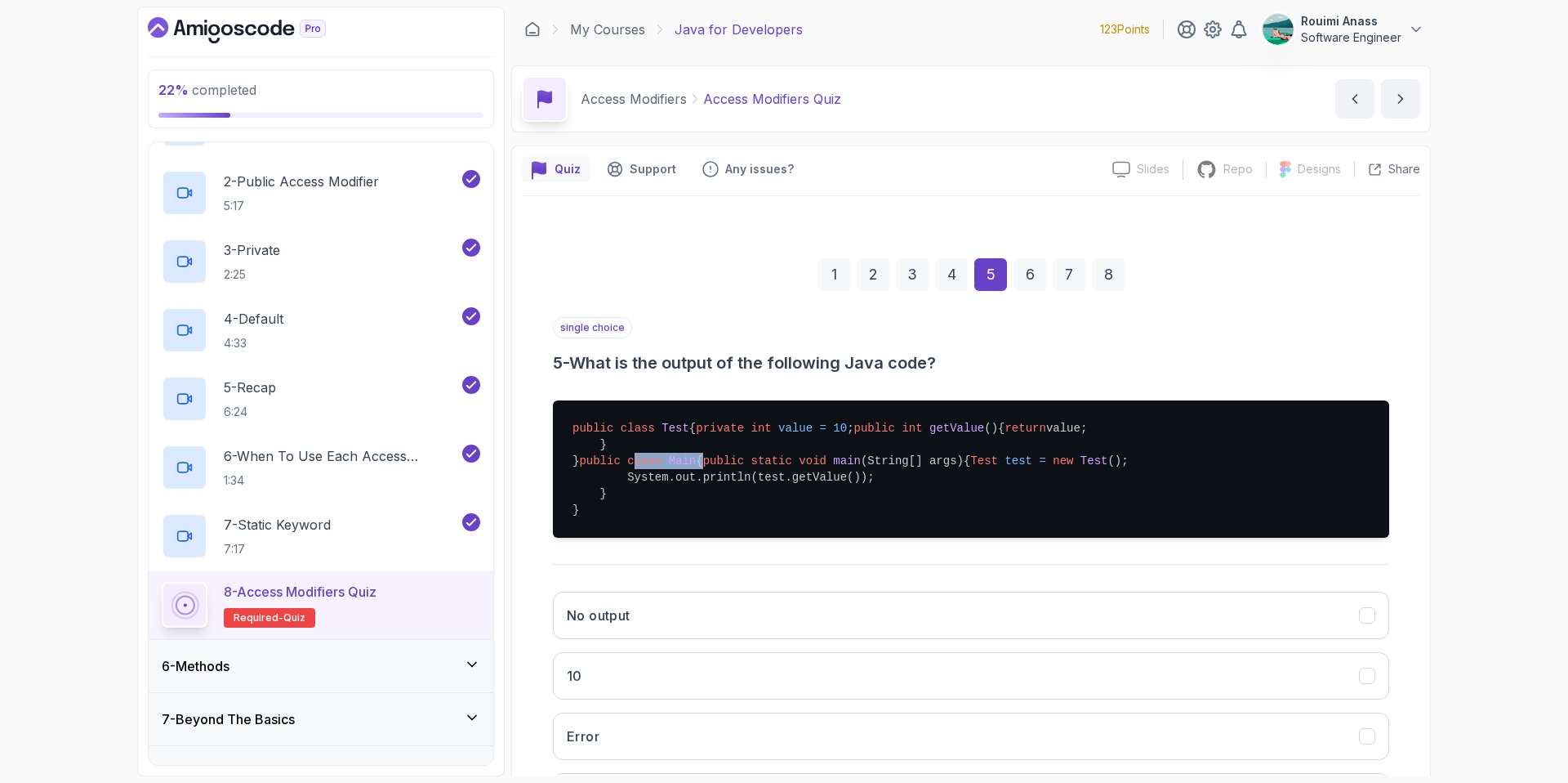
click at [726, 420] on pre "public class Test { private int value = 10 ; public int getValue () { return va…" at bounding box center [971, 468] width 837 height 137
drag, startPoint x: 614, startPoint y: 444, endPoint x: 780, endPoint y: 444, distance: 166.0
click at [780, 444] on pre "public class Test { private int value = 10 ; public int getValue () { return va…" at bounding box center [971, 468] width 837 height 137
drag, startPoint x: 613, startPoint y: 458, endPoint x: 740, endPoint y: 457, distance: 127.0
click at [740, 457] on pre "public class Test { private int value = 10 ; public int getValue () { return va…" at bounding box center [971, 468] width 837 height 137
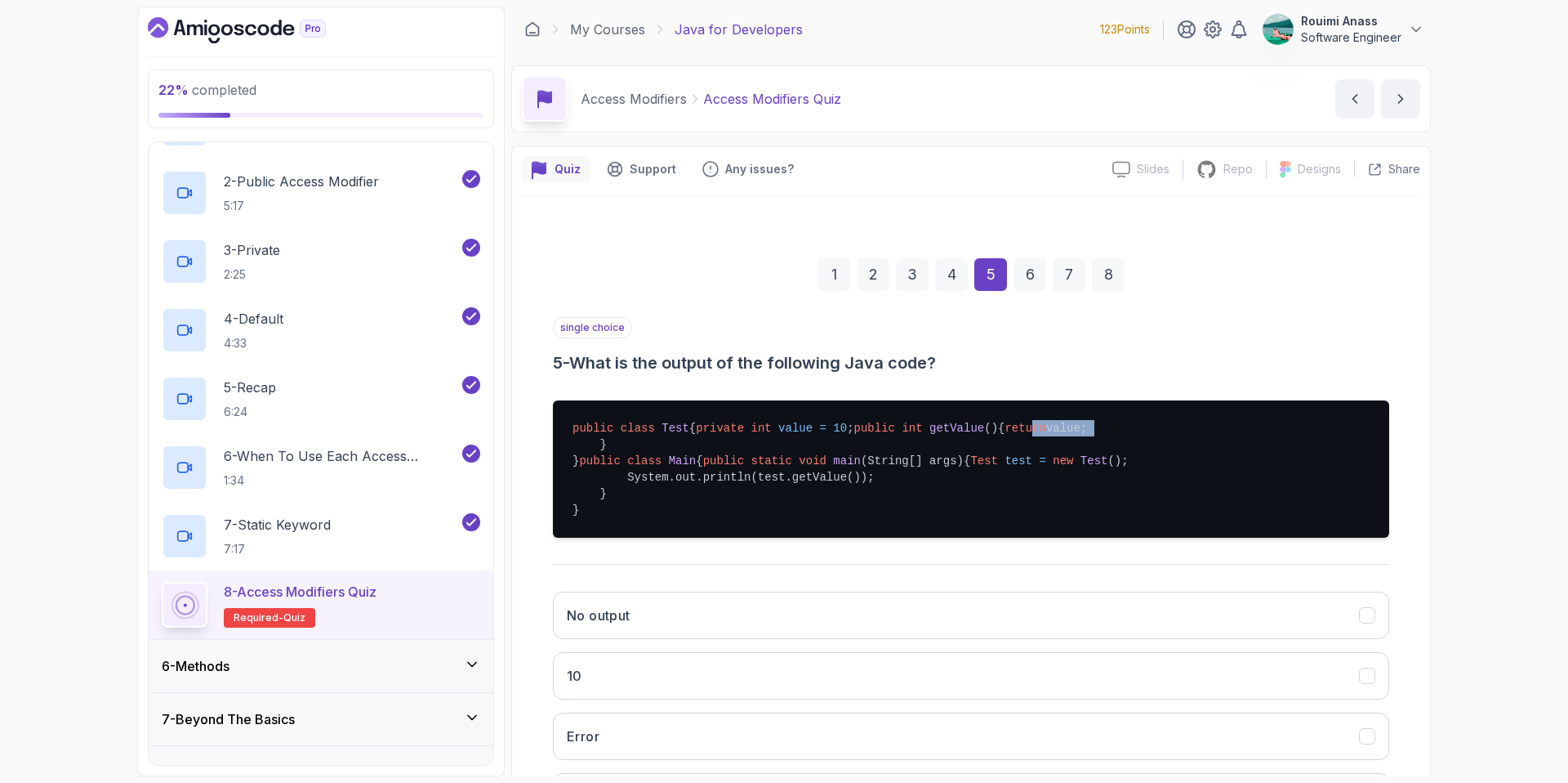
drag, startPoint x: 654, startPoint y: 475, endPoint x: 770, endPoint y: 473, distance: 116.0
click at [770, 473] on pre "public class Test { private int value = 10 ; public int getValue () { return va…" at bounding box center [971, 468] width 837 height 137
drag, startPoint x: 624, startPoint y: 539, endPoint x: 927, endPoint y: 537, distance: 303.0
click at [927, 537] on pre "public class Test { private int value = 10 ; public int getValue () { return va…" at bounding box center [971, 468] width 837 height 137
drag, startPoint x: 626, startPoint y: 564, endPoint x: 854, endPoint y: 562, distance: 228.0
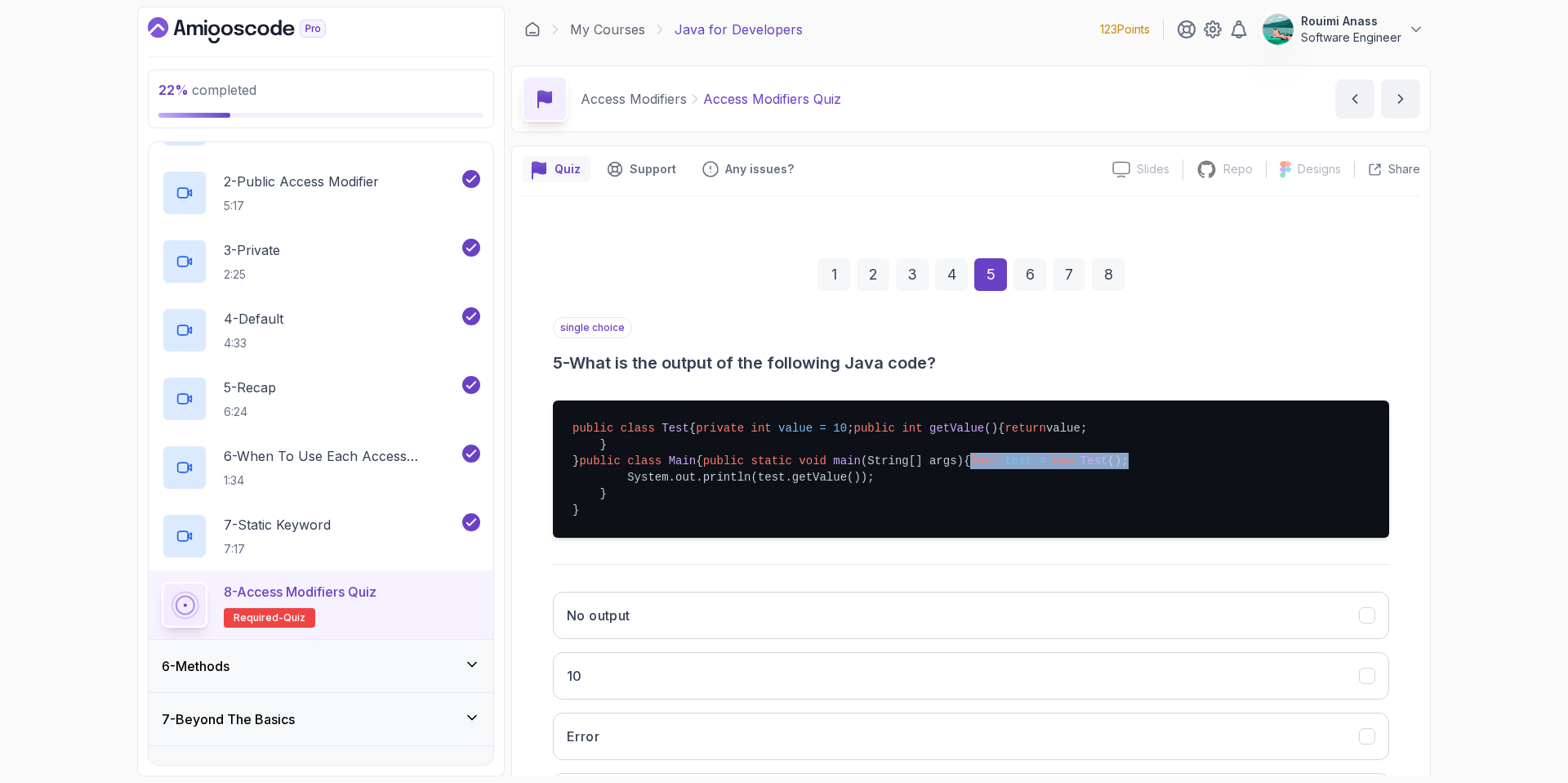
click at [854, 538] on pre "public class Test { private int value = 10 ; public int getValue () { return va…" at bounding box center [971, 468] width 837 height 137
drag, startPoint x: 638, startPoint y: 576, endPoint x: 852, endPoint y: 575, distance: 214.0
click at [852, 538] on pre "public class Test { private int value = 10 ; public int getValue () { return va…" at bounding box center [971, 468] width 837 height 137
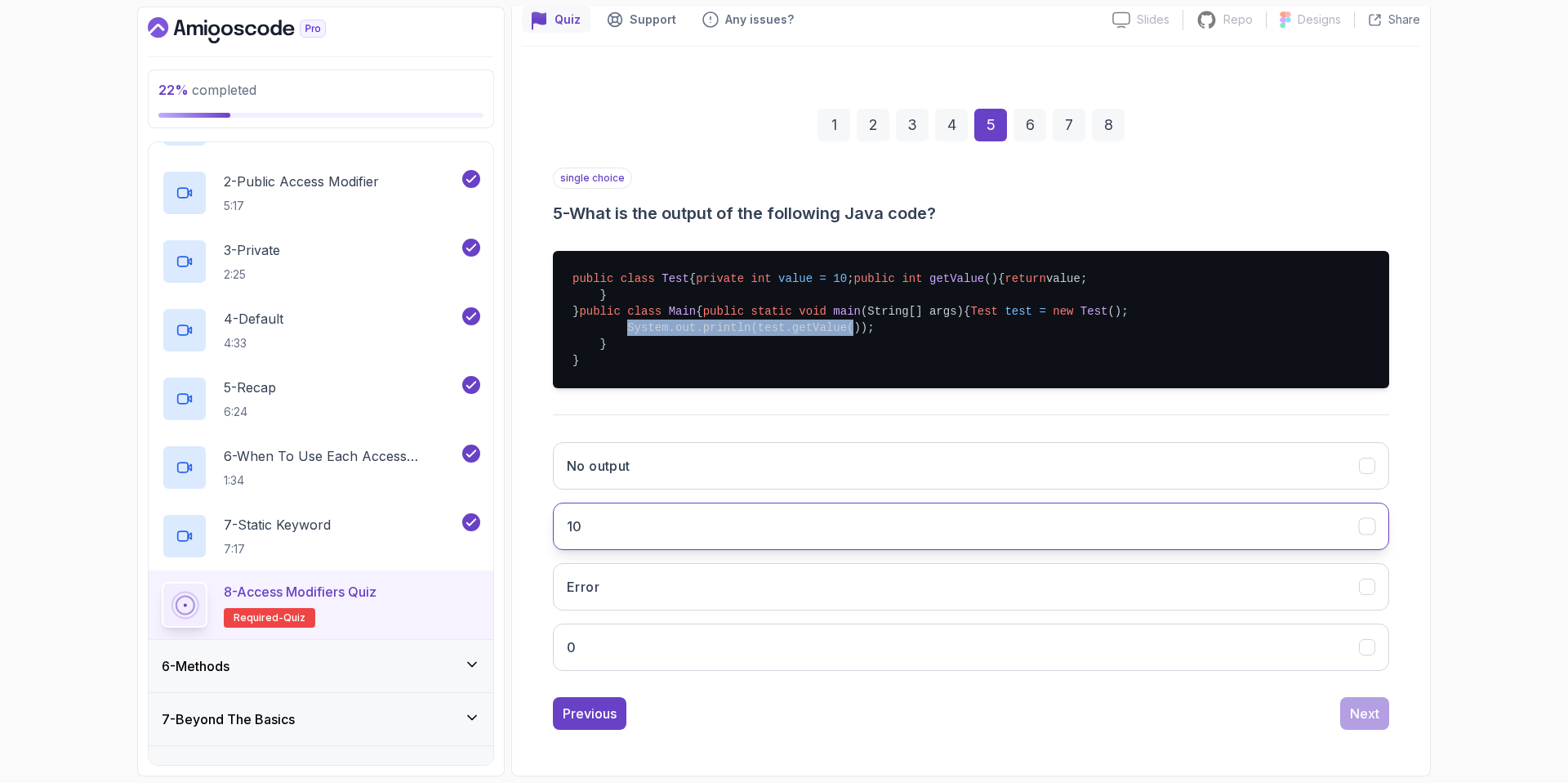
scroll to position [248, 0]
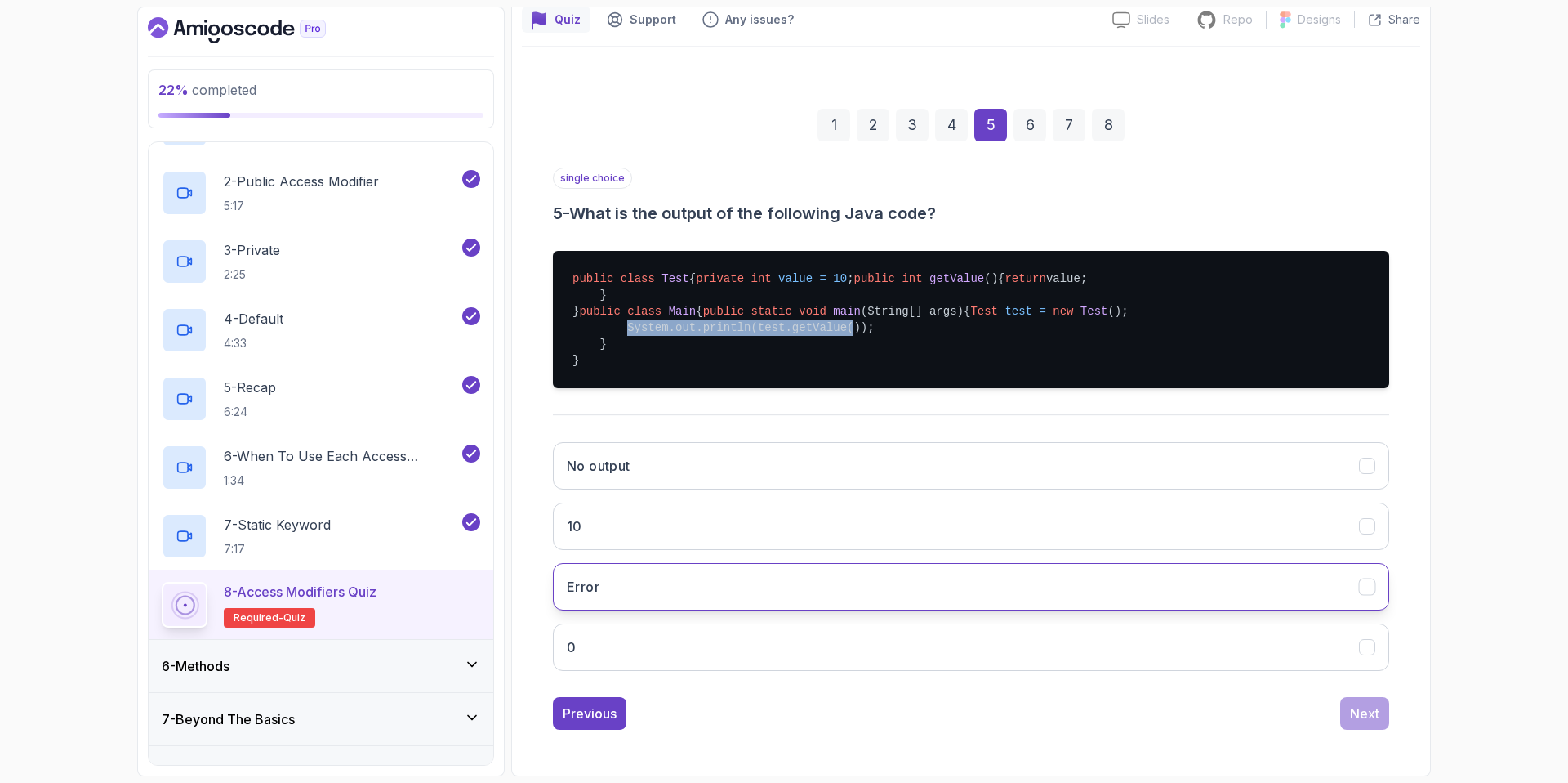
click at [667, 592] on button "Error" at bounding box center [971, 587] width 837 height 47
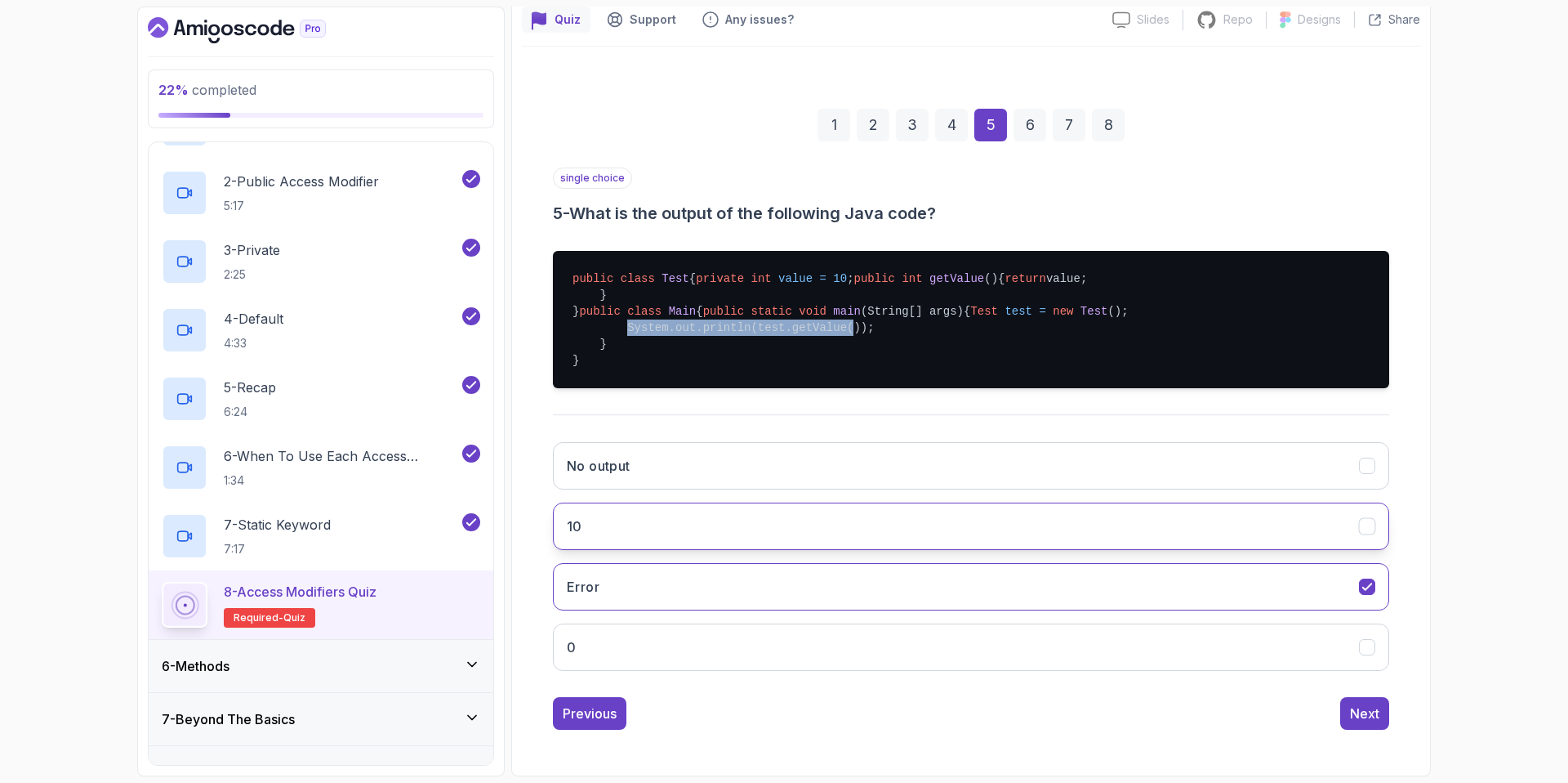
click at [623, 525] on button "10" at bounding box center [971, 526] width 837 height 47
click at [1371, 714] on div "Next" at bounding box center [1365, 713] width 30 height 19
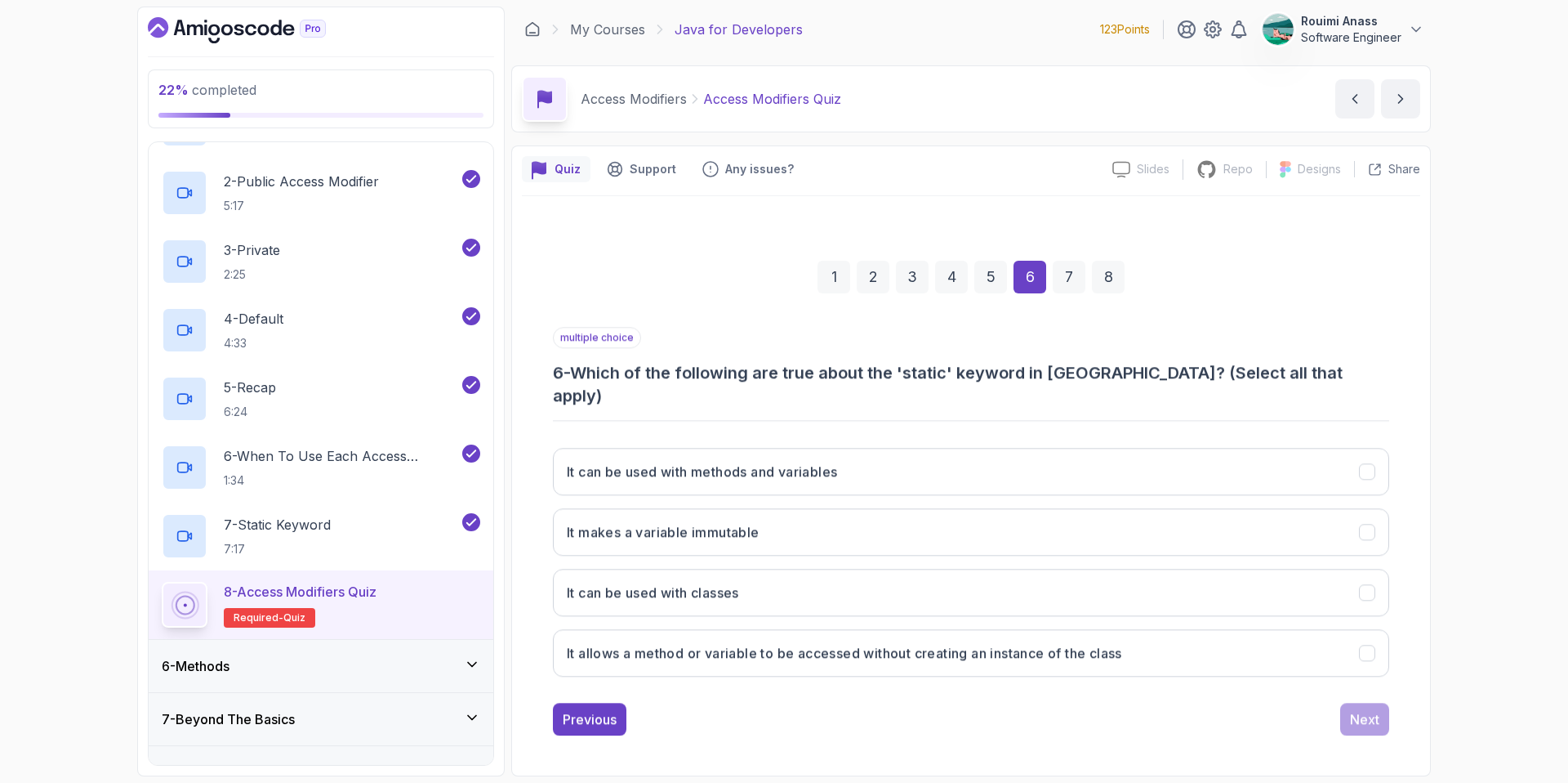
scroll to position [0, 0]
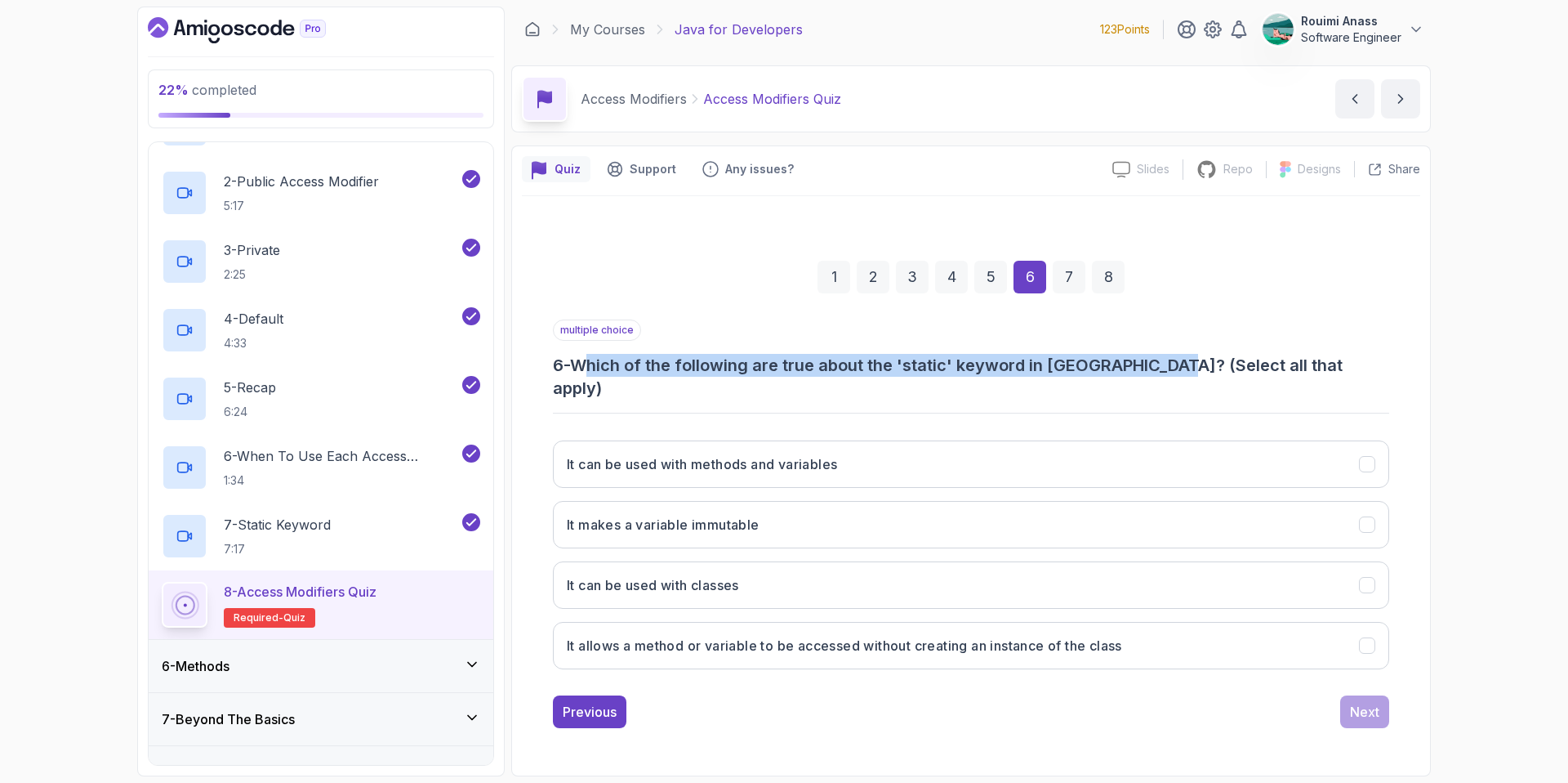
drag, startPoint x: 593, startPoint y: 377, endPoint x: 1124, endPoint y: 379, distance: 531.0
click at [1171, 379] on h3 "6 - Which of the following are true about the 'static' keyword in [GEOGRAPHIC_D…" at bounding box center [971, 377] width 837 height 45
click at [792, 456] on h3 "It can be used with methods and variables" at bounding box center [702, 464] width 270 height 19
click at [719, 637] on h3 "It allows a method or variable to be accessed without creating an instance of t…" at bounding box center [844, 645] width 555 height 19
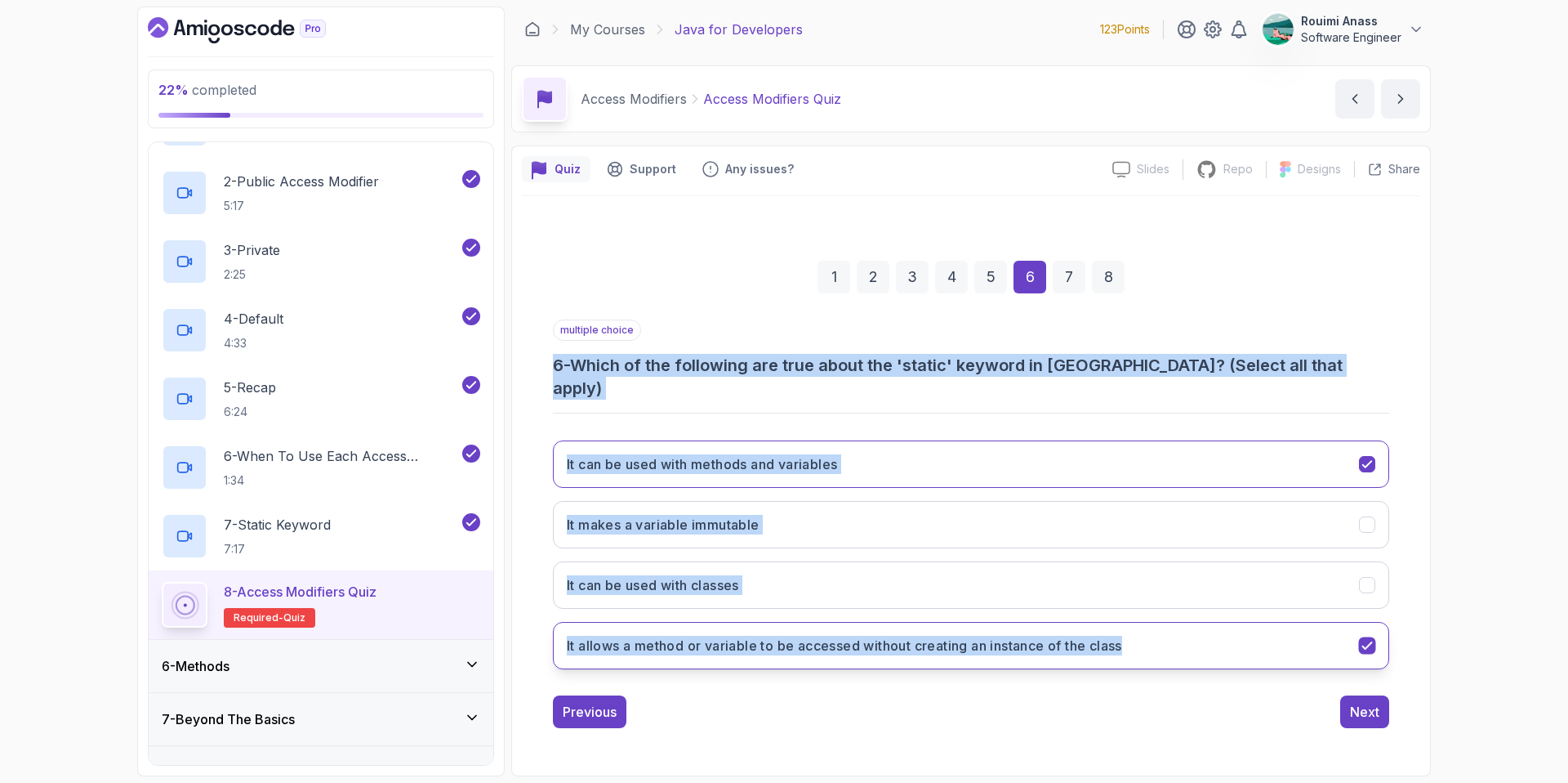
drag, startPoint x: 544, startPoint y: 378, endPoint x: 1167, endPoint y: 634, distance: 673.5
click at [1167, 634] on div "1 2 3 4 5 6 7 8 multiple choice 6 - Which of the following are true about the '…" at bounding box center [971, 481] width 899 height 520
copy div "6 - Which of the following are true about the 'static' keyword in [GEOGRAPHIC_D…"
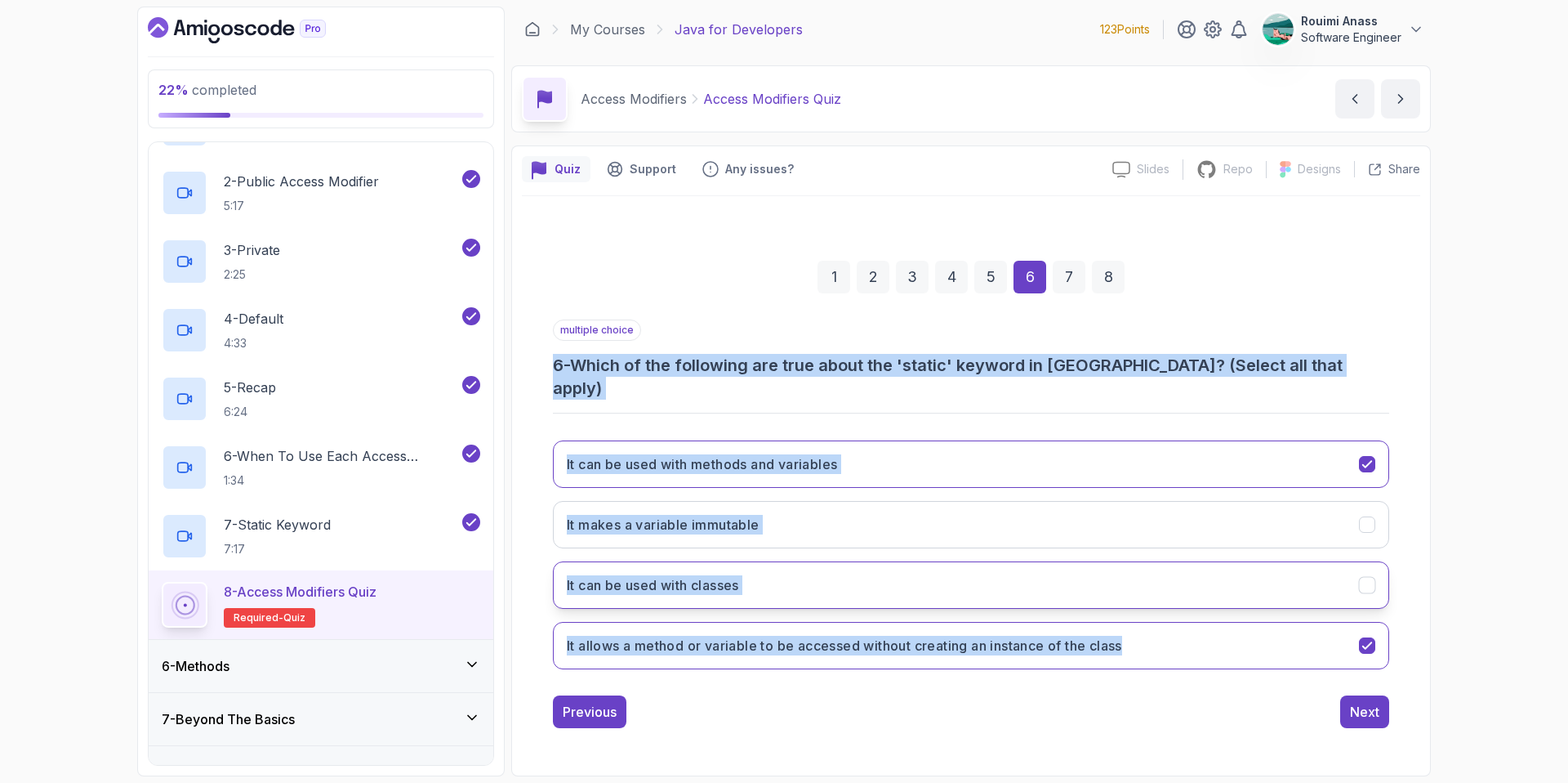
click at [1110, 562] on button "It can be used with classes" at bounding box center [971, 585] width 837 height 47
click at [1509, 555] on div "22 % completed 1 - Intro 2 - Loops 3 - If Statements 4 - Packages 5 - Access Mo…" at bounding box center [784, 392] width 1568 height 783
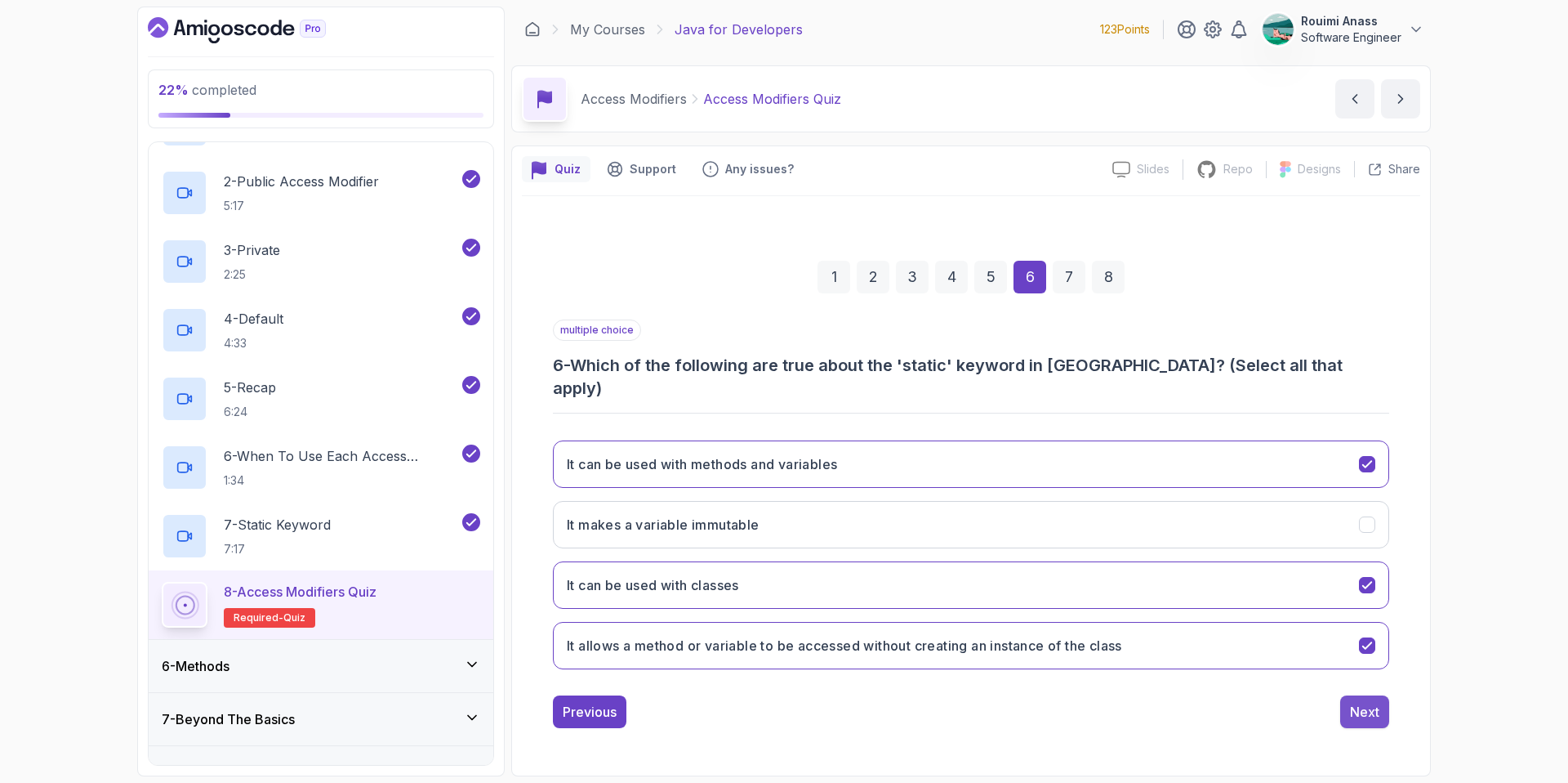
click at [1374, 702] on div "Next" at bounding box center [1365, 712] width 30 height 19
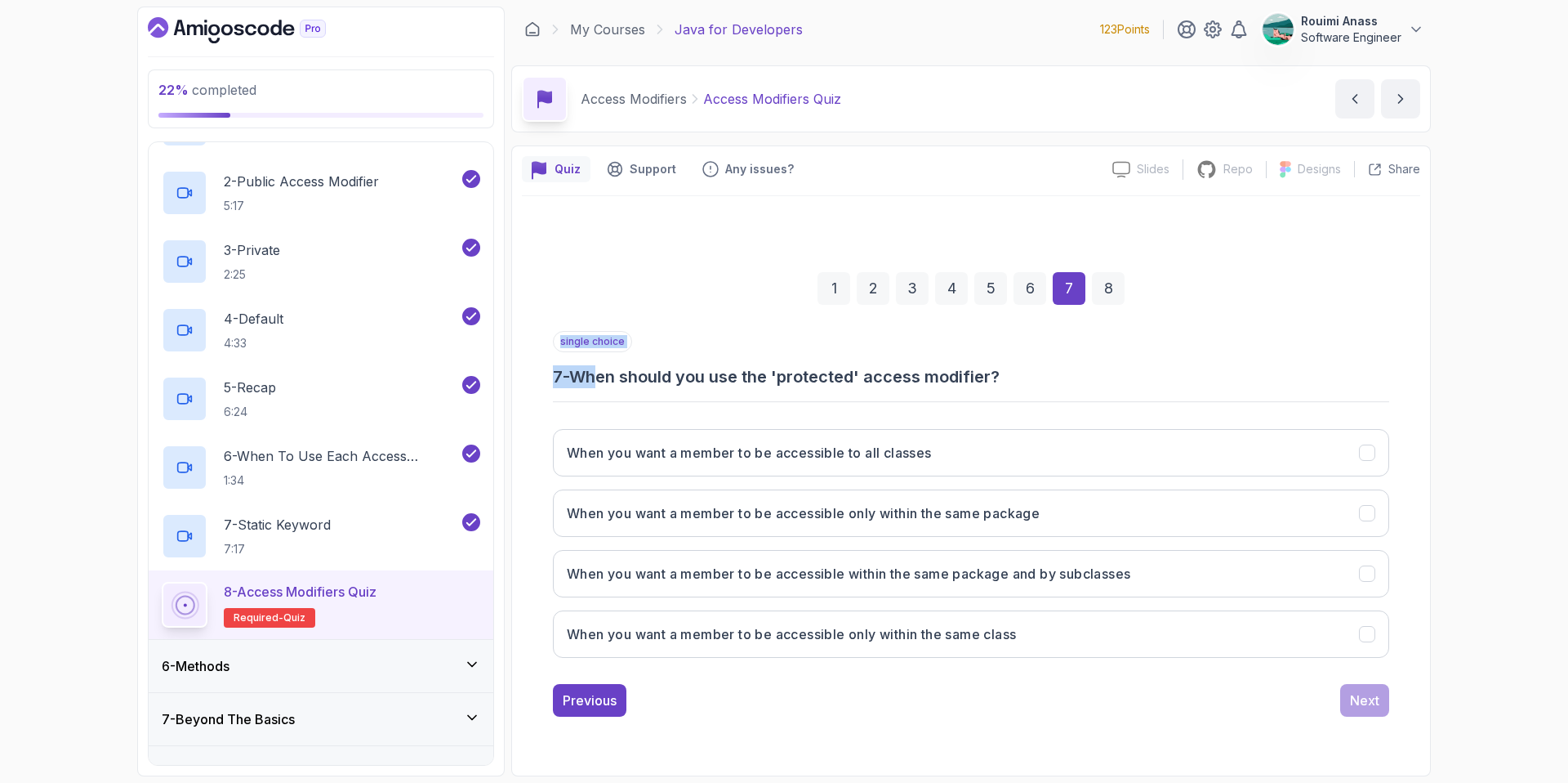
drag, startPoint x: 605, startPoint y: 382, endPoint x: 830, endPoint y: 388, distance: 225.1
click at [830, 388] on div "single choice 7 - When should you use the 'protected' access modifier? When you…" at bounding box center [971, 501] width 837 height 340
click at [767, 388] on div "single choice 7 - When should you use the 'protected' access modifier? When you…" at bounding box center [971, 501] width 837 height 340
drag, startPoint x: 798, startPoint y: 382, endPoint x: 979, endPoint y: 382, distance: 181.0
click at [979, 382] on h3 "7 - When should you use the 'protected' access modifier?" at bounding box center [971, 377] width 837 height 23
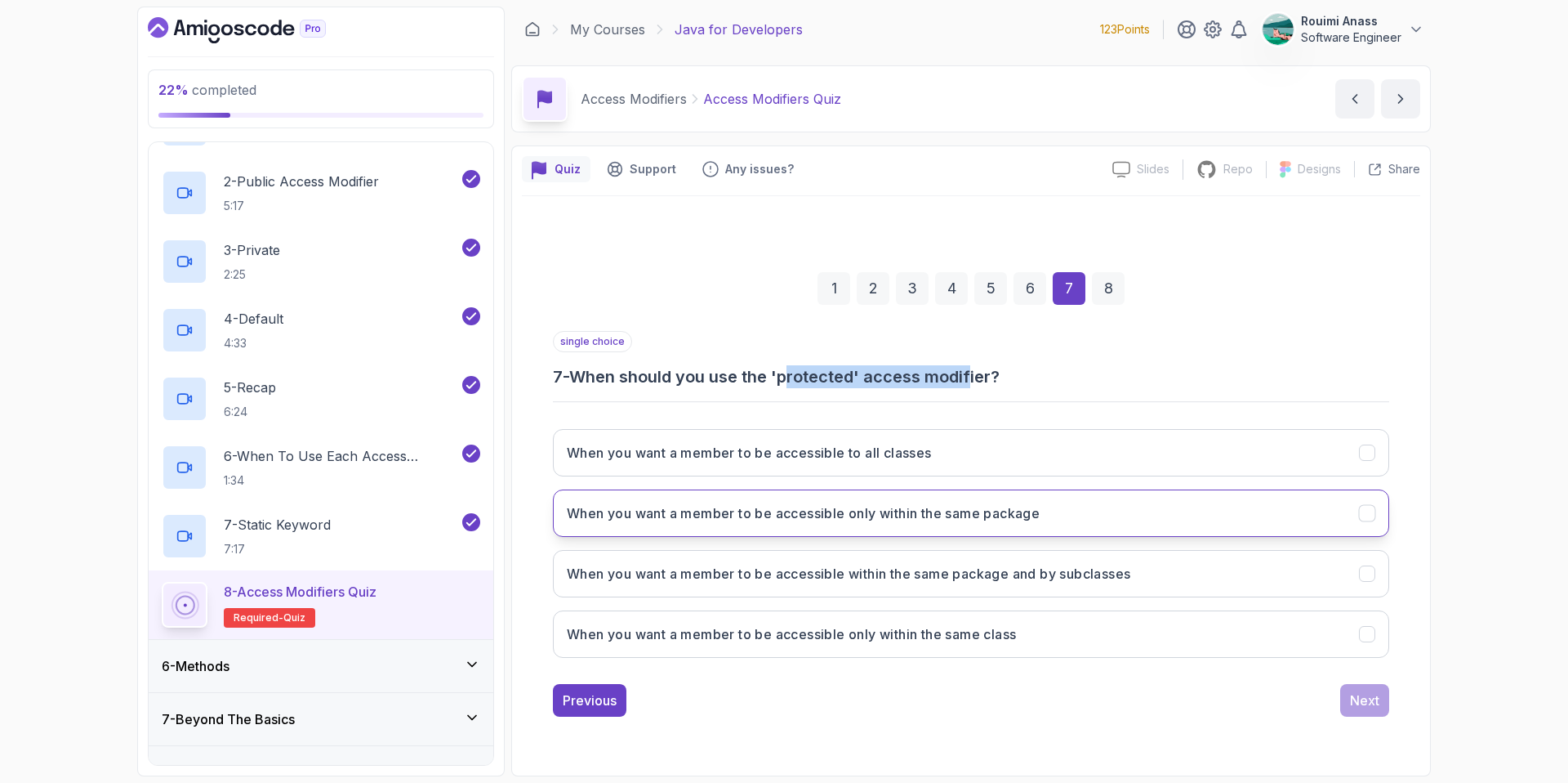
click at [945, 517] on h3 "When you want a member to be accessible only within the same package" at bounding box center [803, 513] width 473 height 19
click at [1092, 575] on h3 "When you want a member to be accessible within the same package and by subclass…" at bounding box center [848, 574] width 564 height 19
click at [952, 521] on h3 "When you want a member to be accessible only within the same package" at bounding box center [803, 513] width 473 height 19
click at [1369, 709] on button "Next" at bounding box center [1365, 699] width 49 height 32
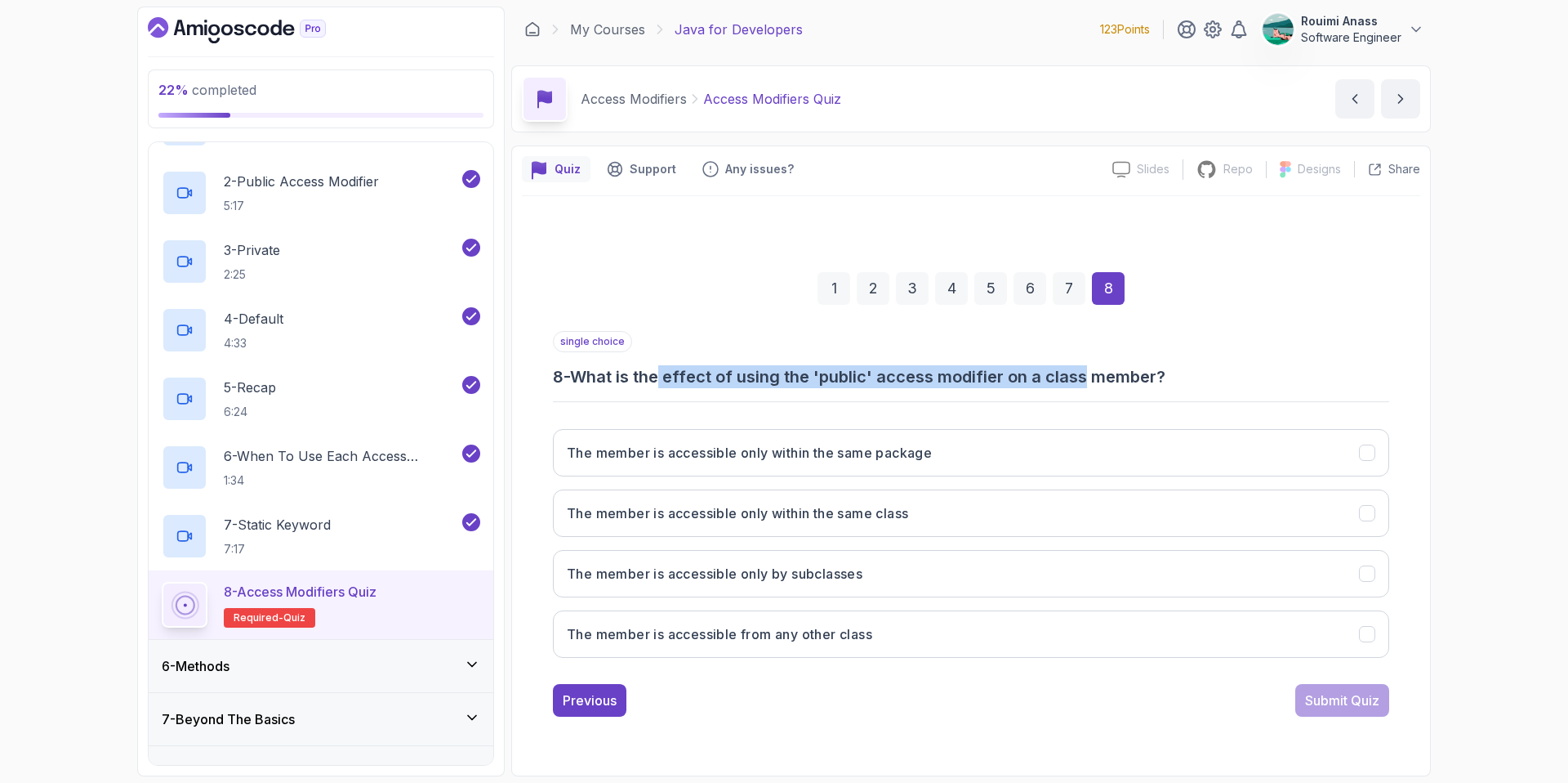
drag, startPoint x: 663, startPoint y: 379, endPoint x: 1093, endPoint y: 378, distance: 430.0
click at [1093, 378] on h3 "8 - What is the effect of using the 'public' access modifier on a class member?" at bounding box center [971, 377] width 837 height 23
click at [853, 637] on h3 "The member is accessible from any other class" at bounding box center [719, 634] width 305 height 19
click at [1368, 701] on div "Submit Quiz" at bounding box center [1341, 700] width 74 height 19
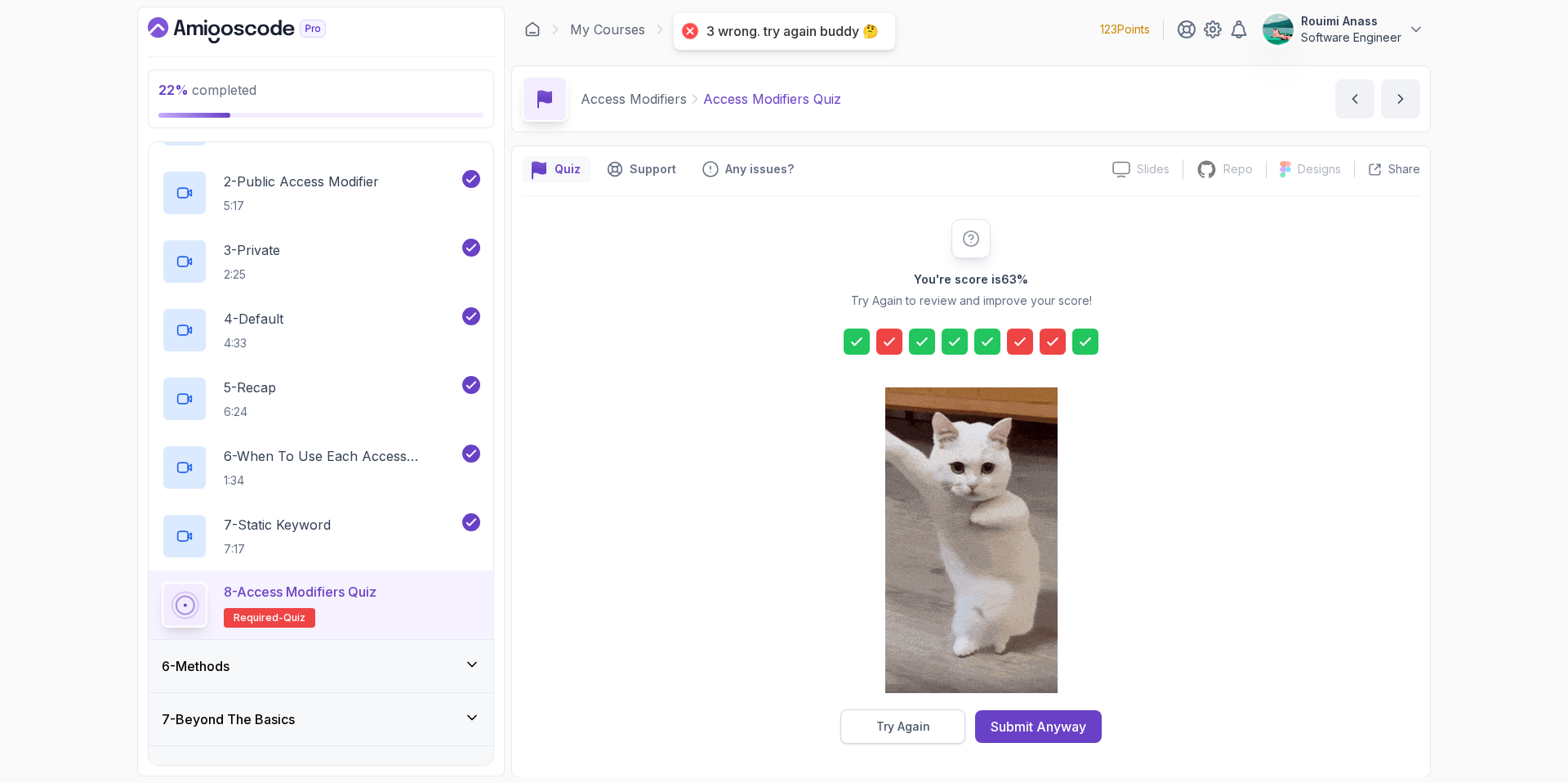
click at [910, 729] on div "Try Again" at bounding box center [903, 726] width 54 height 17
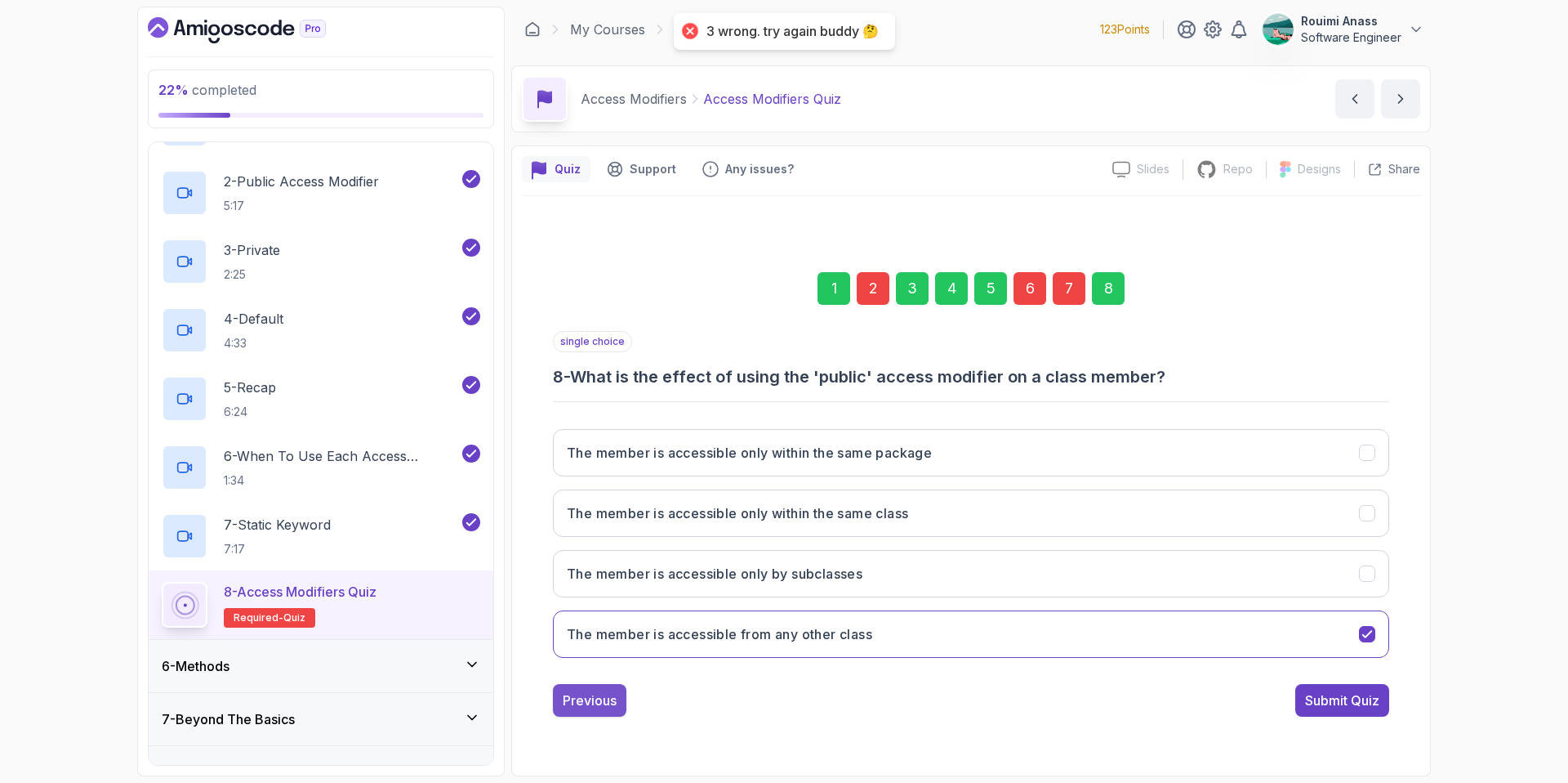
click at [575, 694] on div "Previous" at bounding box center [590, 700] width 54 height 19
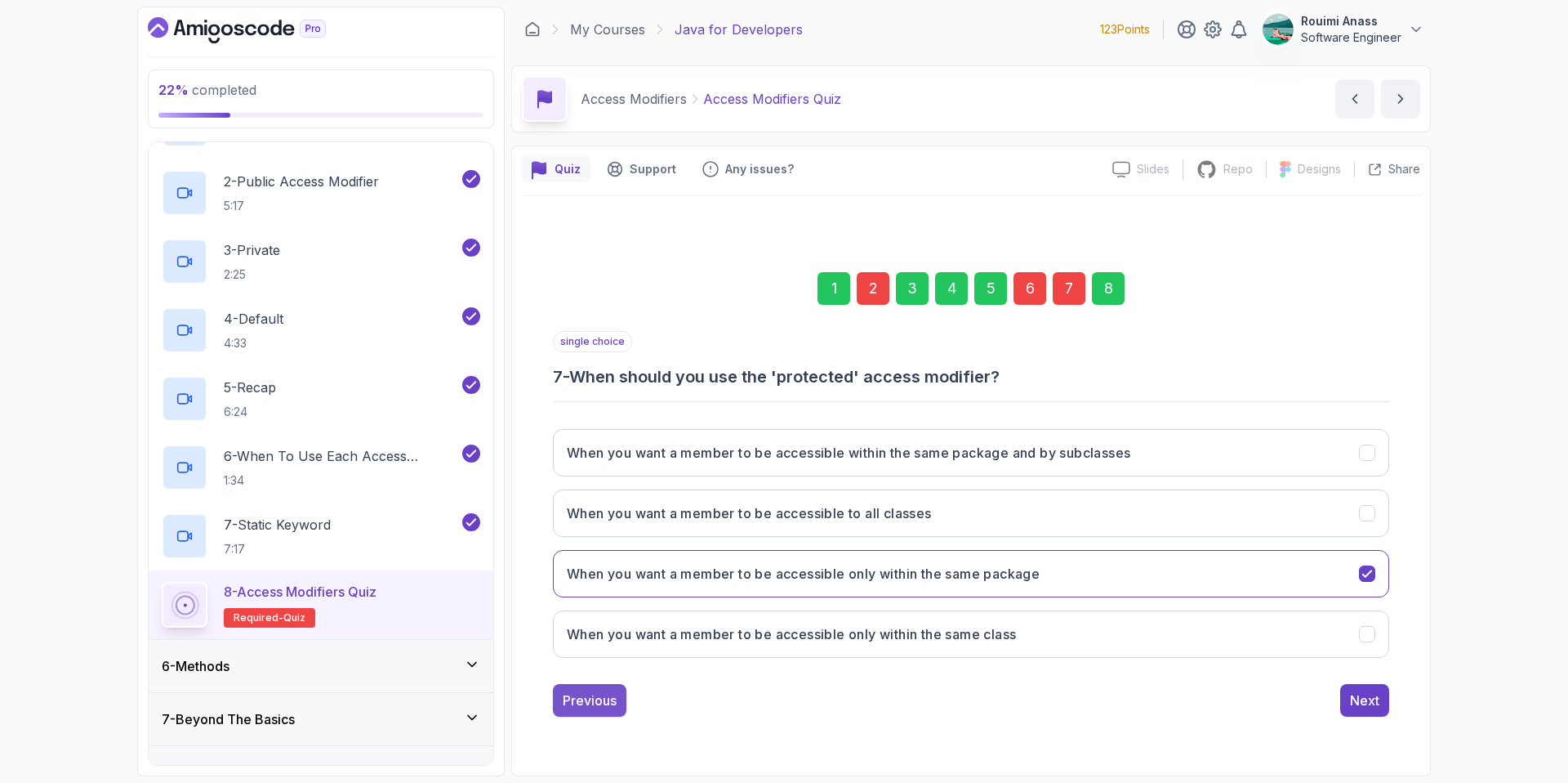
click at [611, 691] on div "Previous" at bounding box center [590, 700] width 54 height 19
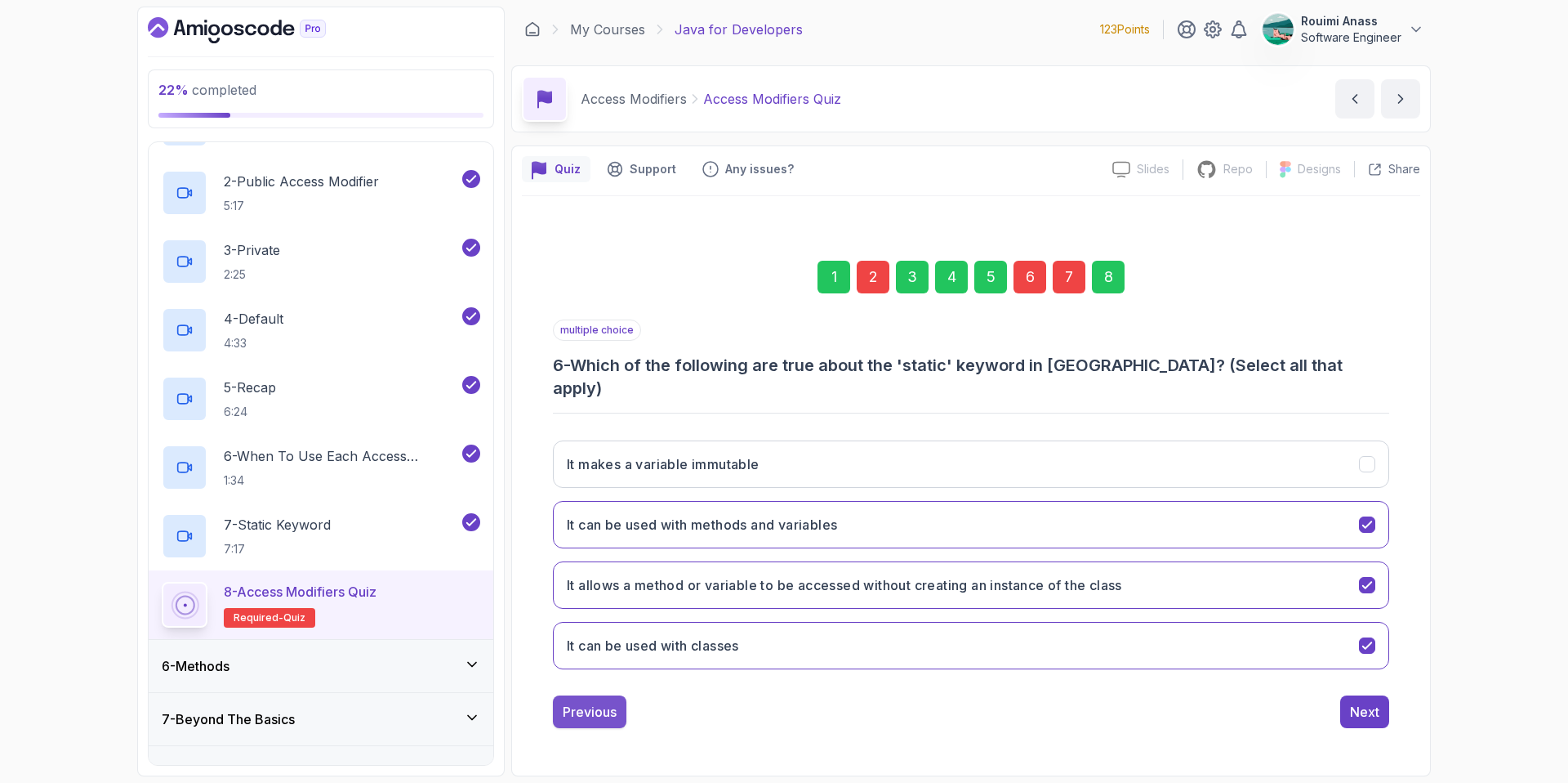
click at [611, 704] on div "Previous" at bounding box center [590, 712] width 54 height 19
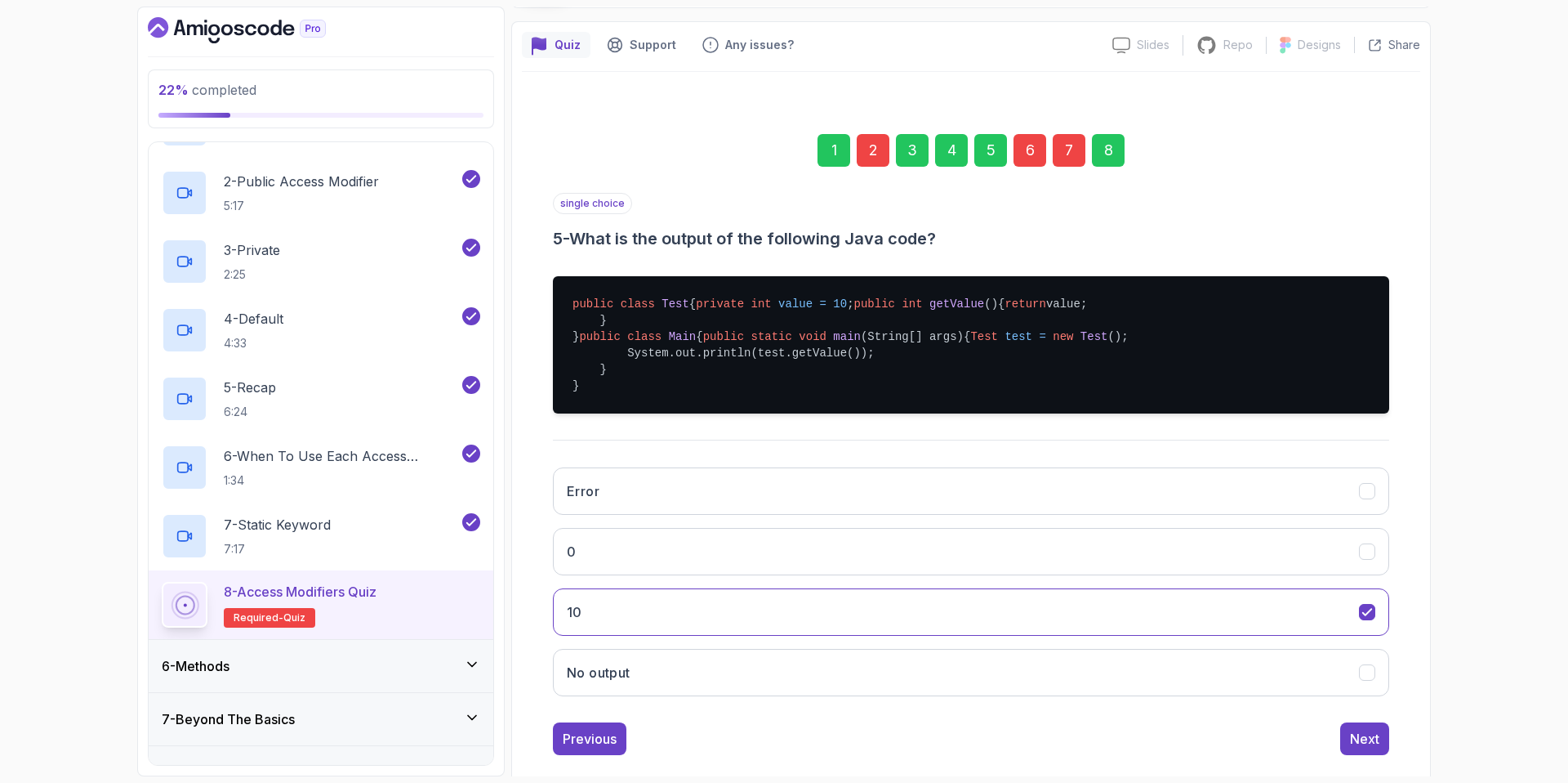
scroll to position [248, 0]
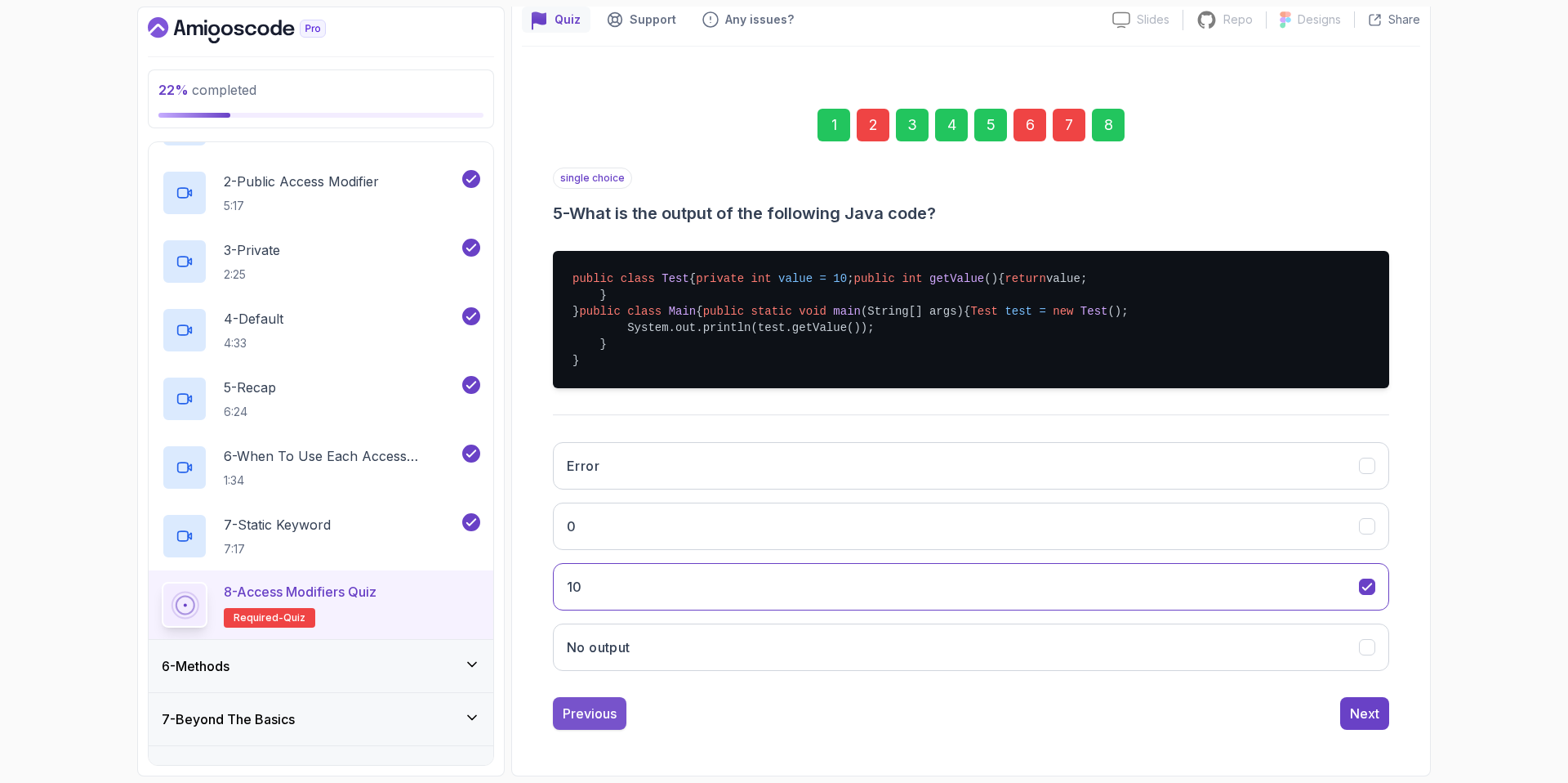
click at [610, 721] on div "Previous" at bounding box center [590, 713] width 54 height 19
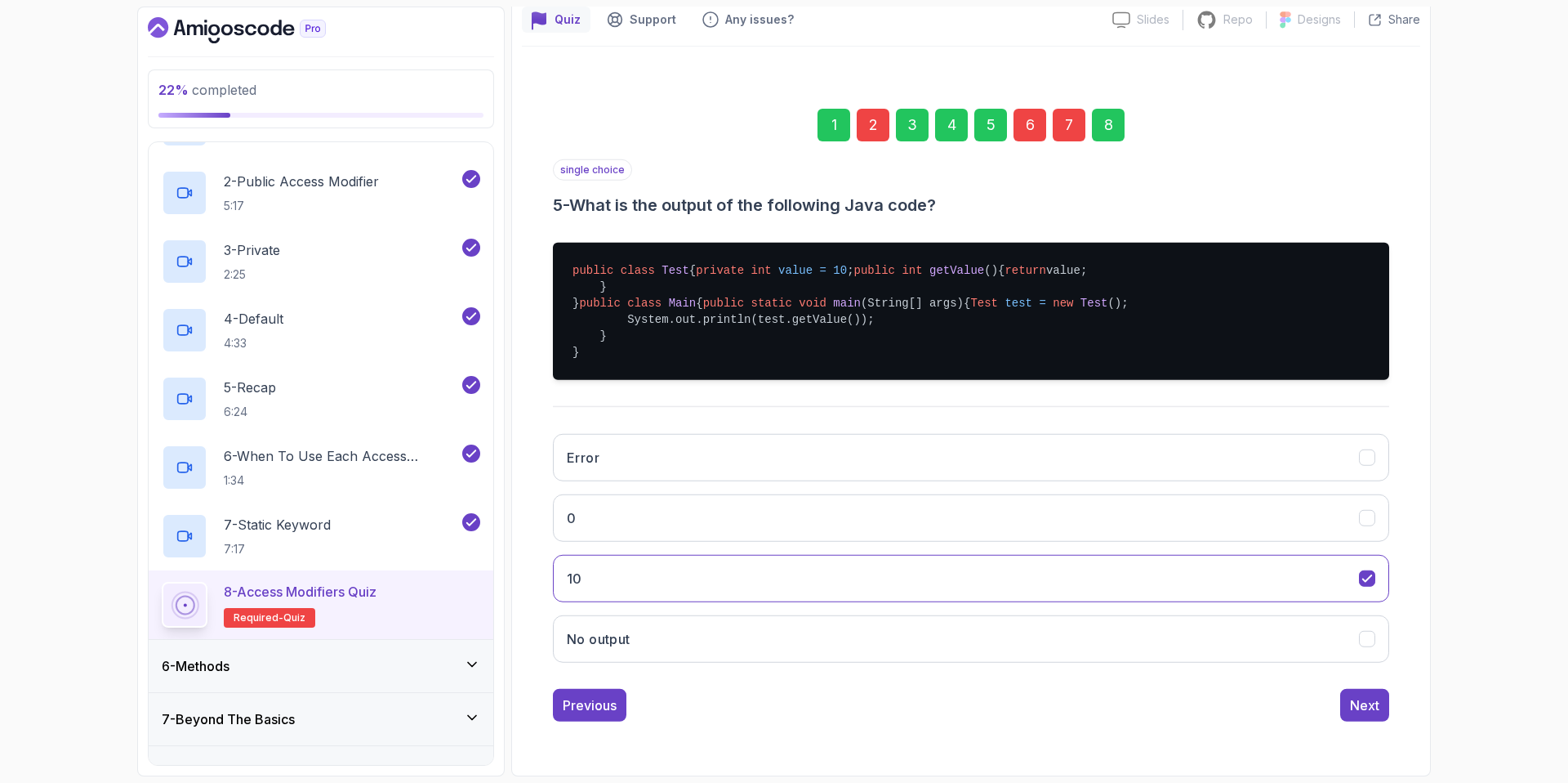
scroll to position [0, 0]
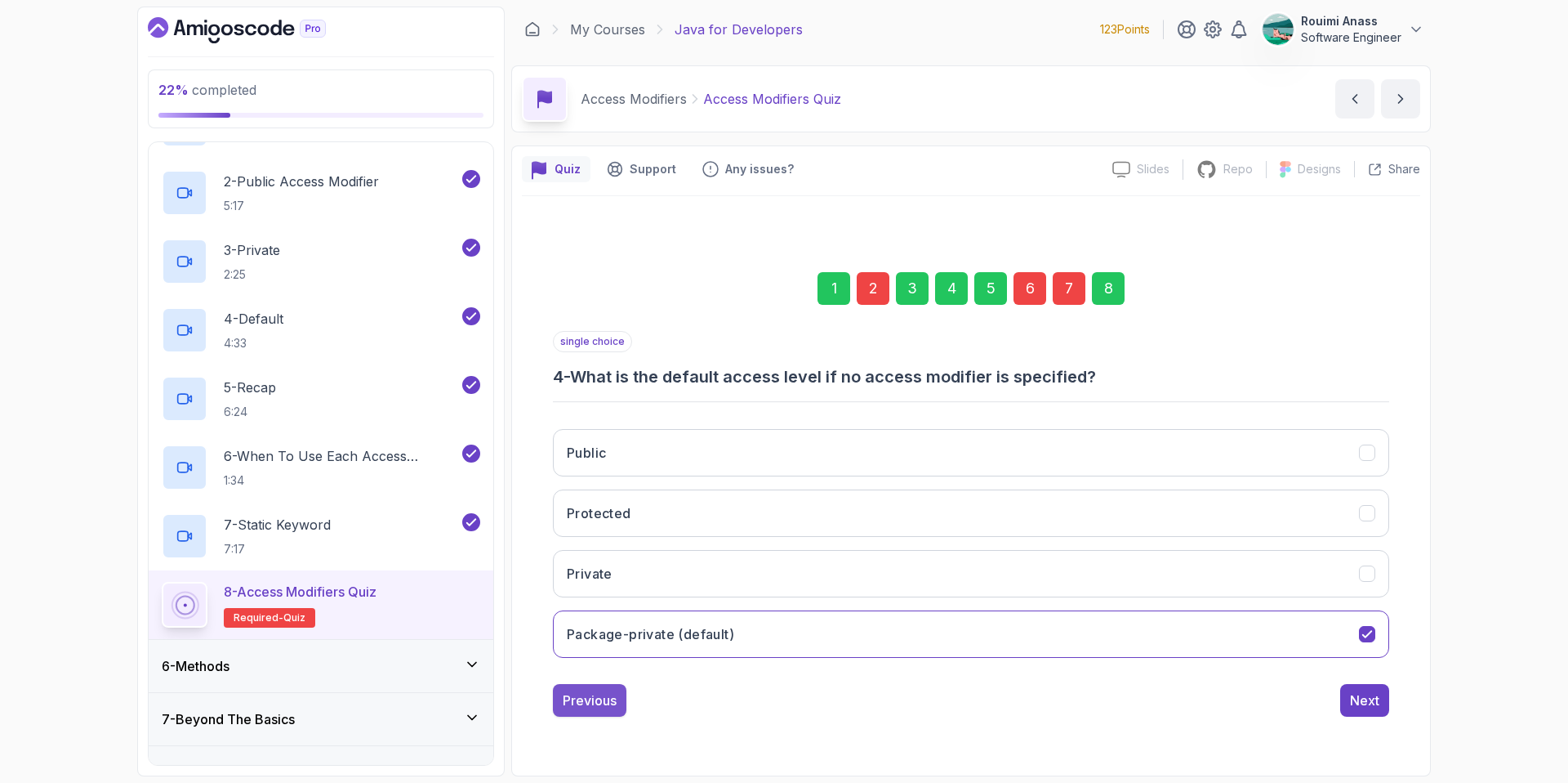
click at [608, 705] on div "Previous" at bounding box center [590, 700] width 54 height 19
click at [615, 691] on div "Previous" at bounding box center [590, 700] width 54 height 19
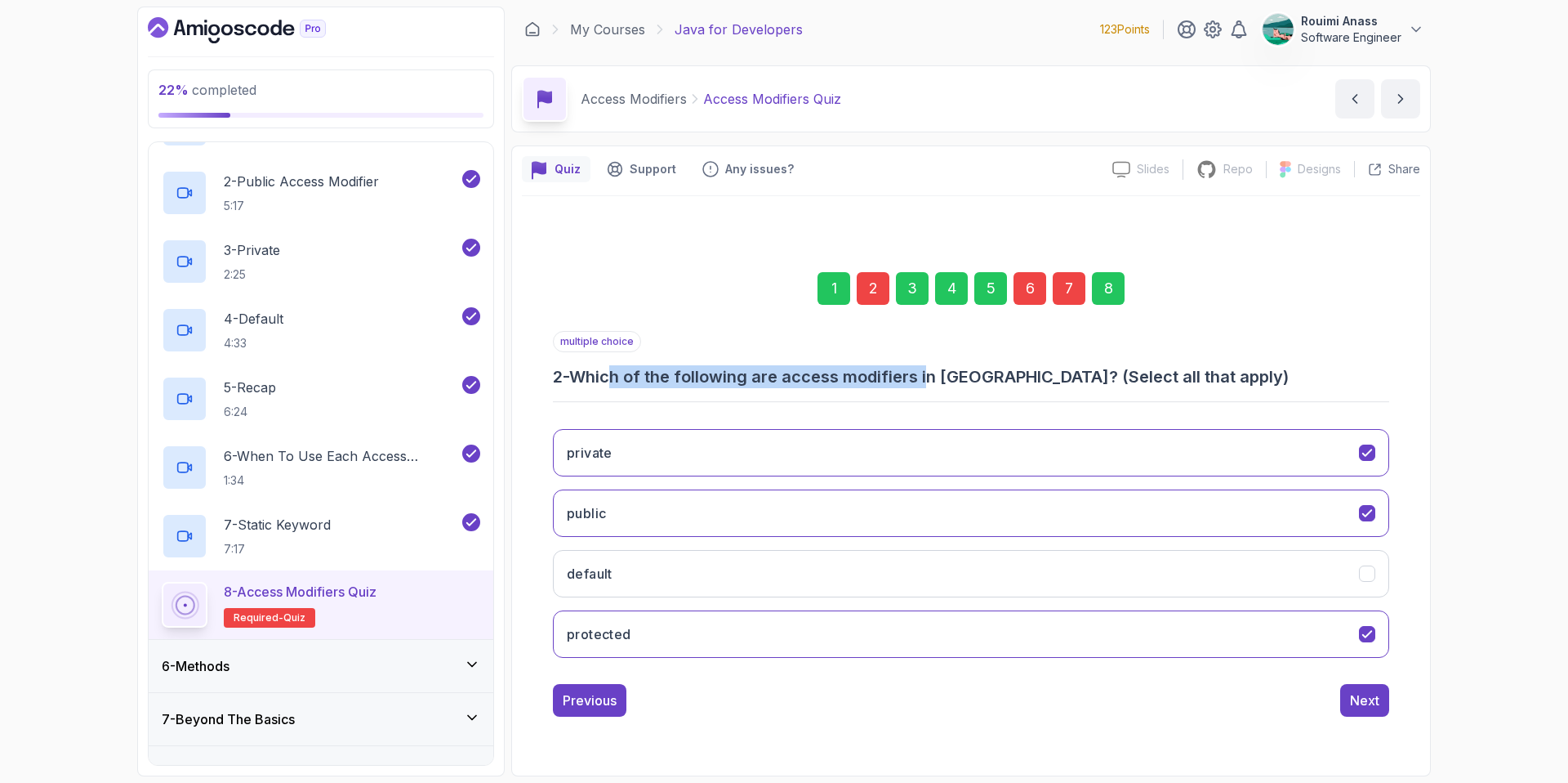
drag, startPoint x: 615, startPoint y: 372, endPoint x: 933, endPoint y: 377, distance: 318.0
click at [933, 377] on h3 "2 - Which of the following are access modifiers in [GEOGRAPHIC_DATA]? (Select a…" at bounding box center [971, 377] width 837 height 23
click at [736, 558] on button "default" at bounding box center [971, 574] width 837 height 47
click at [1368, 713] on button "Next" at bounding box center [1365, 699] width 49 height 32
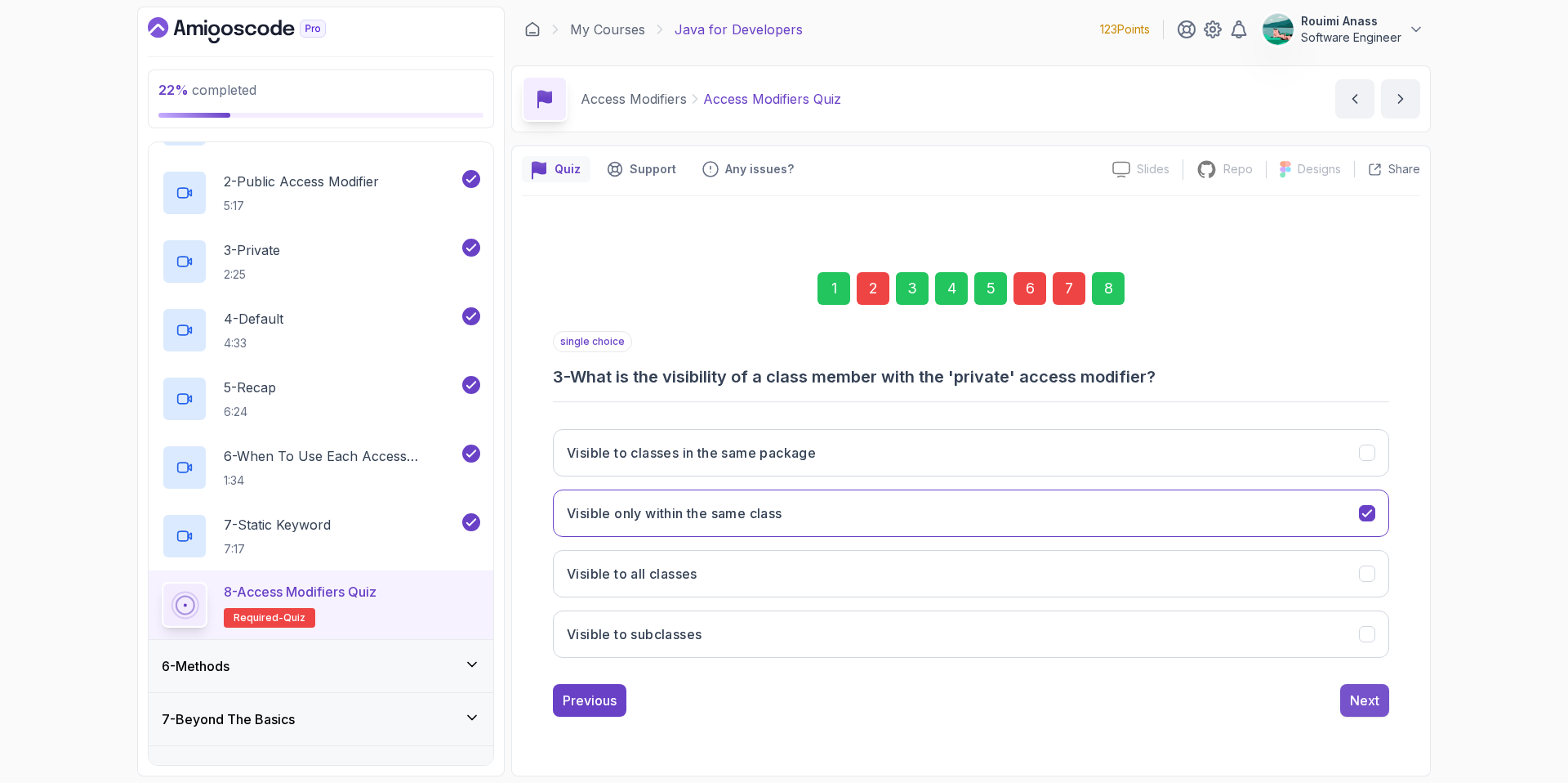
click at [1363, 707] on div "Next" at bounding box center [1365, 700] width 30 height 19
click at [1365, 708] on div "Next" at bounding box center [1365, 700] width 30 height 19
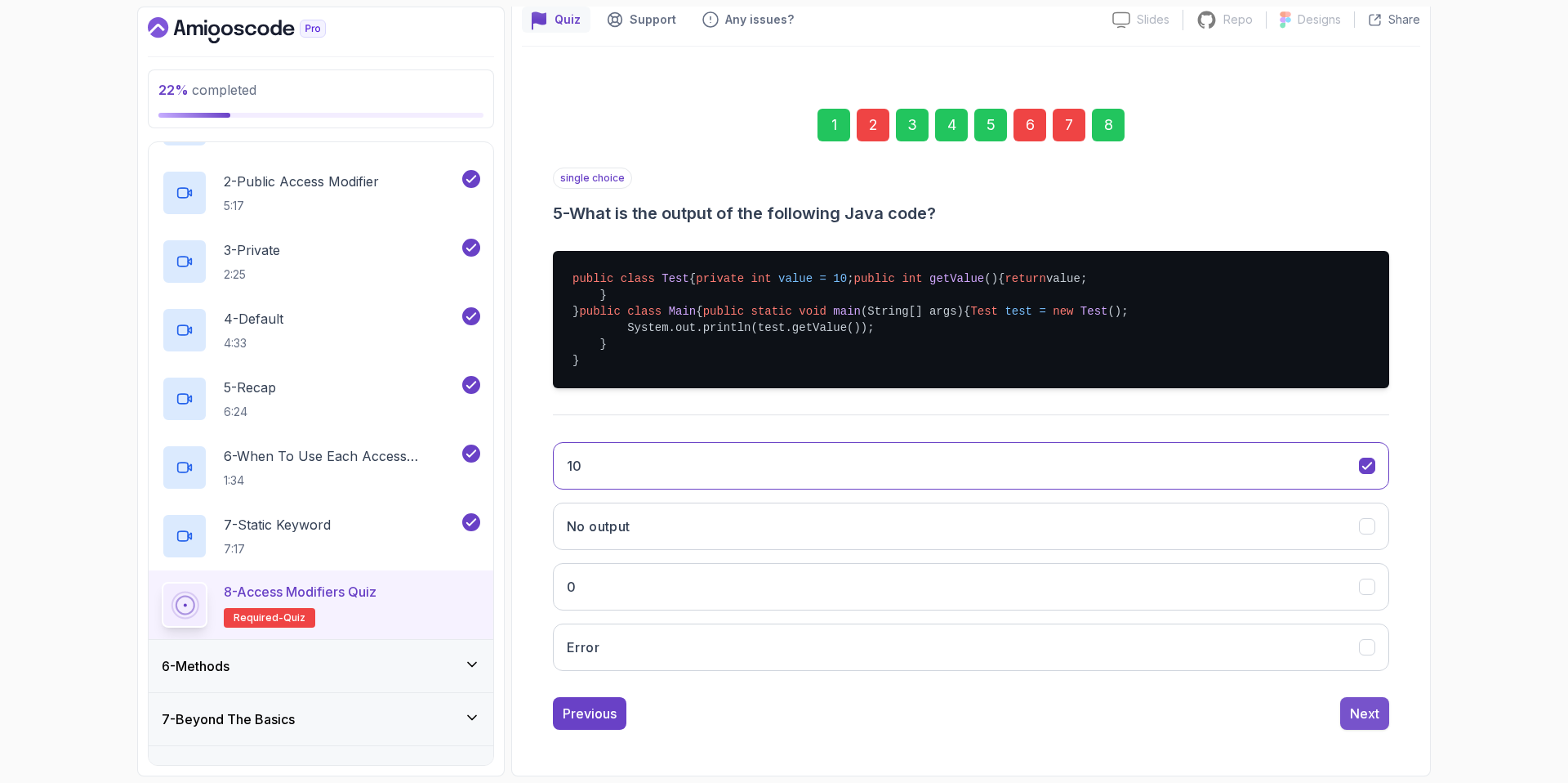
scroll to position [248, 0]
click at [1369, 707] on div "Next" at bounding box center [1365, 713] width 30 height 19
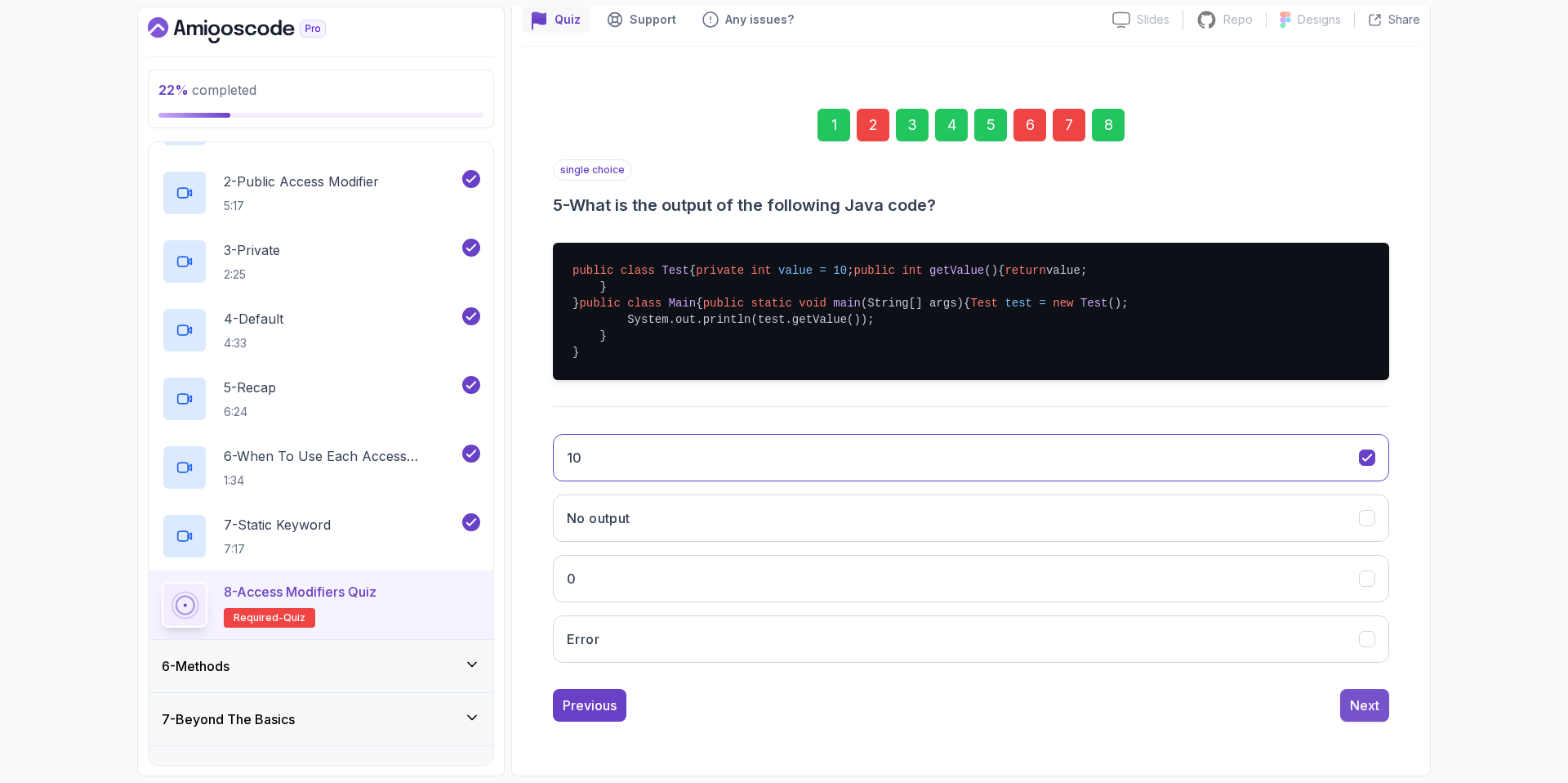
scroll to position [0, 0]
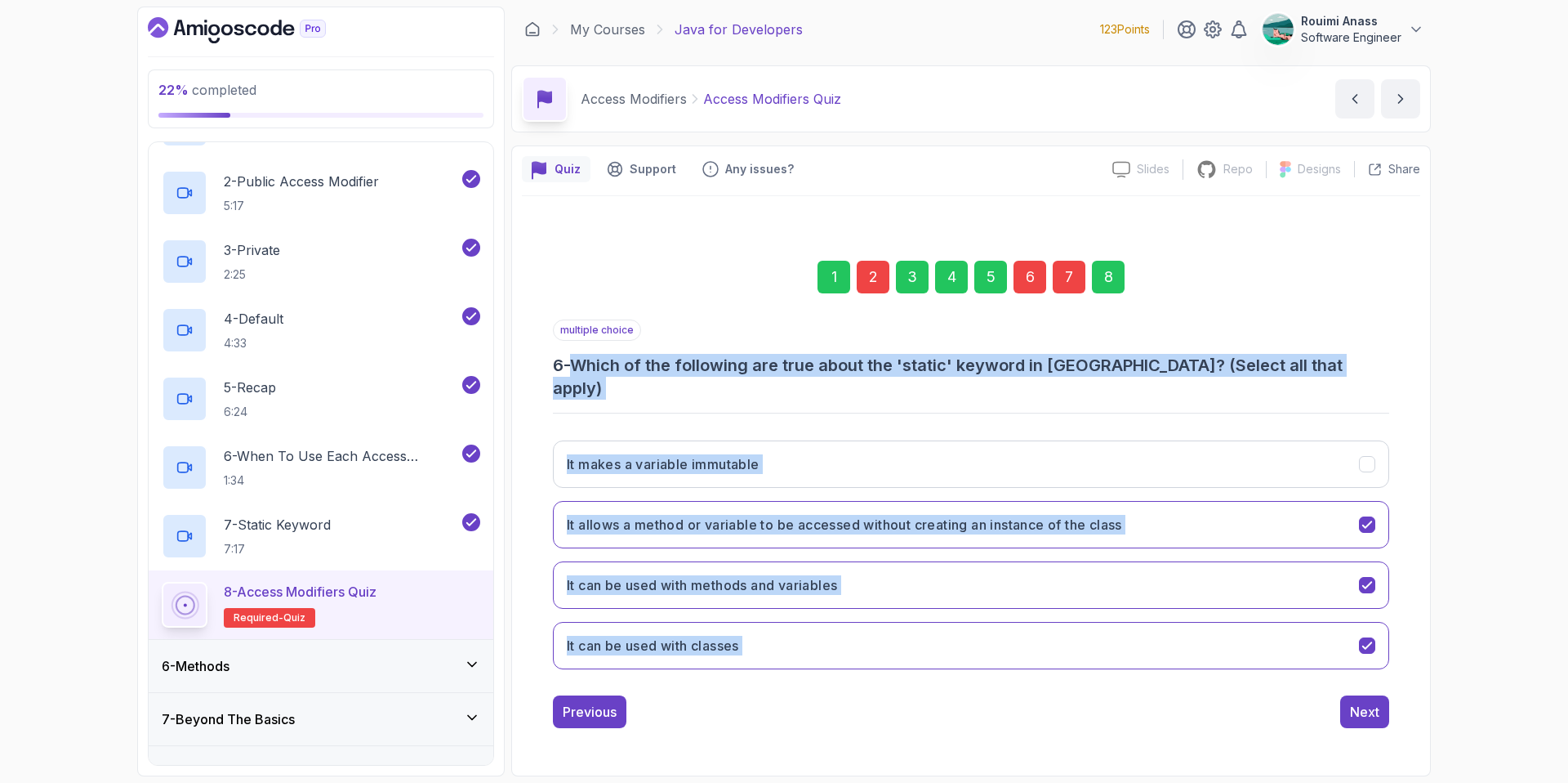
drag, startPoint x: 586, startPoint y: 377, endPoint x: 1142, endPoint y: 662, distance: 624.8
click at [1142, 662] on div "multiple choice 6 - Which of the following are true about the 'static' keyword …" at bounding box center [971, 500] width 837 height 363
copy div "Which of the following are true about the 'static' keyword in [GEOGRAPHIC_DATA]…"
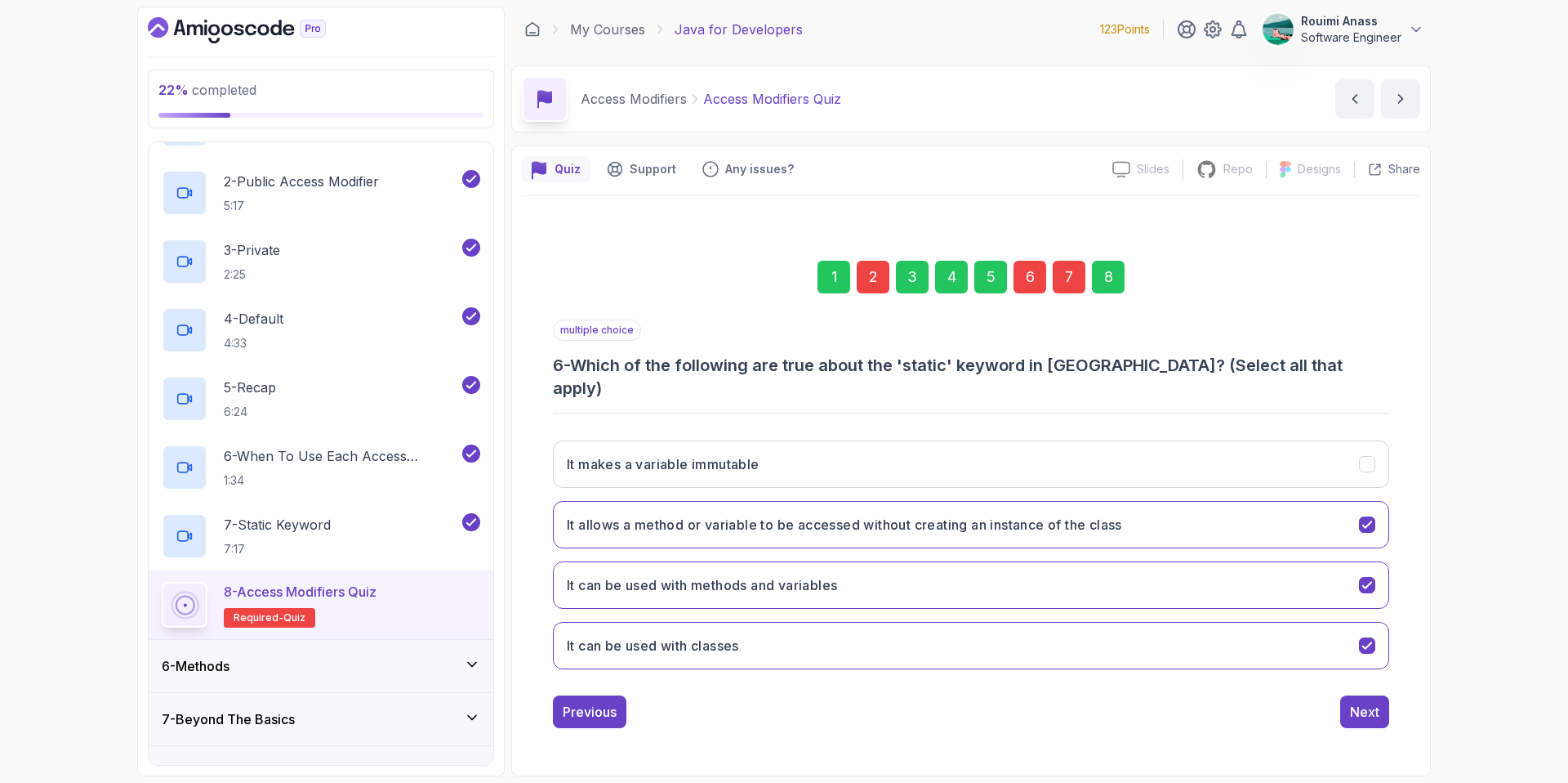
click at [1069, 704] on div "Previous Next" at bounding box center [971, 711] width 837 height 32
click at [736, 636] on h3 "It can be used with classes" at bounding box center [653, 645] width 173 height 19
click at [1380, 707] on button "Next" at bounding box center [1365, 711] width 49 height 32
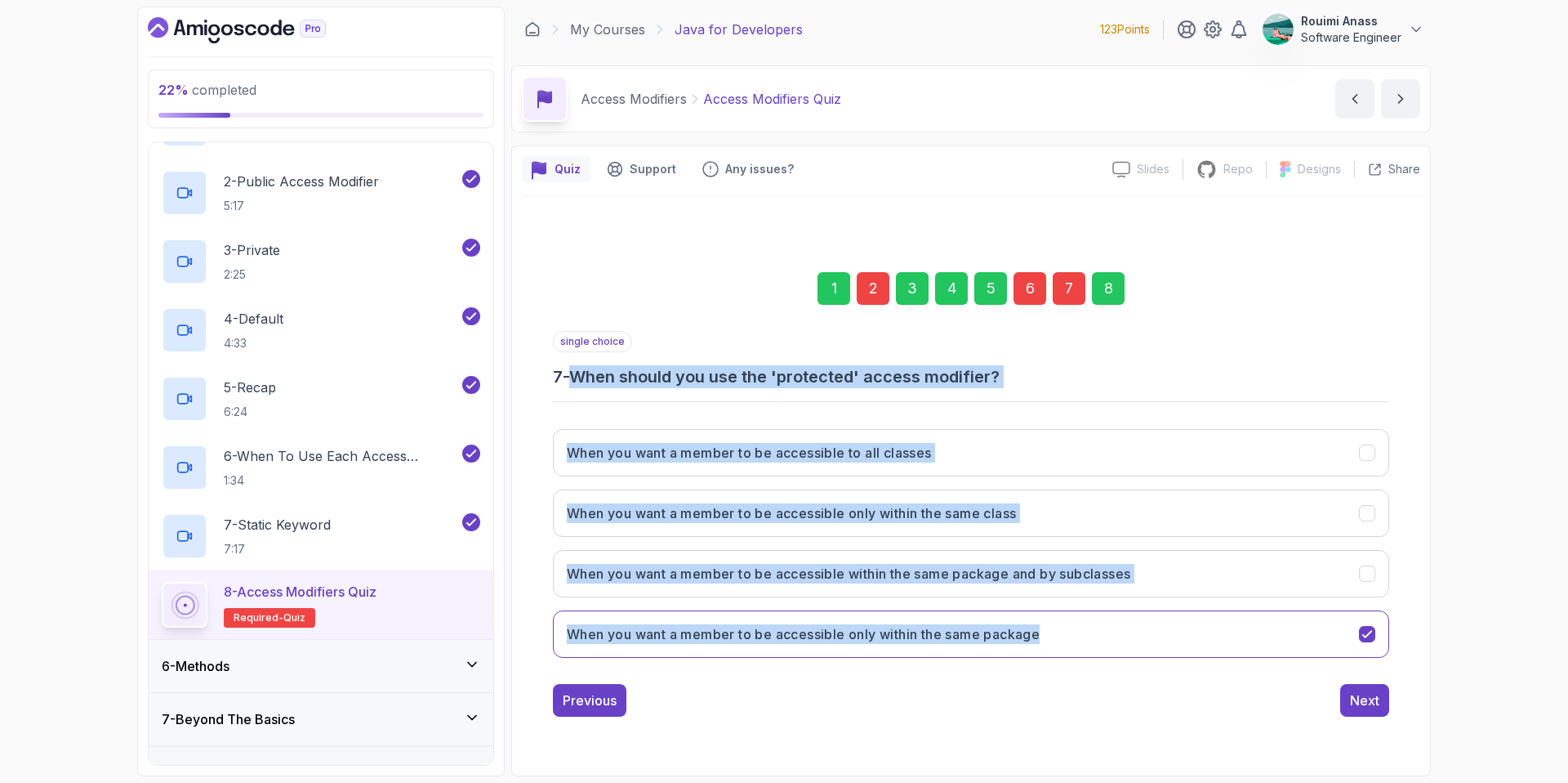
drag, startPoint x: 585, startPoint y: 377, endPoint x: 1115, endPoint y: 664, distance: 602.7
click at [1115, 664] on div "single choice 7 - When should you use the 'protected' access modifier? When you…" at bounding box center [971, 501] width 837 height 340
copy div "When should you use the 'protected' access modifier? When you want a member to …"
click at [1363, 575] on icon "When you want a member to be accessible within the same package and by subclass…" at bounding box center [1367, 573] width 9 height 6
click at [1371, 646] on button "When you want a member to be accessible only within the same package" at bounding box center [971, 634] width 837 height 47
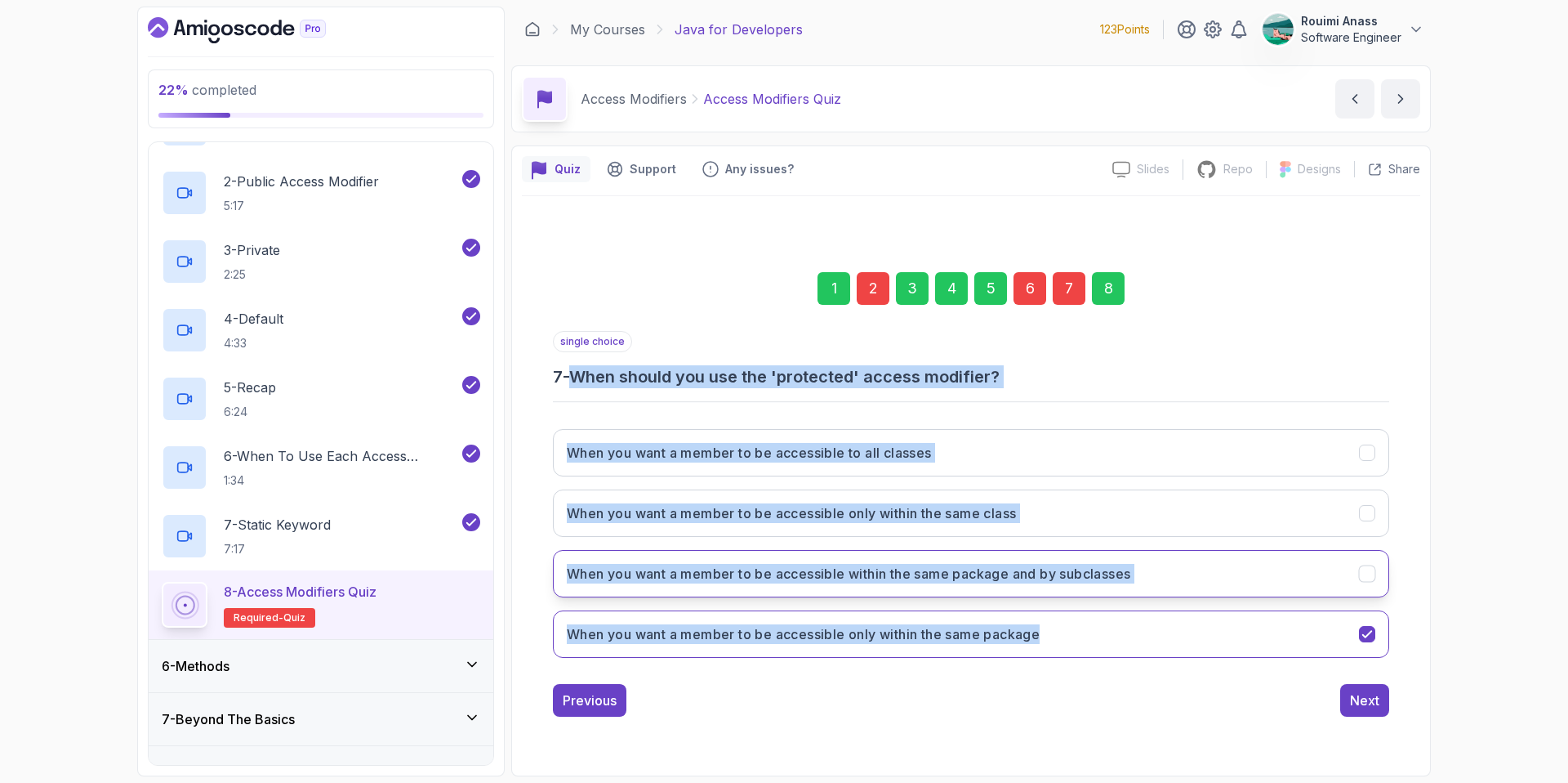
click at [1362, 554] on button "When you want a member to be accessible within the same package and by subclass…" at bounding box center [971, 574] width 837 height 47
click at [1380, 712] on button "Next" at bounding box center [1365, 699] width 49 height 32
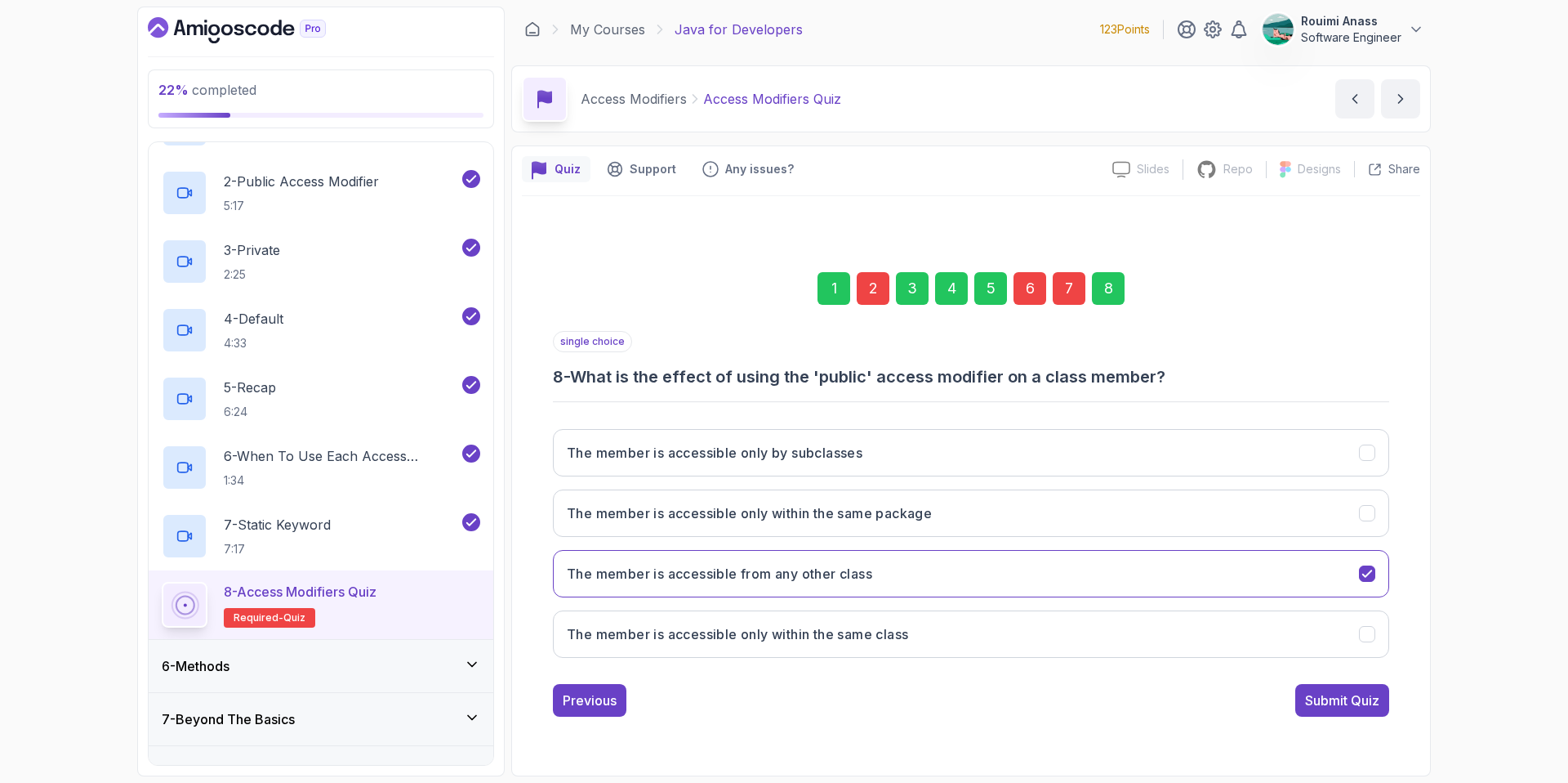
click at [1380, 712] on button "Submit Quiz" at bounding box center [1342, 699] width 94 height 32
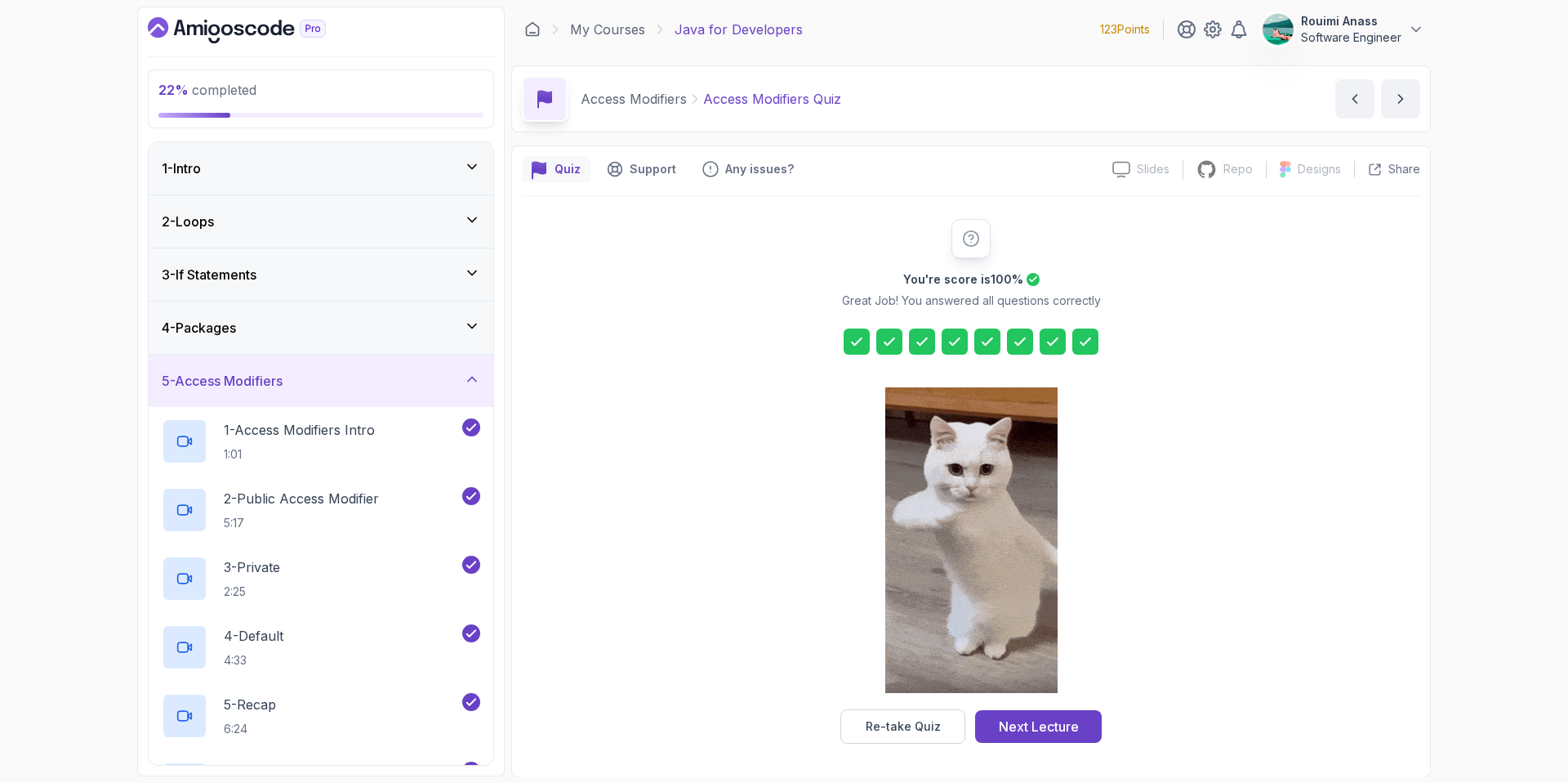
click at [320, 379] on div "5 - Access Modifiers" at bounding box center [321, 380] width 318 height 19
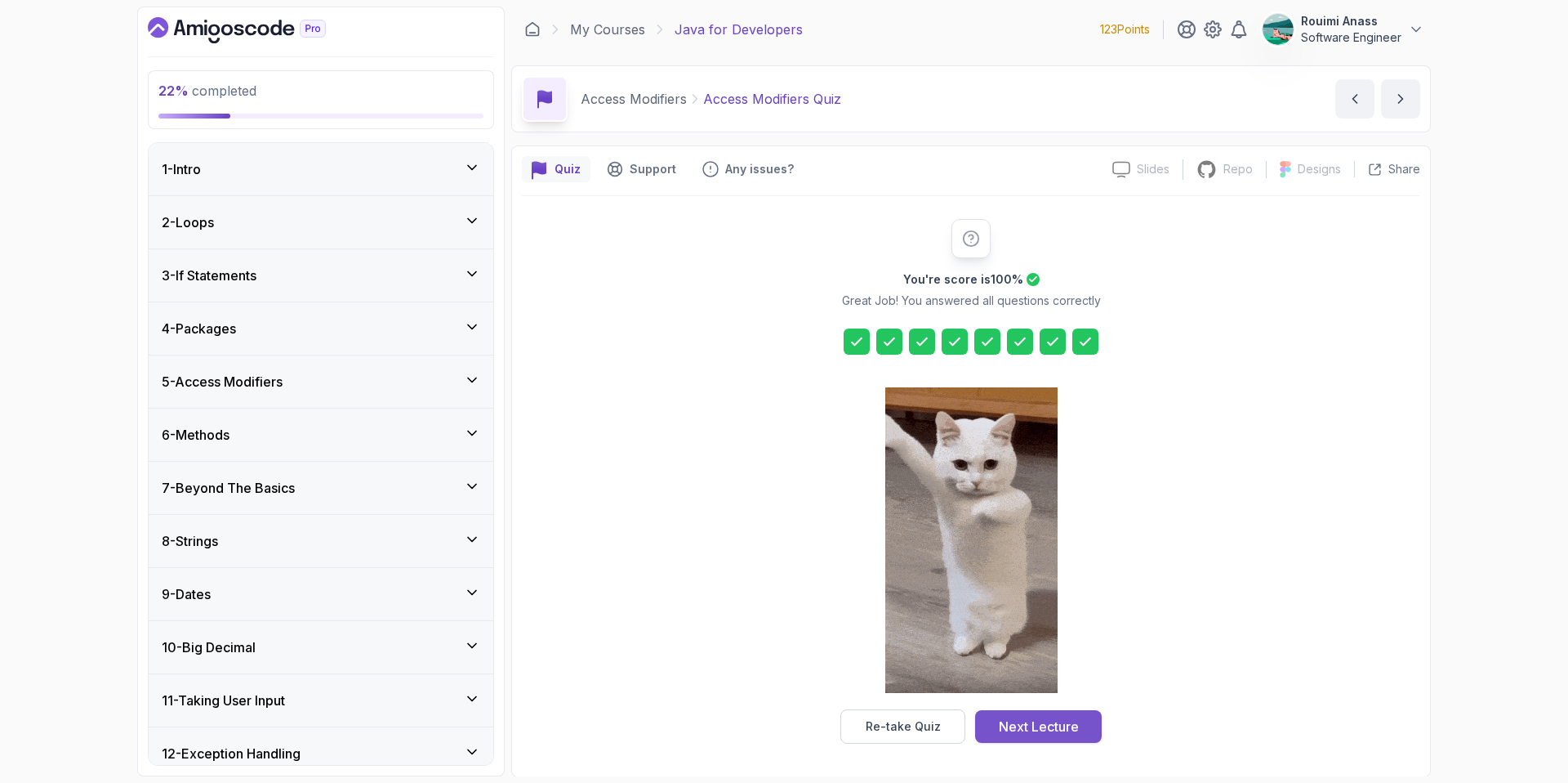
click at [1029, 718] on div "Next Lecture" at bounding box center [1039, 726] width 80 height 19
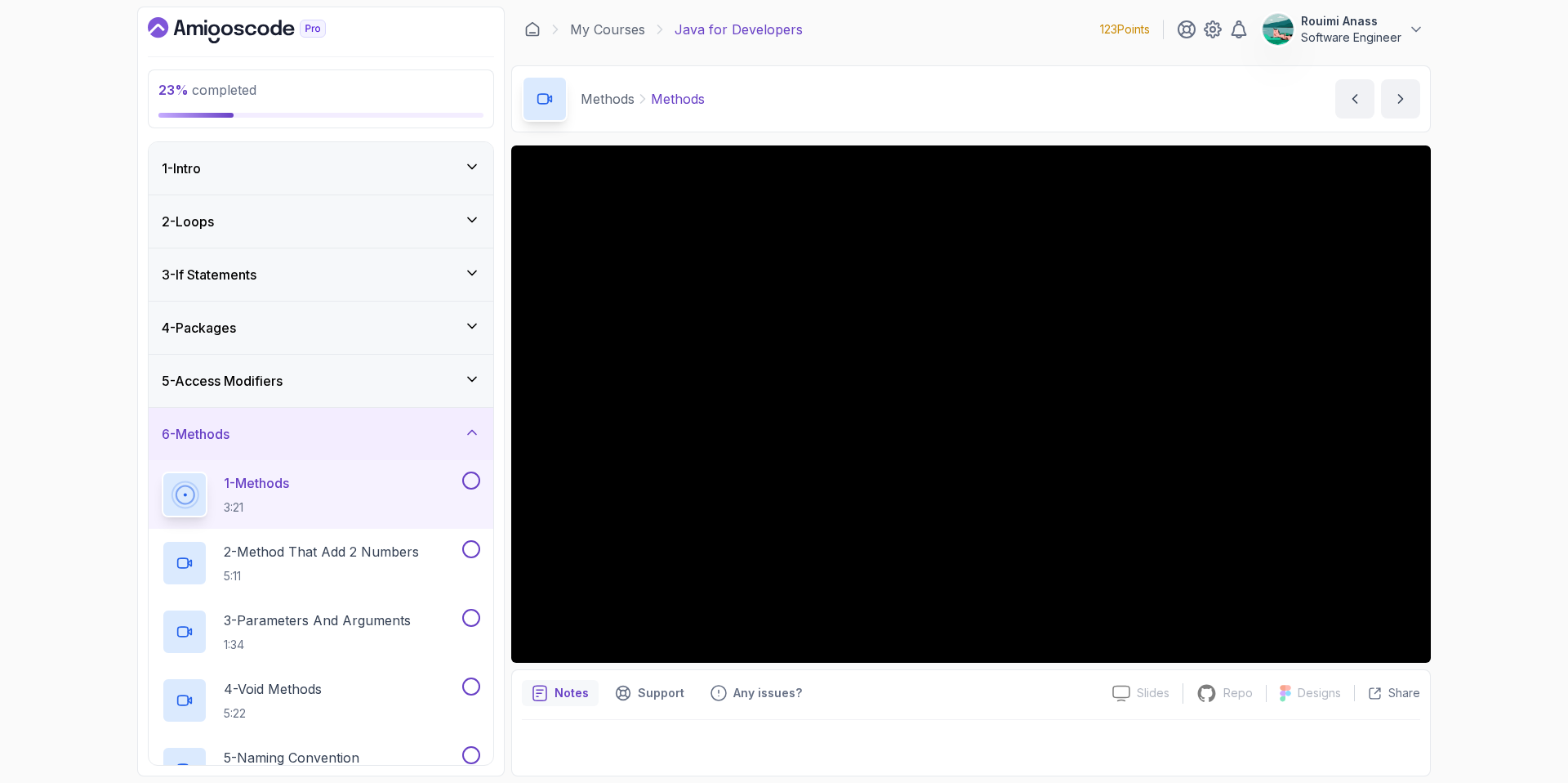
click at [470, 478] on button at bounding box center [471, 480] width 18 height 18
click at [419, 536] on div "2 - Method That Add 2 Numbers 5:11" at bounding box center [321, 562] width 344 height 69
click at [344, 544] on p "2 - Method That Add 2 Numbers" at bounding box center [322, 551] width 195 height 19
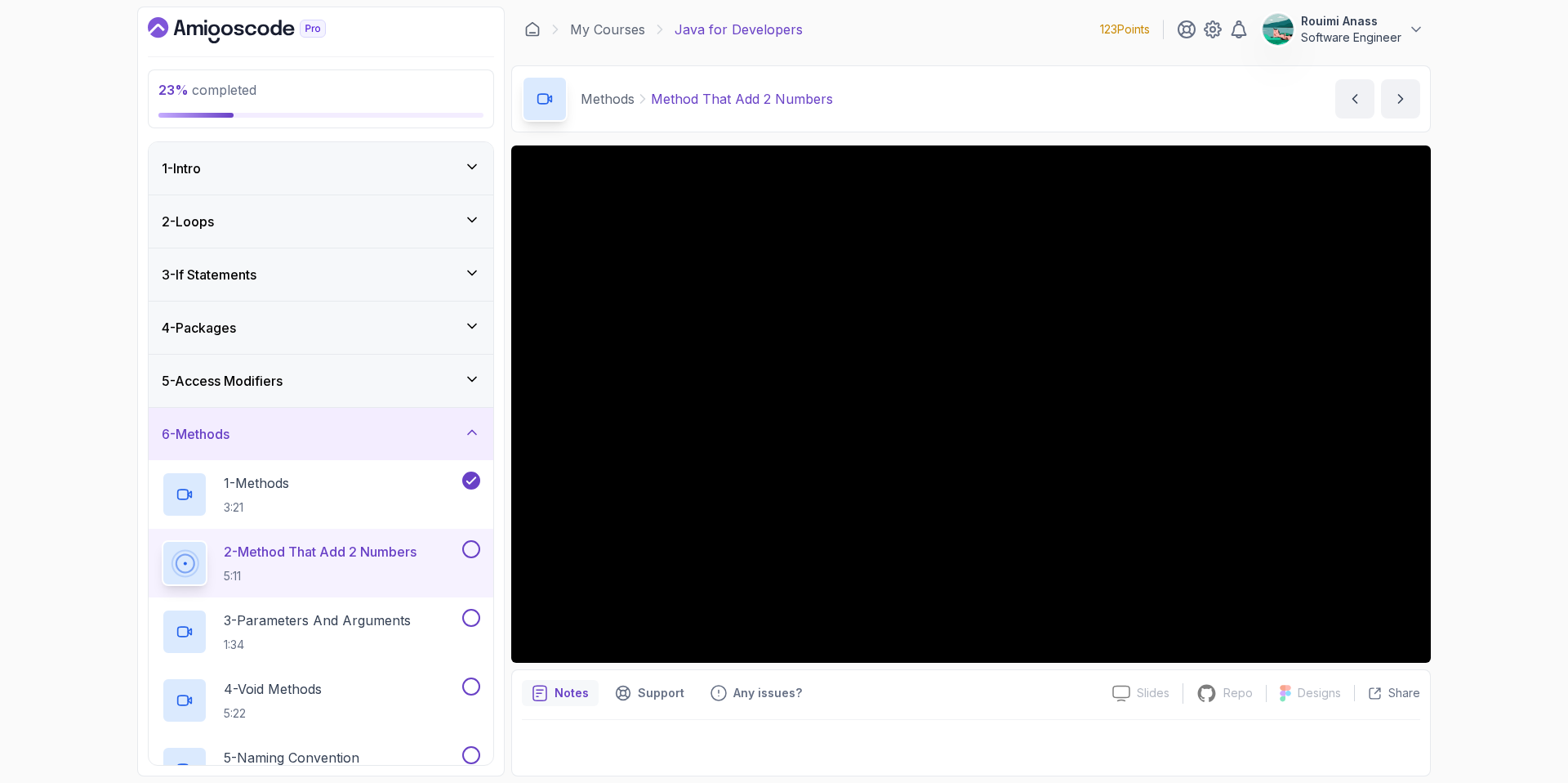
click at [469, 542] on button at bounding box center [471, 548] width 18 height 18
click at [356, 620] on p "3 - Parameters And Arguments" at bounding box center [317, 620] width 187 height 19
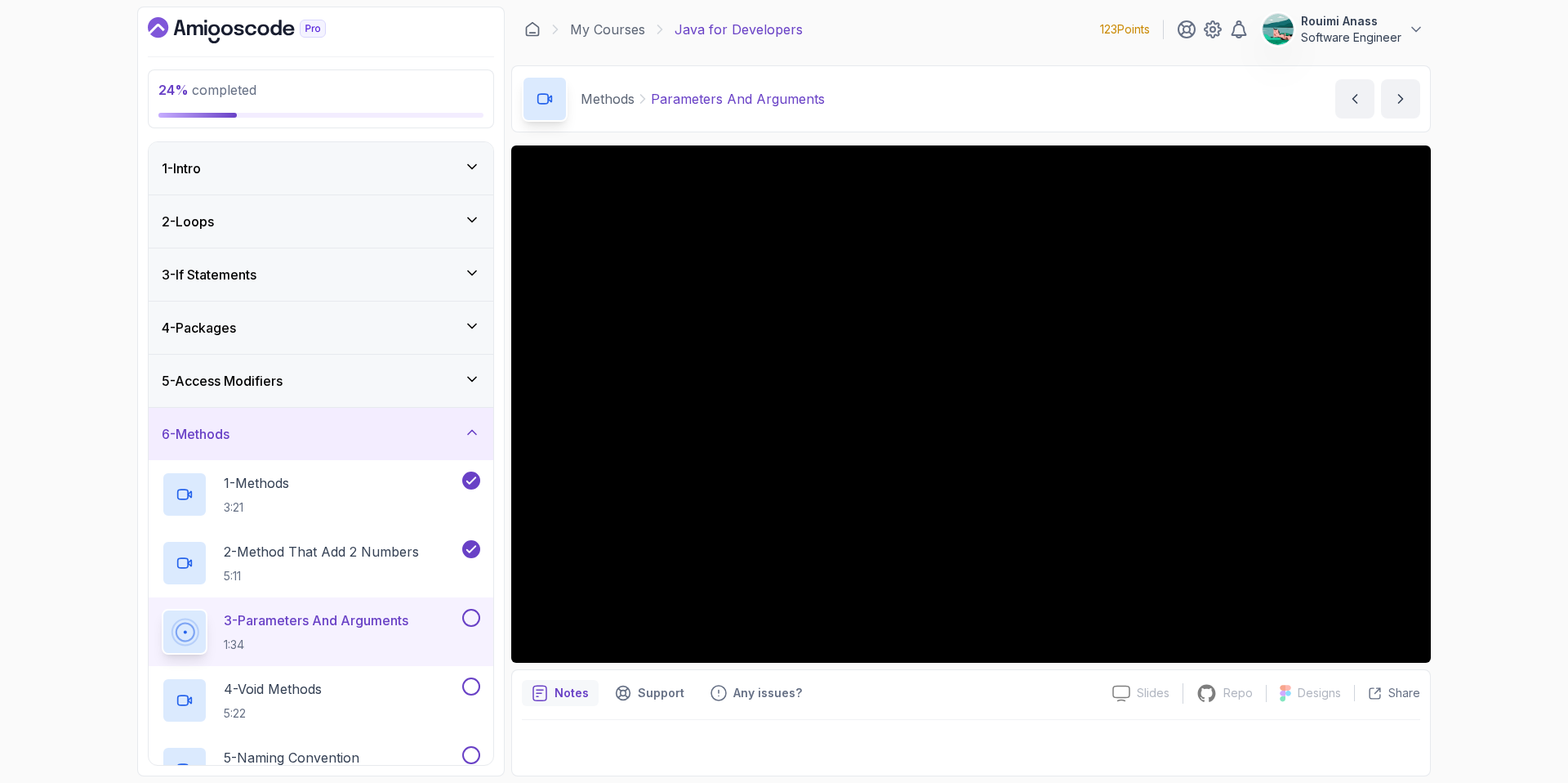
click at [471, 612] on button at bounding box center [471, 617] width 18 height 18
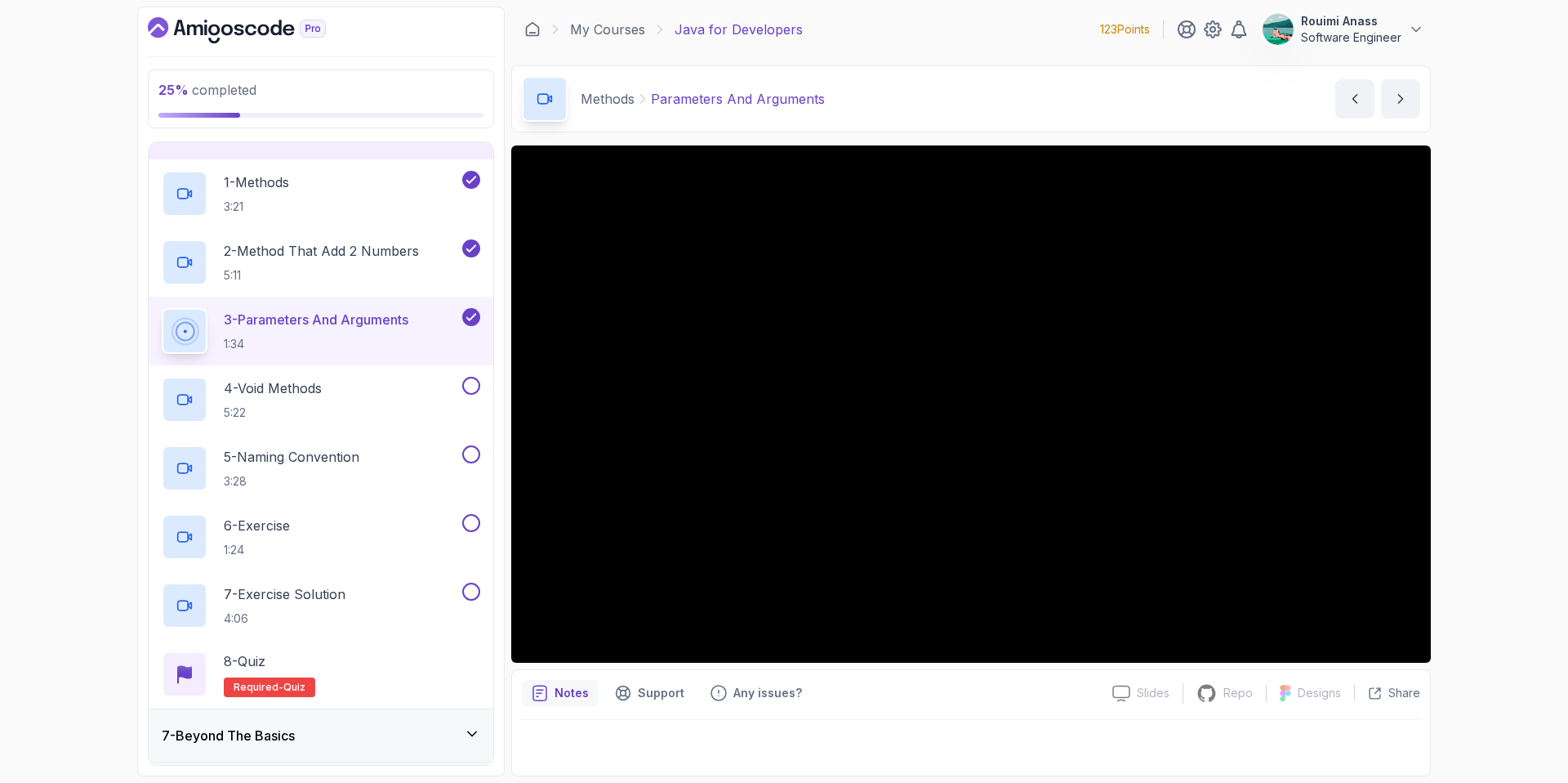
scroll to position [349, 0]
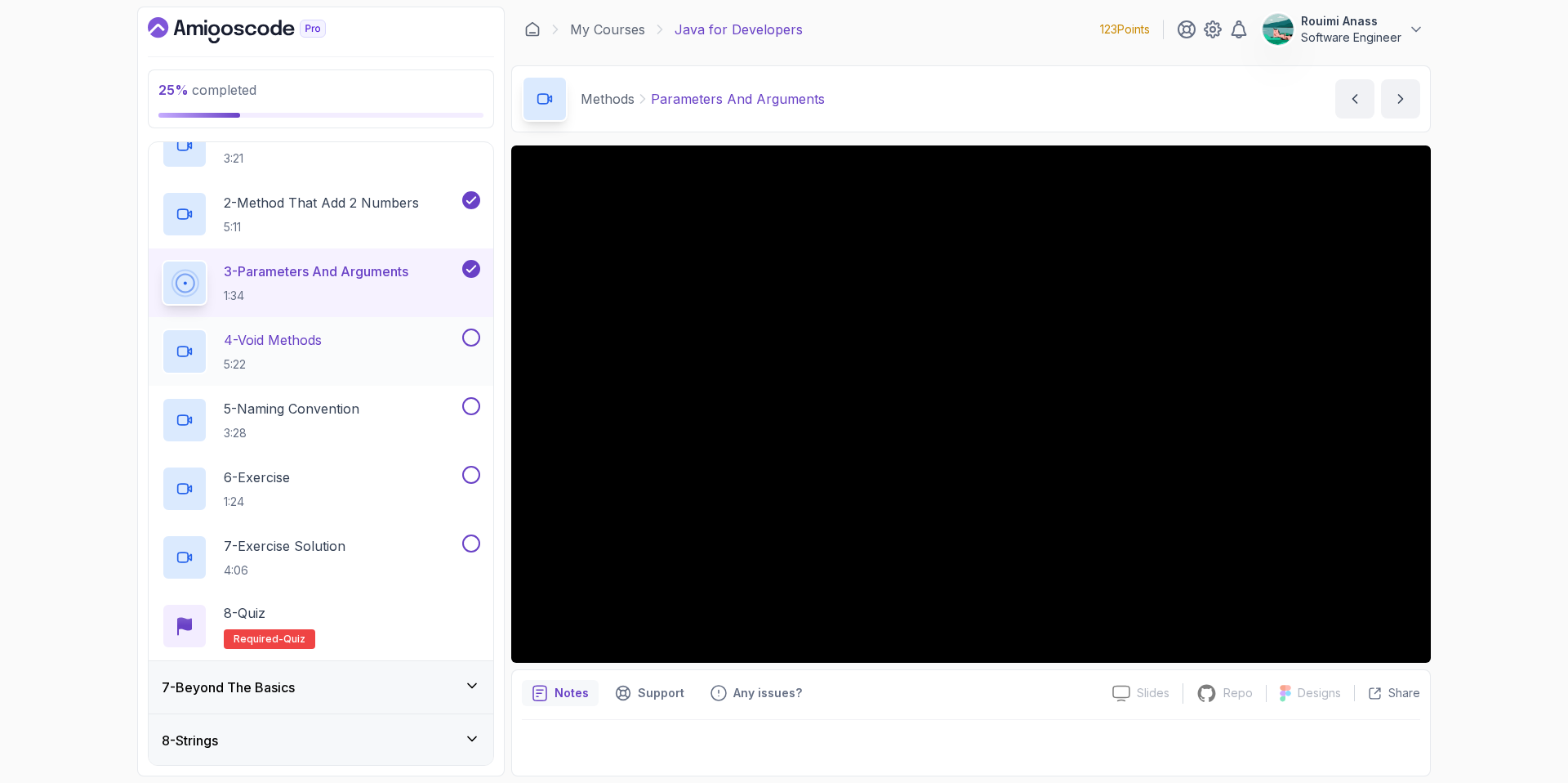
click at [413, 333] on div "4 - Void Methods 5:22" at bounding box center [310, 351] width 297 height 45
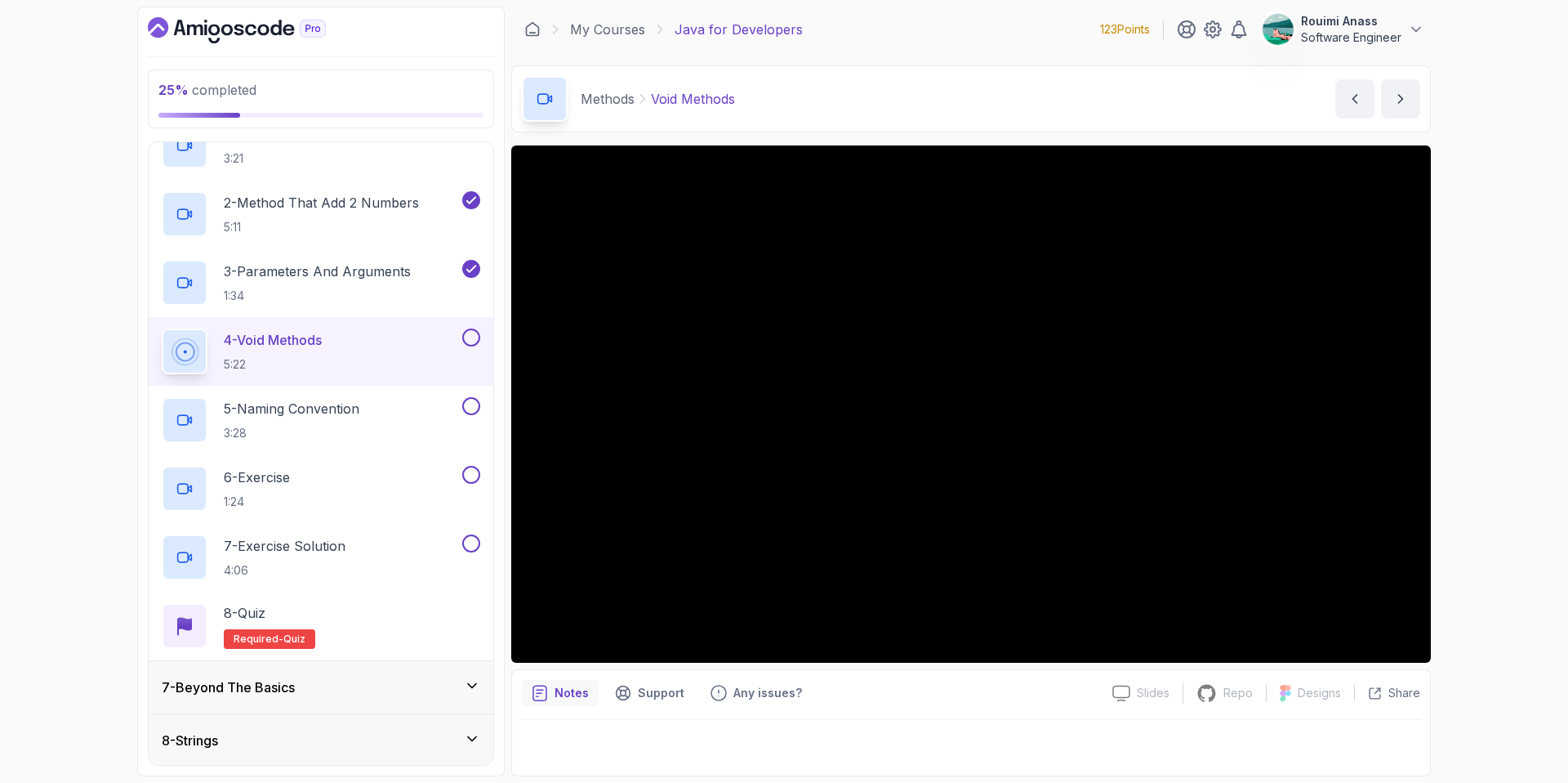
click at [472, 342] on button at bounding box center [471, 337] width 18 height 18
click at [466, 407] on button at bounding box center [471, 405] width 18 height 18
click at [325, 484] on div "6 - Exercise 1:24" at bounding box center [310, 488] width 297 height 45
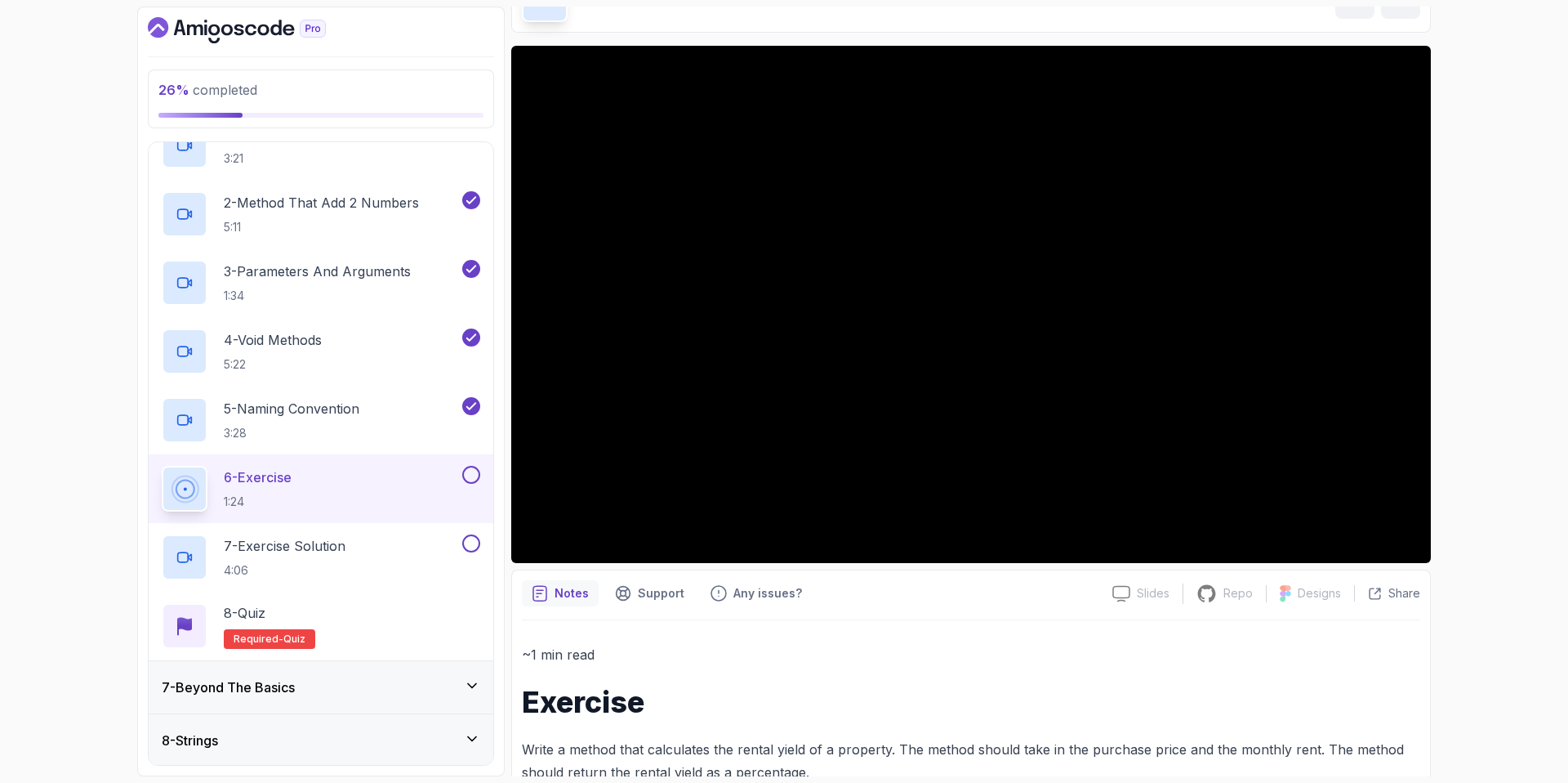
scroll to position [140, 0]
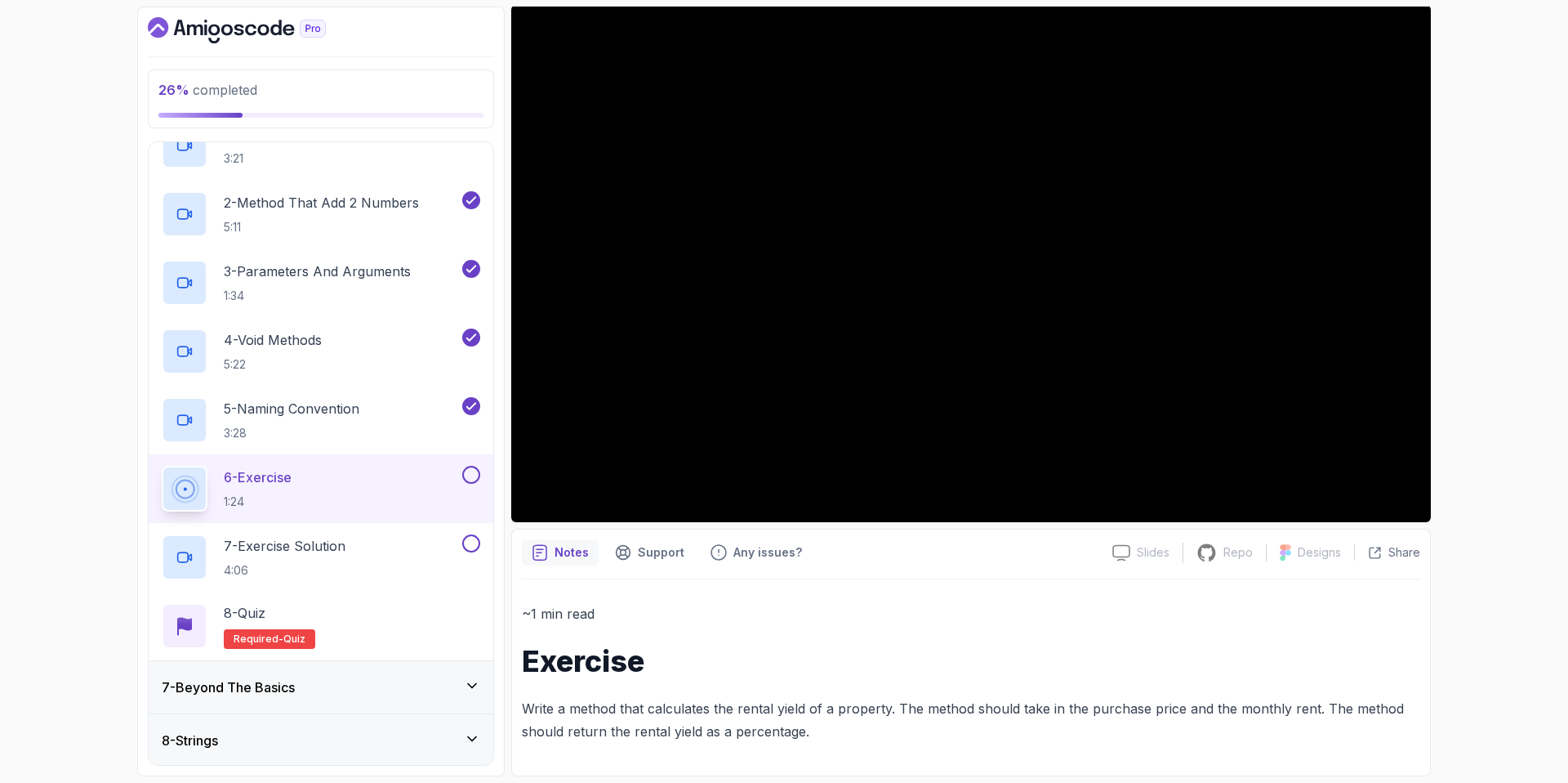
click at [472, 473] on button at bounding box center [471, 474] width 18 height 18
drag, startPoint x: 477, startPoint y: 546, endPoint x: 1027, endPoint y: 557, distance: 550.1
click at [1027, 557] on div "27 % completed 1 - Intro 2 - Loops 3 - If Statements 4 - Packages 5 - Access Mo…" at bounding box center [784, 391] width 1293 height 770
click at [467, 541] on button at bounding box center [471, 543] width 18 height 18
click at [345, 615] on div "8 - Quiz Required- quiz" at bounding box center [321, 626] width 318 height 45
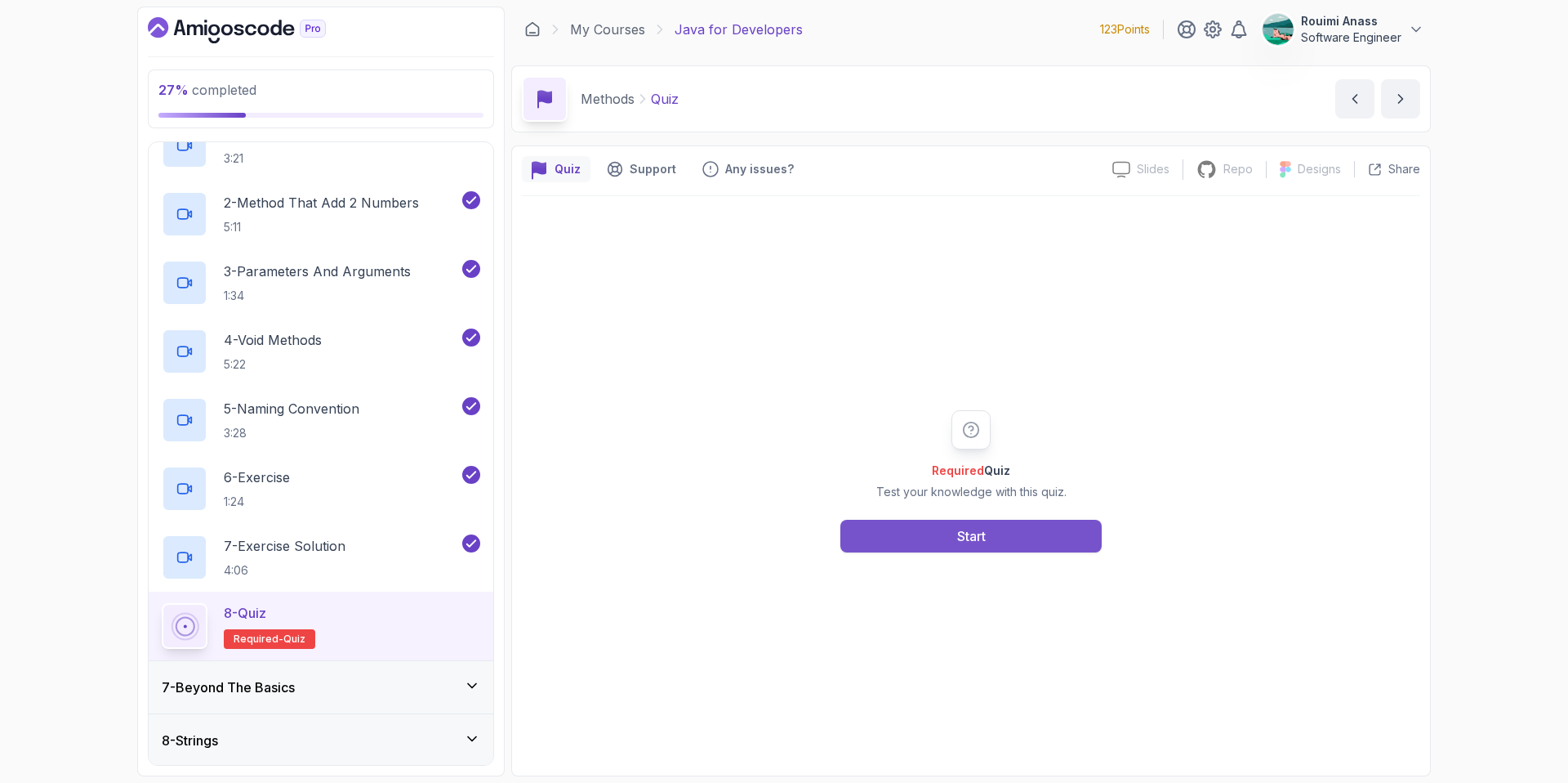
click at [1002, 540] on button "Start" at bounding box center [971, 535] width 261 height 32
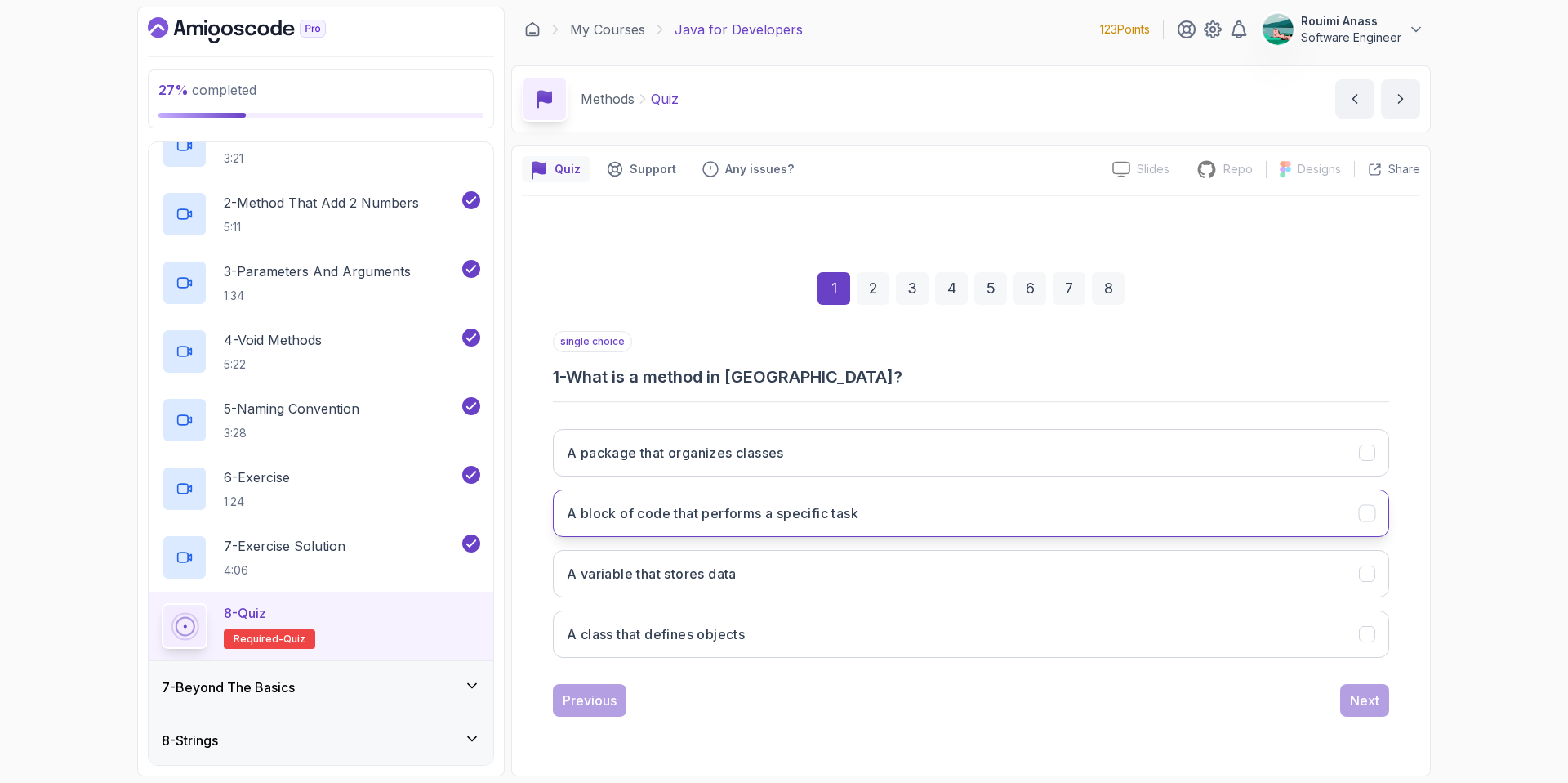
click at [661, 521] on h3 "A block of code that performs a specific task" at bounding box center [712, 513] width 292 height 19
click at [1371, 691] on div "Next" at bounding box center [1365, 700] width 30 height 19
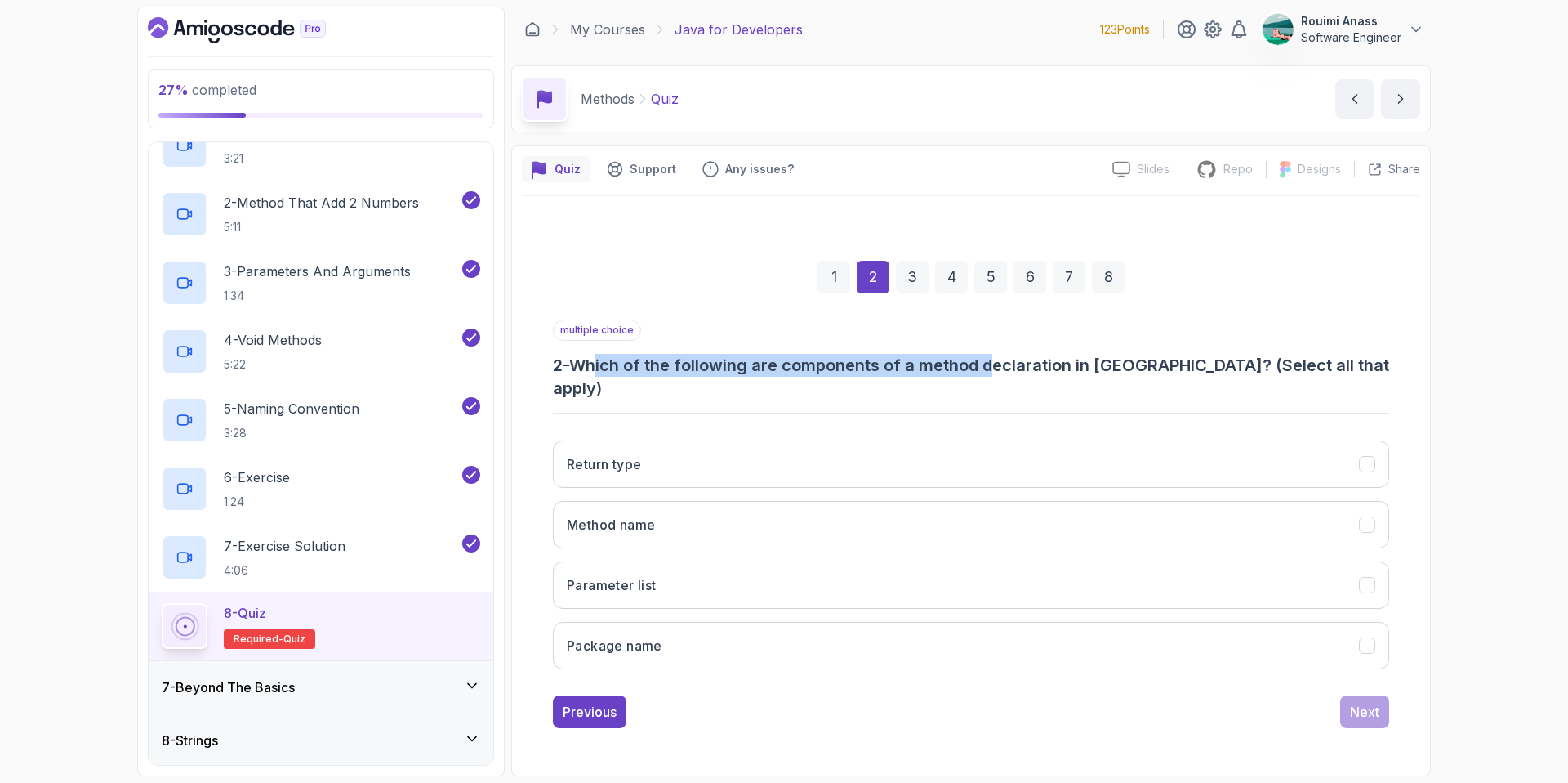
drag, startPoint x: 602, startPoint y: 384, endPoint x: 1003, endPoint y: 379, distance: 401.0
click at [1003, 379] on h3 "2 - Which of the following are components of a method declaration in [GEOGRAPHI…" at bounding box center [971, 377] width 837 height 45
click at [587, 454] on h3 "Return type" at bounding box center [603, 464] width 74 height 19
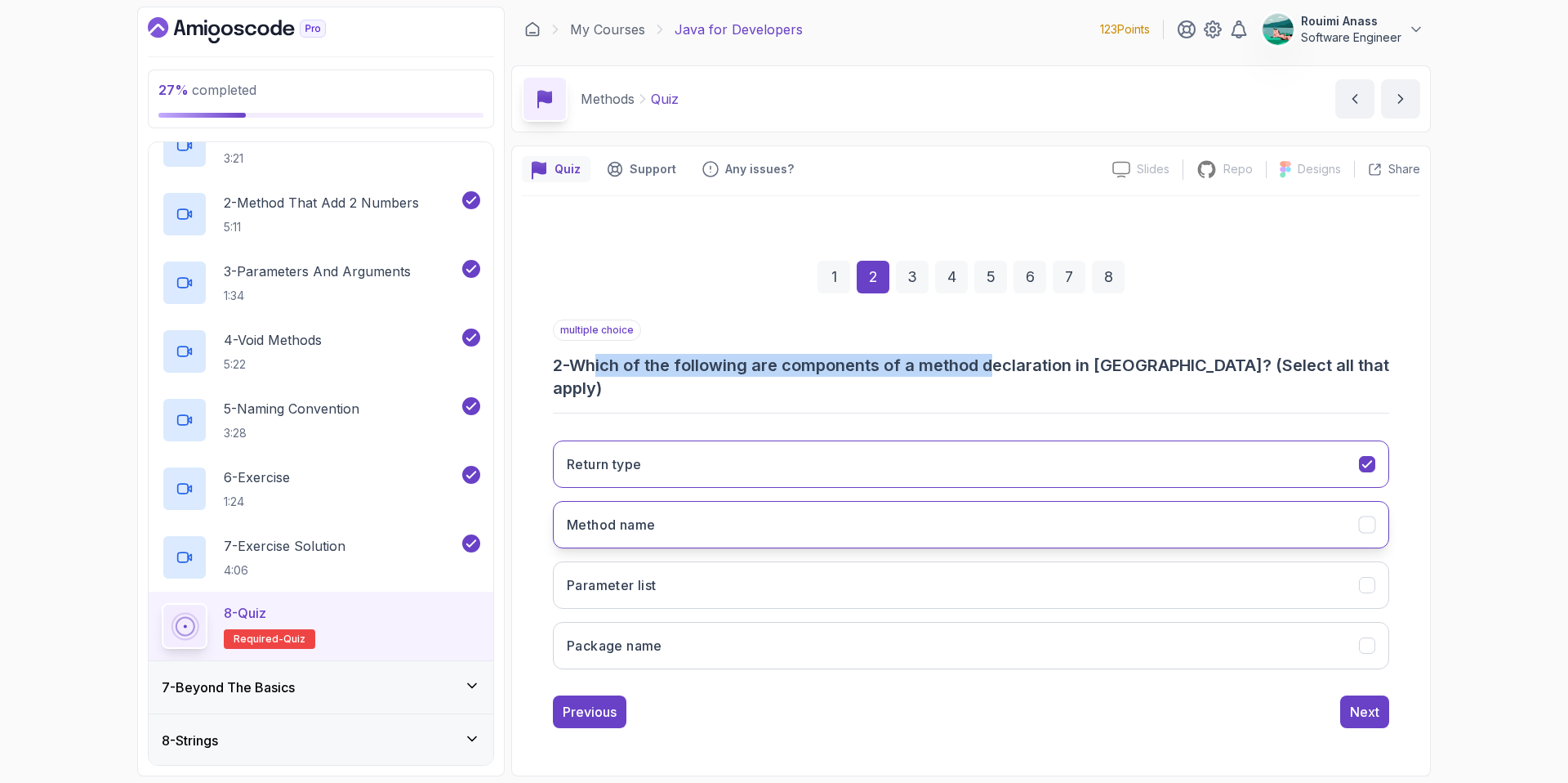
click at [687, 516] on button "Method name" at bounding box center [971, 524] width 837 height 47
click at [701, 584] on button "Parameter list" at bounding box center [971, 585] width 837 height 47
click at [1368, 702] on div "Next" at bounding box center [1365, 712] width 30 height 19
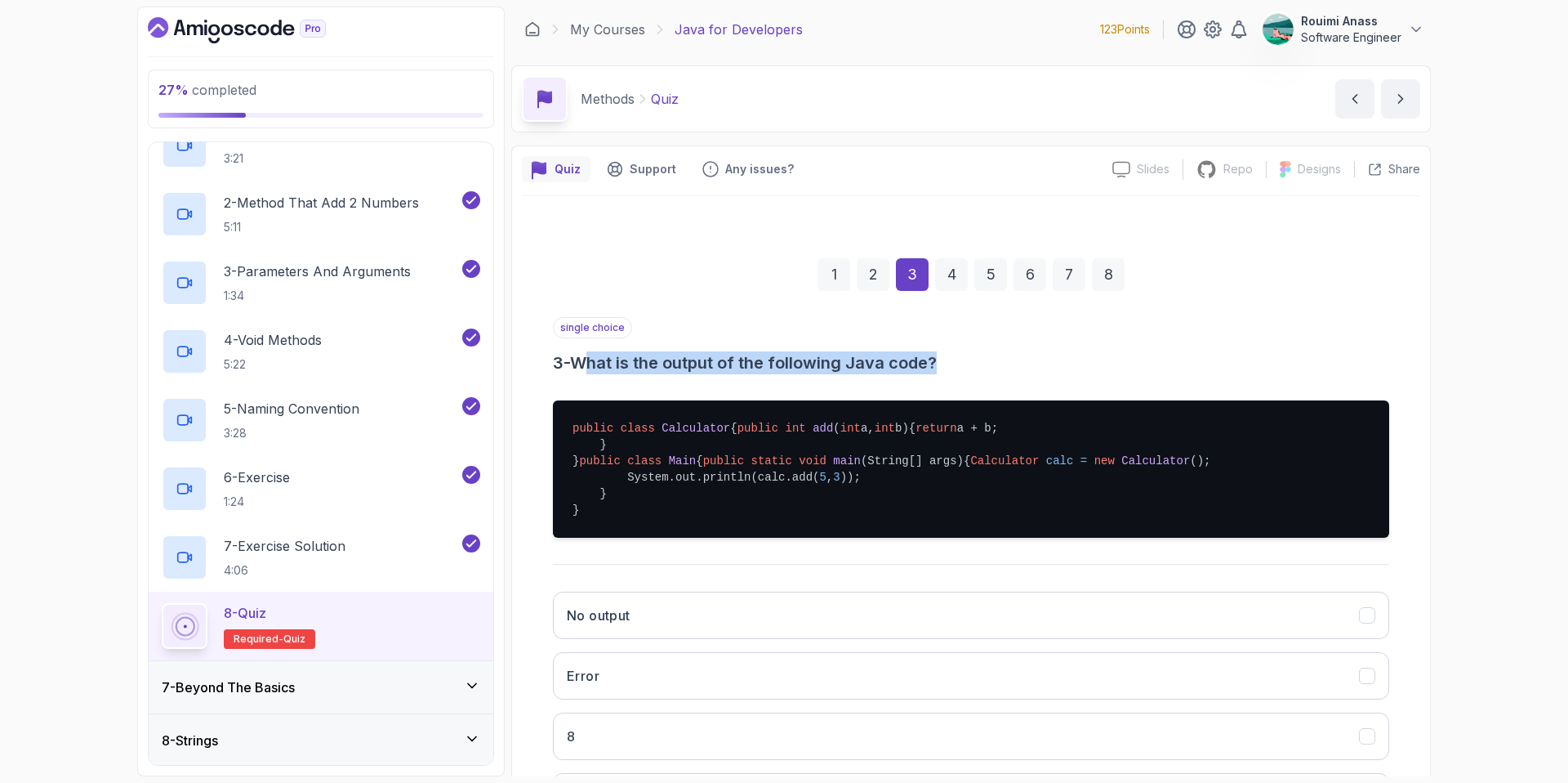
drag, startPoint x: 628, startPoint y: 357, endPoint x: 941, endPoint y: 357, distance: 313.0
click at [940, 357] on h3 "3 - What is the output of the following Java code?" at bounding box center [971, 363] width 837 height 23
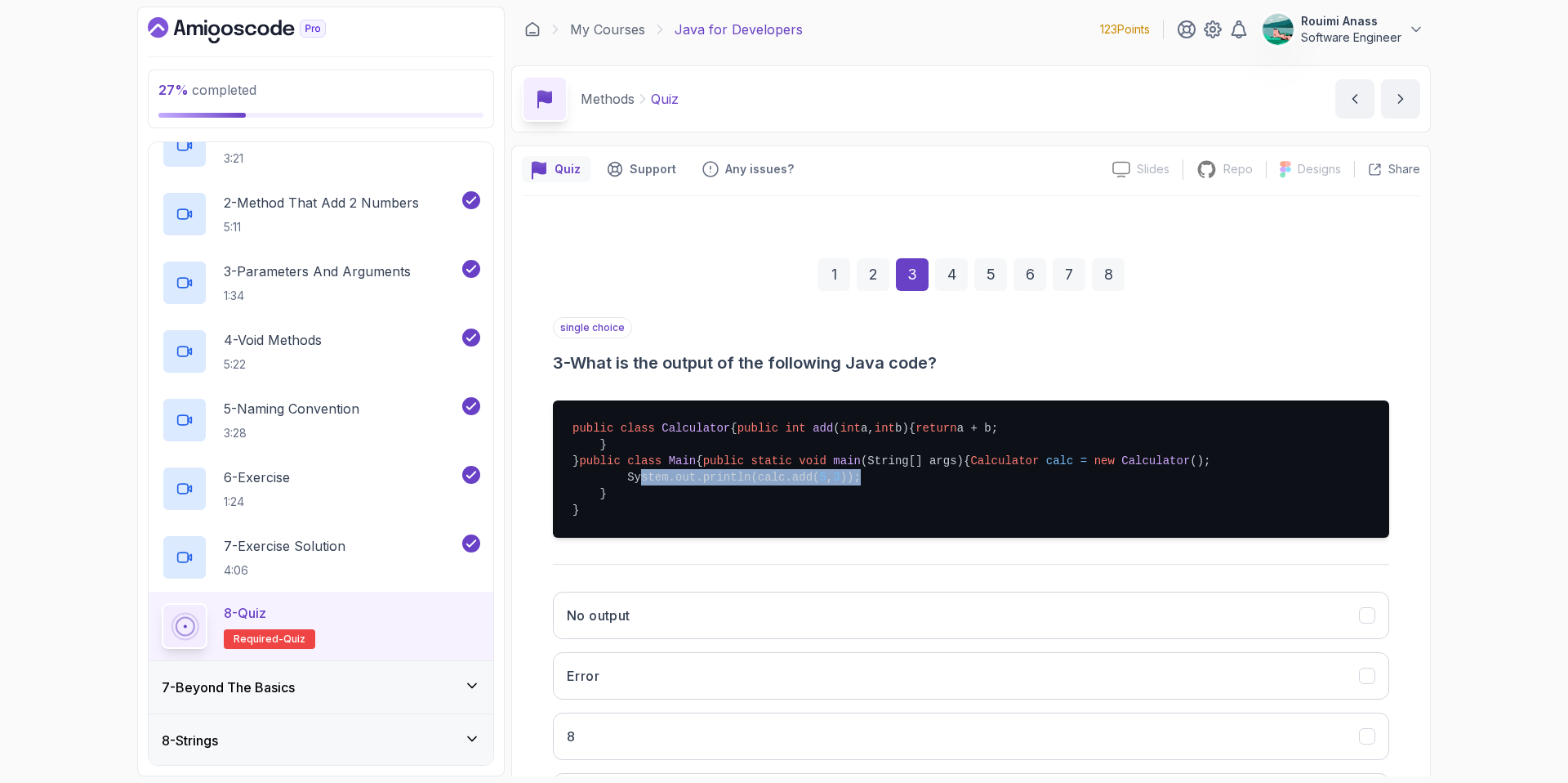
drag, startPoint x: 641, startPoint y: 561, endPoint x: 875, endPoint y: 558, distance: 234.0
click at [875, 538] on pre "public class Calculator { public int add ( int a, int b) { return a + b; } } pu…" at bounding box center [971, 468] width 837 height 137
drag, startPoint x: 760, startPoint y: 447, endPoint x: 770, endPoint y: 447, distance: 10.0
click at [833, 435] on span "( int a, int b)" at bounding box center [871, 428] width 75 height 13
drag, startPoint x: 663, startPoint y: 448, endPoint x: 733, endPoint y: 447, distance: 70.0
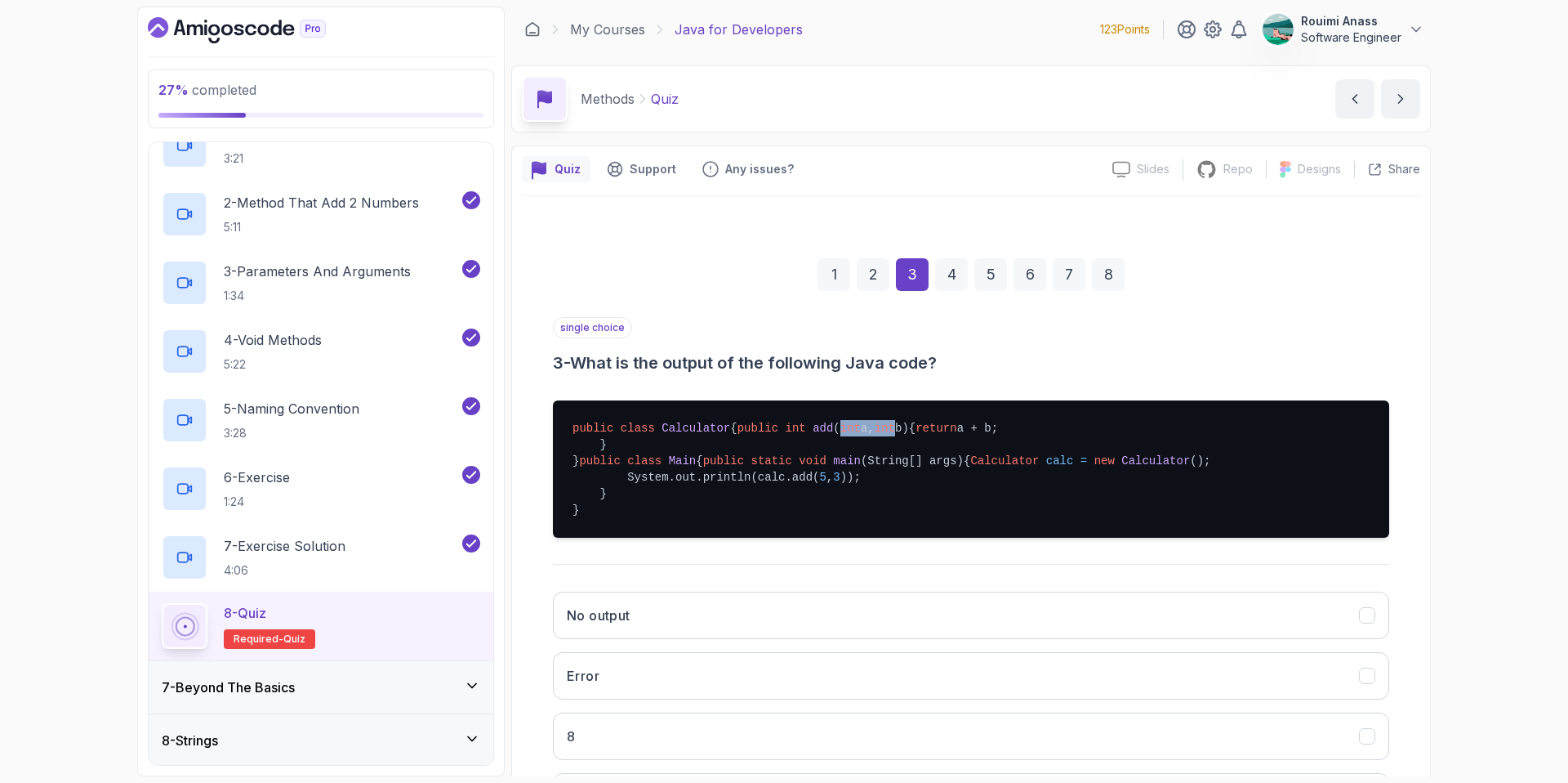
click at [733, 447] on pre "public class Calculator { public int add ( int a, int b) { return a + b; } } pu…" at bounding box center [971, 468] width 837 height 137
drag, startPoint x: 681, startPoint y: 459, endPoint x: 729, endPoint y: 459, distance: 48.0
click at [729, 459] on pre "public class Calculator { public int add ( int a, int b) { return a + b; } } pu…" at bounding box center [971, 468] width 837 height 137
drag, startPoint x: 826, startPoint y: 561, endPoint x: 851, endPoint y: 561, distance: 25.0
click at [851, 538] on pre "public class Calculator { public int add ( int a, int b) { return a + b; } } pu…" at bounding box center [971, 468] width 837 height 137
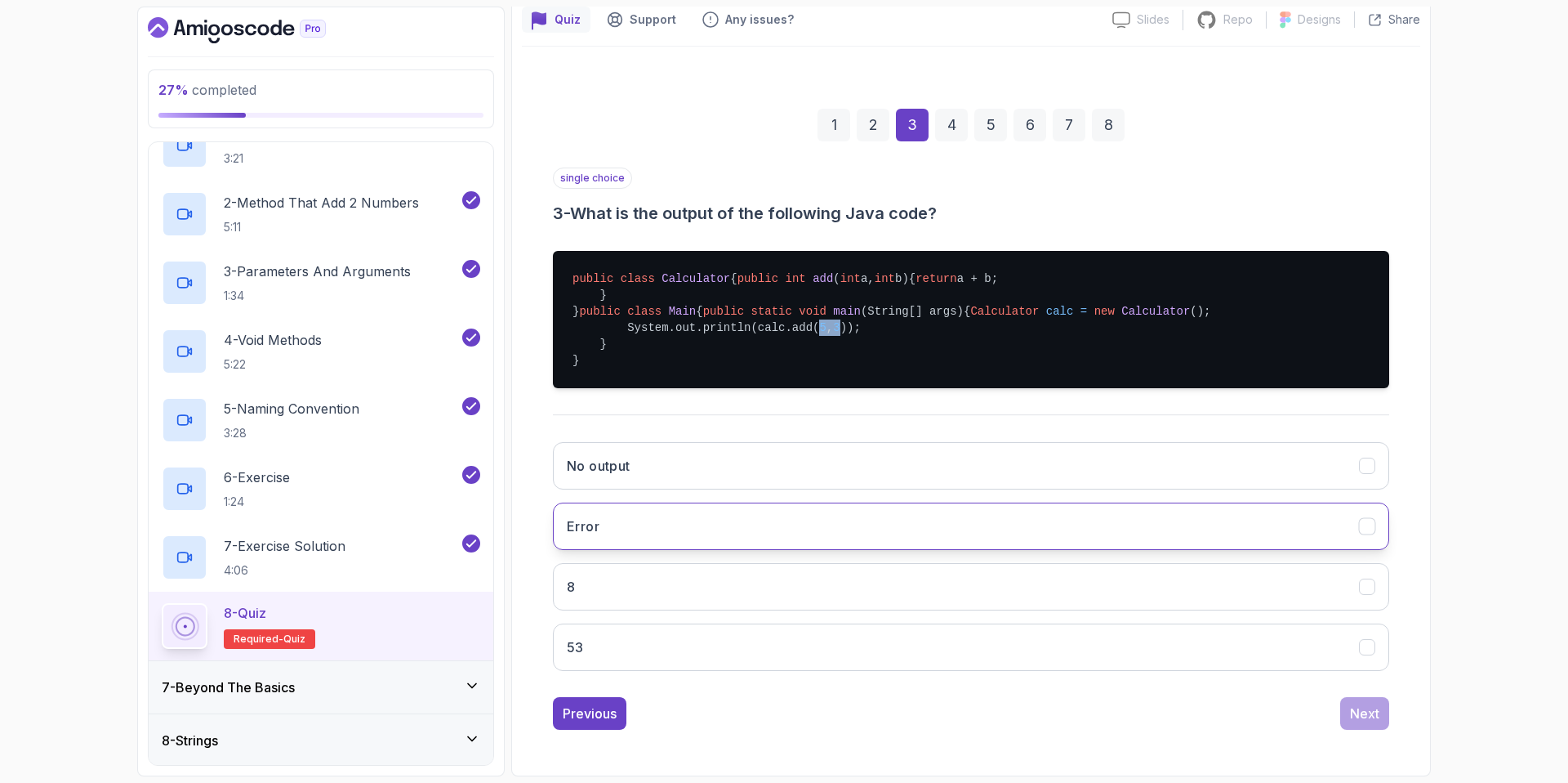
scroll to position [231, 0]
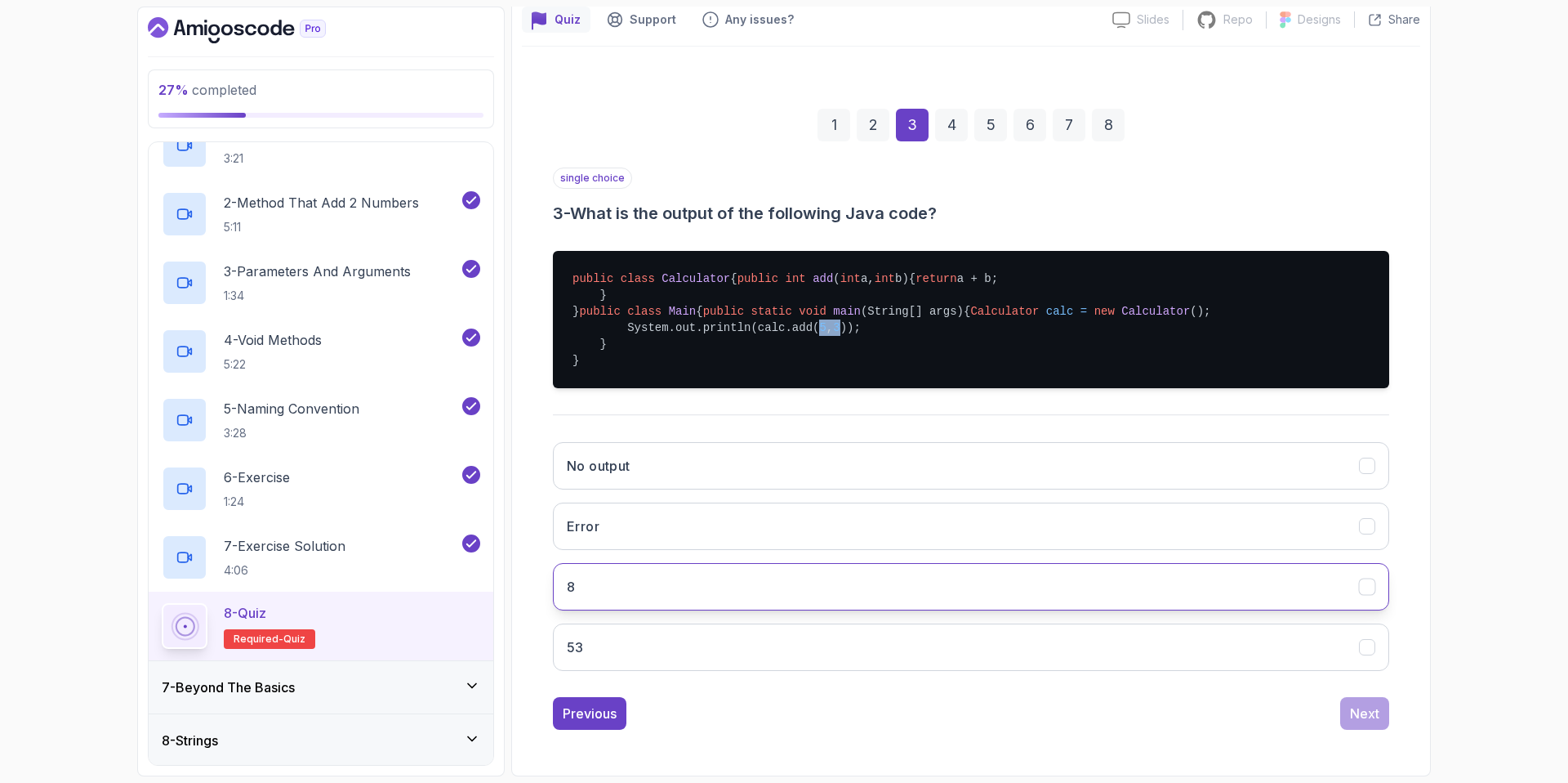
click at [651, 578] on button "8" at bounding box center [971, 587] width 837 height 47
click at [1353, 718] on div "Next" at bounding box center [1365, 713] width 30 height 19
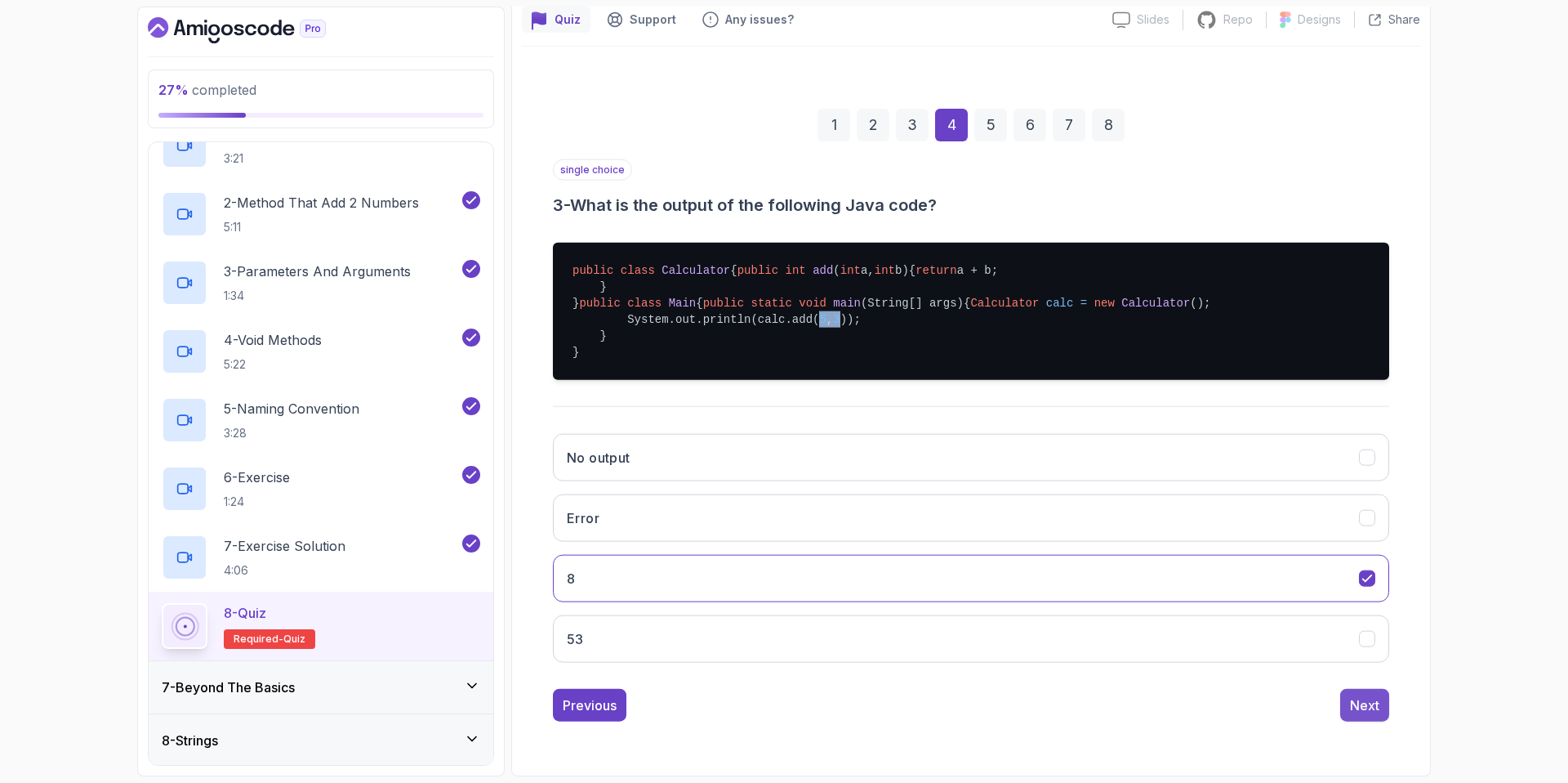
scroll to position [0, 0]
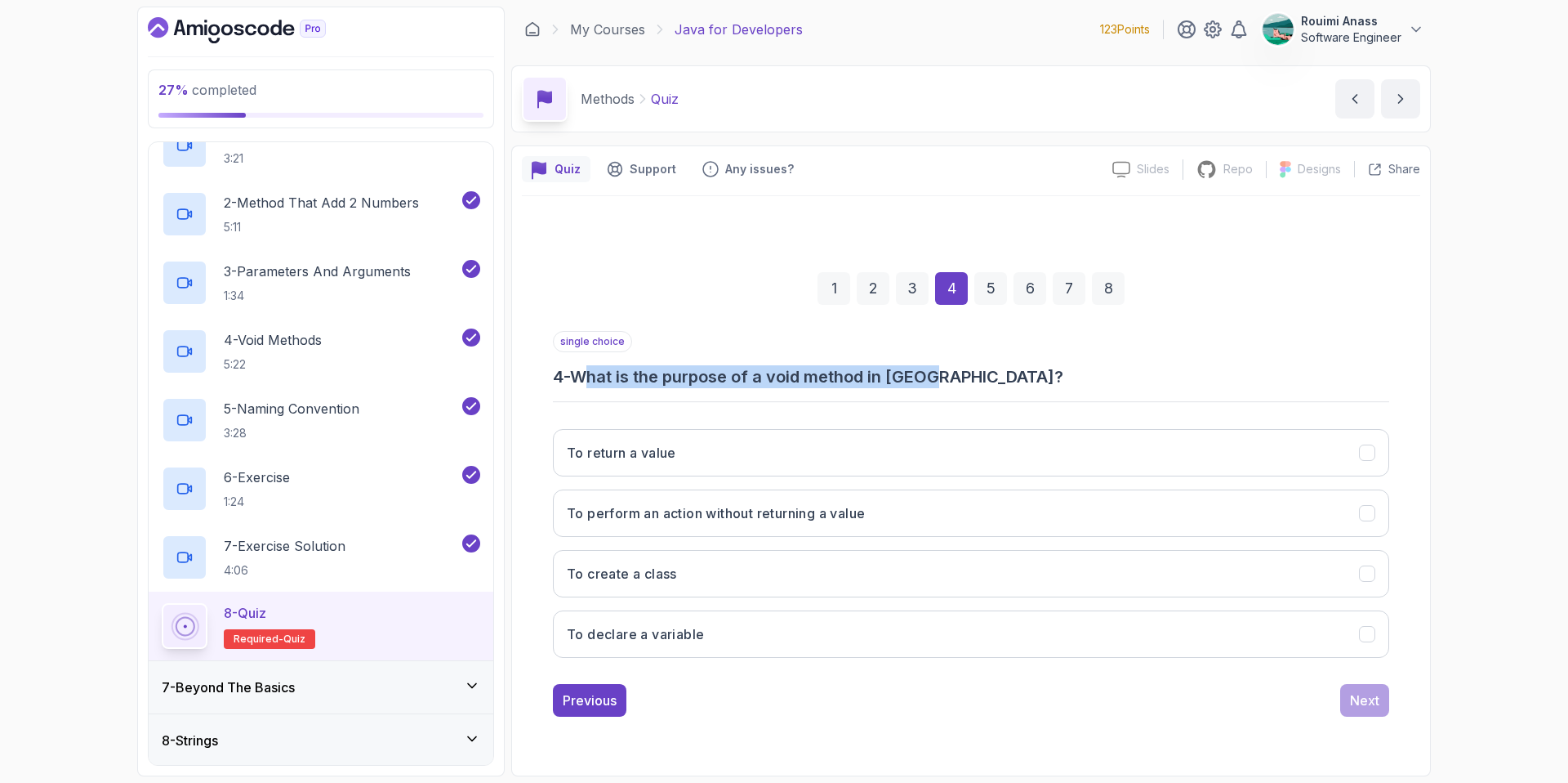
drag, startPoint x: 622, startPoint y: 371, endPoint x: 951, endPoint y: 372, distance: 329.0
click at [951, 372] on h3 "4 - What is the purpose of a void method in [GEOGRAPHIC_DATA]?" at bounding box center [971, 377] width 837 height 23
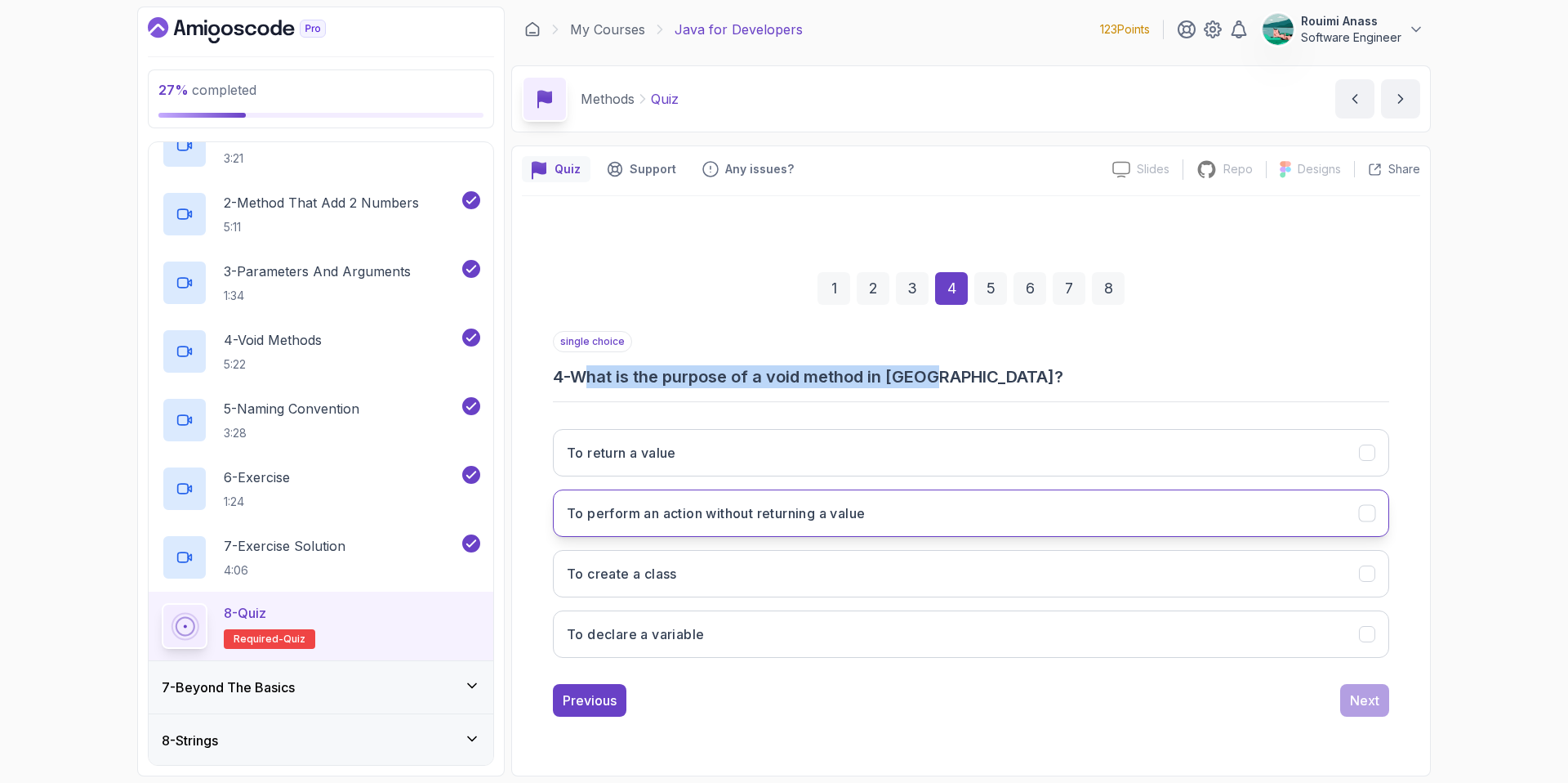
click at [728, 513] on h3 "To perform an action without returning a value" at bounding box center [716, 513] width 298 height 19
click at [1360, 694] on div "Next" at bounding box center [1365, 700] width 30 height 19
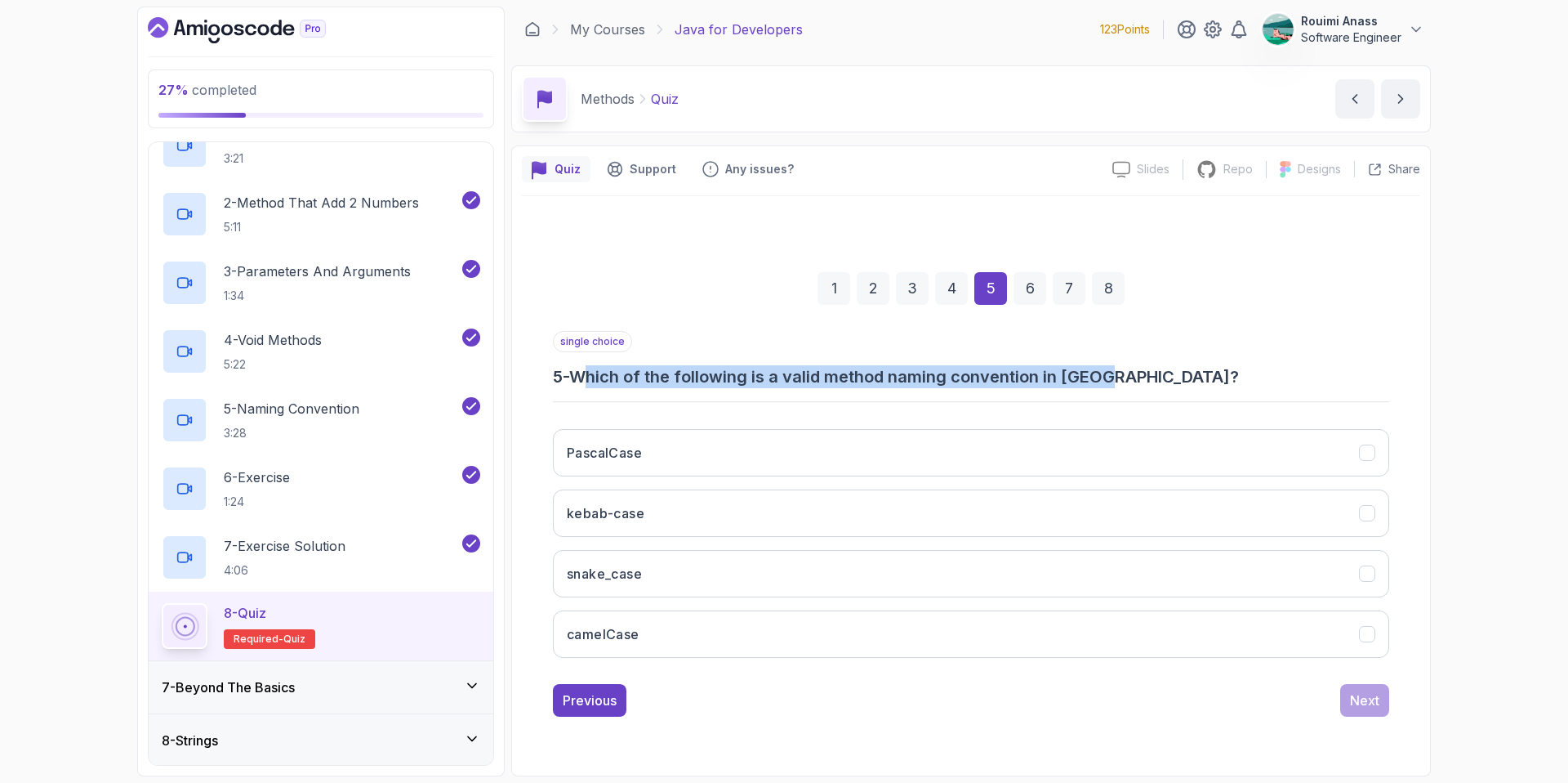
drag, startPoint x: 594, startPoint y: 369, endPoint x: 1159, endPoint y: 376, distance: 565.0
click at [1159, 376] on h3 "5 - Which of the following is a valid method naming convention in [GEOGRAPHIC_D…" at bounding box center [971, 377] width 837 height 23
click at [649, 645] on button "camelCase" at bounding box center [971, 634] width 837 height 47
click at [1378, 684] on button "Next" at bounding box center [1365, 699] width 49 height 32
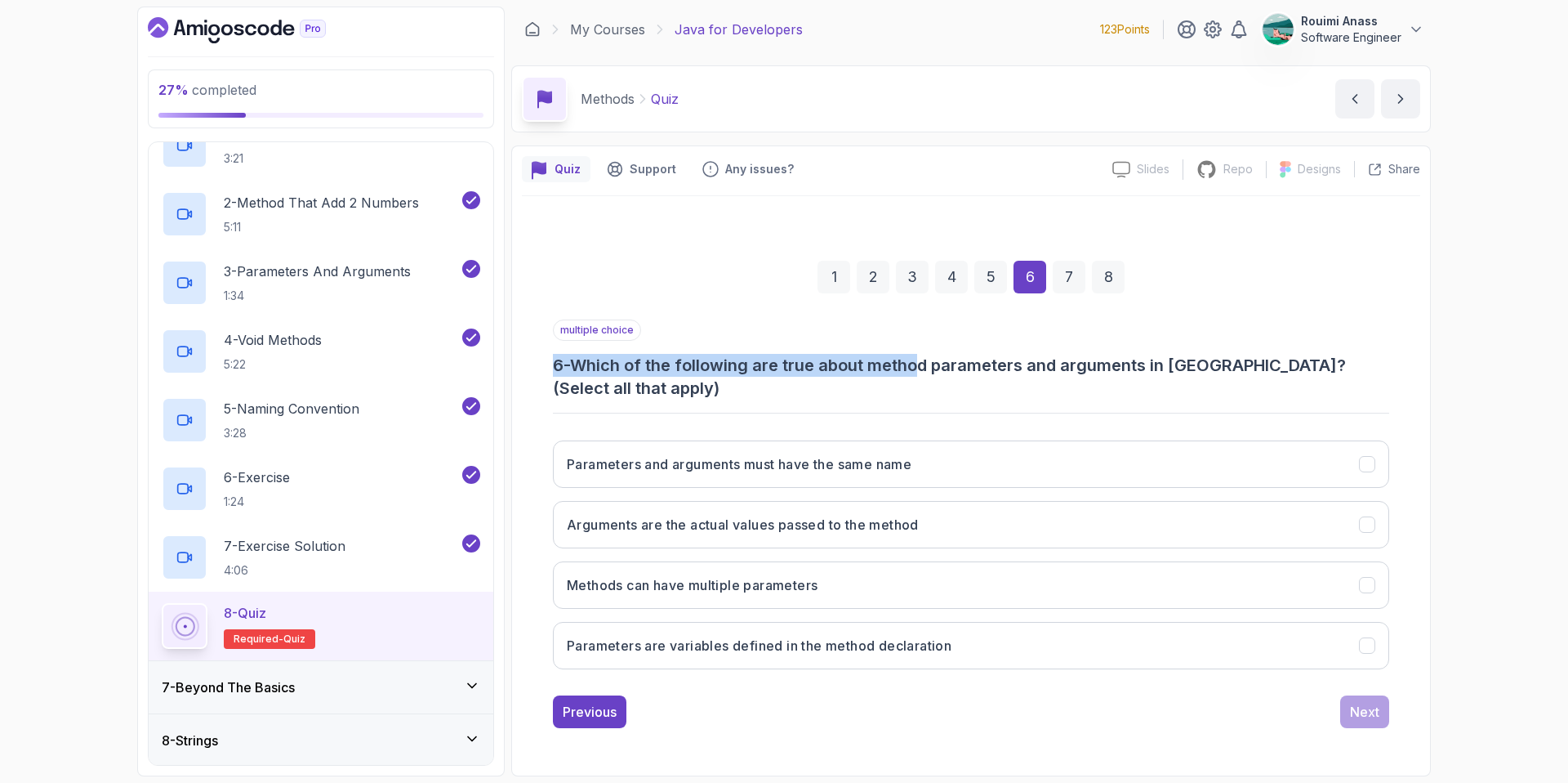
drag, startPoint x: 579, startPoint y: 351, endPoint x: 927, endPoint y: 361, distance: 348.1
click at [927, 361] on div "multiple choice 6 - Which of the following are true about method parameters and…" at bounding box center [971, 359] width 837 height 80
click at [779, 375] on h3 "6 - Which of the following are true about method parameters and arguments in [G…" at bounding box center [971, 377] width 837 height 45
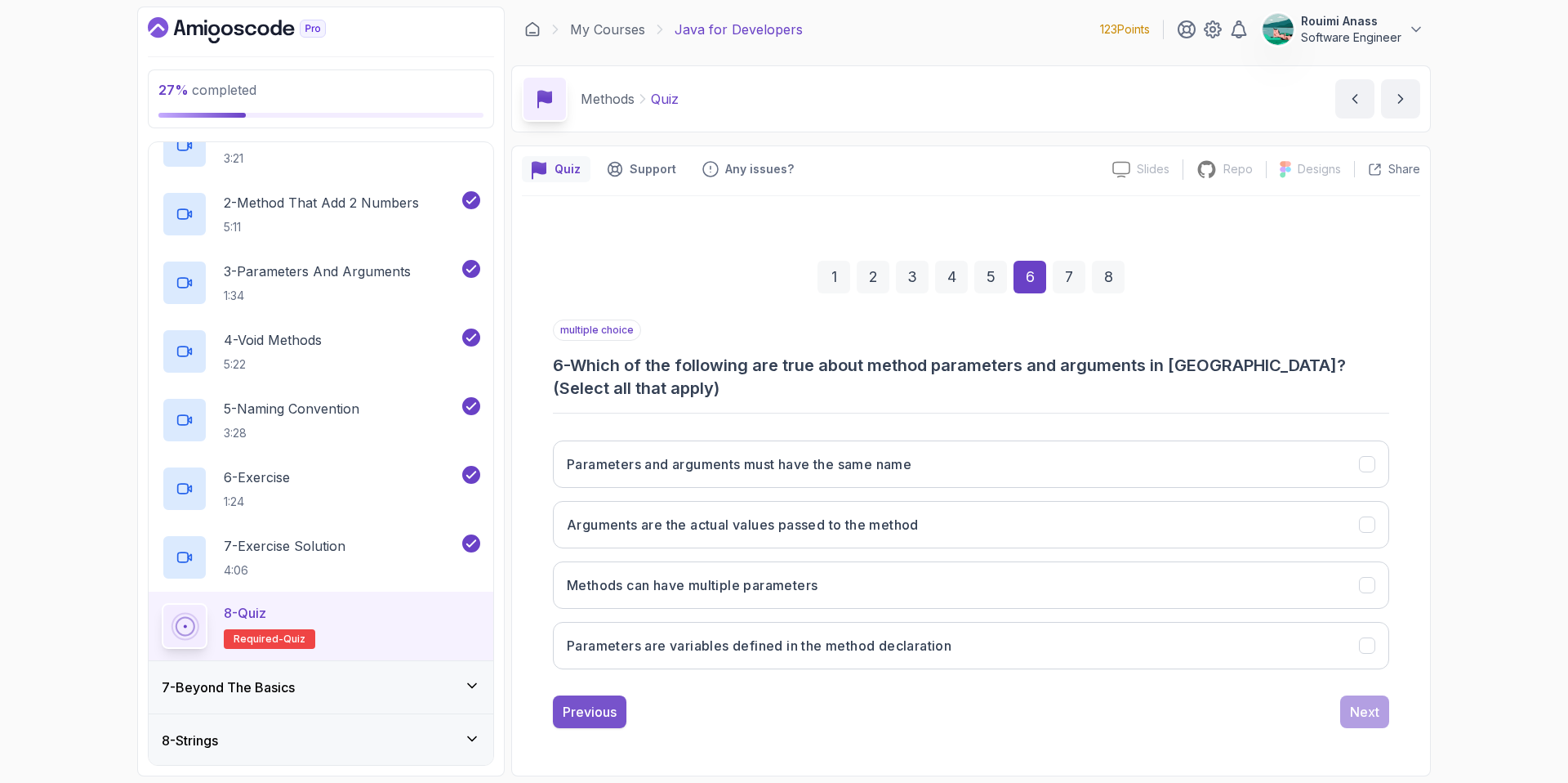
click at [581, 698] on button "Previous" at bounding box center [589, 711] width 73 height 32
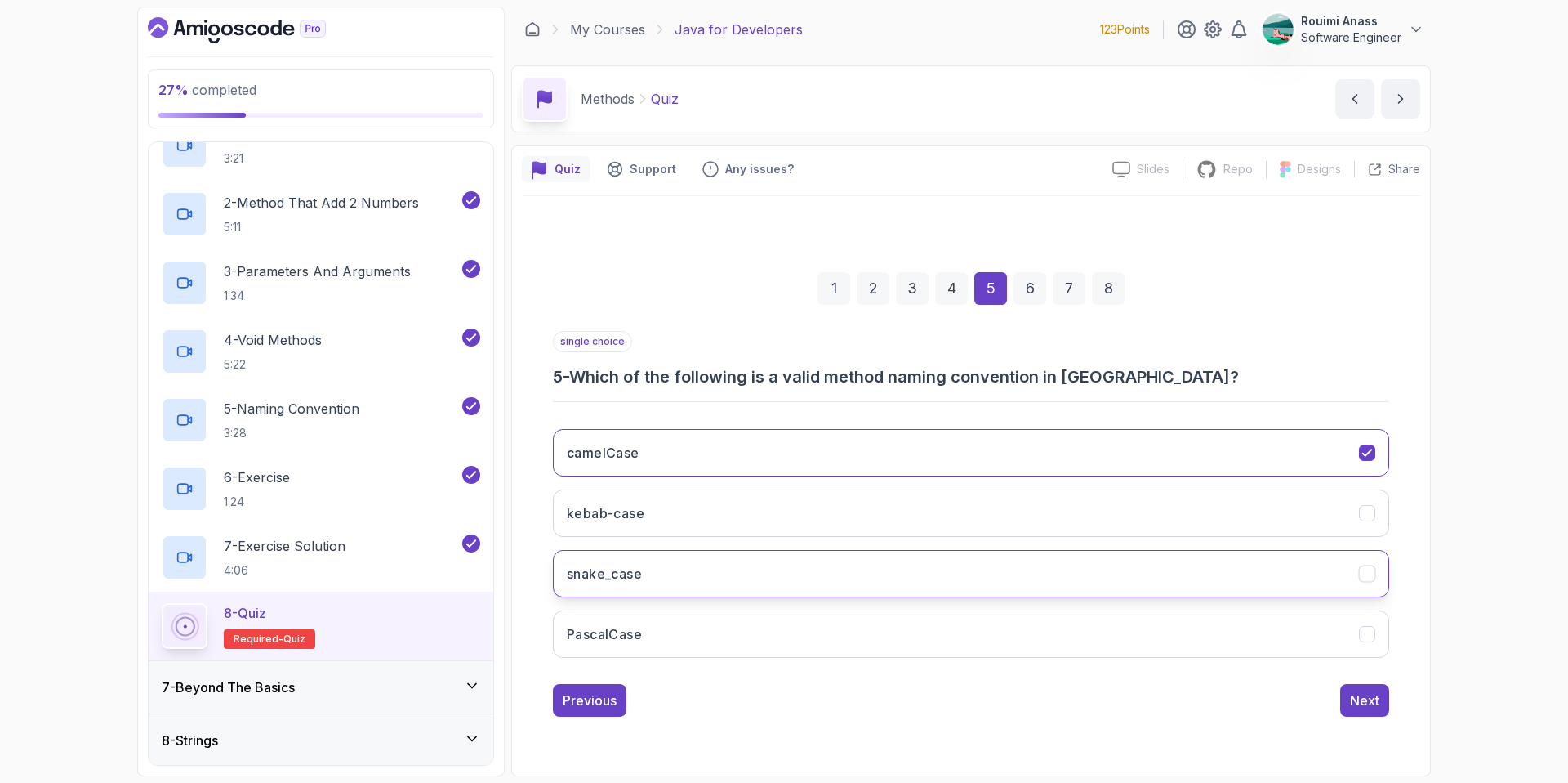
click at [994, 567] on button "snake_case" at bounding box center [971, 574] width 837 height 47
click at [1349, 699] on button "Next" at bounding box center [1365, 699] width 49 height 32
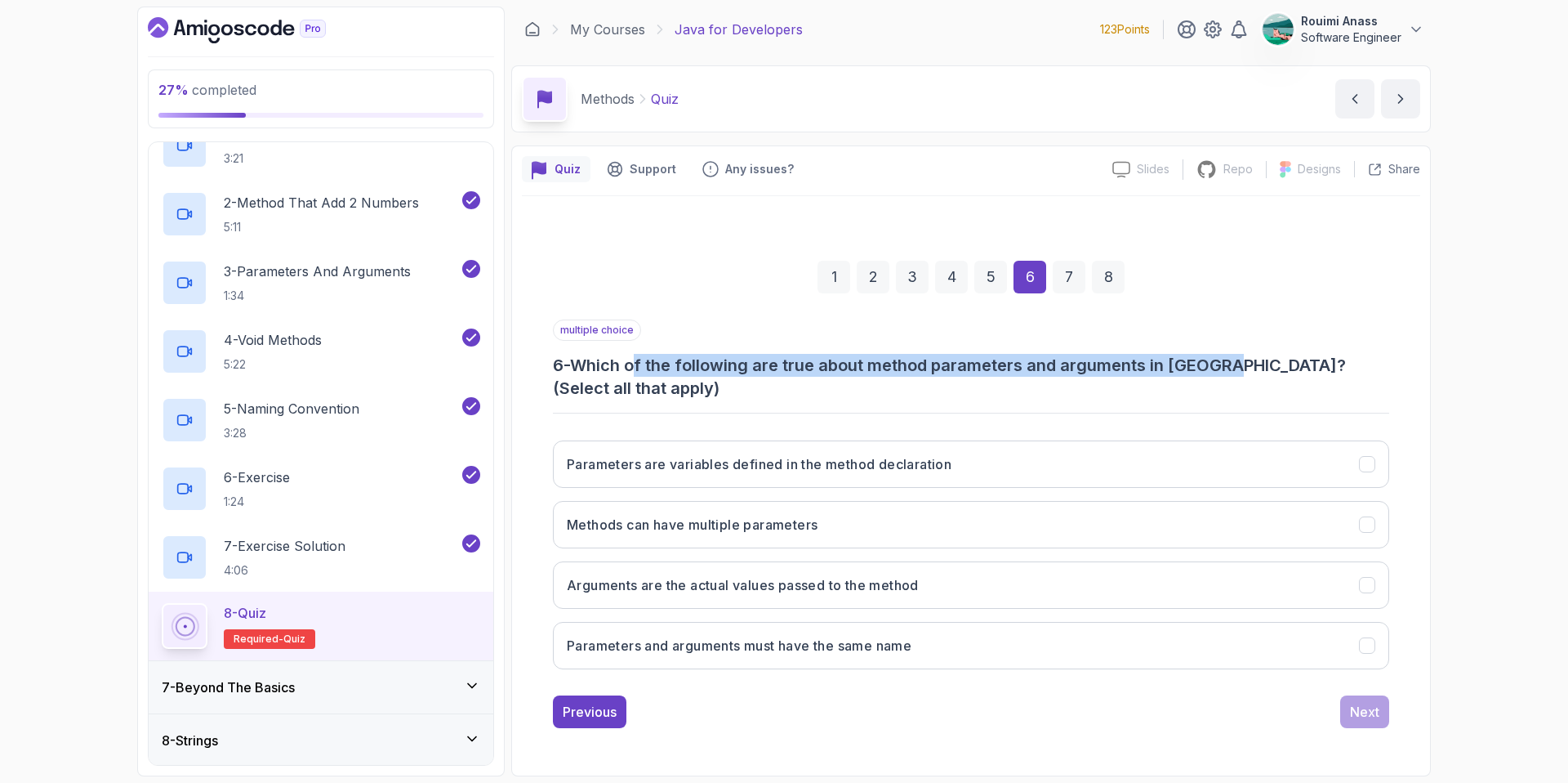
drag, startPoint x: 645, startPoint y: 370, endPoint x: 1237, endPoint y: 369, distance: 592.0
click at [1236, 369] on h3 "6 - Which of the following are true about method parameters and arguments in [G…" at bounding box center [971, 377] width 837 height 45
click at [877, 466] on h3 "Parameters are variables defined in the method declaration" at bounding box center [758, 464] width 384 height 19
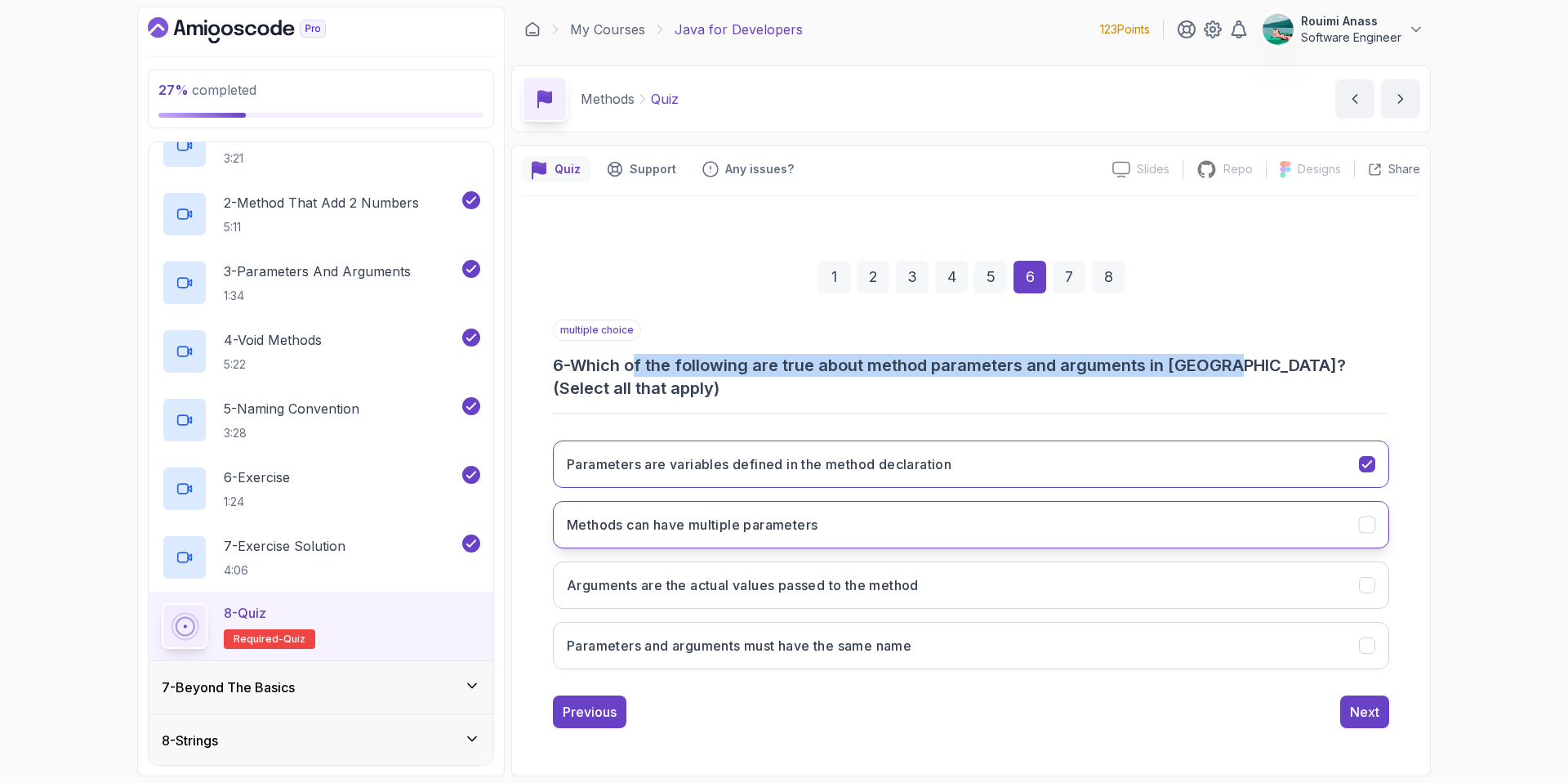
click at [823, 535] on button "Methods can have multiple parameters" at bounding box center [971, 524] width 837 height 47
drag, startPoint x: 933, startPoint y: 477, endPoint x: 1071, endPoint y: 553, distance: 157.5
click at [1071, 553] on div "Parameters are variables defined in the method declaration Methods can have mul…" at bounding box center [971, 555] width 837 height 255
click at [1057, 574] on button "Arguments are the actual values passed to the method" at bounding box center [971, 585] width 837 height 47
click at [1314, 468] on button "Parameters are variables defined in the method declaration" at bounding box center [971, 464] width 837 height 47
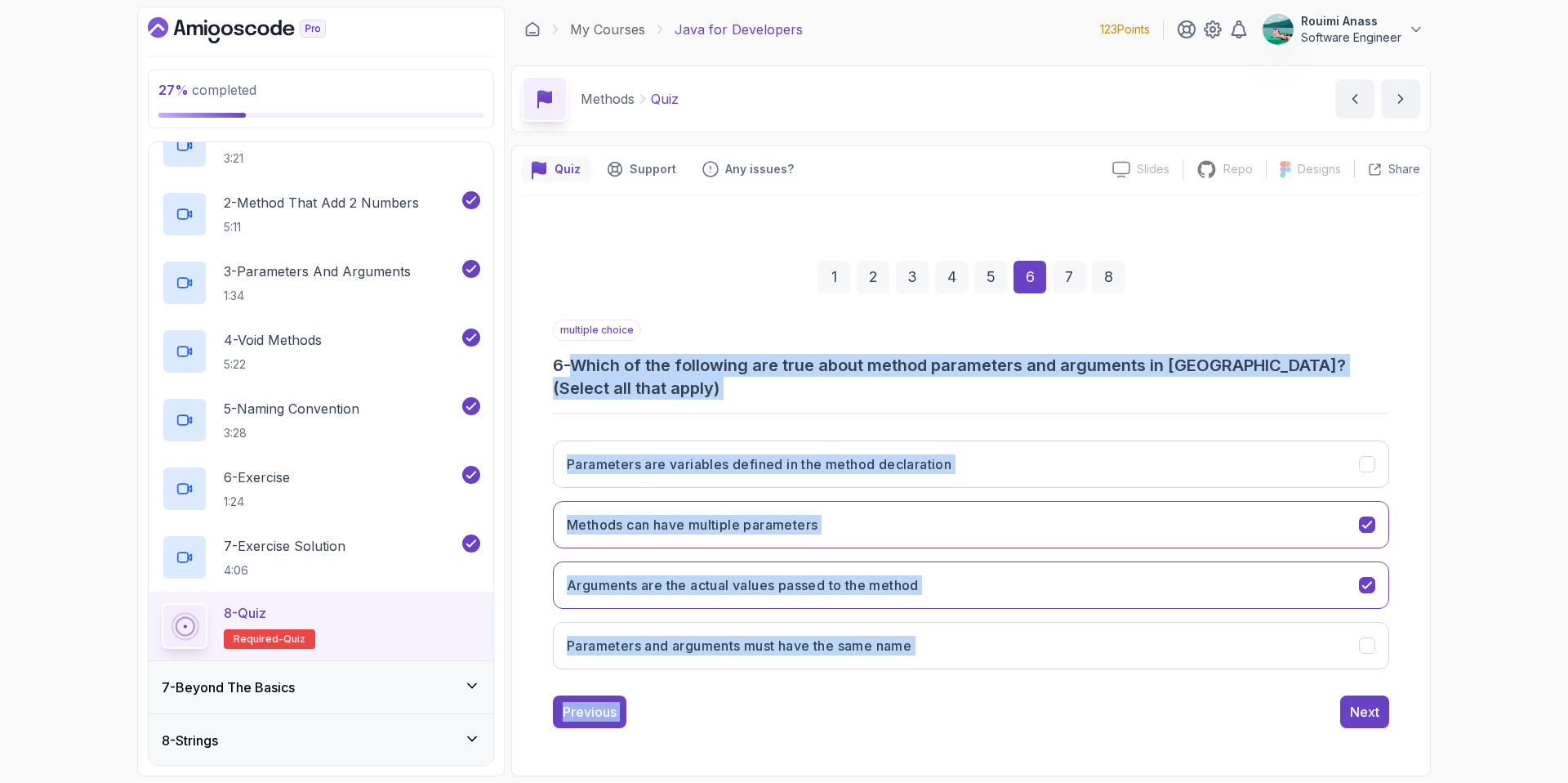
drag, startPoint x: 585, startPoint y: 367, endPoint x: 1003, endPoint y: 698, distance: 533.2
click at [1003, 698] on div "multiple choice 6 - Which of the following are true about method parameters and…" at bounding box center [971, 523] width 837 height 409
click at [1352, 453] on button "Parameters are variables defined in the method declaration" at bounding box center [971, 464] width 837 height 47
click at [1485, 531] on div "27 % completed 1 - Intro 2 - Loops 3 - If Statements 4 - Packages 5 - Access Mo…" at bounding box center [784, 392] width 1568 height 783
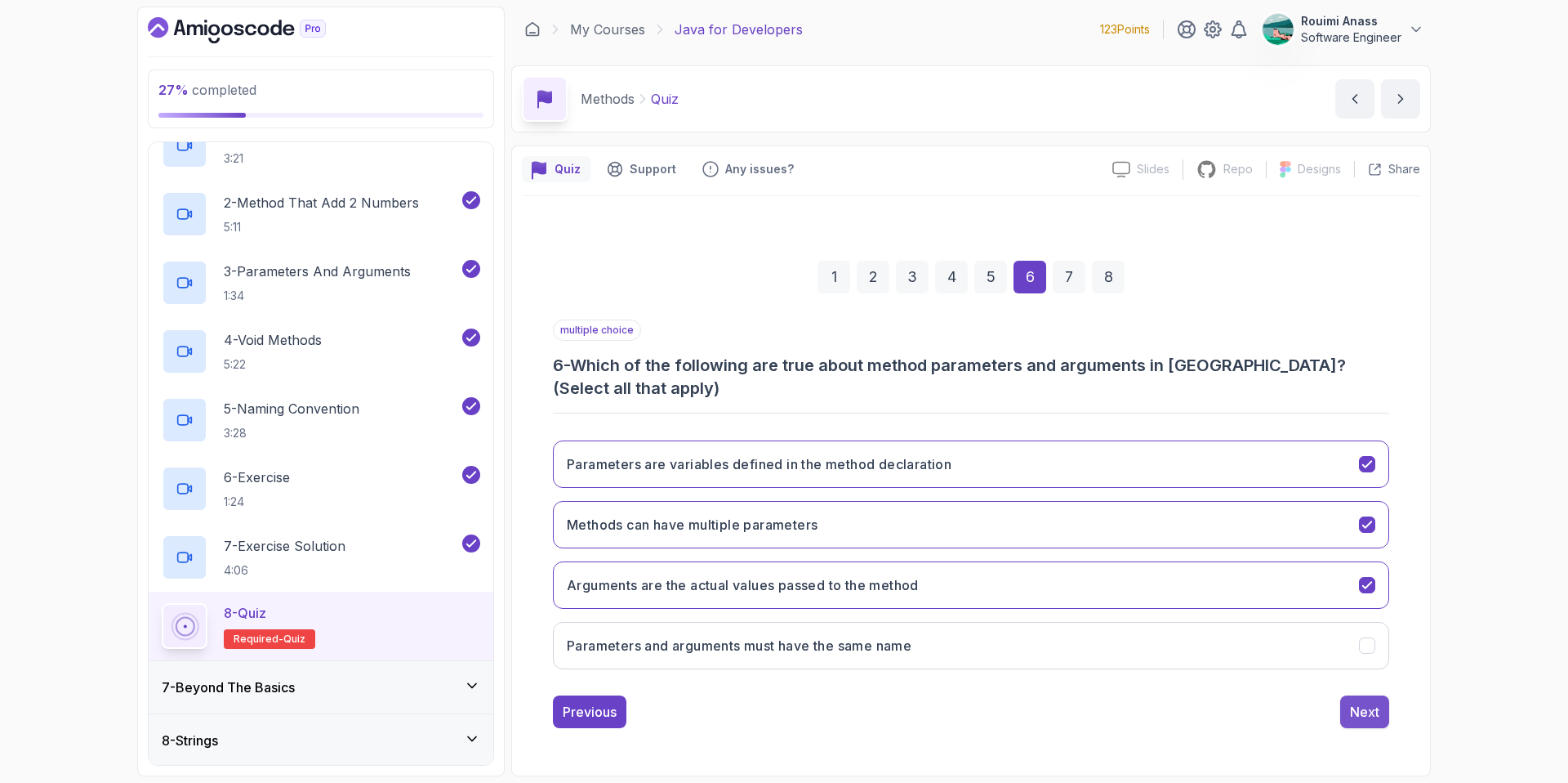
click at [1367, 702] on div "Next" at bounding box center [1365, 712] width 30 height 19
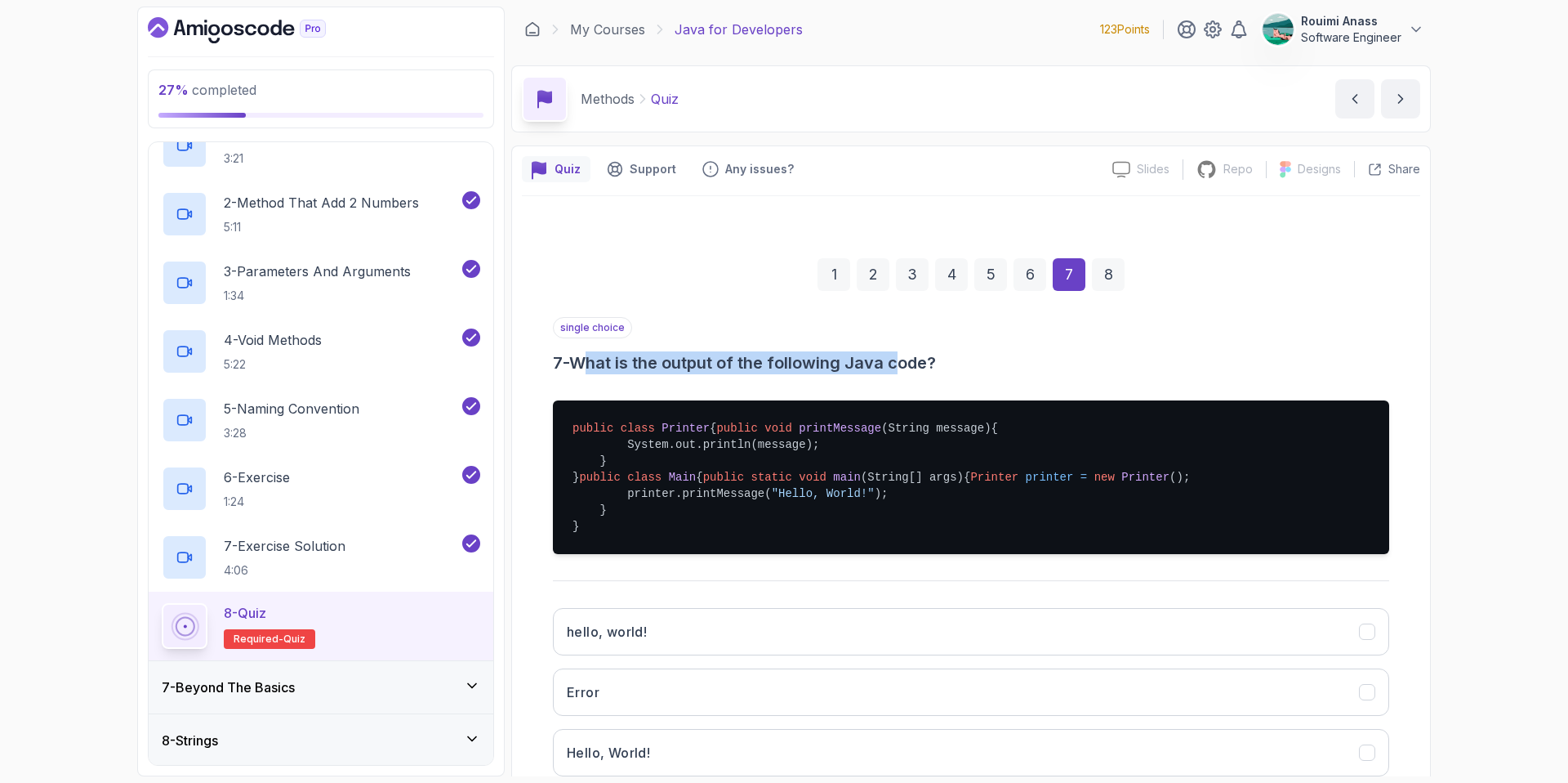
drag, startPoint x: 598, startPoint y: 357, endPoint x: 941, endPoint y: 357, distance: 343.0
click at [926, 355] on h3 "7 - What is the output of the following Java code?" at bounding box center [971, 363] width 837 height 23
drag, startPoint x: 605, startPoint y: 446, endPoint x: 791, endPoint y: 432, distance: 186.5
click at [787, 432] on pre "public class Printer { public void printMessage (String message) { System.out.p…" at bounding box center [971, 477] width 837 height 153
click at [639, 554] on pre "public class Printer { public void printMessage (String message) { System.out.p…" at bounding box center [971, 477] width 837 height 153
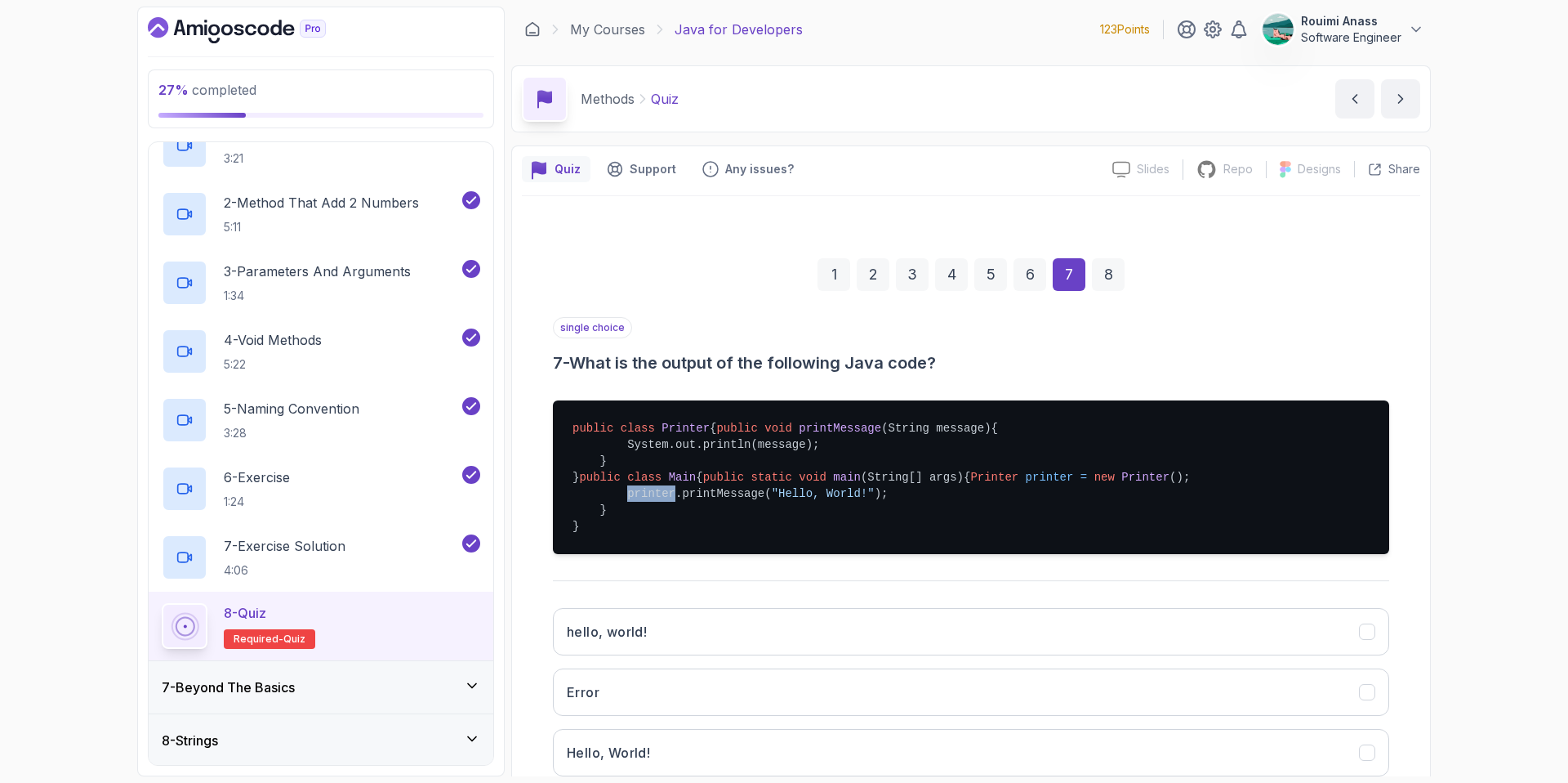
click at [639, 554] on pre "public class Printer { public void printMessage (String message) { System.out.p…" at bounding box center [971, 477] width 837 height 153
click at [730, 554] on pre "public class Printer { public void printMessage (String message) { System.out.p…" at bounding box center [971, 477] width 837 height 153
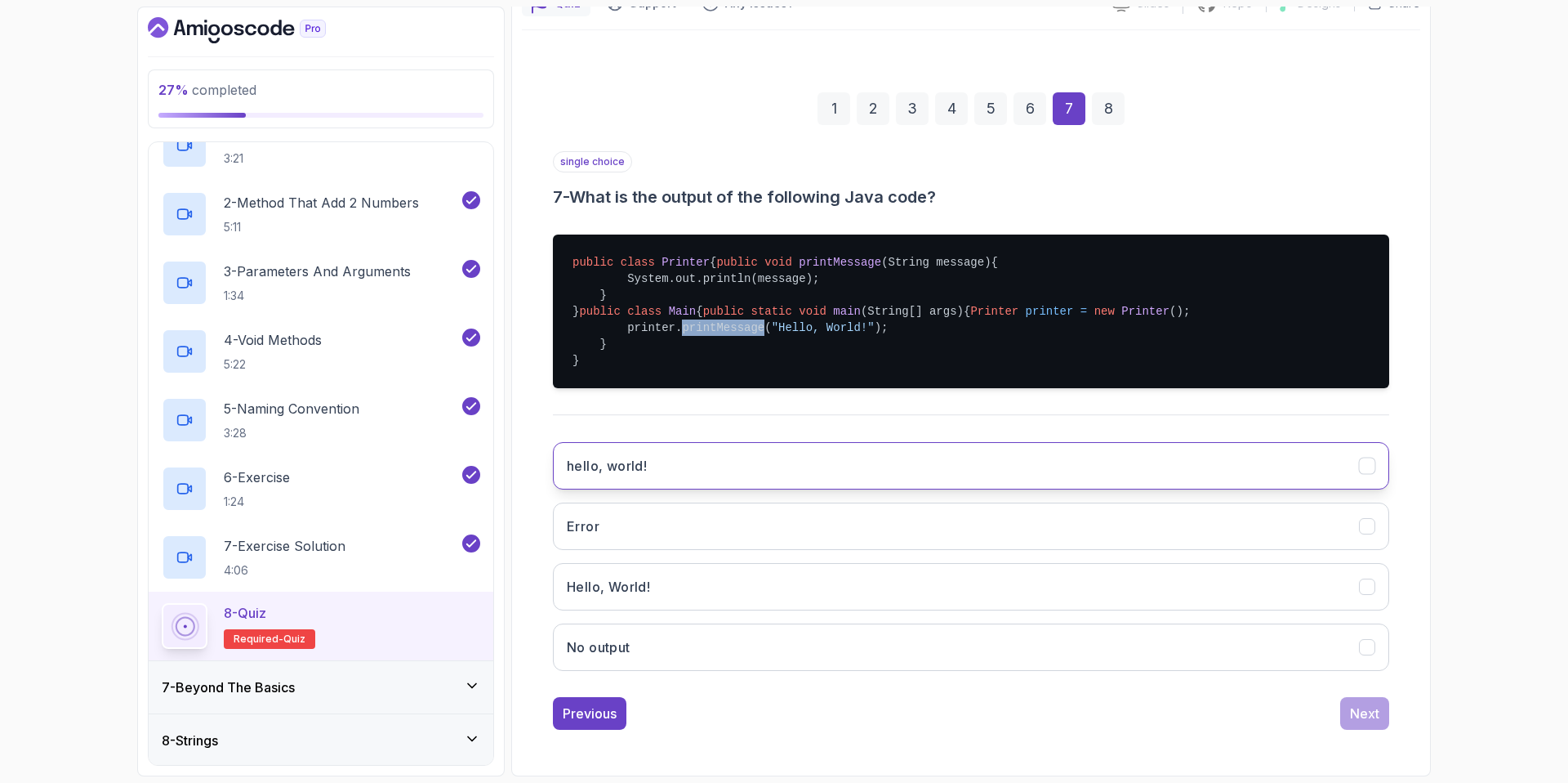
scroll to position [231, 0]
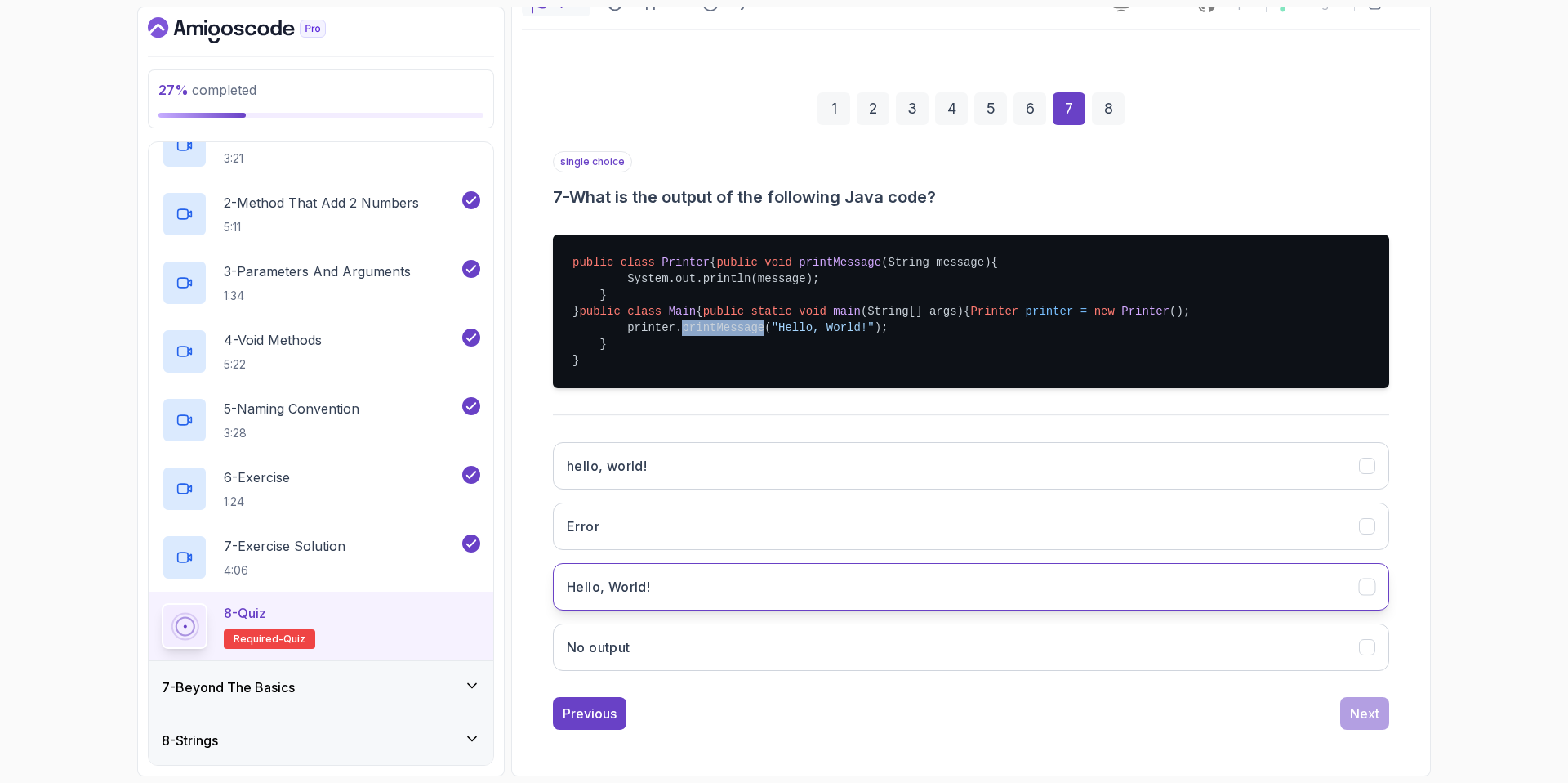
click at [757, 573] on button "Hello, World!" at bounding box center [971, 587] width 837 height 47
click at [1360, 718] on div "Next" at bounding box center [1365, 713] width 30 height 19
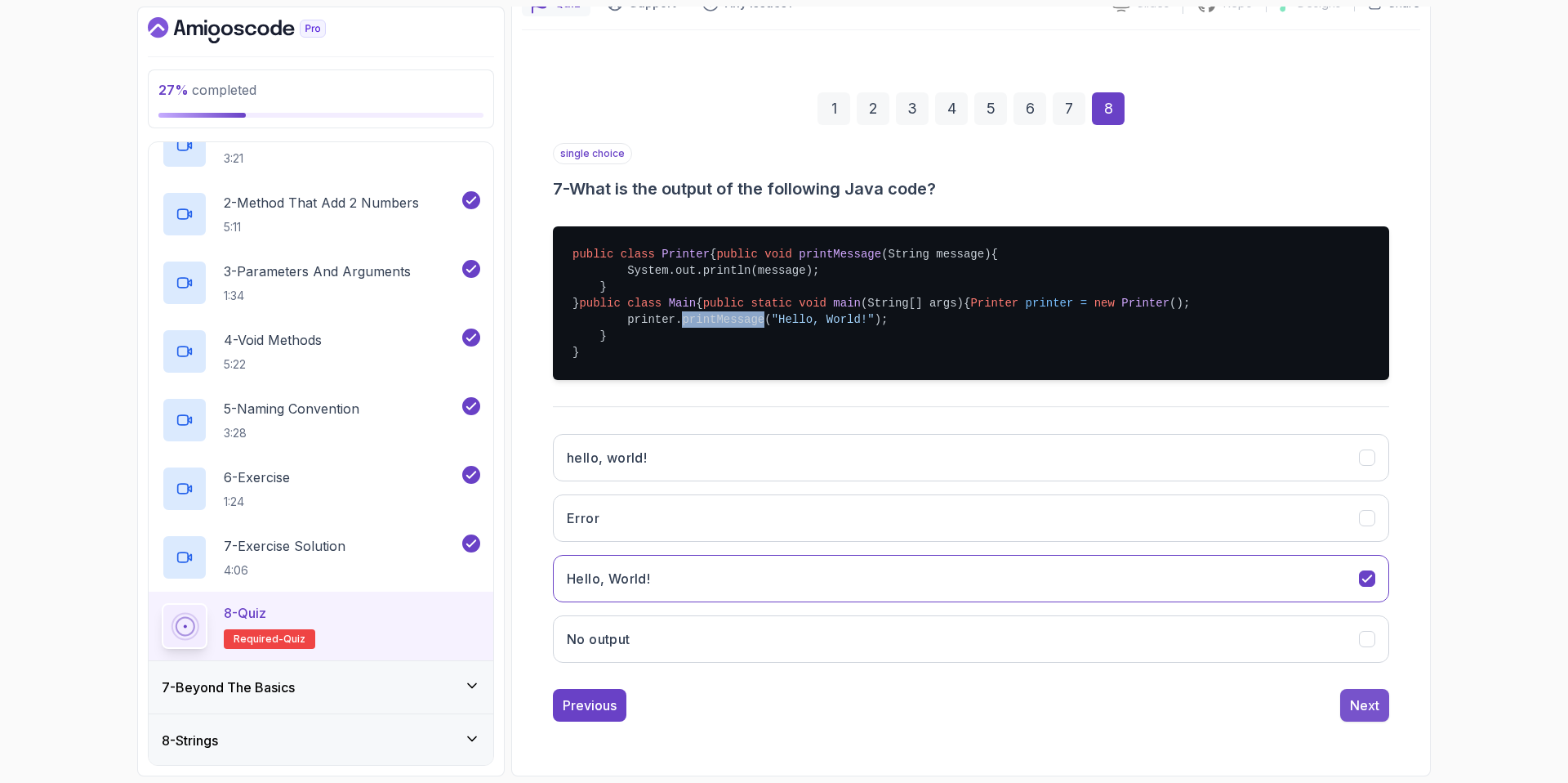
scroll to position [0, 0]
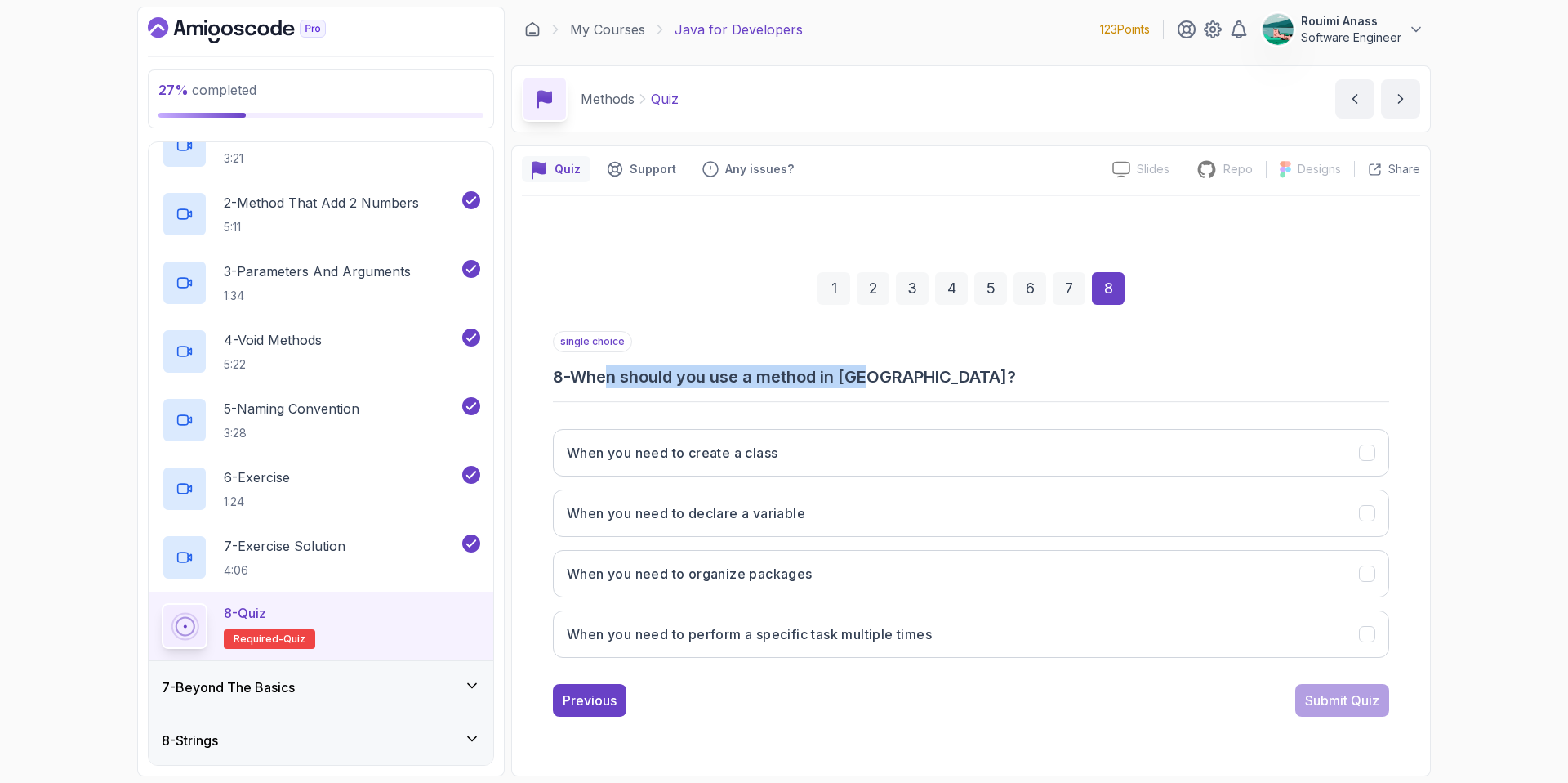
drag, startPoint x: 615, startPoint y: 383, endPoint x: 887, endPoint y: 379, distance: 272.0
click at [885, 379] on h3 "8 - When should you use a method in [GEOGRAPHIC_DATA]?" at bounding box center [971, 377] width 837 height 23
click at [843, 639] on h3 "When you need to perform a specific task multiple times" at bounding box center [749, 634] width 365 height 19
click at [1358, 710] on button "Submit Quiz" at bounding box center [1342, 699] width 94 height 32
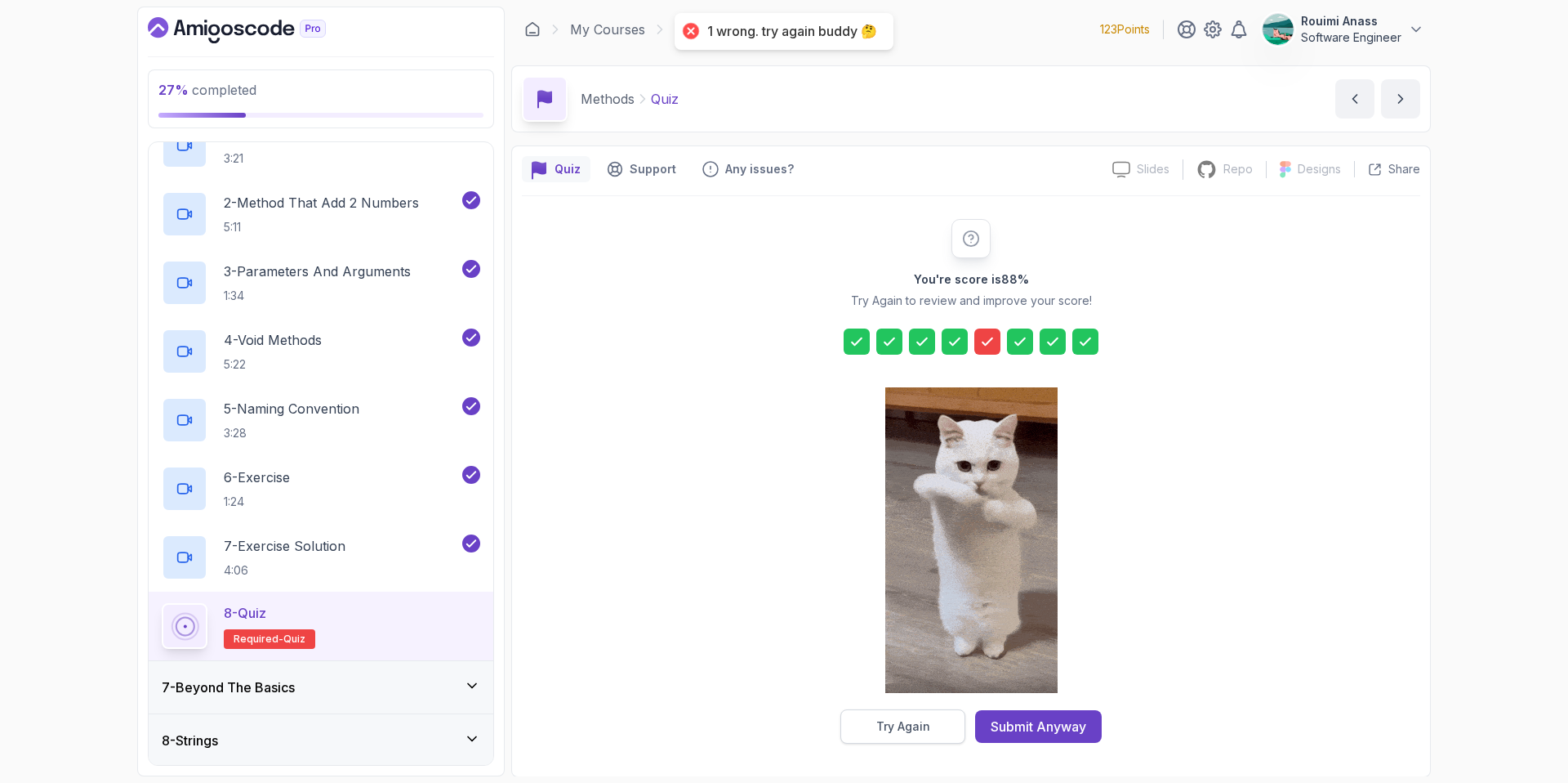
click at [879, 739] on button "Try Again" at bounding box center [902, 725] width 125 height 34
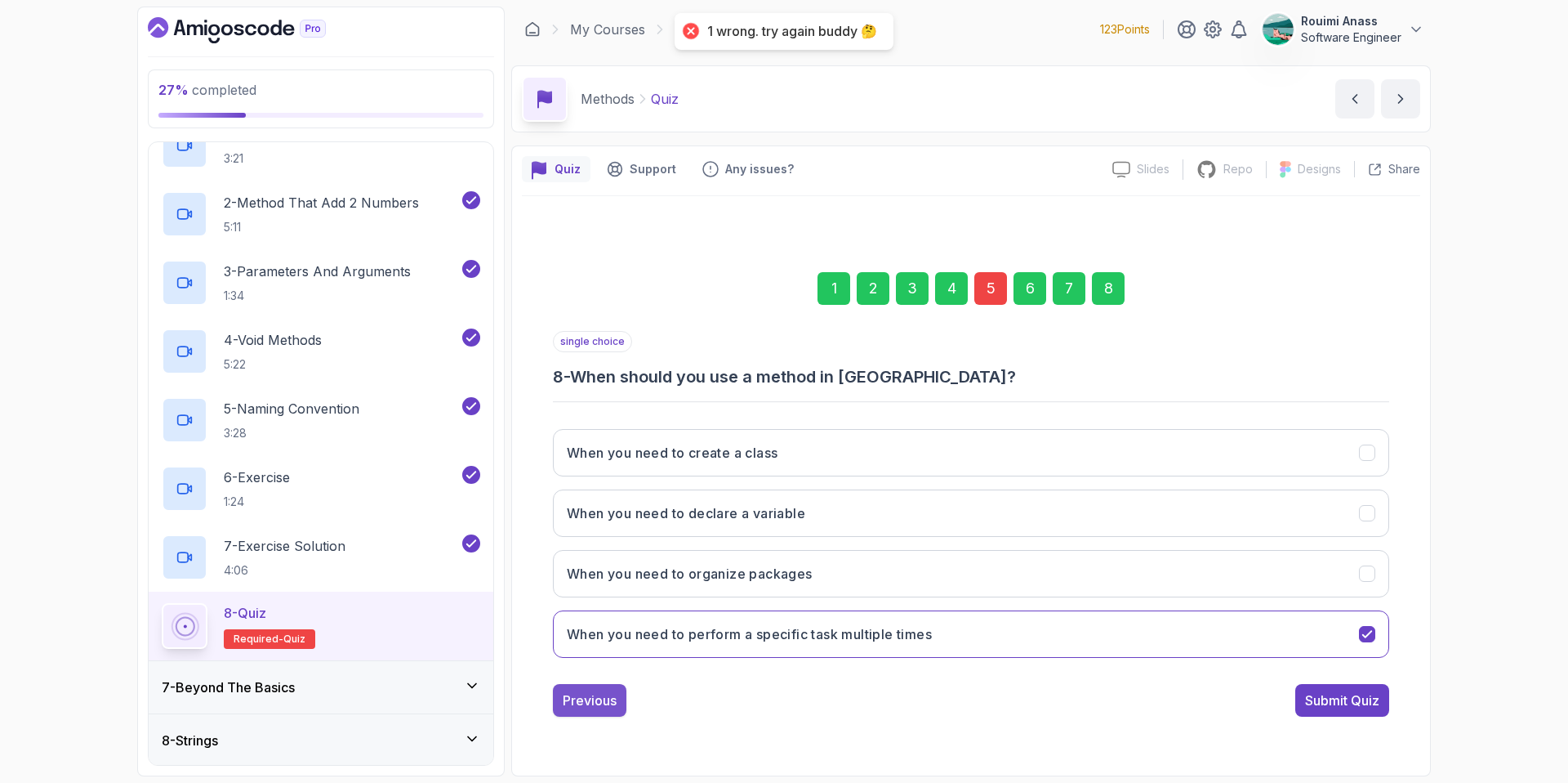
click at [585, 705] on div "Previous" at bounding box center [590, 700] width 54 height 19
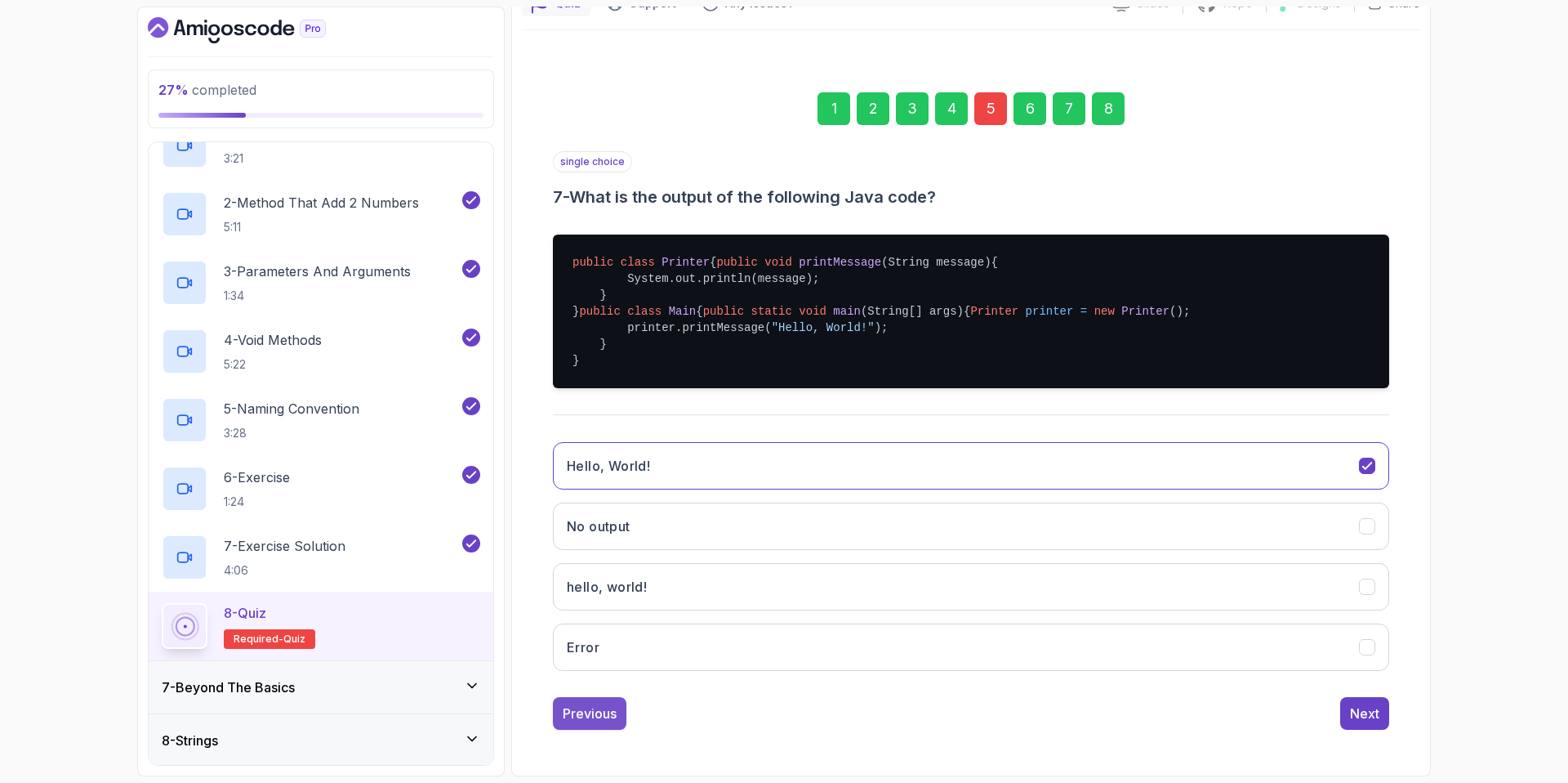
scroll to position [231, 0]
click at [596, 707] on div "Previous" at bounding box center [590, 713] width 54 height 19
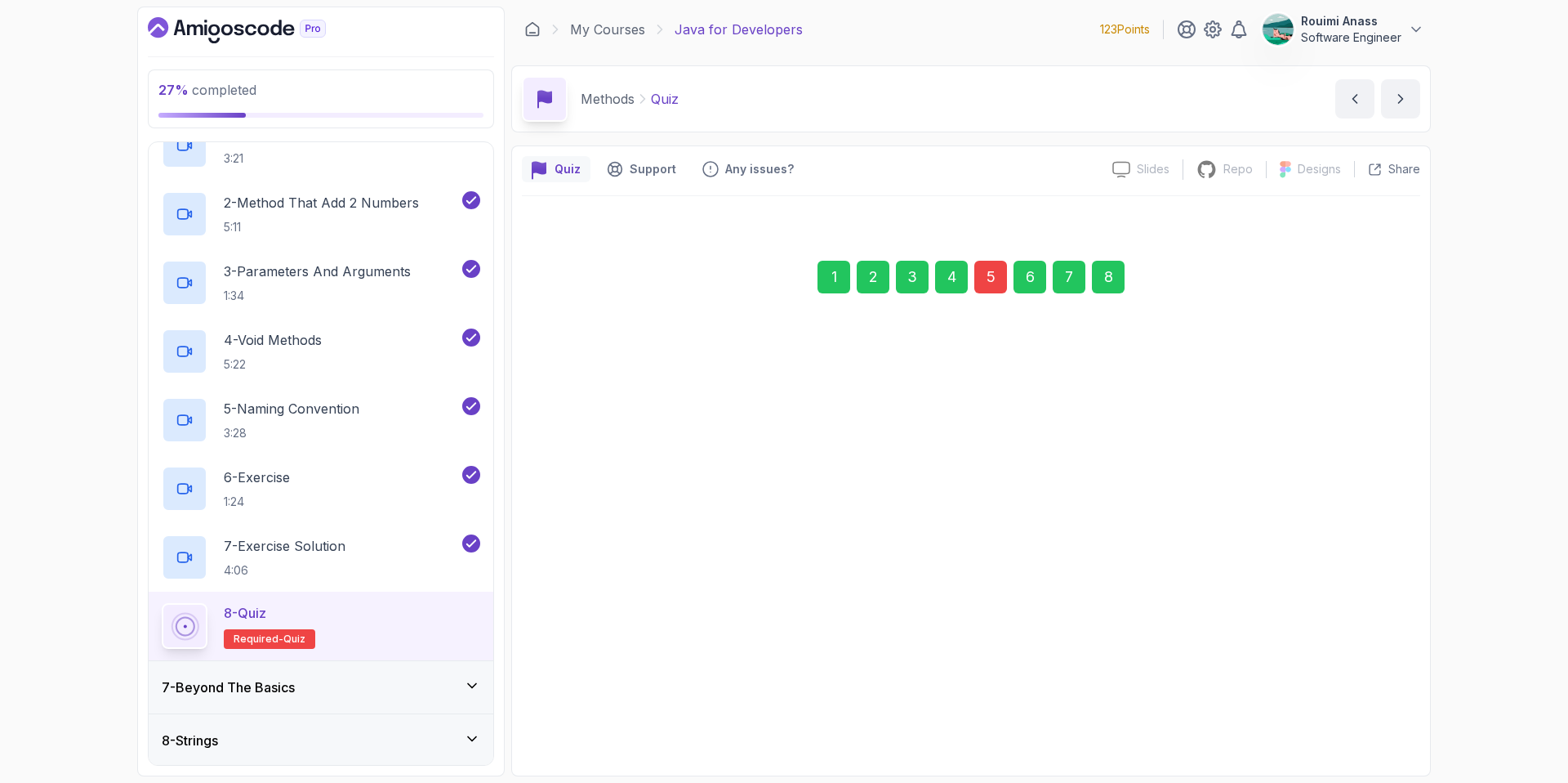
scroll to position [0, 0]
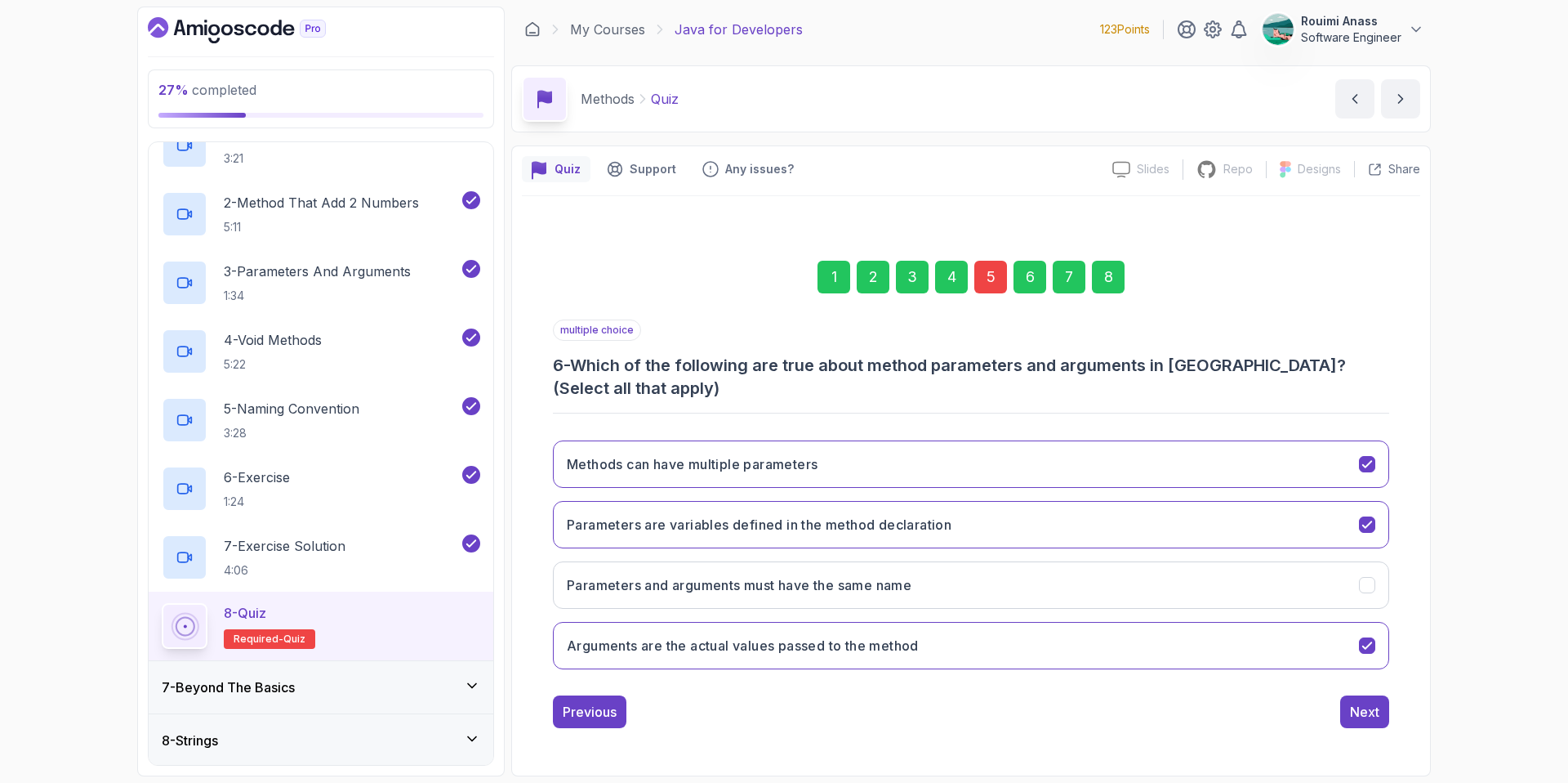
click at [596, 707] on div "Previous" at bounding box center [590, 712] width 54 height 19
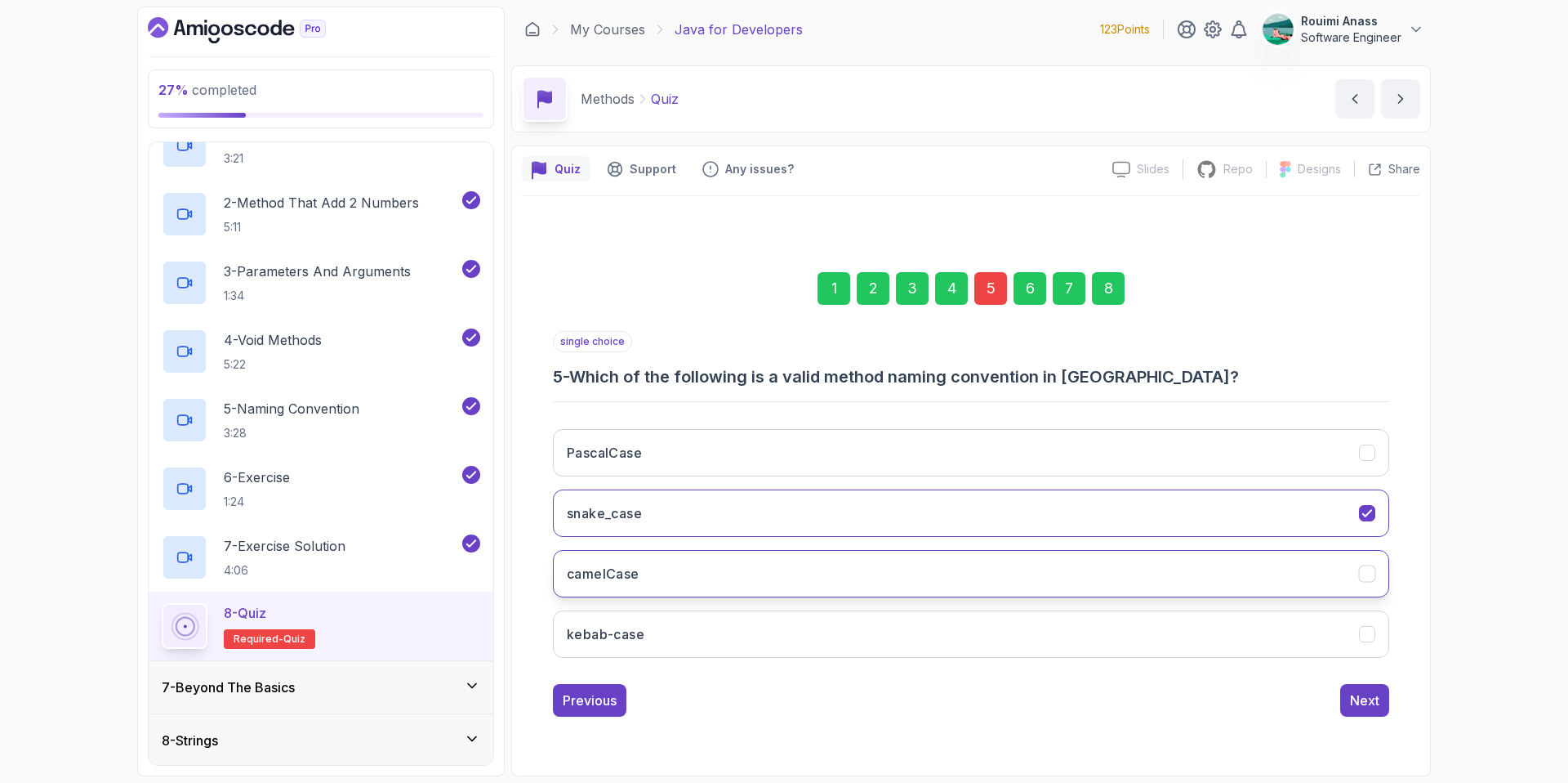
click at [656, 578] on button "camelCase" at bounding box center [971, 574] width 837 height 47
click at [1382, 708] on button "Next" at bounding box center [1365, 699] width 49 height 32
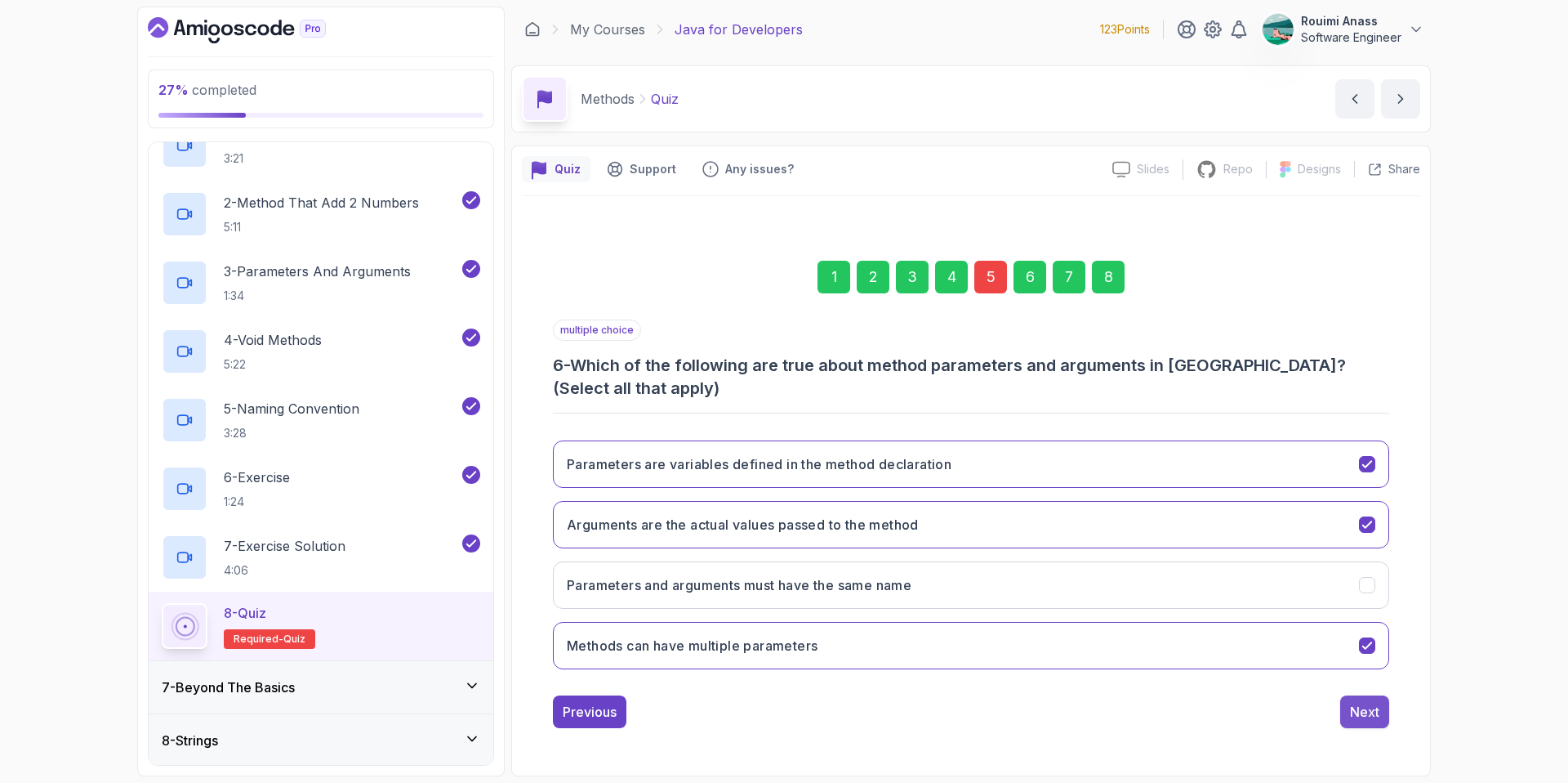
click at [1381, 710] on button "Next" at bounding box center [1365, 711] width 49 height 32
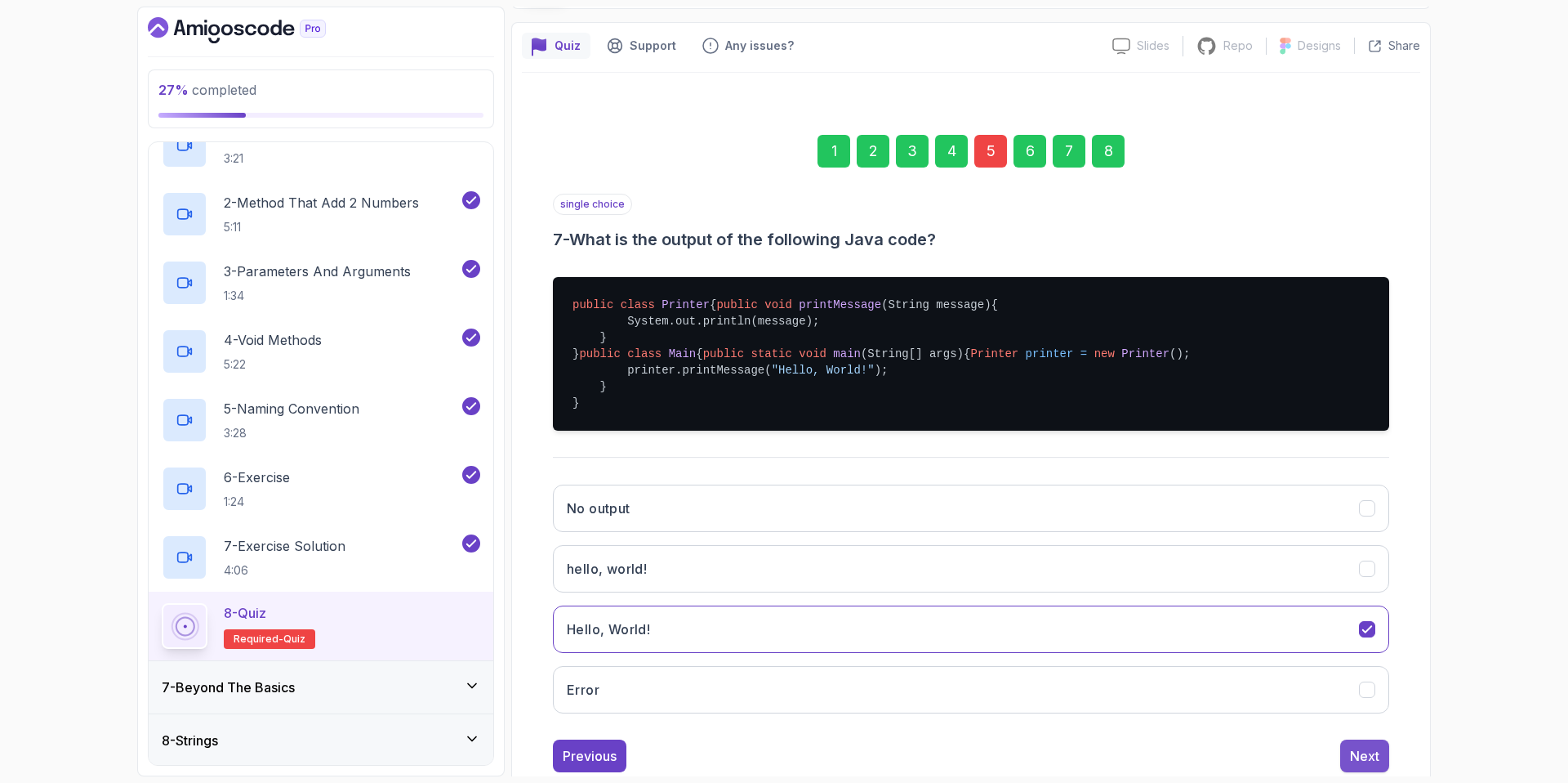
scroll to position [231, 0]
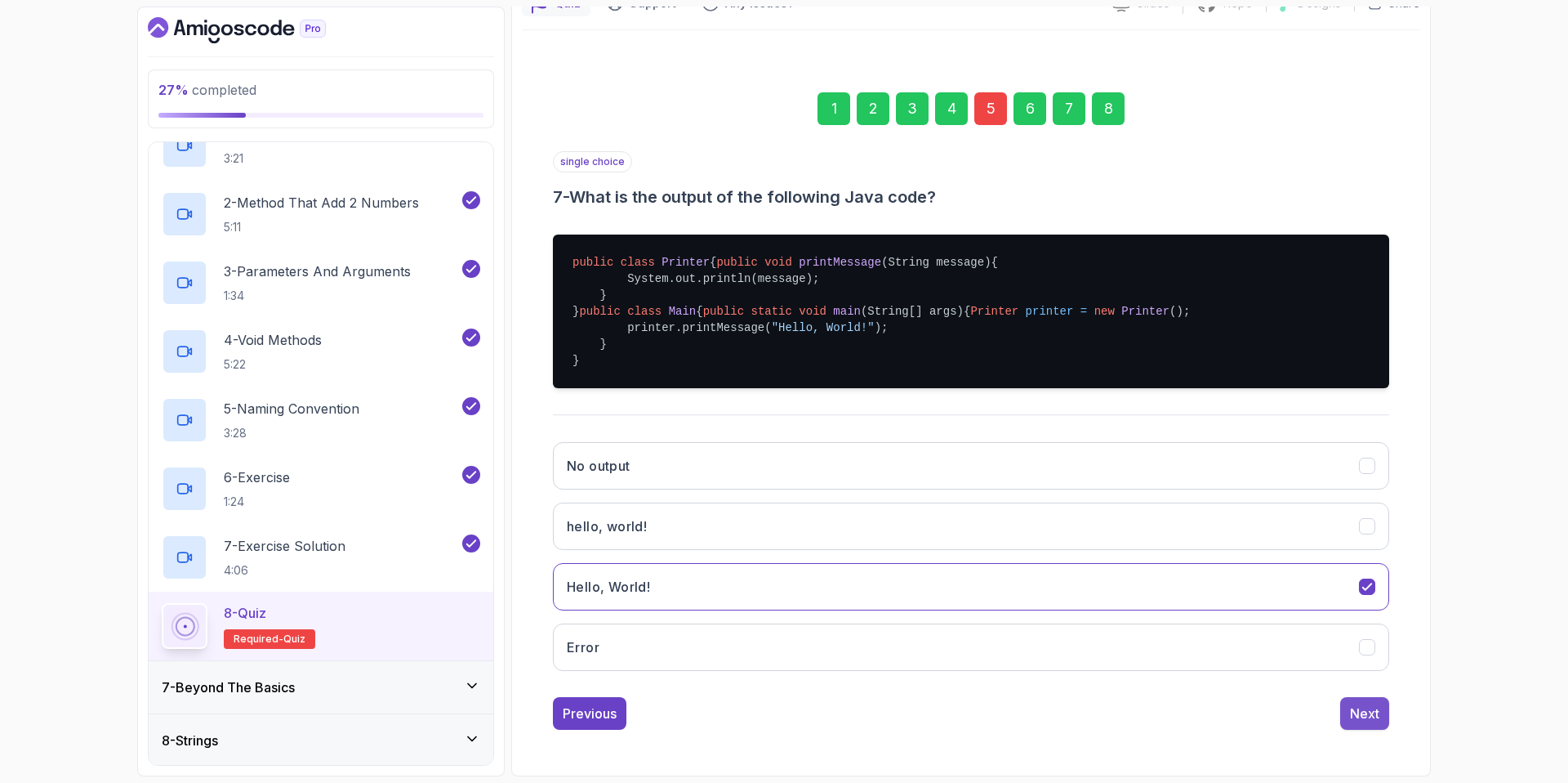
click at [1382, 708] on button "Next" at bounding box center [1365, 712] width 49 height 32
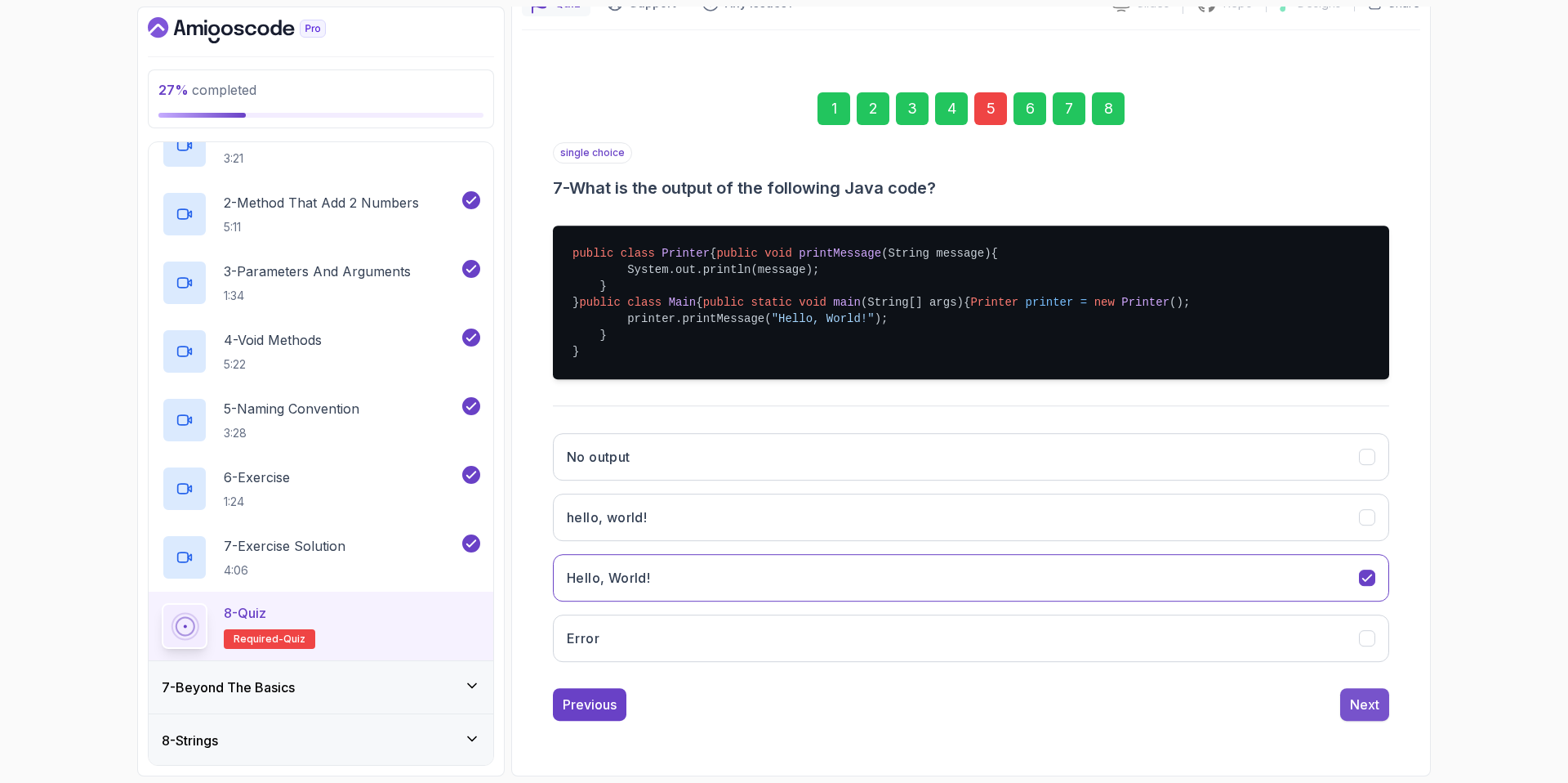
scroll to position [0, 0]
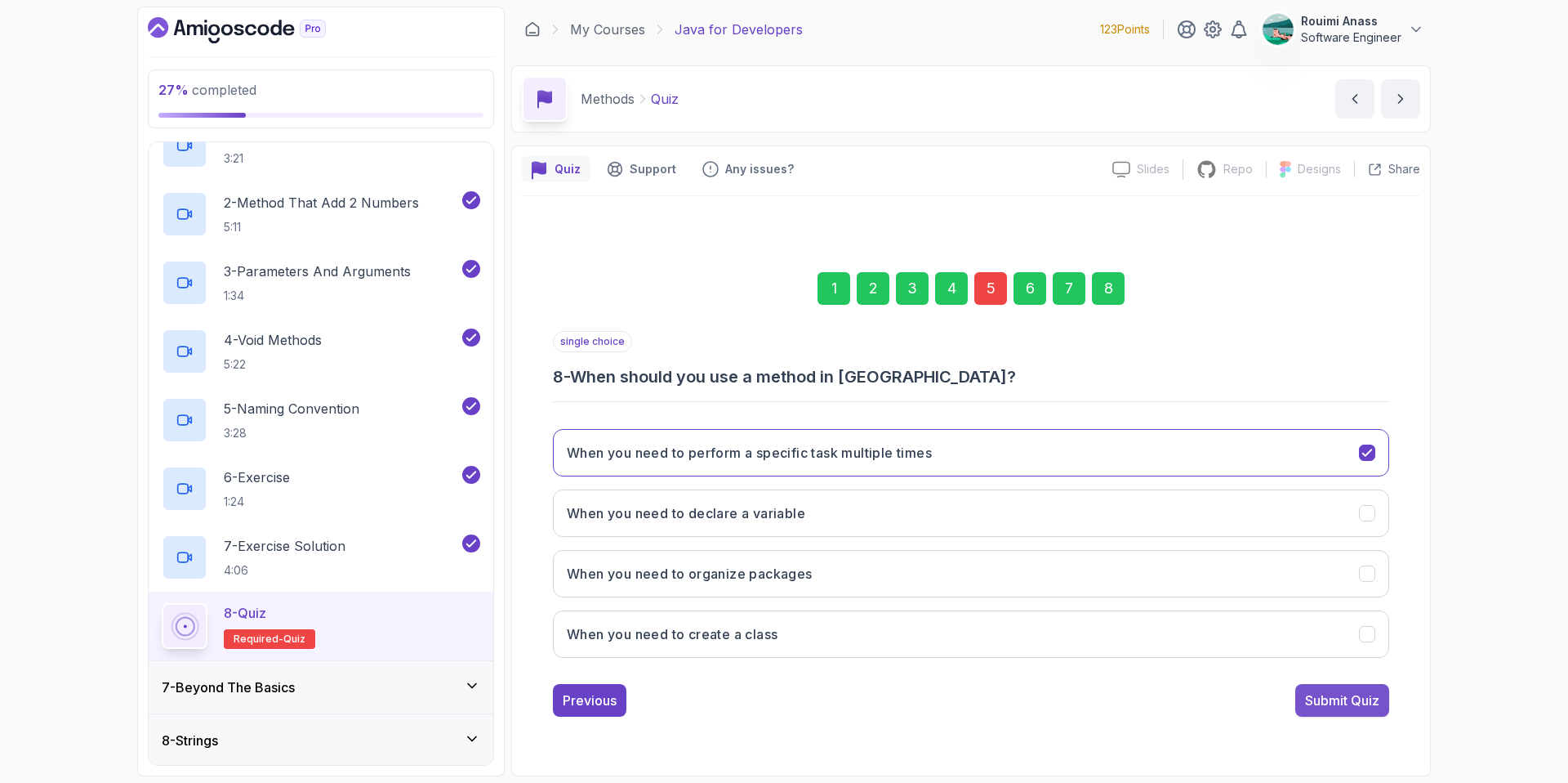
click at [1385, 707] on button "Submit Quiz" at bounding box center [1342, 699] width 94 height 32
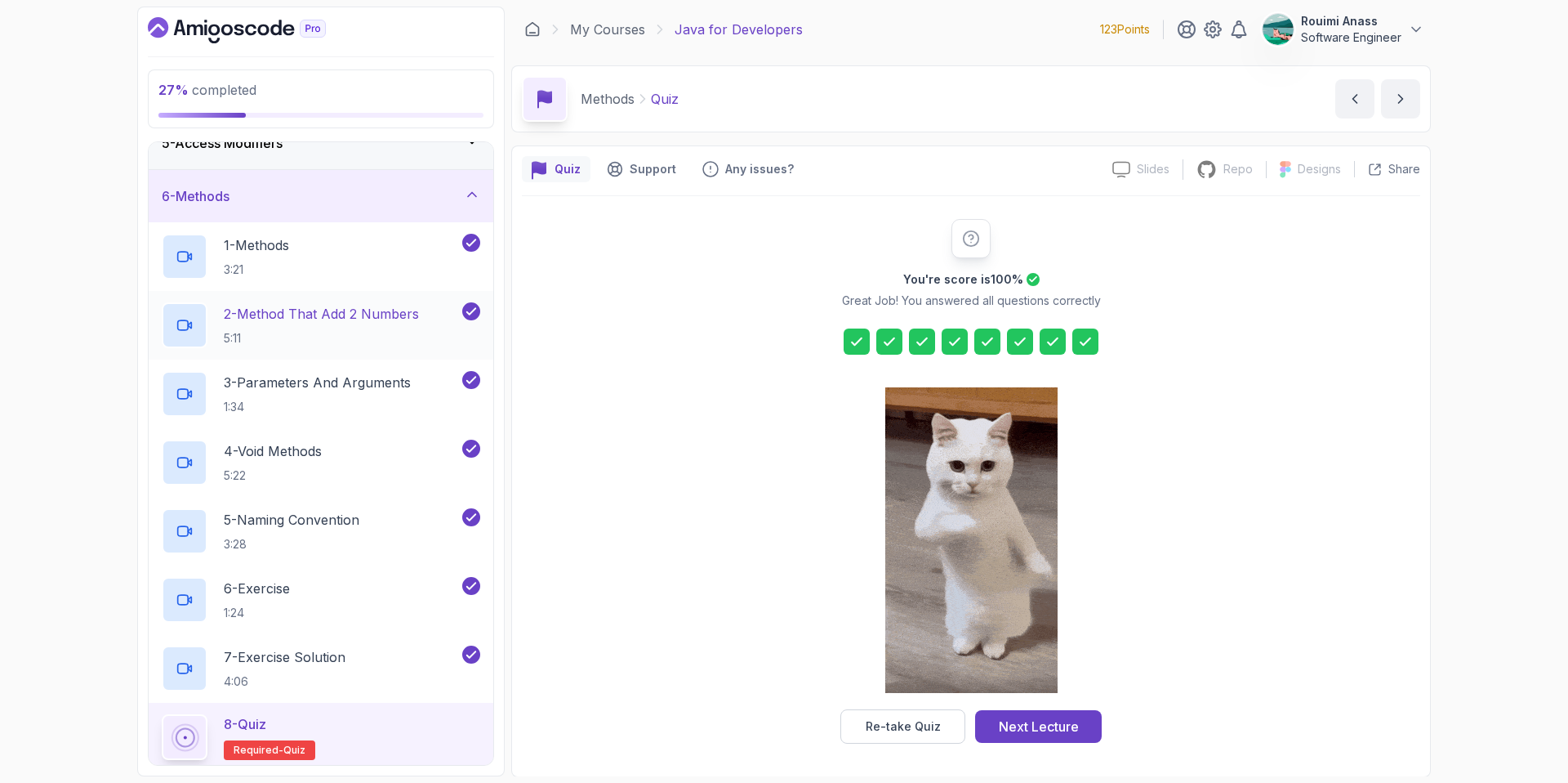
scroll to position [95, 0]
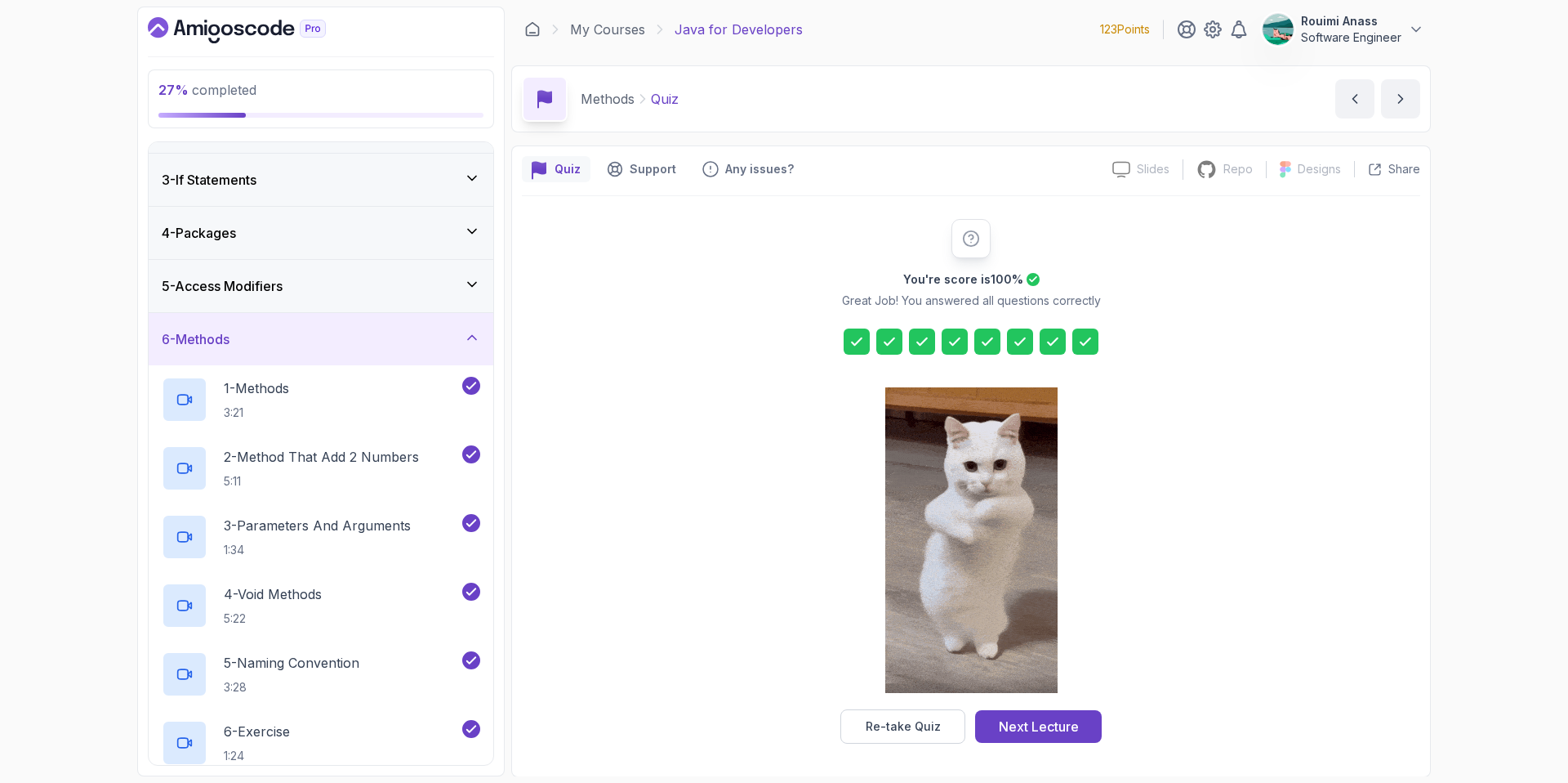
click at [275, 335] on div "6 - Methods" at bounding box center [321, 339] width 318 height 19
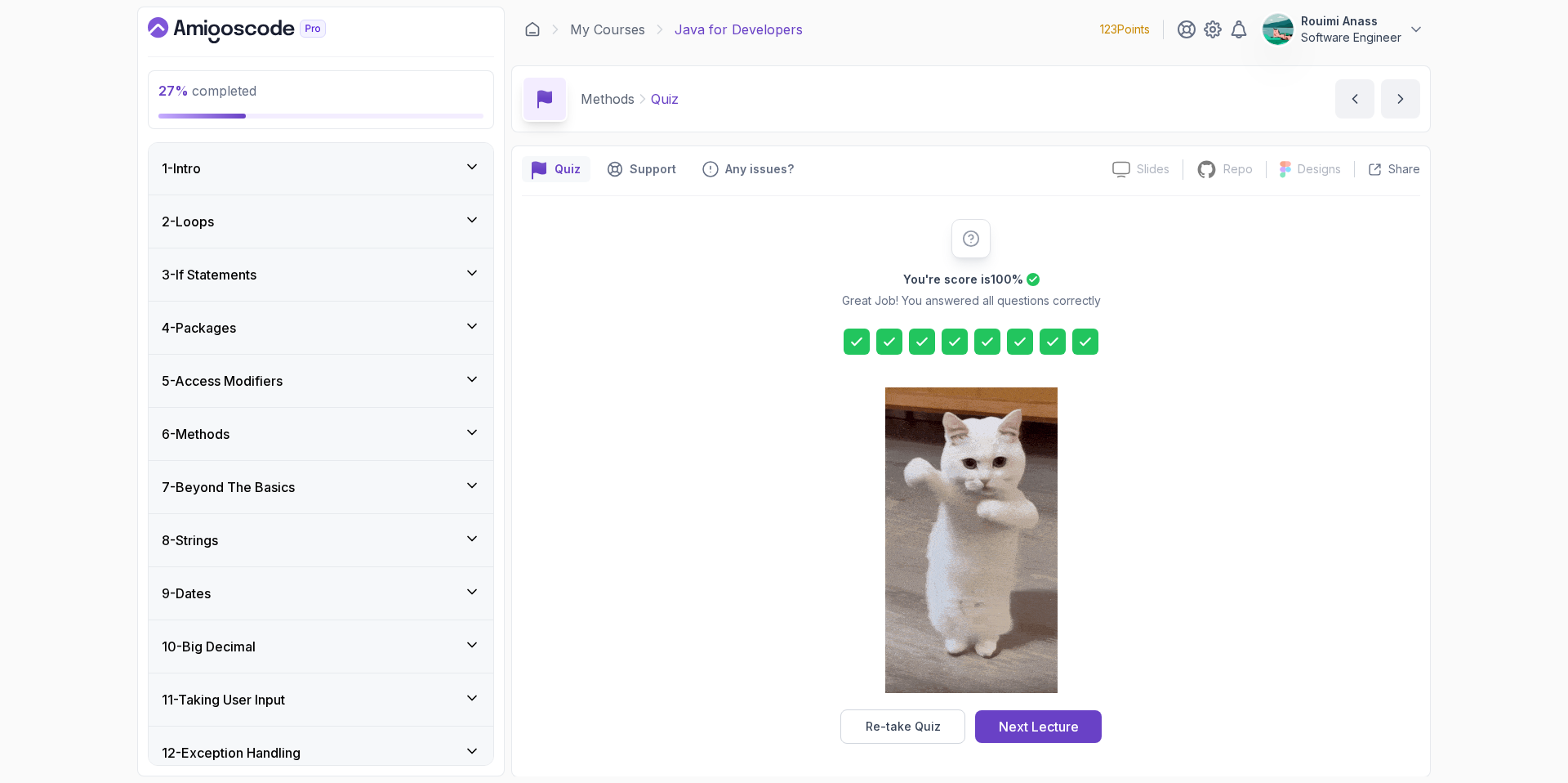
scroll to position [0, 0]
click at [252, 497] on div "7 - Beyond The Basics" at bounding box center [321, 487] width 344 height 52
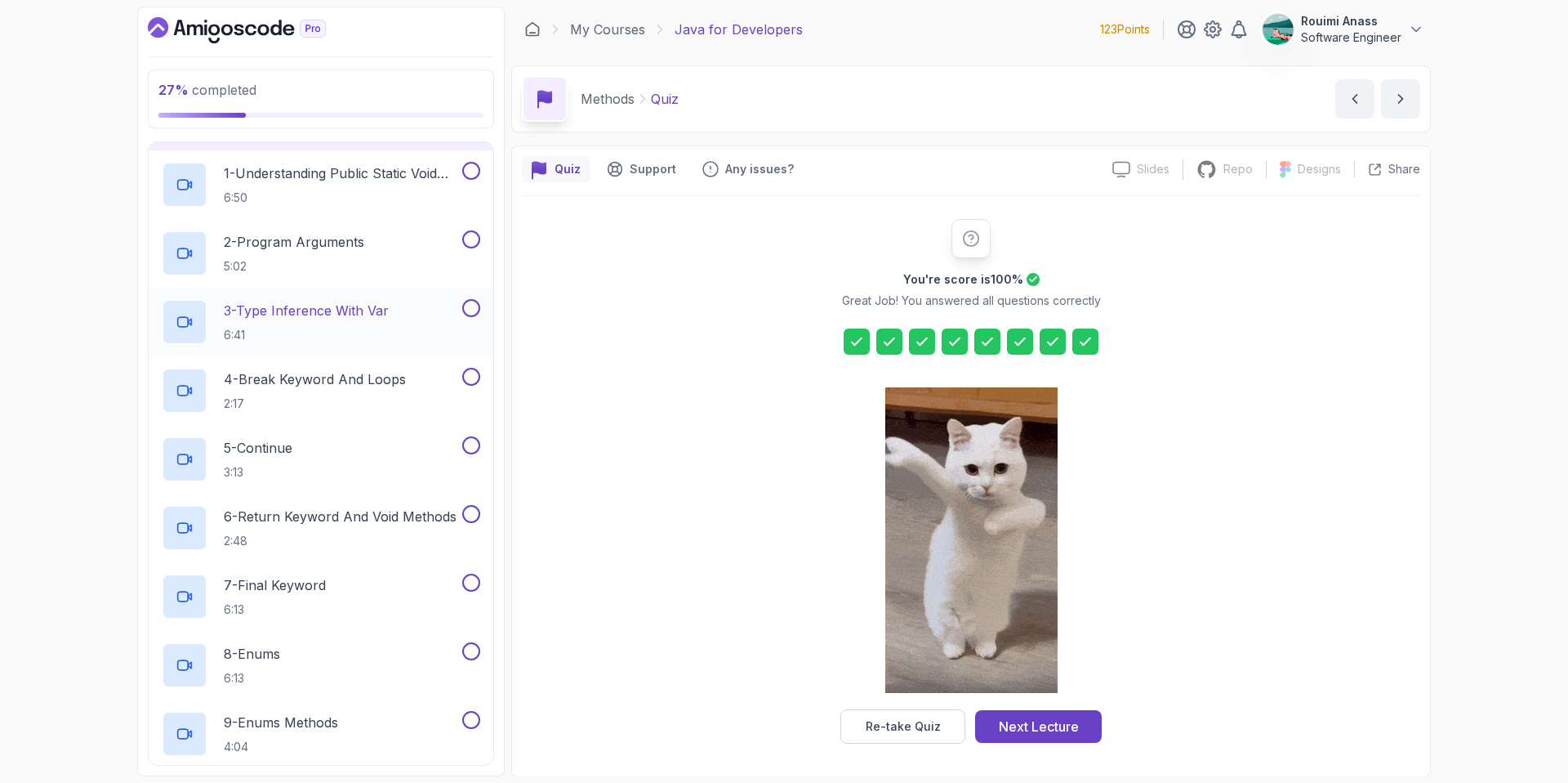
scroll to position [330, 0]
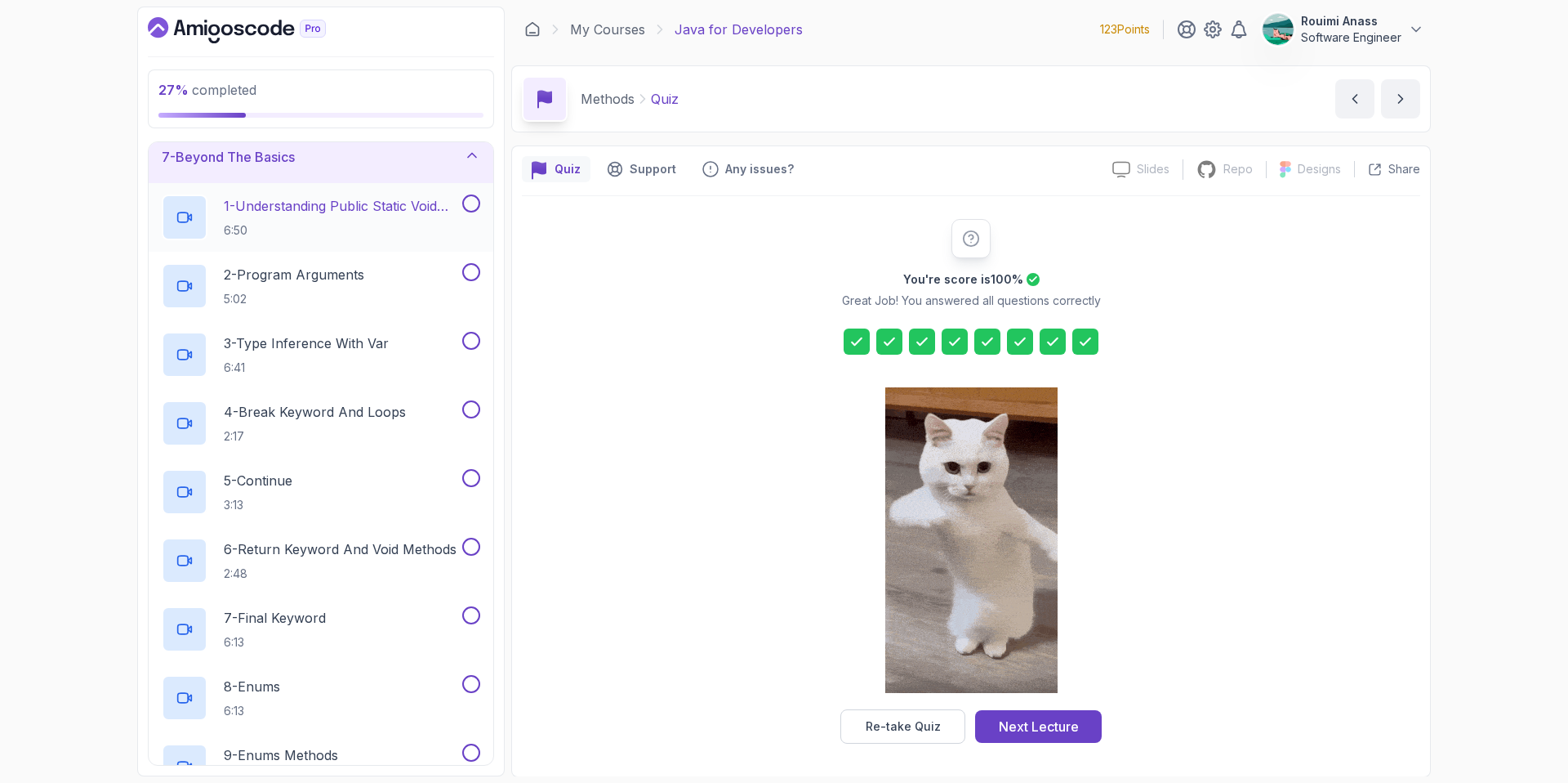
click at [336, 218] on h2 "1 - Understanding Public Static Void Main 6:50" at bounding box center [342, 217] width 235 height 43
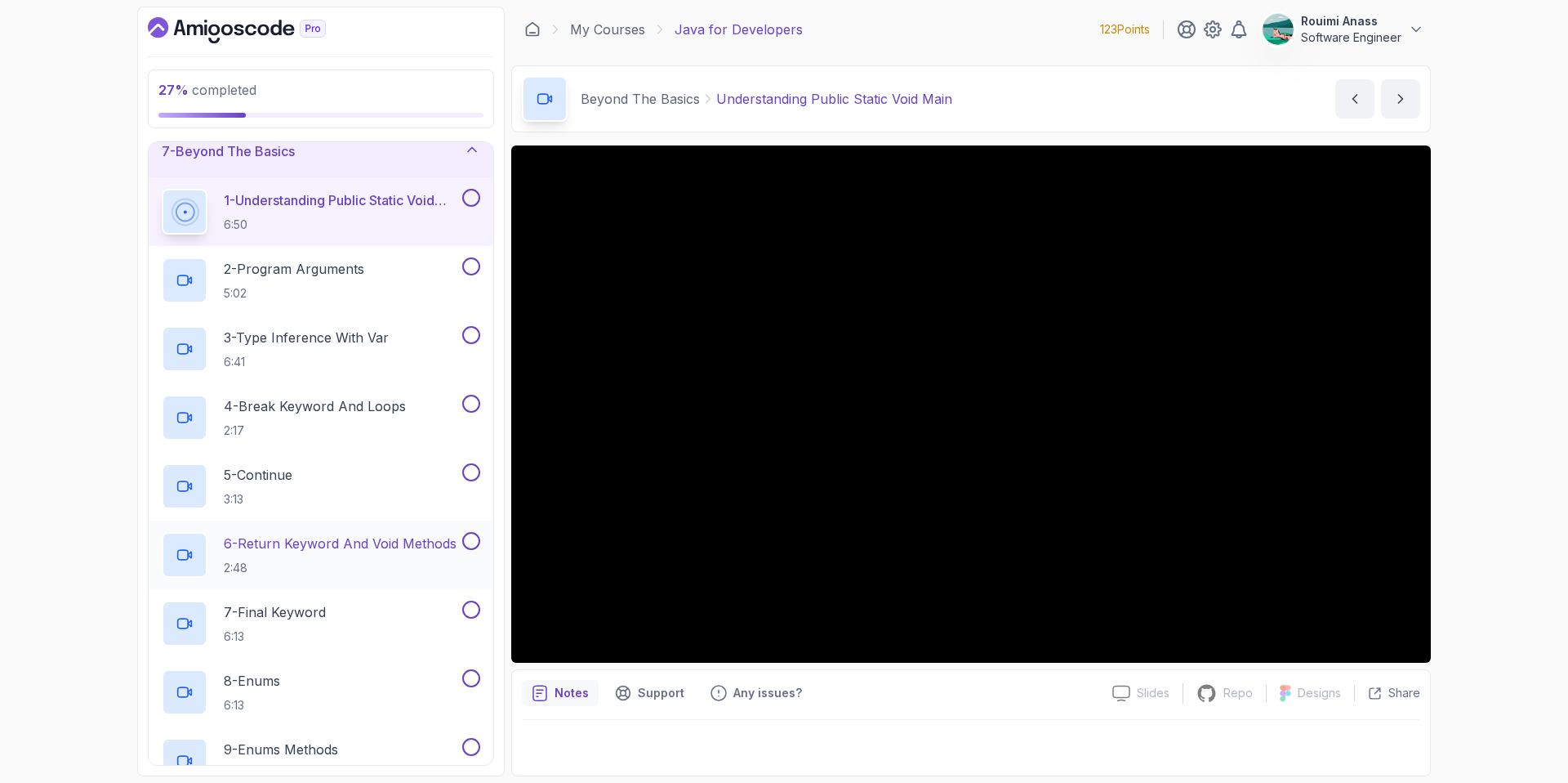
scroll to position [294, 0]
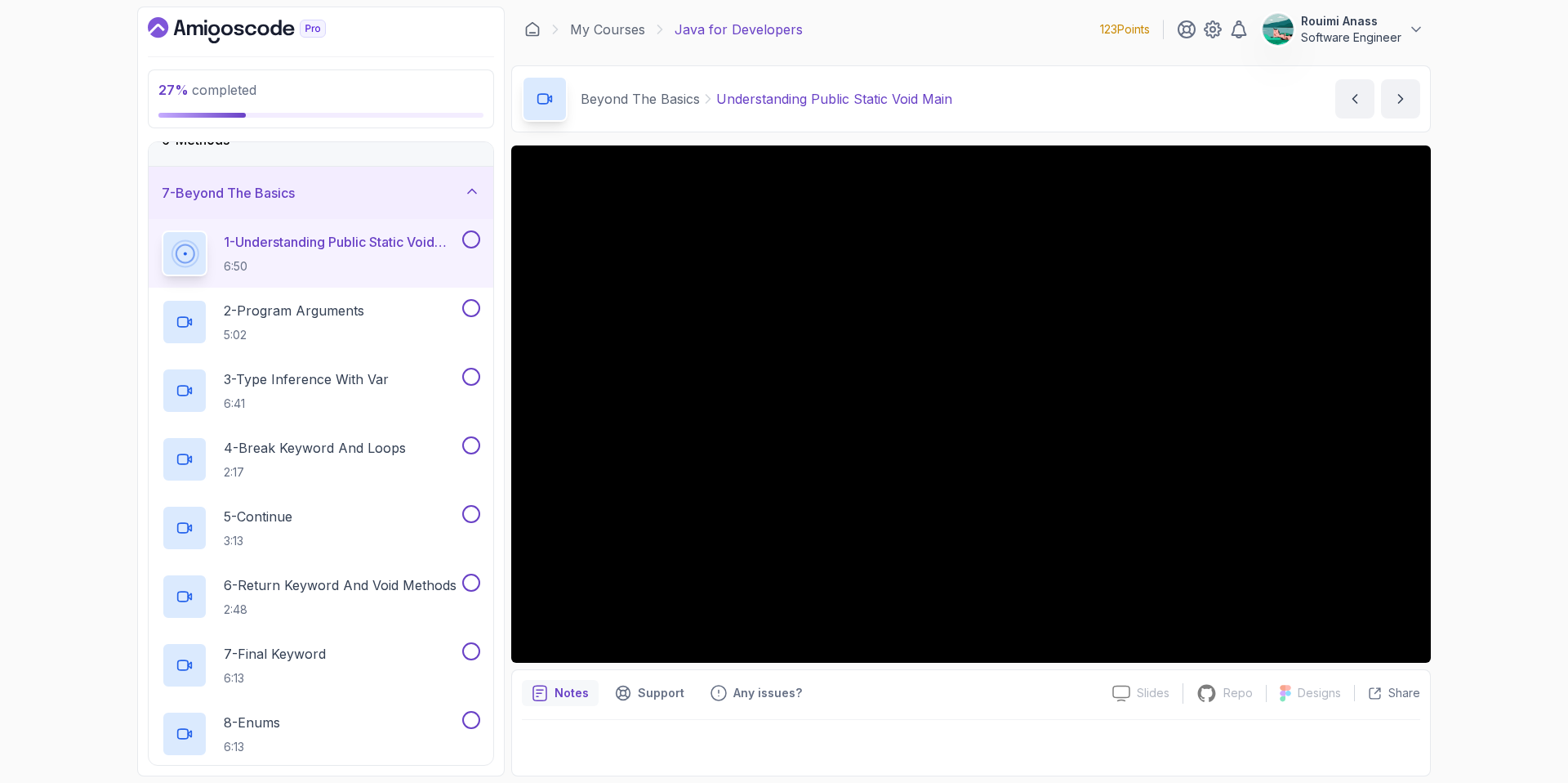
click at [471, 239] on button at bounding box center [471, 239] width 18 height 18
click at [363, 308] on p "2 - Program Arguments" at bounding box center [294, 310] width 140 height 19
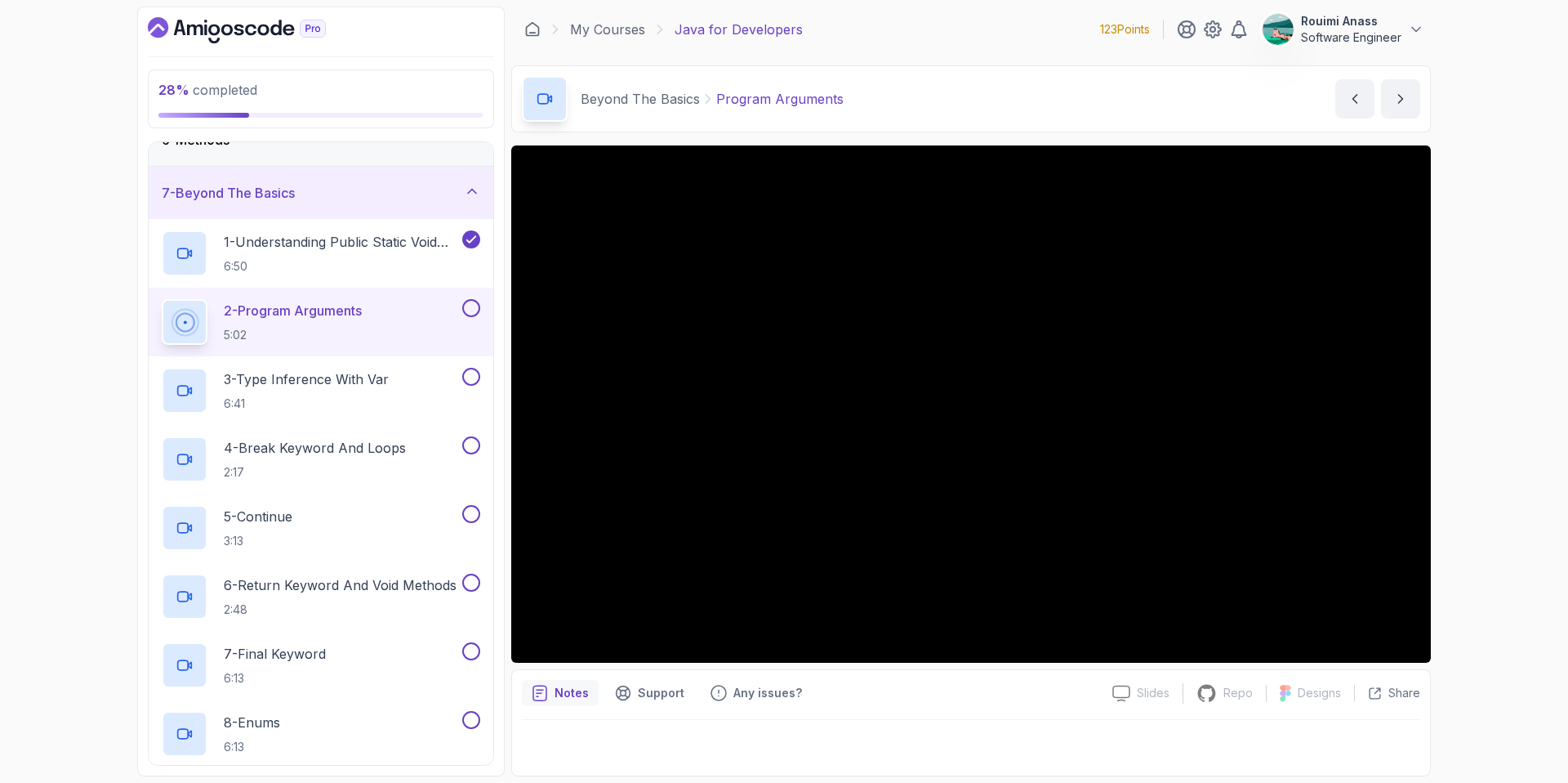
click at [474, 308] on button at bounding box center [471, 308] width 18 height 18
click at [381, 391] on h2 "3 - Type Inference With Var 6:41" at bounding box center [306, 391] width 165 height 43
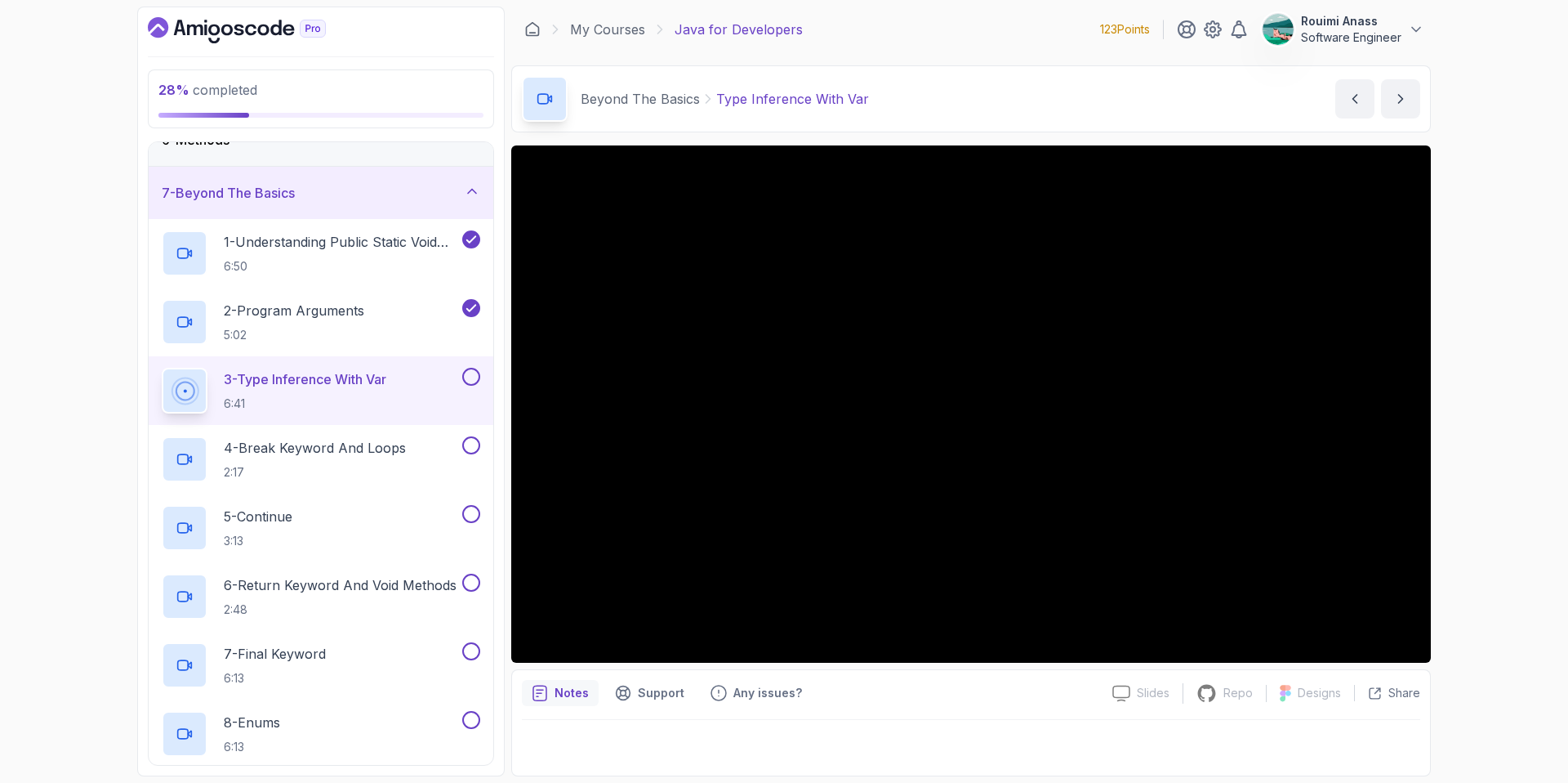
click at [472, 374] on button at bounding box center [471, 377] width 18 height 18
click at [369, 436] on div "4 - Break Keyword And Loops 2:17" at bounding box center [310, 459] width 297 height 45
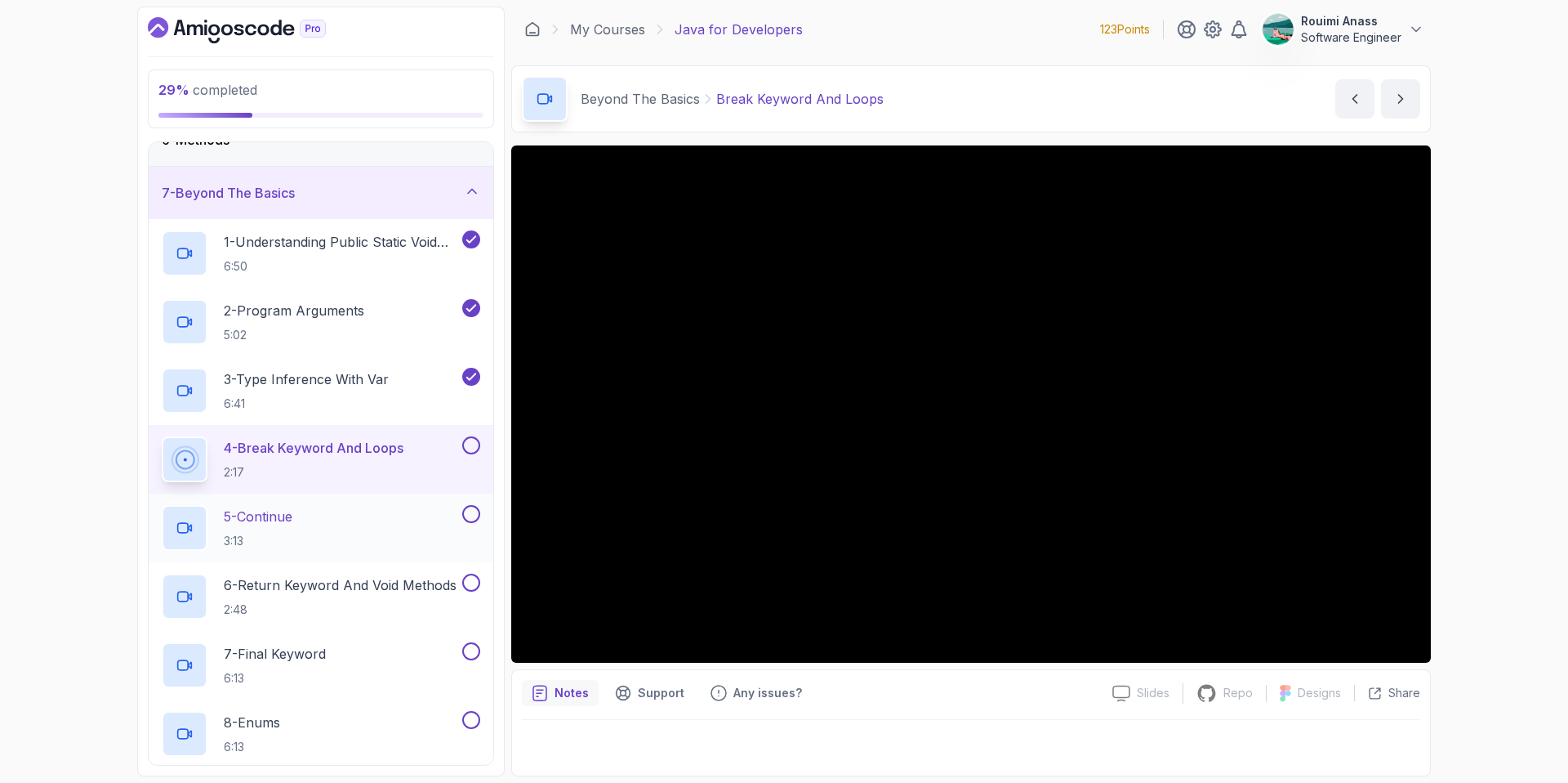
click at [468, 513] on button at bounding box center [471, 514] width 18 height 18
click at [465, 440] on button at bounding box center [471, 445] width 18 height 18
click at [394, 590] on p "6 - Return Keyword And Void Methods" at bounding box center [340, 585] width 233 height 19
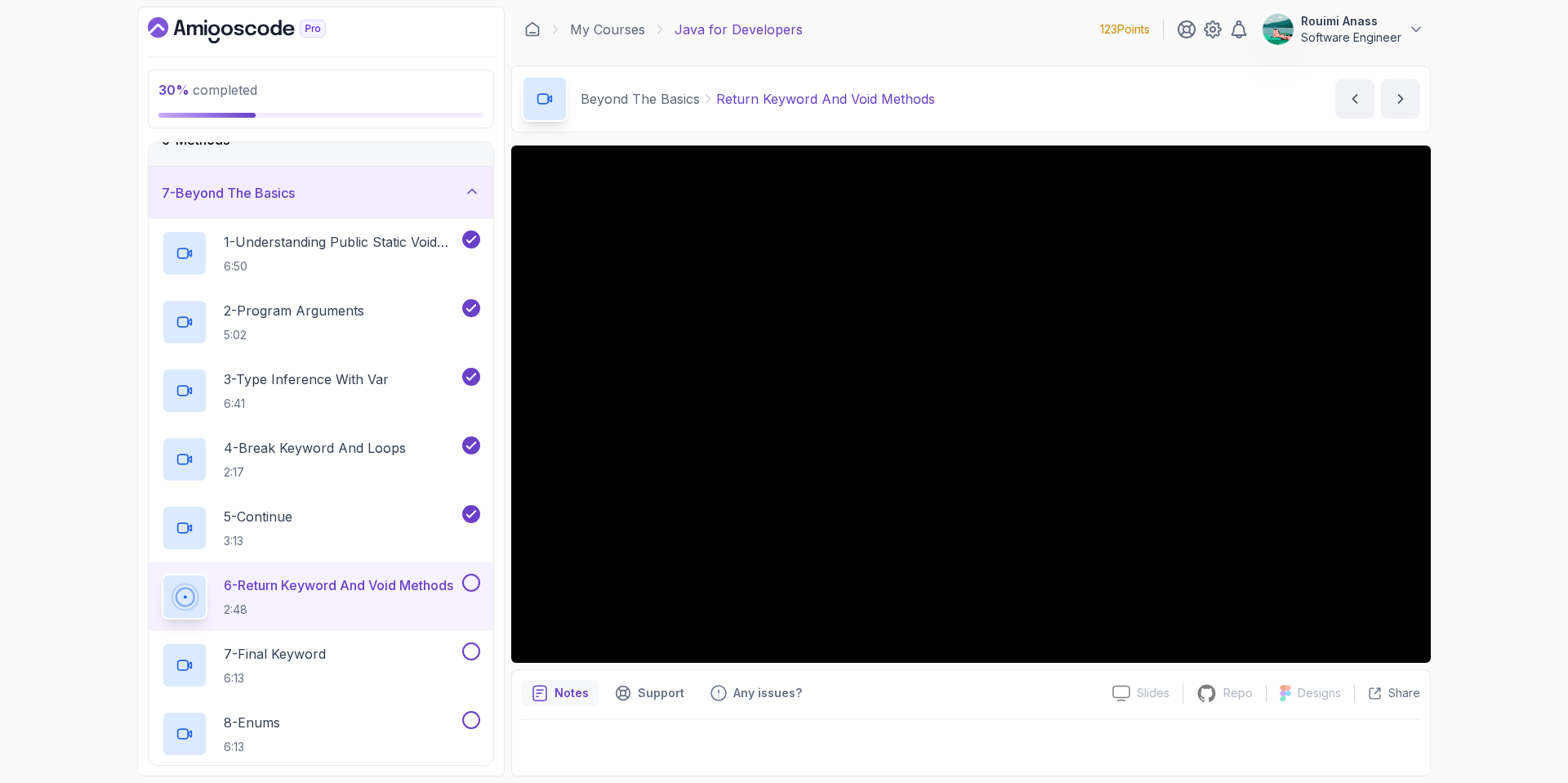
click at [466, 581] on button at bounding box center [471, 582] width 18 height 18
click at [383, 577] on p "6 - Return Keyword And Void Methods" at bounding box center [338, 585] width 229 height 19
click at [346, 600] on h2 "6 - Return Keyword And Void Methods 2:48" at bounding box center [338, 596] width 229 height 43
click at [348, 511] on div "5 - Continue 3:13" at bounding box center [310, 528] width 297 height 45
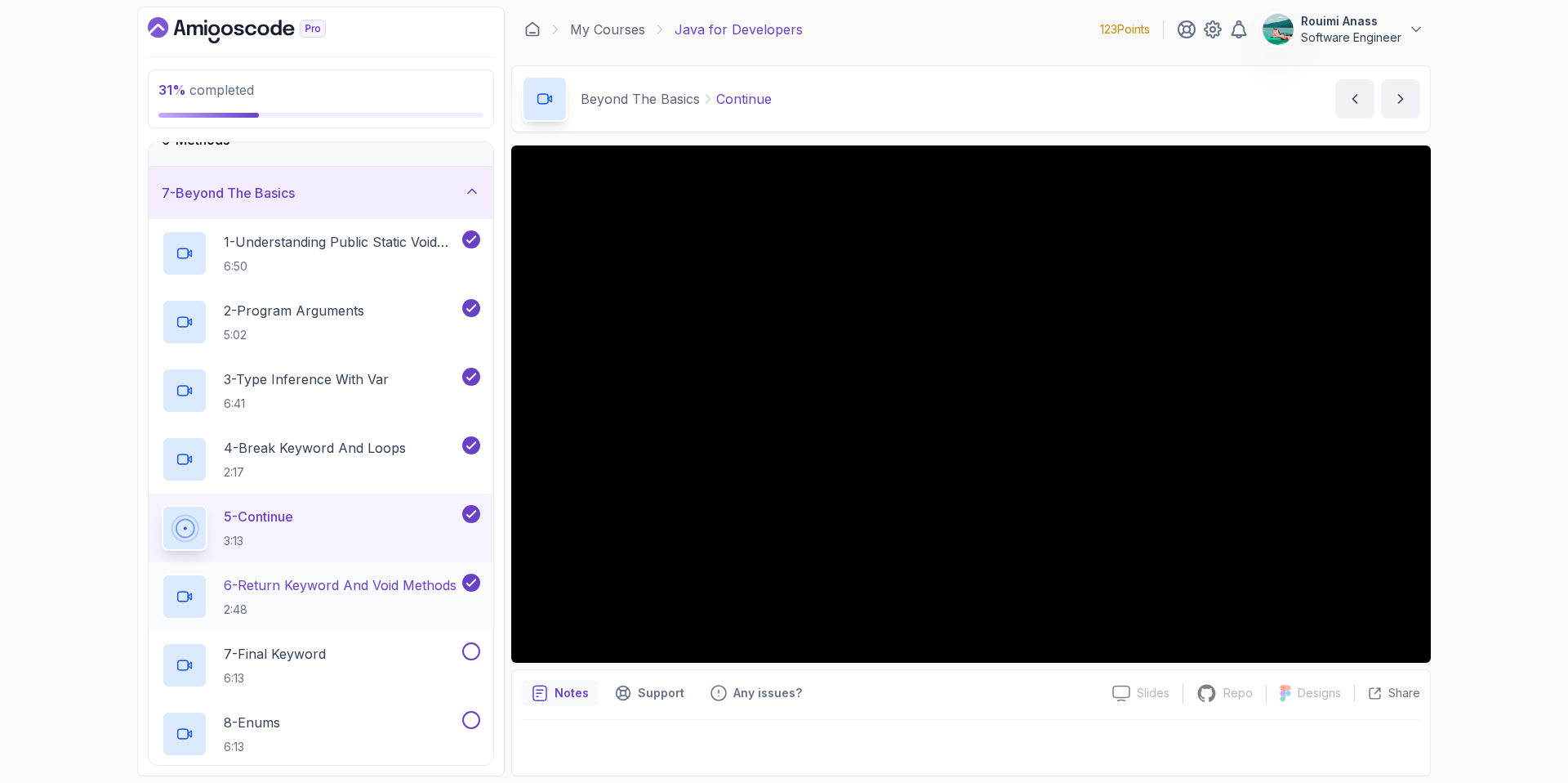
click at [337, 590] on p "6 - Return Keyword And Void Methods" at bounding box center [340, 585] width 233 height 19
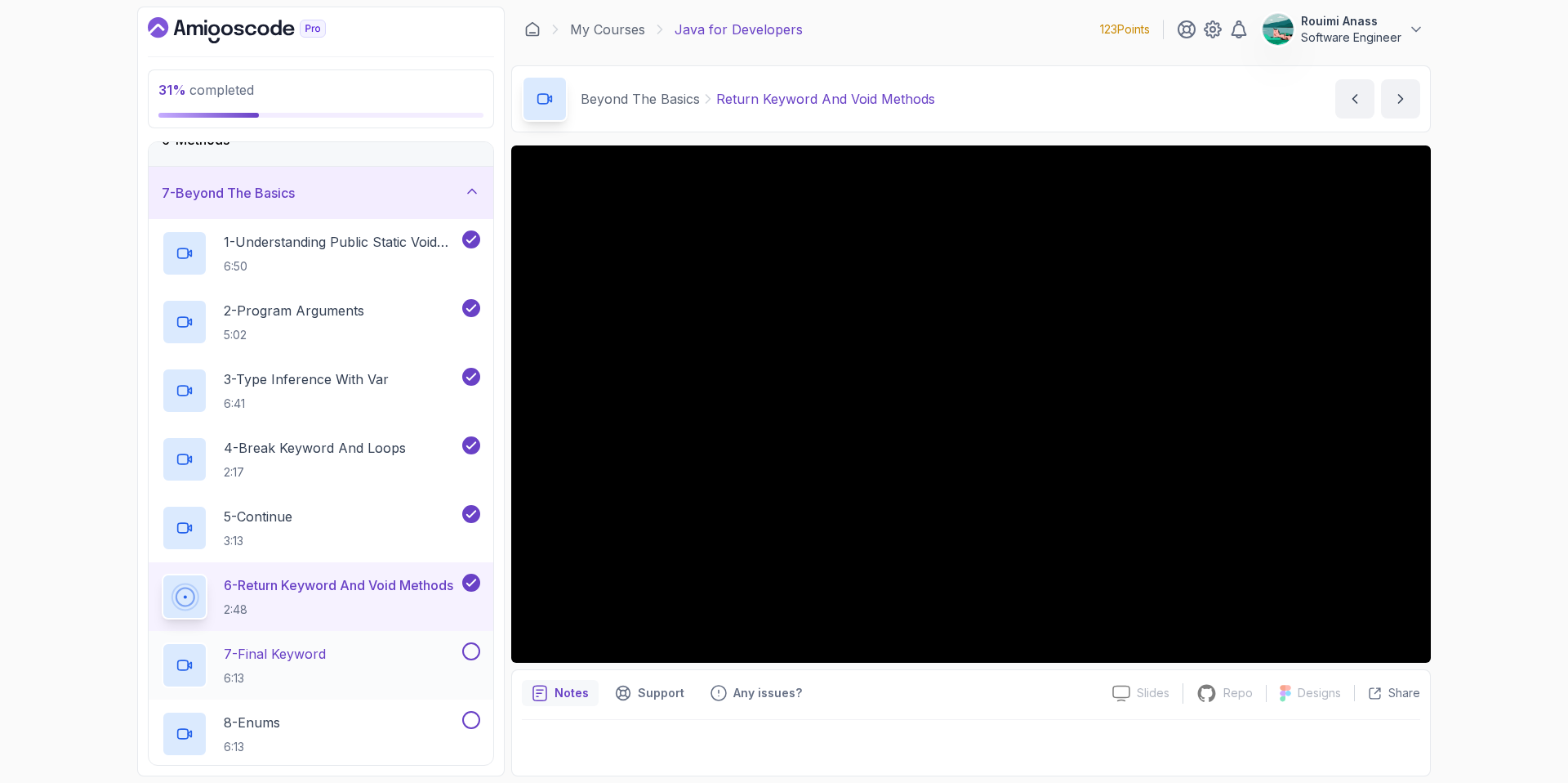
click at [336, 662] on div "7 - Final Keyword 6:13" at bounding box center [310, 665] width 297 height 45
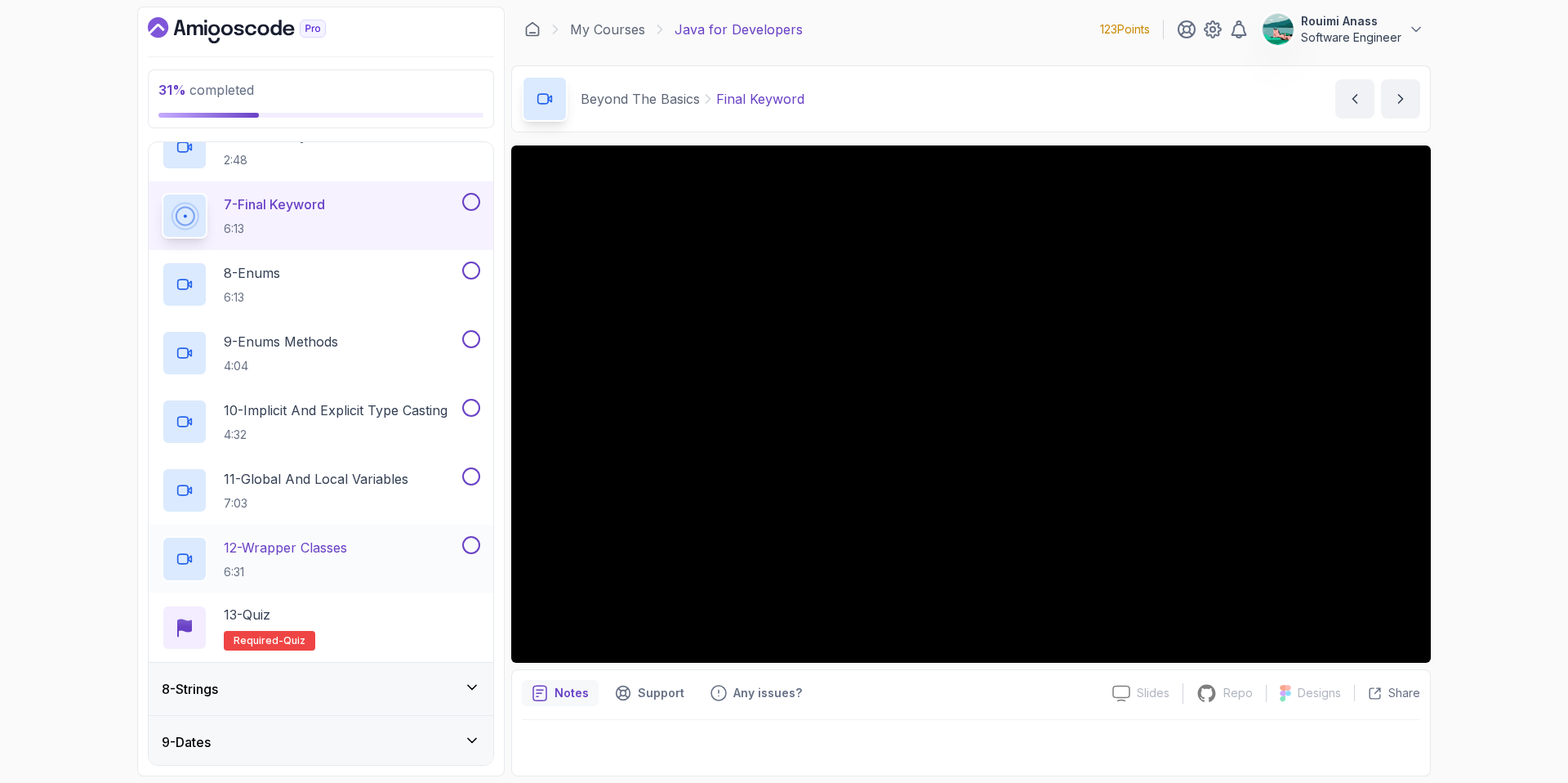
scroll to position [736, 0]
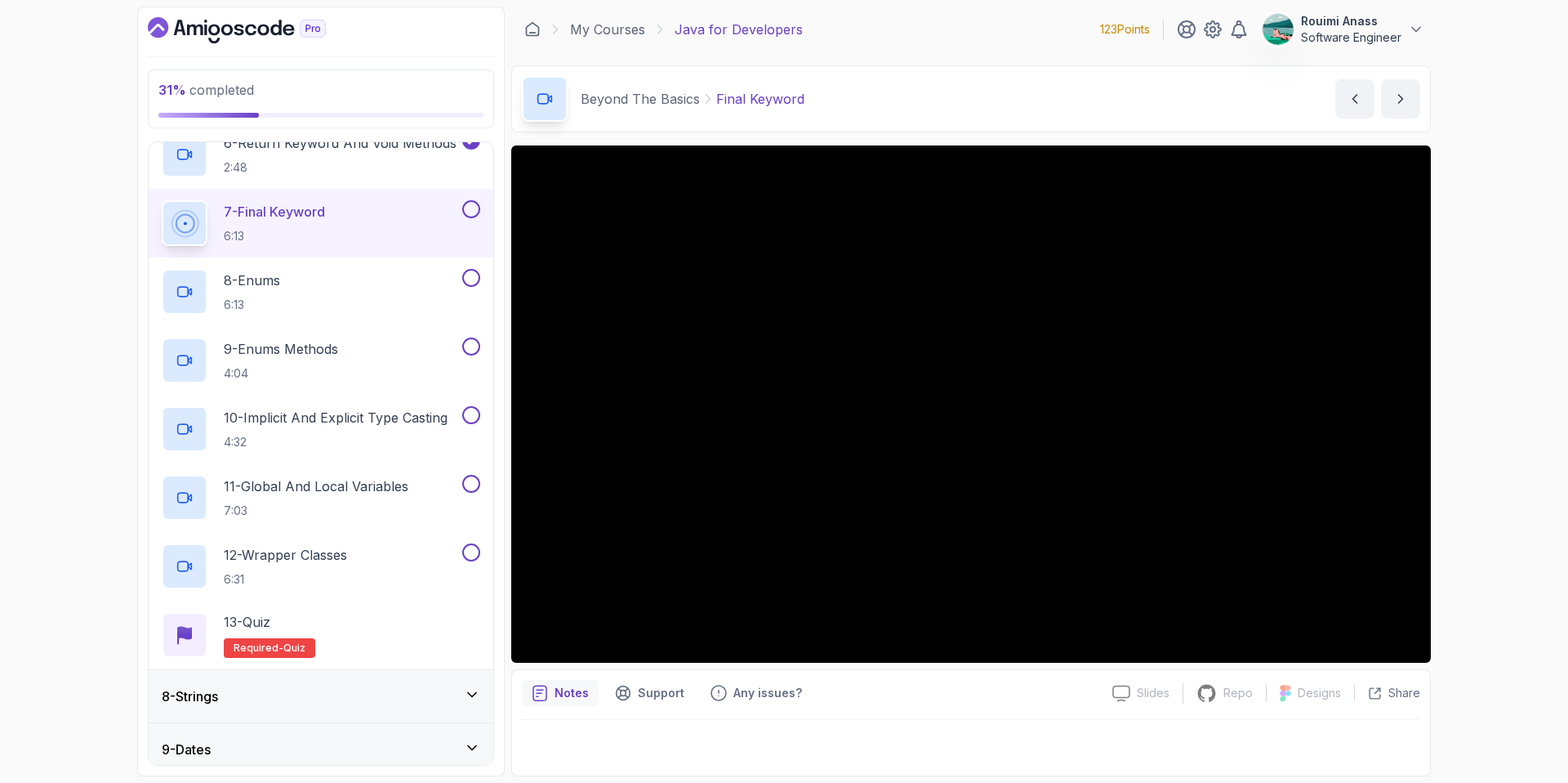
click at [470, 209] on button at bounding box center [471, 209] width 18 height 18
click at [369, 281] on div "8 - Enums 6:13" at bounding box center [310, 291] width 297 height 45
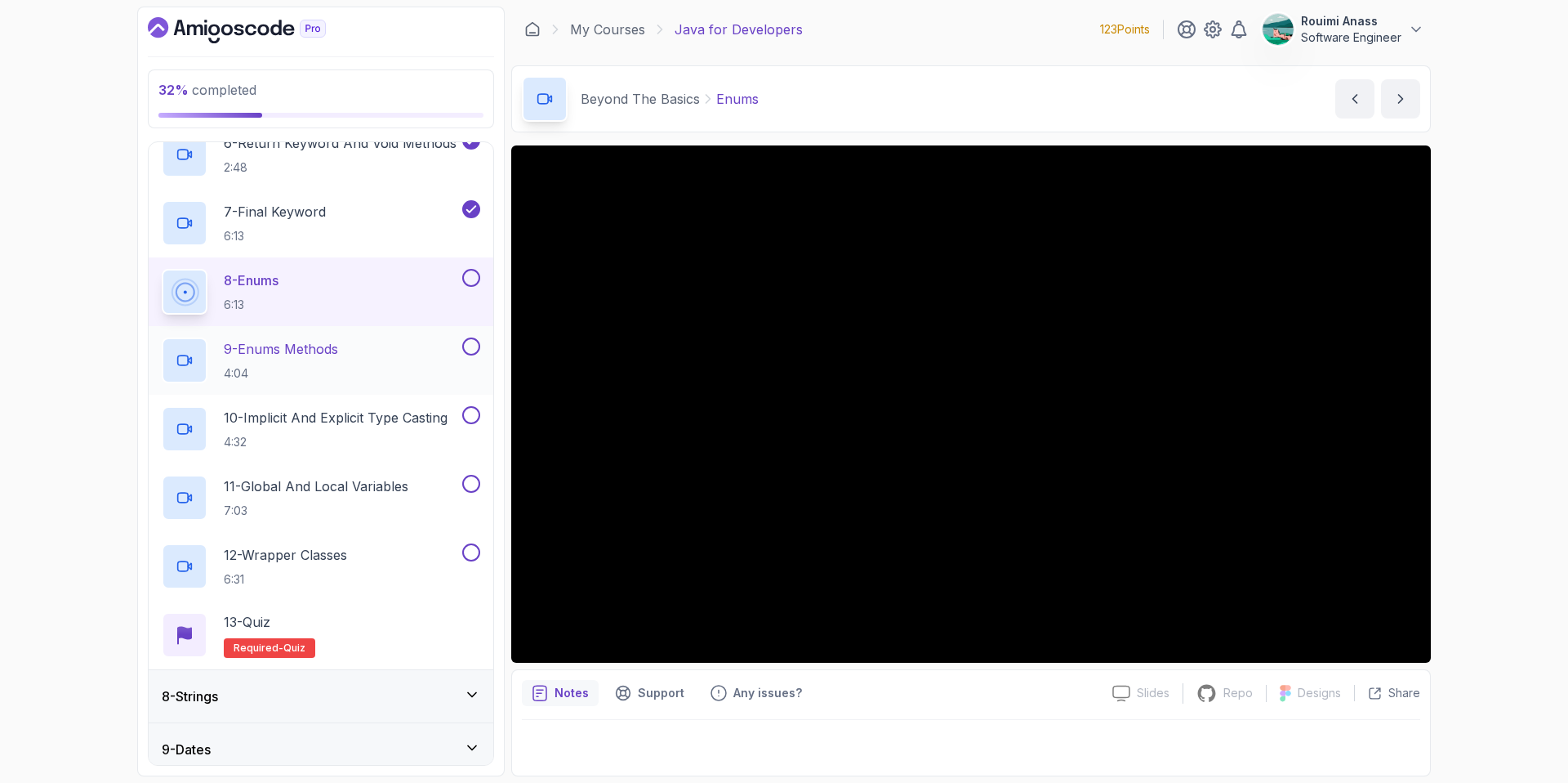
click at [467, 343] on button at bounding box center [471, 346] width 18 height 18
click at [472, 265] on div "8 - Enums 6:13" at bounding box center [321, 291] width 344 height 69
click at [469, 275] on button at bounding box center [471, 277] width 18 height 18
click at [346, 357] on div "9 - Enums Methods 4:04" at bounding box center [310, 360] width 297 height 45
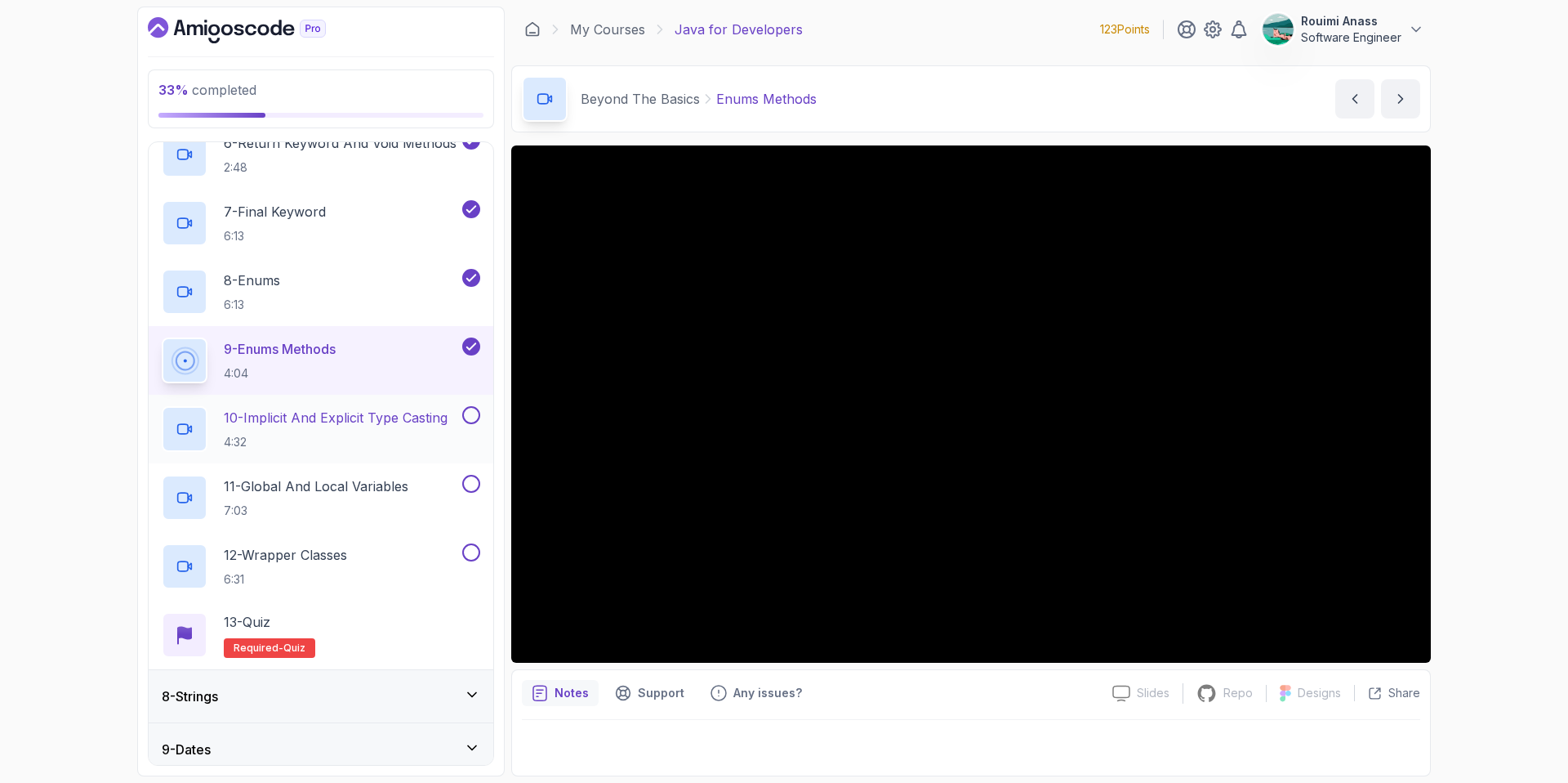
click at [377, 416] on p "10 - Implicit And Explicit Type Casting" at bounding box center [336, 418] width 224 height 19
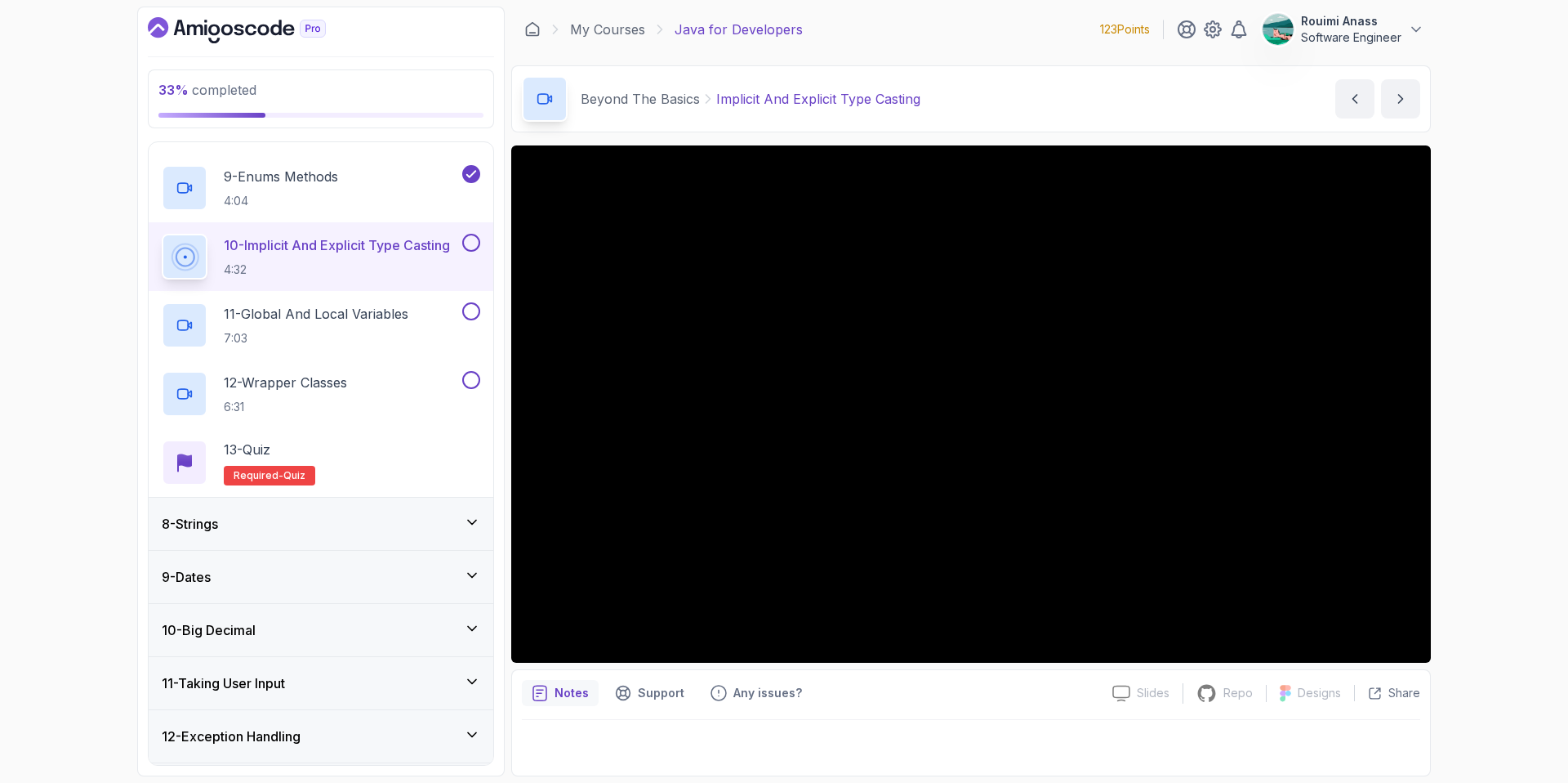
scroll to position [889, 0]
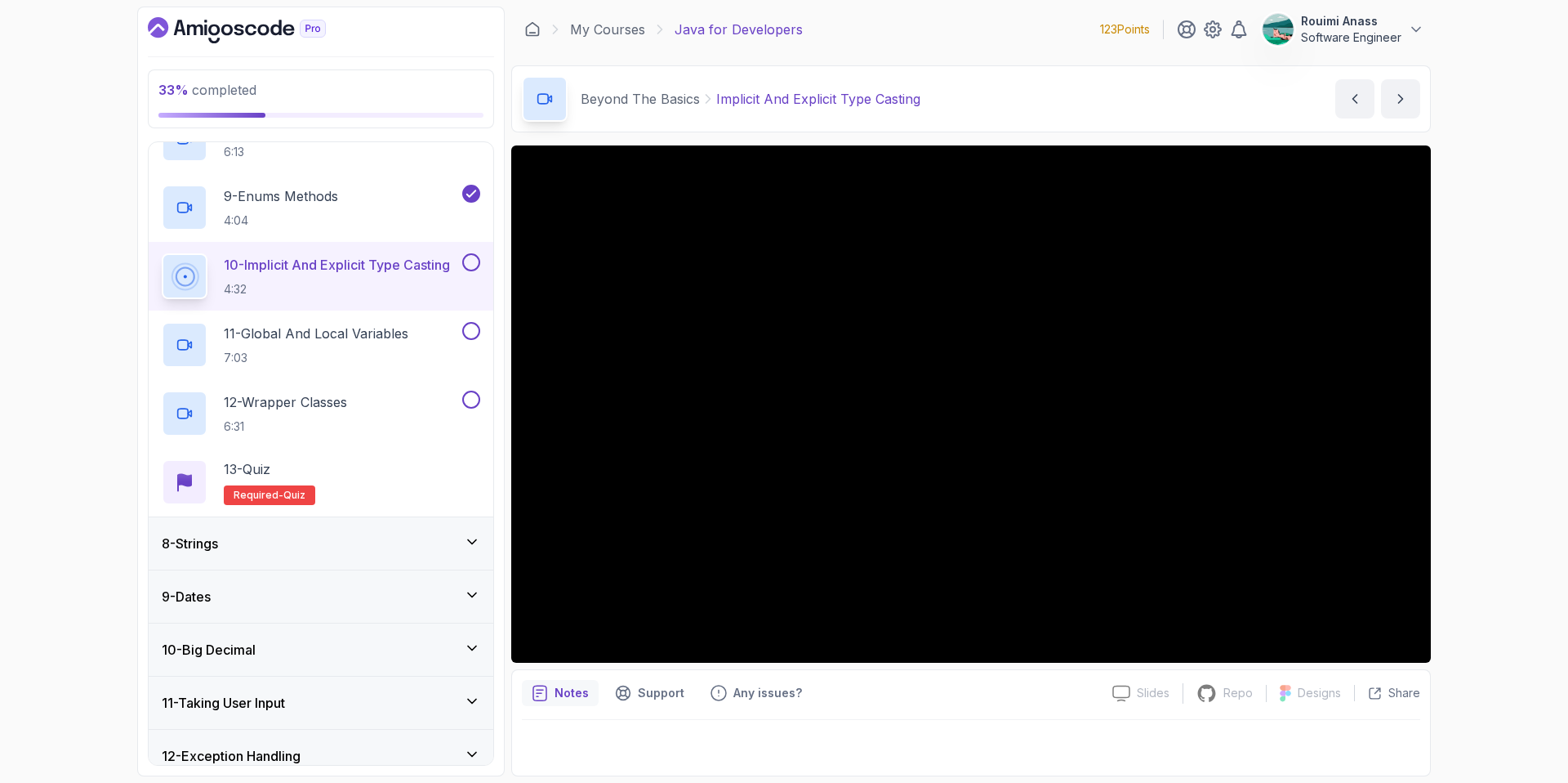
click at [472, 262] on button at bounding box center [471, 262] width 18 height 18
click at [344, 337] on p "11 - Global And Local Variables" at bounding box center [316, 333] width 185 height 19
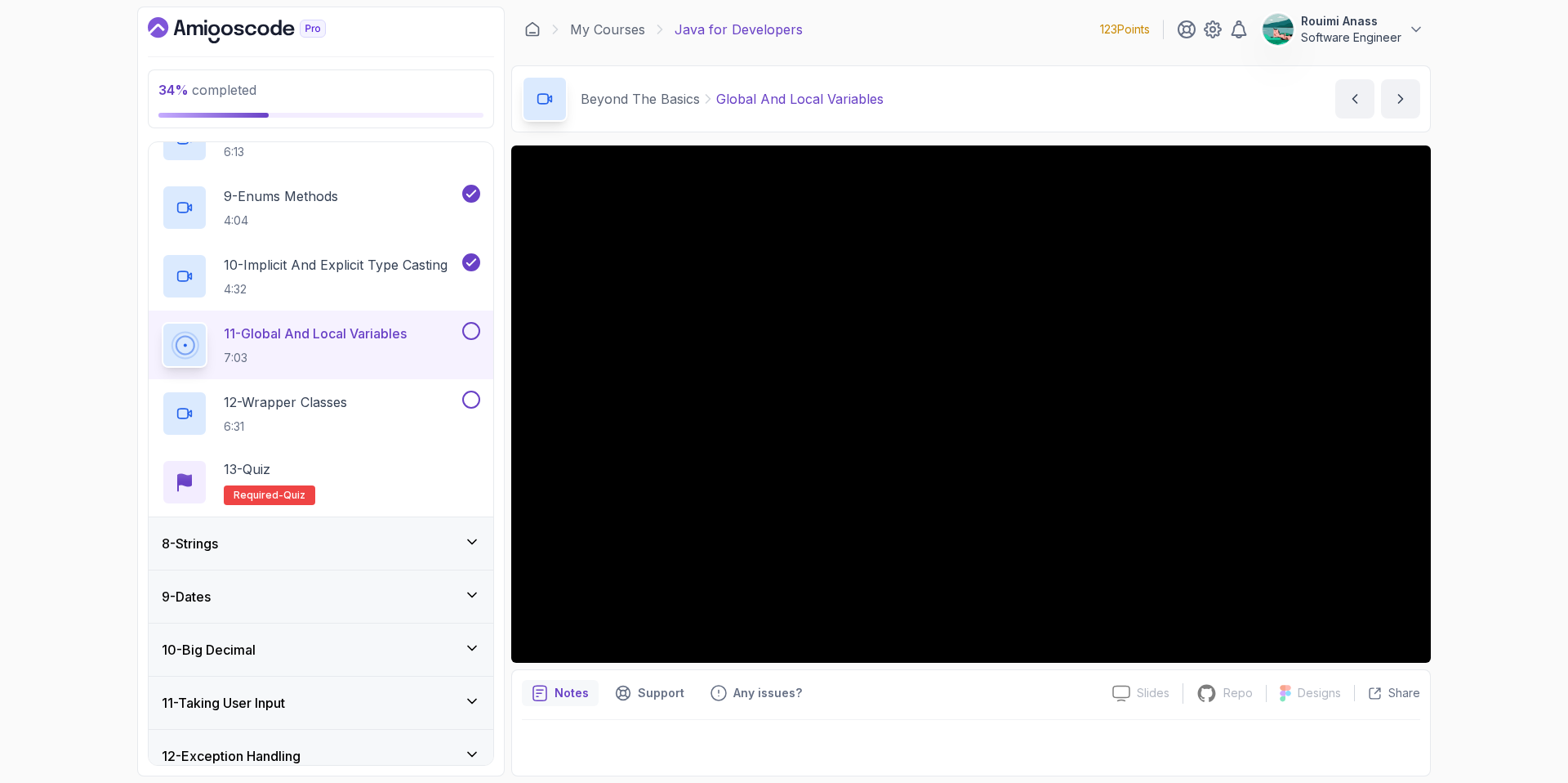
click at [462, 331] on button at bounding box center [471, 330] width 18 height 18
click at [403, 399] on div "12 - Wrapper Classes 6:31" at bounding box center [310, 413] width 297 height 45
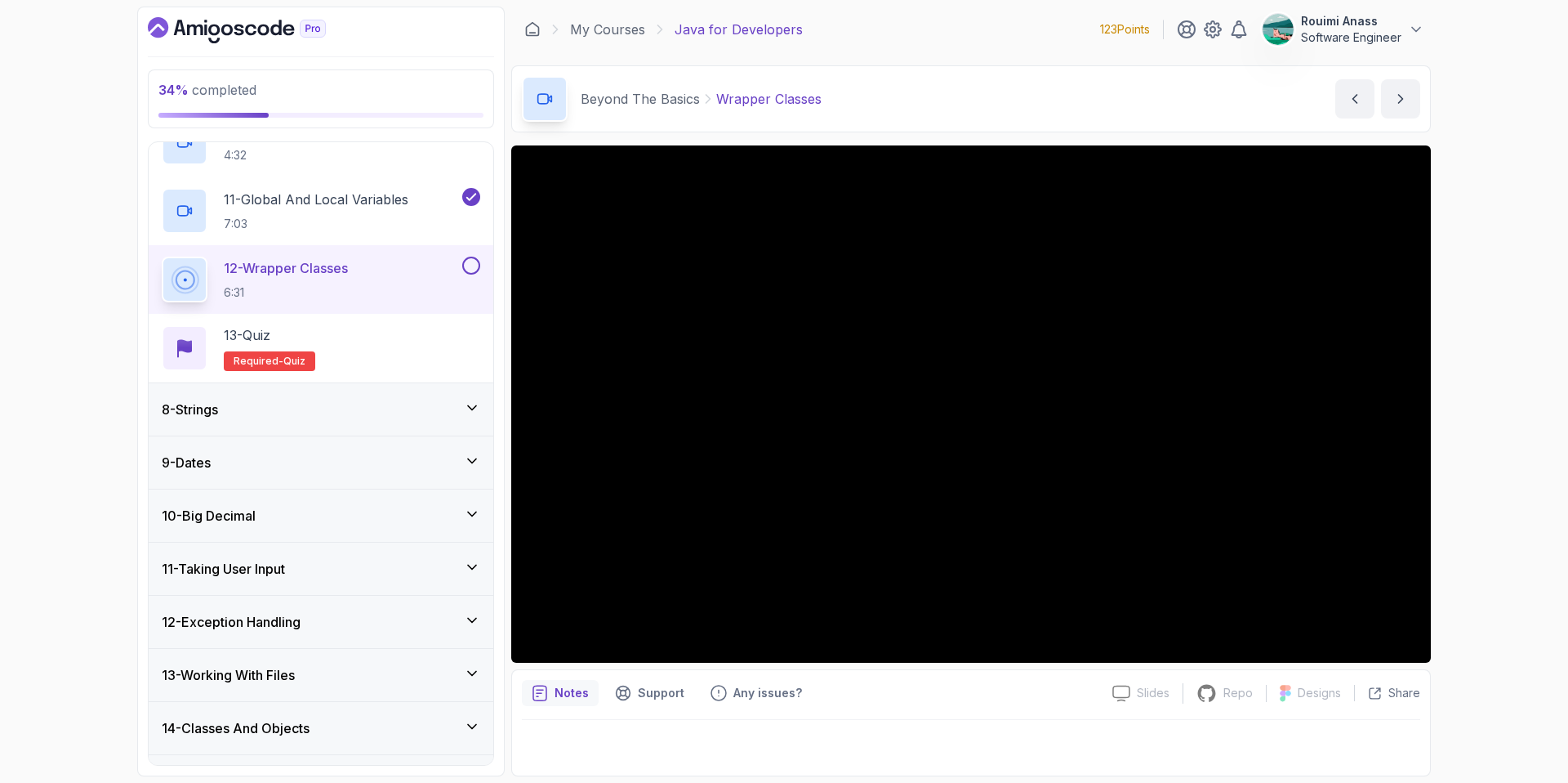
scroll to position [1021, 0]
click at [476, 263] on button at bounding box center [471, 267] width 18 height 18
click at [343, 342] on div "13 - Quiz Required- quiz" at bounding box center [321, 350] width 318 height 45
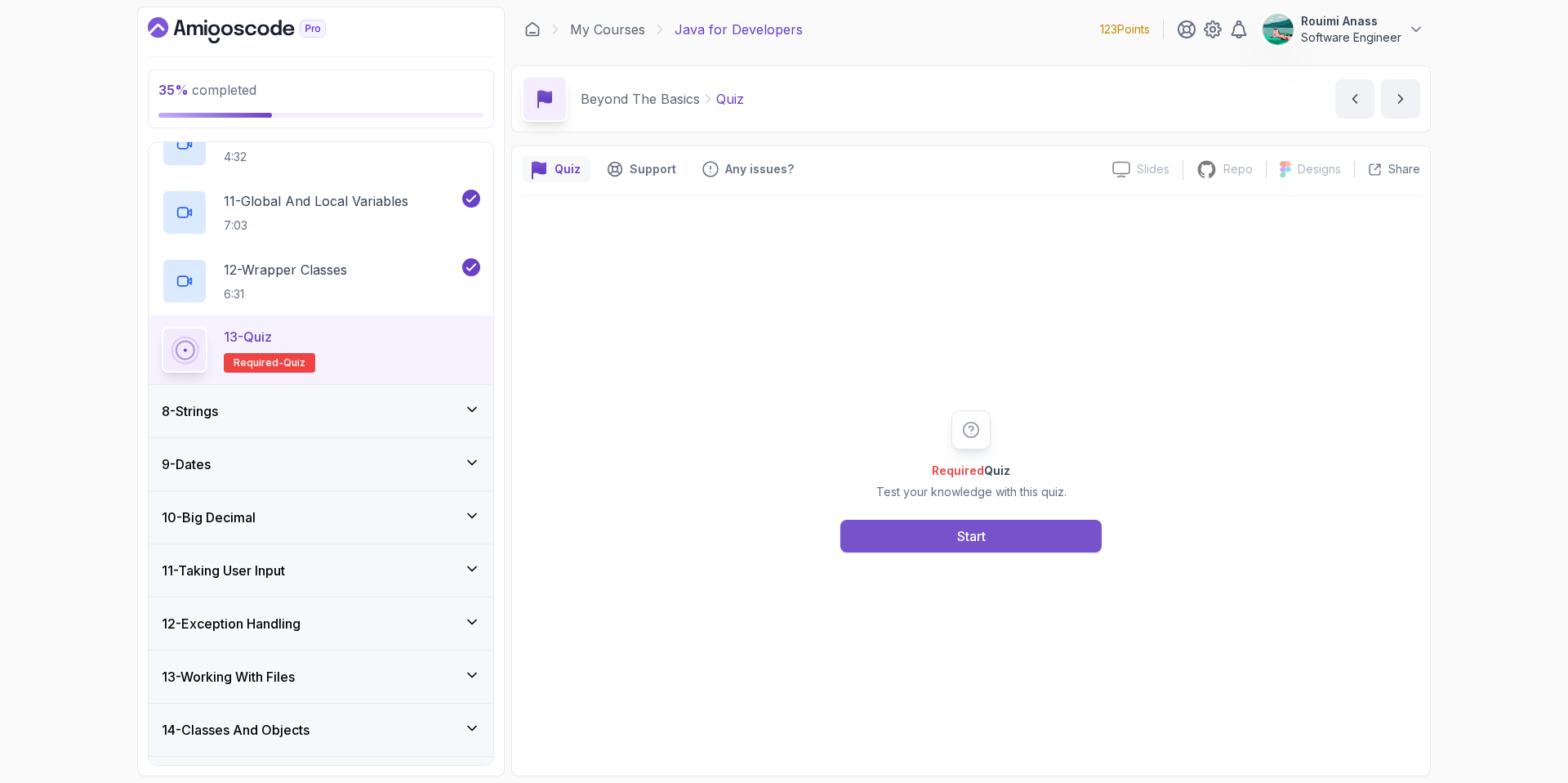
click at [971, 539] on div "Start" at bounding box center [971, 535] width 29 height 19
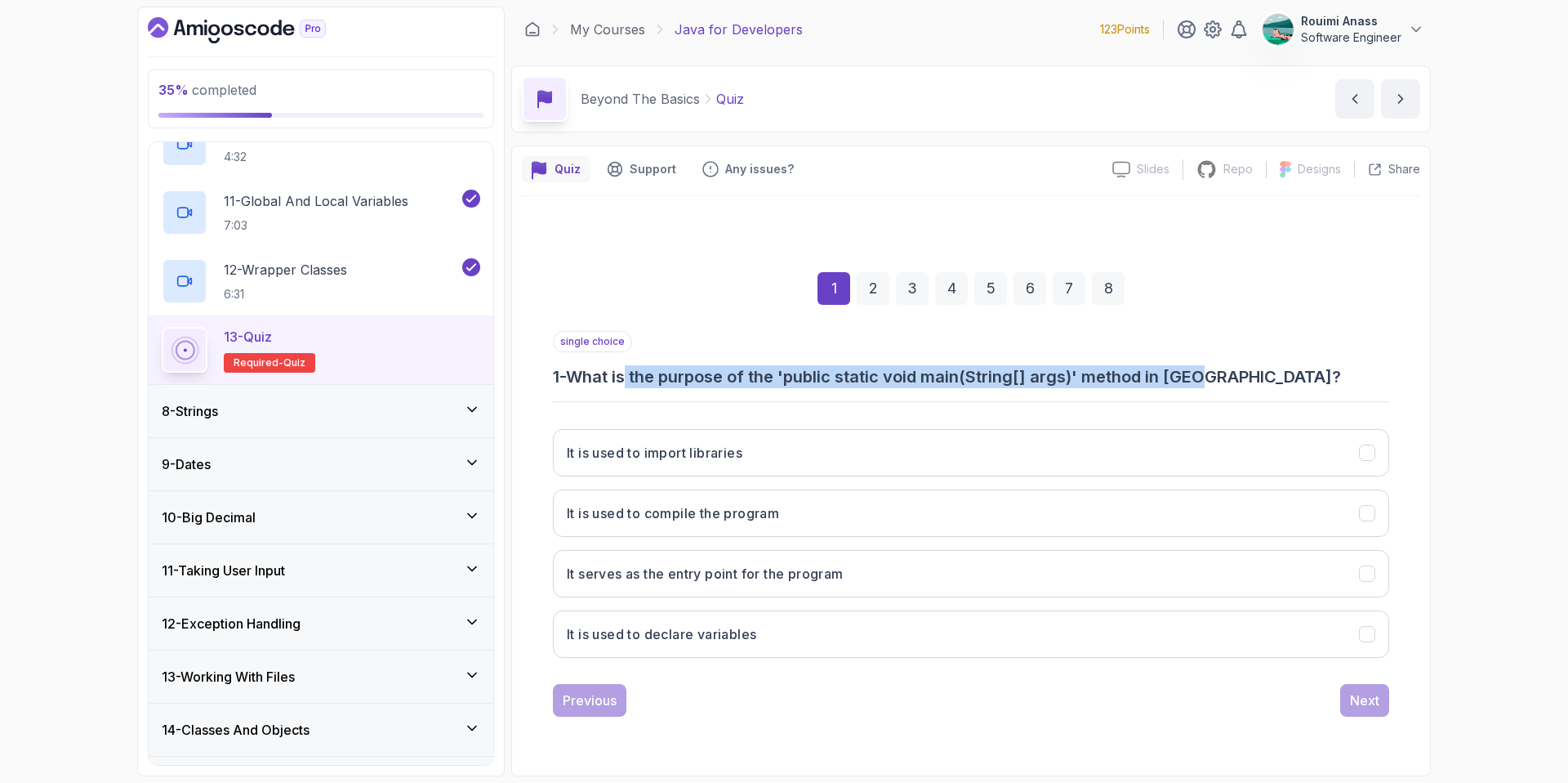
drag, startPoint x: 634, startPoint y: 372, endPoint x: 1213, endPoint y: 379, distance: 579.0
click at [1213, 379] on h3 "1 - What is the purpose of the 'public static void main(String[] args)' method …" at bounding box center [971, 377] width 837 height 23
click at [688, 576] on h3 "It serves as the entry point for the program" at bounding box center [705, 574] width 277 height 19
click at [1370, 710] on button "Next" at bounding box center [1365, 699] width 49 height 32
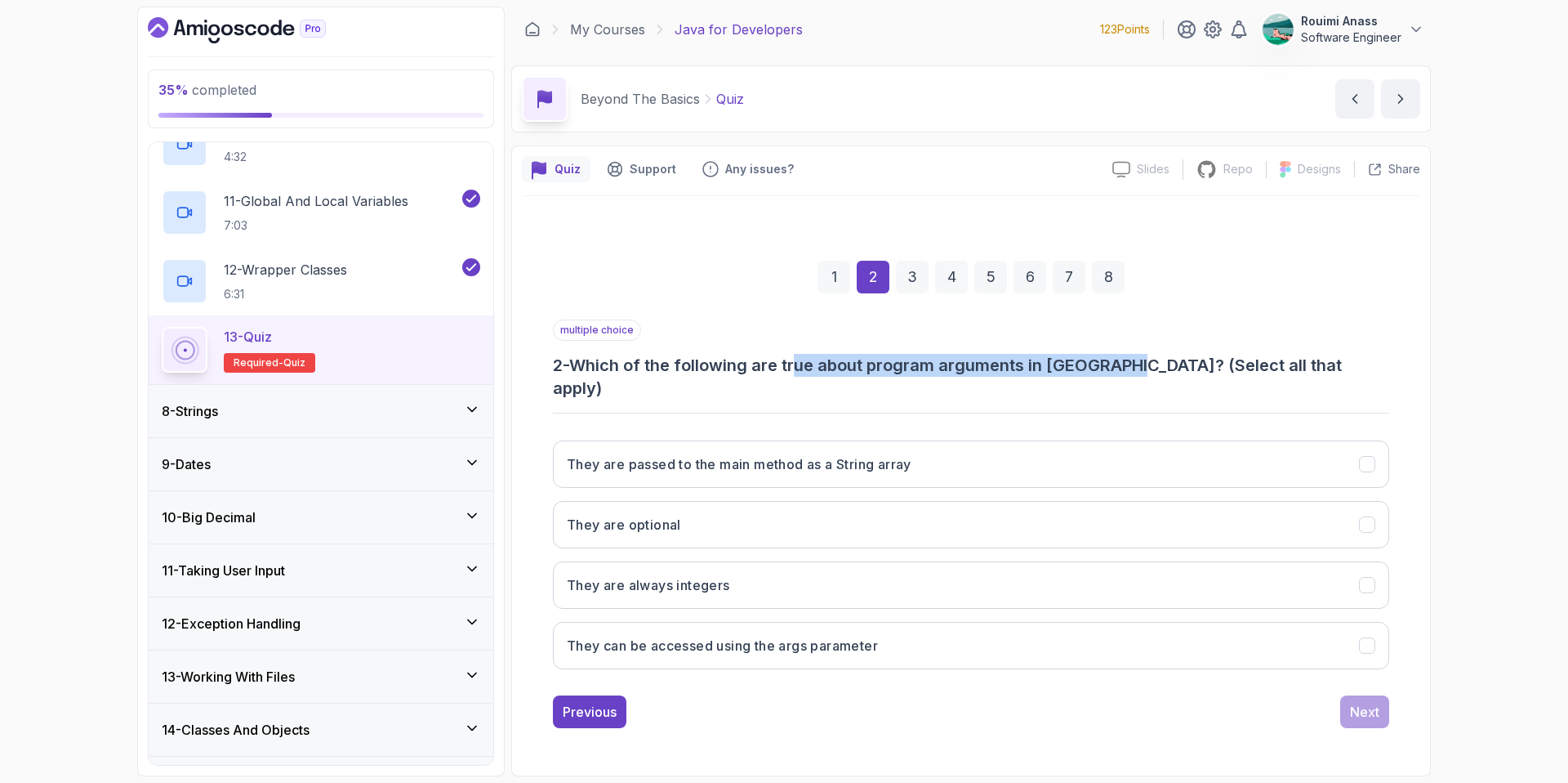
drag, startPoint x: 803, startPoint y: 373, endPoint x: 1137, endPoint y: 377, distance: 334.0
click at [1137, 377] on h3 "2 - Which of the following are true about program arguments in [GEOGRAPHIC_DATA…" at bounding box center [971, 377] width 837 height 45
click at [902, 454] on h3 "They are passed to the main method as a String array" at bounding box center [738, 464] width 344 height 19
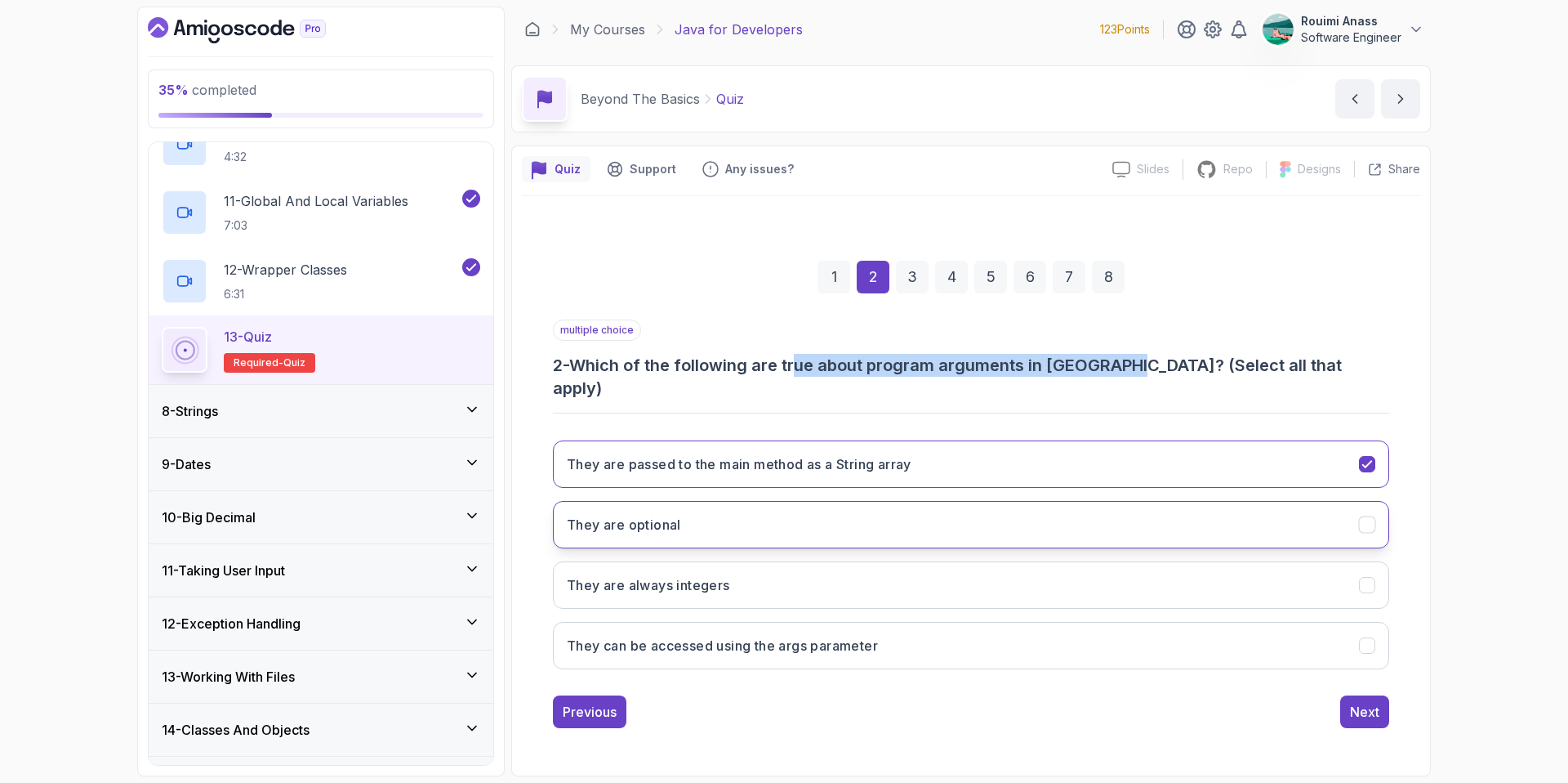
click at [664, 514] on h3 "They are optional" at bounding box center [623, 524] width 114 height 19
click at [883, 647] on button "They can be accessed using the args parameter" at bounding box center [971, 645] width 837 height 47
click at [1368, 705] on div "Next" at bounding box center [1365, 712] width 30 height 19
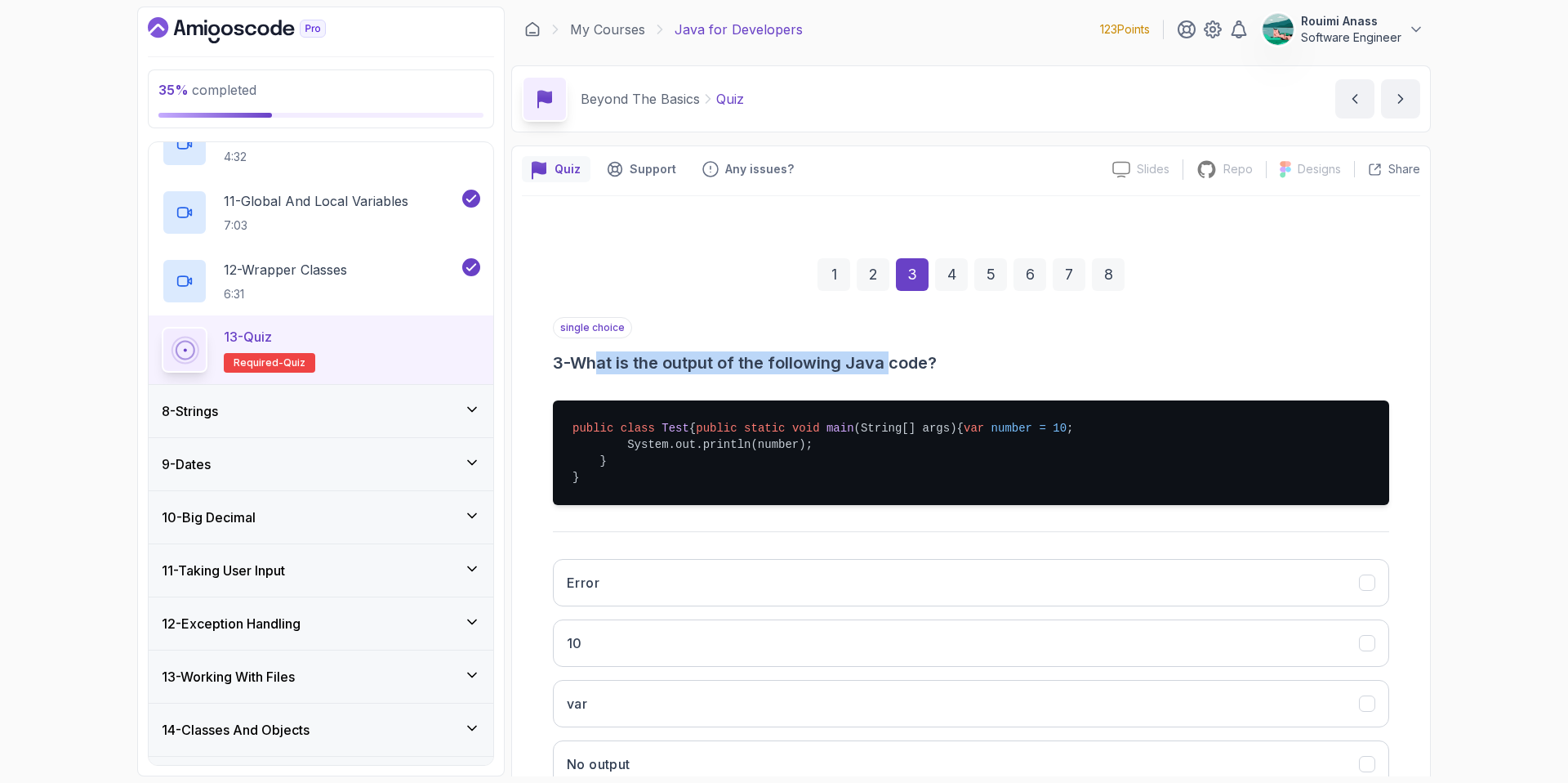
drag, startPoint x: 602, startPoint y: 354, endPoint x: 900, endPoint y: 357, distance: 298.0
click at [900, 357] on h3 "3 - What is the output of the following Java code?" at bounding box center [971, 363] width 837 height 23
drag, startPoint x: 669, startPoint y: 462, endPoint x: 734, endPoint y: 466, distance: 65.1
click at [734, 466] on pre "public class Test { public static void main (String[] args) { var number = 10 ;…" at bounding box center [971, 453] width 837 height 105
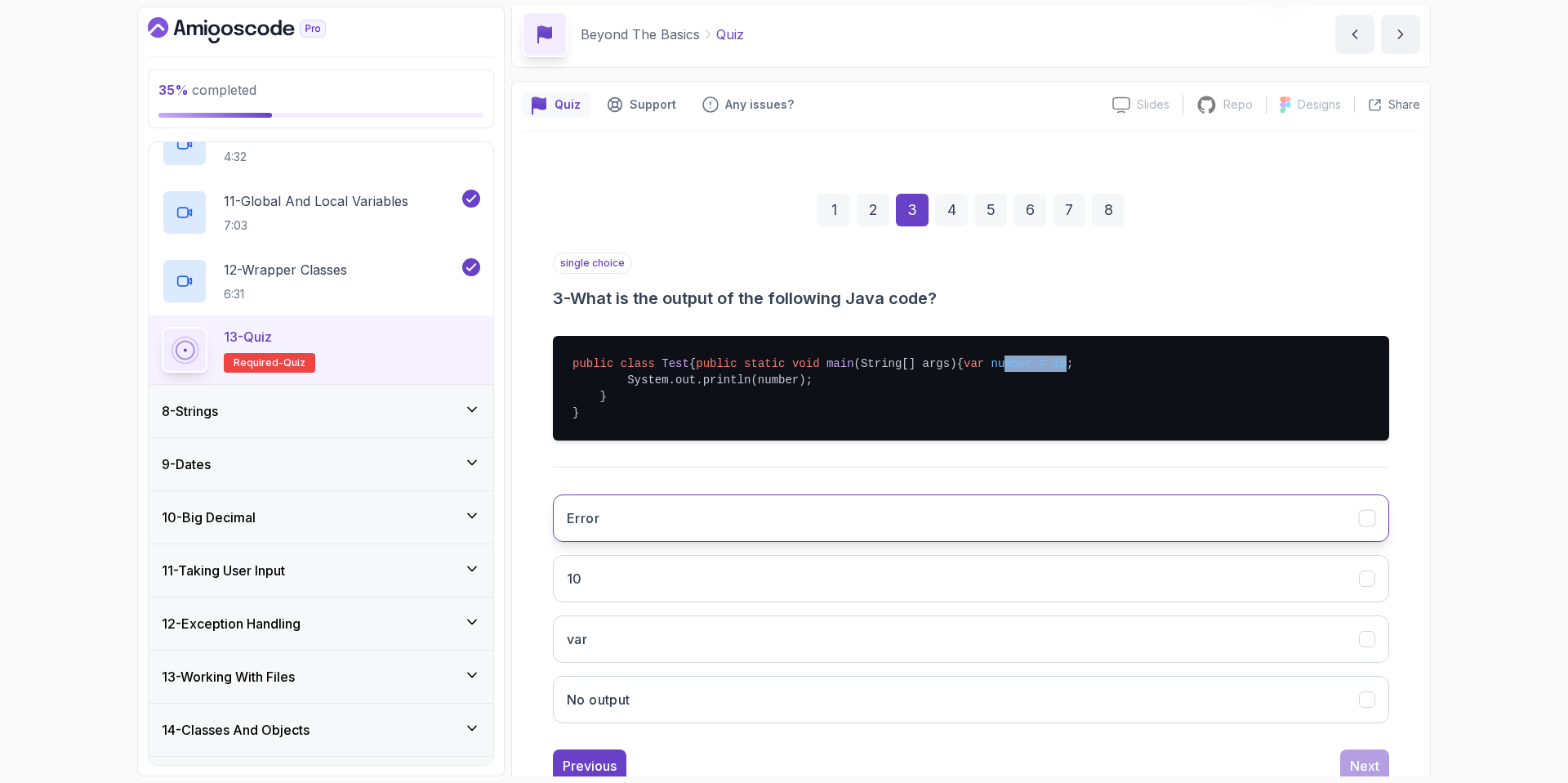
scroll to position [146, 0]
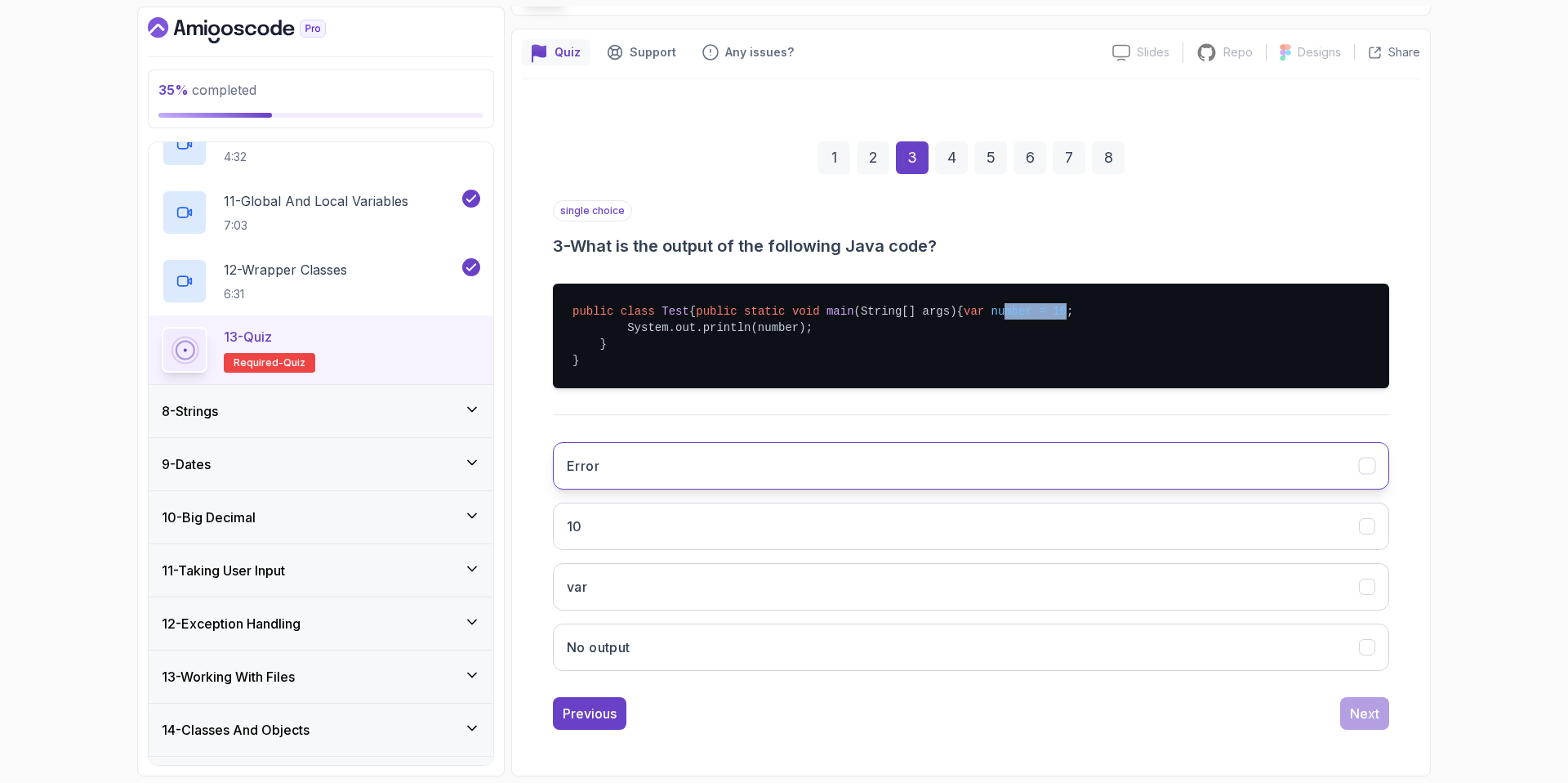
click at [714, 476] on button "Error" at bounding box center [971, 466] width 837 height 47
click at [641, 535] on button "10" at bounding box center [971, 526] width 837 height 47
click at [1341, 712] on button "Next" at bounding box center [1365, 712] width 49 height 32
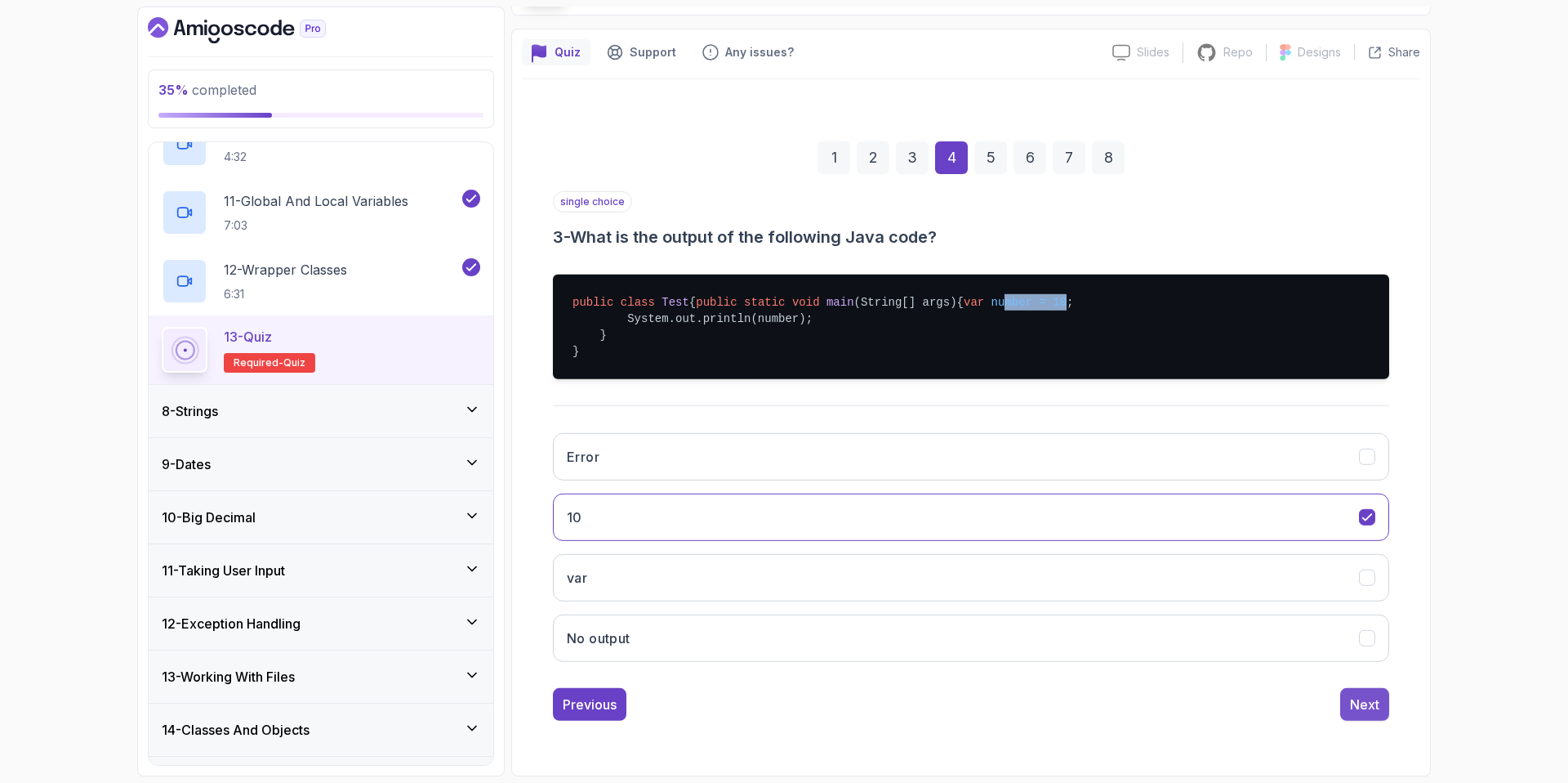
scroll to position [0, 0]
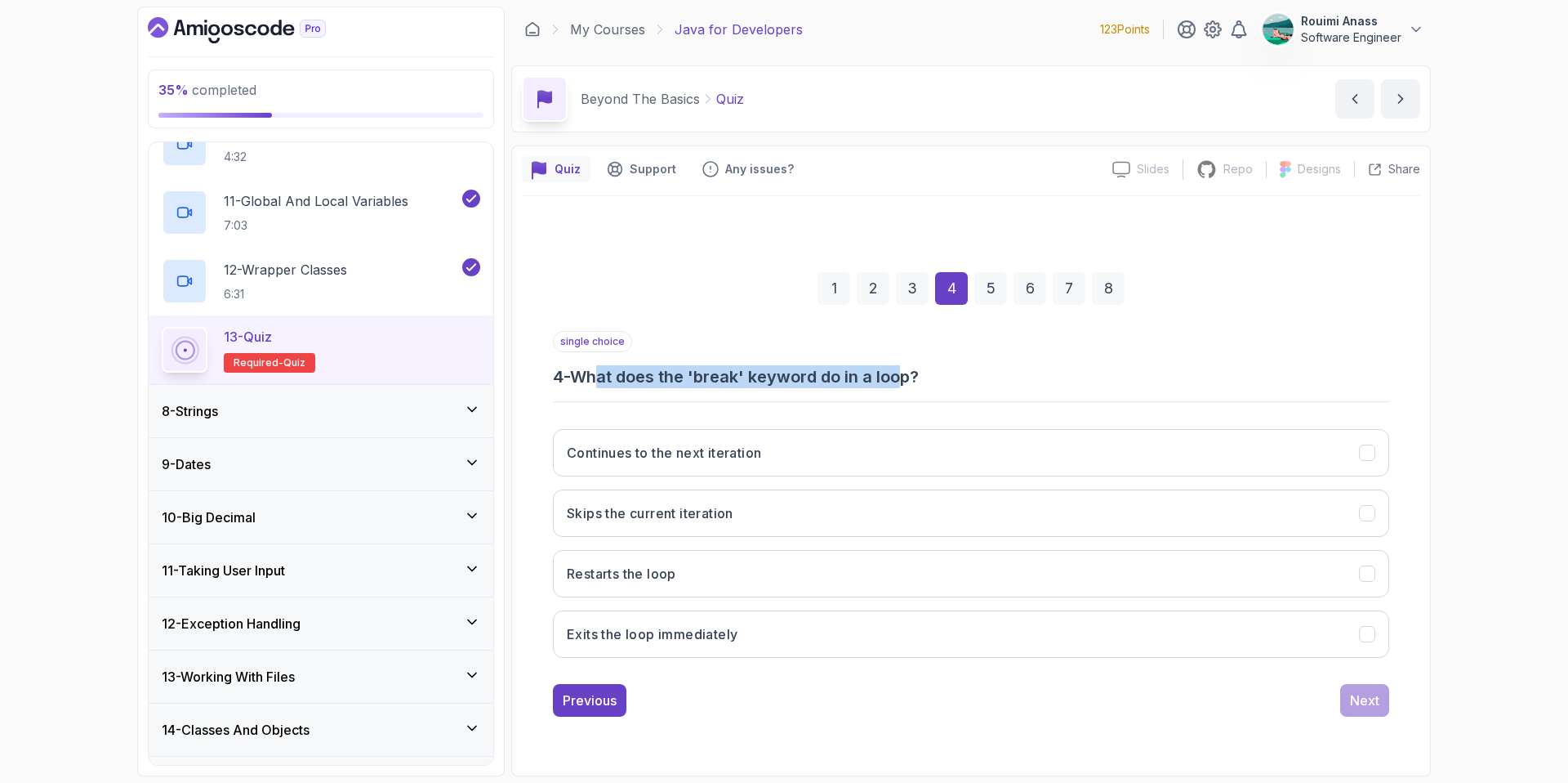
drag, startPoint x: 602, startPoint y: 371, endPoint x: 913, endPoint y: 378, distance: 311.1
click at [913, 378] on h3 "4 - What does the 'break' keyword do in a loop?" at bounding box center [971, 377] width 837 height 23
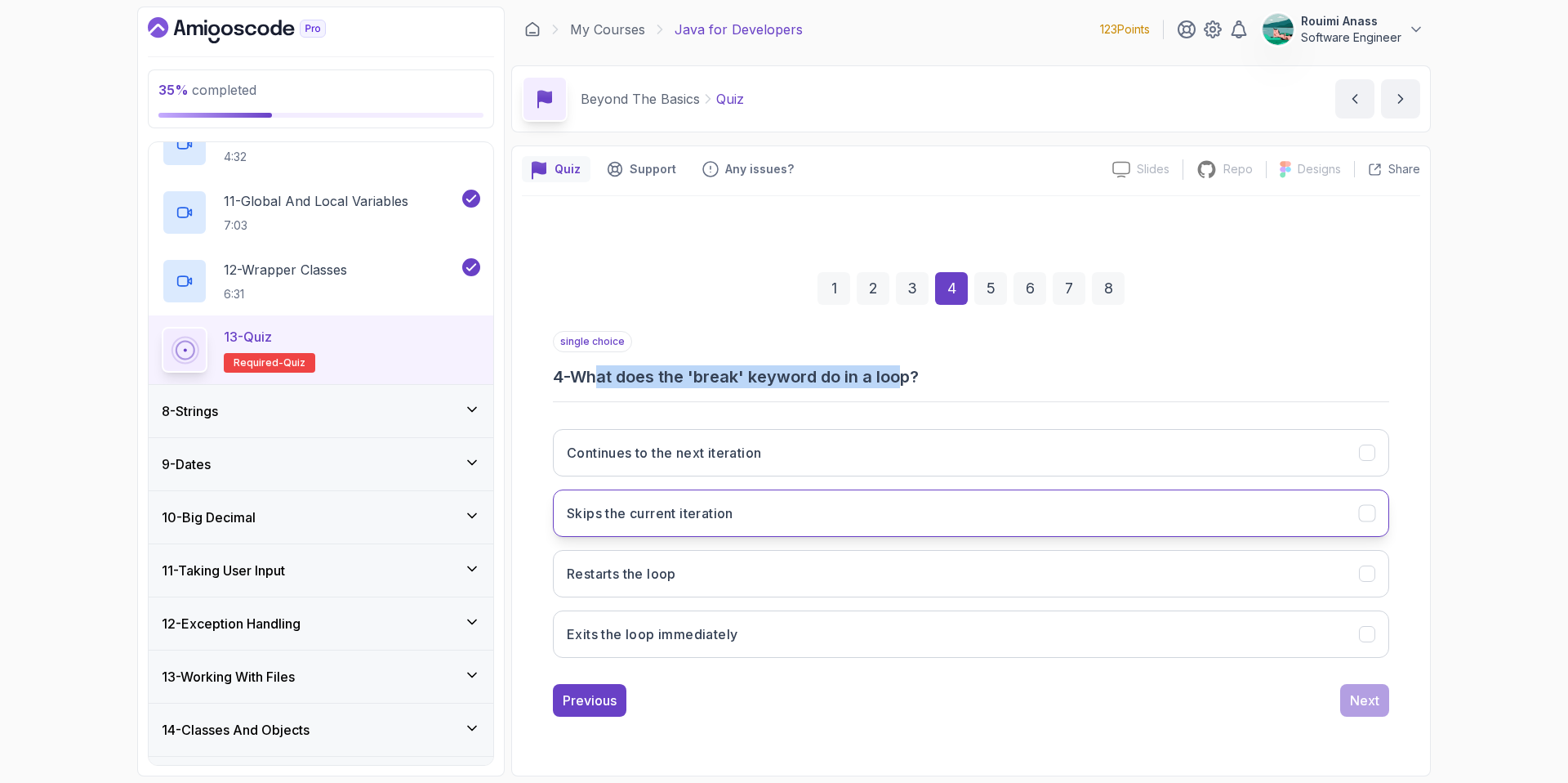
click at [616, 524] on button "Skips the current iteration" at bounding box center [971, 513] width 837 height 47
click at [686, 650] on button "Exits the loop immediately" at bounding box center [971, 634] width 837 height 47
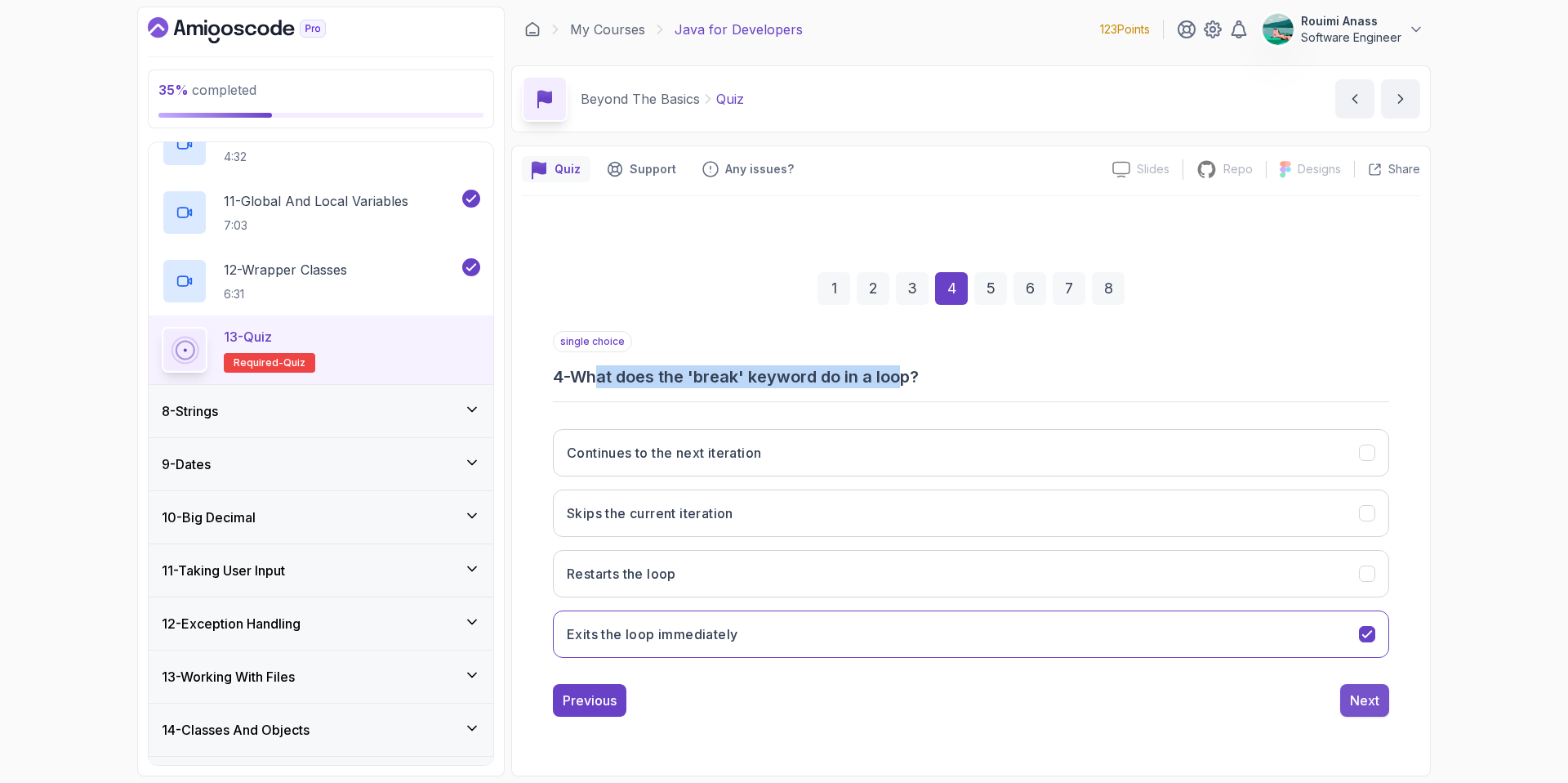
click at [1368, 706] on div "Next" at bounding box center [1365, 700] width 30 height 19
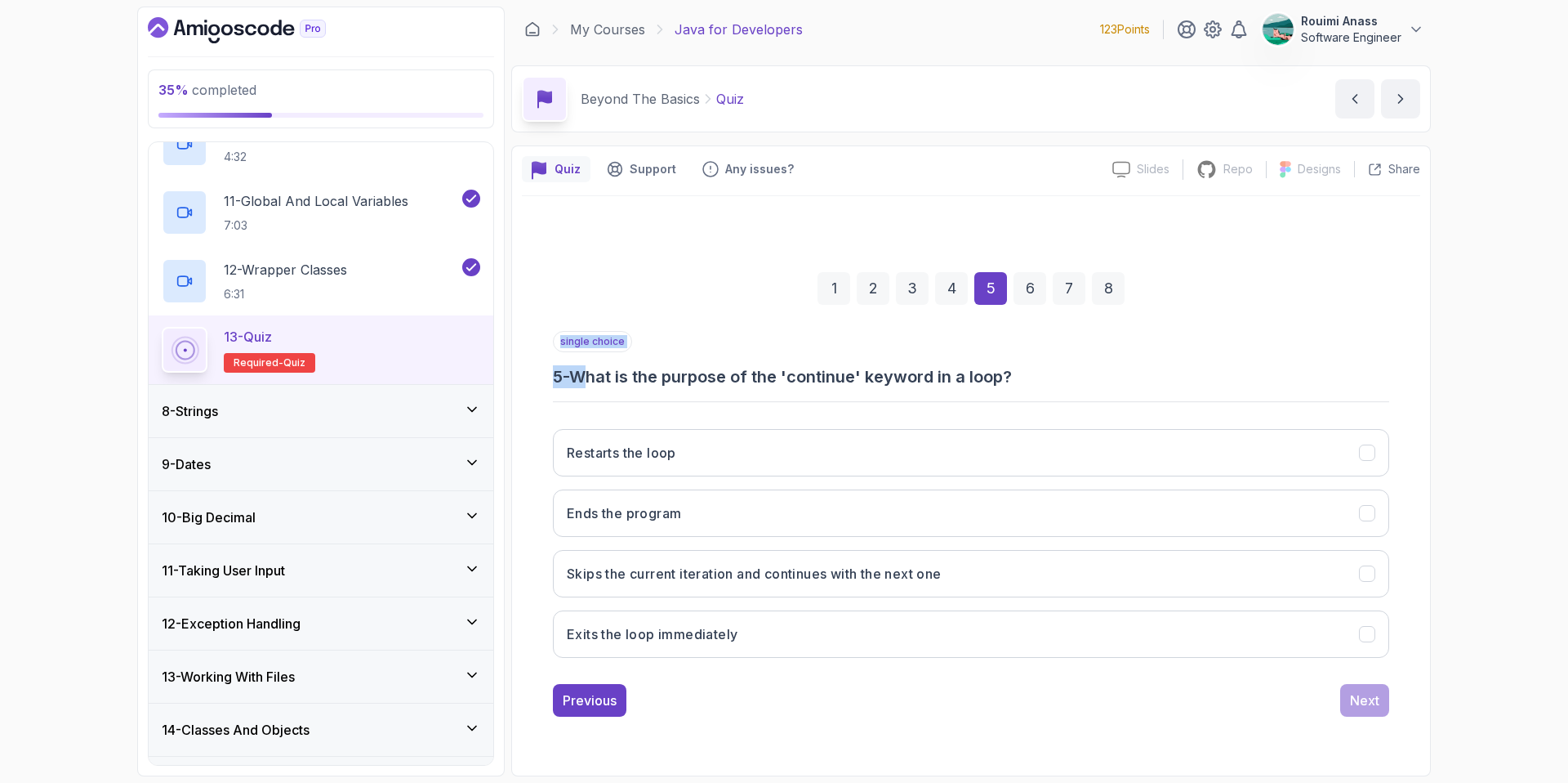
drag, startPoint x: 597, startPoint y: 383, endPoint x: 734, endPoint y: 387, distance: 137.1
click at [734, 387] on div "single choice 5 - What is the purpose of the 'continue' keyword in a loop? Rest…" at bounding box center [971, 501] width 837 height 340
click at [779, 380] on h3 "5 - What is the purpose of the 'continue' keyword in a loop?" at bounding box center [971, 377] width 837 height 23
click at [978, 568] on button "Skips the current iteration and continues with the next one" at bounding box center [971, 574] width 837 height 47
click at [1361, 691] on div "Next" at bounding box center [1365, 700] width 30 height 19
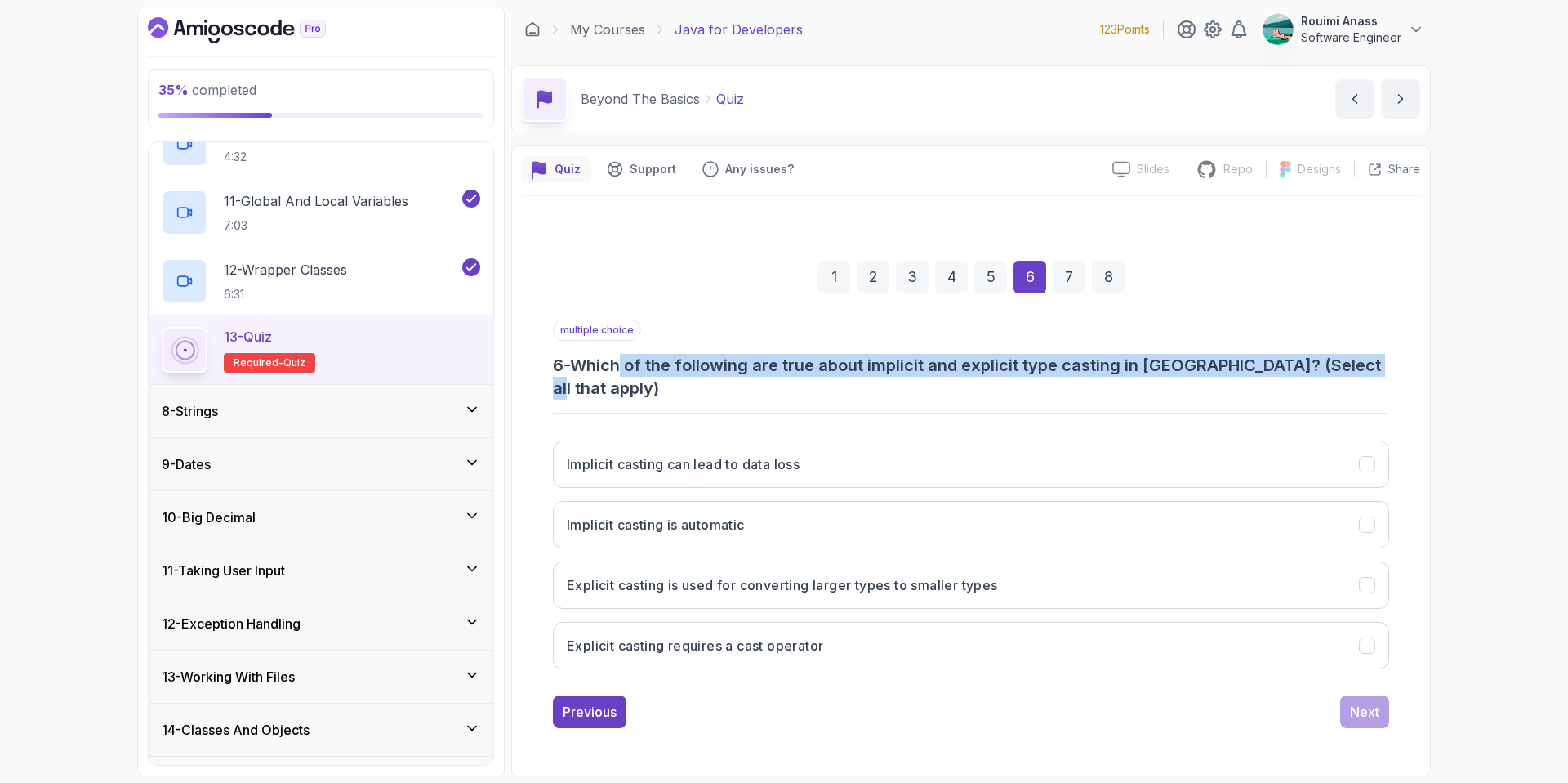
drag, startPoint x: 626, startPoint y: 378, endPoint x: 1392, endPoint y: 378, distance: 766.0
click at [1392, 378] on div "1 2 3 4 5 6 7 8 multiple choice 6 - Which of the following are true about impli…" at bounding box center [971, 481] width 899 height 520
click at [865, 458] on button "Implicit casting can lead to data loss" at bounding box center [971, 464] width 837 height 47
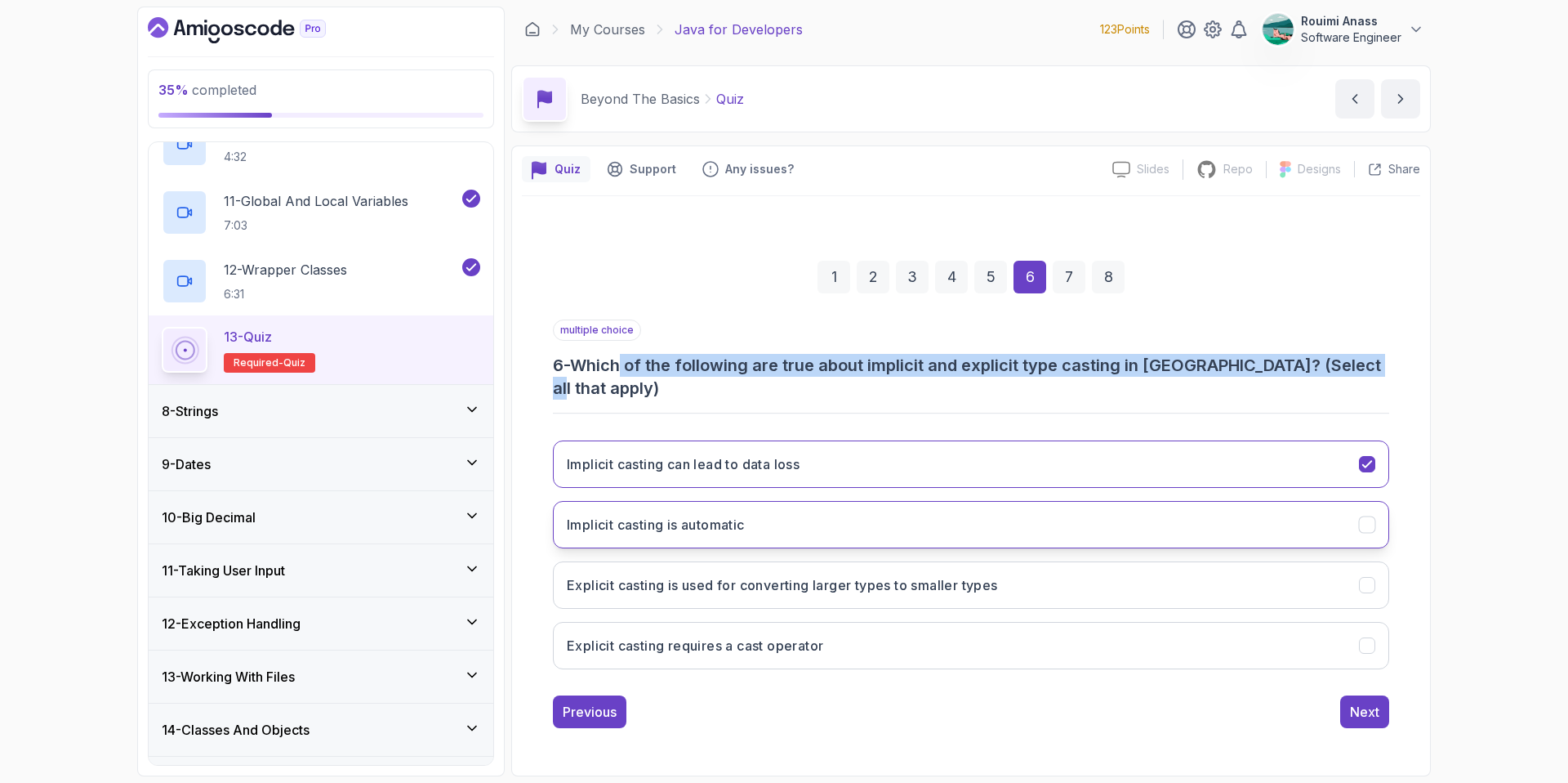
click at [703, 518] on h3 "Implicit casting is automatic" at bounding box center [655, 524] width 178 height 19
click at [1205, 640] on button "Explicit casting requires a cast operator" at bounding box center [971, 645] width 837 height 47
click at [1362, 707] on div "Next" at bounding box center [1365, 712] width 30 height 19
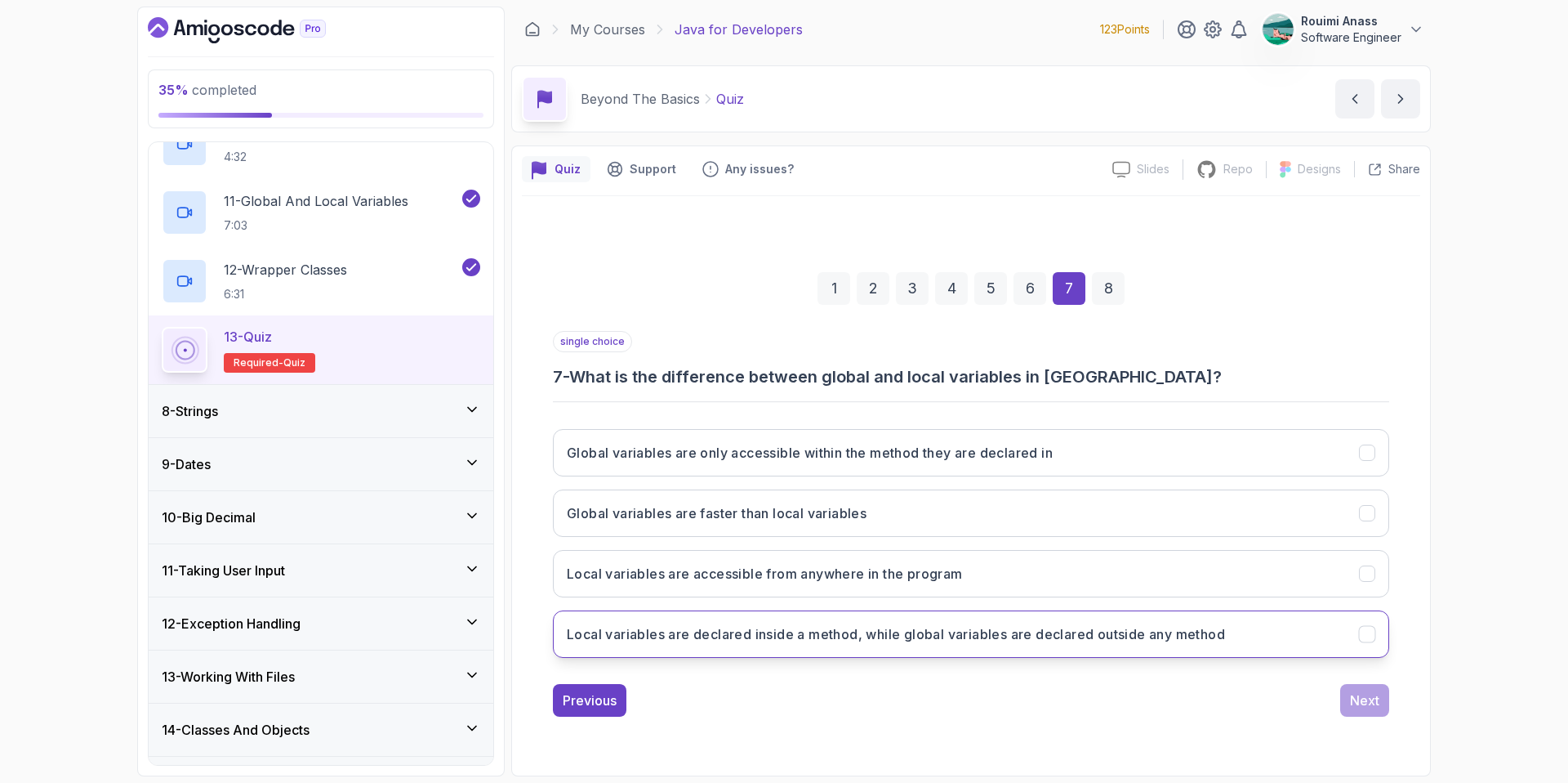
click at [1169, 639] on h3 "Local variables are declared inside a method, while global variables are declar…" at bounding box center [895, 634] width 658 height 19
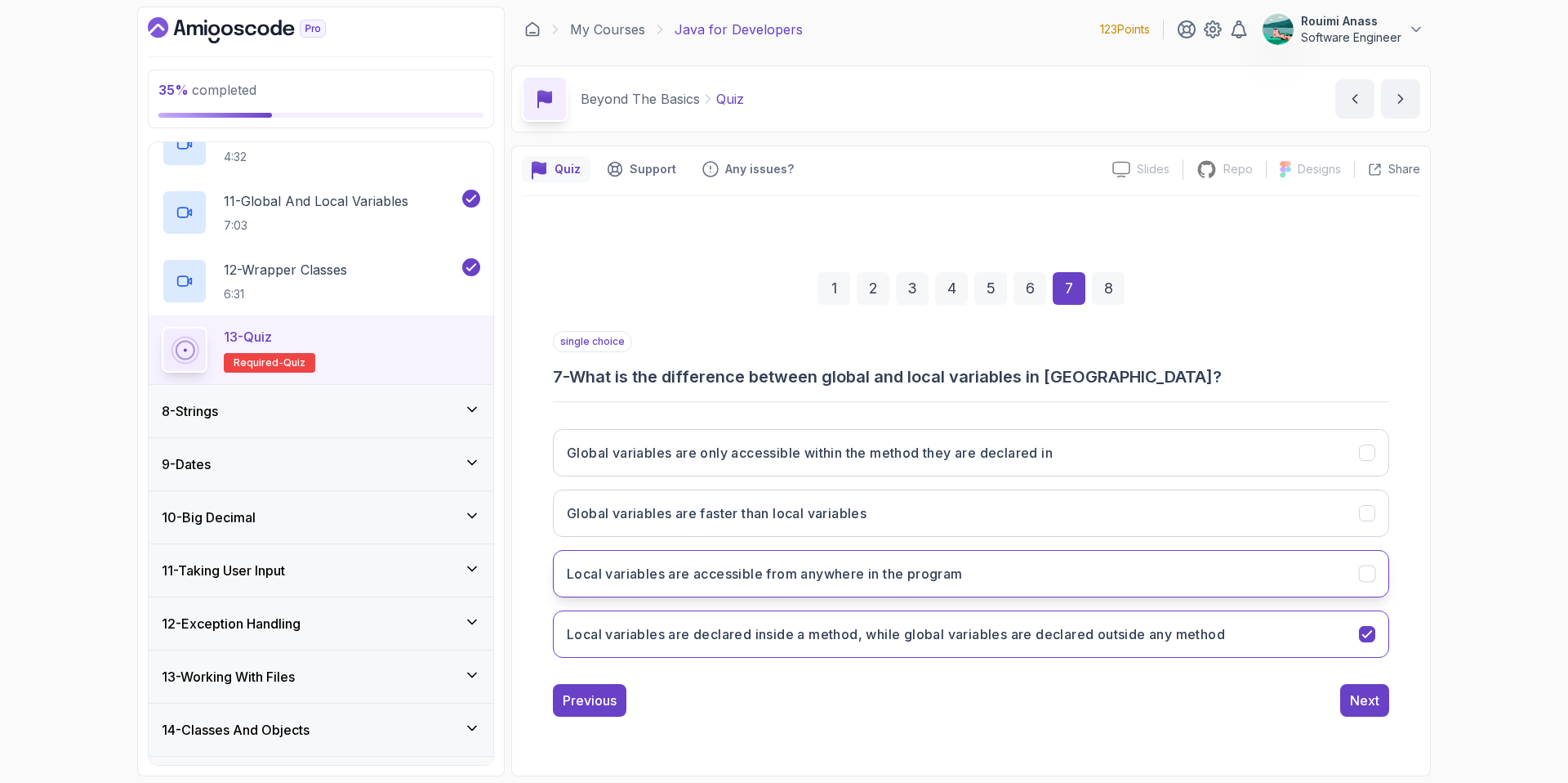
click at [1200, 563] on button "Local variables are accessible from anywhere in the program" at bounding box center [971, 574] width 837 height 47
click at [1227, 621] on button "Local variables are declared inside a method, while global variables are declar…" at bounding box center [971, 634] width 837 height 47
click at [1361, 710] on button "Next" at bounding box center [1365, 699] width 49 height 32
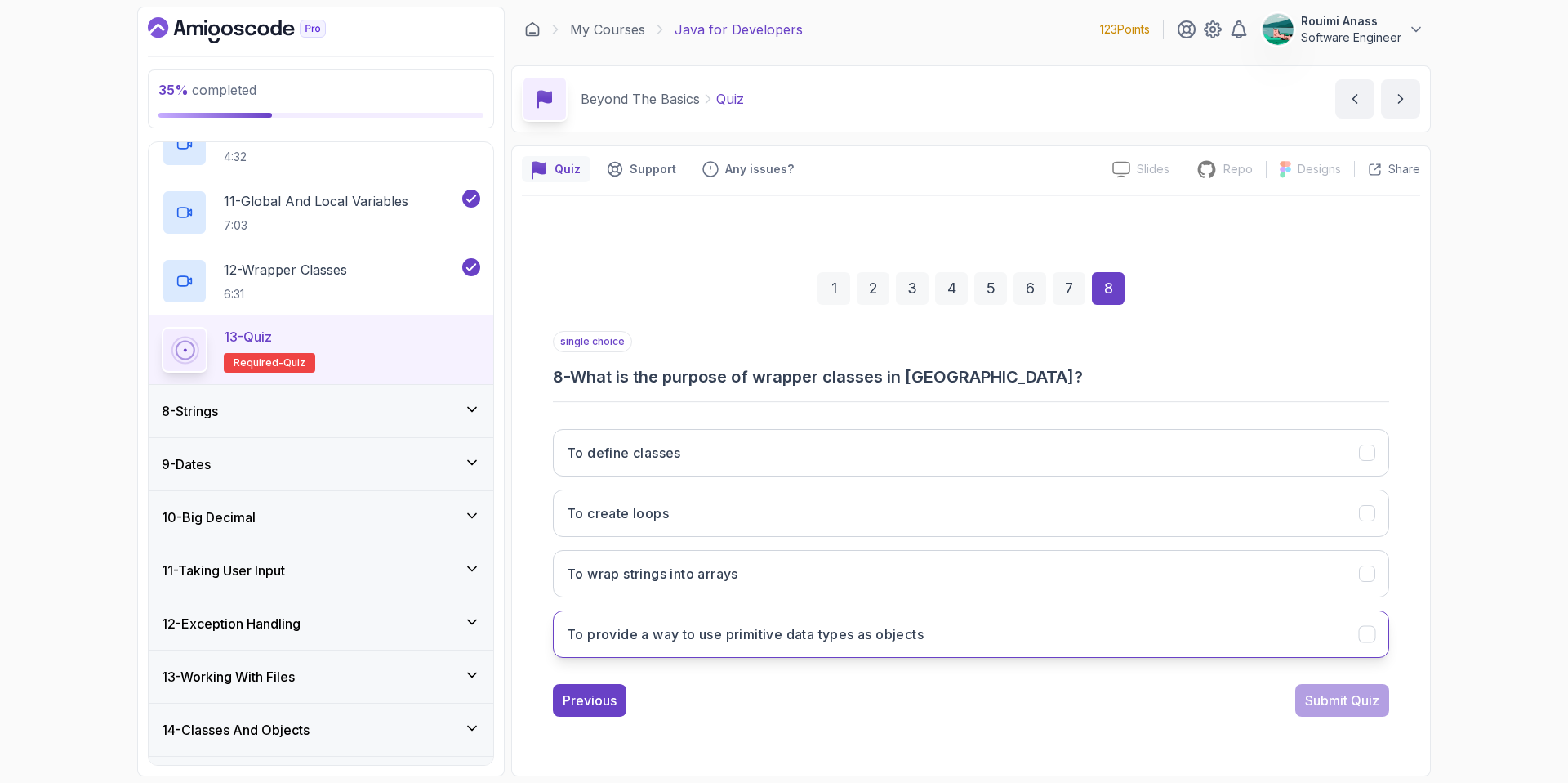
click at [876, 640] on h3 "To provide a way to use primitive data types as objects" at bounding box center [744, 634] width 356 height 19
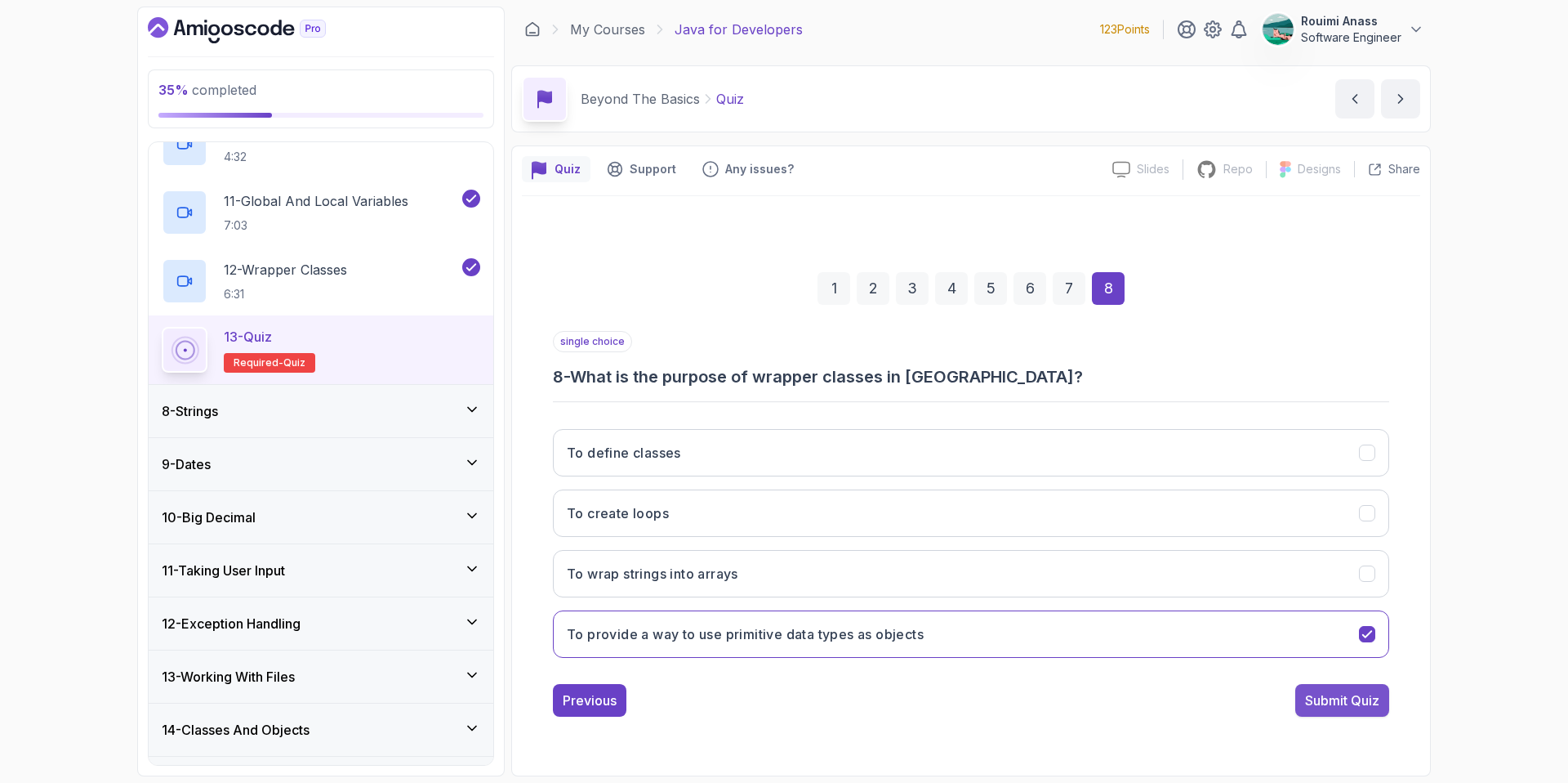
click at [1330, 706] on div "Submit Quiz" at bounding box center [1341, 700] width 74 height 19
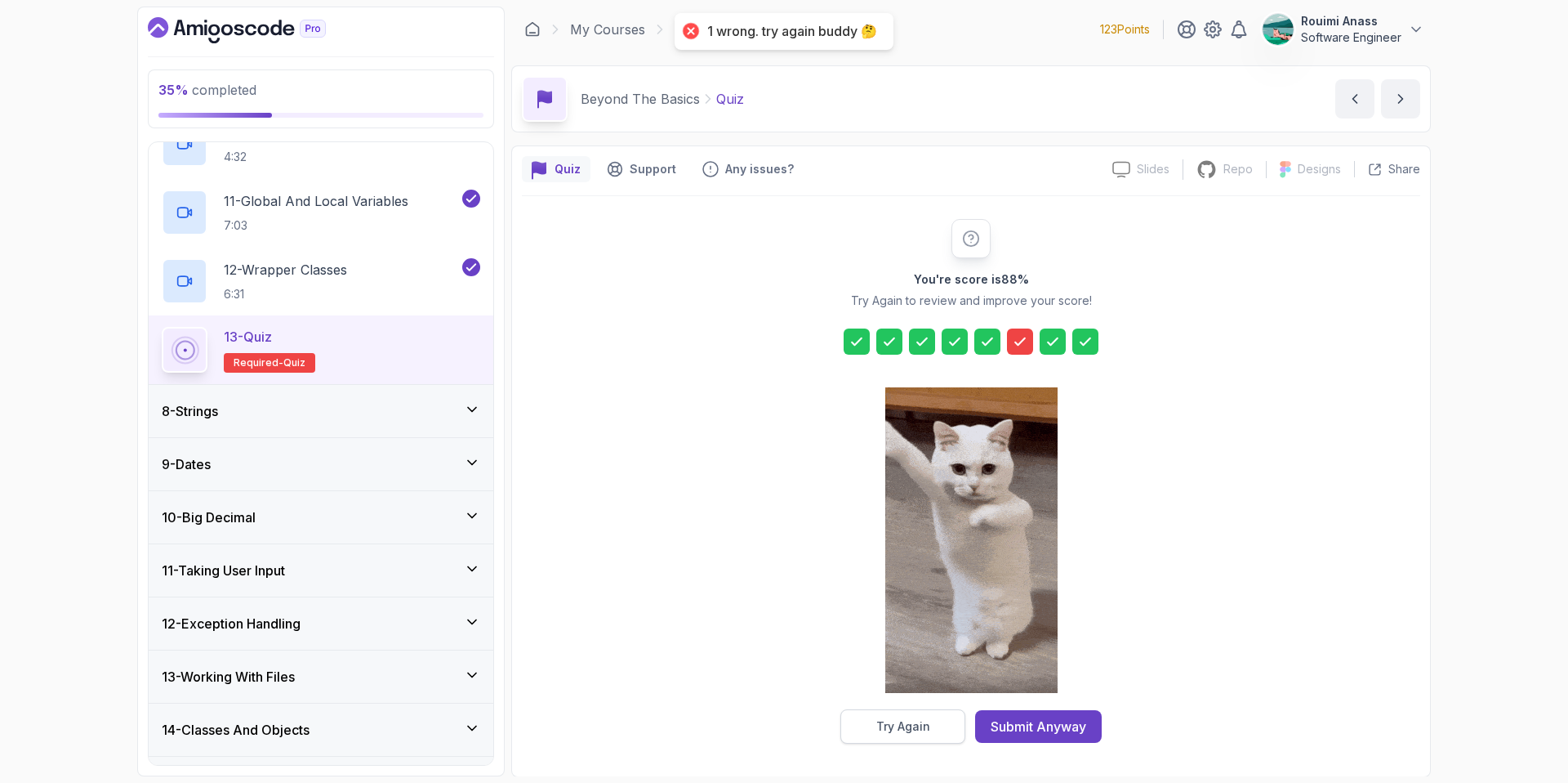
click at [925, 716] on button "Try Again" at bounding box center [902, 725] width 125 height 34
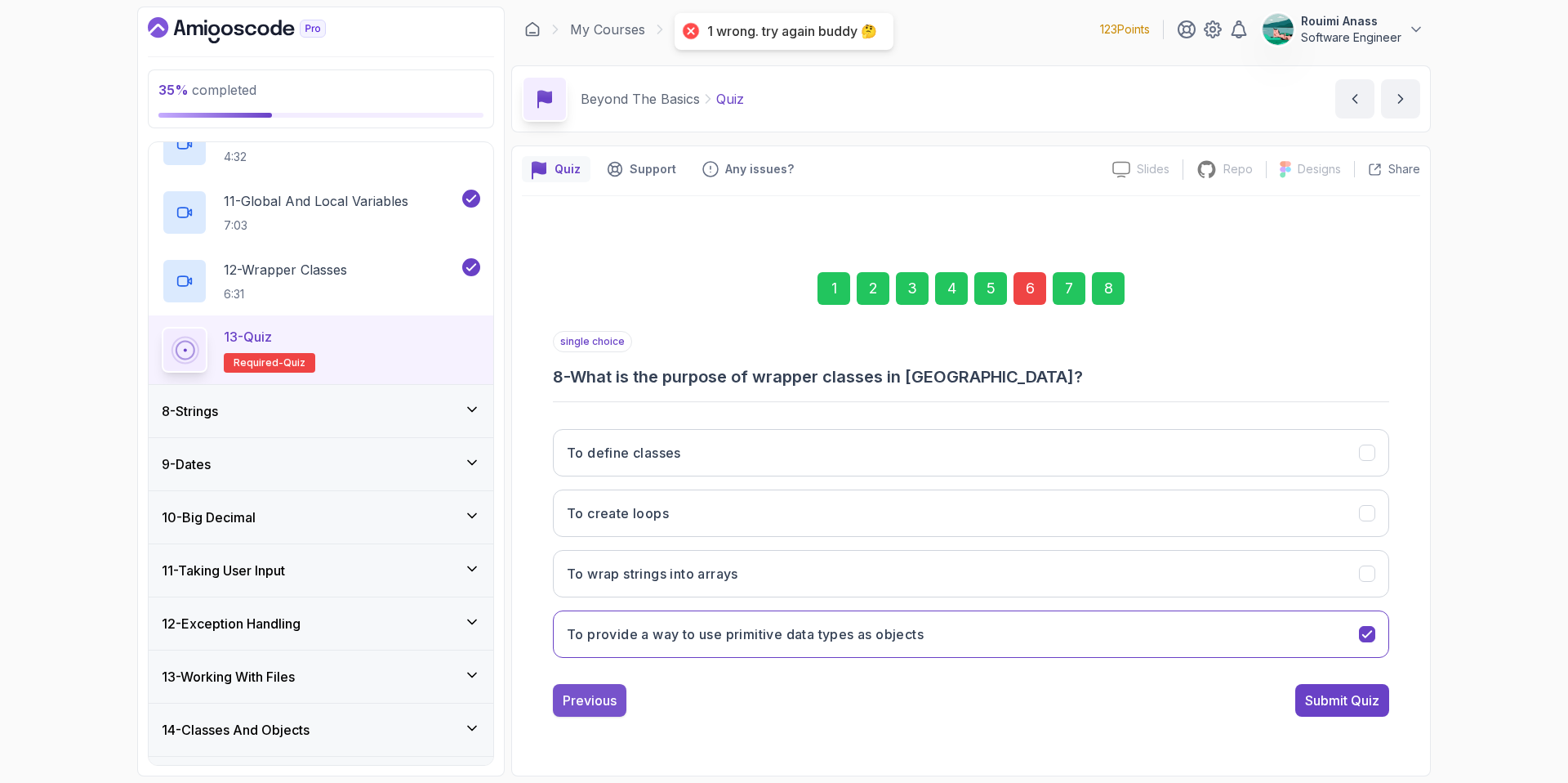
click at [601, 700] on div "Previous" at bounding box center [590, 700] width 54 height 19
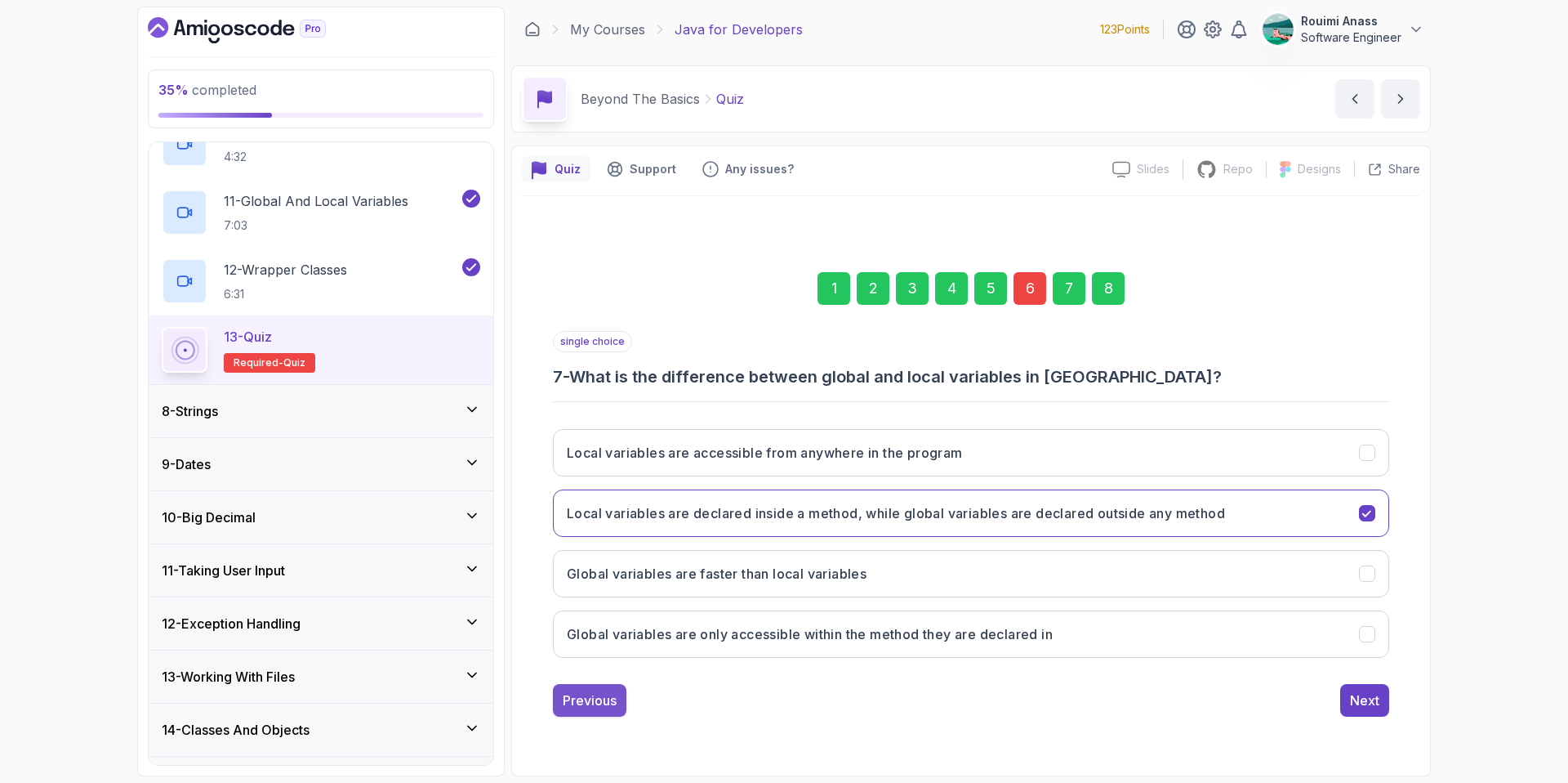
click at [595, 705] on div "Previous" at bounding box center [590, 700] width 54 height 19
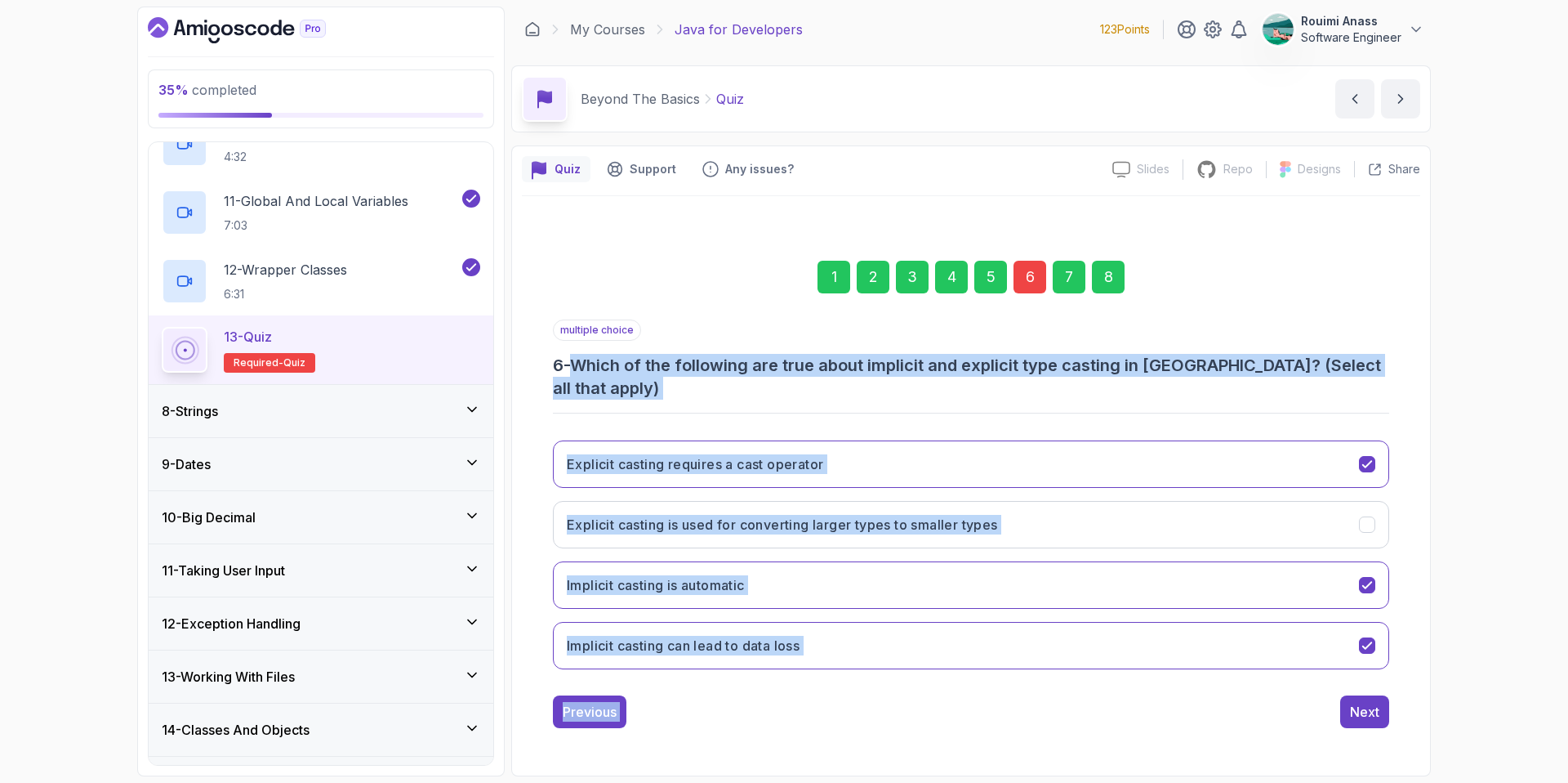
drag, startPoint x: 585, startPoint y: 374, endPoint x: 1016, endPoint y: 675, distance: 525.7
click at [1016, 675] on div "multiple choice 6 - Which of the following are true about implicit and explicit…" at bounding box center [971, 523] width 837 height 409
click at [1368, 643] on icon "Implicit casting can lead to data loss" at bounding box center [1367, 645] width 9 height 6
click at [1365, 487] on div "Explicit casting requires a cast operator Explicit casting is used for converti…" at bounding box center [971, 555] width 837 height 255
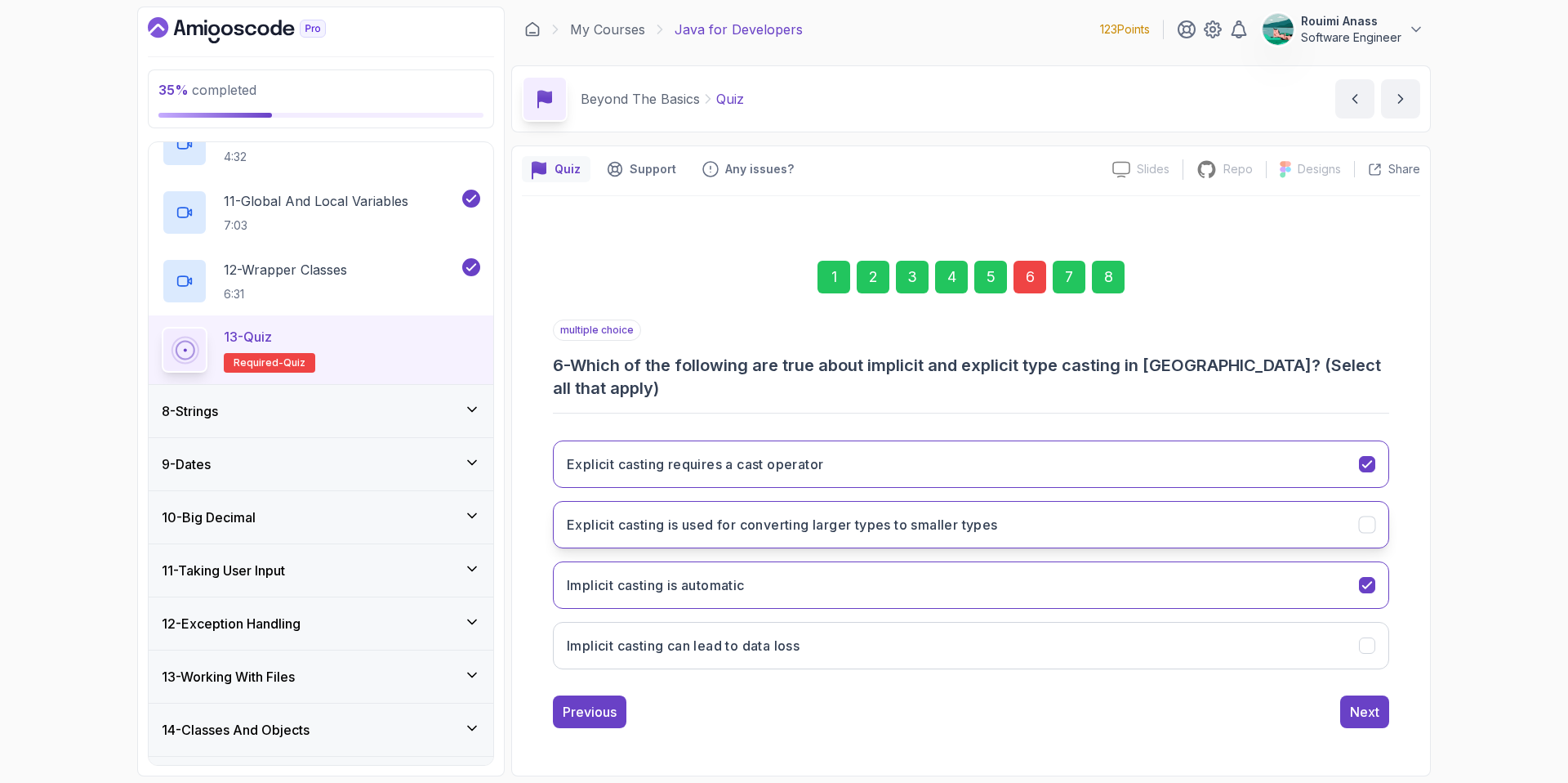
click at [1366, 516] on icon "Explicit casting is used for converting larger types to smaller types" at bounding box center [1368, 524] width 16 height 16
click at [1380, 695] on button "Next" at bounding box center [1365, 711] width 49 height 32
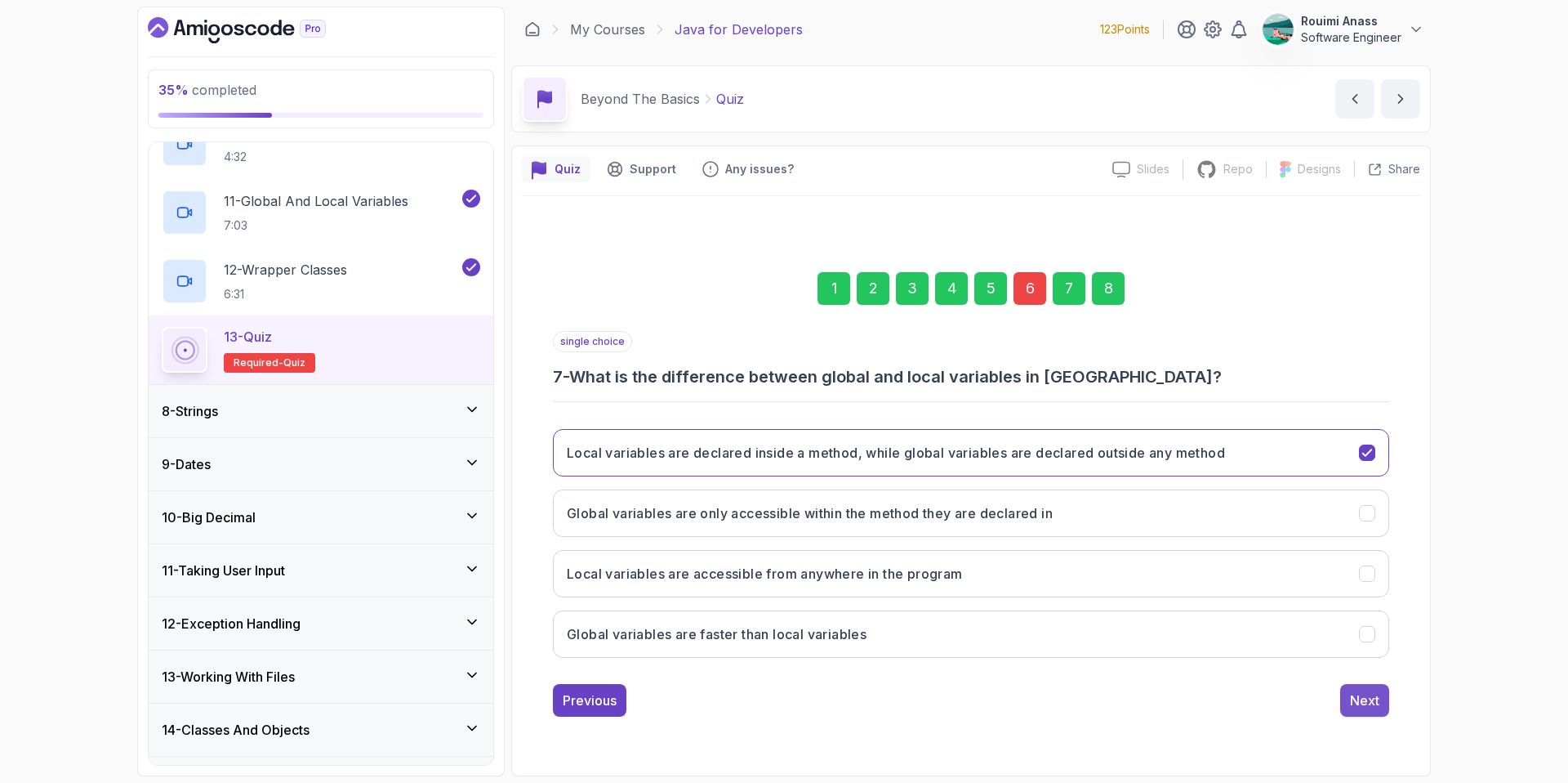
click at [1354, 712] on button "Next" at bounding box center [1365, 699] width 49 height 32
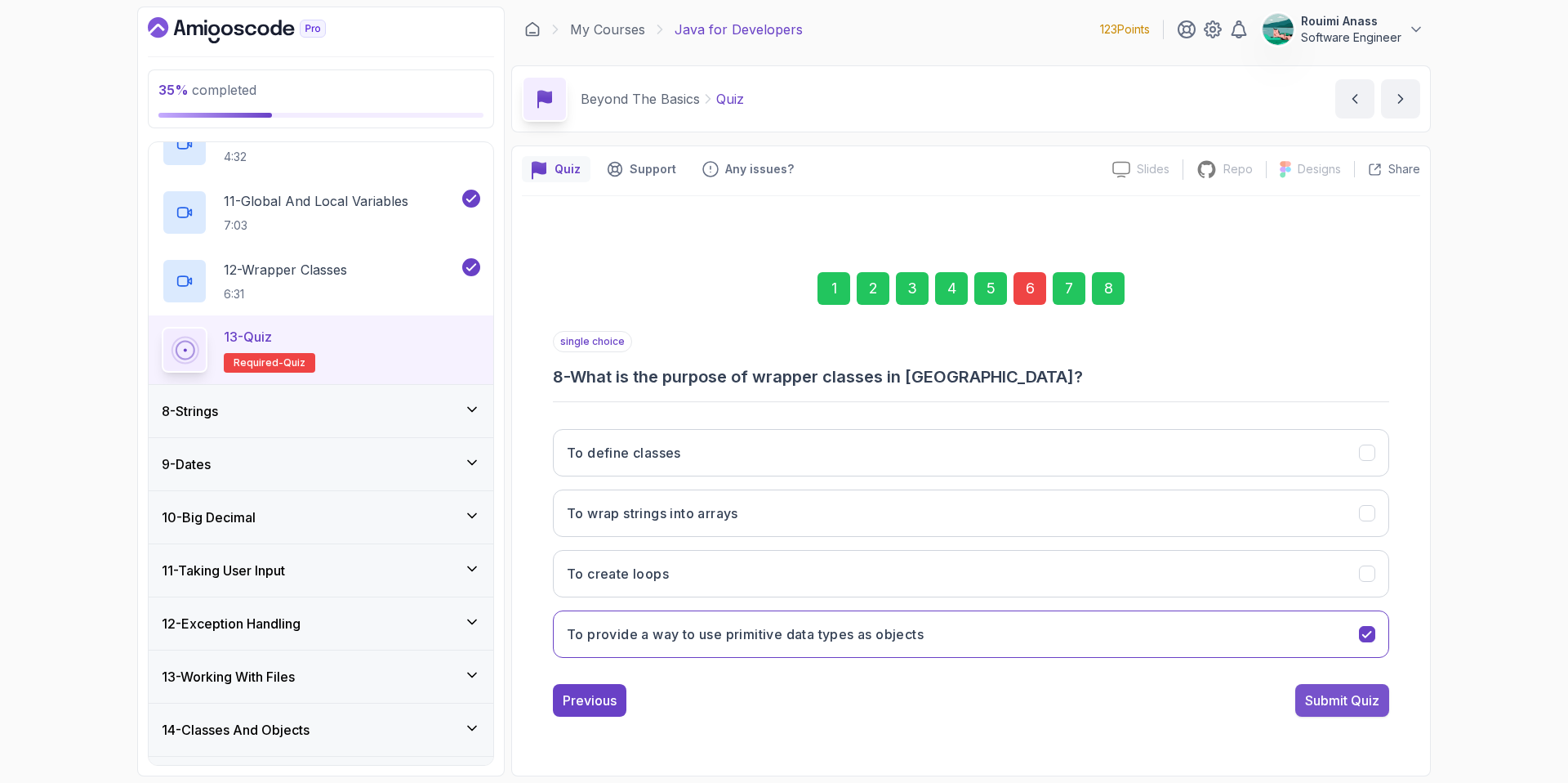
click at [1360, 700] on div "Submit Quiz" at bounding box center [1341, 700] width 74 height 19
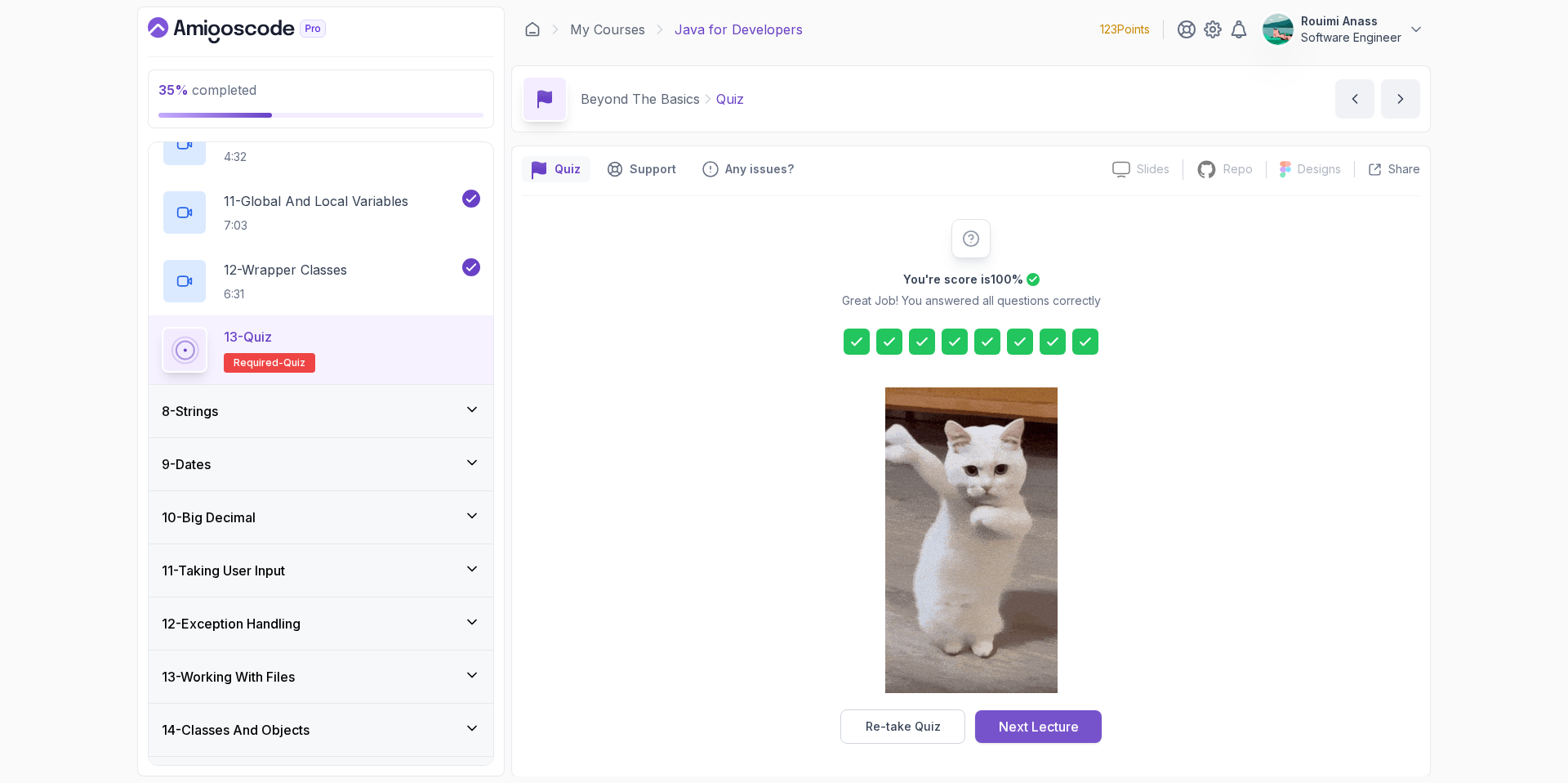
click at [1064, 727] on div "Next Lecture" at bounding box center [1039, 726] width 80 height 19
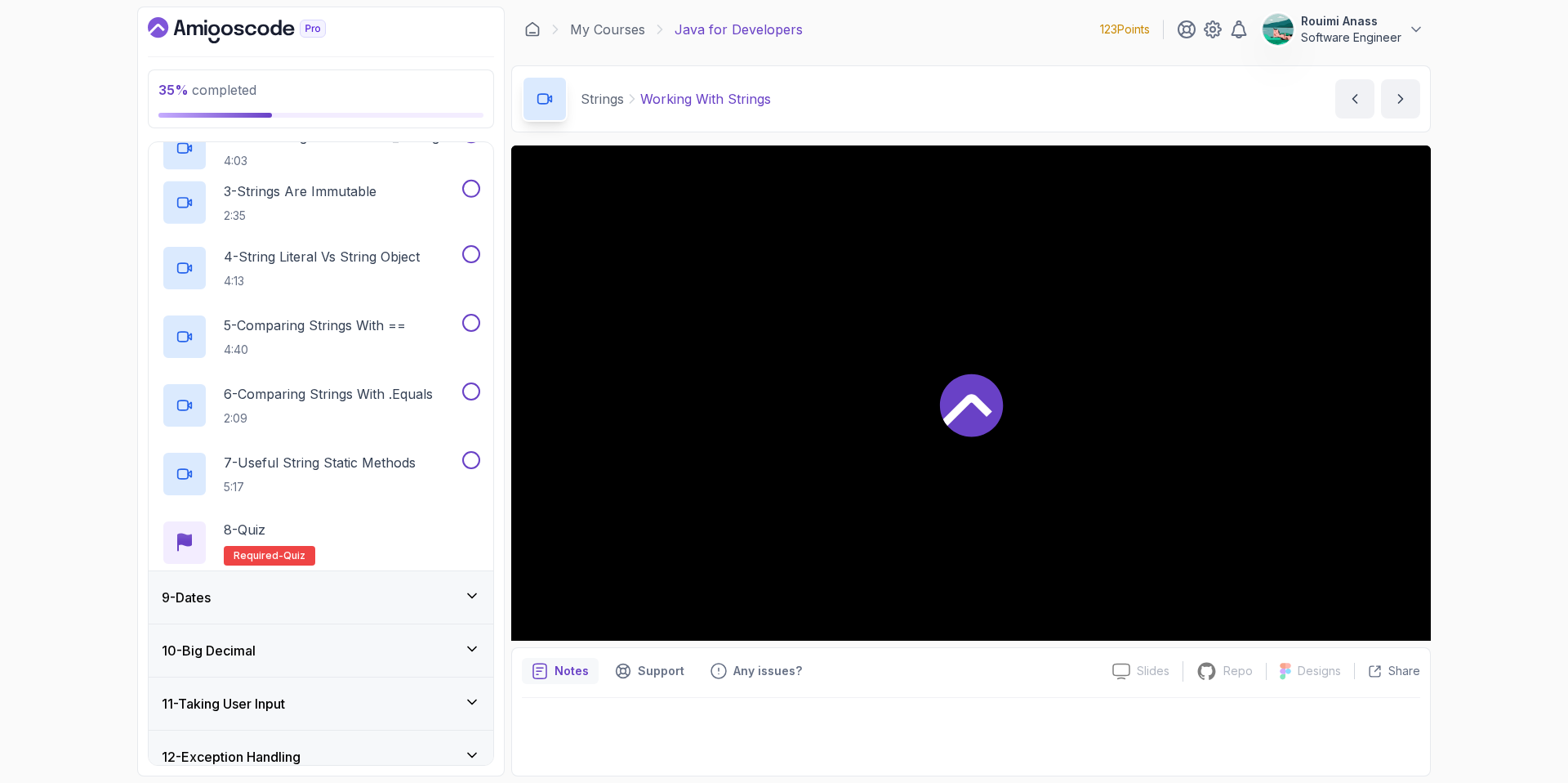
scroll to position [386, 0]
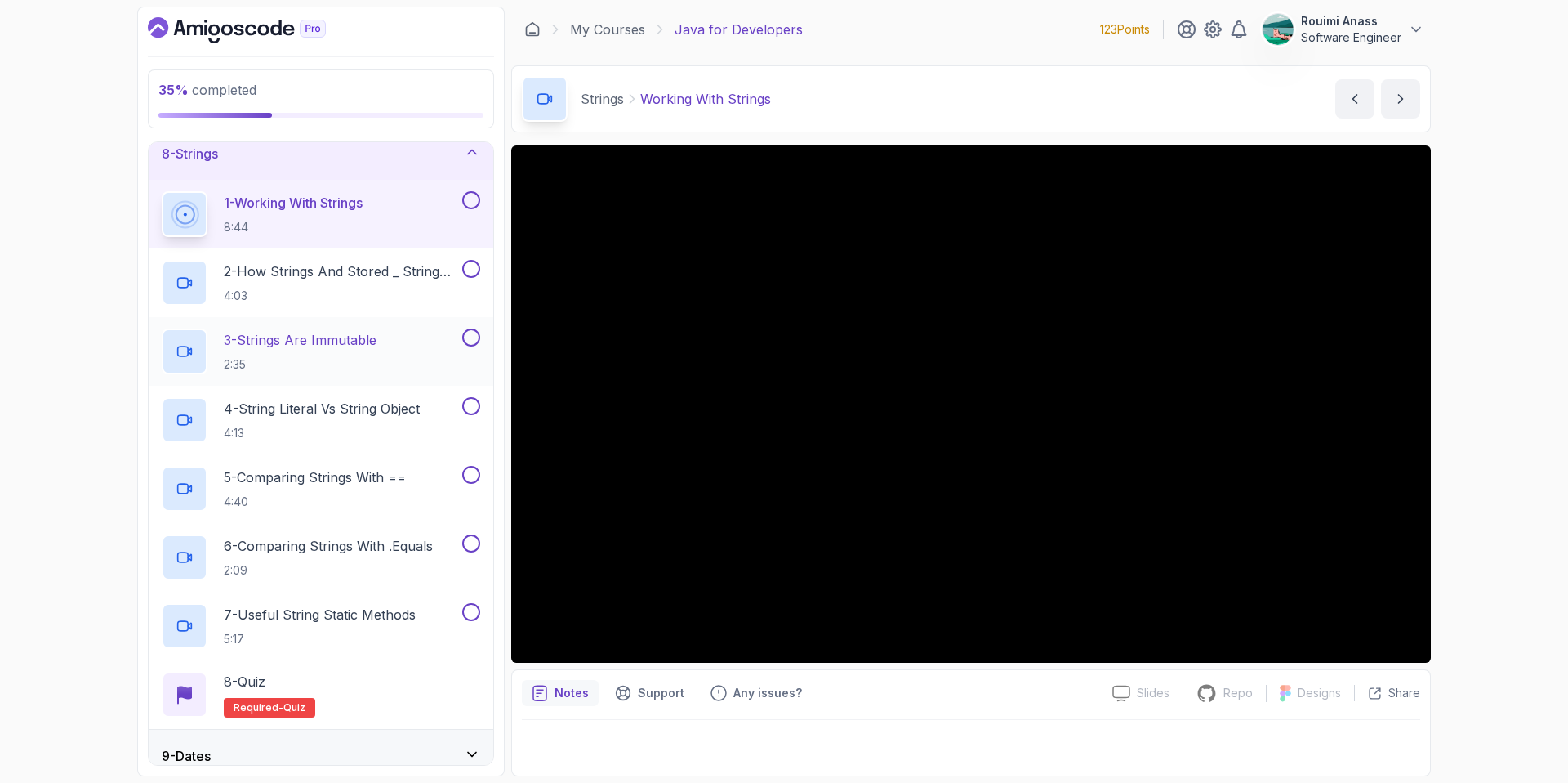
click at [350, 341] on p "3 - Strings Are Immutable" at bounding box center [300, 340] width 153 height 19
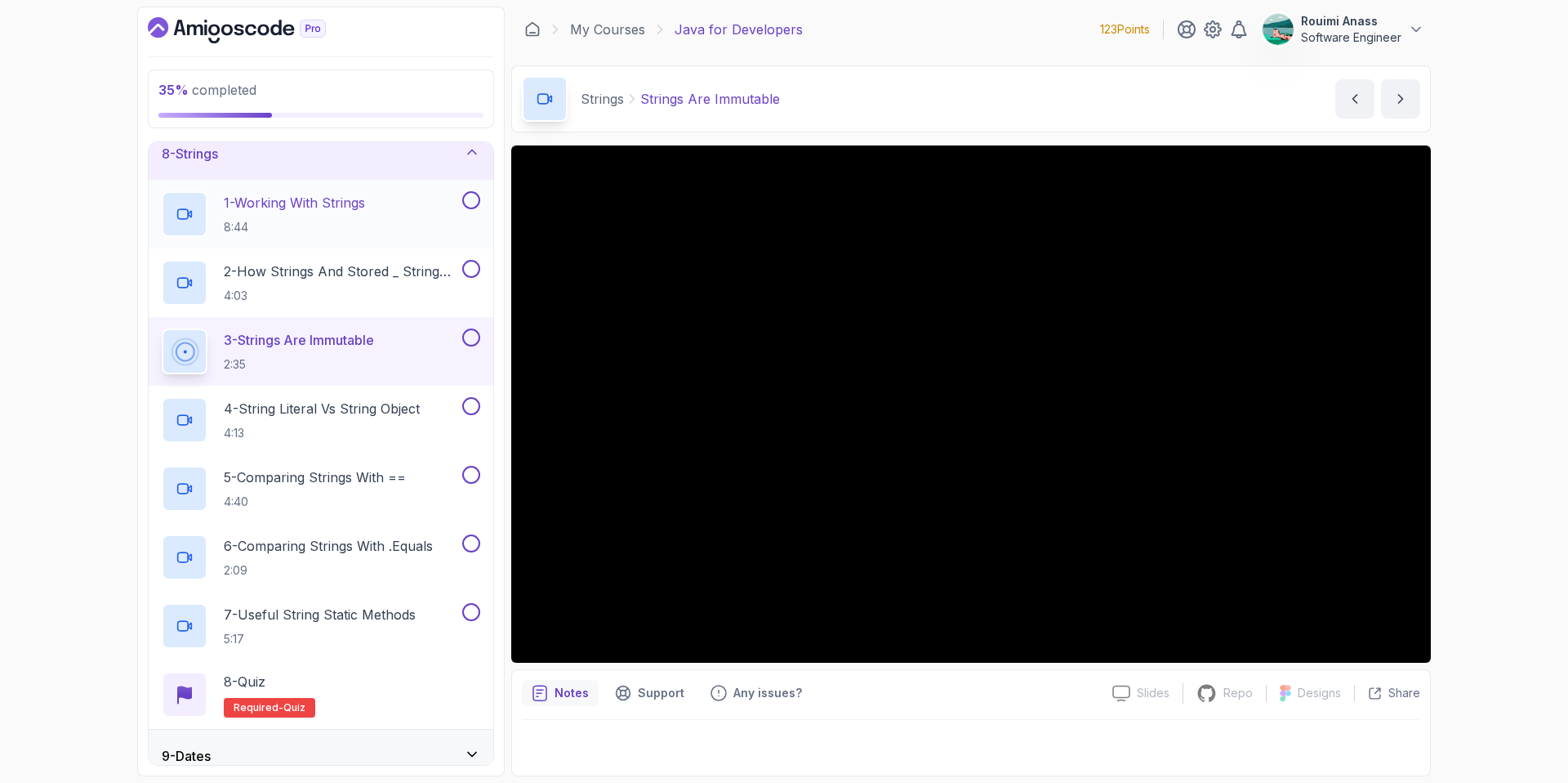
click at [387, 214] on div "1 - Working With Strings 8:44" at bounding box center [310, 214] width 297 height 45
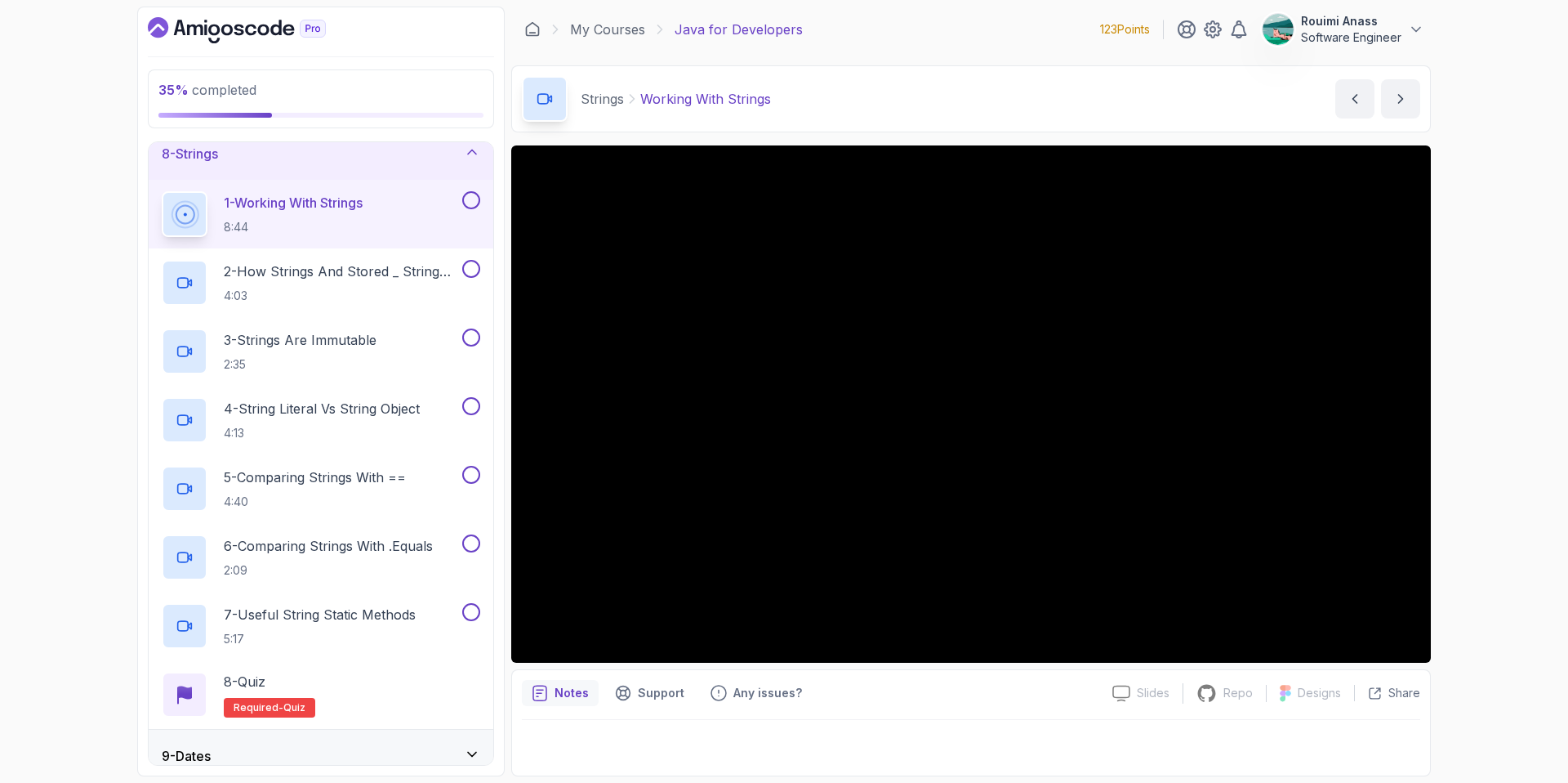
click at [477, 198] on button at bounding box center [471, 200] width 18 height 18
click at [370, 279] on p "2 - How Strings And Stored _ String Pool" at bounding box center [342, 271] width 235 height 19
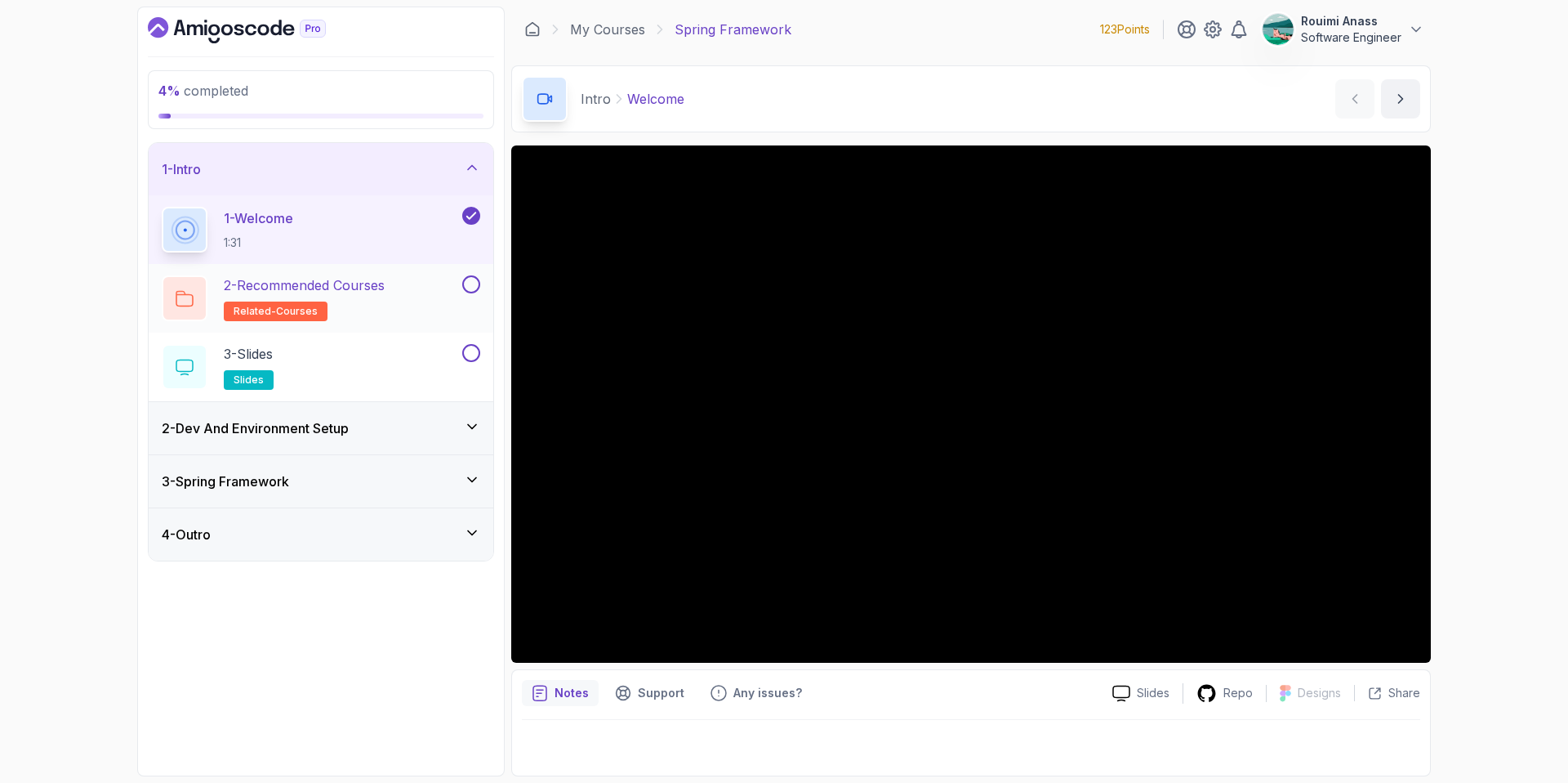
click at [394, 282] on div "2 - Recommended Courses related-courses" at bounding box center [310, 298] width 297 height 45
